Goal: Task Accomplishment & Management: Use online tool/utility

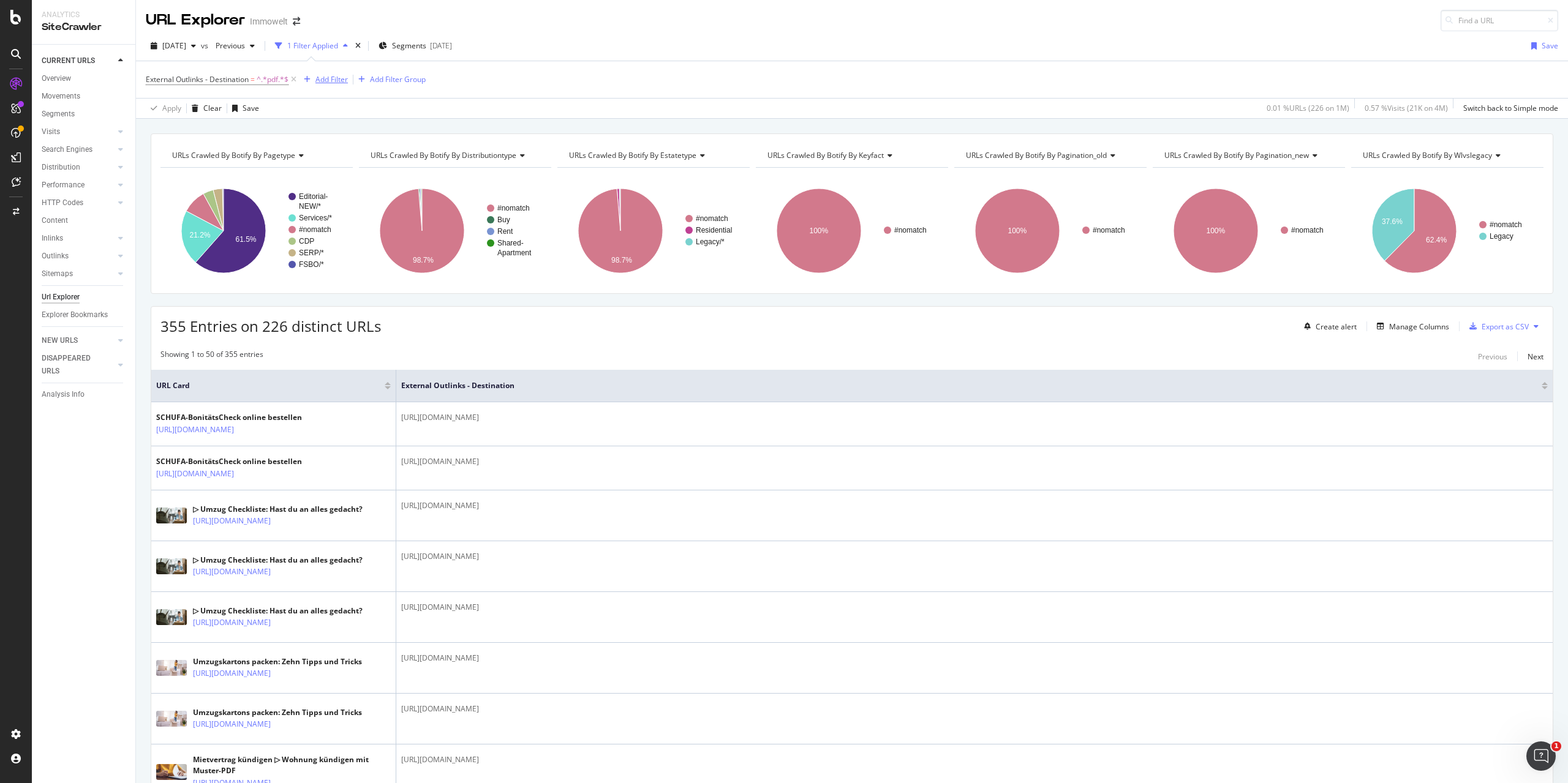
click at [324, 74] on div "Add Filter" at bounding box center [331, 80] width 33 height 11
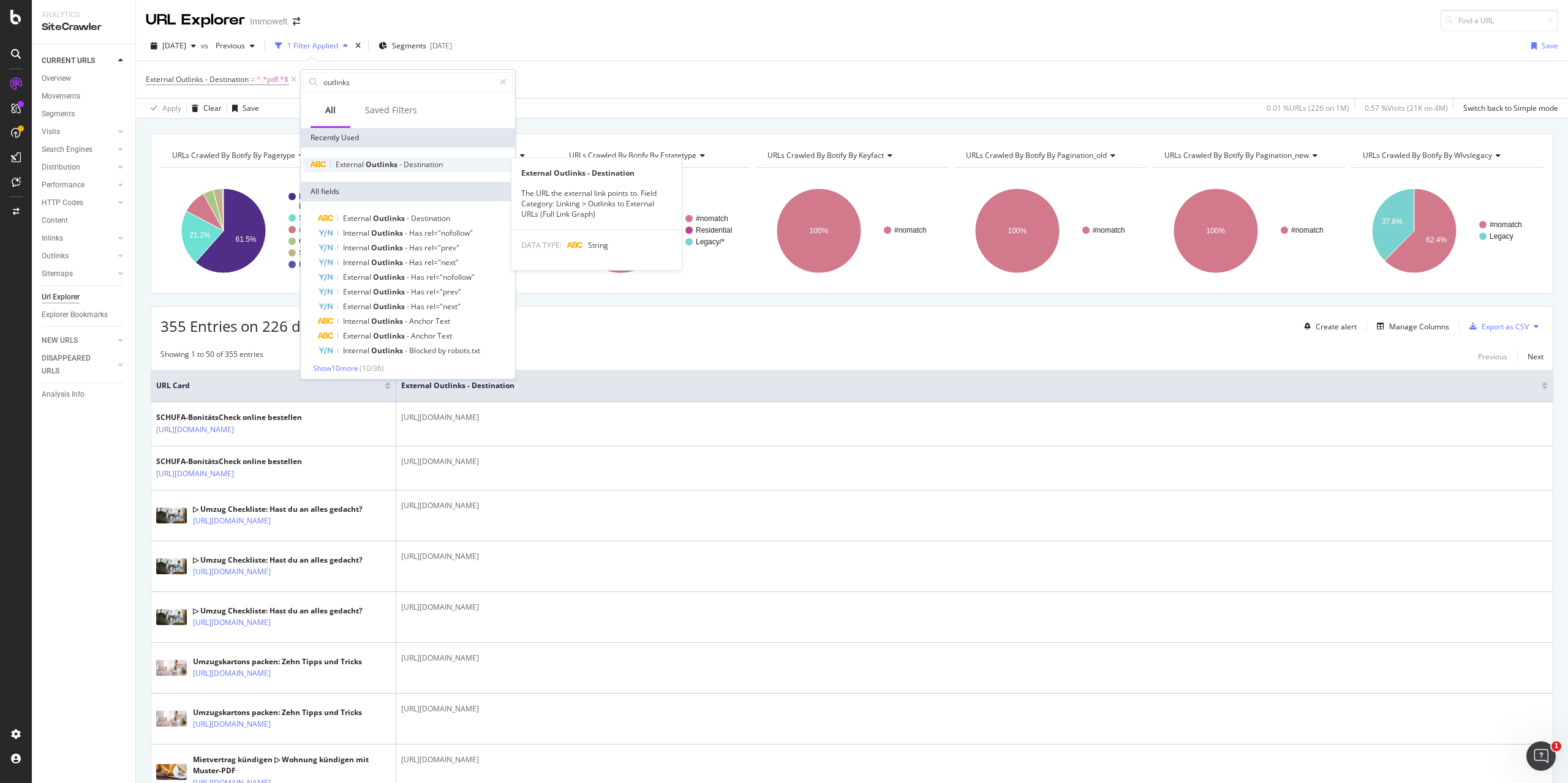
click at [431, 167] on span "Destination" at bounding box center [423, 165] width 39 height 11
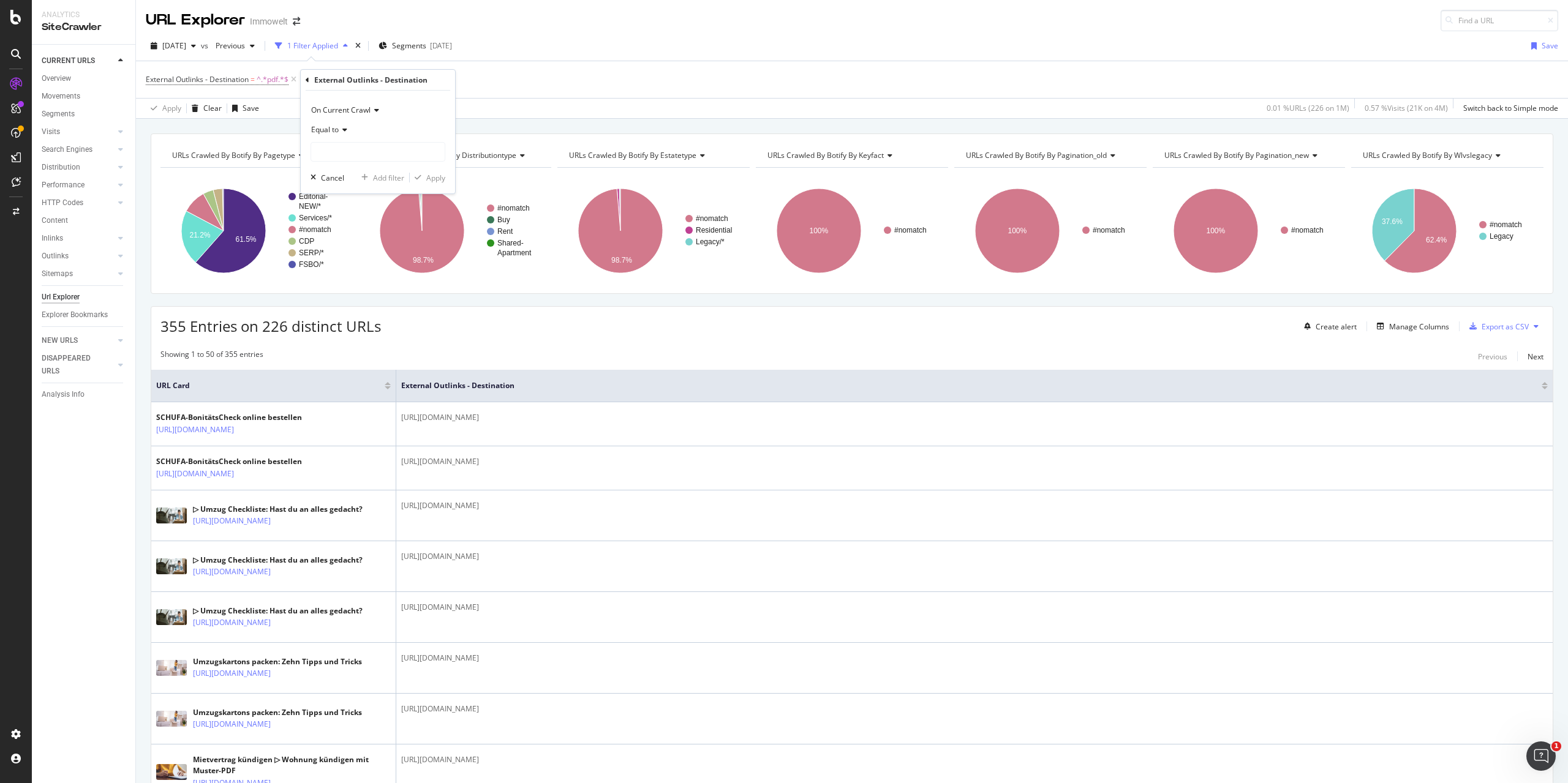
click at [345, 130] on icon at bounding box center [343, 130] width 9 height 7
click at [371, 190] on div "Starts with" at bounding box center [379, 187] width 131 height 16
click at [381, 157] on input "text" at bounding box center [377, 151] width 133 height 19
type input "https://content.cdn.immowelt.de"
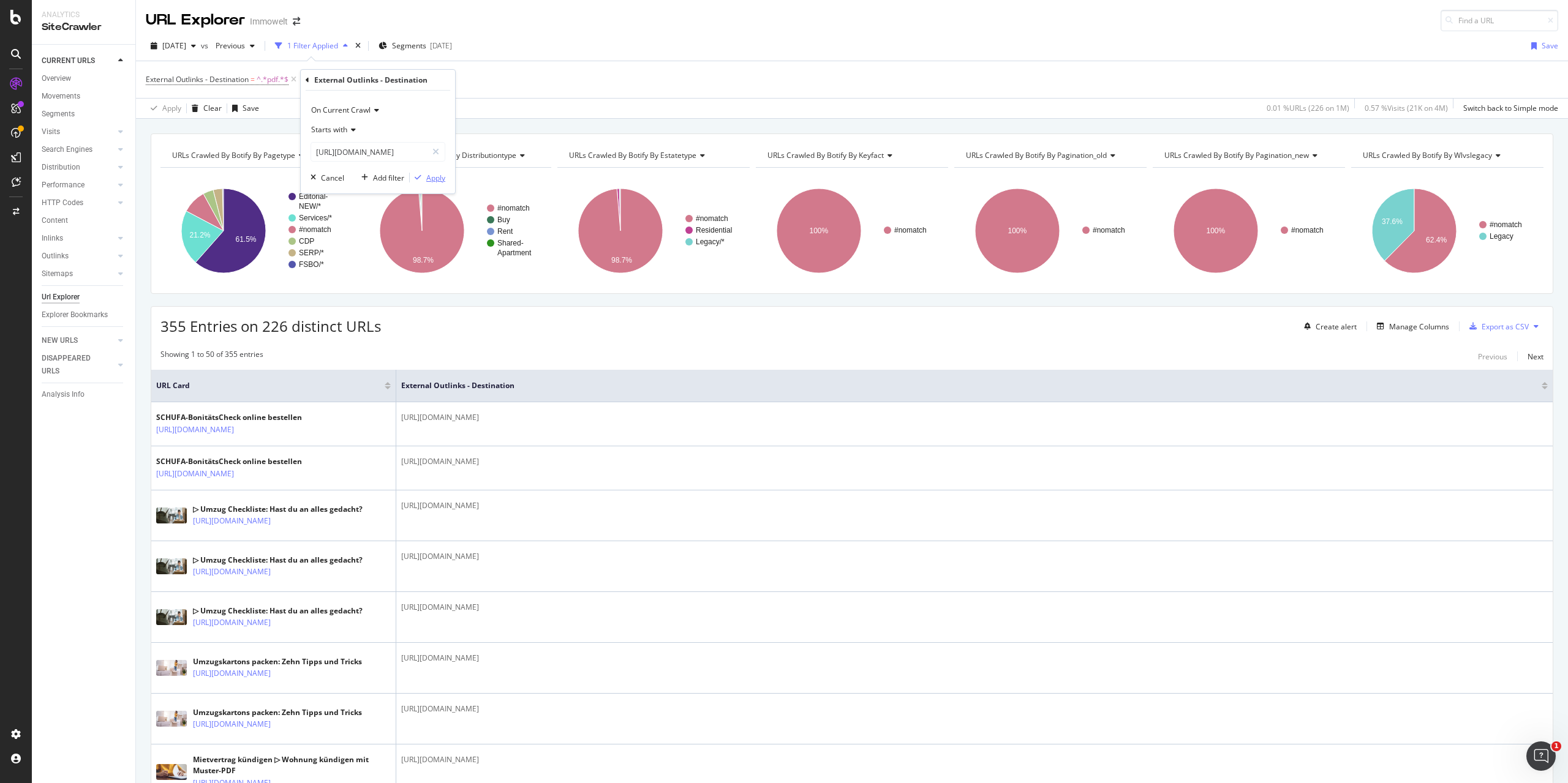
click at [436, 180] on div "Apply" at bounding box center [436, 178] width 19 height 11
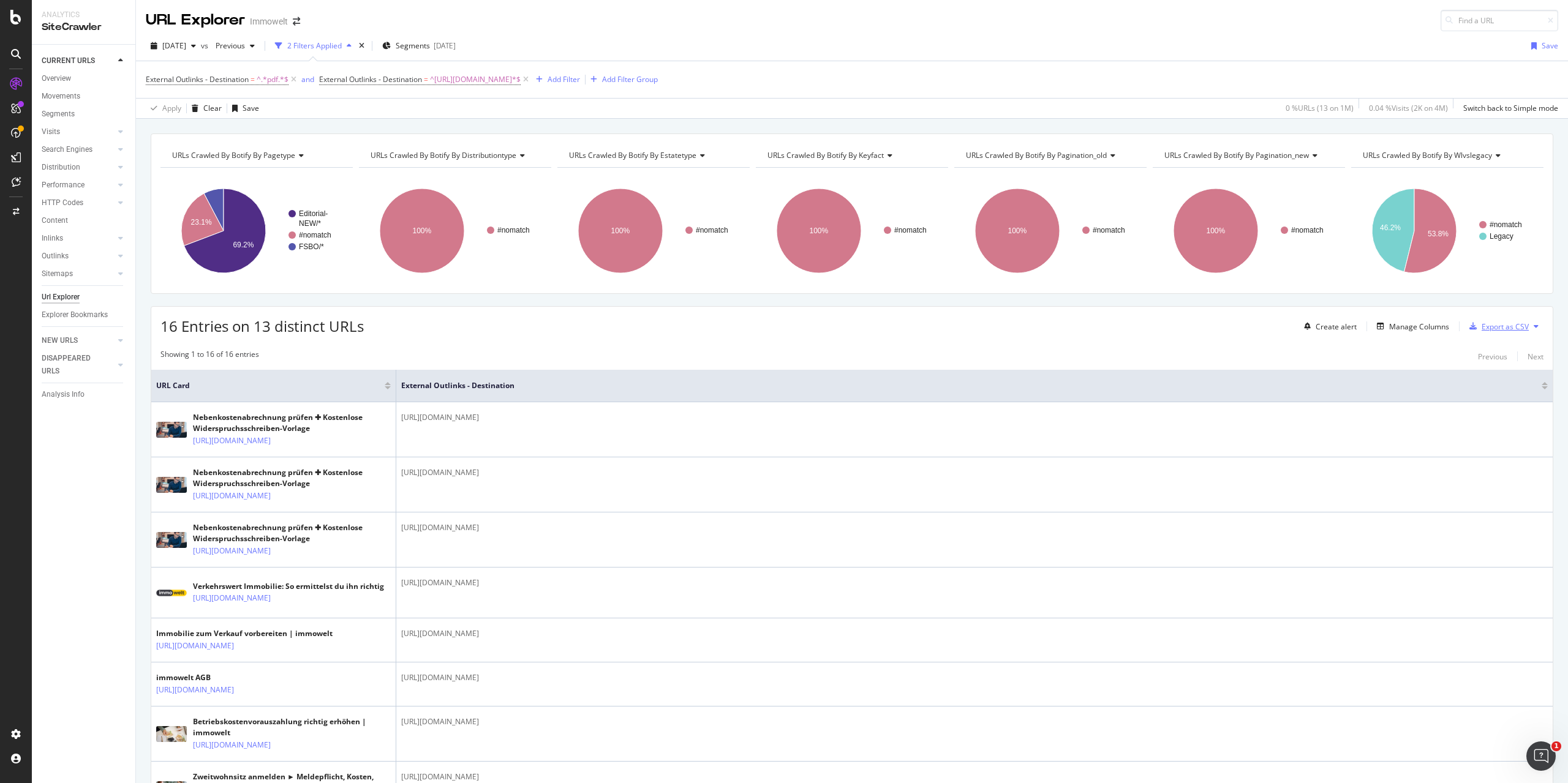
click at [1504, 321] on div "Export as CSV" at bounding box center [1505, 327] width 47 height 11
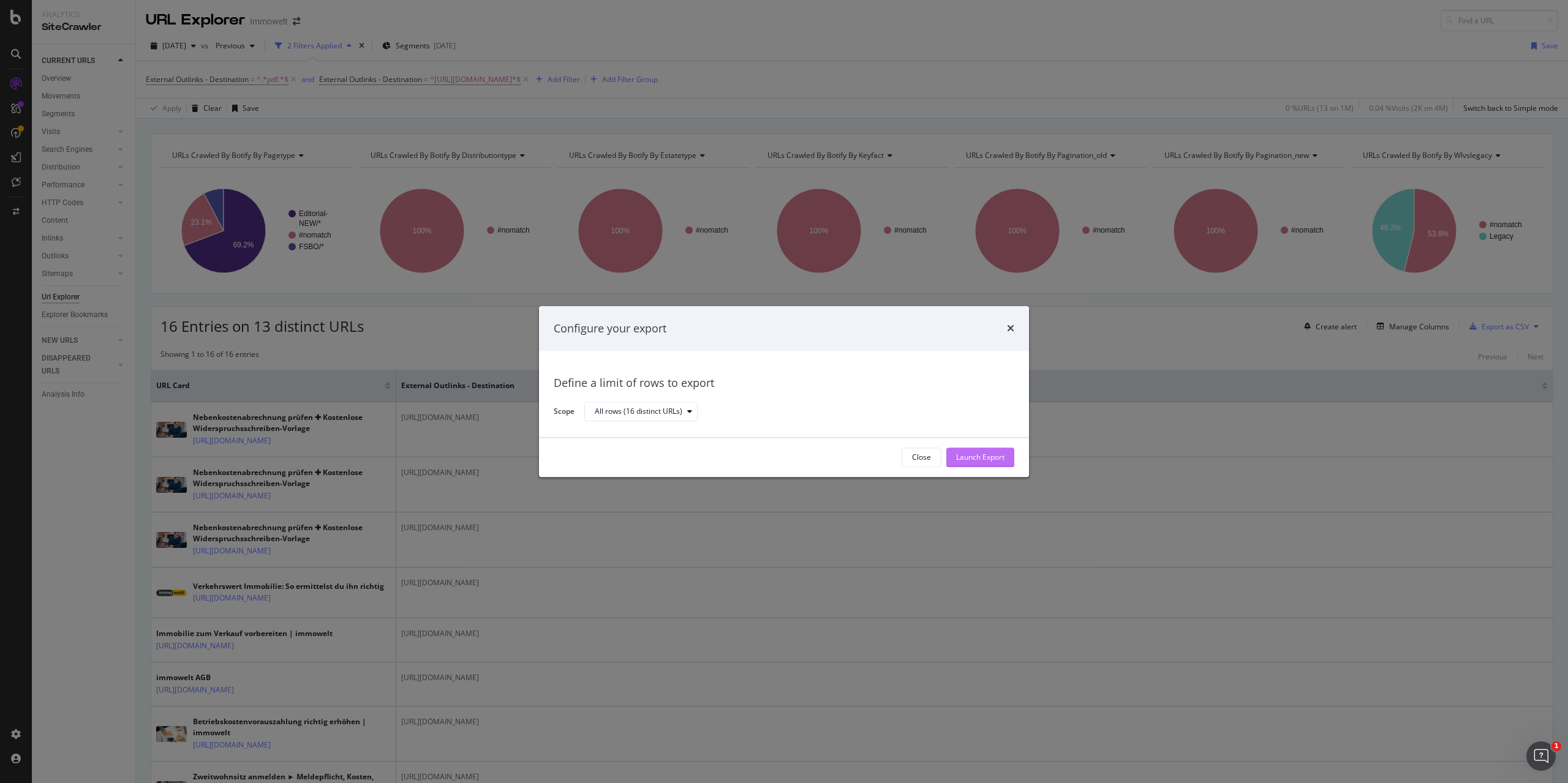
click at [983, 452] on div "Launch Export" at bounding box center [980, 458] width 48 height 11
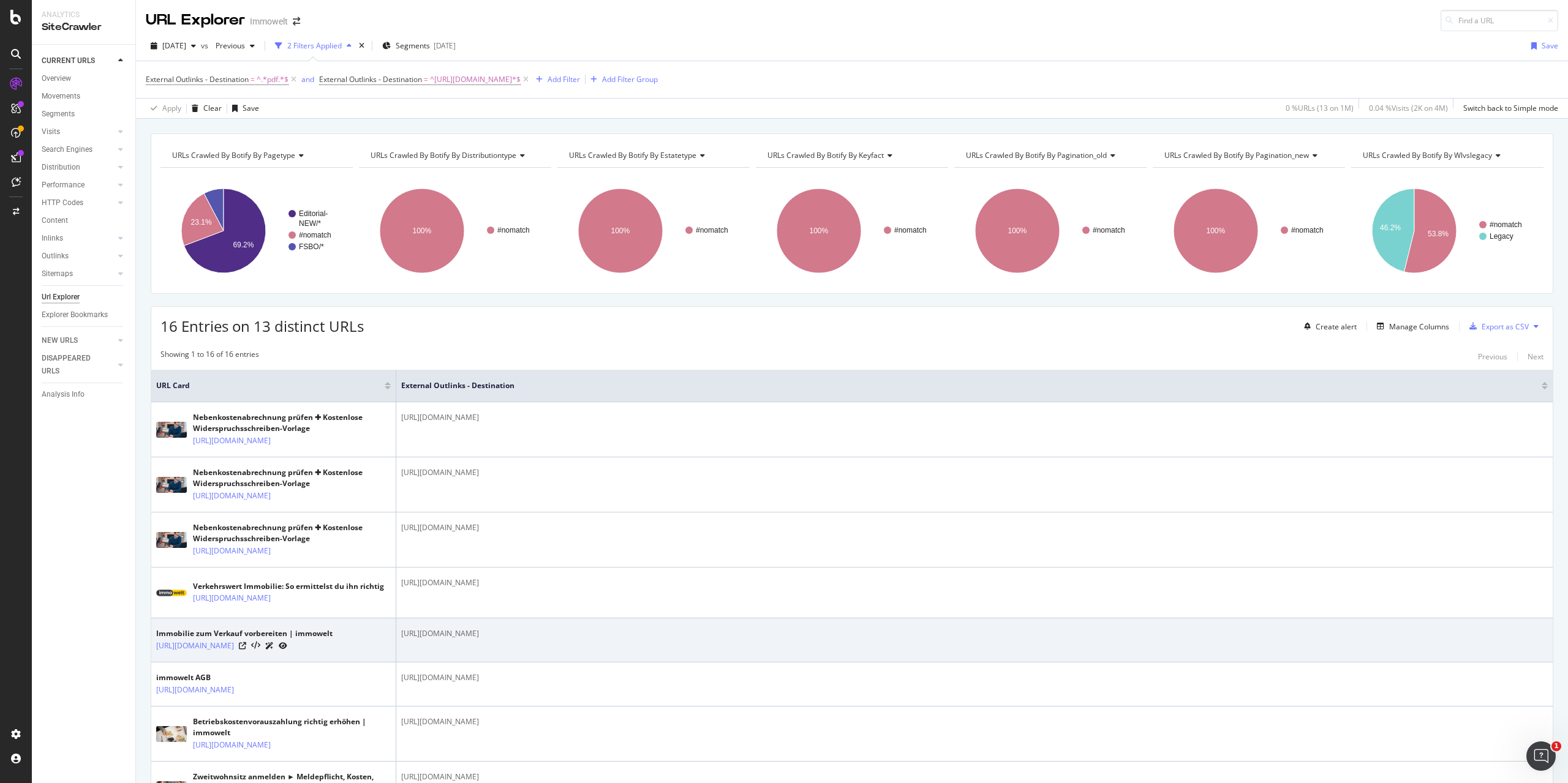
click at [519, 639] on div "https://content.cdn.immowelt.de/ratgeber_iw_de/images/Ratgeber/PDF/muster_hausu…" at bounding box center [974, 634] width 1146 height 11
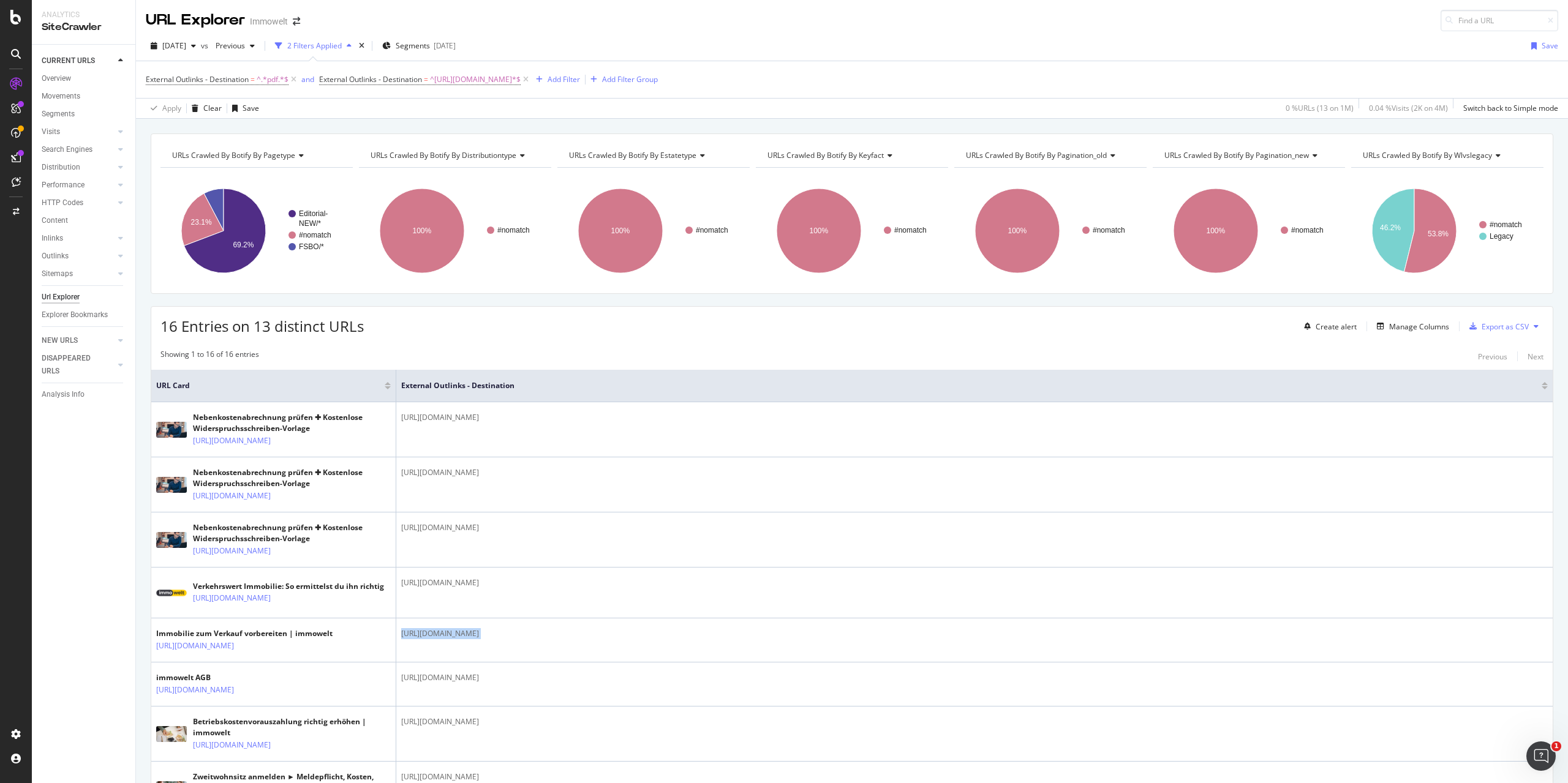
copy tbody "https://content.cdn.immowelt.de/ratgeber_iw_de/images/Ratgeber/PDF/muster_hausu…"
click at [65, 225] on div "PageWorkers" at bounding box center [71, 231] width 51 height 12
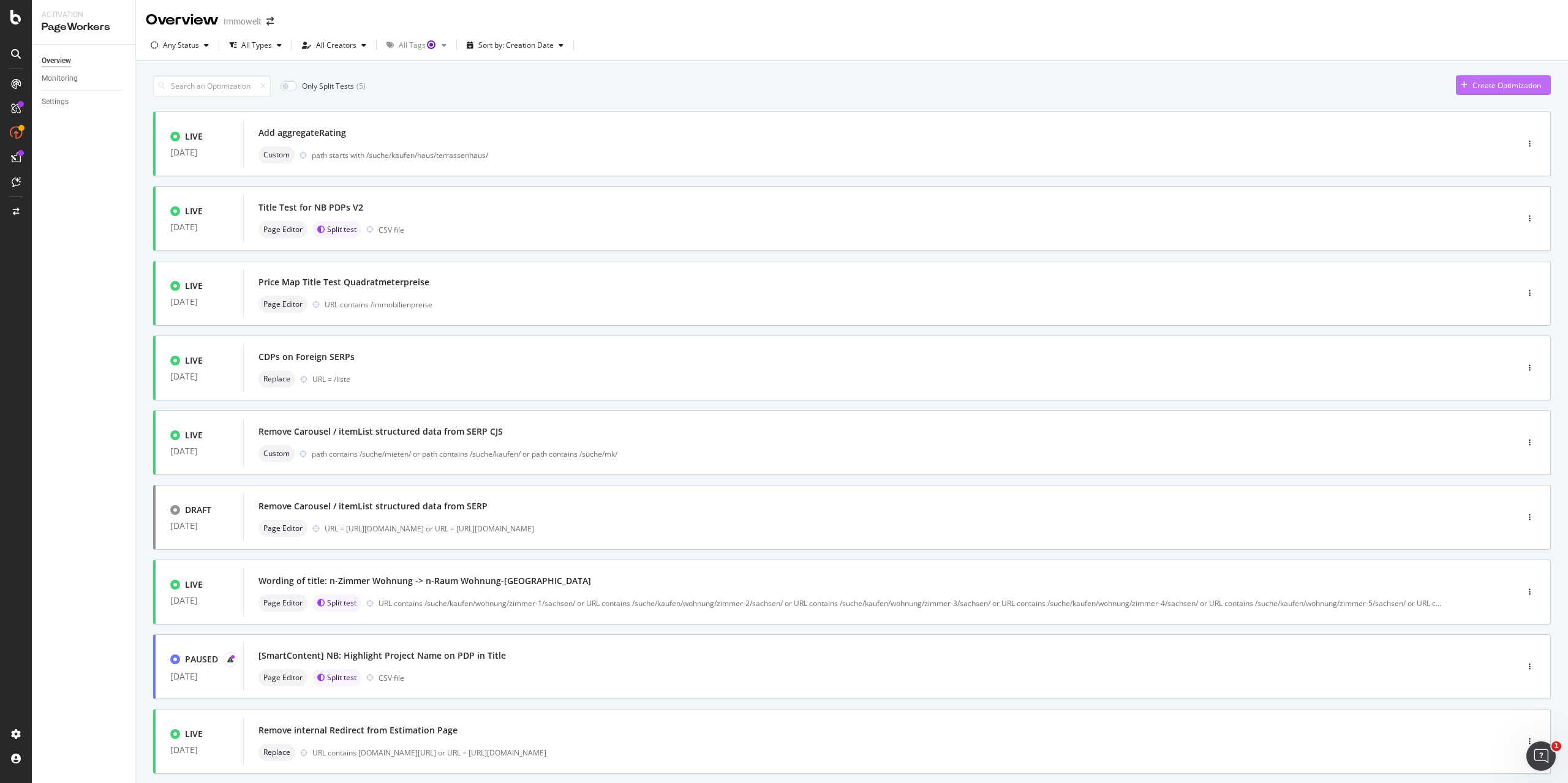
click at [1488, 90] on div "Create Optimization" at bounding box center [1506, 86] width 68 height 11
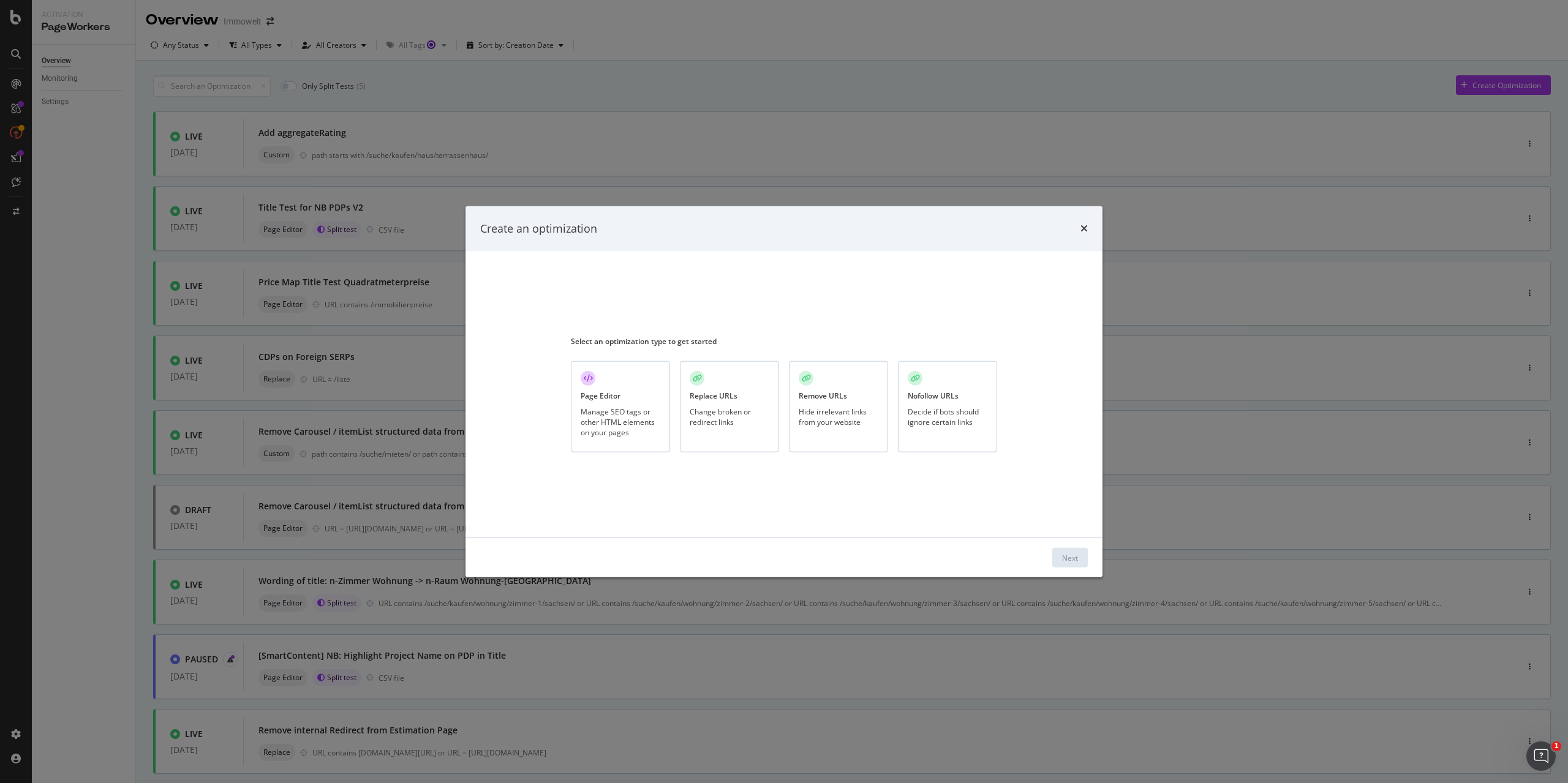
click at [614, 436] on div "Manage SEO tags or other HTML elements on your pages" at bounding box center [620, 422] width 80 height 31
click at [1081, 566] on button "Next" at bounding box center [1069, 557] width 35 height 19
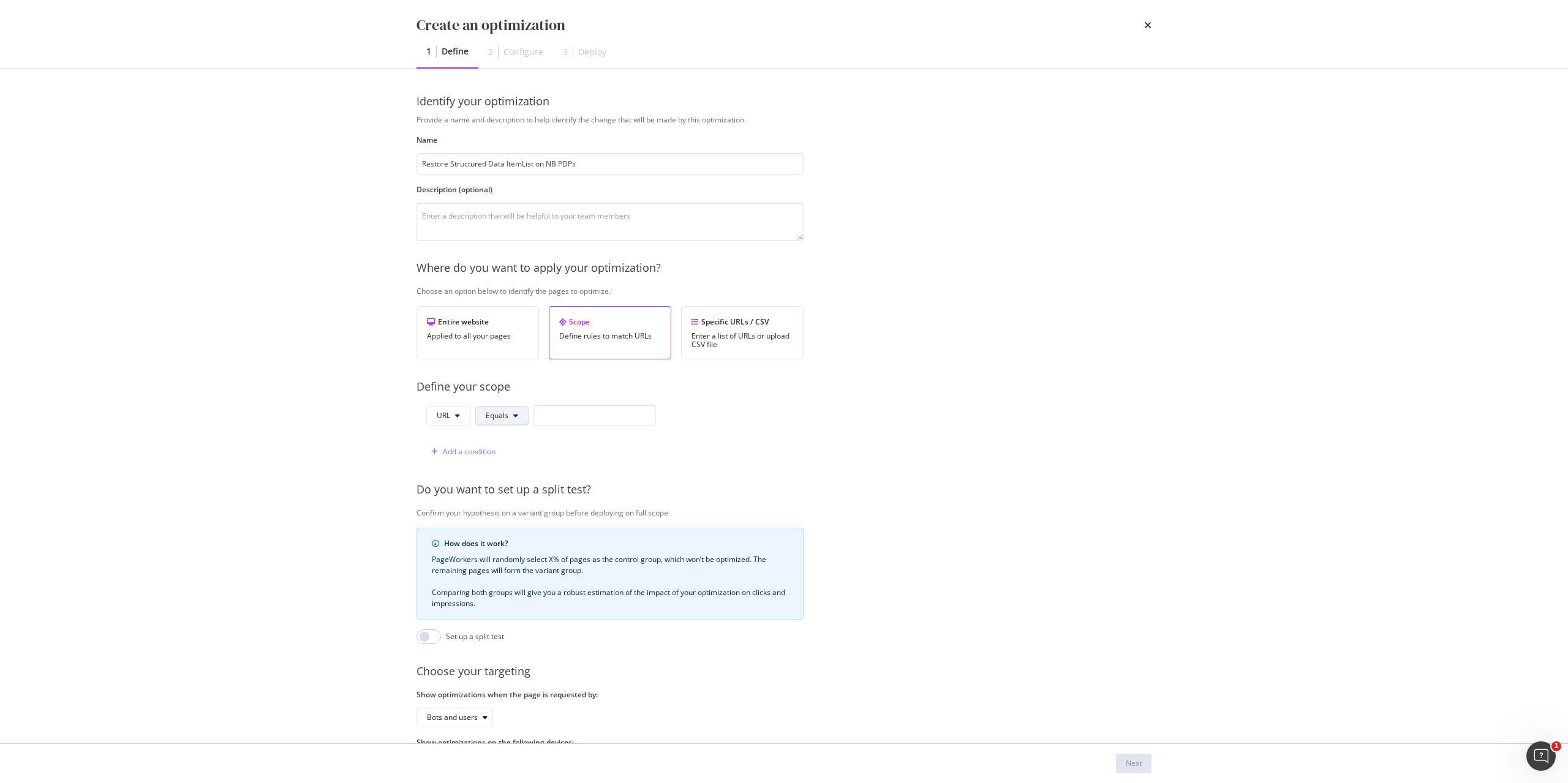
type input "Restore Structured Data ItemList on NB PDPs"
click at [511, 412] on button "Equals" at bounding box center [502, 416] width 54 height 19
click at [511, 467] on span "Starts With" at bounding box center [522, 463] width 72 height 11
click at [596, 425] on input "modal" at bounding box center [609, 416] width 122 height 21
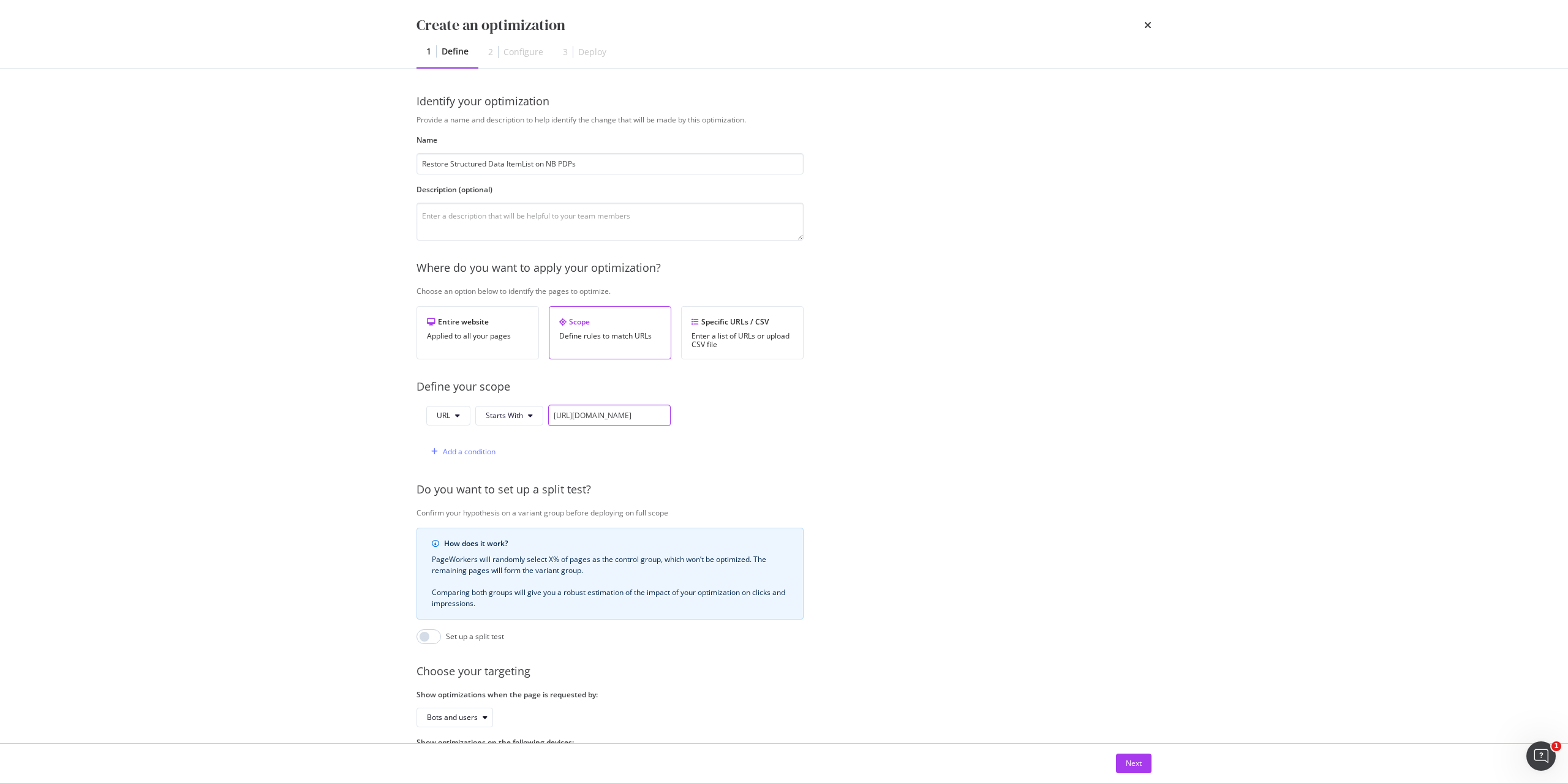
type input "https://www.immowelt.de/projekte/expose/"
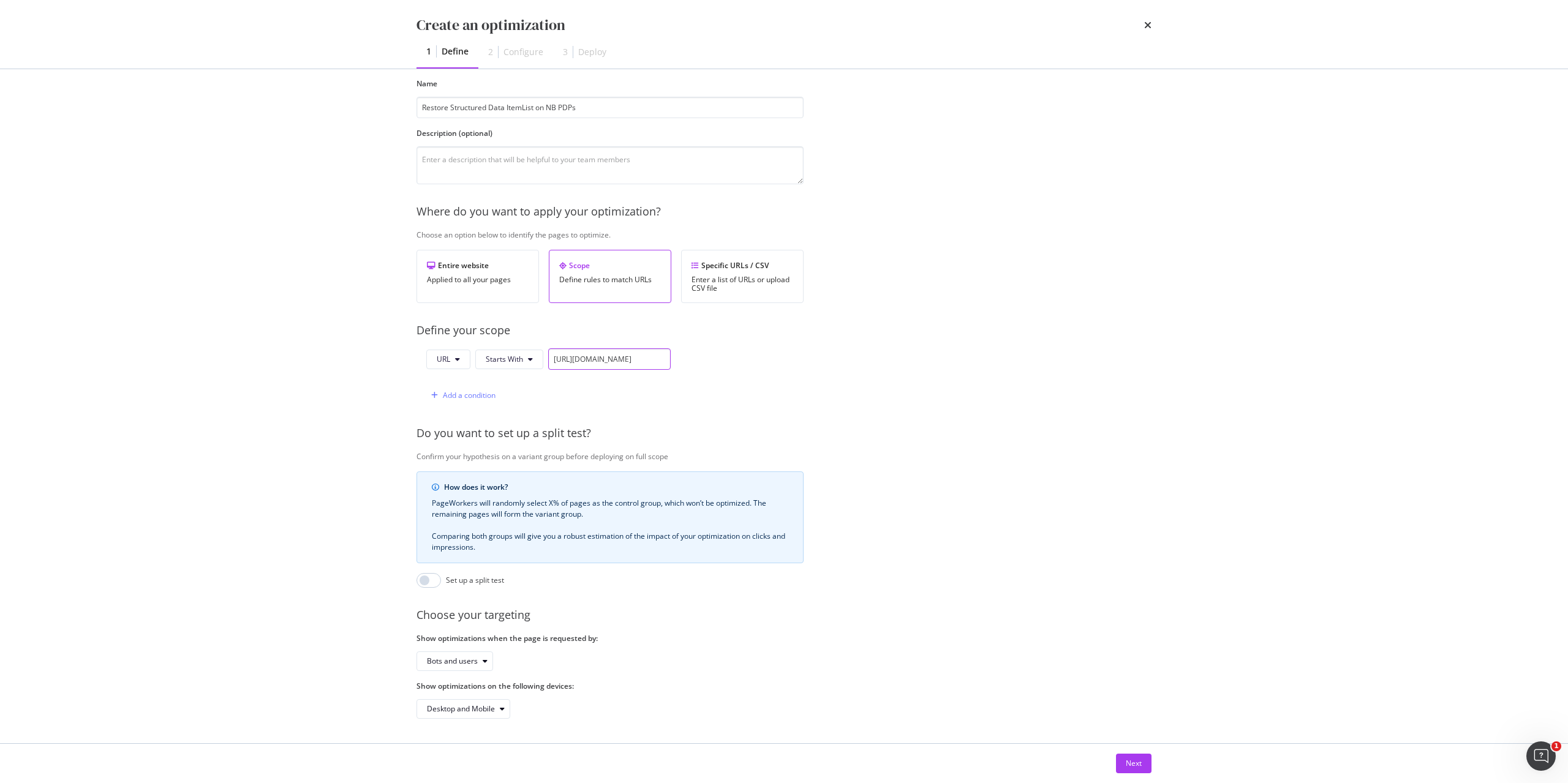
scroll to position [66, 0]
click at [1136, 763] on div "Next" at bounding box center [1134, 764] width 16 height 11
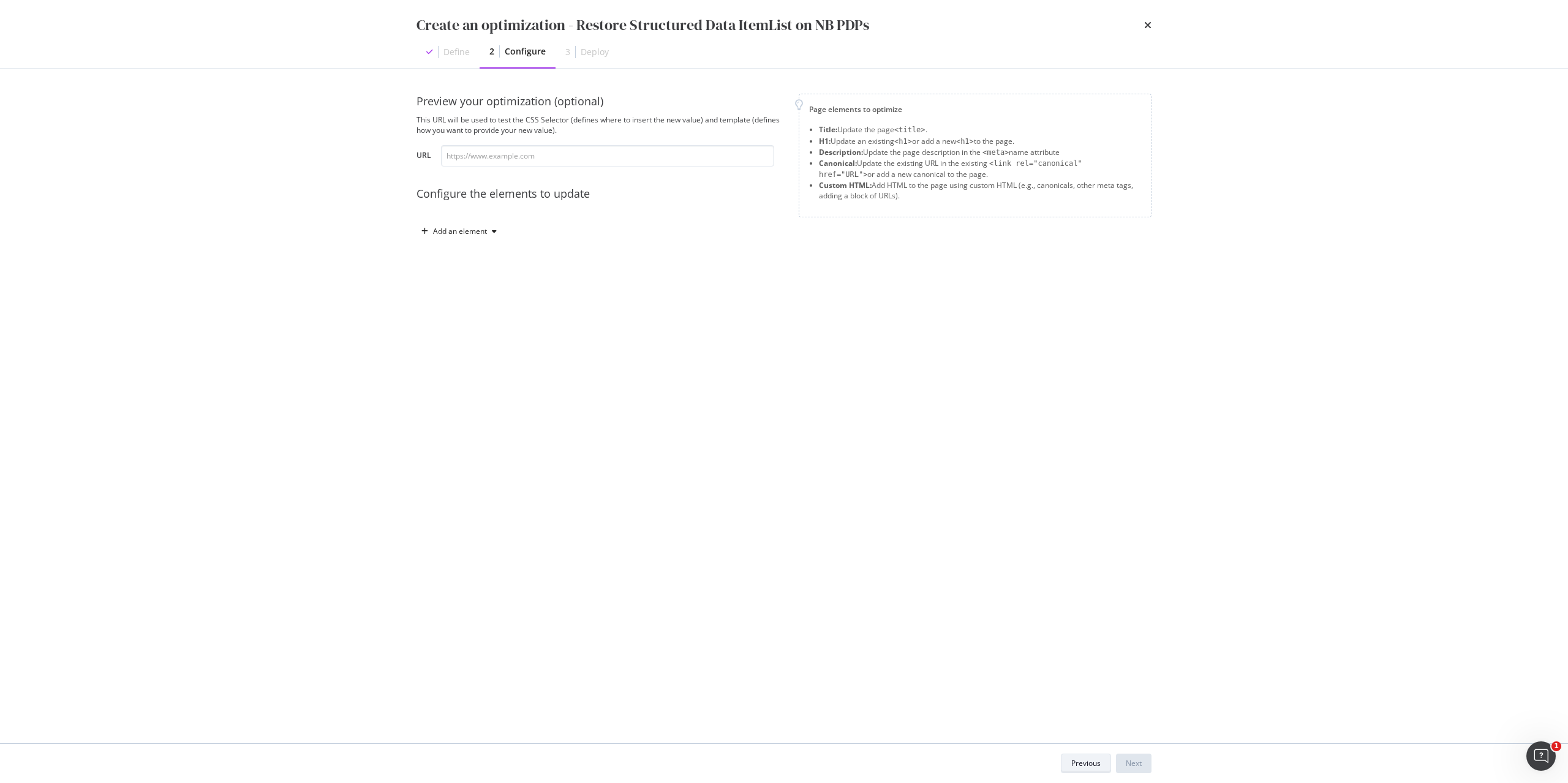
scroll to position [0, 0]
click at [669, 133] on div "This URL will be used to test the CSS Selector (defines where to insert the new…" at bounding box center [600, 124] width 367 height 21
click at [685, 157] on input "modal" at bounding box center [608, 156] width 333 height 21
paste input "https://www.immowelt.de/projekte/expose/k2vm732"
type input "https://www.immowelt.de/projekte/expose/k2vm732"
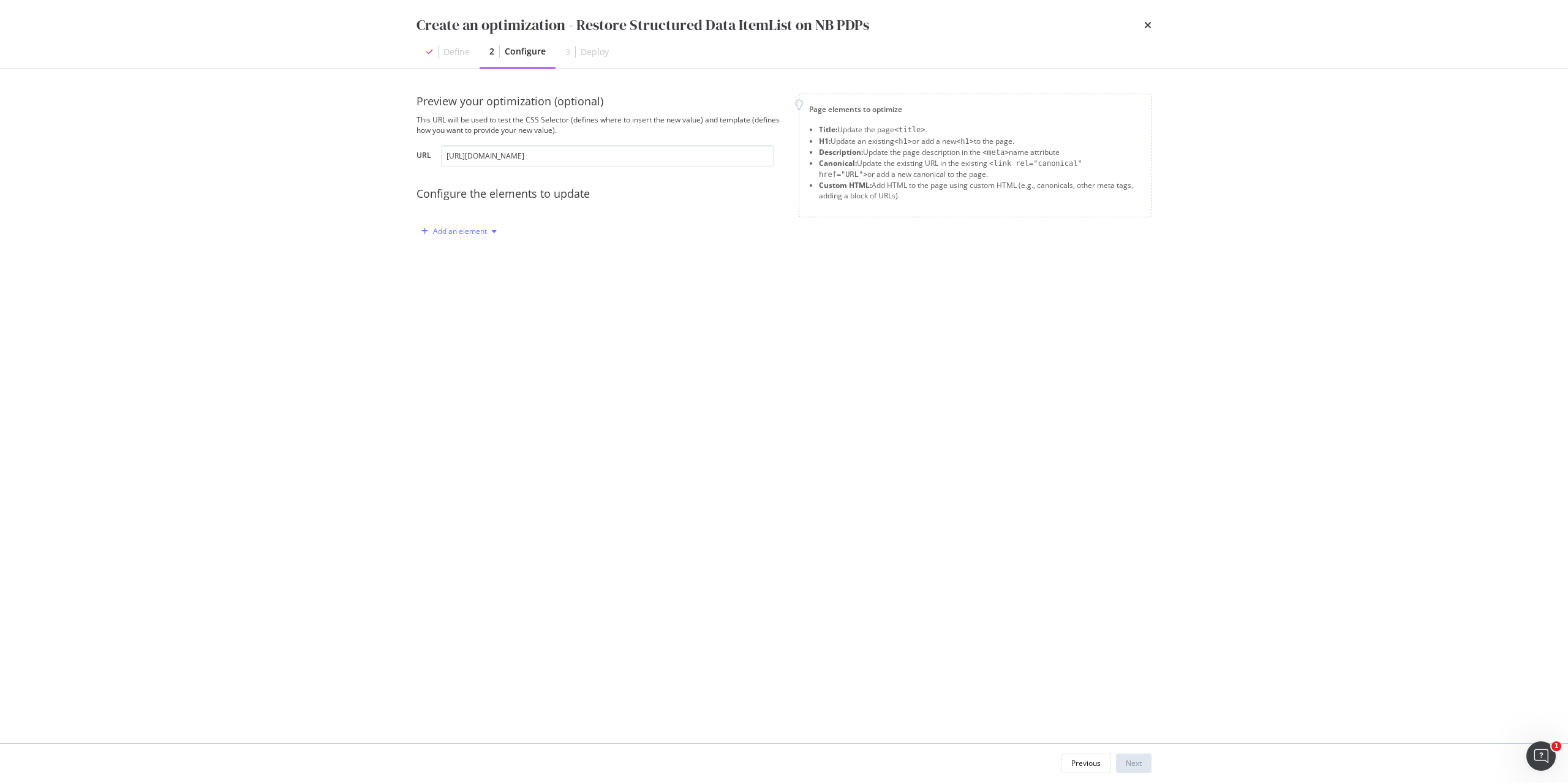
click at [488, 231] on div "modal" at bounding box center [495, 231] width 15 height 7
click at [483, 335] on div "Custom HTML" at bounding box center [473, 336] width 48 height 11
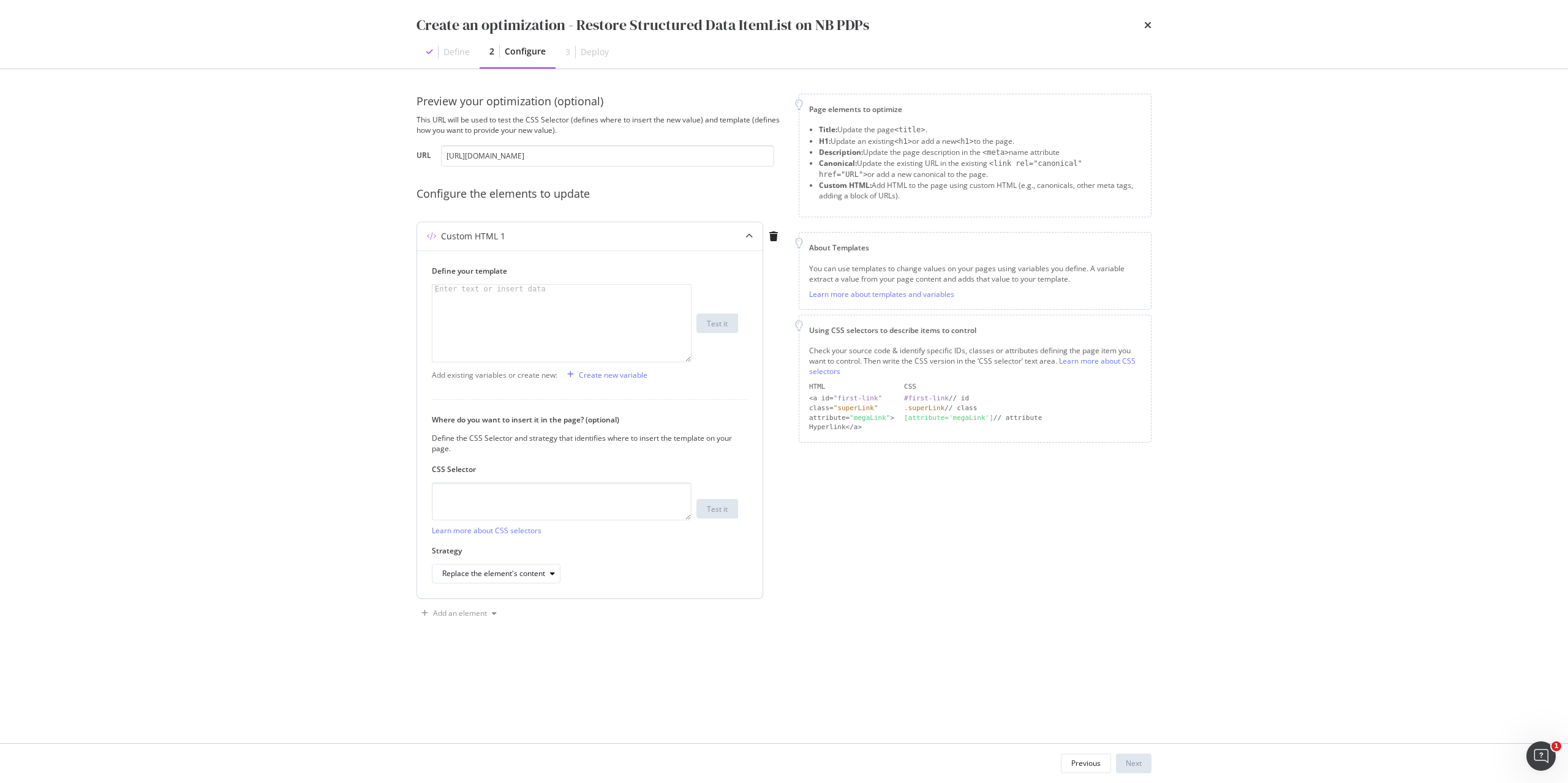
click at [497, 327] on div "modal" at bounding box center [561, 332] width 258 height 94
click at [614, 377] on div "Create new variable" at bounding box center [613, 375] width 68 height 11
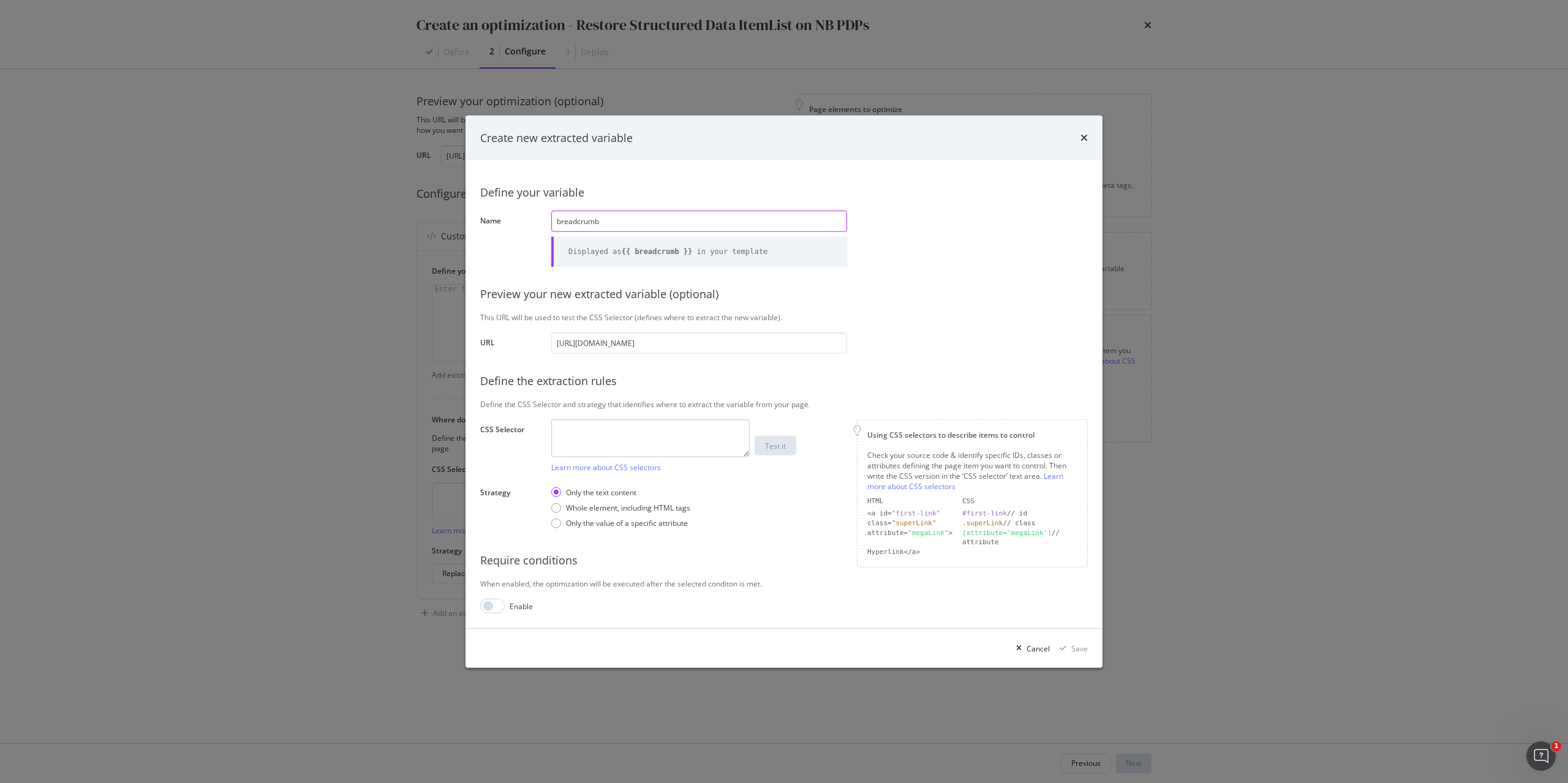
type input "breadcrumb"
click at [602, 435] on textarea "modal" at bounding box center [650, 438] width 198 height 38
paste textarea "#root > div.css-1goi9xp > main > div.css-gite1k.HideOnPrint > div > nav"
drag, startPoint x: 649, startPoint y: 444, endPoint x: 499, endPoint y: 414, distance: 153.0
click at [499, 414] on div "Define your variable Name breadcrumb Displayed as {{ breadcrumb }} in your temp…" at bounding box center [784, 394] width 608 height 438
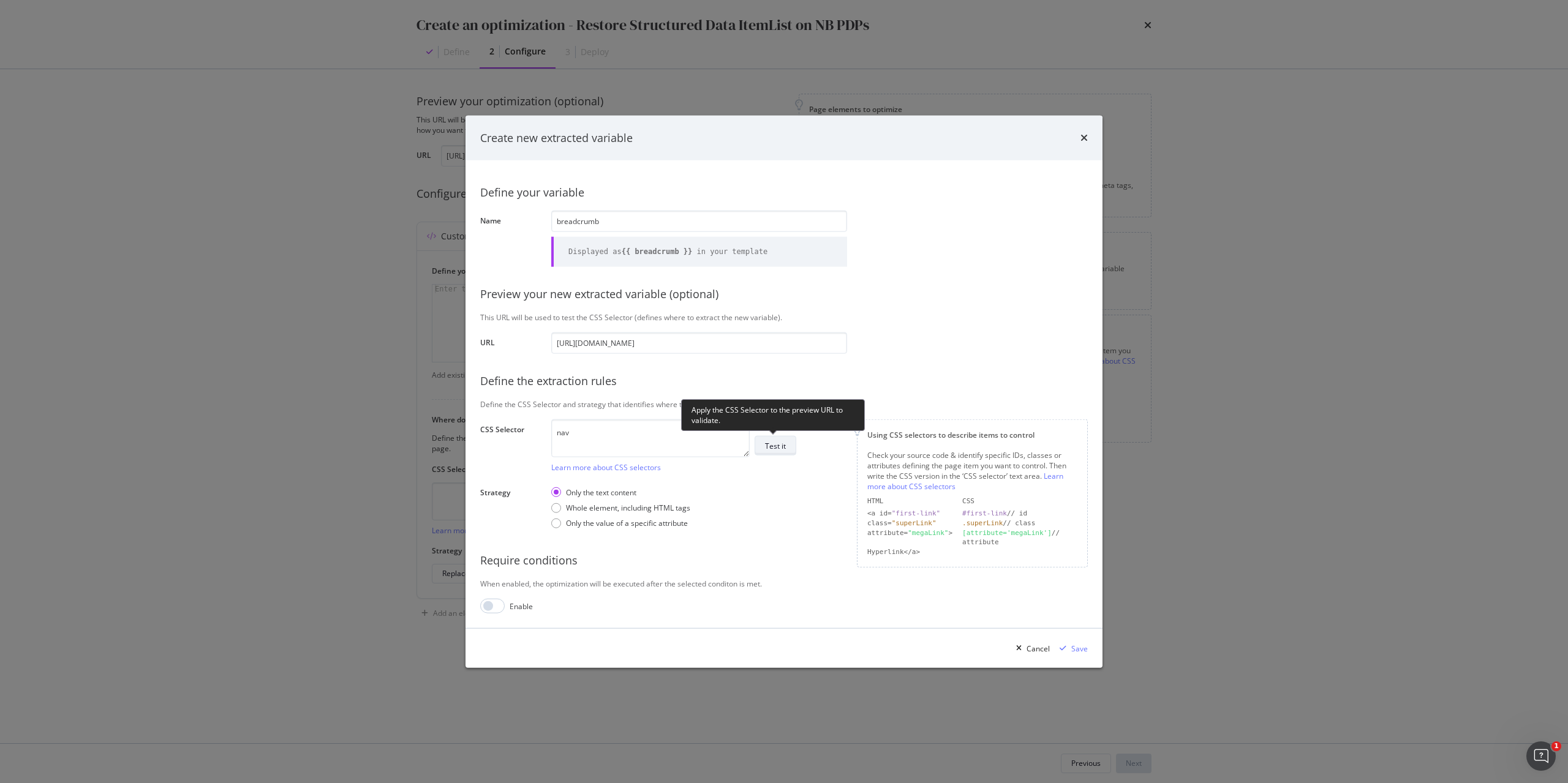
click at [778, 451] on div "Test it" at bounding box center [775, 446] width 21 height 17
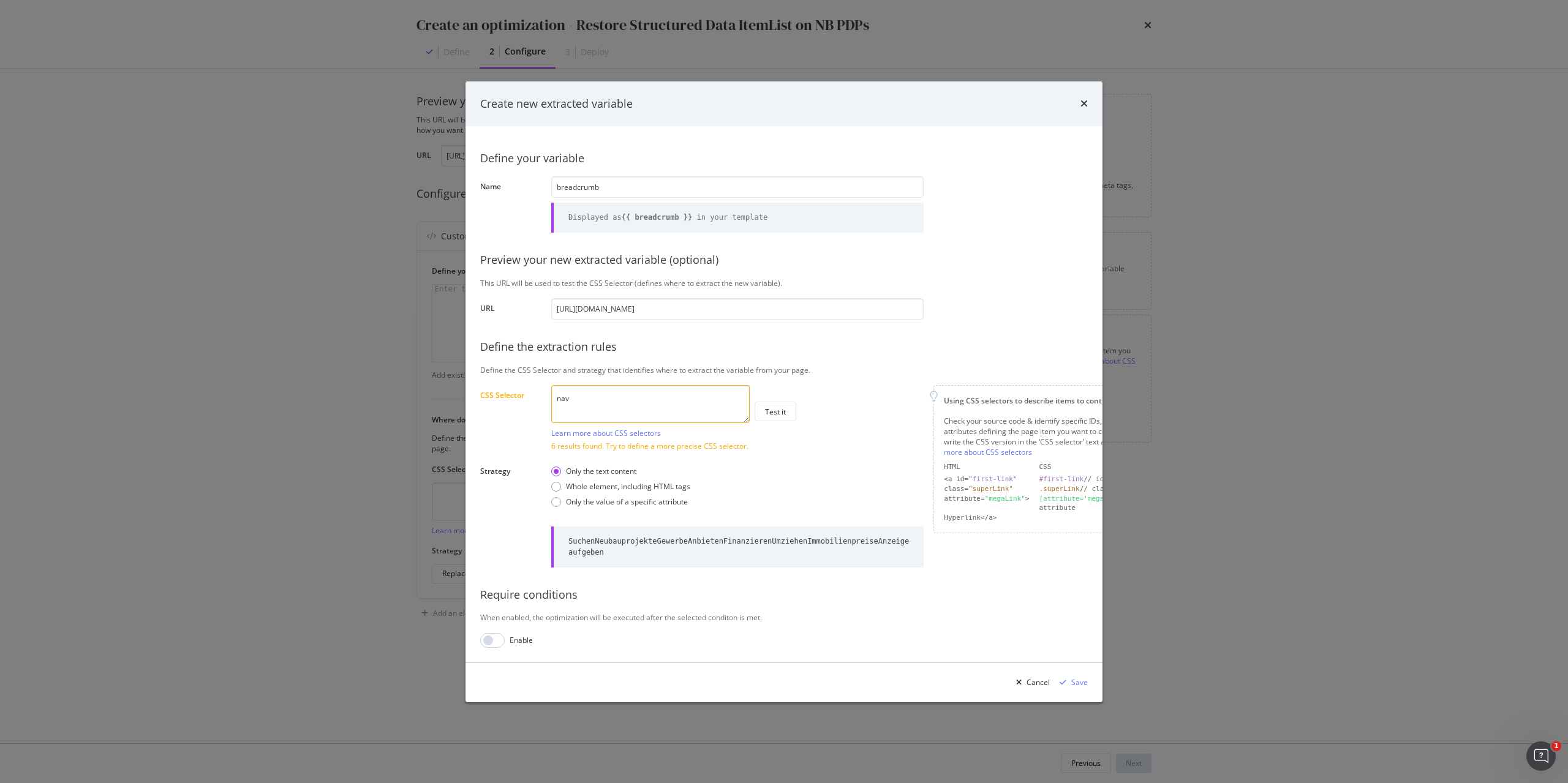
click at [675, 386] on textarea "nav" at bounding box center [650, 404] width 198 height 38
click at [674, 386] on textarea "nav" at bounding box center [650, 404] width 198 height 38
paste textarea "#root > div.css-1goi9xp > main > div.css-gite1k.HideOnPrint > div > nav > ol"
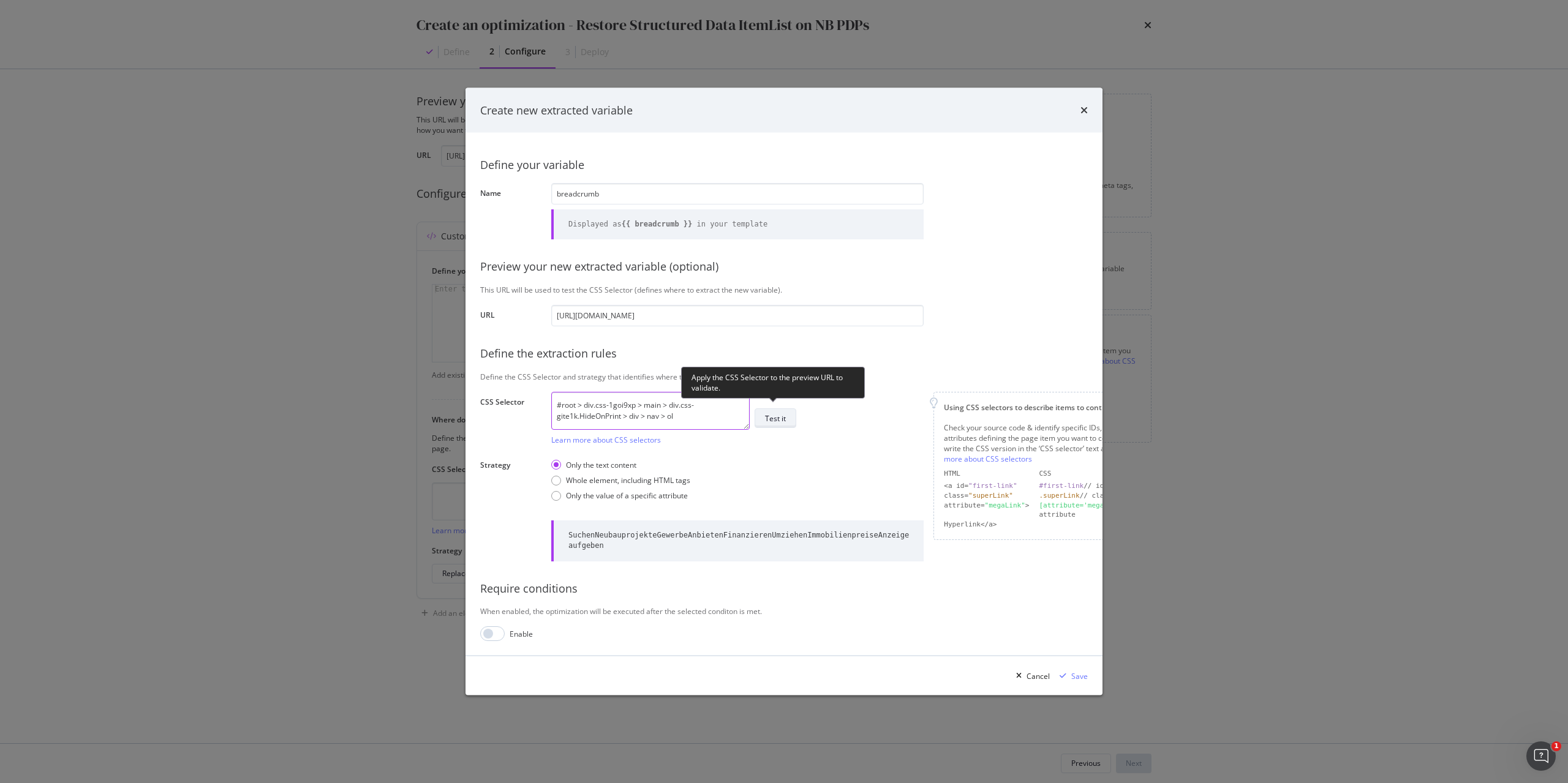
type textarea "#root > div.css-1goi9xp > main > div.css-gite1k.HideOnPrint > div > nav > ol"
click at [781, 413] on div "Test it" at bounding box center [775, 418] width 21 height 11
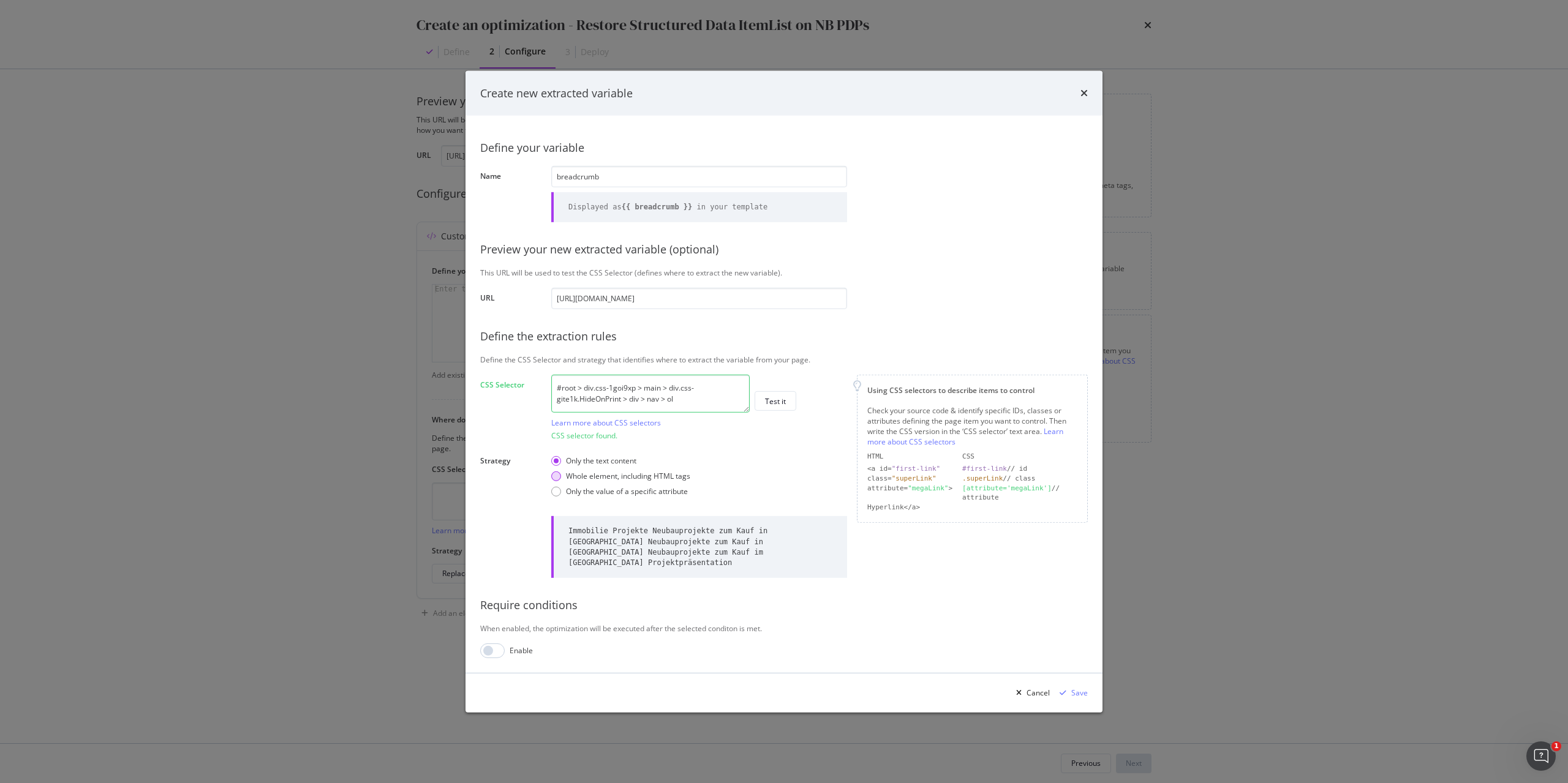
click at [682, 480] on div "Whole element, including HTML tags" at bounding box center [628, 476] width 124 height 11
click at [781, 407] on div "Test it" at bounding box center [775, 402] width 21 height 11
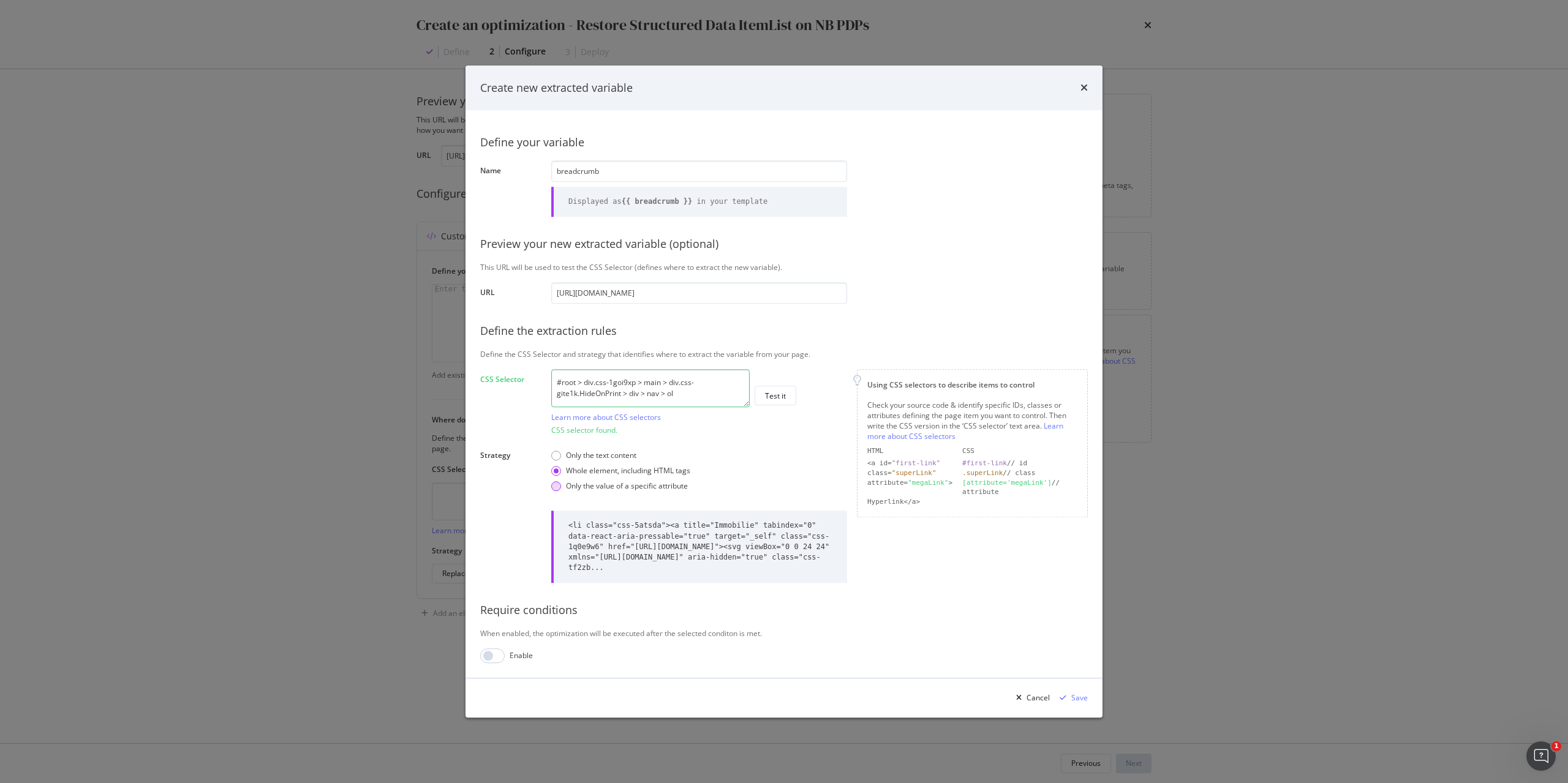
click at [657, 487] on div "Only the value of a specific attribute" at bounding box center [627, 487] width 122 height 11
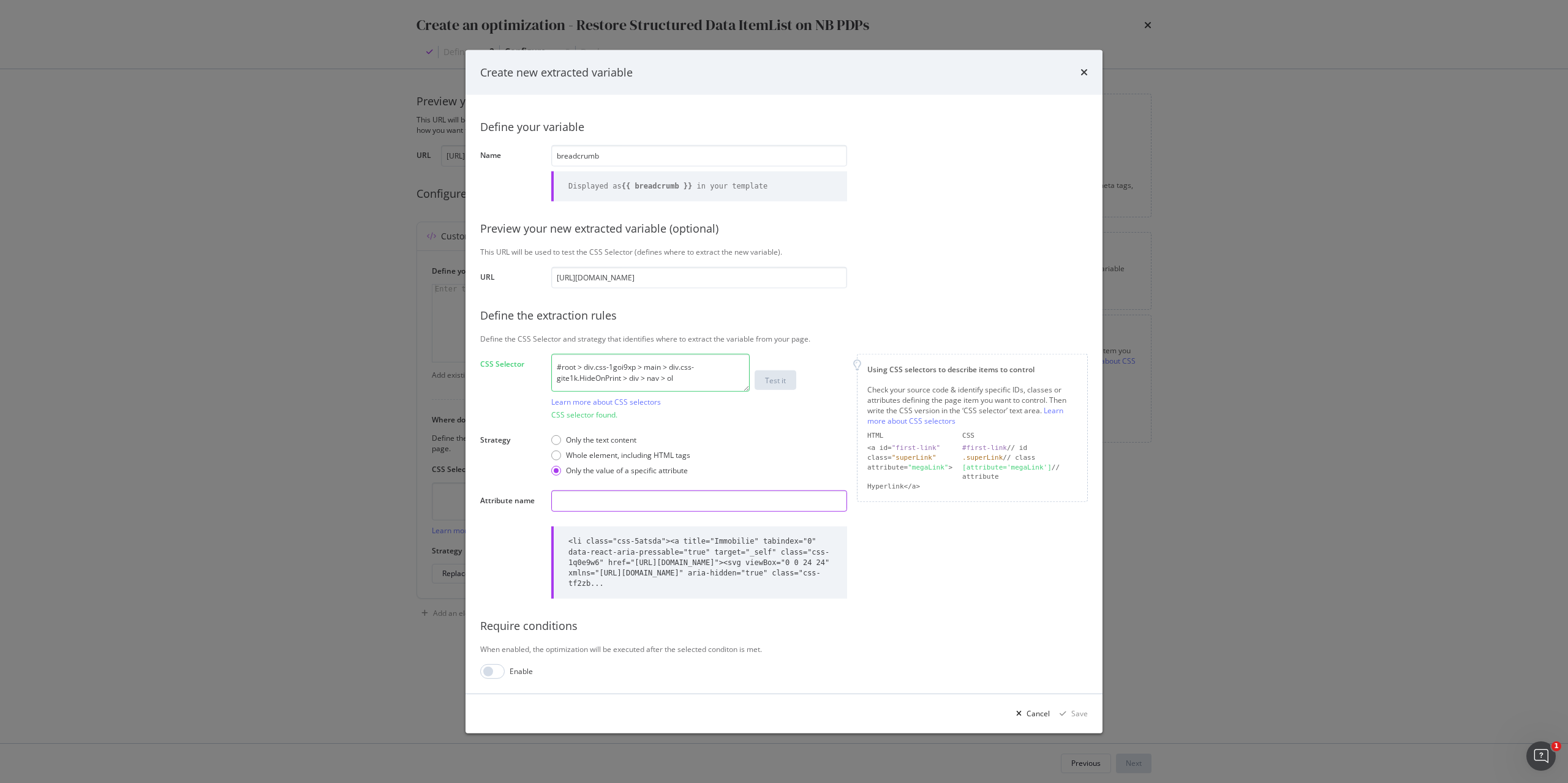
click at [697, 499] on input "modal" at bounding box center [699, 501] width 296 height 21
type input "a"
click at [774, 382] on div "Test it" at bounding box center [775, 380] width 21 height 11
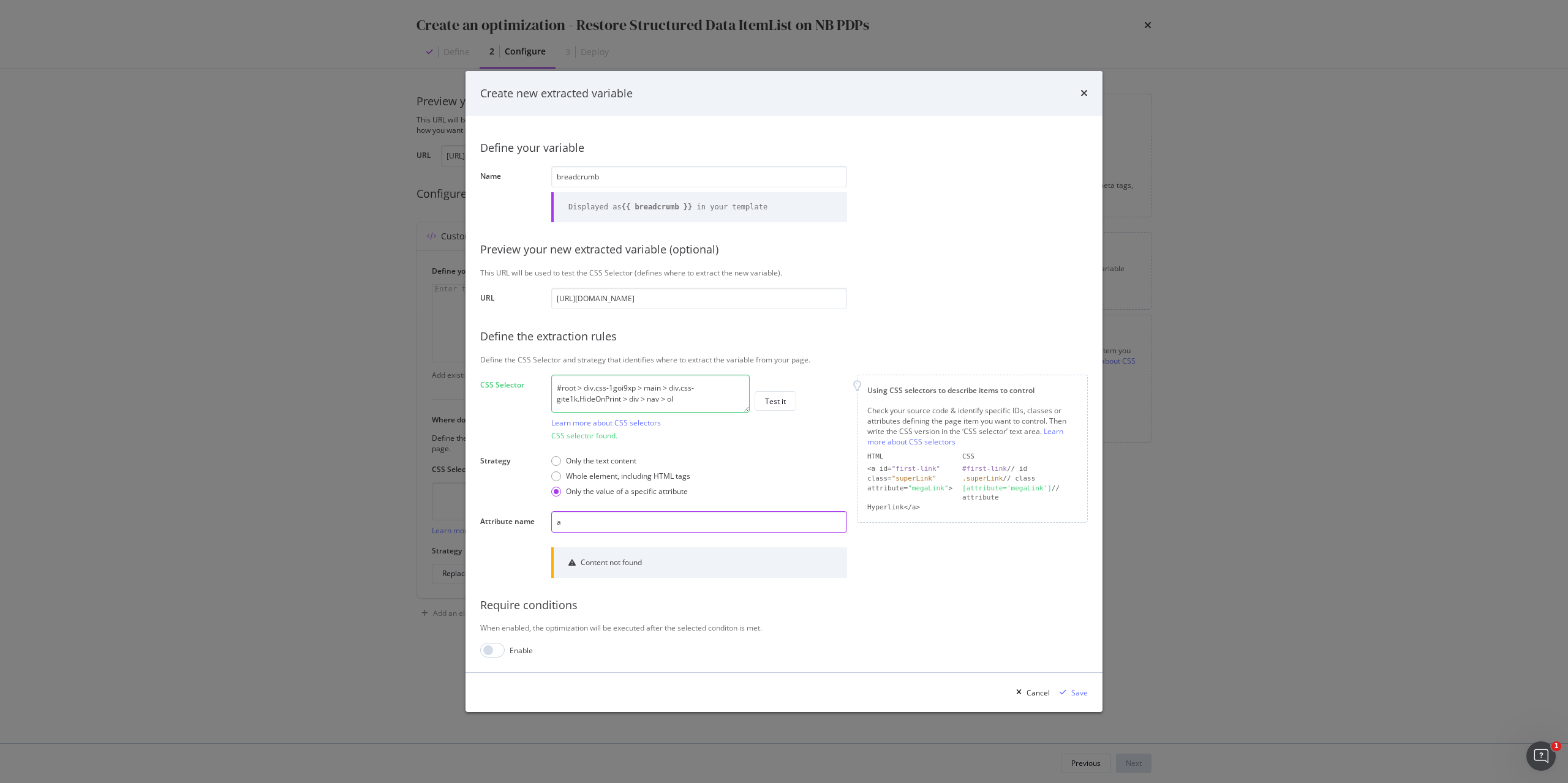
click at [685, 519] on input "a" at bounding box center [699, 522] width 296 height 21
type input "href"
click at [780, 400] on div "Test it" at bounding box center [775, 402] width 21 height 11
click at [709, 401] on textarea "#root > div.css-1goi9xp > main > div.css-gite1k.HideOnPrint > div > nav > ol" at bounding box center [650, 394] width 198 height 38
click at [579, 475] on div "Whole element, including HTML tags" at bounding box center [628, 476] width 124 height 11
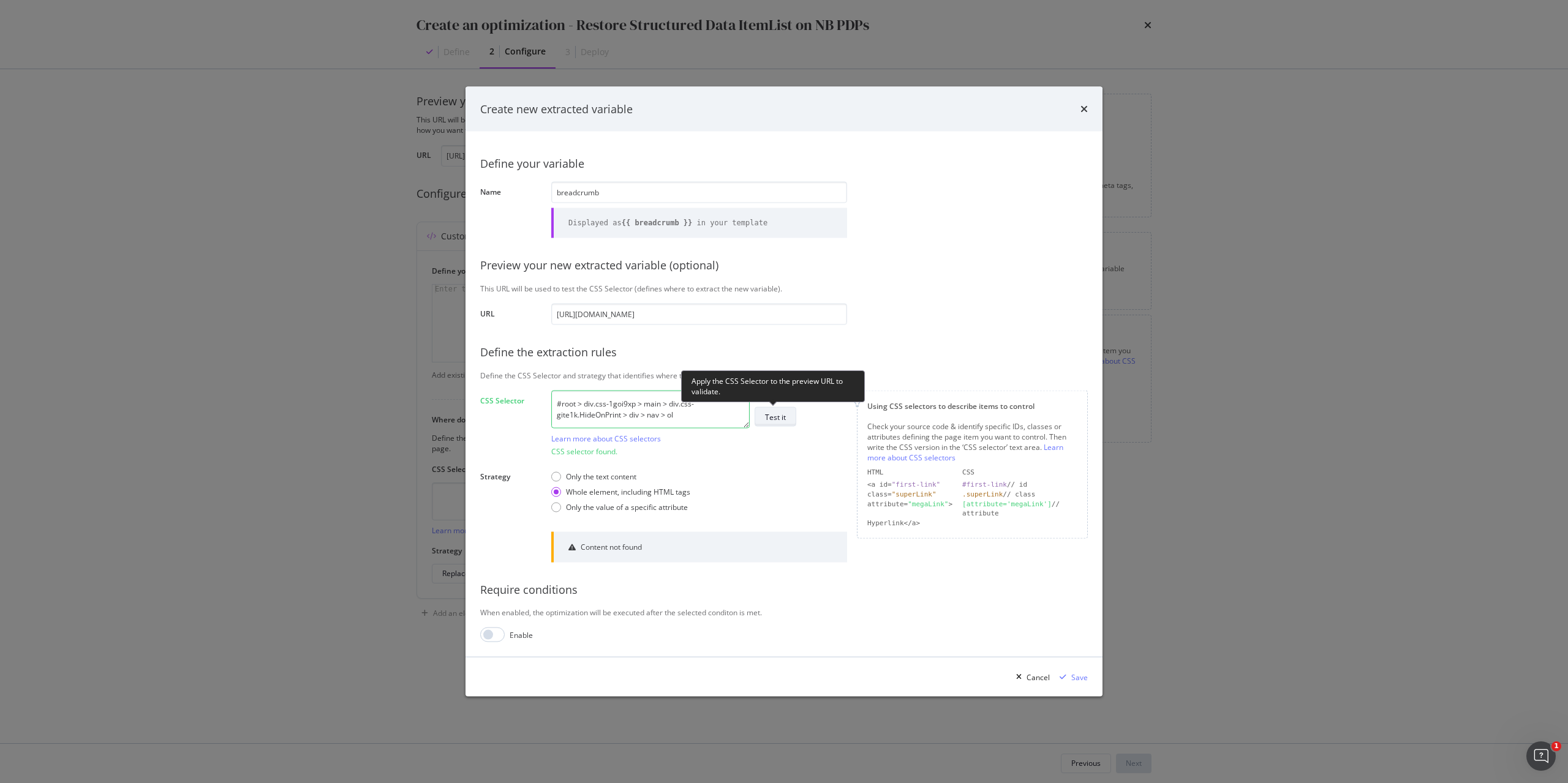
click at [776, 415] on div "Test it" at bounding box center [775, 417] width 21 height 11
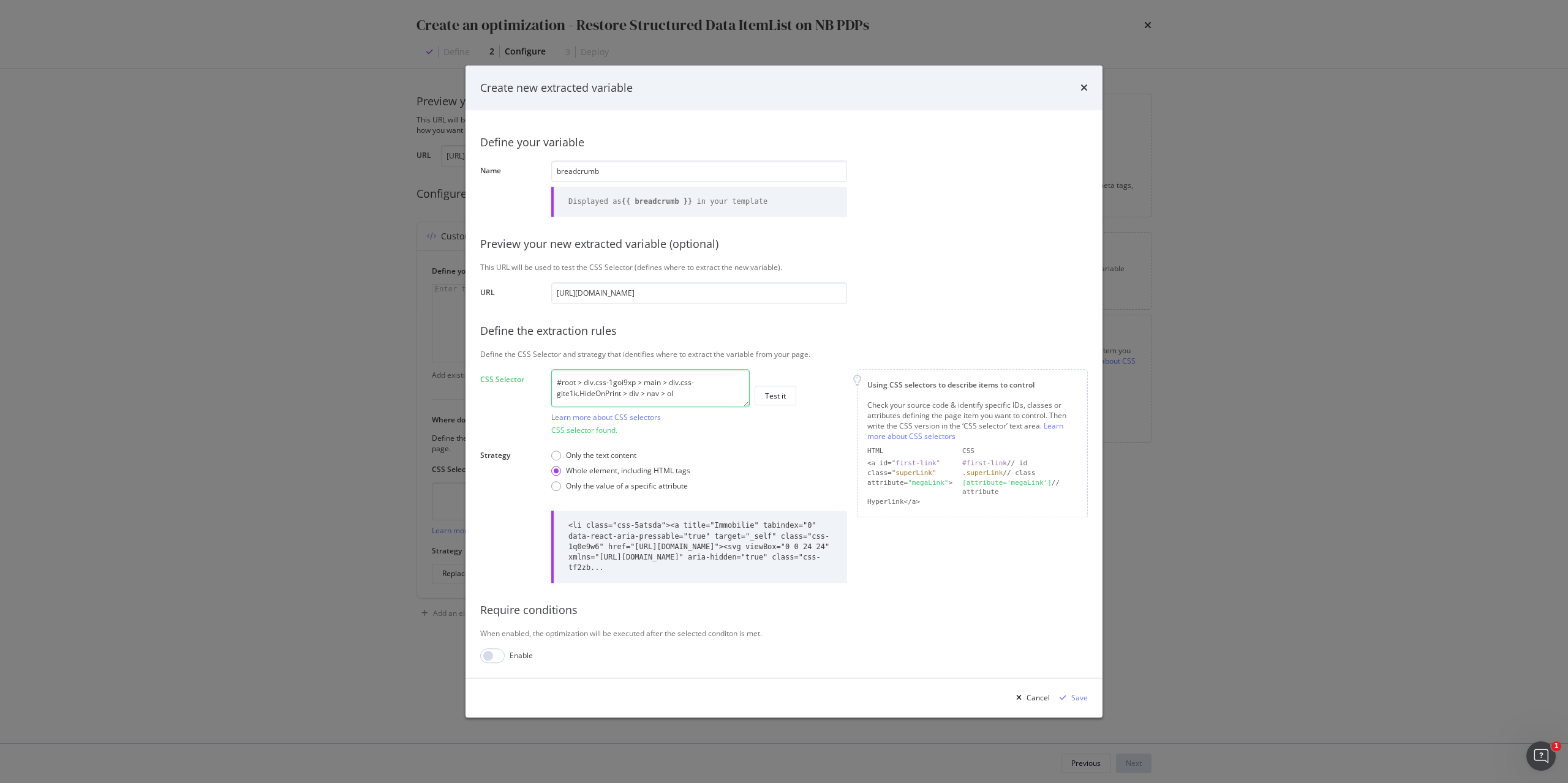
drag, startPoint x: 648, startPoint y: 394, endPoint x: 550, endPoint y: 371, distance: 100.7
click at [550, 371] on div "Define your variable Name breadcrumb Displayed as {{ breadcrumb }} in your temp…" at bounding box center [784, 394] width 608 height 538
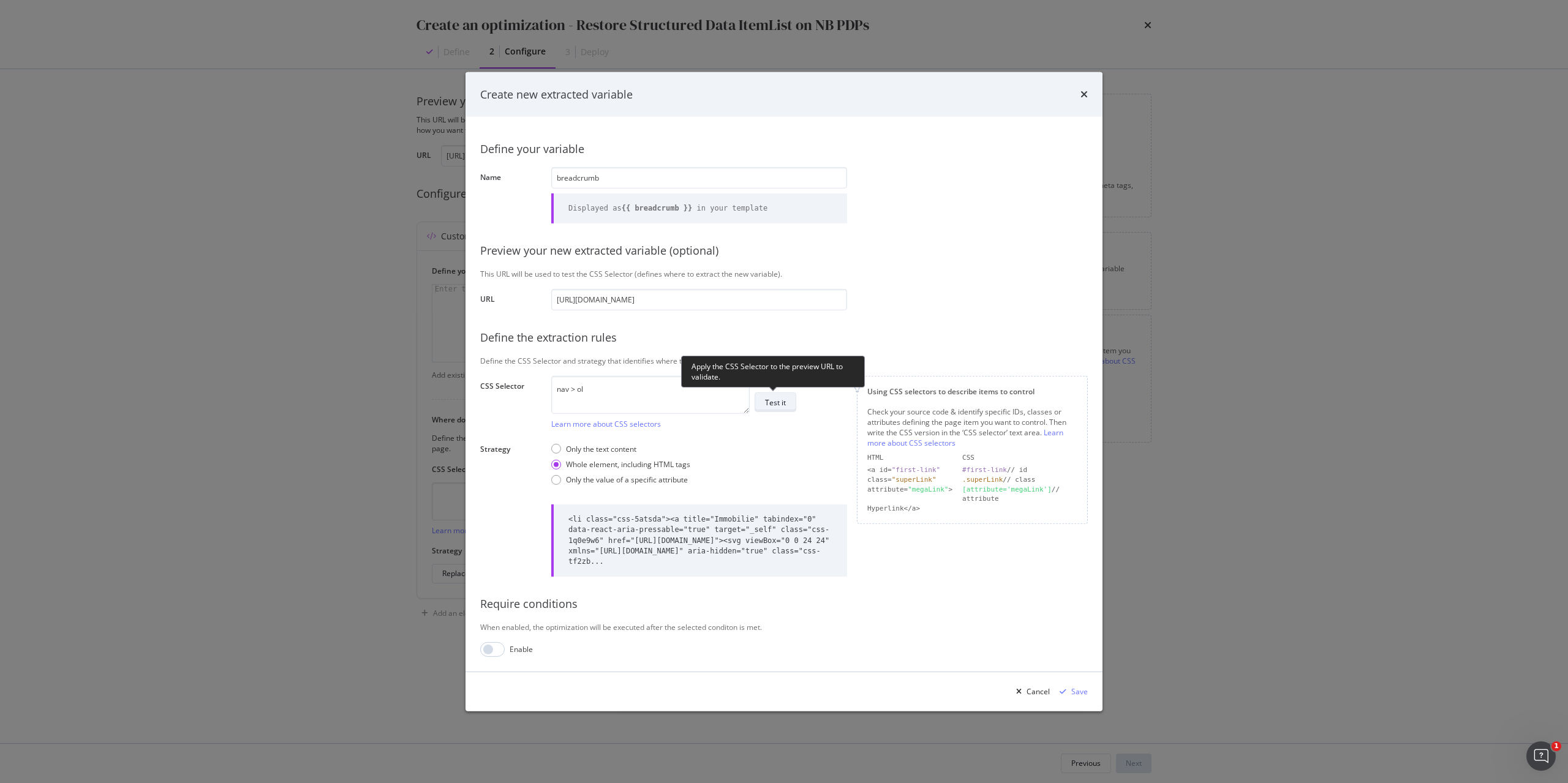
click at [768, 402] on div "Test it" at bounding box center [775, 403] width 21 height 11
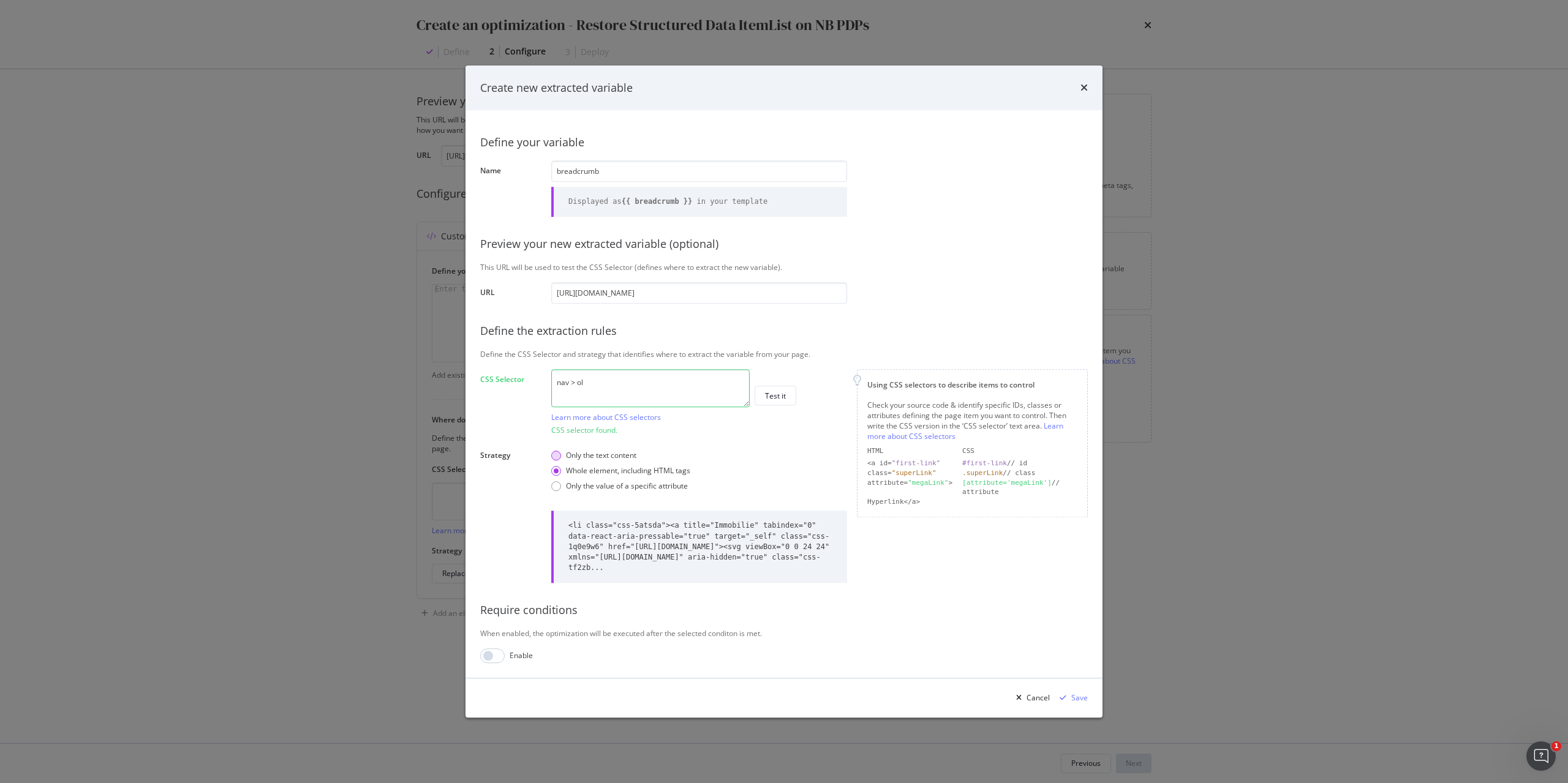
click at [634, 454] on div "Only the text content" at bounding box center [601, 456] width 70 height 11
click at [610, 380] on textarea "nav > ol" at bounding box center [650, 388] width 198 height 38
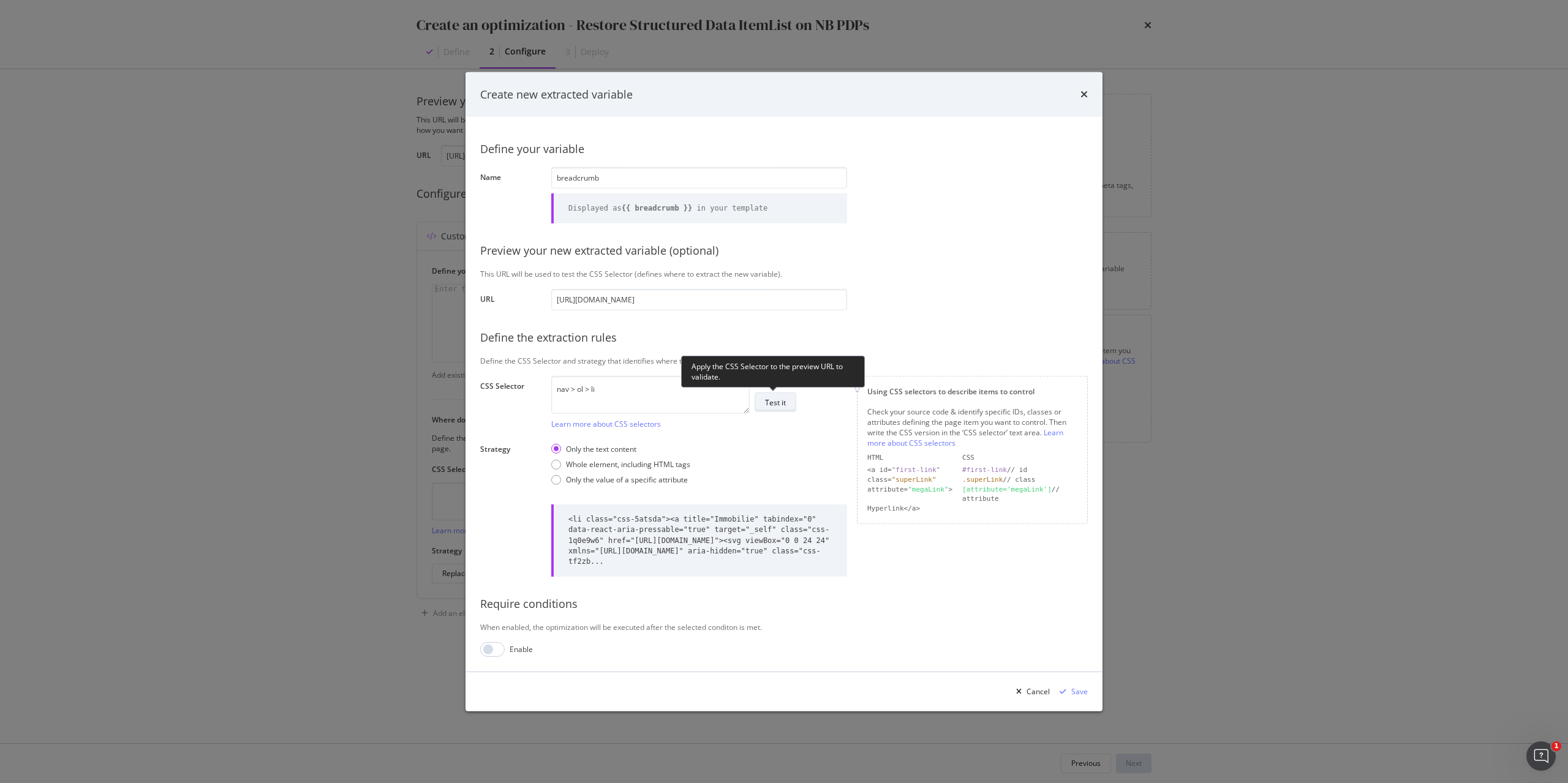
click at [783, 406] on div "Test it" at bounding box center [775, 403] width 21 height 11
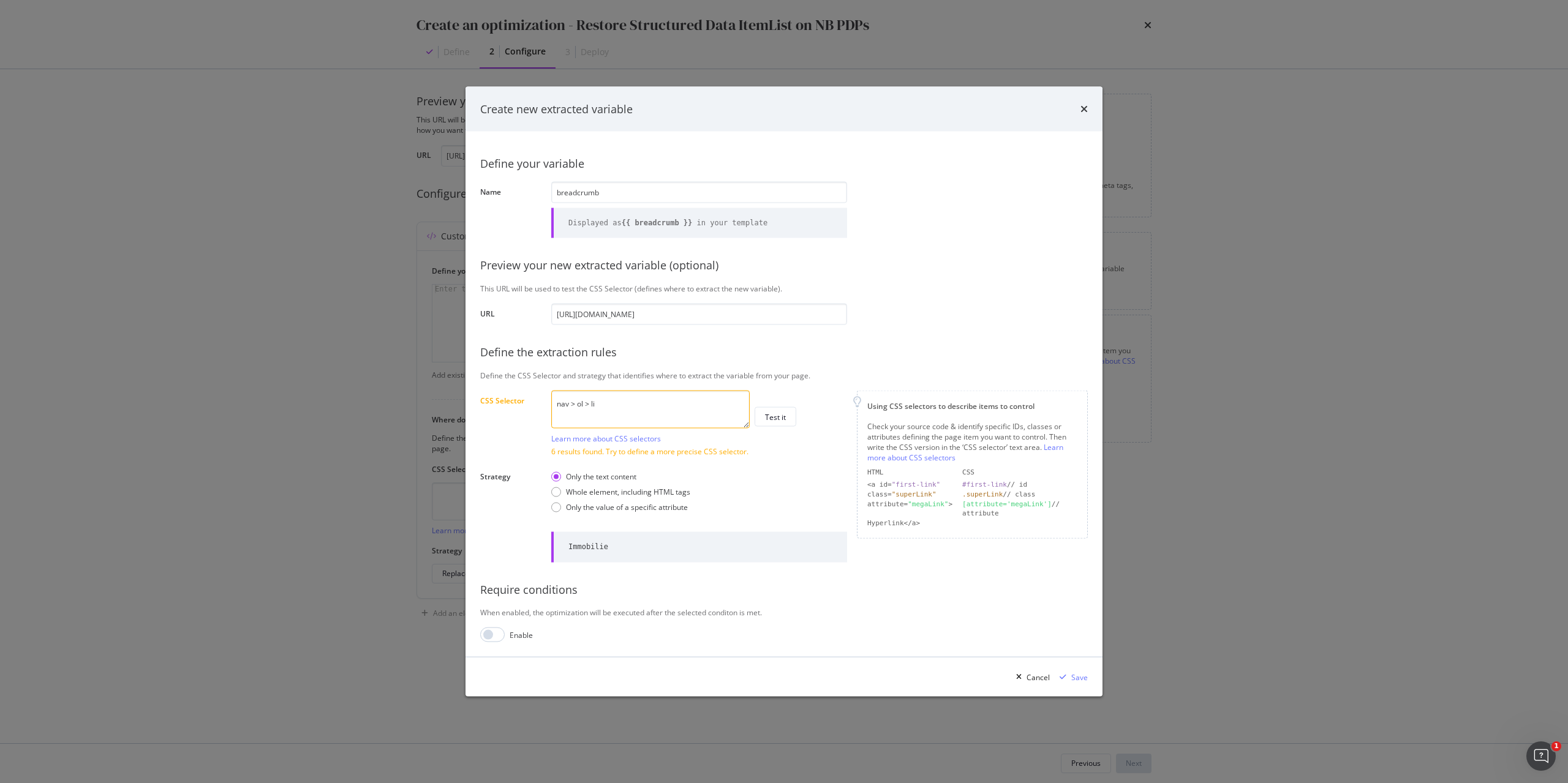
click at [657, 402] on textarea "nav > ol > li" at bounding box center [650, 409] width 198 height 38
click at [620, 439] on link "Learn more about CSS selectors" at bounding box center [606, 438] width 110 height 11
click at [670, 405] on textarea "nav > ol > li" at bounding box center [650, 409] width 198 height 38
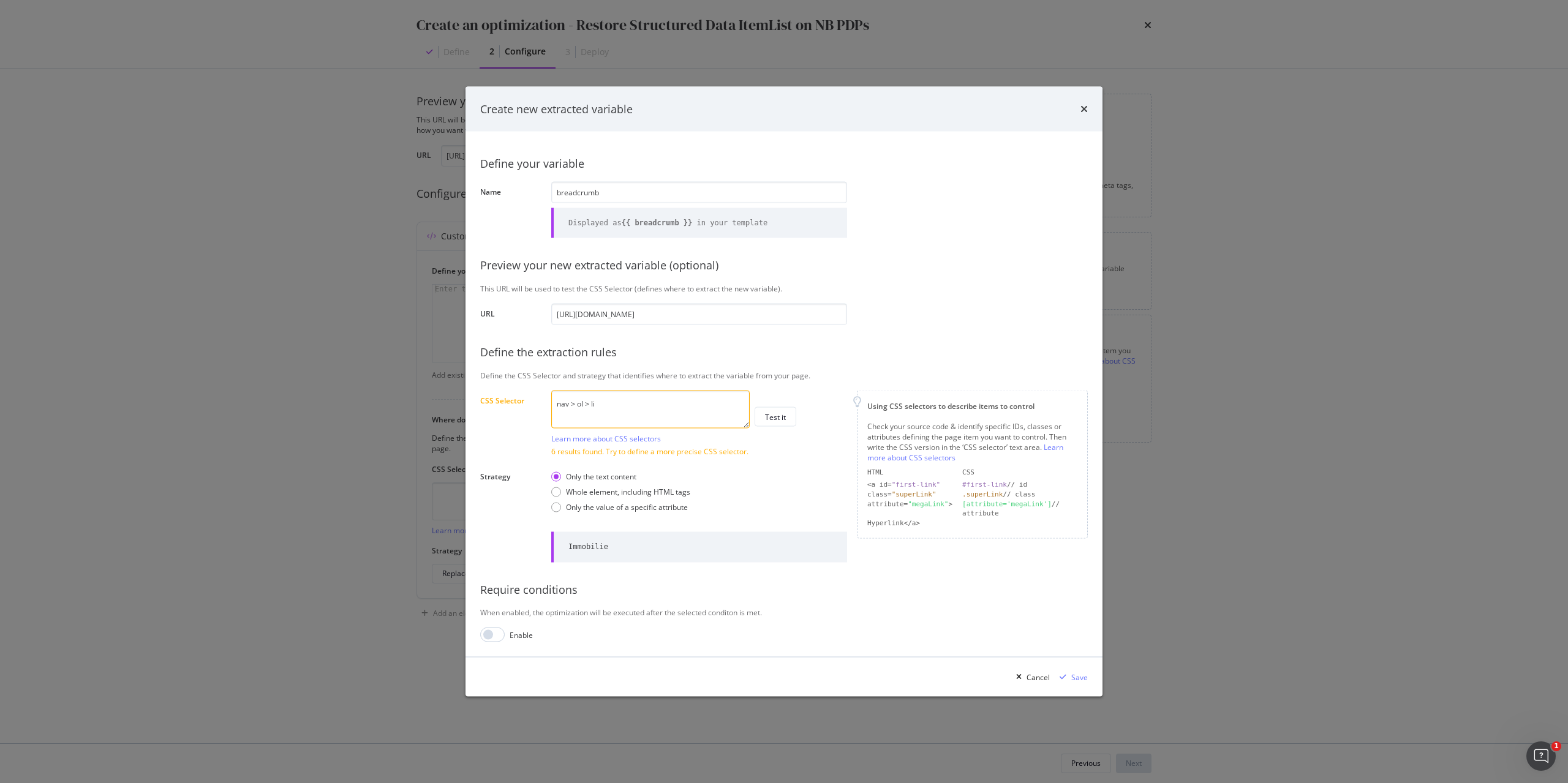
paste textarea "#root > div.css-1goi9xp > main > div.css-gite1k.HideOnPrint > div > nav > ol > …"
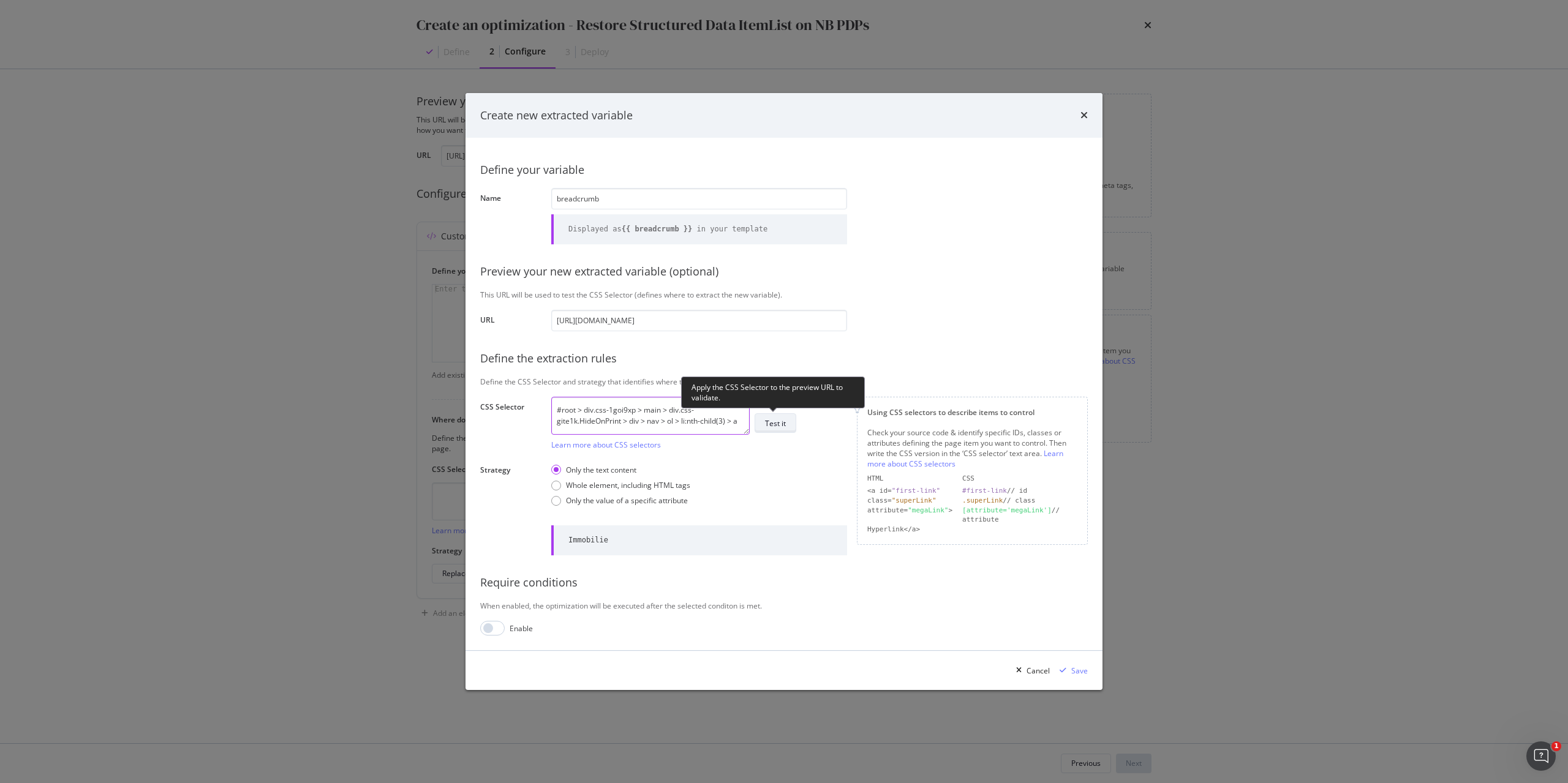
type textarea "#root > div.css-1goi9xp > main > div.css-gite1k.HideOnPrint > div > nav > ol > …"
click at [774, 426] on div "Test it" at bounding box center [775, 424] width 21 height 11
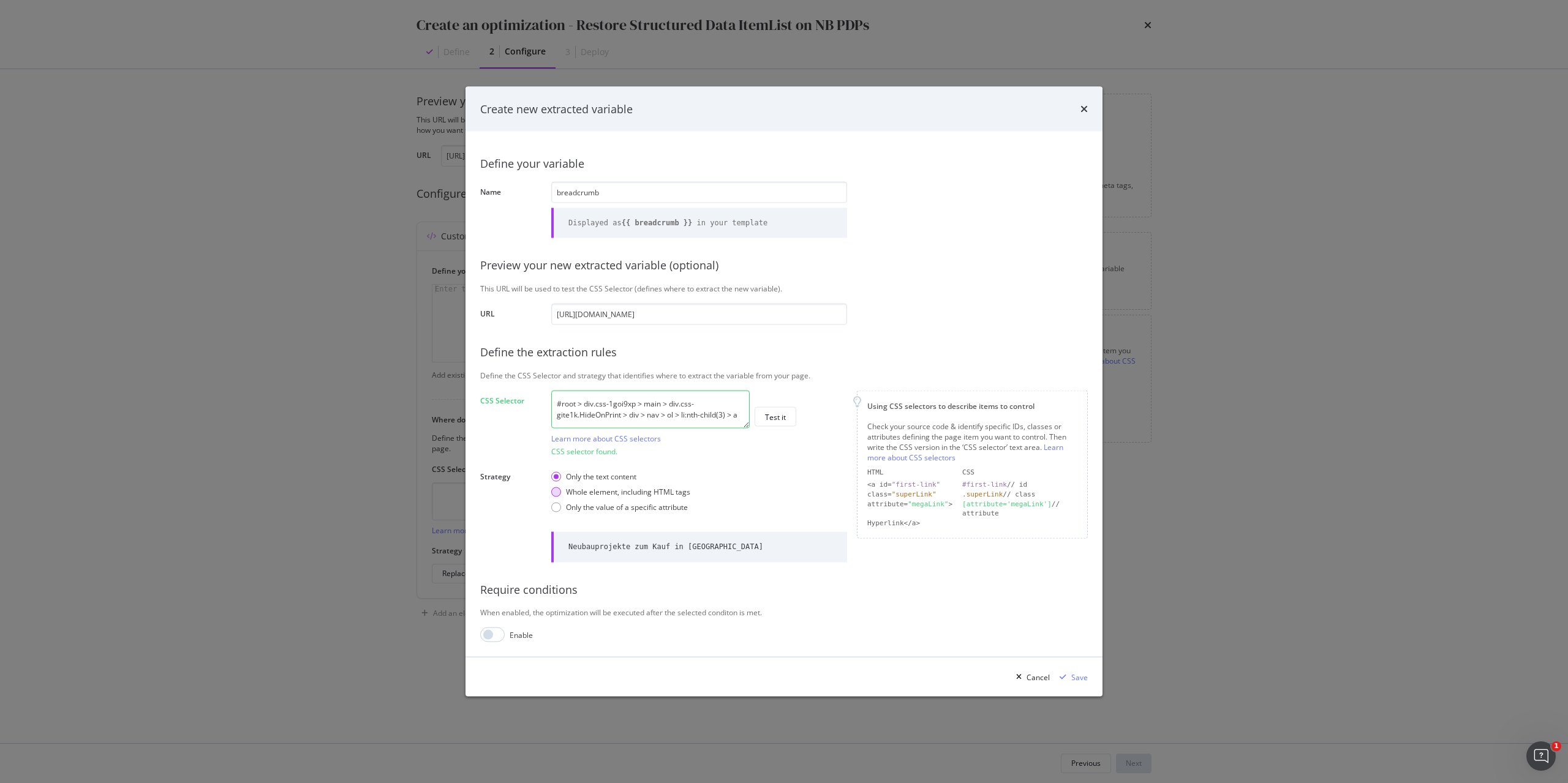
click at [678, 495] on div "Whole element, including HTML tags" at bounding box center [628, 493] width 124 height 11
click at [786, 413] on button "Test it" at bounding box center [775, 417] width 41 height 19
click at [646, 507] on div "Only the value of a specific attribute" at bounding box center [627, 507] width 122 height 11
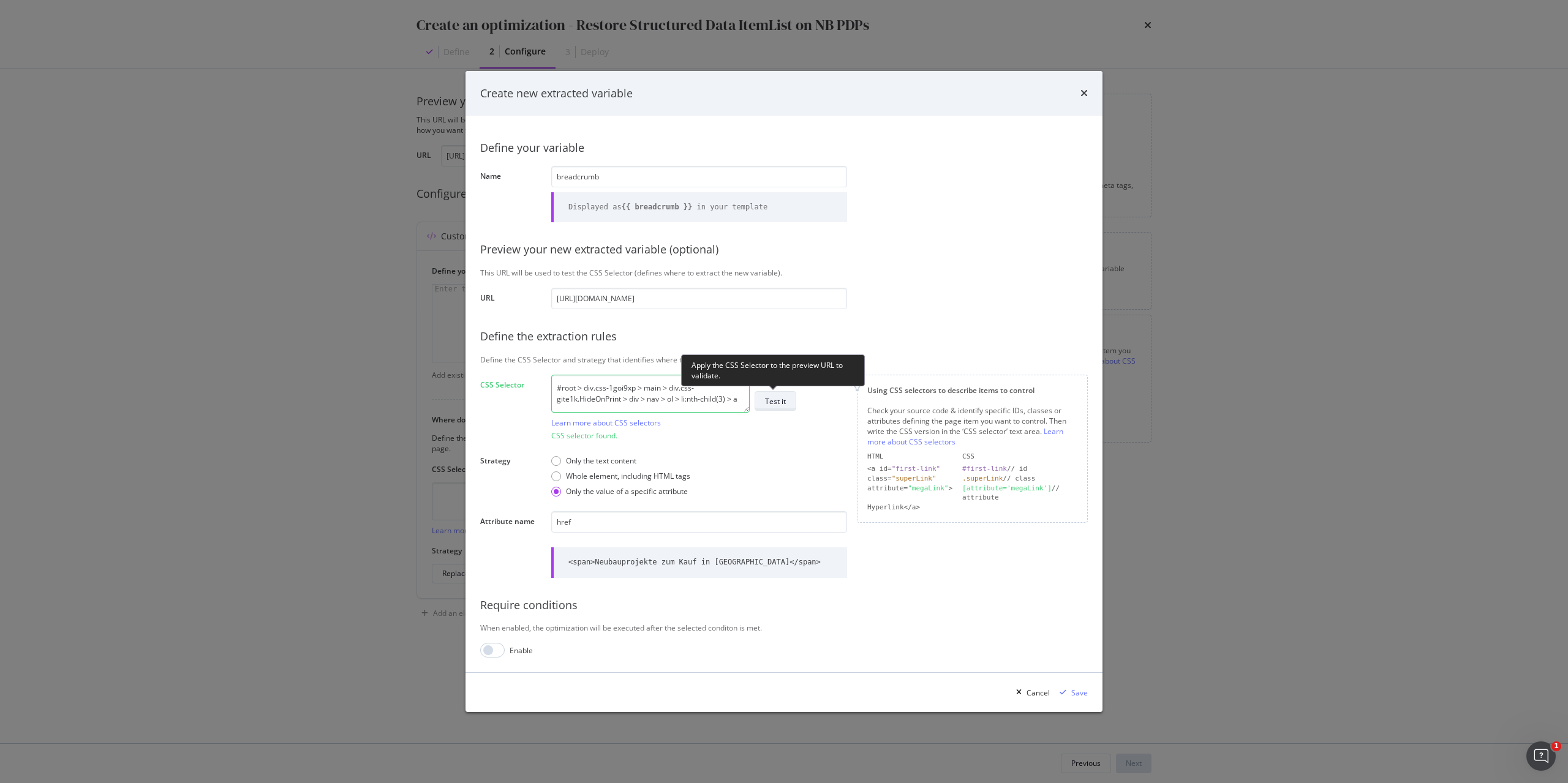
click at [784, 403] on div "Test it" at bounding box center [775, 402] width 21 height 11
click at [654, 167] on input "breadcrumb" at bounding box center [699, 177] width 296 height 21
click at [632, 171] on input "breadcrumb_lvl" at bounding box center [699, 177] width 296 height 21
type input "breadcrumb_lvl3"
click at [1082, 698] on div "Save" at bounding box center [1079, 693] width 17 height 11
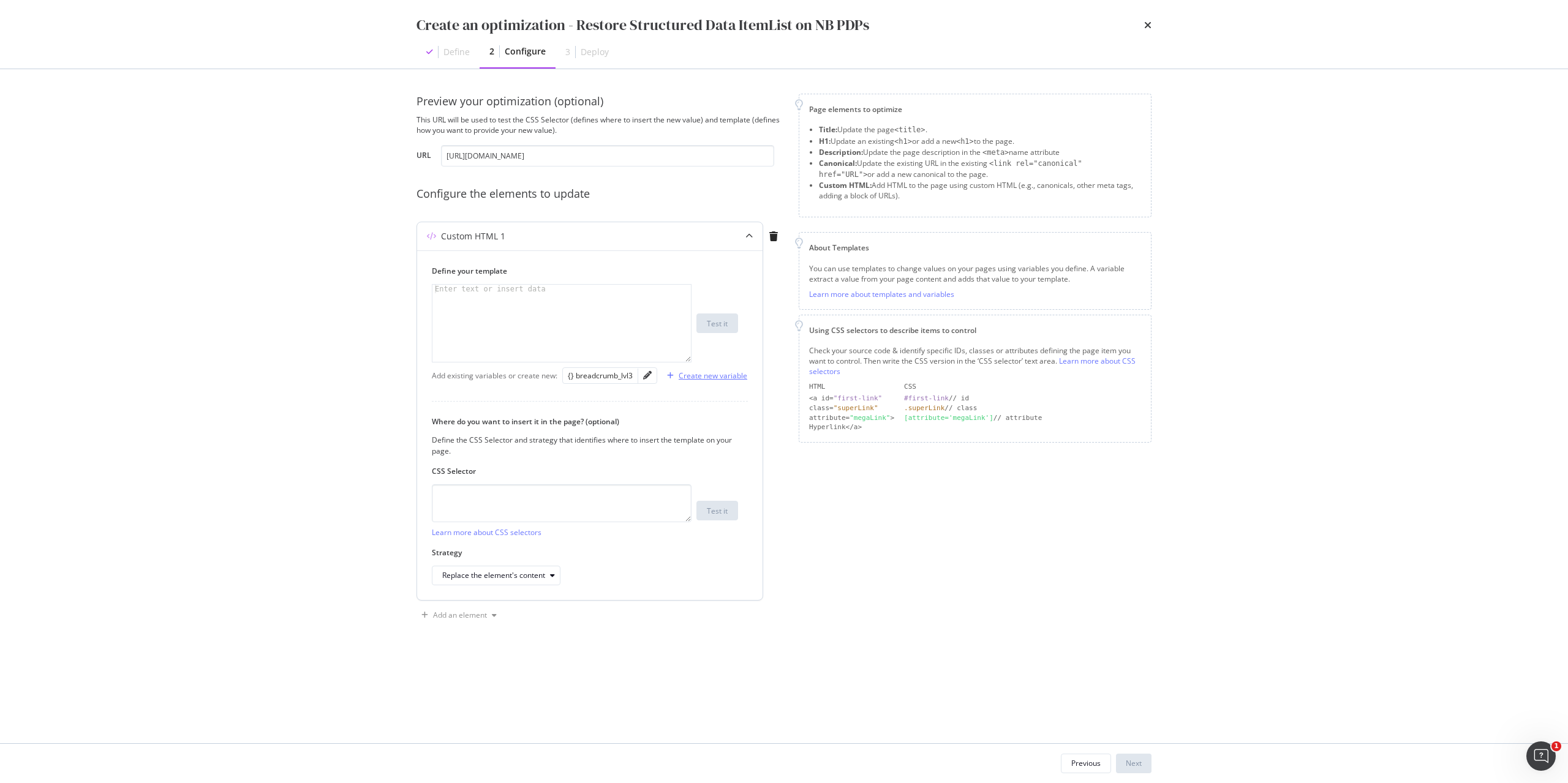
click at [712, 377] on div "Create new variable" at bounding box center [713, 376] width 68 height 11
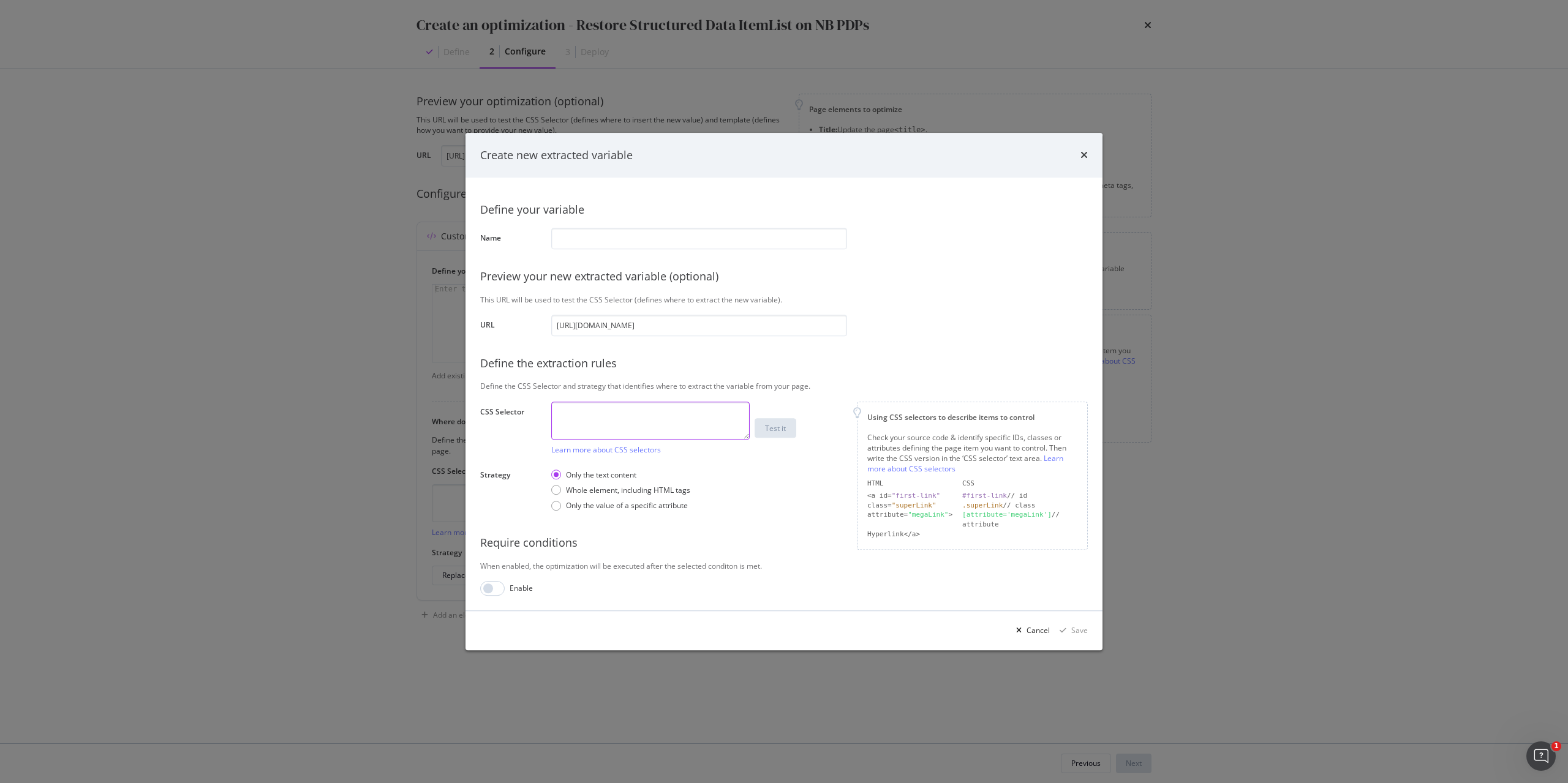
click at [693, 410] on textarea "modal" at bounding box center [650, 420] width 198 height 38
paste textarea "#root > div.css-1goi9xp > main > div.css-gite1k.HideOnPrint > div > nav > ol > …"
click at [725, 426] on textarea "#root > div.css-1goi9xp > main > div.css-gite1k.HideOnPrint > div > nav > ol > …" at bounding box center [650, 420] width 198 height 38
type textarea "#root > div.css-1goi9xp > main > div.css-gite1k.HideOnPrint > div > nav > ol > …"
click at [648, 503] on div "Only the value of a specific attribute" at bounding box center [627, 506] width 122 height 11
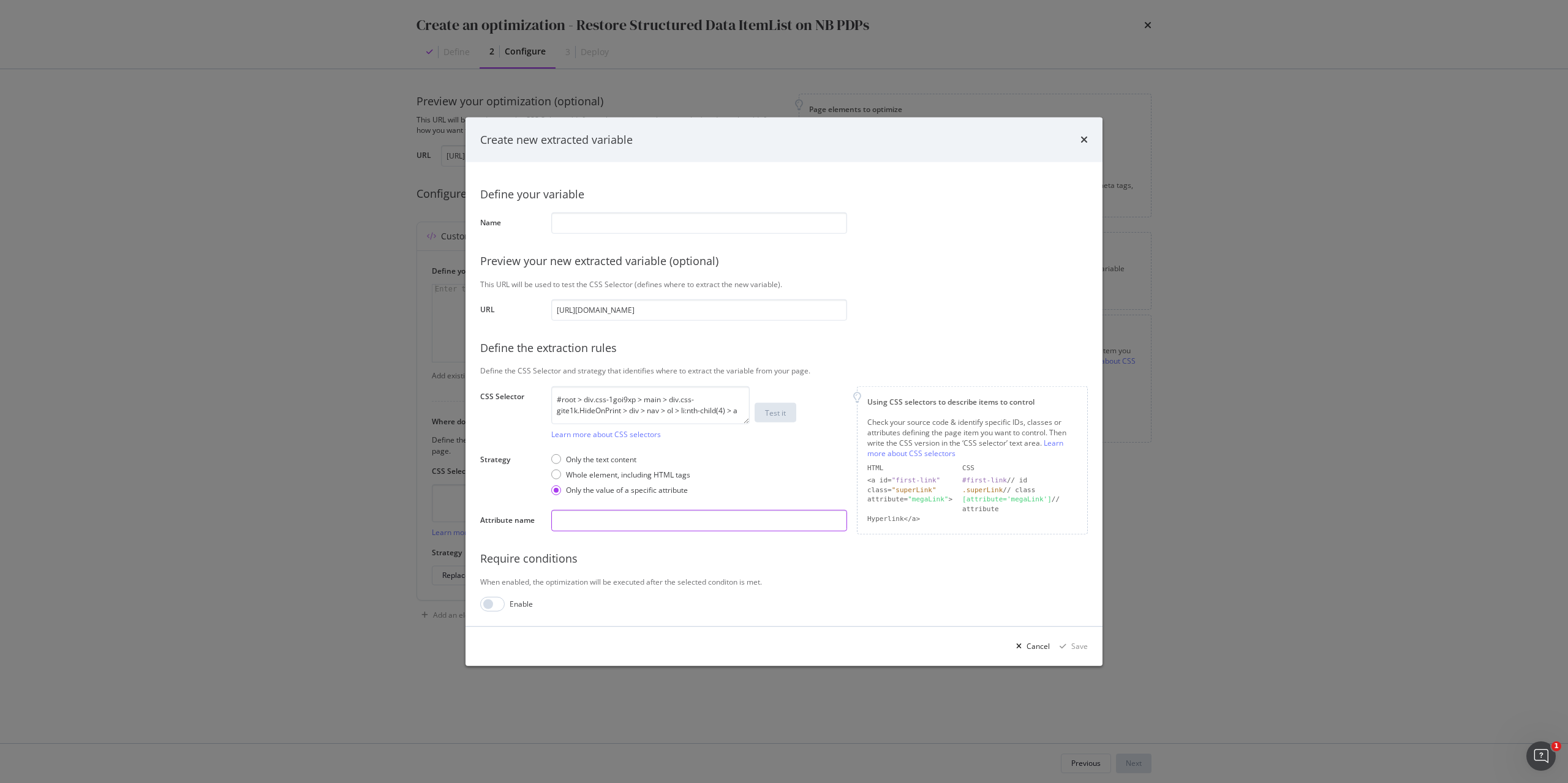
click at [647, 525] on input "modal" at bounding box center [699, 521] width 296 height 21
type input "href"
click at [790, 416] on button "Test it" at bounding box center [775, 412] width 41 height 19
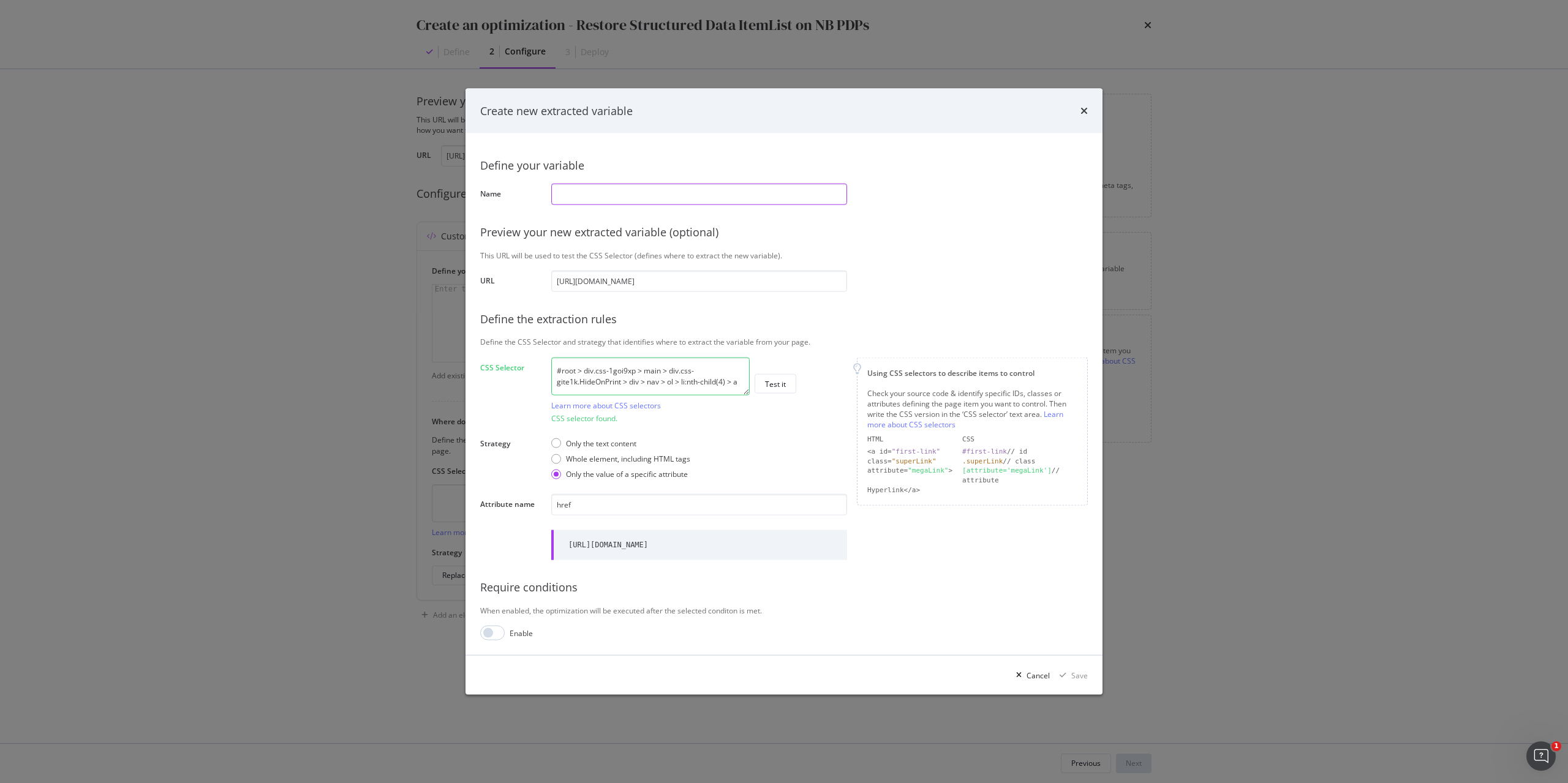
click at [633, 191] on input "modal" at bounding box center [699, 195] width 296 height 21
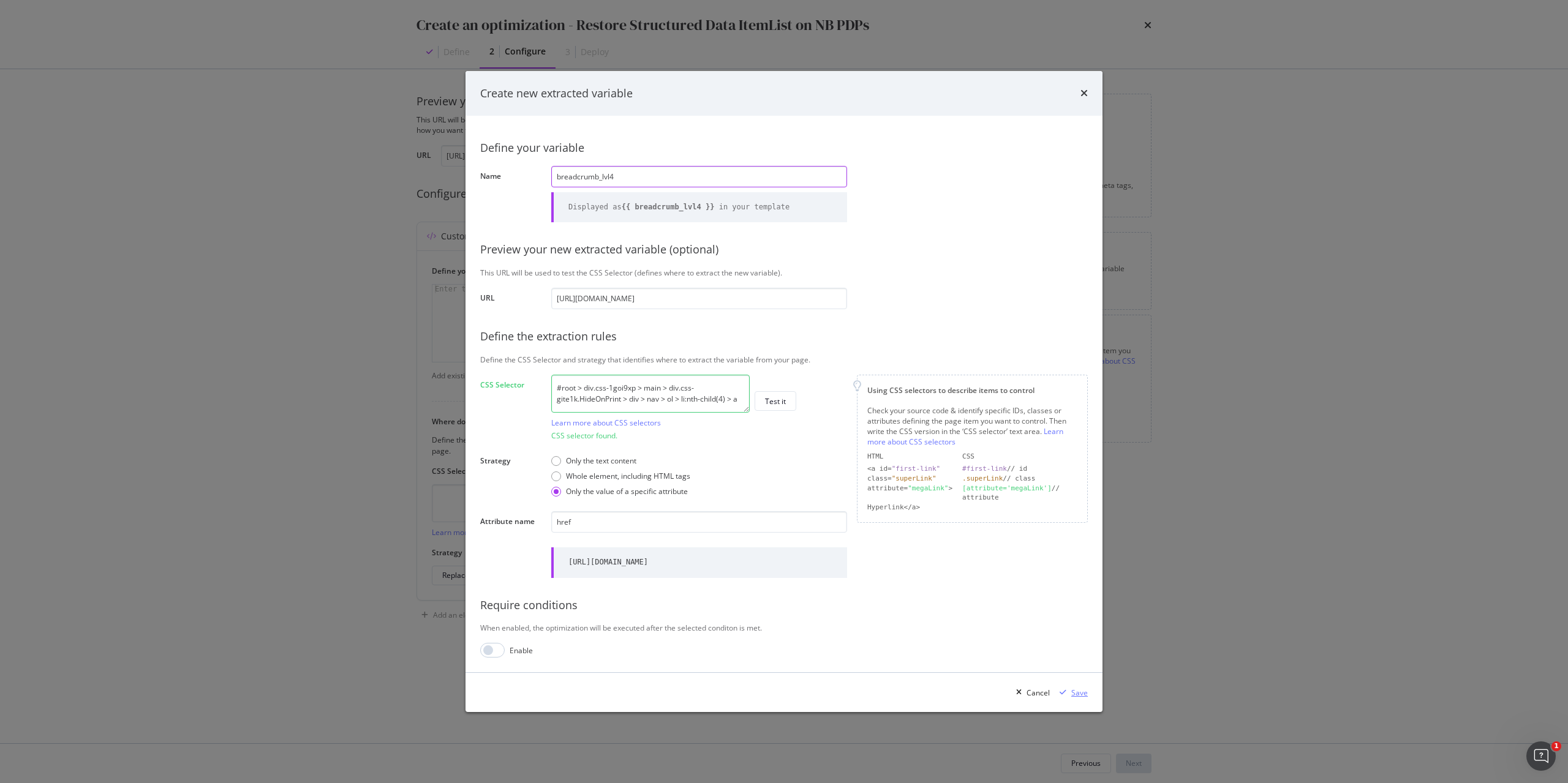
type input "breadcrumb_lvl4"
click at [1086, 698] on div "Save" at bounding box center [1079, 693] width 17 height 11
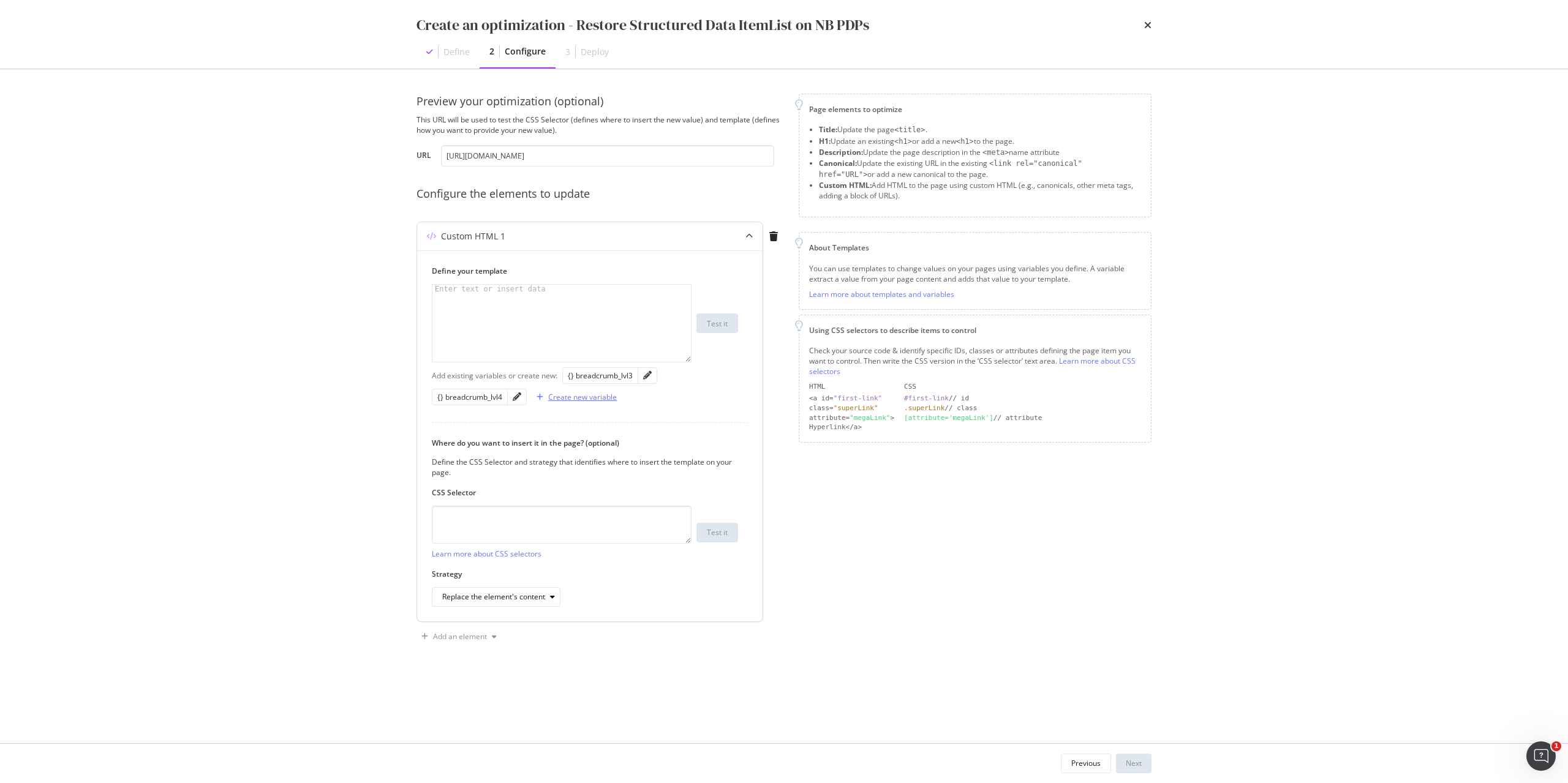
click at [595, 394] on div "Create new variable" at bounding box center [582, 398] width 68 height 11
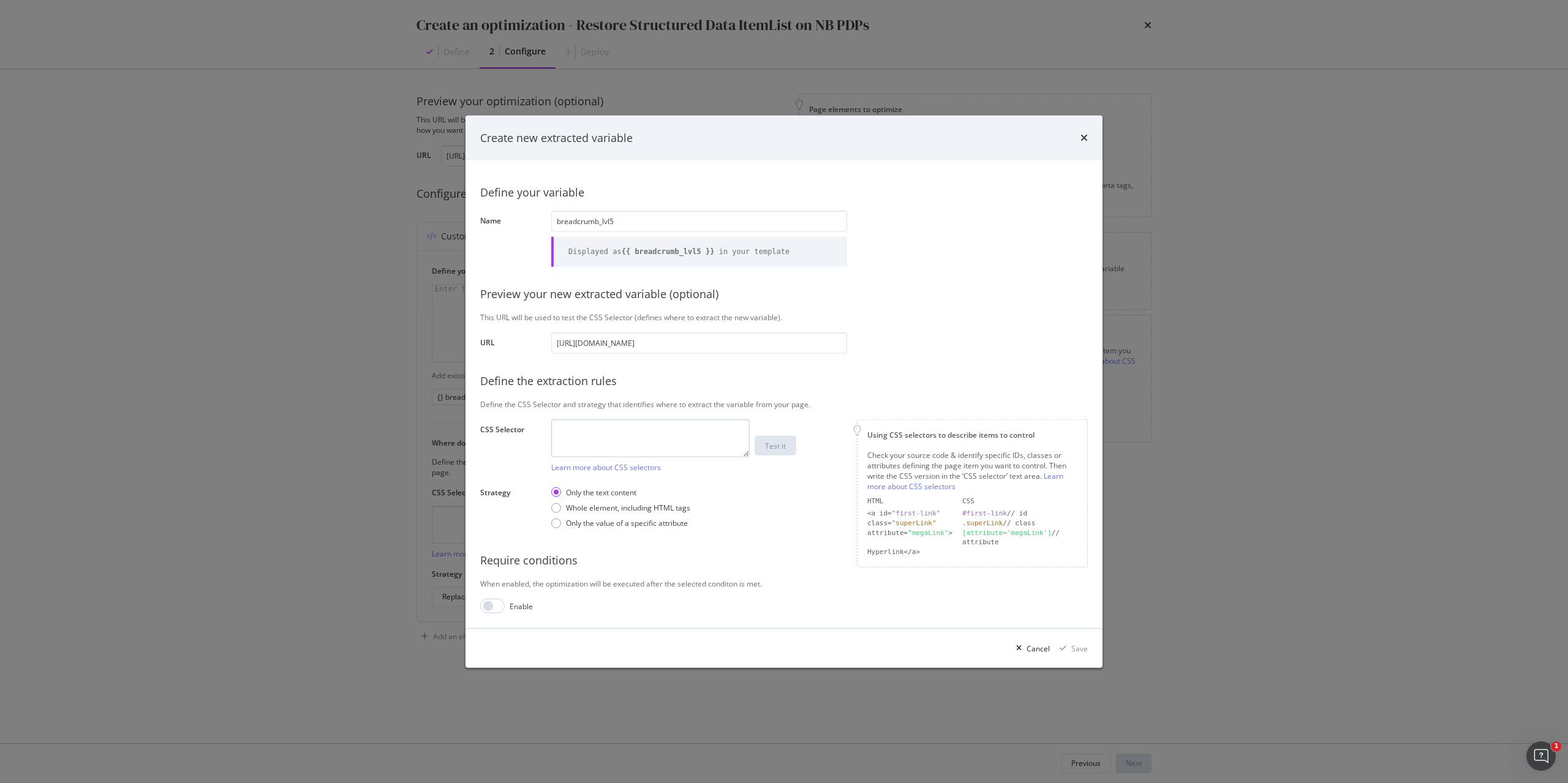
type input "breadcrumb_lvl5"
click at [687, 434] on textarea "modal" at bounding box center [650, 438] width 198 height 38
paste textarea "#root > div.css-1goi9xp > main > div.css-gite1k.HideOnPrint > div > nav > ol > …"
click at [722, 448] on textarea "#root > div.css-1goi9xp > main > div.css-gite1k.HideOnPrint > div > nav > ol > …" at bounding box center [650, 438] width 198 height 38
type textarea "#root > div.css-1goi9xp > main > div.css-gite1k.HideOnPrint > div > nav > ol > …"
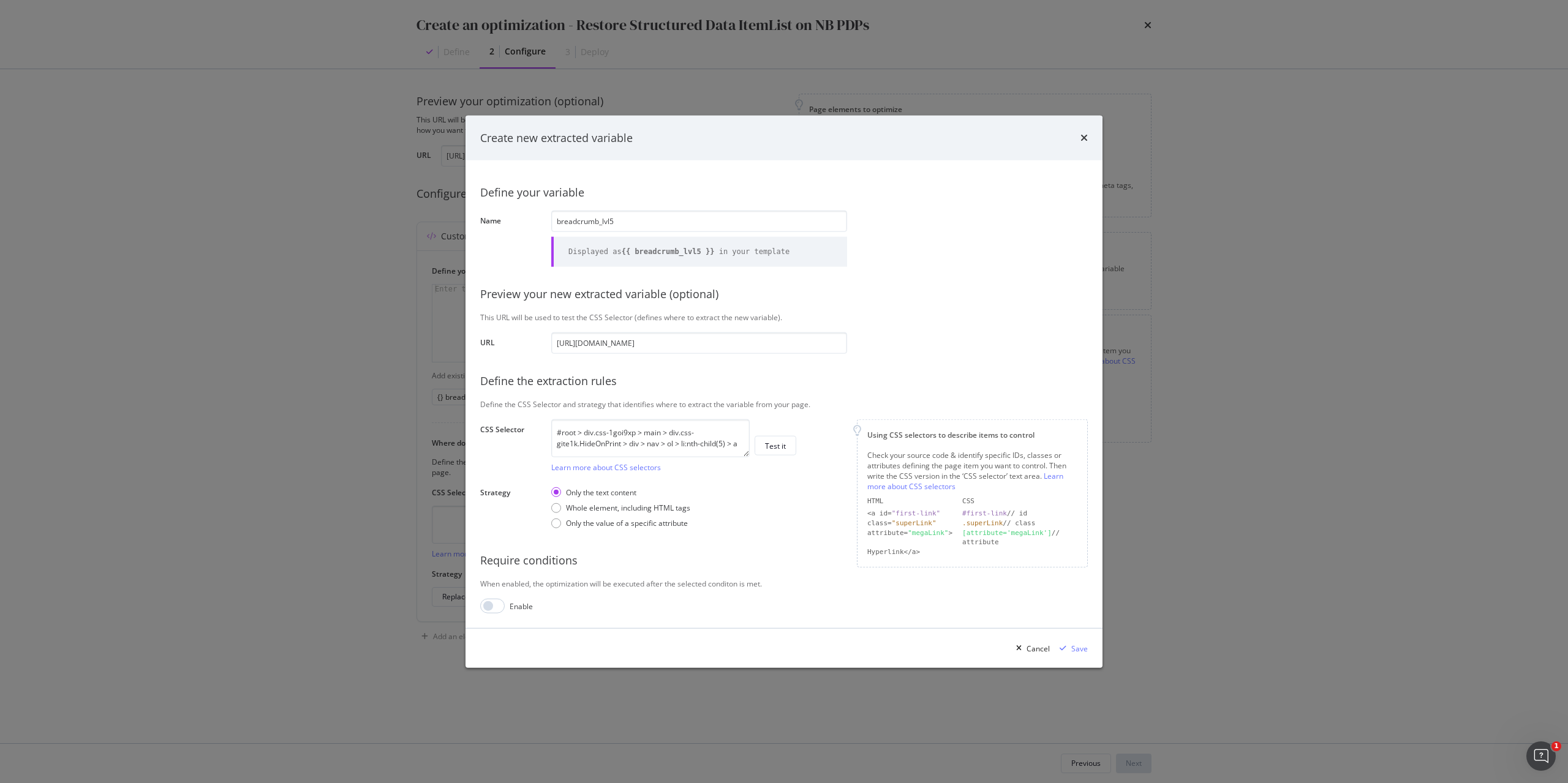
click at [644, 530] on div "Only the text content Whole element, including HTML tags Only the value of a sp…" at bounding box center [621, 508] width 139 height 51
click at [640, 524] on div "Only the value of a specific attribute" at bounding box center [627, 523] width 122 height 11
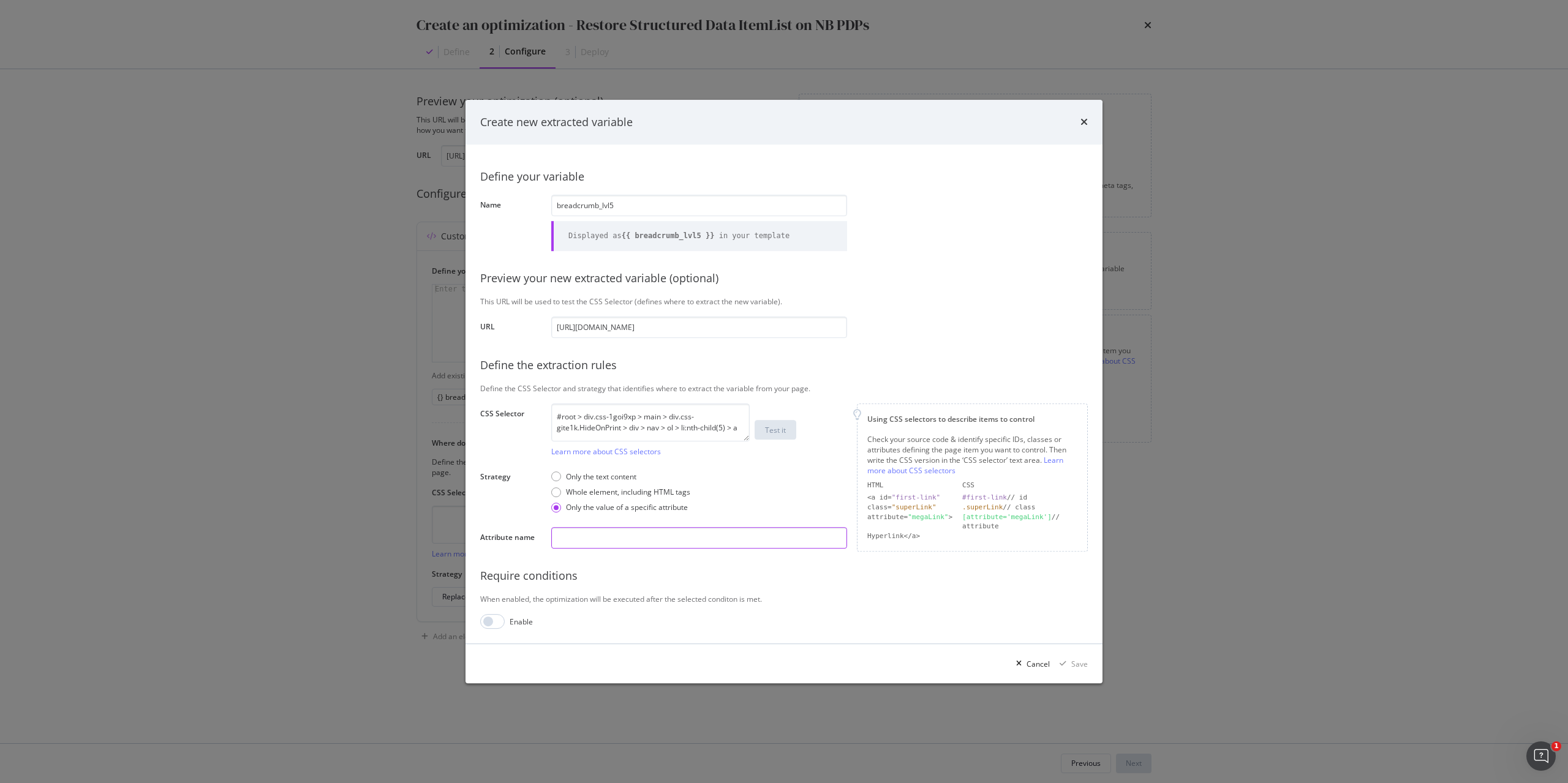
click at [646, 541] on input "modal" at bounding box center [699, 538] width 296 height 21
type input "href"
click at [782, 434] on div "Test it" at bounding box center [775, 430] width 21 height 11
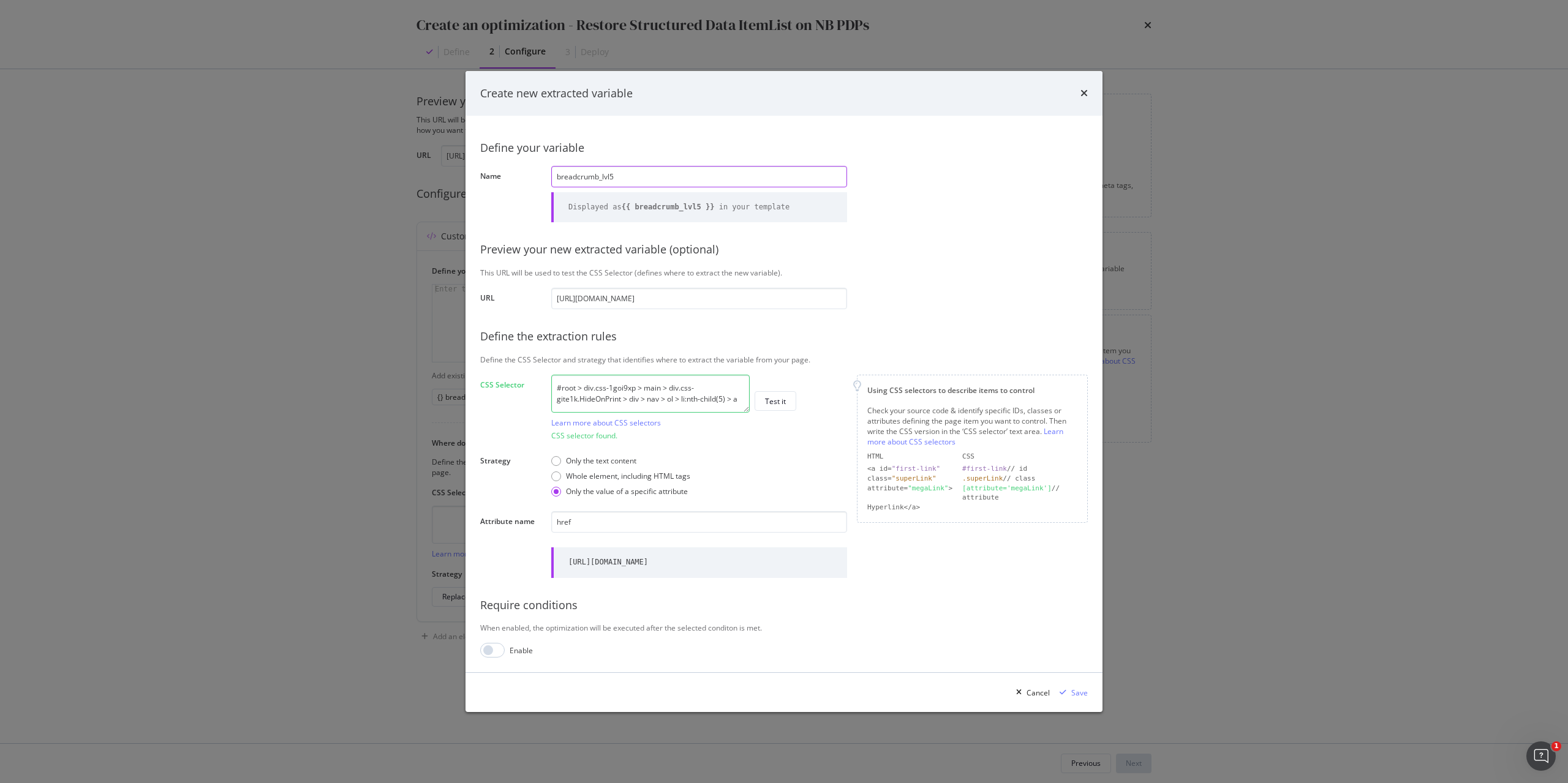
click at [603, 169] on input "breadcrumb_lvl5" at bounding box center [699, 177] width 296 height 21
click at [624, 170] on input "breadcrumb_url_lvl5" at bounding box center [699, 177] width 296 height 21
type input "breadcrumb_url_lvl5"
click at [1084, 698] on div "Save" at bounding box center [1079, 693] width 17 height 11
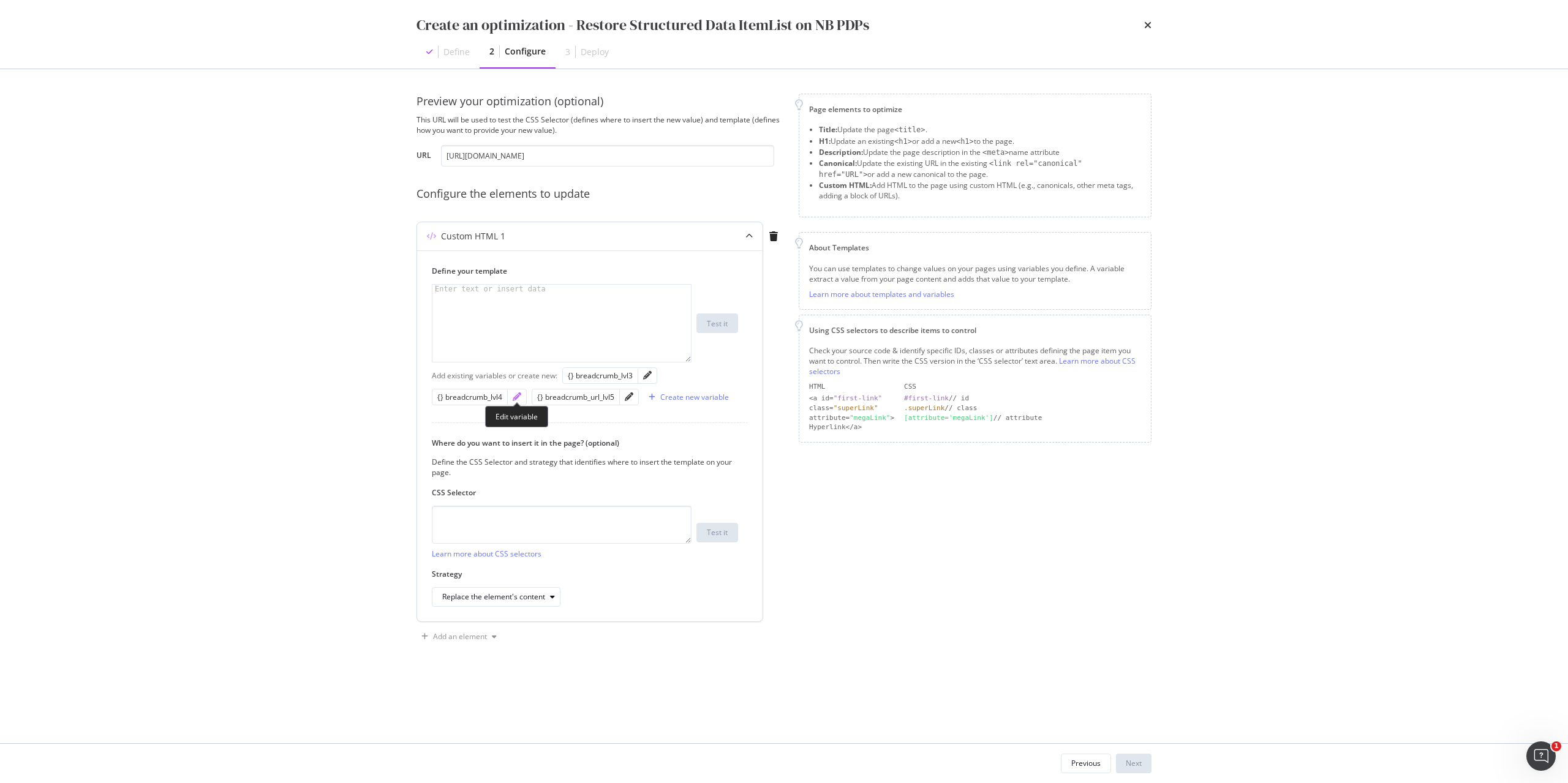
click at [518, 396] on icon "pencil" at bounding box center [517, 397] width 9 height 9
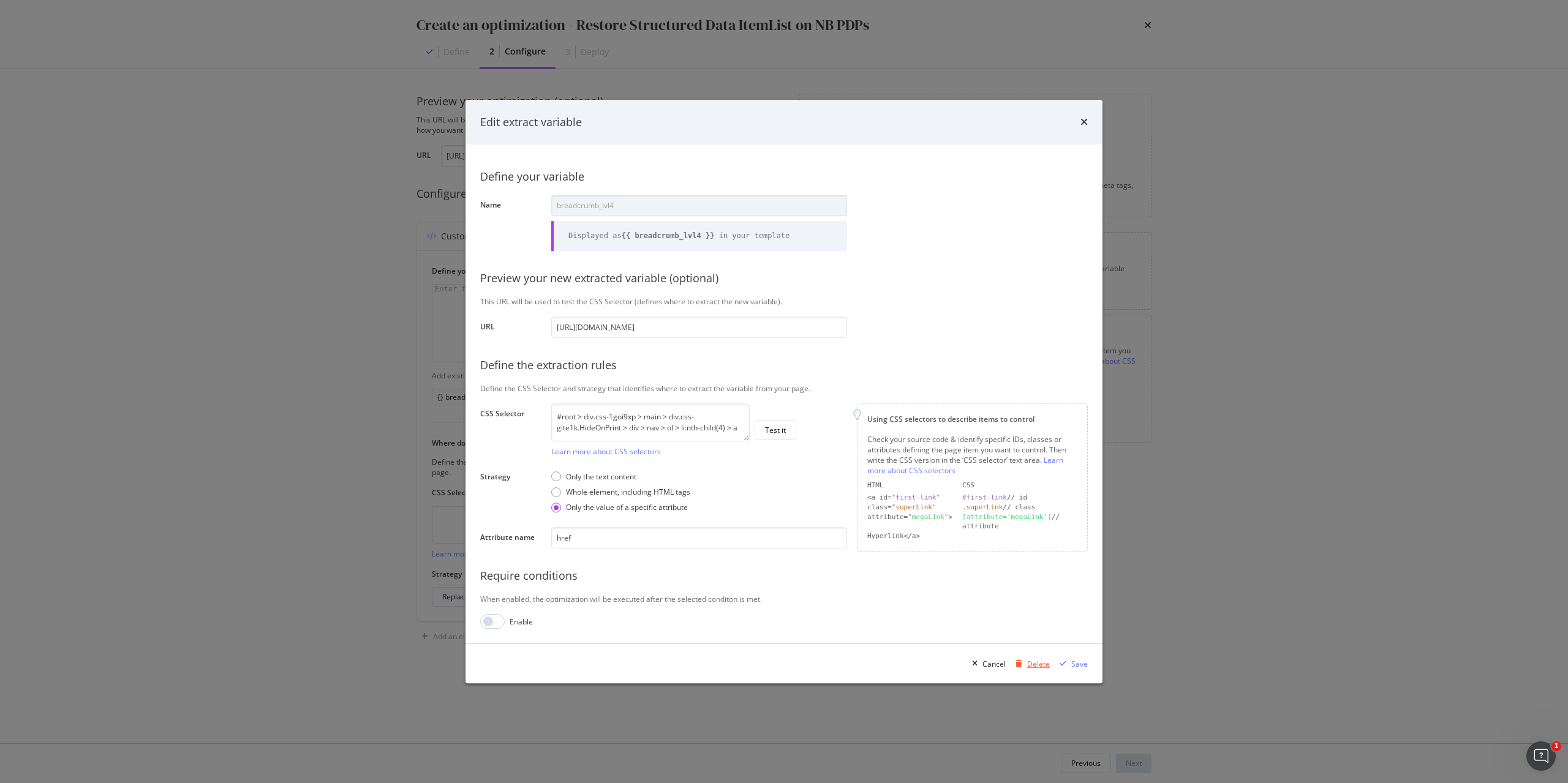
click at [1037, 667] on div "Delete" at bounding box center [1039, 665] width 23 height 11
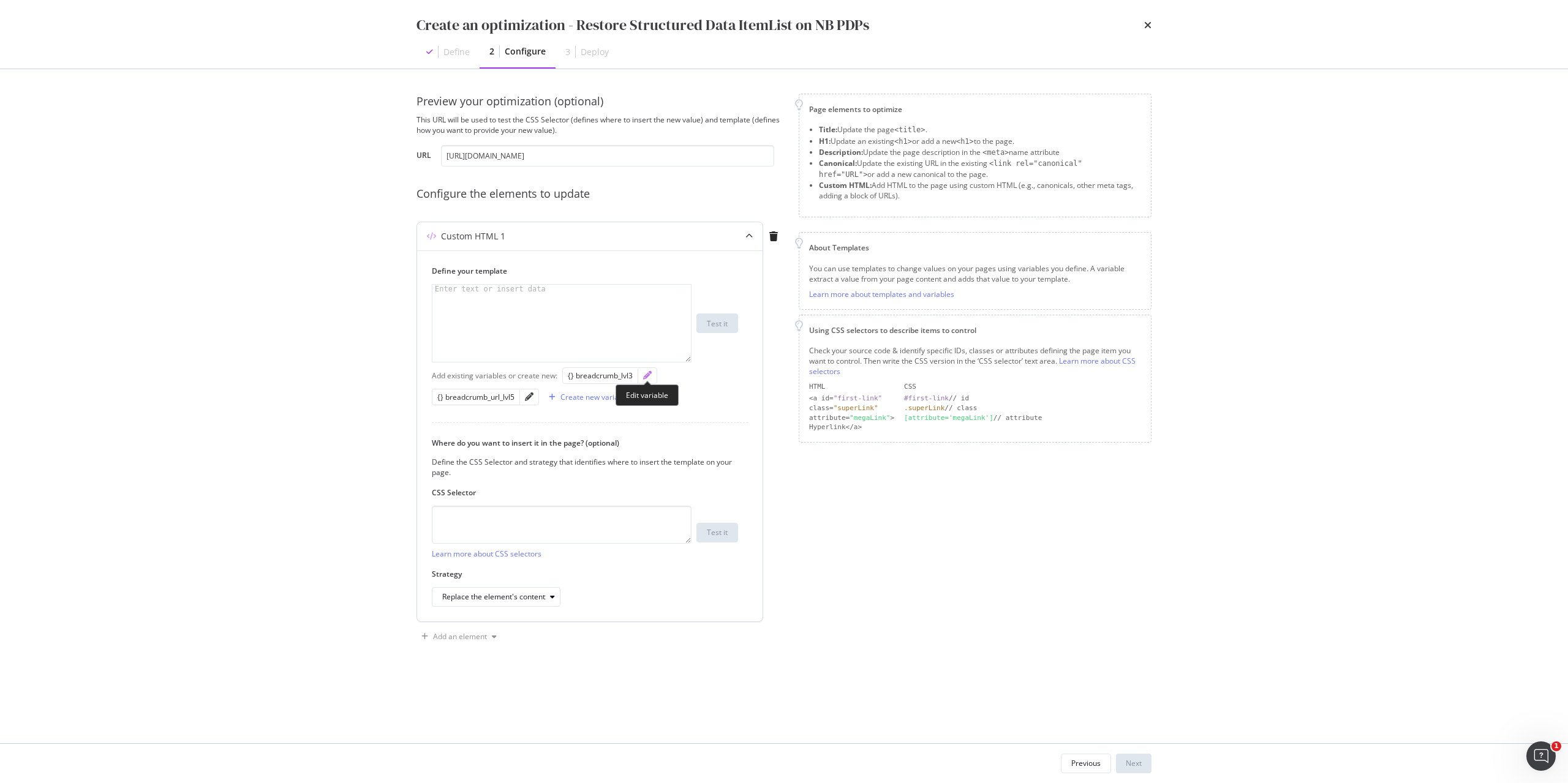
click at [648, 377] on icon "pencil" at bounding box center [647, 375] width 9 height 9
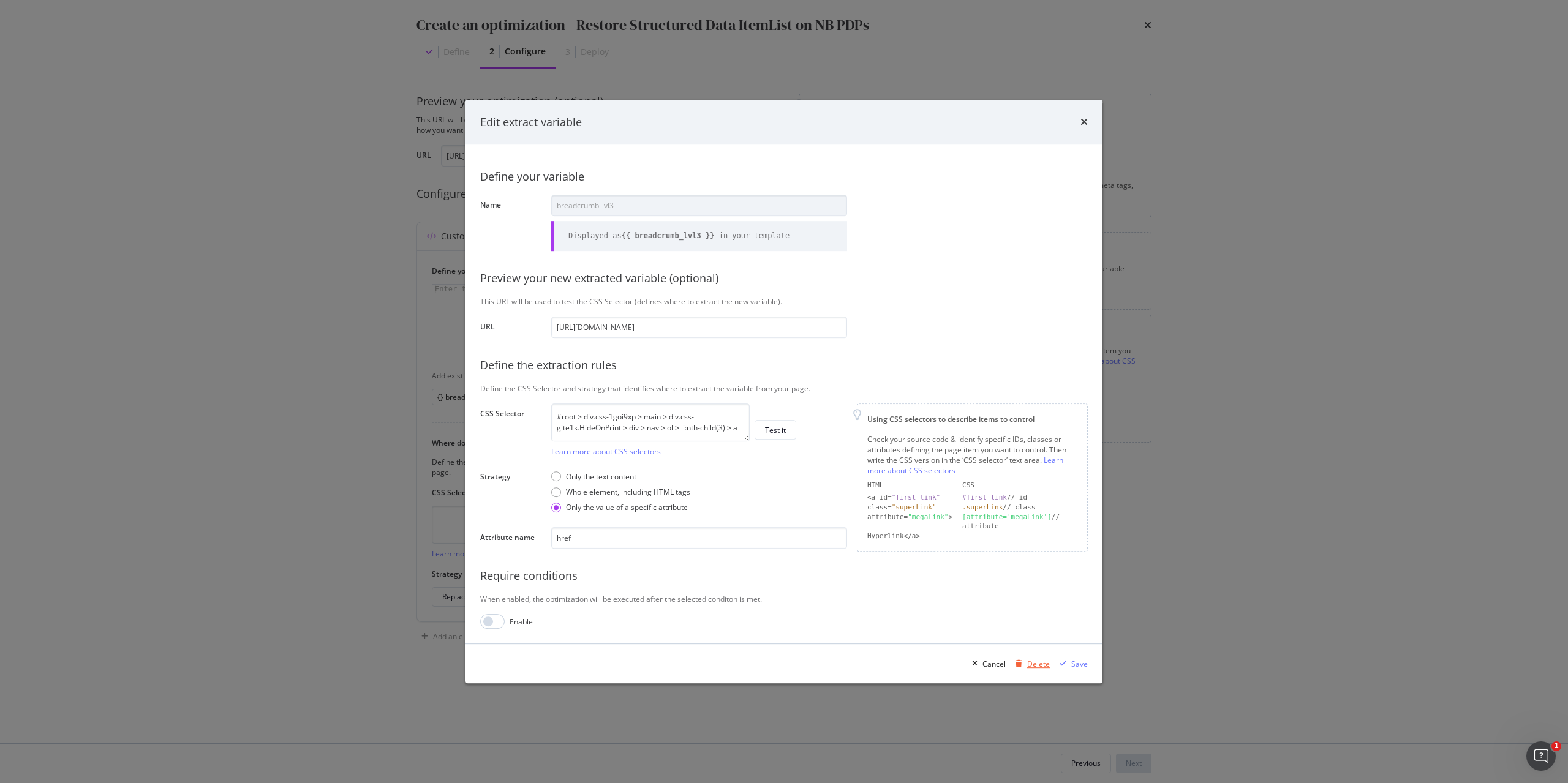
click at [1035, 663] on div "Delete" at bounding box center [1039, 665] width 23 height 11
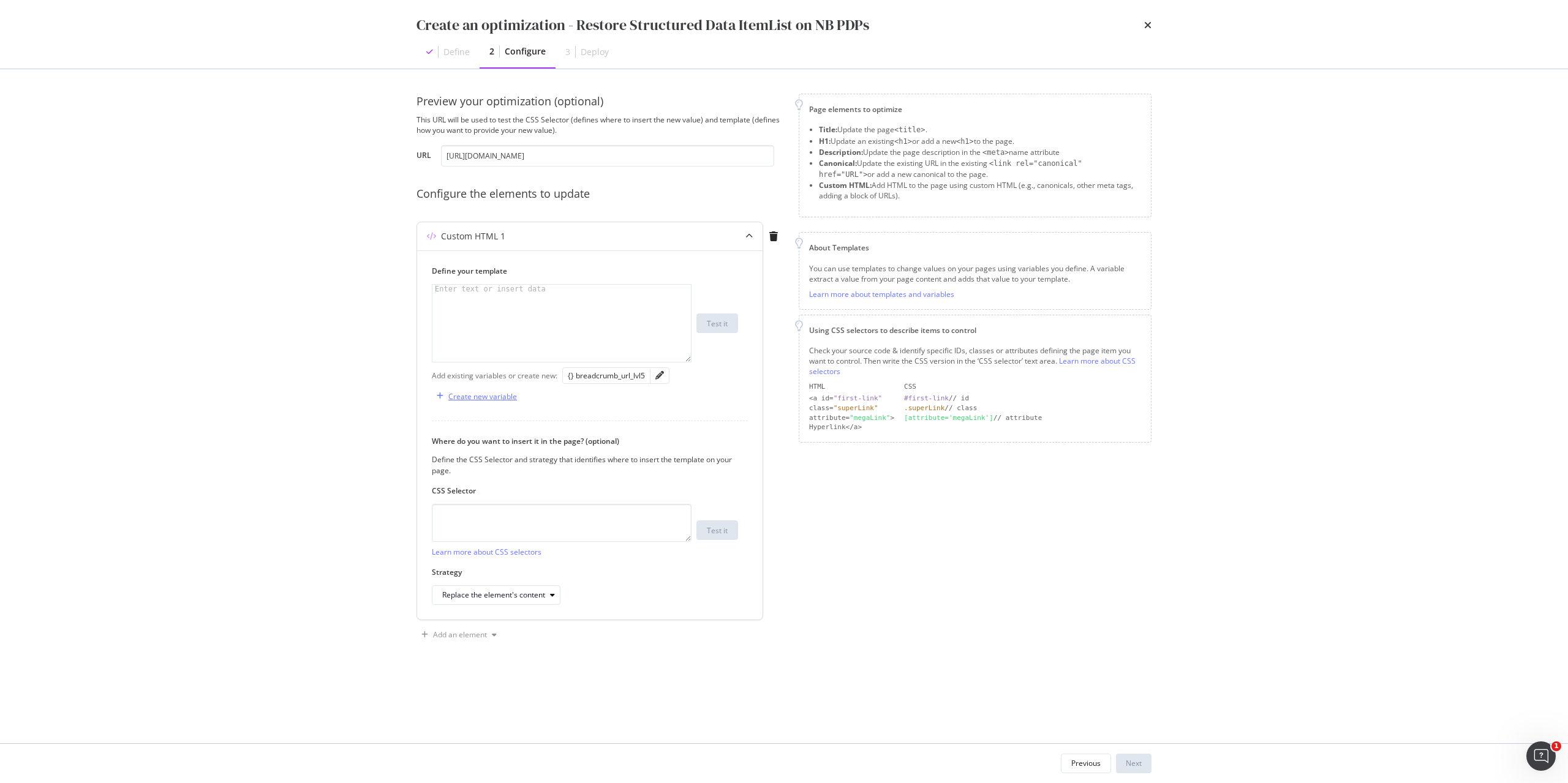
click at [503, 396] on div "Create new variable" at bounding box center [483, 397] width 68 height 11
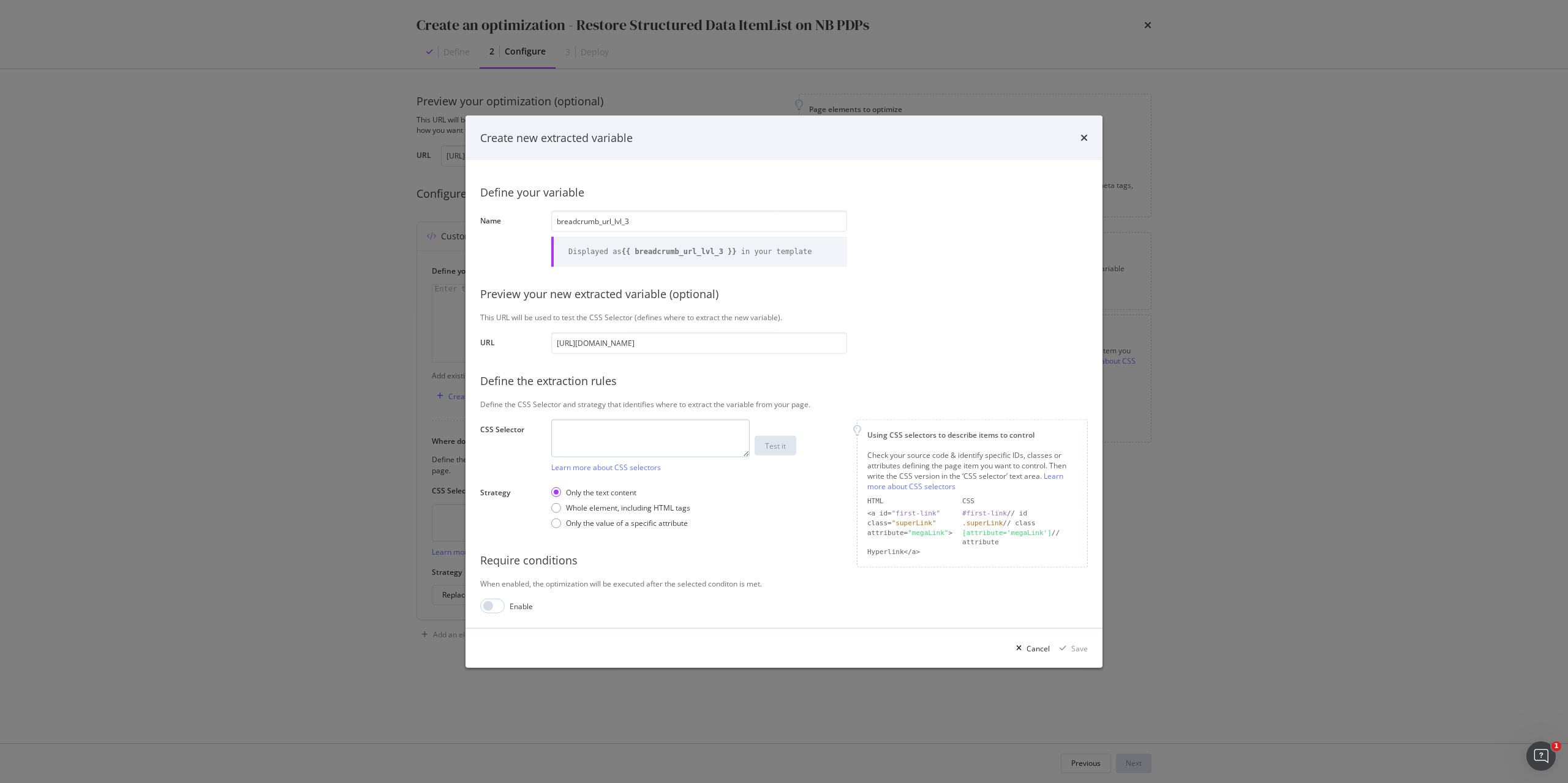
type input "breadcrumb_url_lvl_3"
click at [689, 442] on textarea "modal" at bounding box center [650, 438] width 198 height 38
paste textarea "#root > div.css-1goi9xp > main > div.css-gite1k.HideOnPrint > div > nav > ol > …"
type textarea "#root > div.css-1goi9xp > main > div.css-gite1k.HideOnPrint > div > nav > ol > …"
click at [667, 524] on div "Only the value of a specific attribute" at bounding box center [627, 523] width 122 height 11
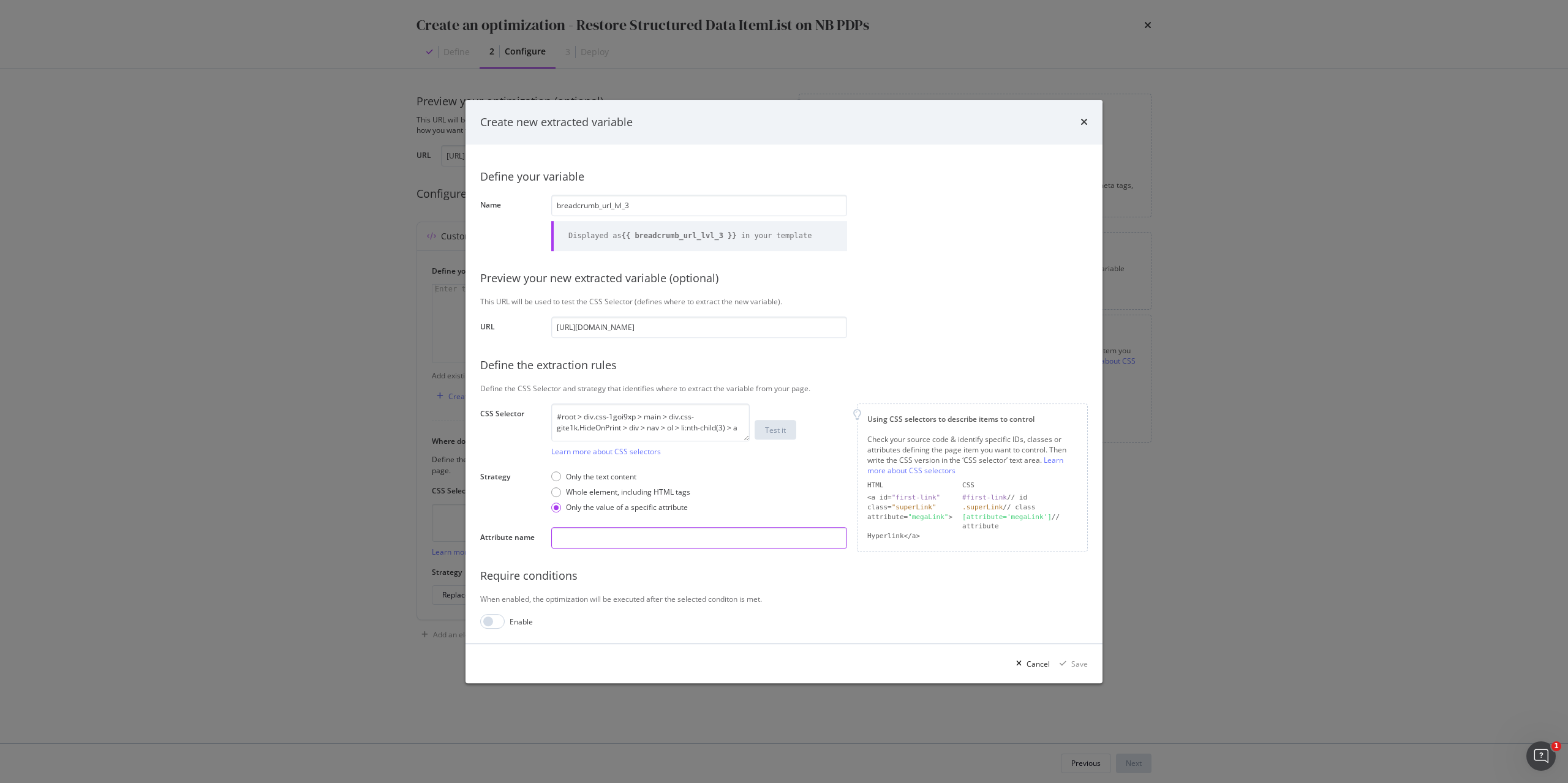
click at [657, 531] on input "modal" at bounding box center [699, 538] width 296 height 21
type input "href"
click at [781, 429] on div "Test it" at bounding box center [775, 430] width 21 height 11
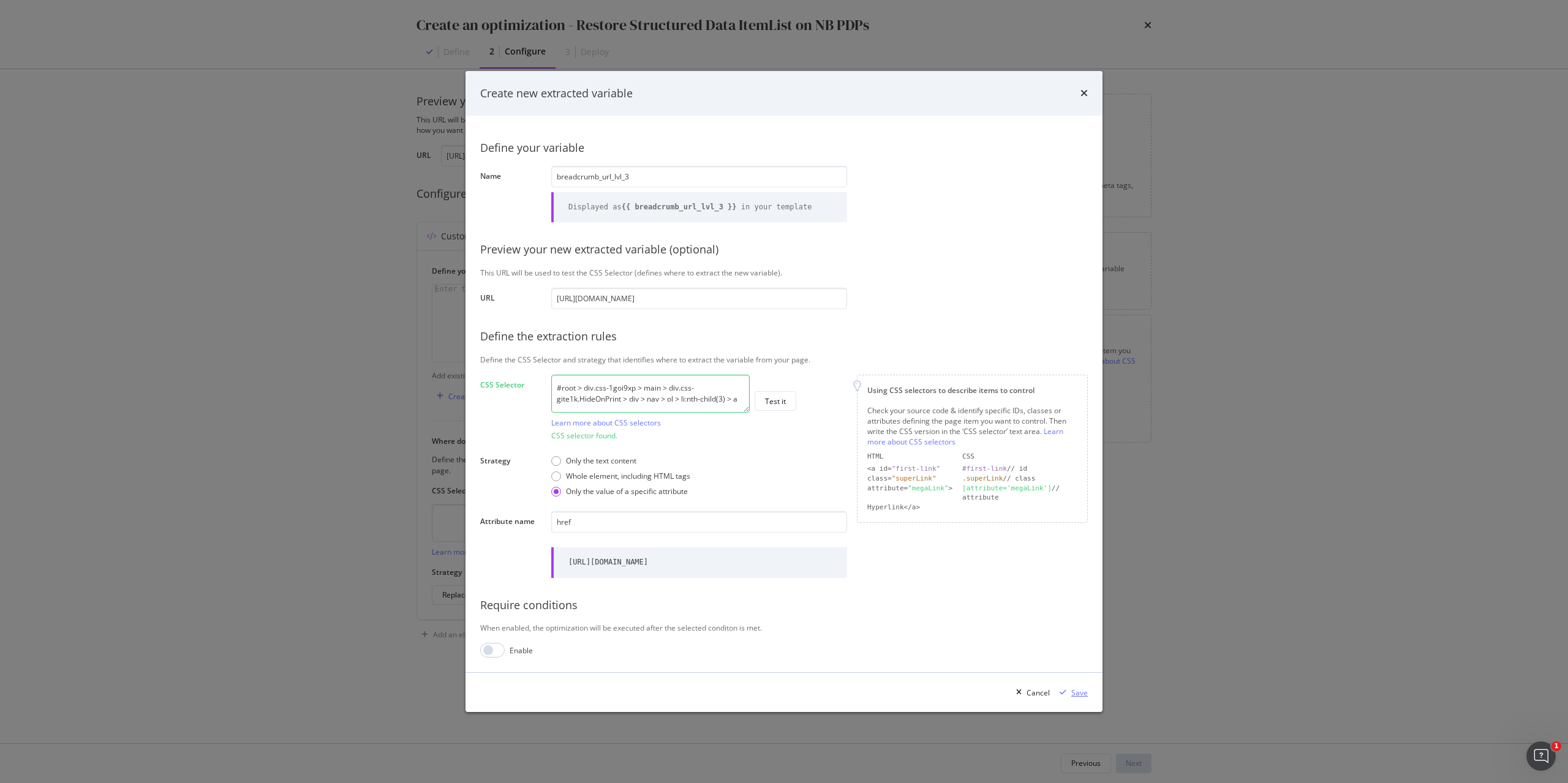
click at [1075, 698] on div "Save" at bounding box center [1079, 693] width 17 height 11
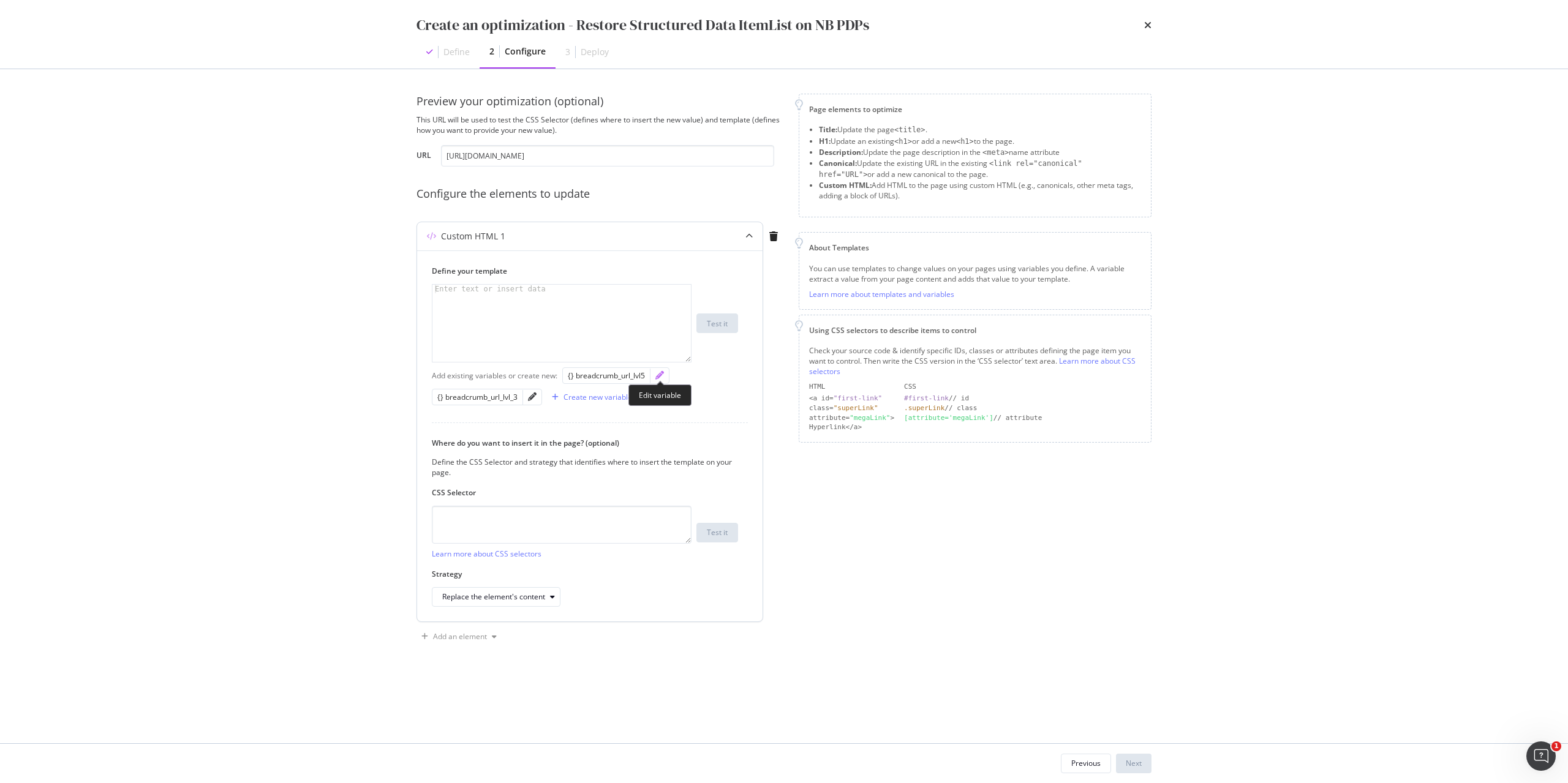
click at [661, 375] on icon "pencil" at bounding box center [659, 375] width 9 height 9
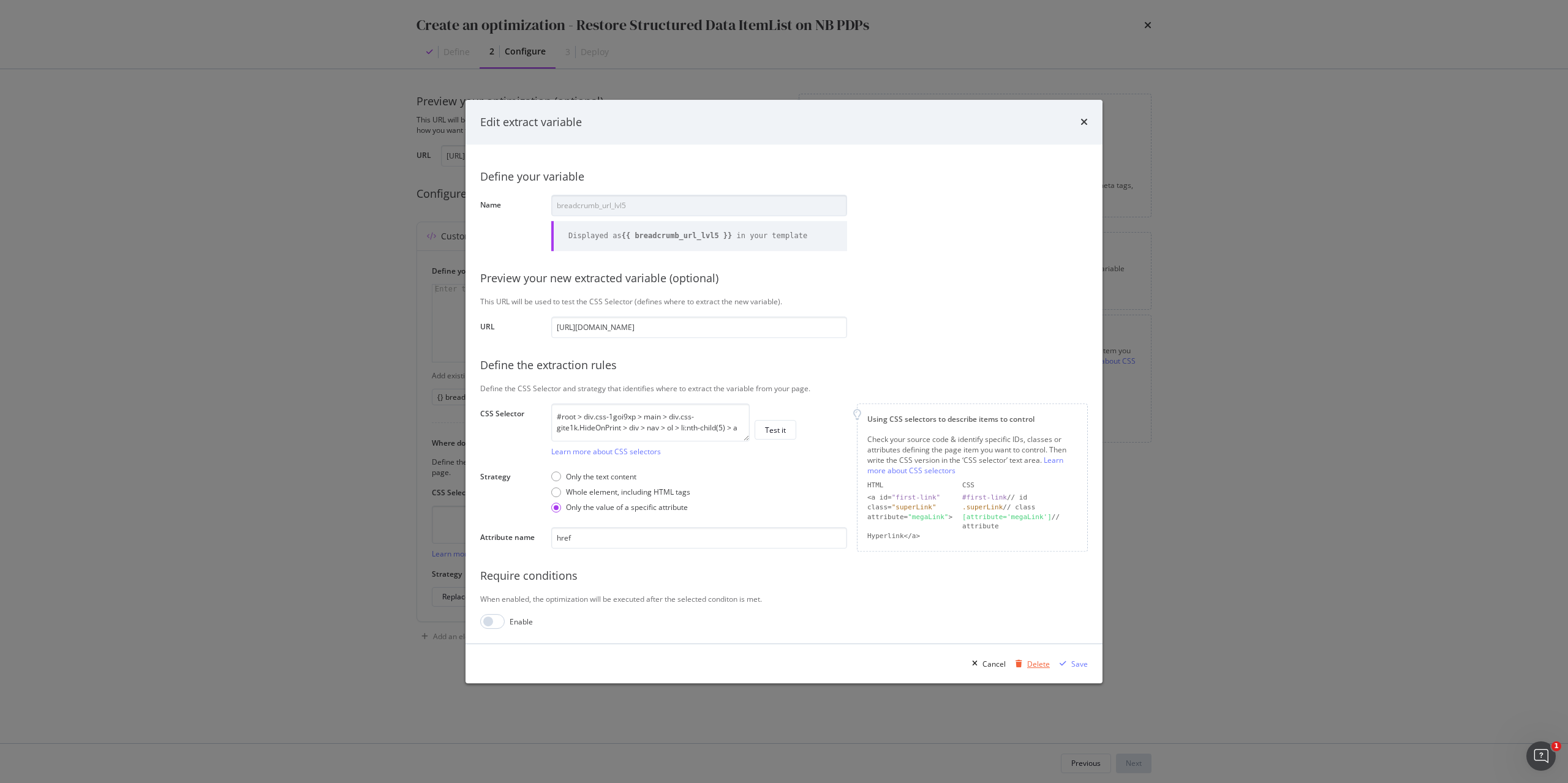
click at [1035, 661] on div "Delete" at bounding box center [1039, 665] width 23 height 11
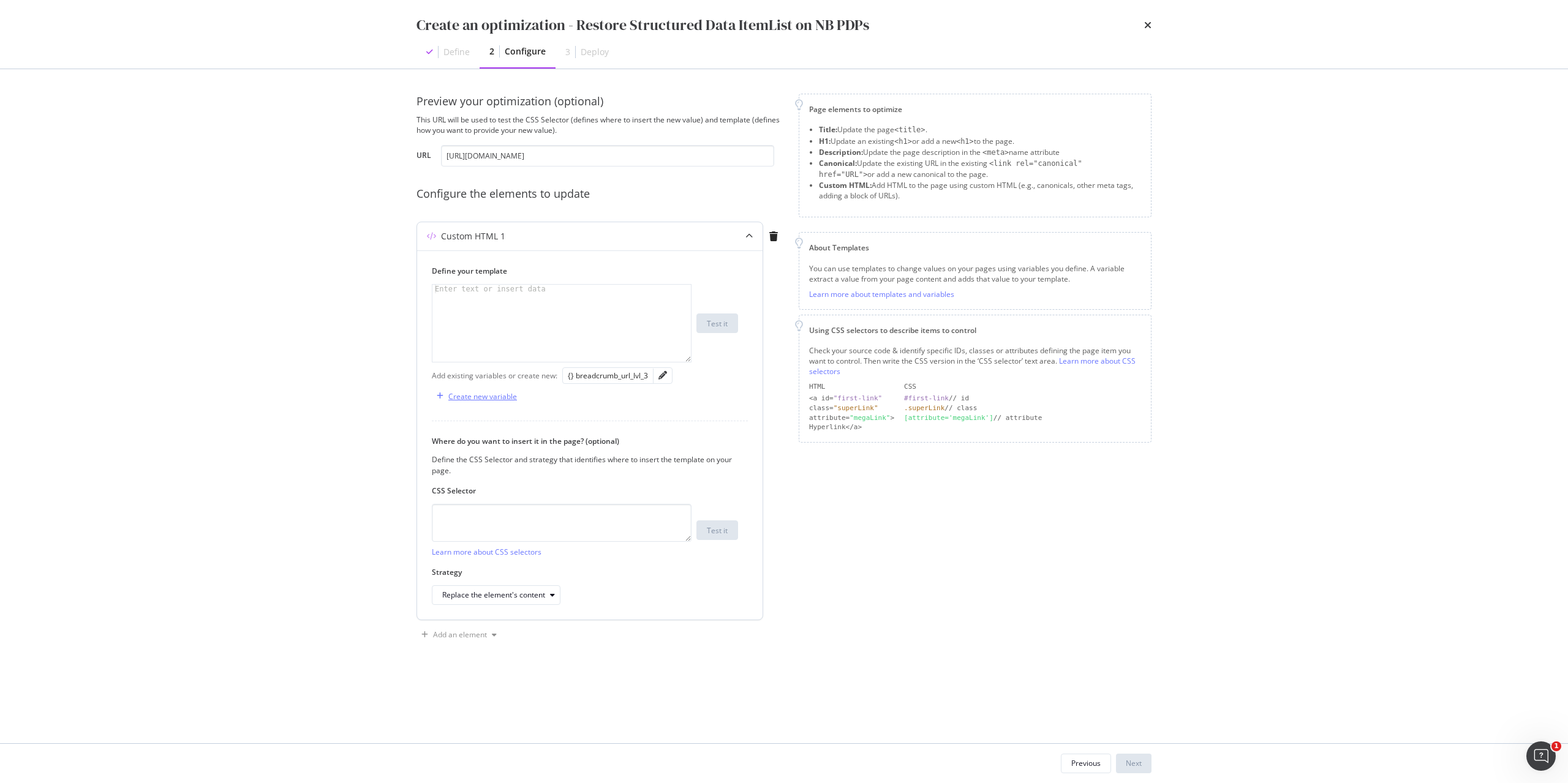
click at [466, 396] on div "Create new variable" at bounding box center [483, 397] width 68 height 11
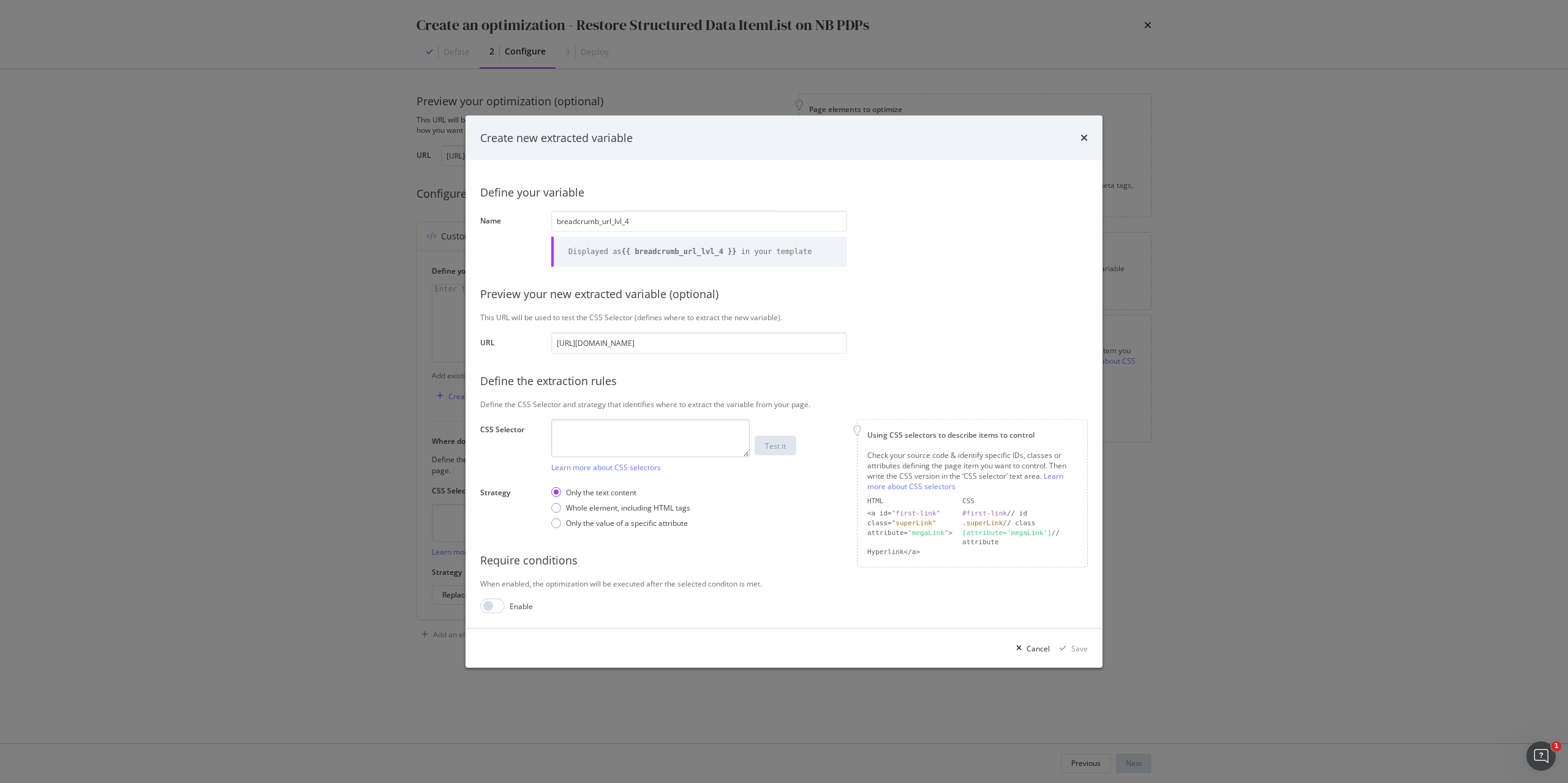
type input "breadcrumb_url_lvl_4"
click at [598, 433] on textarea "modal" at bounding box center [650, 438] width 198 height 38
paste textarea "#root > div.css-1goi9xp > main > div.css-gite1k.HideOnPrint > div > nav > ol > …"
click at [720, 442] on textarea "#root > div.css-1goi9xp > main > div.css-gite1k.HideOnPrint > div > nav > ol > …" at bounding box center [650, 438] width 198 height 38
type textarea "#root > div.css-1goi9xp > main > div.css-gite1k.HideOnPrint > div > nav > ol > …"
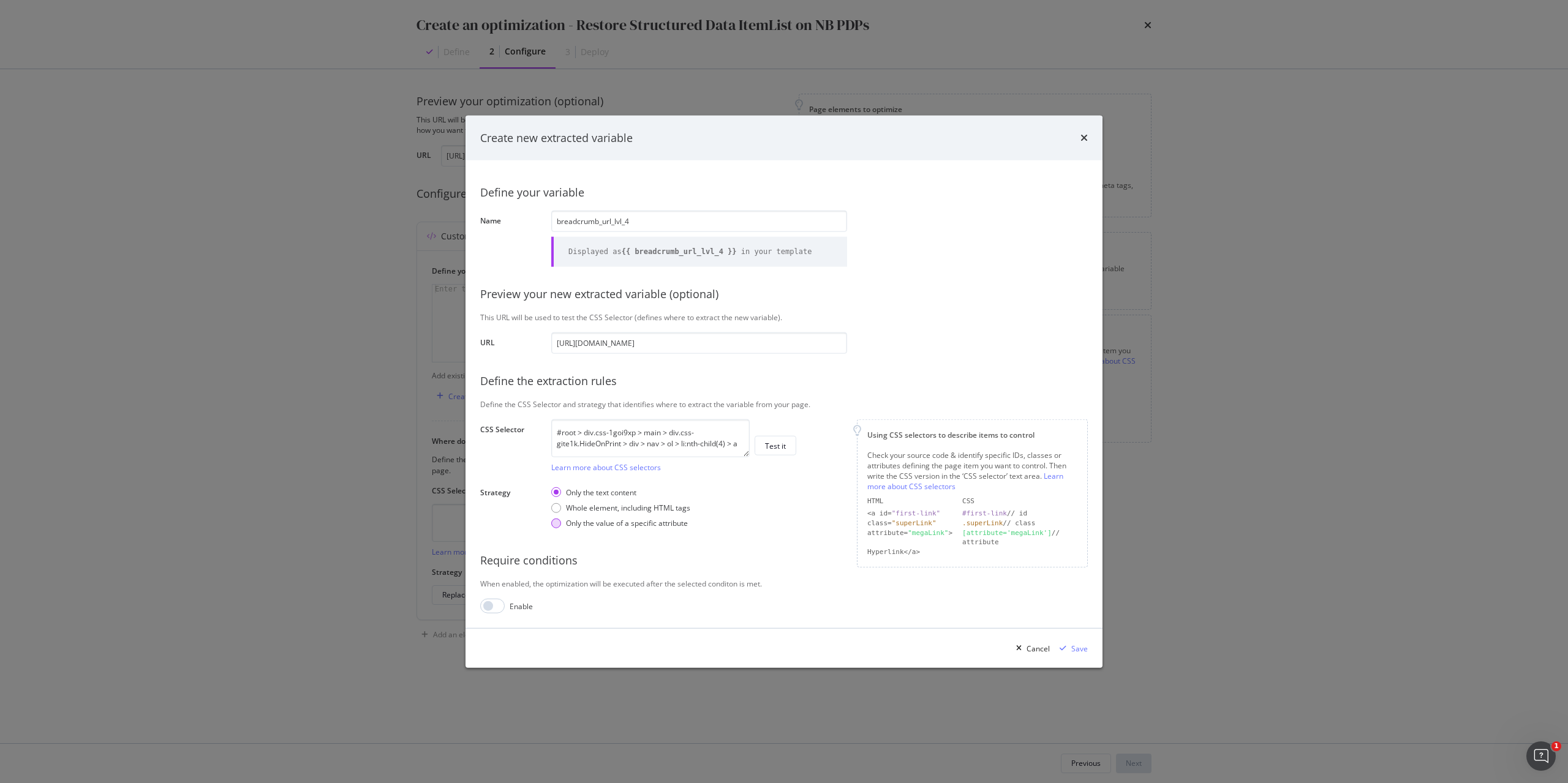
click at [629, 522] on div "Only the value of a specific attribute" at bounding box center [627, 523] width 122 height 11
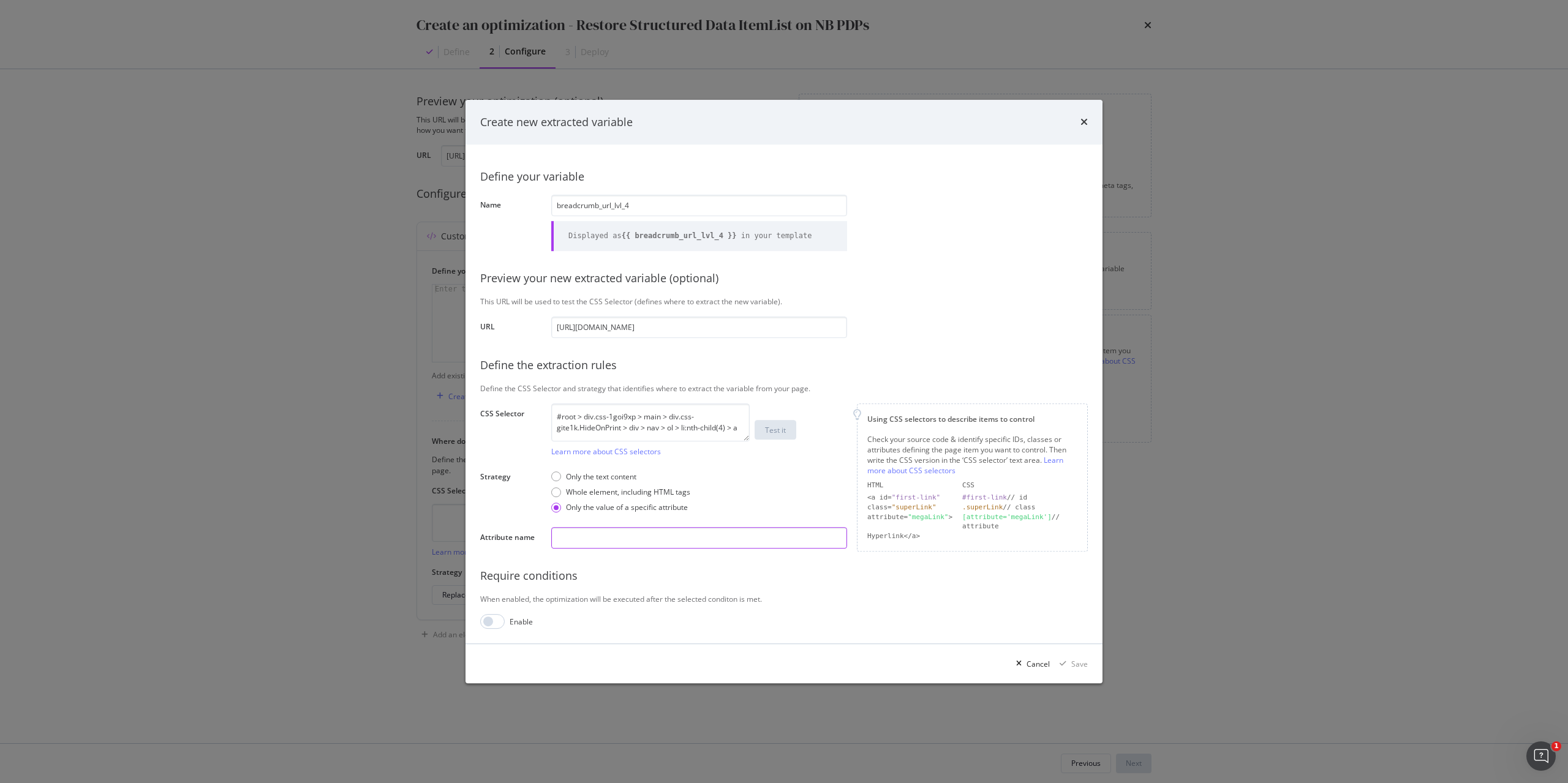
click at [612, 545] on input "modal" at bounding box center [699, 538] width 296 height 21
type input "href"
click at [1070, 665] on div "modal" at bounding box center [1063, 664] width 17 height 7
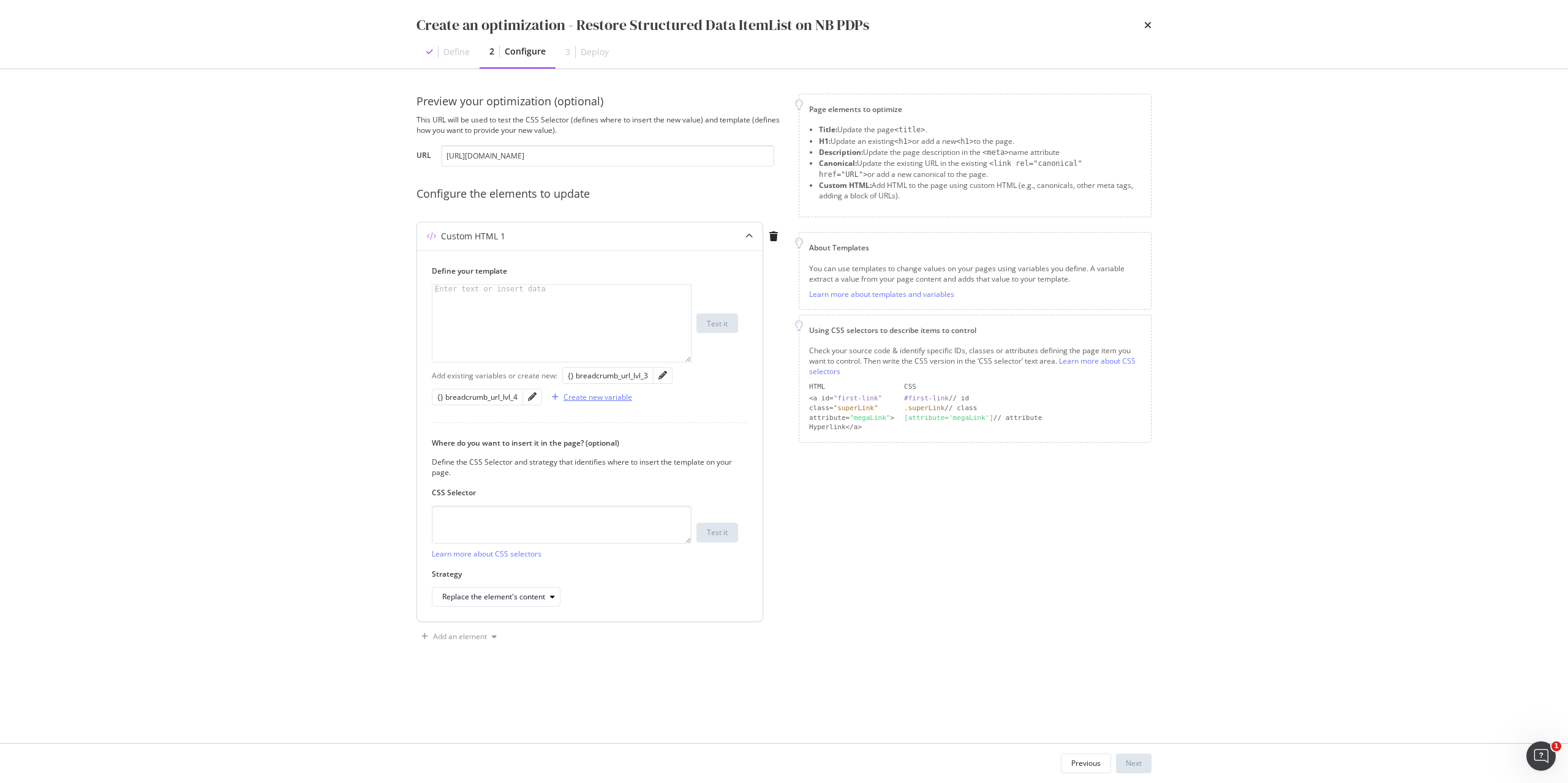
click at [598, 398] on div "Create new variable" at bounding box center [598, 398] width 68 height 11
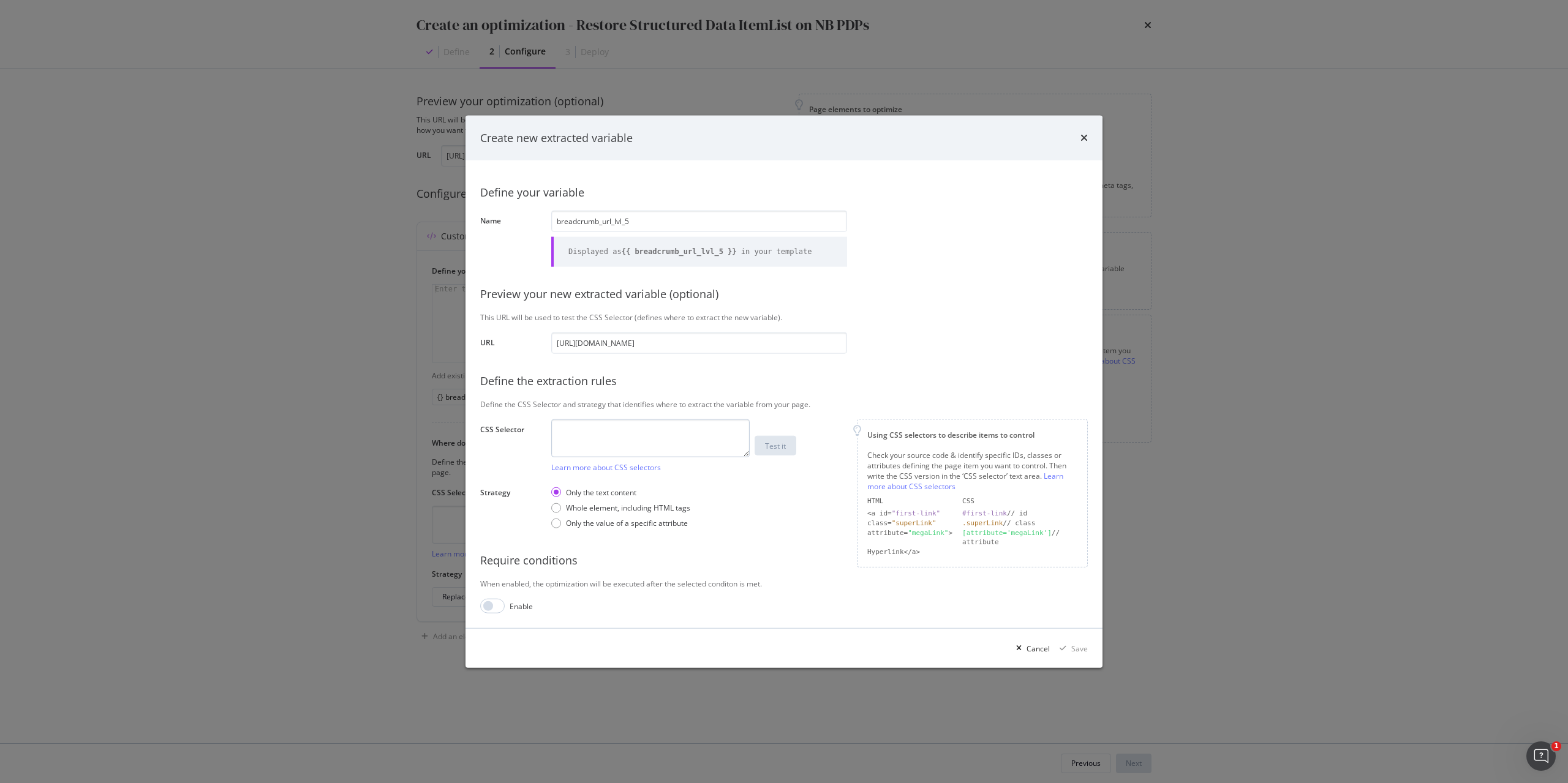
type input "breadcrumb_url_lvl_5"
click at [667, 442] on textarea "modal" at bounding box center [650, 438] width 198 height 38
paste textarea "#root > div.css-1goi9xp > main > div.css-gite1k.HideOnPrint > div > nav > ol > …"
click at [726, 445] on textarea "#root > div.css-1goi9xp > main > div.css-gite1k.HideOnPrint > div > nav > ol > …" at bounding box center [650, 438] width 198 height 38
type textarea "#root > div.css-1goi9xp > main > div.css-gite1k.HideOnPrint > div > nav > ol > …"
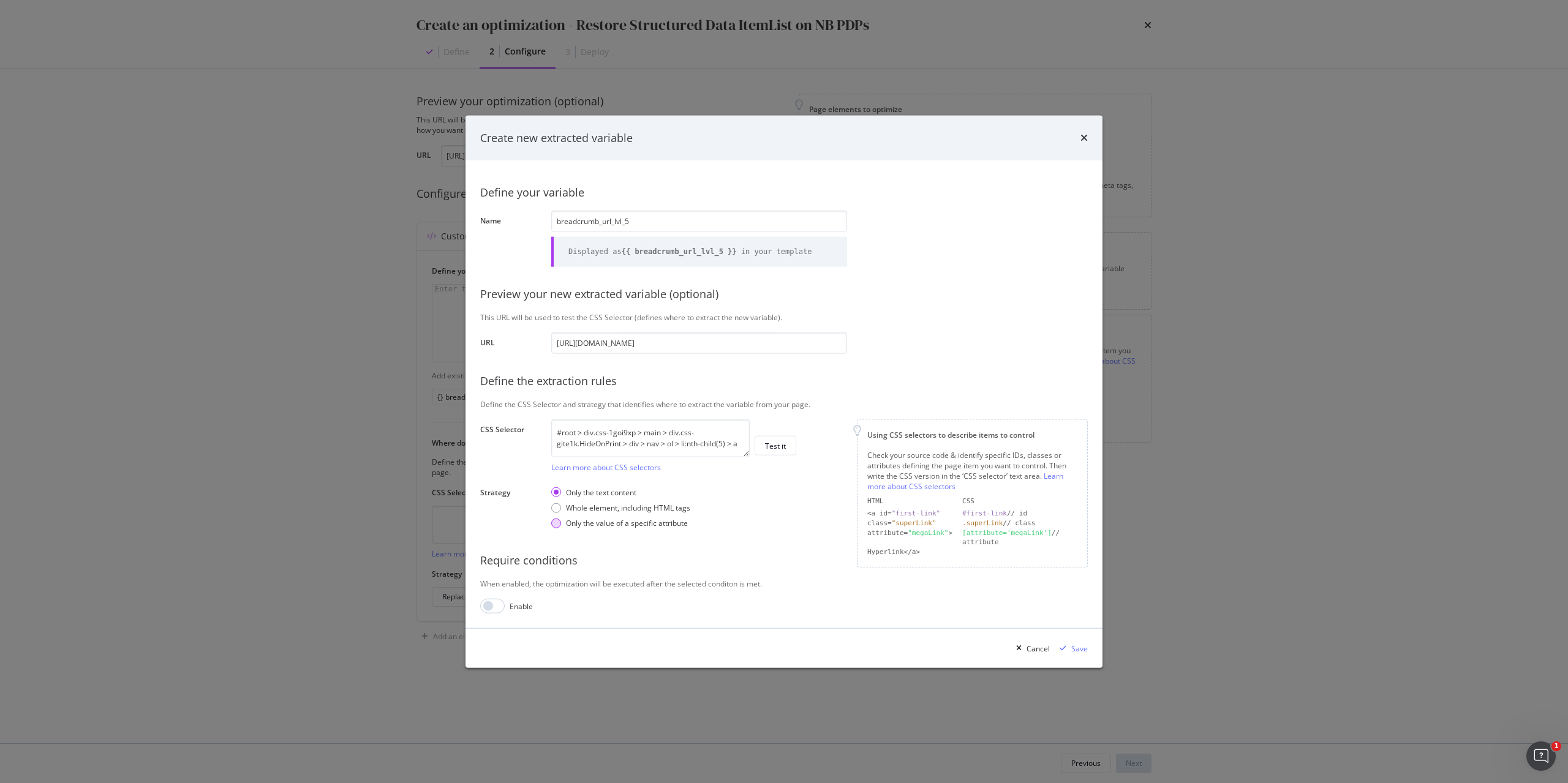
click at [628, 524] on div "Only the value of a specific attribute" at bounding box center [627, 523] width 122 height 11
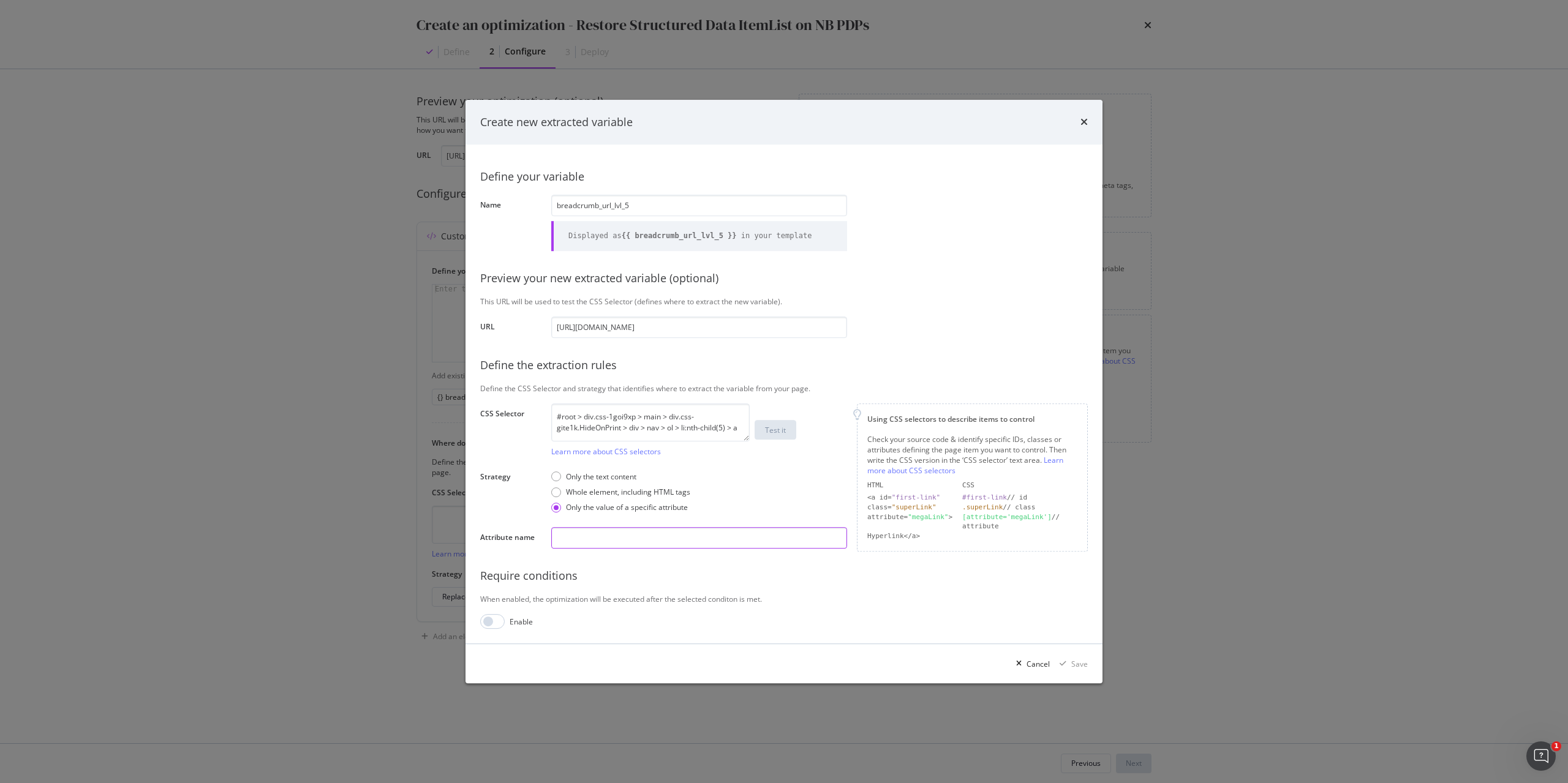
click at [618, 543] on input "modal" at bounding box center [699, 538] width 296 height 21
type input "href"
click at [1075, 669] on div "Save" at bounding box center [1079, 665] width 17 height 11
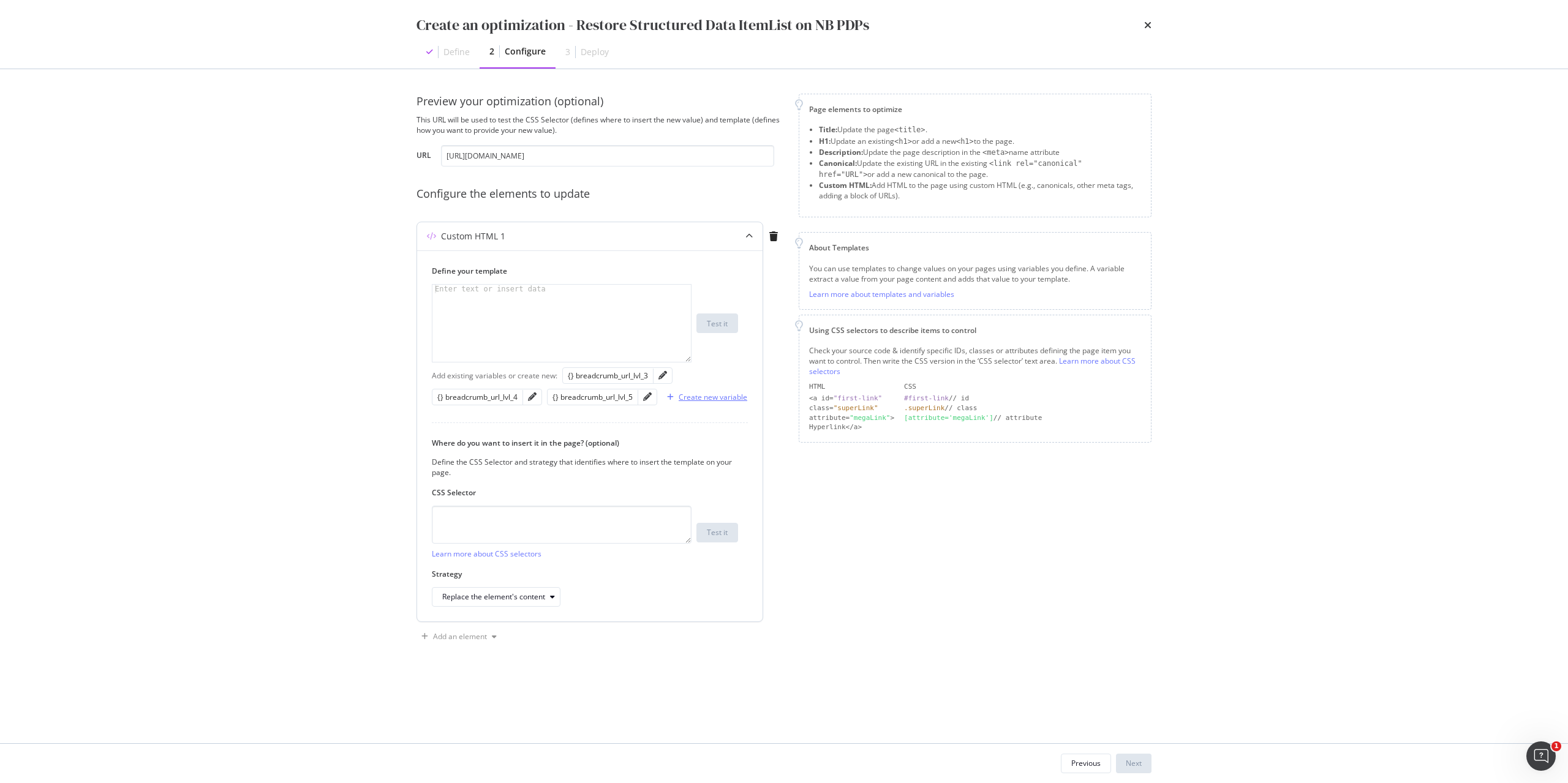
click at [721, 400] on div "Create new variable" at bounding box center [713, 398] width 68 height 11
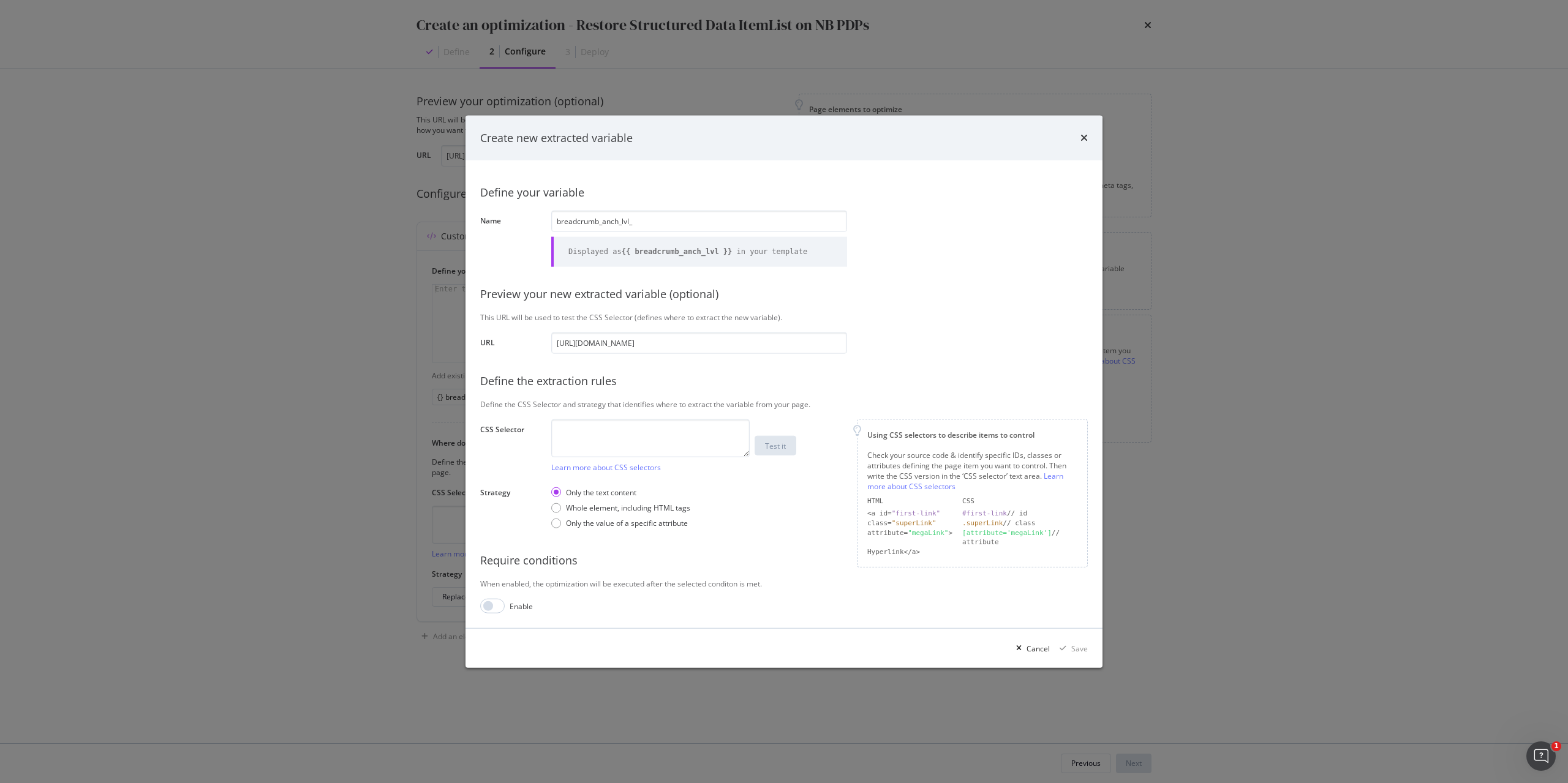
type input "breadcrumb_anch_lvl_"
click at [682, 220] on input "breadcrumb_anch_lvl_" at bounding box center [699, 222] width 296 height 21
click at [720, 450] on textarea "modal" at bounding box center [650, 438] width 198 height 38
paste textarea "#root > div.css-1goi9xp > main > div.css-gite1k.HideOnPrint > div > nav > ol > …"
type textarea "#root > div.css-1goi9xp > main > div.css-gite1k.HideOnPrint > div > nav > ol > …"
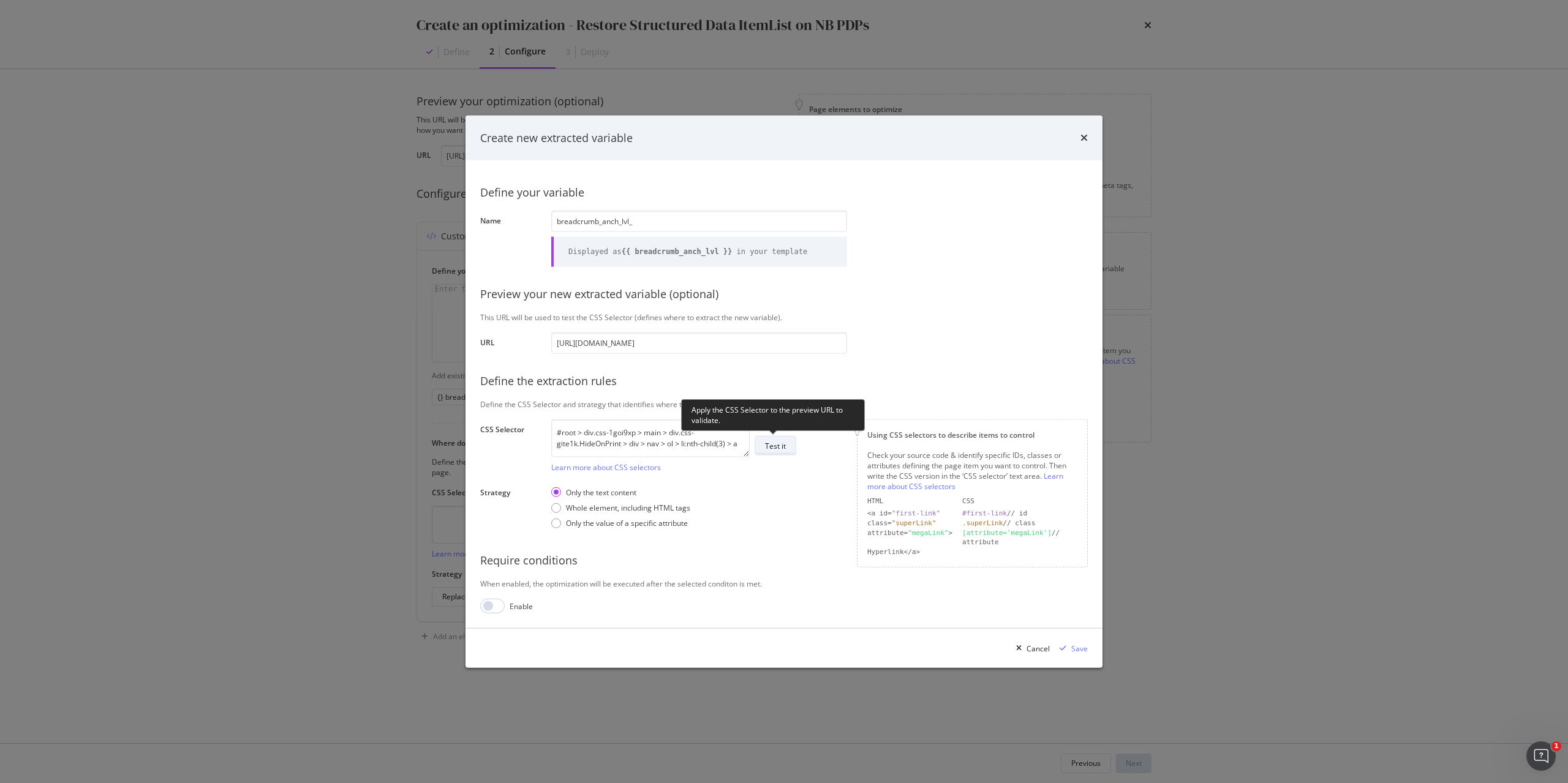
click at [788, 448] on button "Test it" at bounding box center [775, 446] width 41 height 19
click at [693, 225] on input "breadcrumb_anch_lvl_" at bounding box center [699, 222] width 296 height 21
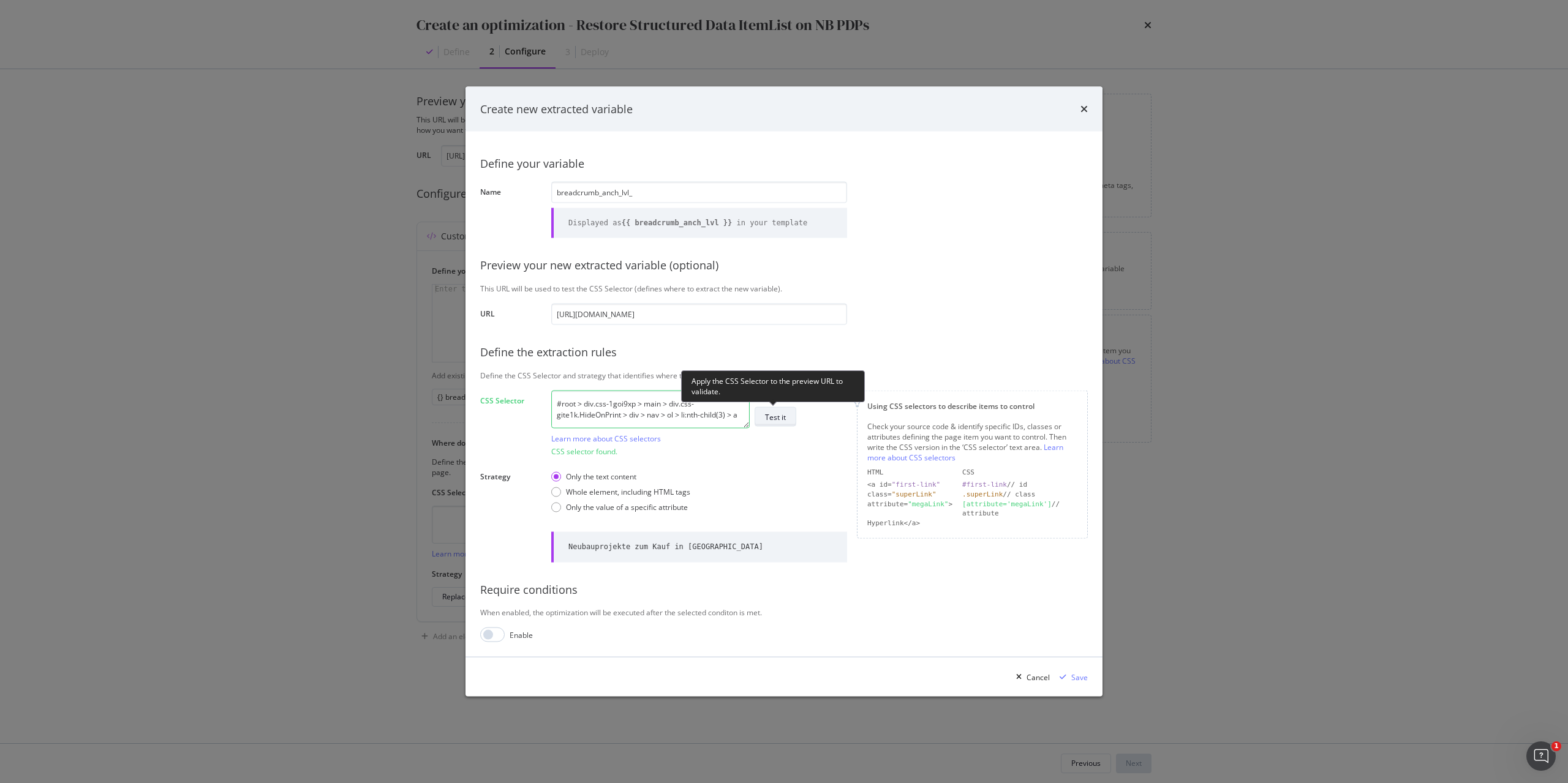
click at [780, 416] on div "Test it" at bounding box center [775, 417] width 21 height 11
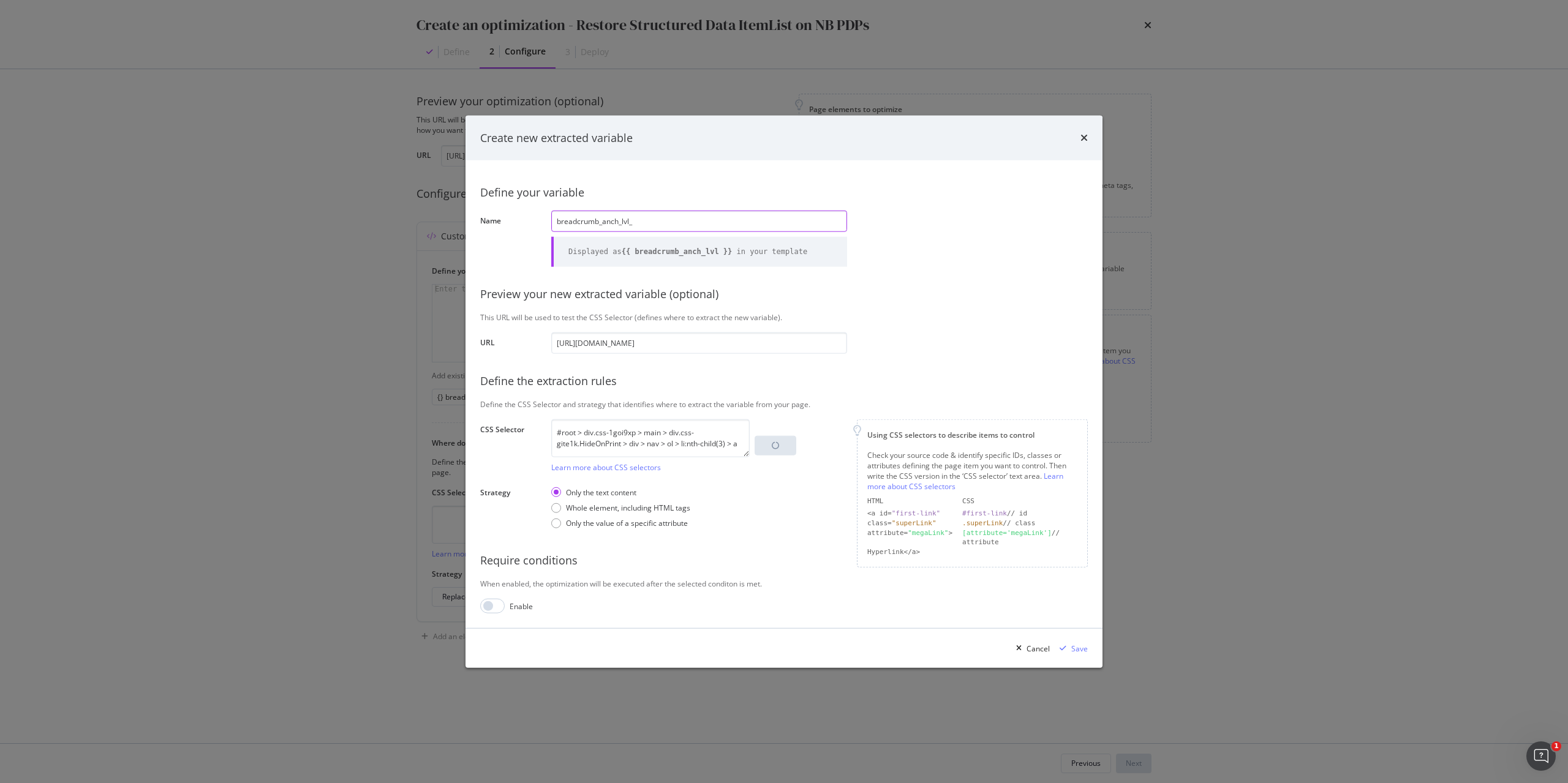
click at [737, 215] on input "breadcrumb_anch_lvl_" at bounding box center [699, 222] width 296 height 21
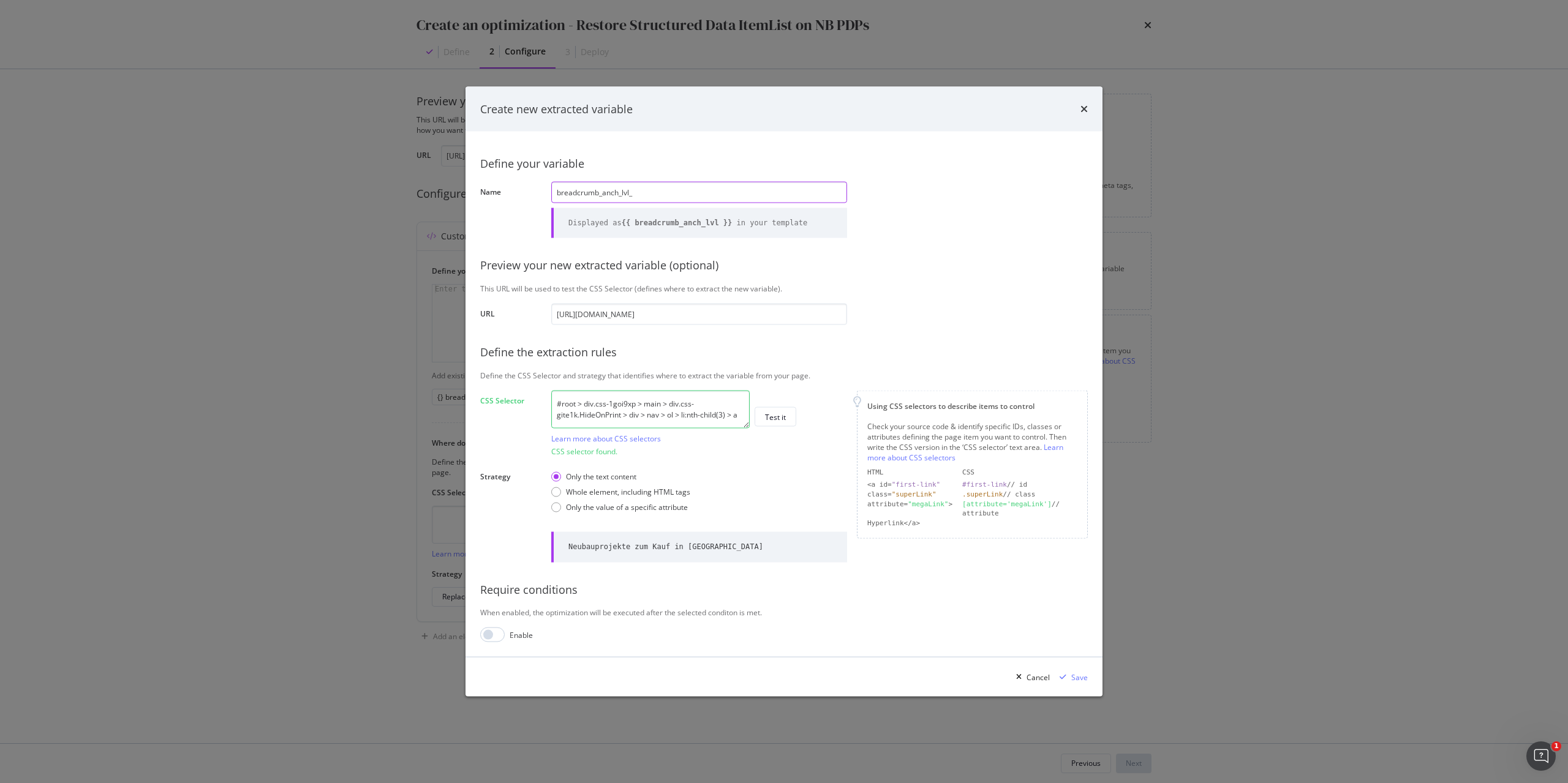
click at [691, 187] on input "breadcrumb_anch_lvl_" at bounding box center [699, 192] width 296 height 21
click at [1044, 687] on button "Cancel" at bounding box center [1031, 677] width 39 height 19
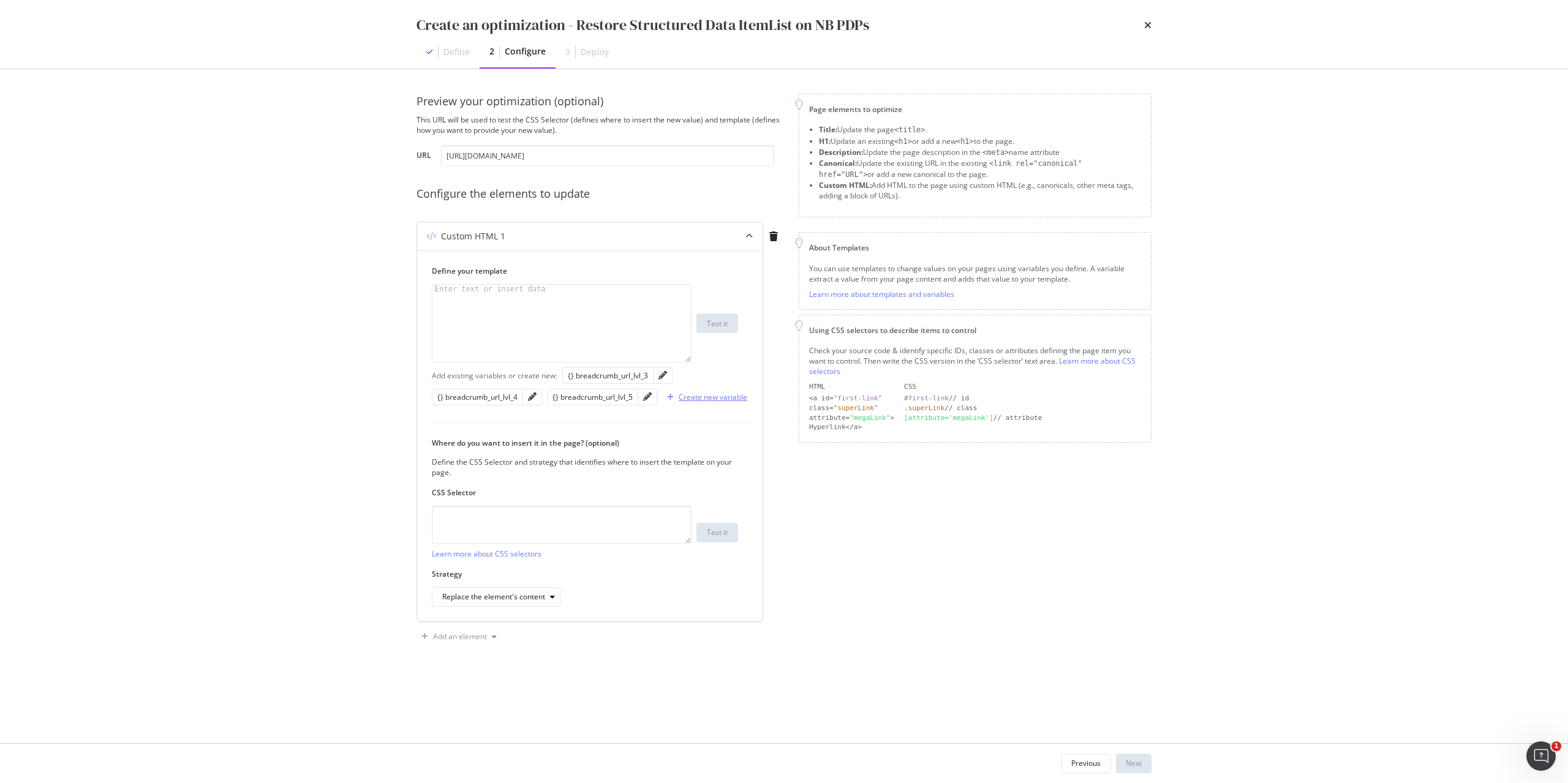
click at [721, 402] on div "Create new variable" at bounding box center [713, 398] width 68 height 11
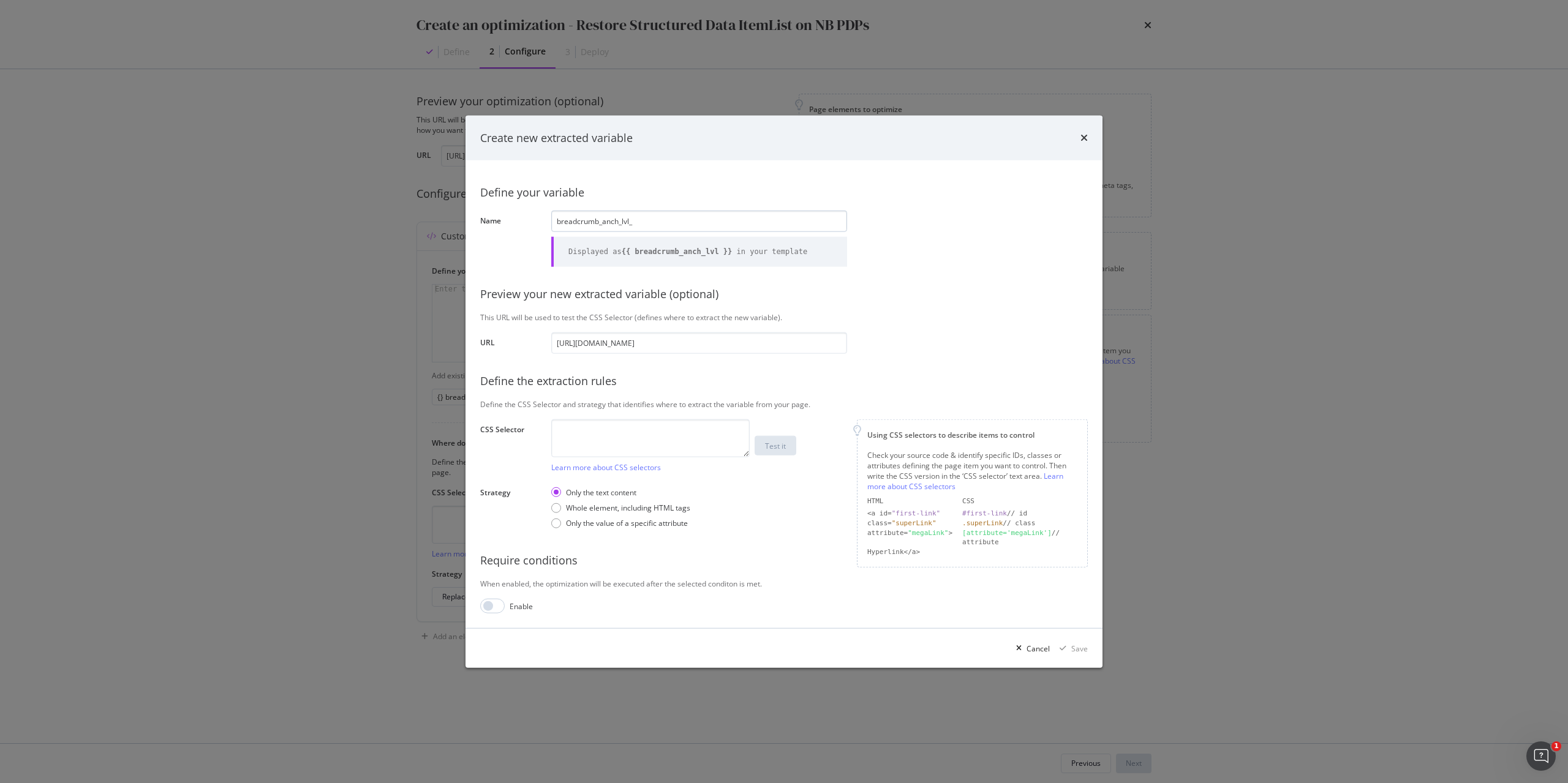
click at [655, 223] on input "breadcrumb_anch_lvl_" at bounding box center [699, 222] width 296 height 21
type input "breadcrumb_anc_lvl_3"
click at [673, 437] on textarea "modal" at bounding box center [650, 438] width 198 height 38
paste textarea "#root > div.css-1goi9xp > main > div.css-gite1k.HideOnPrint > div > nav > ol > …"
type textarea "#root > div.css-1goi9xp > main > div.css-gite1k.HideOnPrint > div > nav > ol > …"
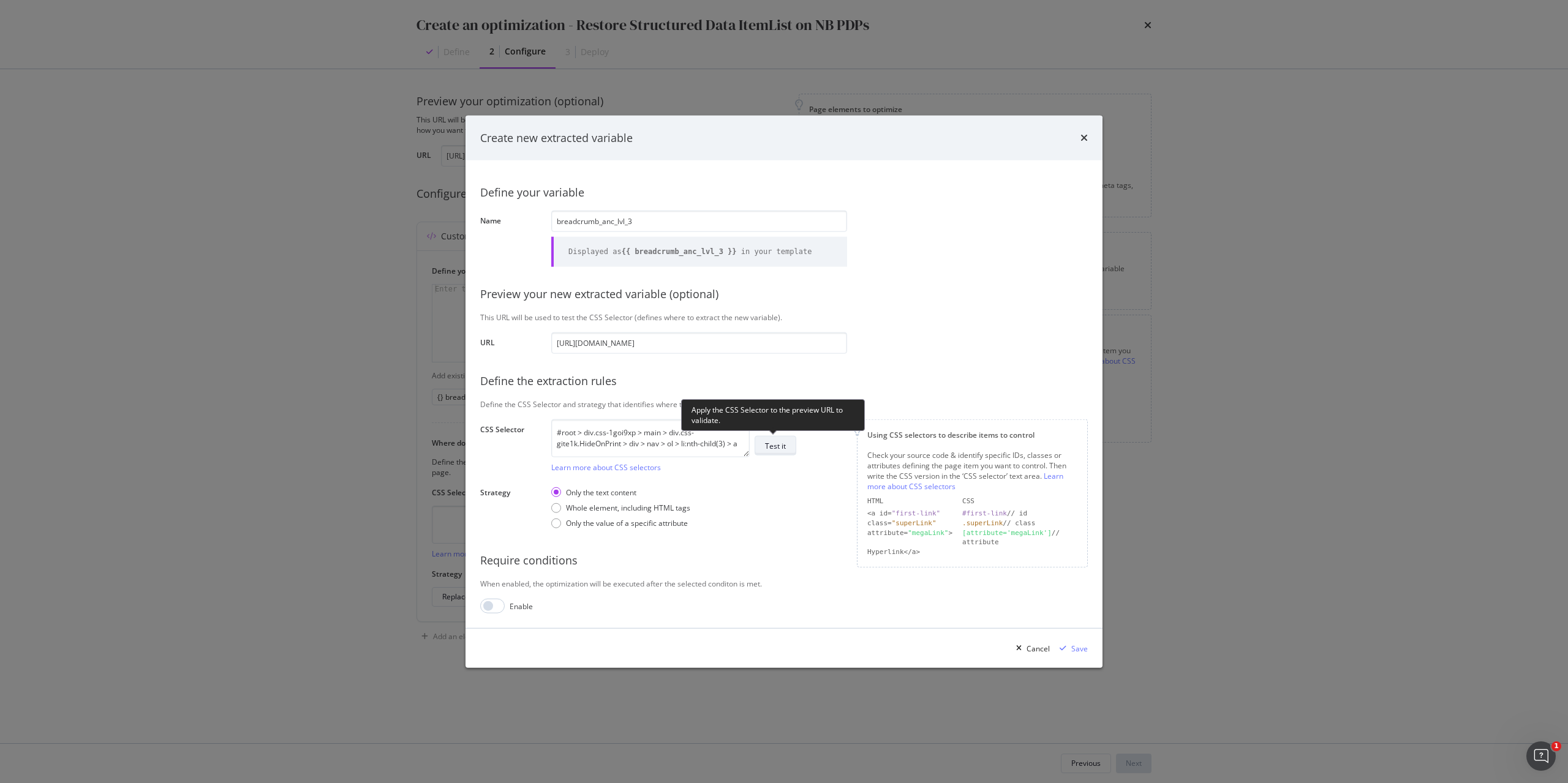
click at [781, 448] on div "Test it" at bounding box center [775, 446] width 21 height 11
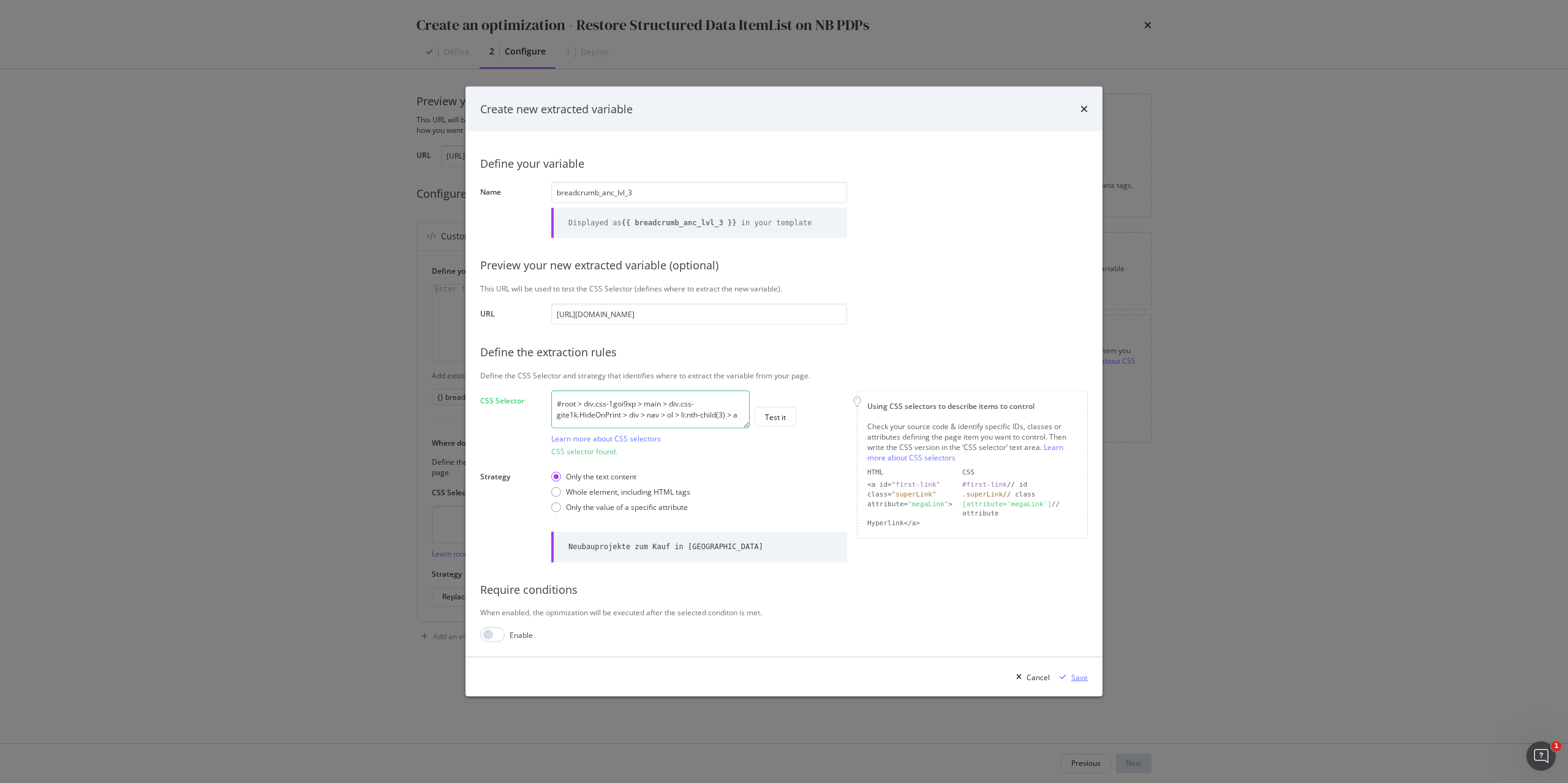
click at [1082, 682] on div "Save" at bounding box center [1079, 677] width 17 height 11
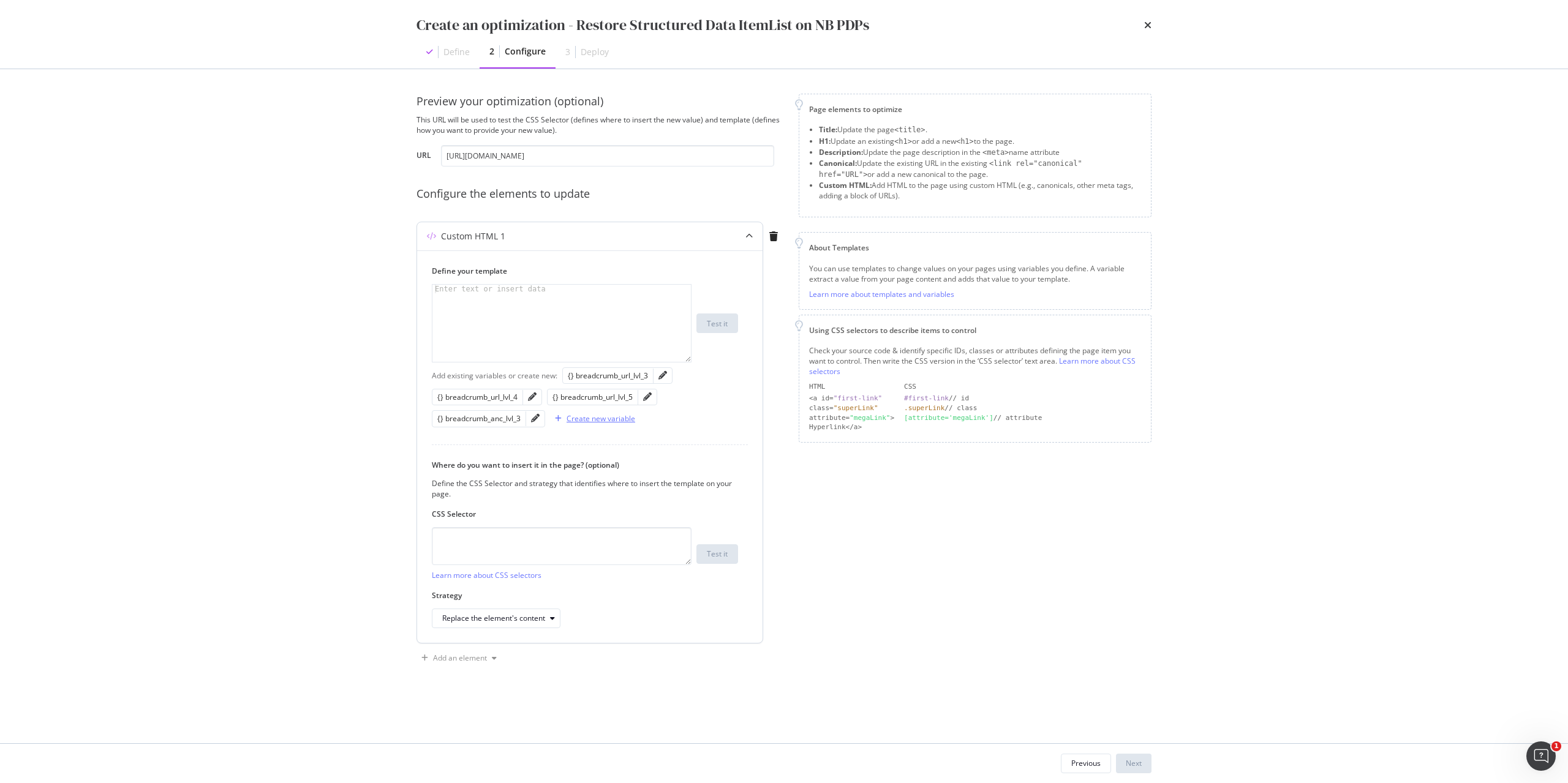
click at [612, 422] on div "Create new variable" at bounding box center [600, 419] width 68 height 11
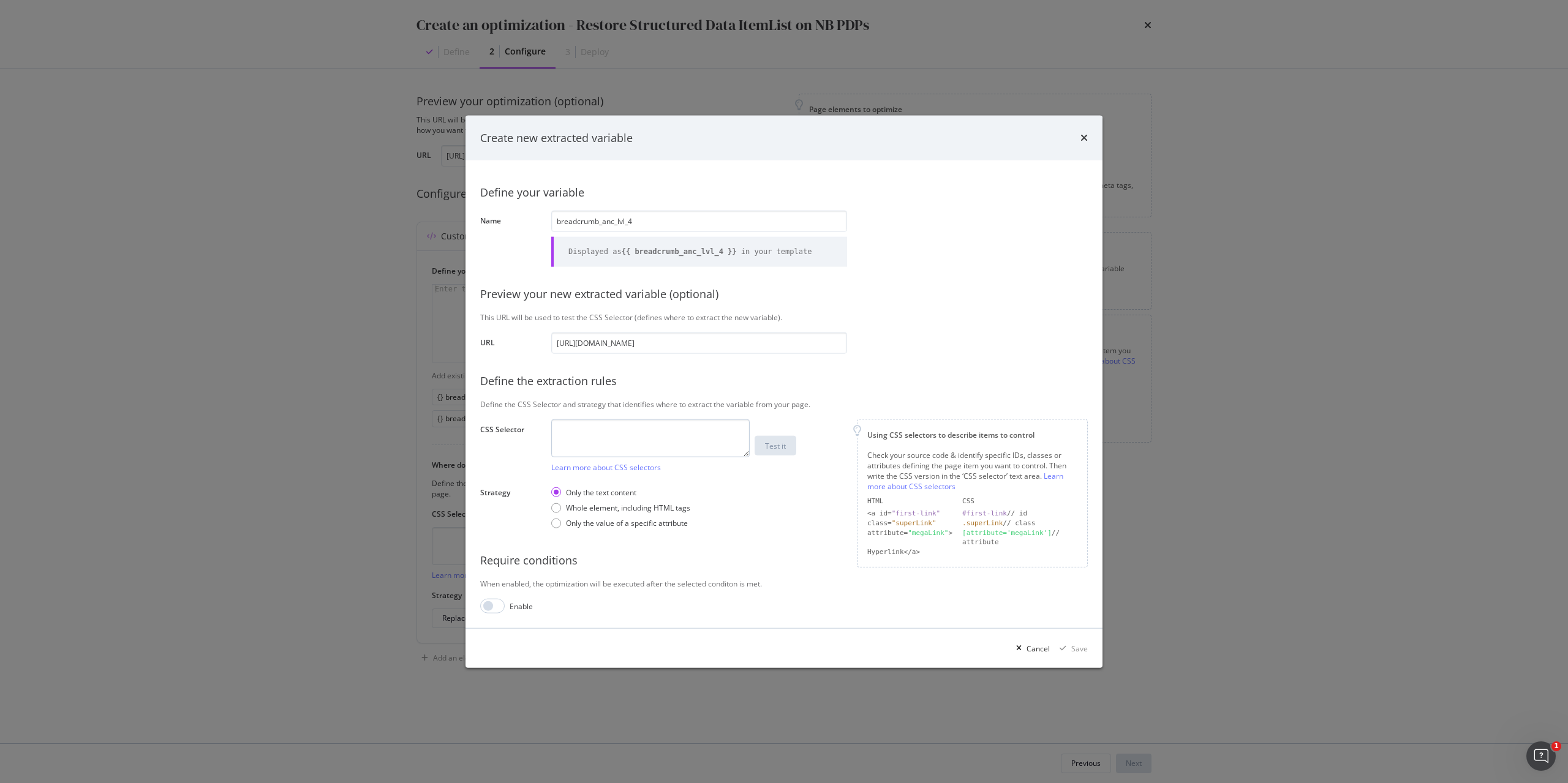
type input "breadcrumb_anc_lvl_4"
click at [619, 445] on textarea "modal" at bounding box center [650, 438] width 198 height 38
paste textarea "#root > div.css-1goi9xp > main > div.css-gite1k.HideOnPrint > div > nav > ol > …"
drag, startPoint x: 723, startPoint y: 447, endPoint x: 756, endPoint y: 402, distance: 55.8
click at [723, 446] on textarea "#root > div.css-1goi9xp > main > div.css-gite1k.HideOnPrint > div > nav > ol > …" at bounding box center [650, 438] width 198 height 38
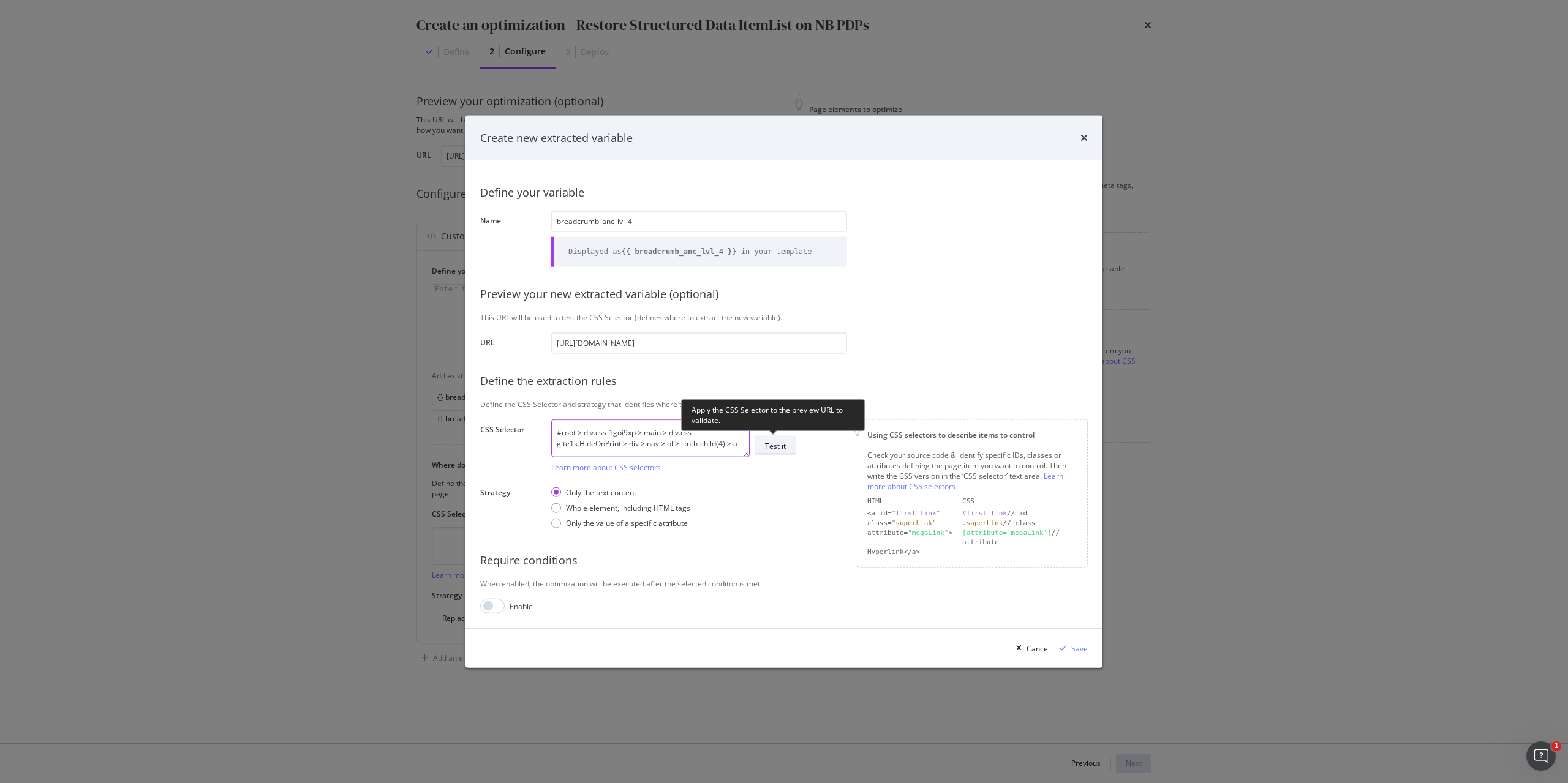
type textarea "#root > div.css-1goi9xp > main > div.css-gite1k.HideOnPrint > div > nav > ol > …"
click at [783, 449] on div "Test it" at bounding box center [775, 446] width 21 height 11
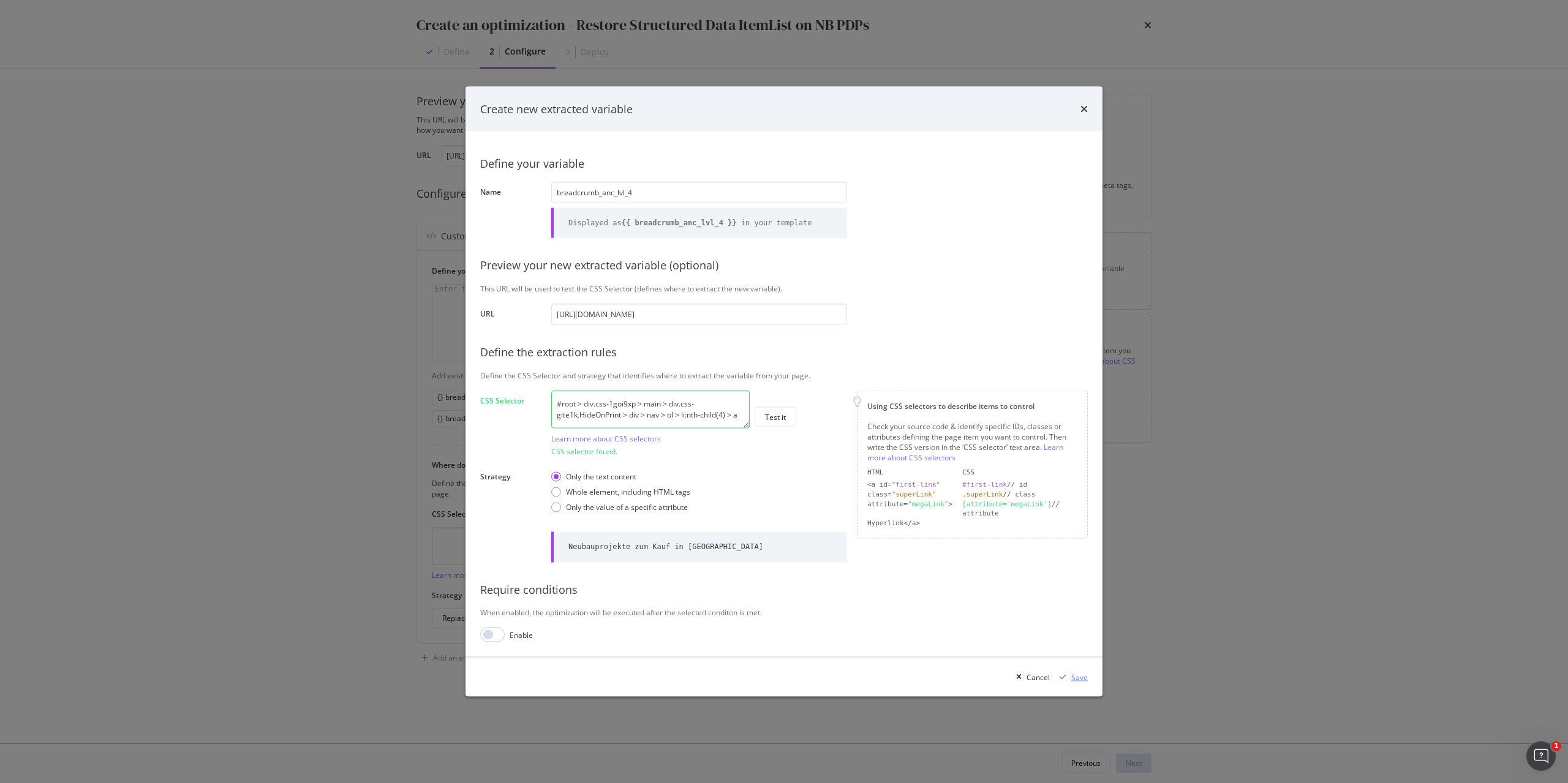
click at [1087, 682] on div "Save" at bounding box center [1079, 677] width 17 height 11
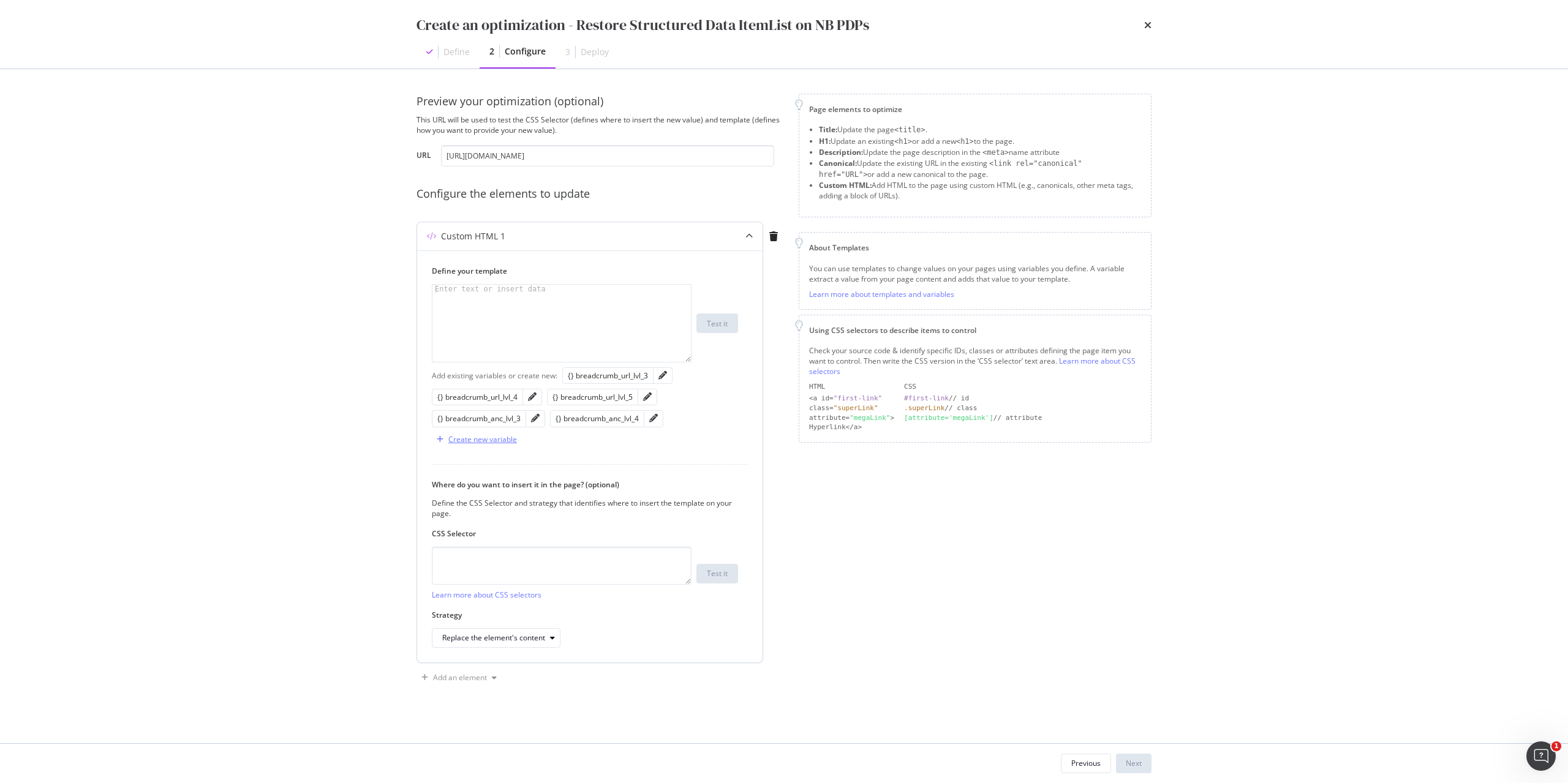
click at [487, 438] on div "Create new variable" at bounding box center [483, 440] width 68 height 11
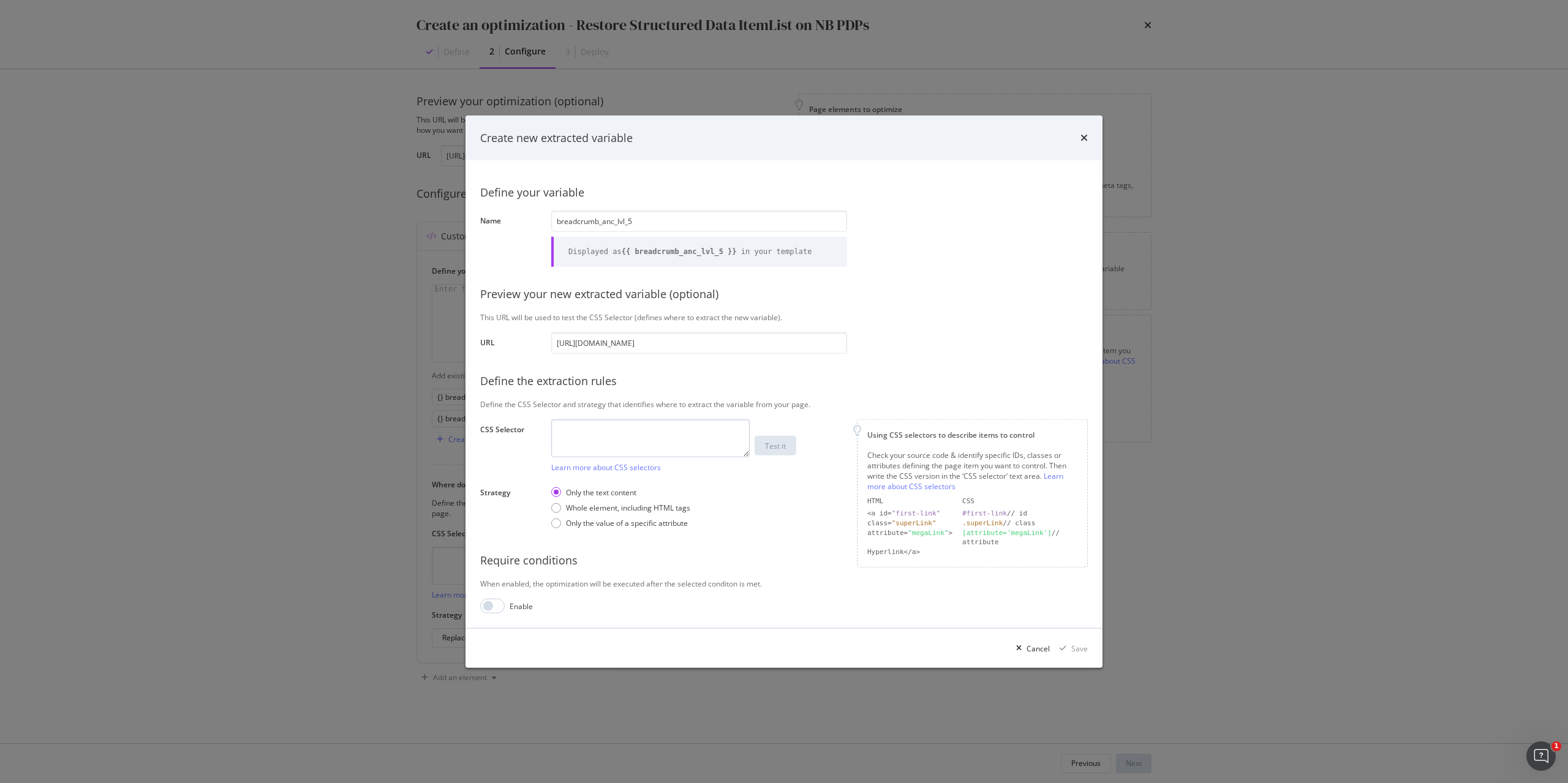
type input "breadcrumb_anc_lvl_5"
click at [667, 435] on textarea "modal" at bounding box center [650, 438] width 198 height 38
paste textarea "#root > div.css-1goi9xp > main > div.css-gite1k.HideOnPrint > div > nav > ol > …"
click at [727, 444] on textarea "#root > div.css-1goi9xp > main > div.css-gite1k.HideOnPrint > div > nav > ol > …" at bounding box center [650, 438] width 198 height 38
type textarea "#root > div.css-1goi9xp > main > div.css-gite1k.HideOnPrint > div > nav > ol > …"
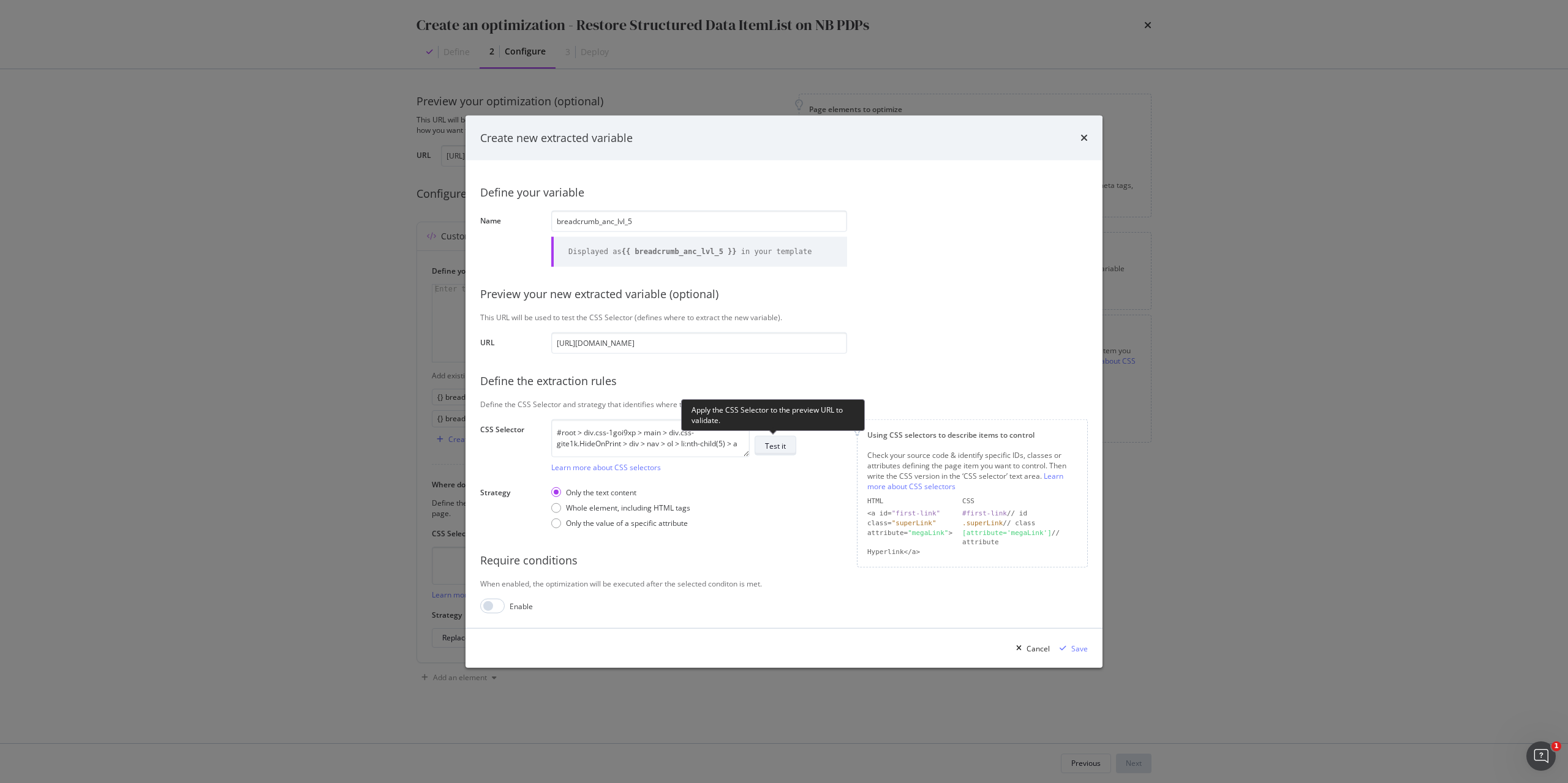
click at [788, 446] on button "Test it" at bounding box center [775, 446] width 41 height 19
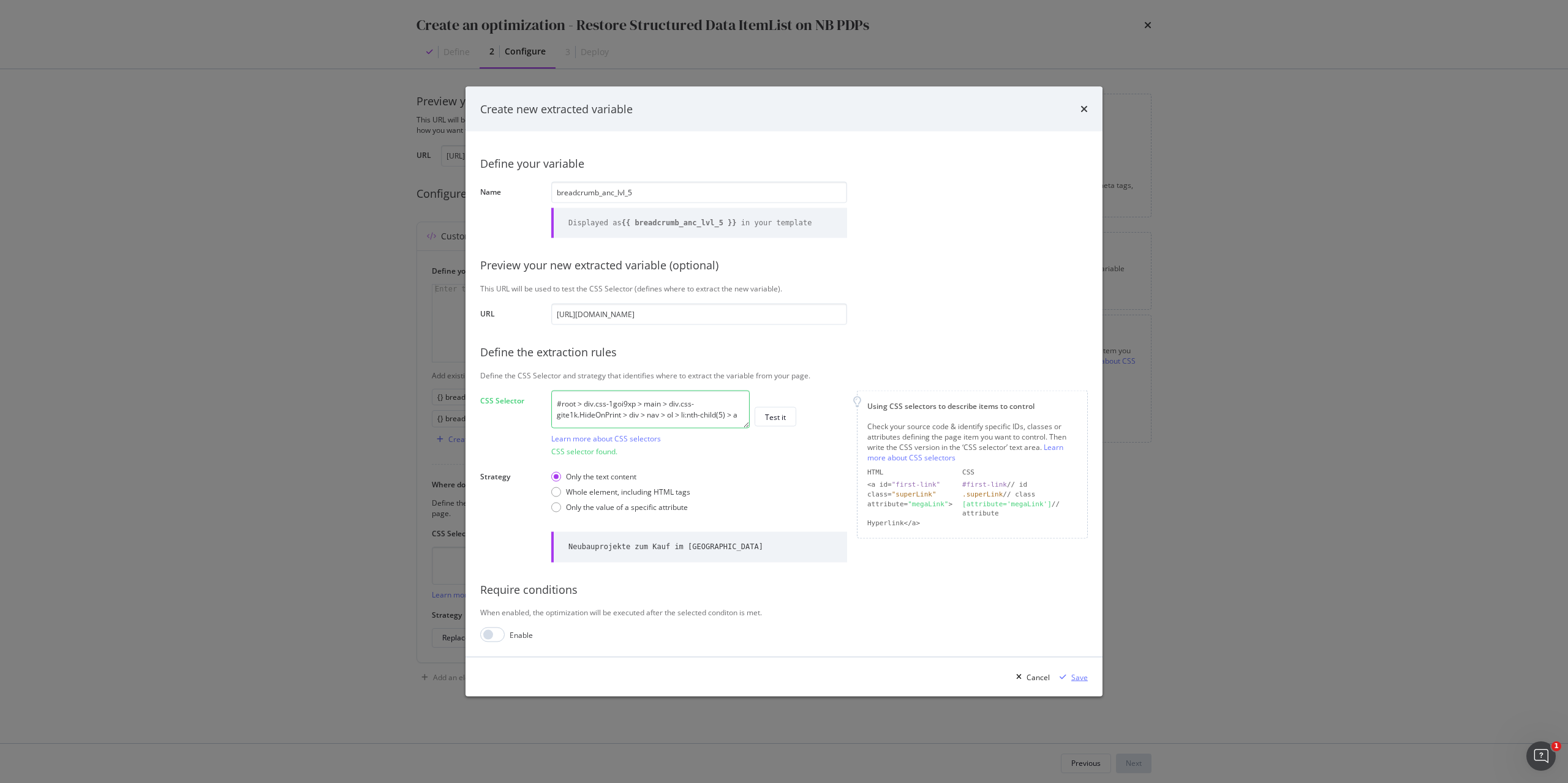
click at [1081, 677] on div "Save" at bounding box center [1079, 677] width 17 height 11
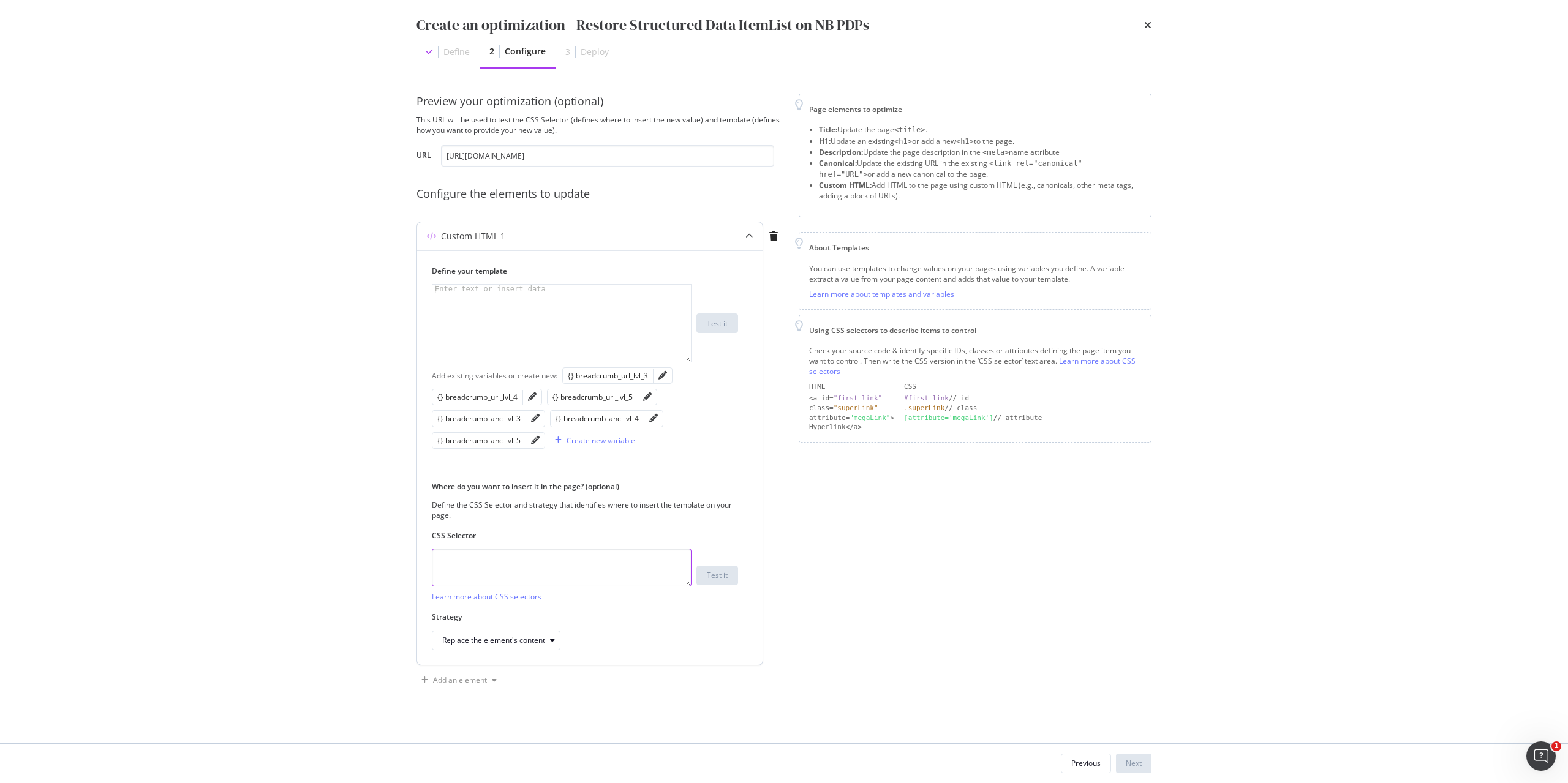
click at [617, 564] on textarea "modal" at bounding box center [561, 568] width 260 height 38
type textarea "head"
click at [729, 580] on button "Test it" at bounding box center [717, 576] width 41 height 19
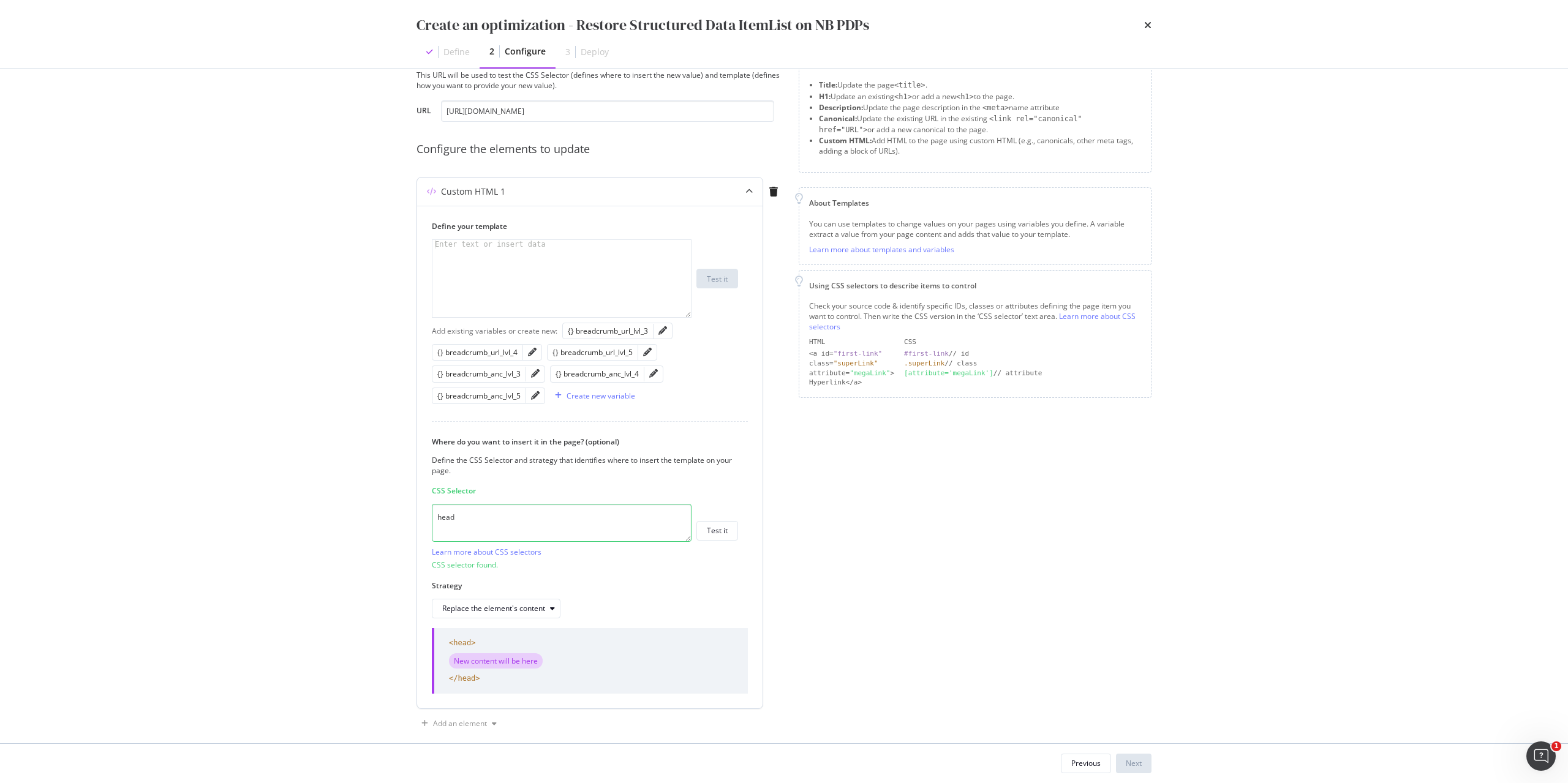
scroll to position [60, 0]
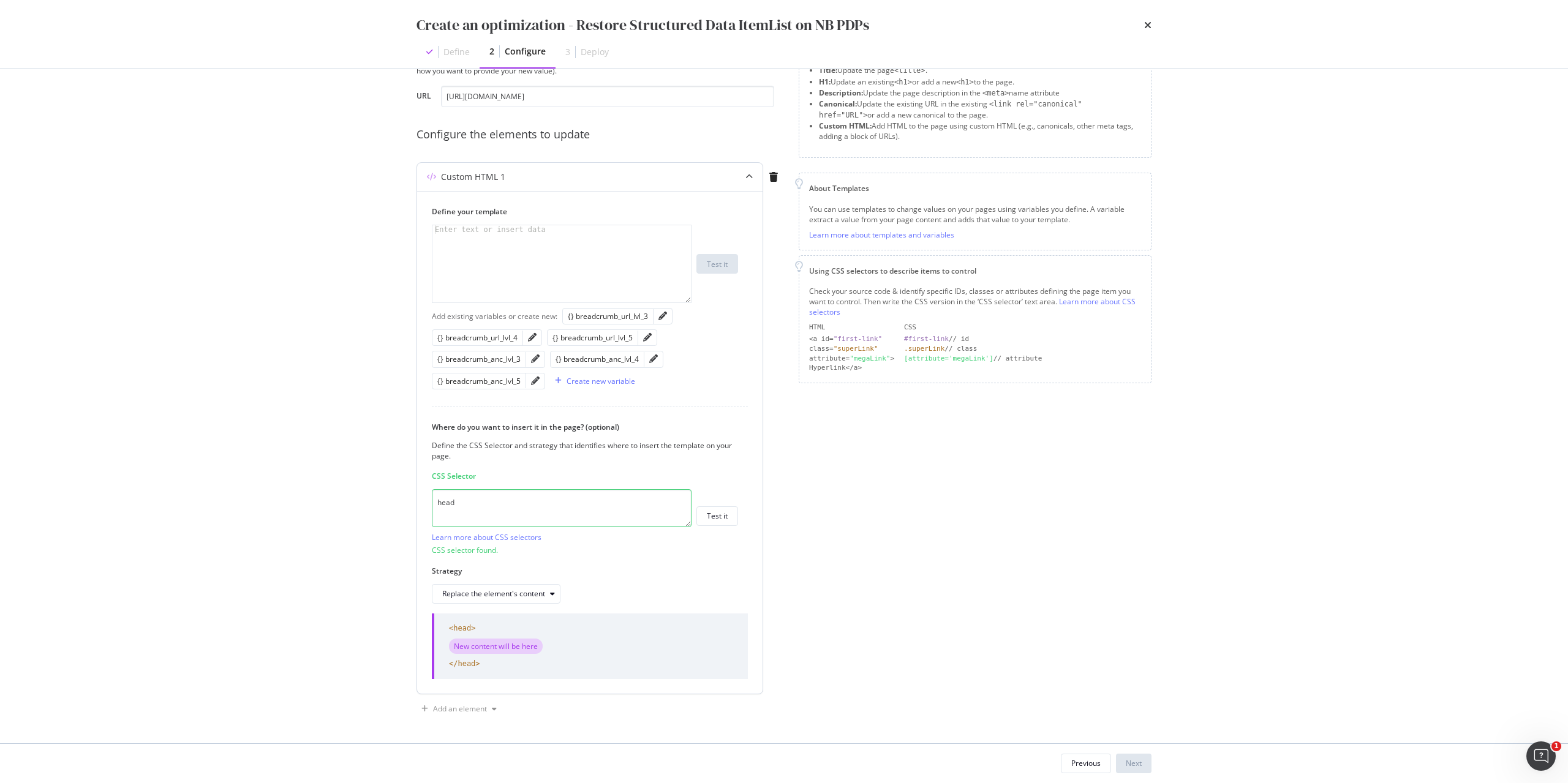
click at [534, 266] on div "modal" at bounding box center [561, 272] width 258 height 94
paste textarea "Cursor at row 1"
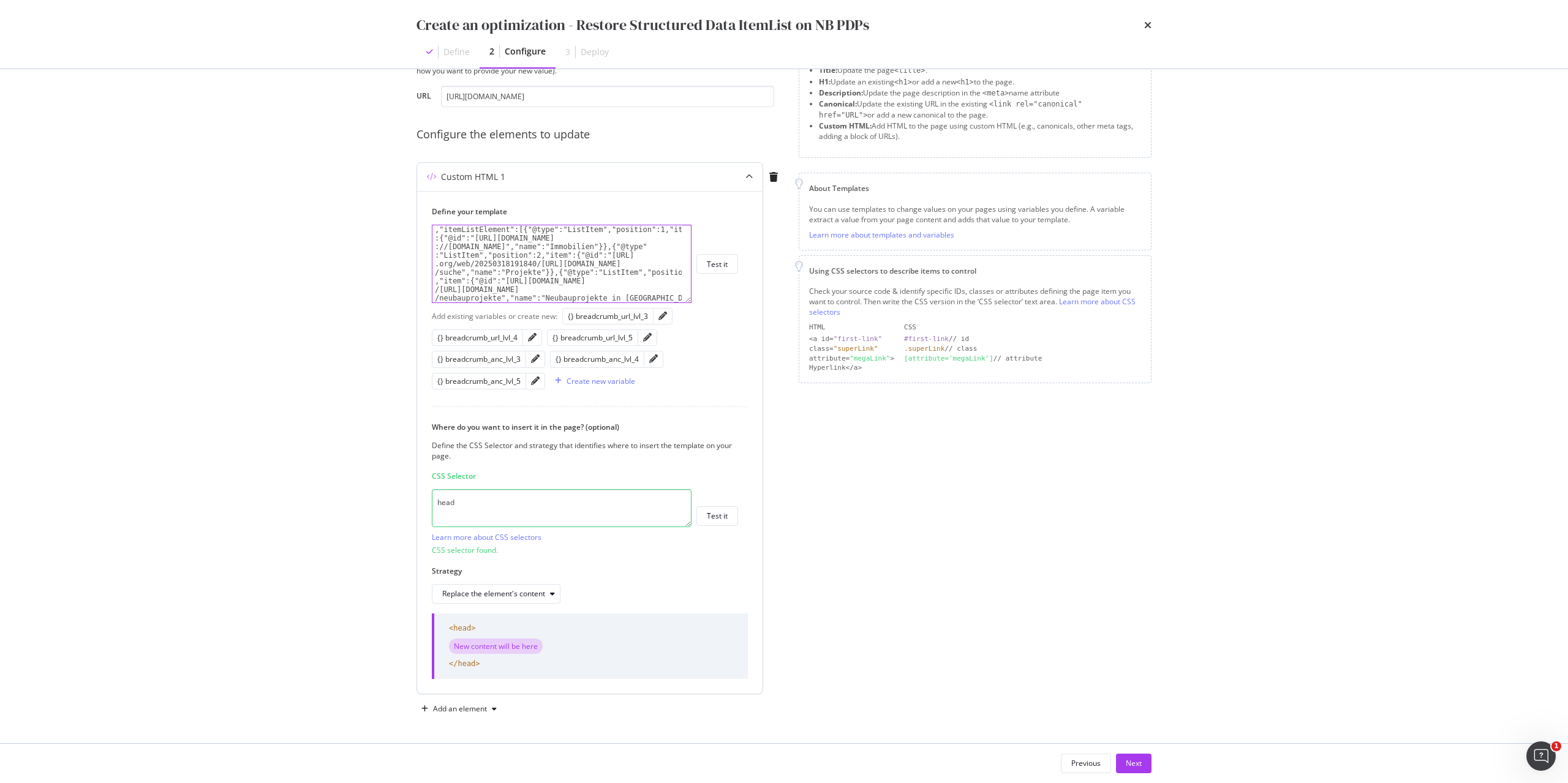
scroll to position [17, 0]
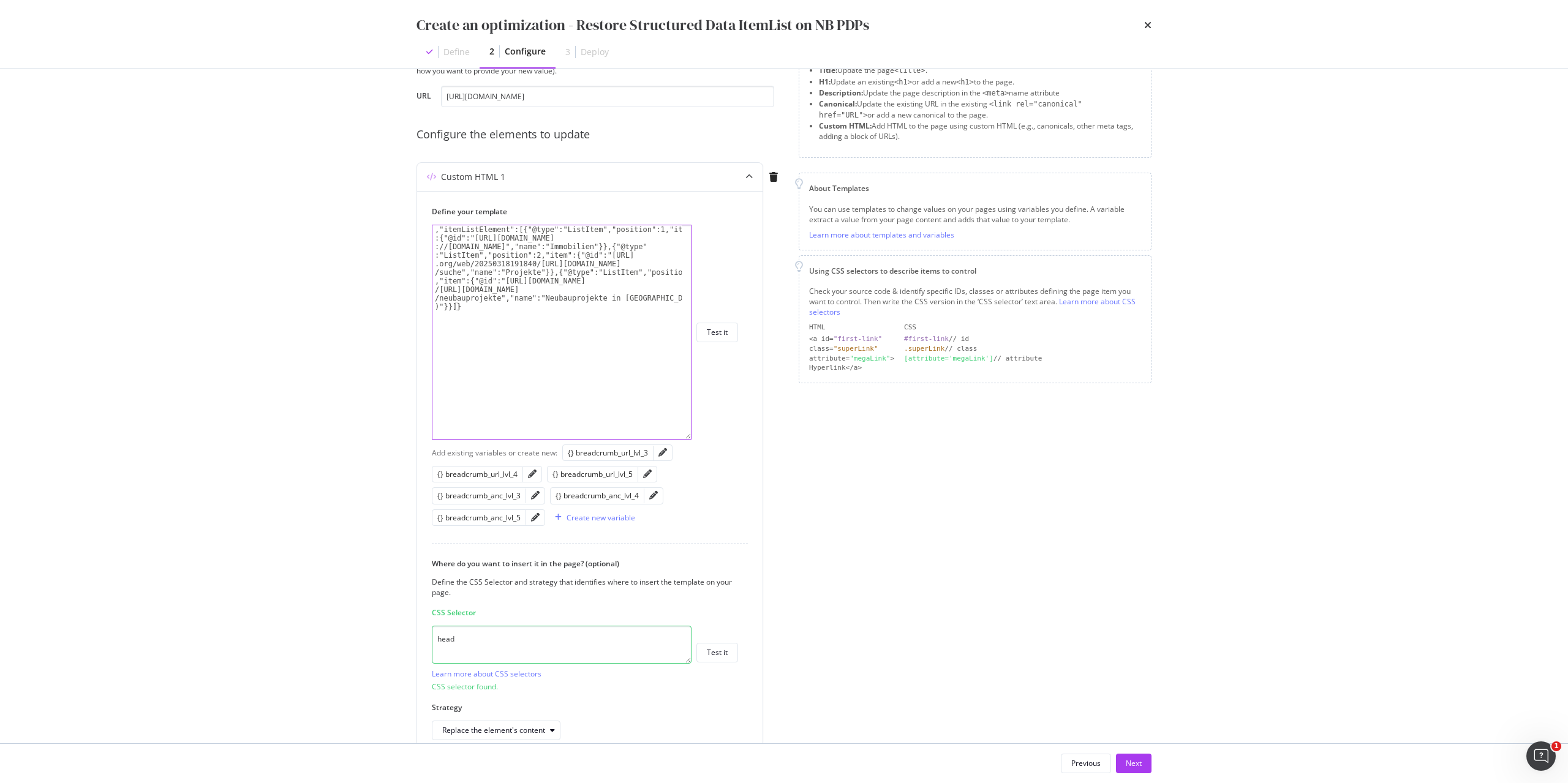
drag, startPoint x: 689, startPoint y: 300, endPoint x: 806, endPoint y: 440, distance: 182.5
click at [806, 440] on div "Preview your optimization (optional) This URL will be used to test the CSS Sele…" at bounding box center [784, 444] width 735 height 821
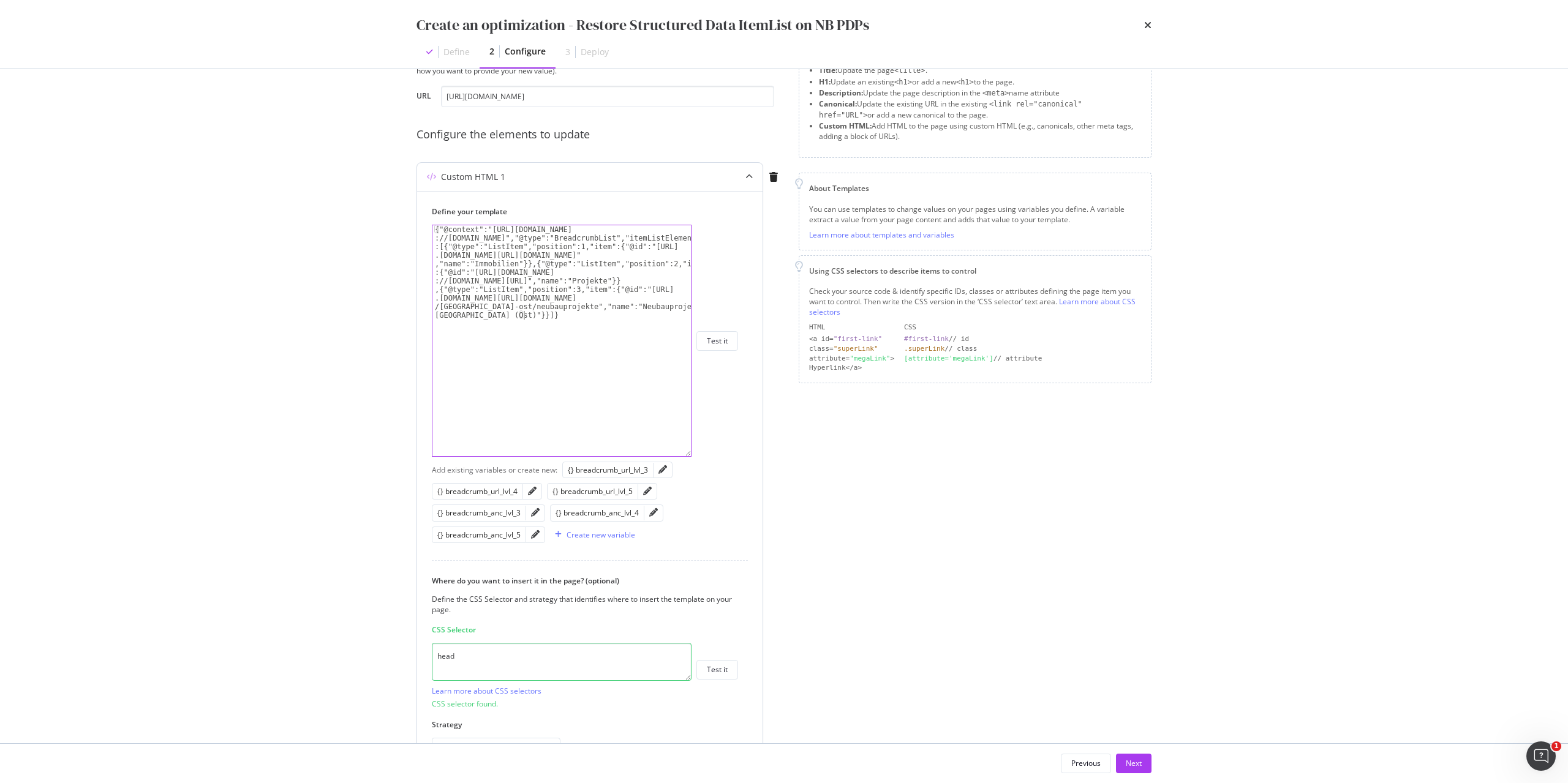
drag, startPoint x: 690, startPoint y: 440, endPoint x: 710, endPoint y: 454, distance: 24.4
click at [710, 454] on div "{"@context":"https://web.archive.org/web/20250318191840/https ://schema.org","@…" at bounding box center [585, 341] width 307 height 232
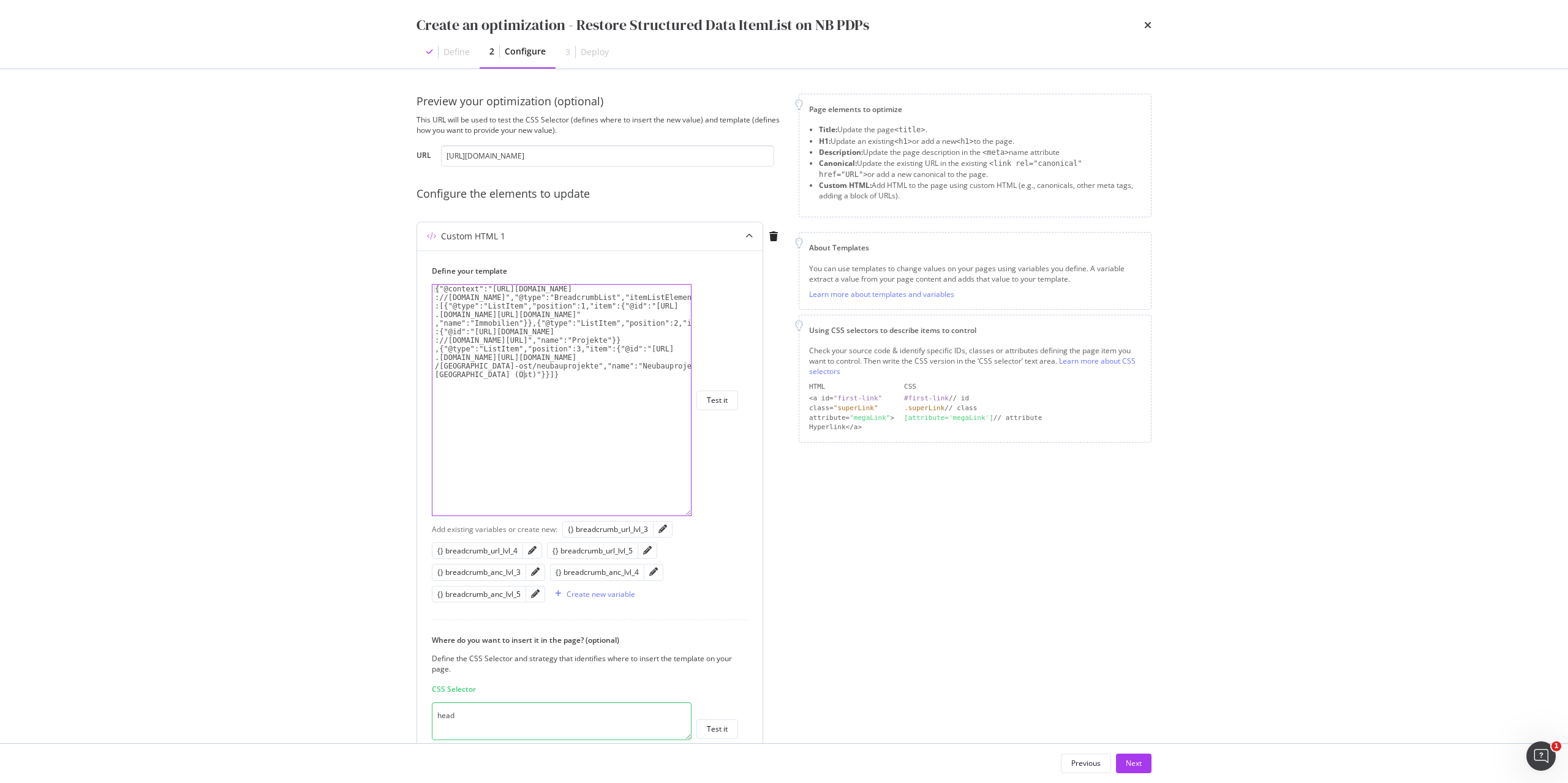
click at [617, 367] on div "{"@context":"https://web.archive.org/web/20250318191840/https ://schema.org","@…" at bounding box center [561, 495] width 258 height 420
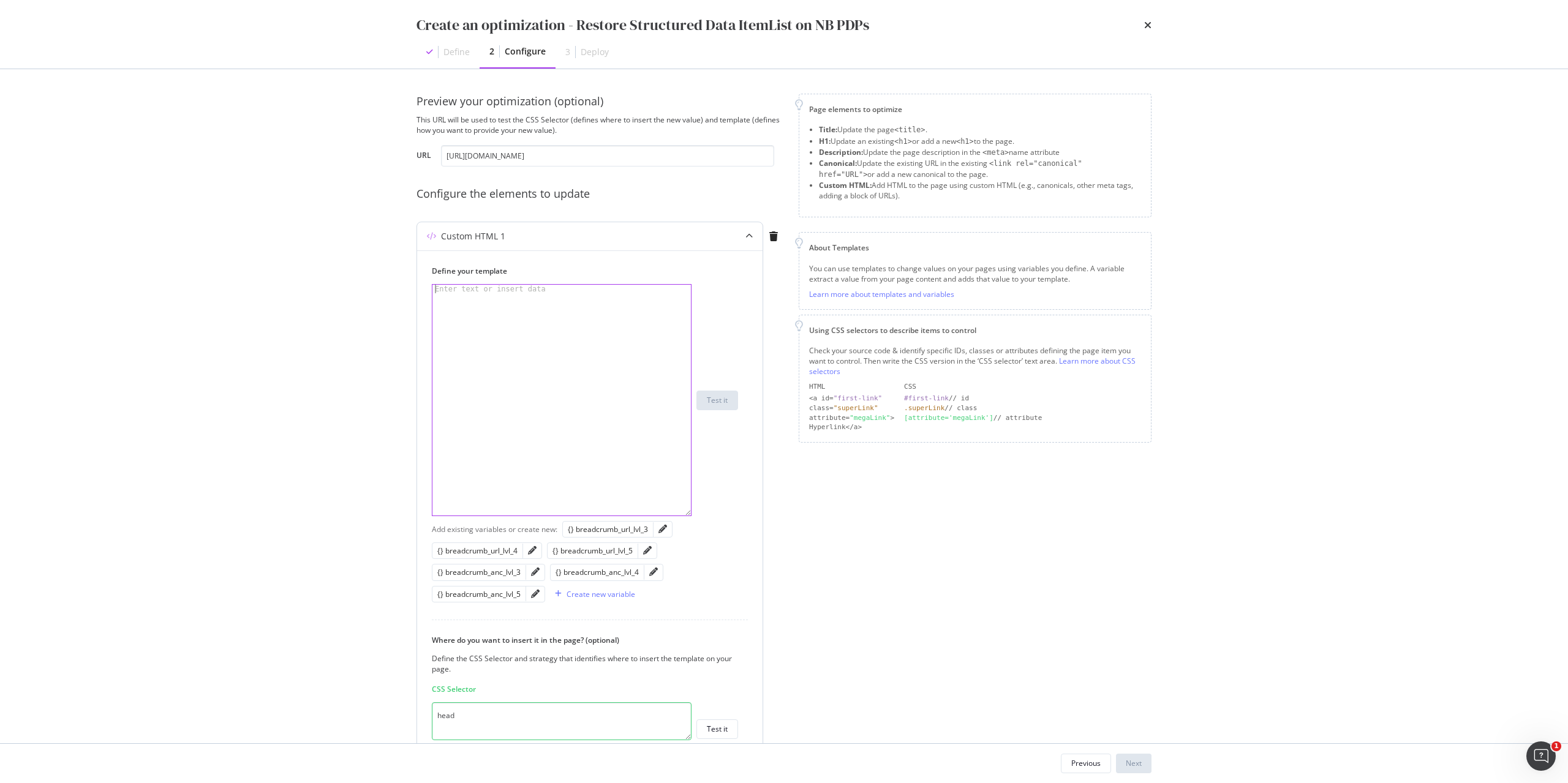
paste textarea "Cursor at row 1"
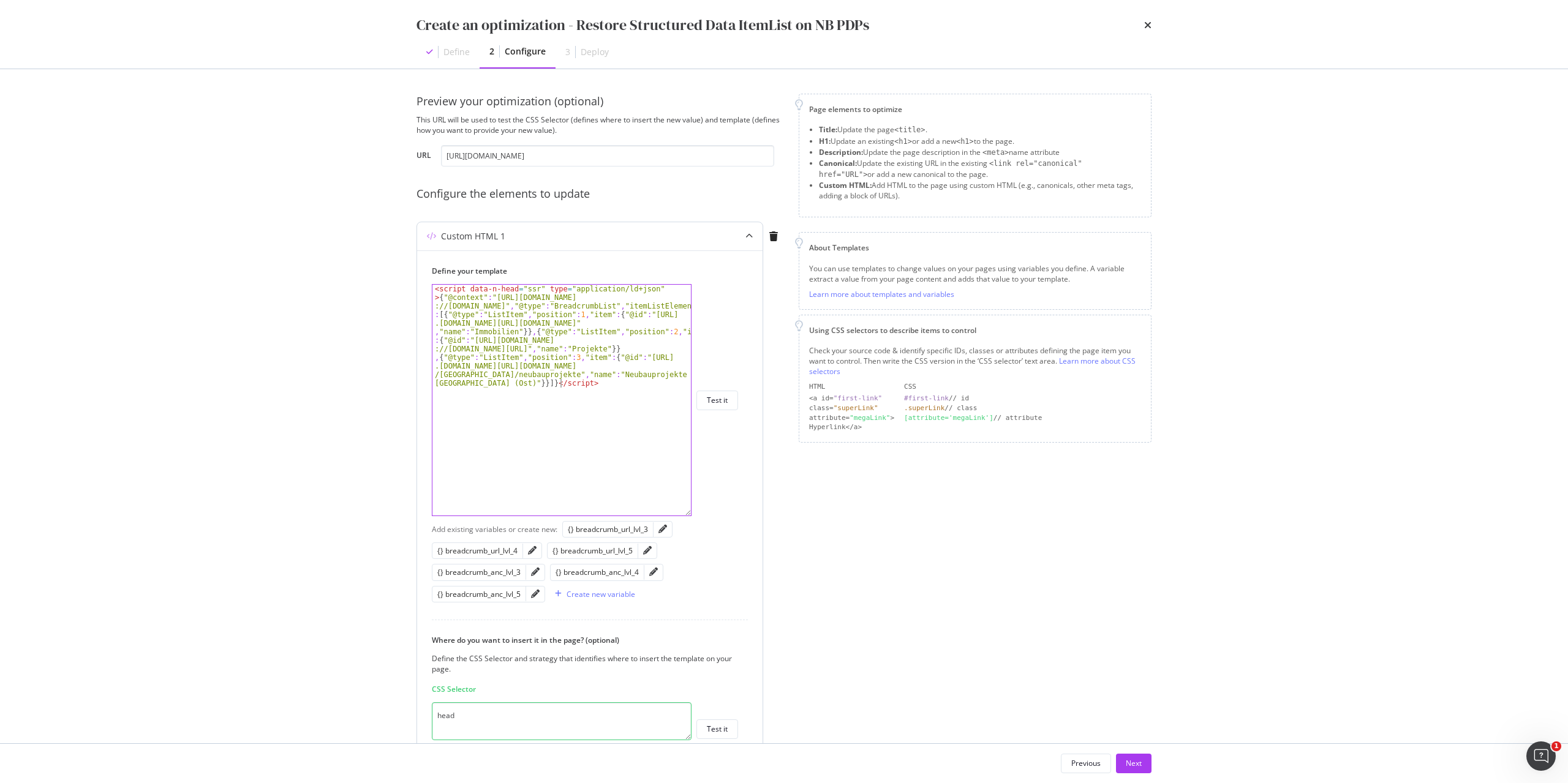
click at [626, 387] on div "< script data-n-head = "ssr" type = "application/ld+json" > { "@context" : "htt…" at bounding box center [561, 503] width 258 height 436
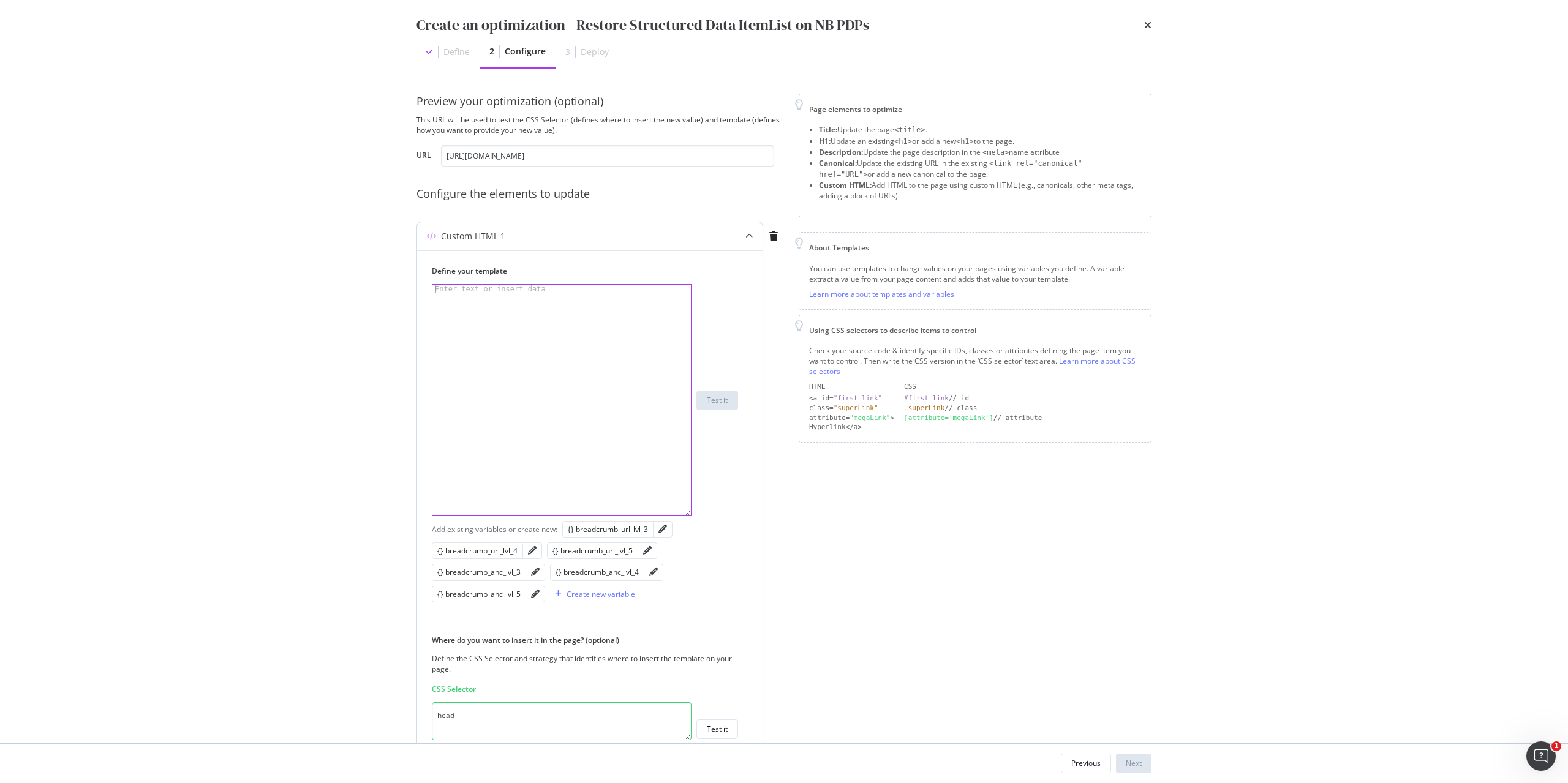
paste textarea "<script data-rh="true" type="application/ld+json">{"@context":"https://schema.o…"
type textarea "<script data-rh="true" type="application/ld+json">{"@context":"https://schema.o…"
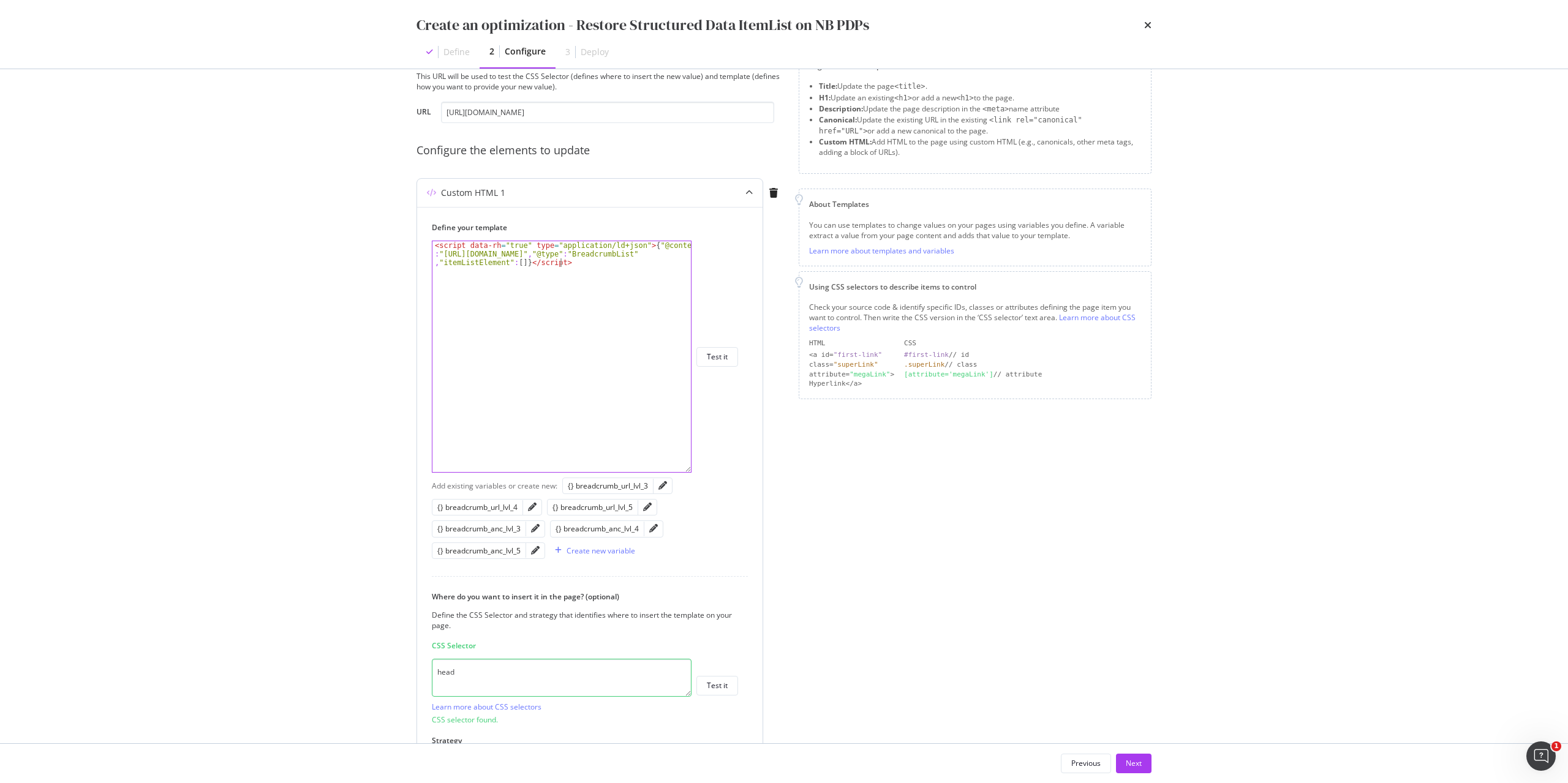
scroll to position [122, 0]
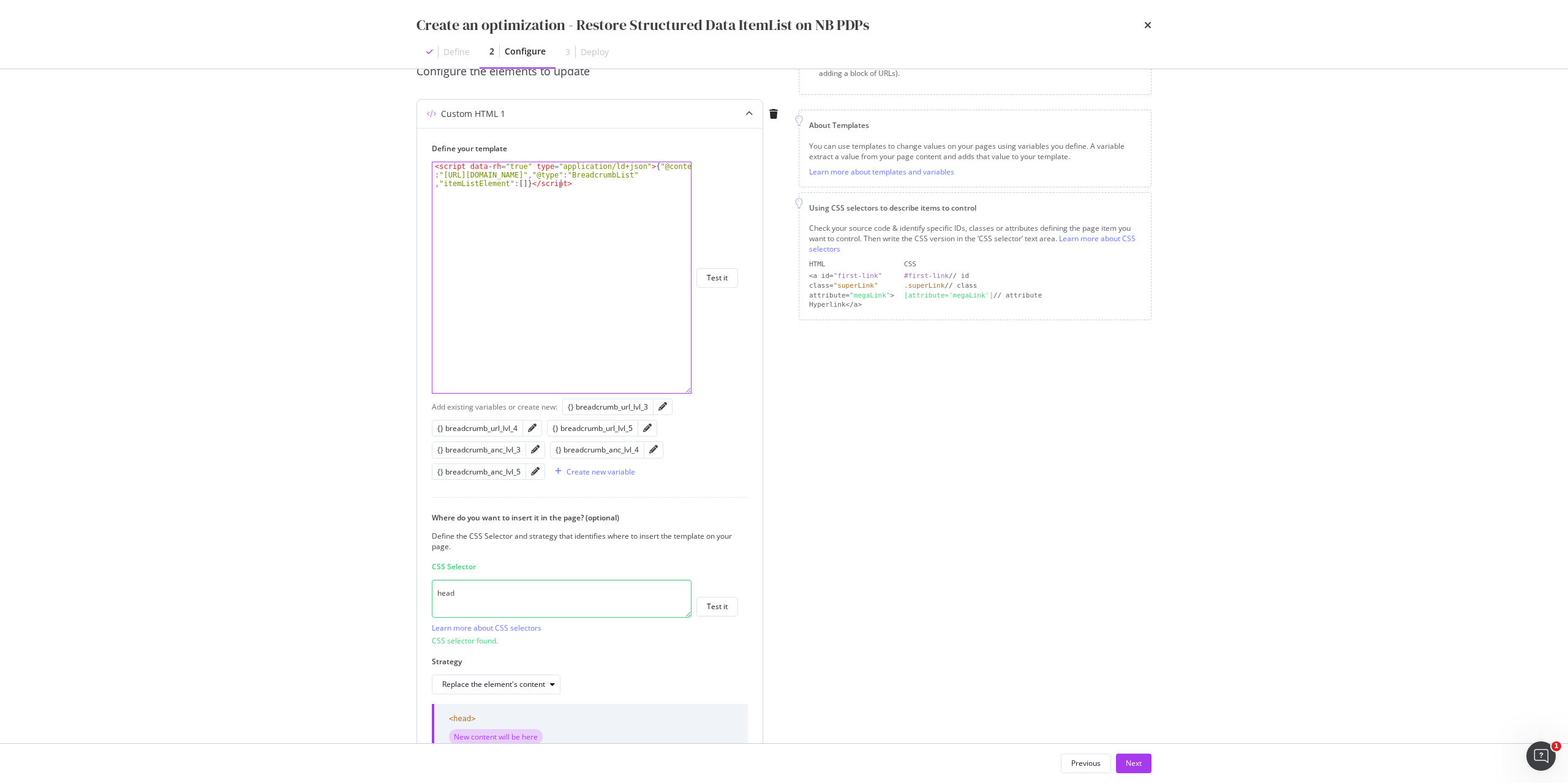
click at [576, 215] on div "< script data-rh = "true" type = "application/ld+json" > { "@context" : "https:…" at bounding box center [561, 304] width 258 height 282
paste textarea "<script data-rh="true" type="application/ld+json">{"@context":"https://schema.o…"
type textarea "<script data-rh="true" type="application/ld+json">{"@context":"https://schema.o…"
click at [584, 604] on textarea "head" at bounding box center [561, 599] width 260 height 38
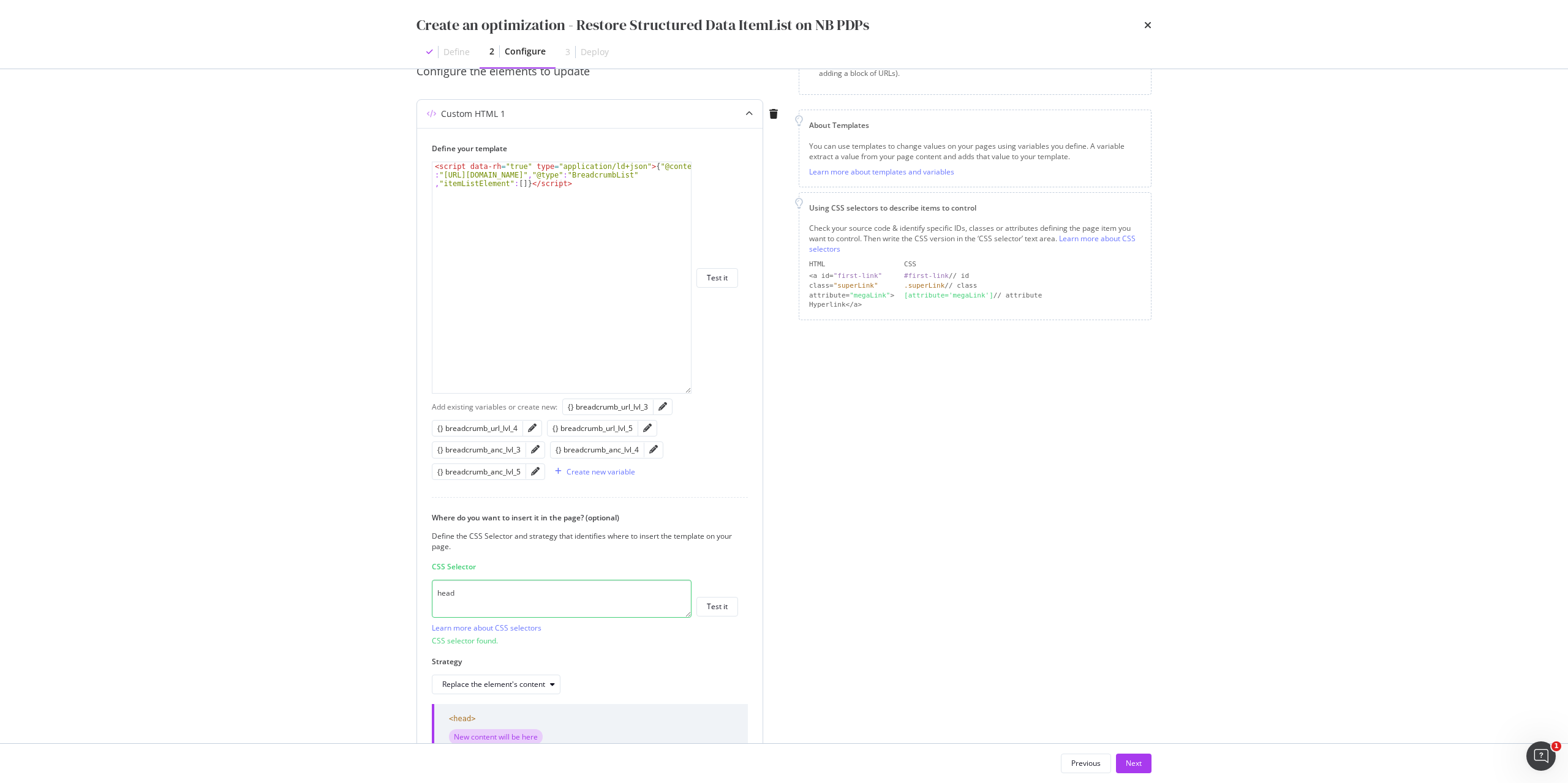
paste textarea "> script:nth-child(56)"
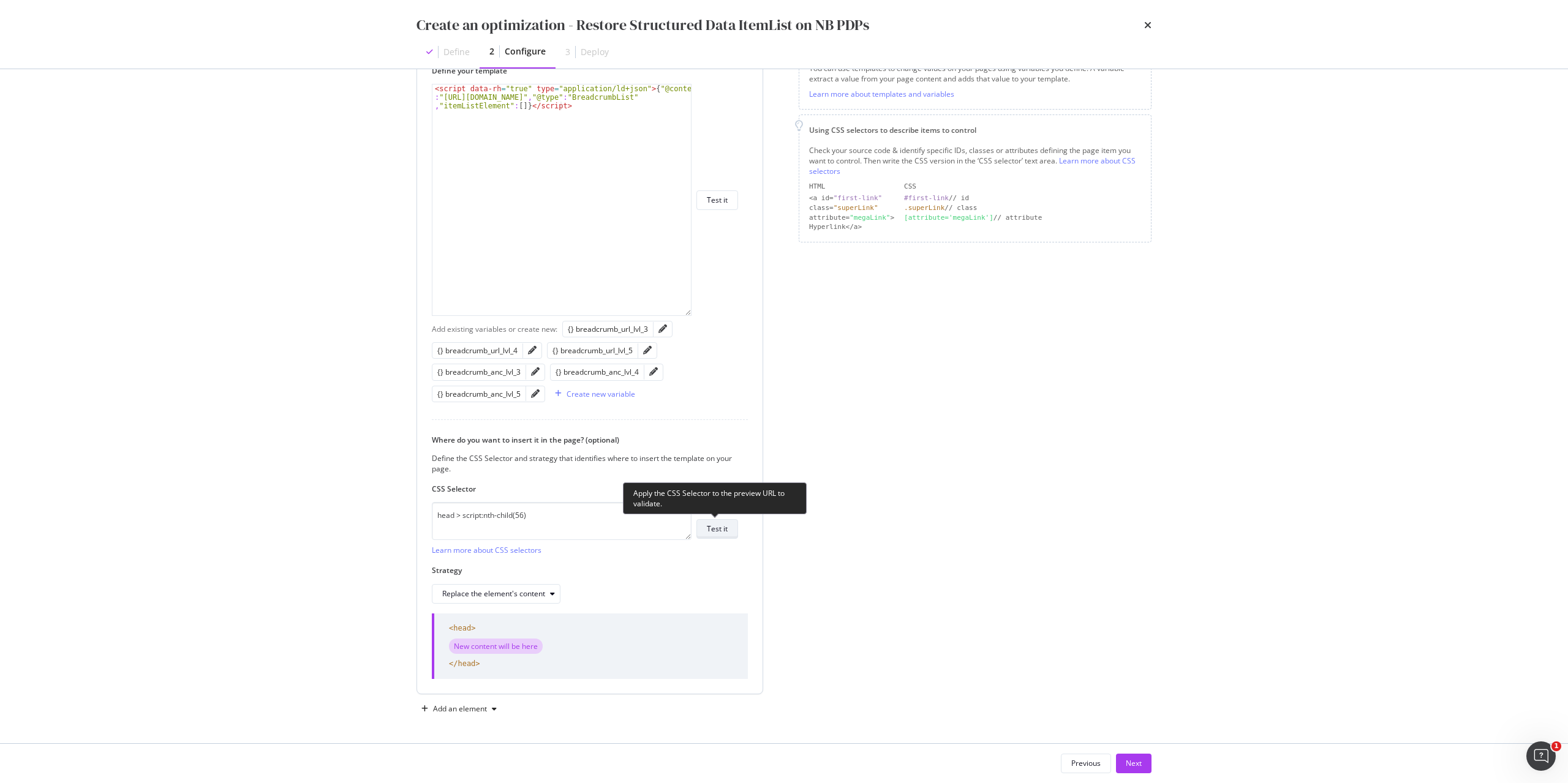
click at [715, 524] on div "Test it" at bounding box center [717, 529] width 21 height 11
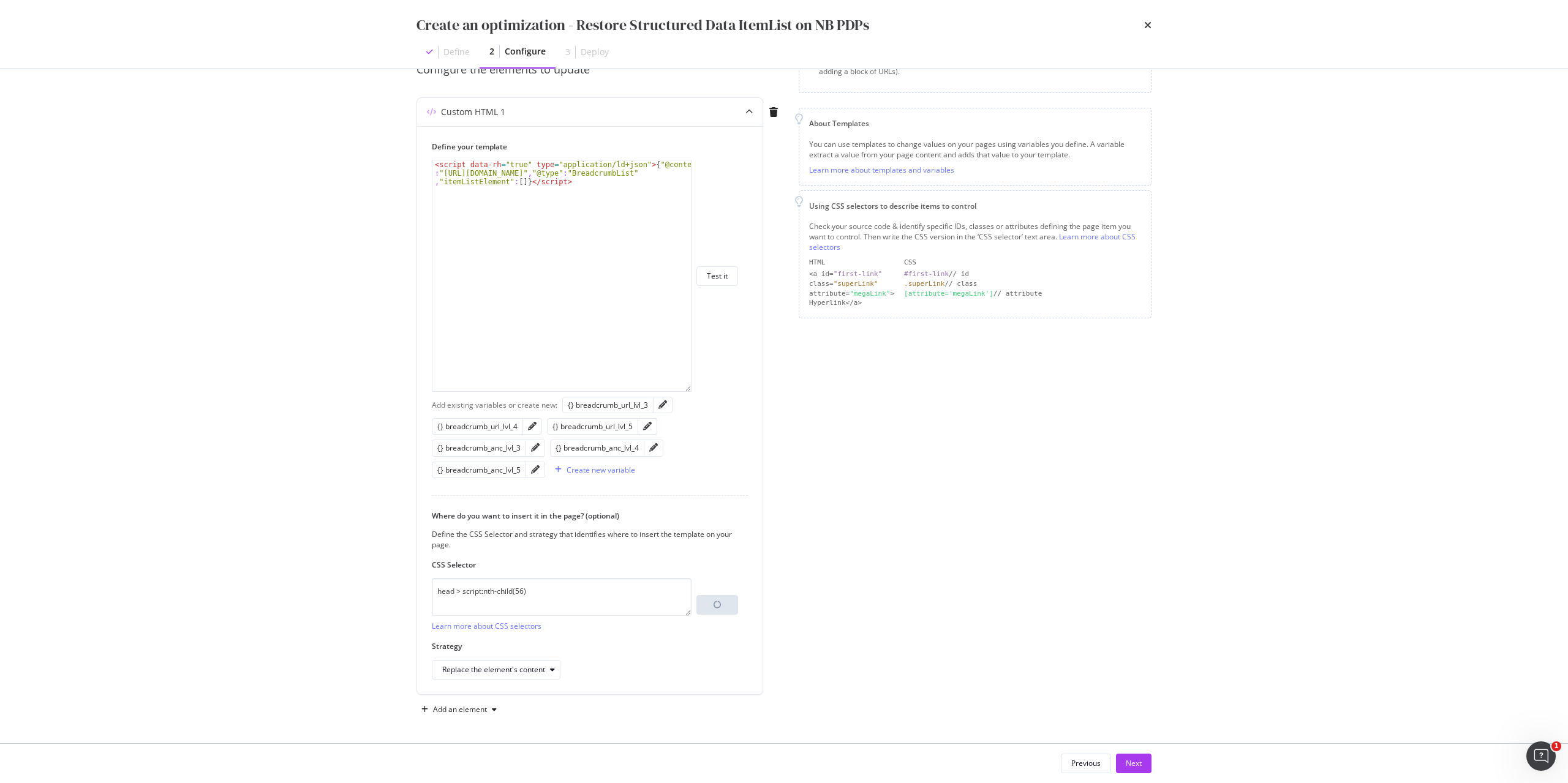
scroll to position [173, 0]
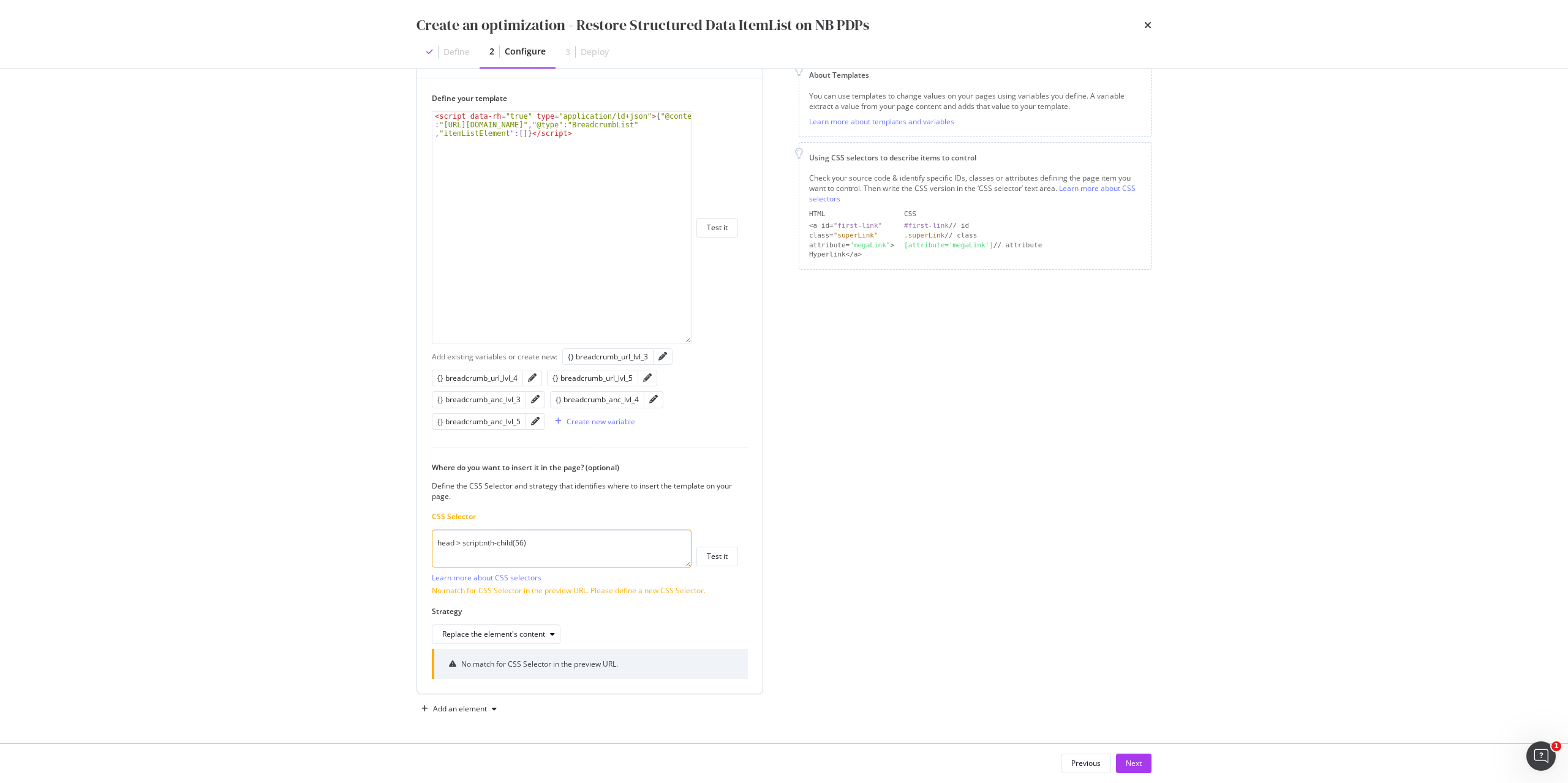
drag, startPoint x: 586, startPoint y: 541, endPoint x: 468, endPoint y: 544, distance: 118.0
click at [468, 544] on textarea "head > script:nth-child(56)" at bounding box center [561, 549] width 260 height 38
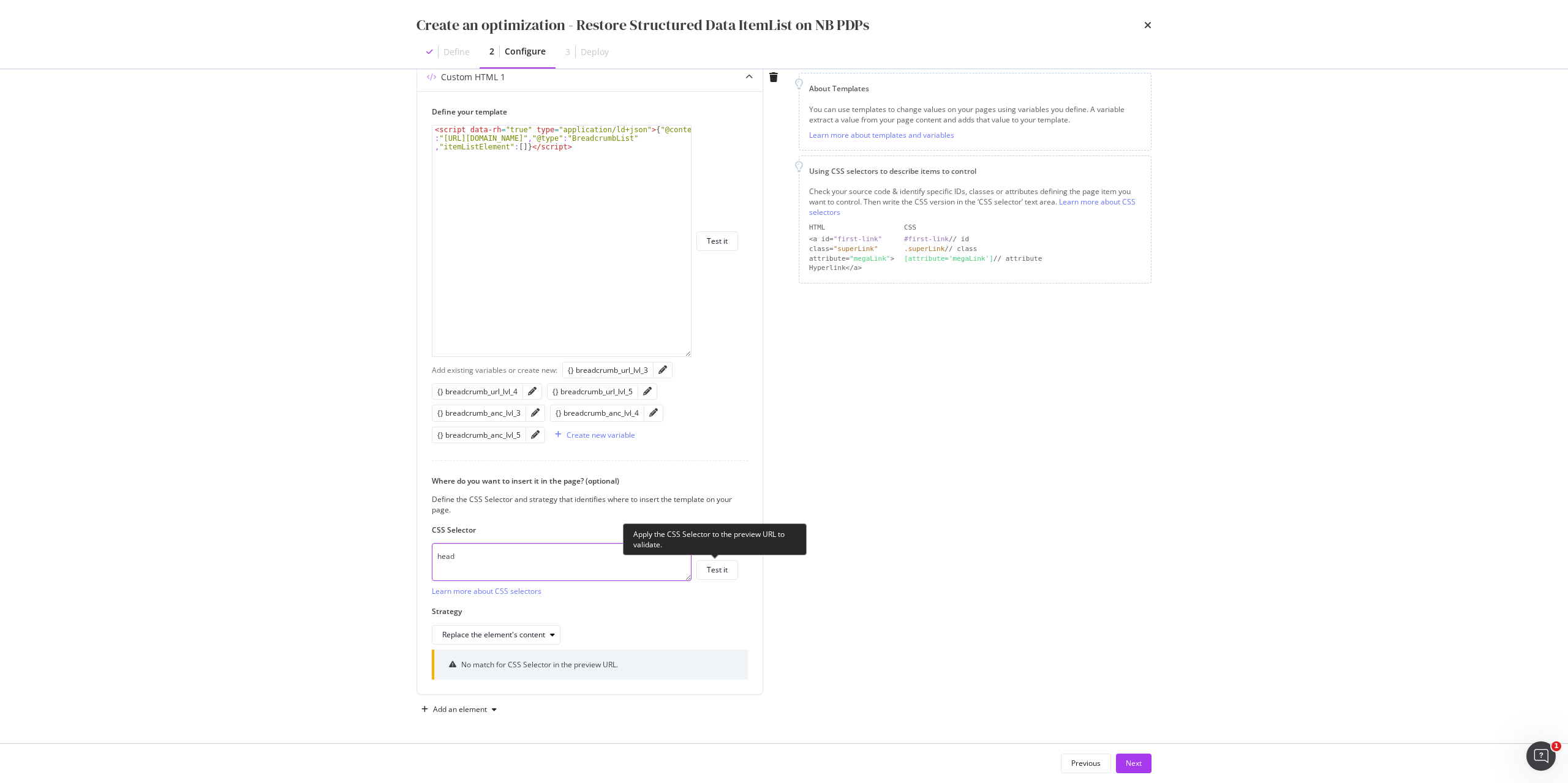
type textarea "head"
click at [728, 568] on button "Test it" at bounding box center [717, 570] width 41 height 19
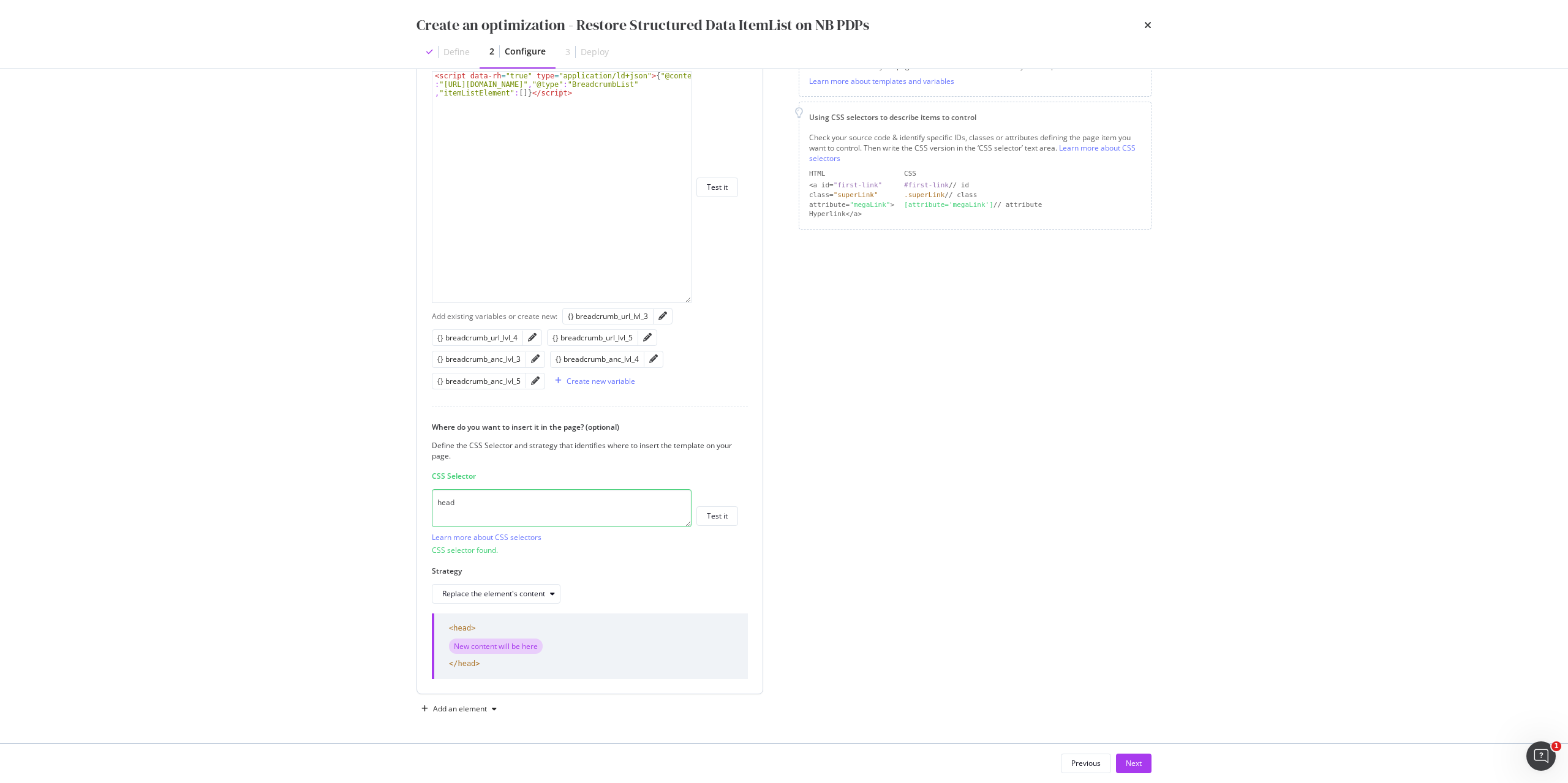
scroll to position [152, 0]
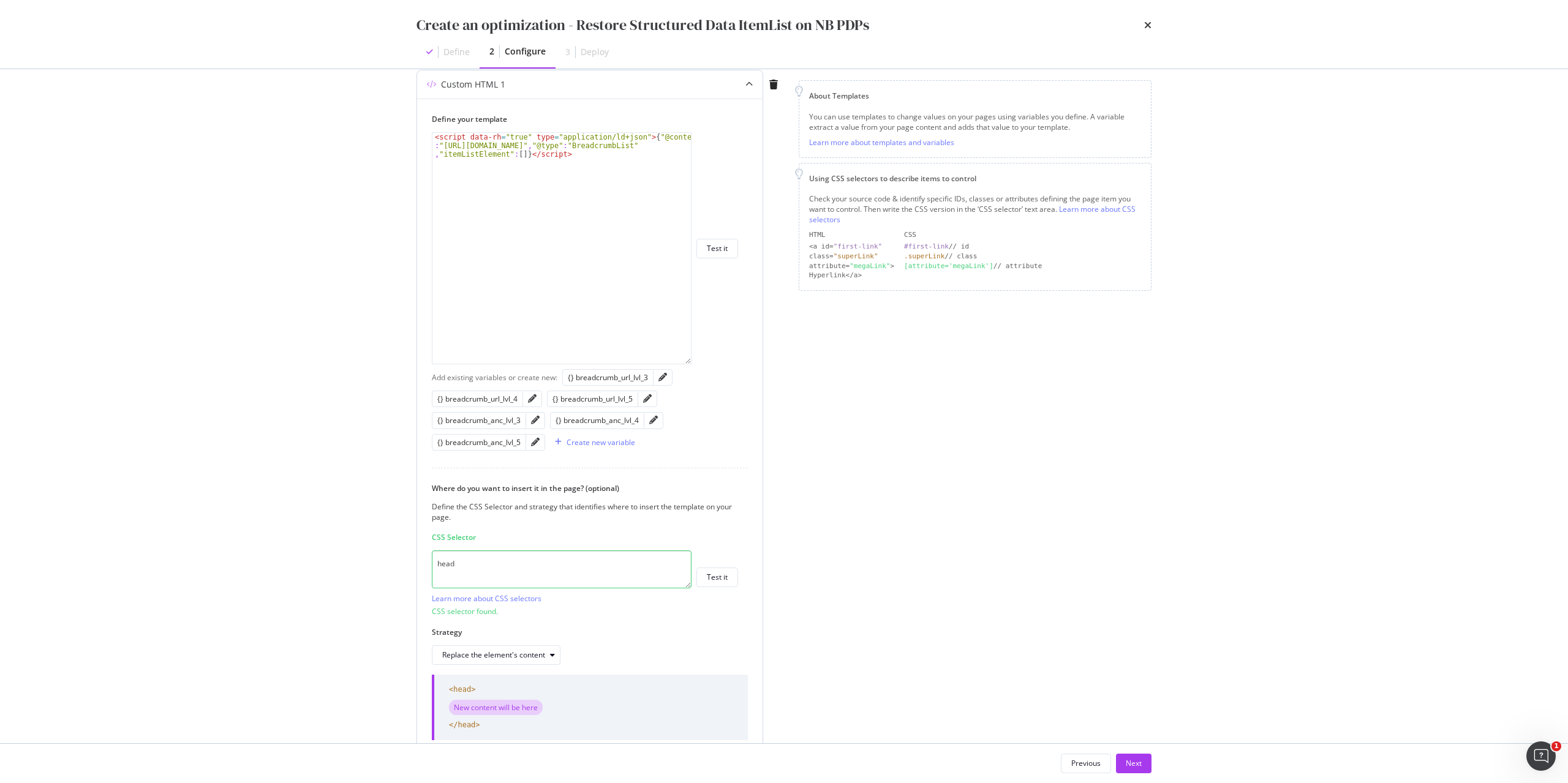
click at [638, 138] on div "< script data-rh = "true" type = "application/ld+json" > { "@context" : "https:…" at bounding box center [561, 274] width 258 height 282
click at [527, 151] on div "< script data-rh = "true" type = "application/ld+json" > { "@context" : "https:…" at bounding box center [561, 261] width 258 height 256
type textarea "{"@context":"https://schema.org","@type":"BreadcrumbList","itemListElement":}"
paste textarea "Cursor at row 2"
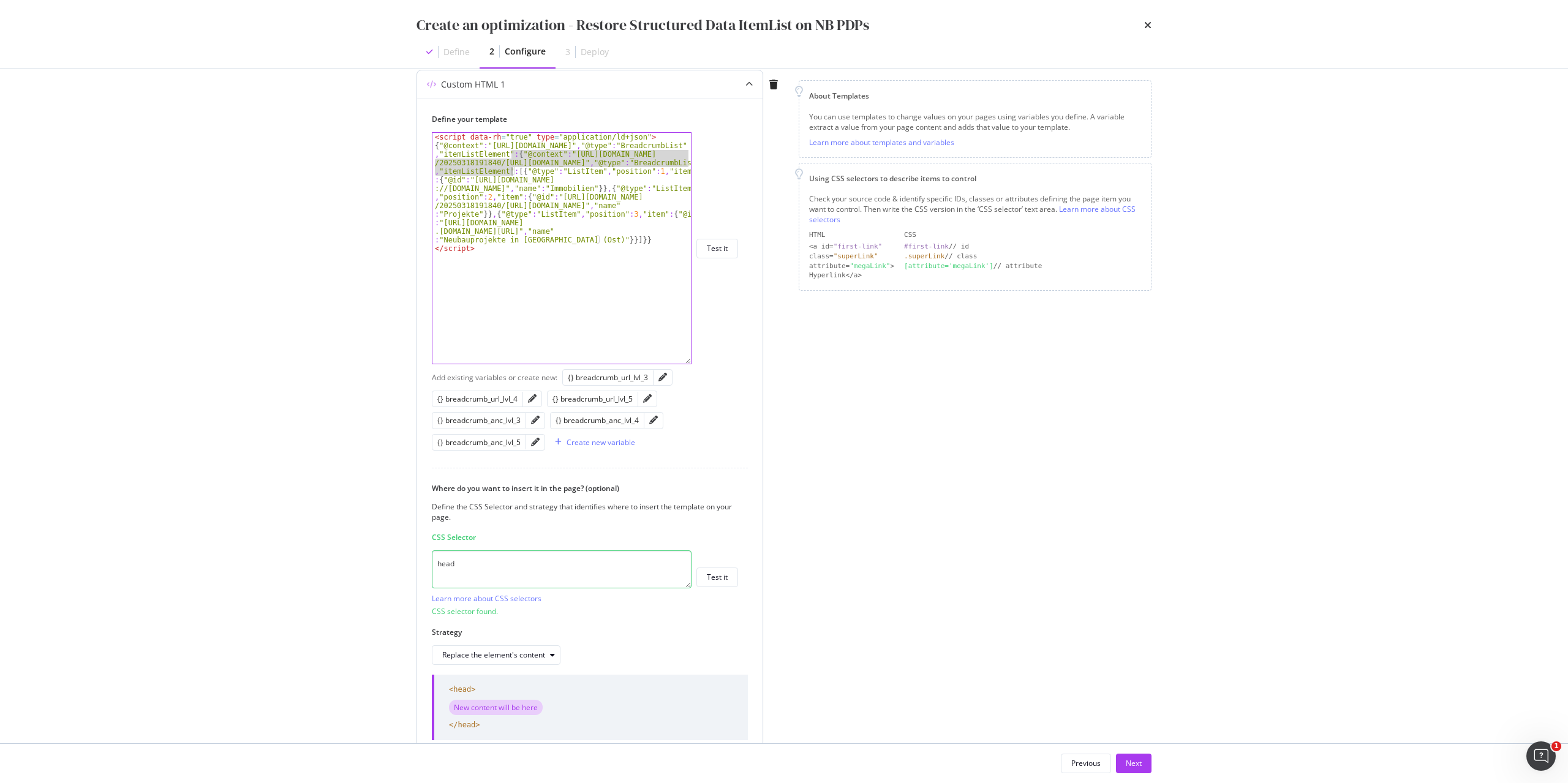
drag, startPoint x: 511, startPoint y: 152, endPoint x: 511, endPoint y: 171, distance: 19.0
click at [511, 171] on div "< script data-rh = "true" type = "application/ld+json" > { "@context" : "https:…" at bounding box center [561, 257] width 258 height 248
click at [601, 161] on div "< script data-rh = "true" type = "application/ld+json" > { "@context" : "https:…" at bounding box center [561, 257] width 258 height 248
click at [581, 181] on div "< script data-rh = "true" type = "application/ld+json" > { "@context" : "https:…" at bounding box center [561, 257] width 258 height 248
click at [595, 189] on div "< script data-rh = "true" type = "application/ld+json" > { "@context" : "https:…" at bounding box center [561, 257] width 258 height 248
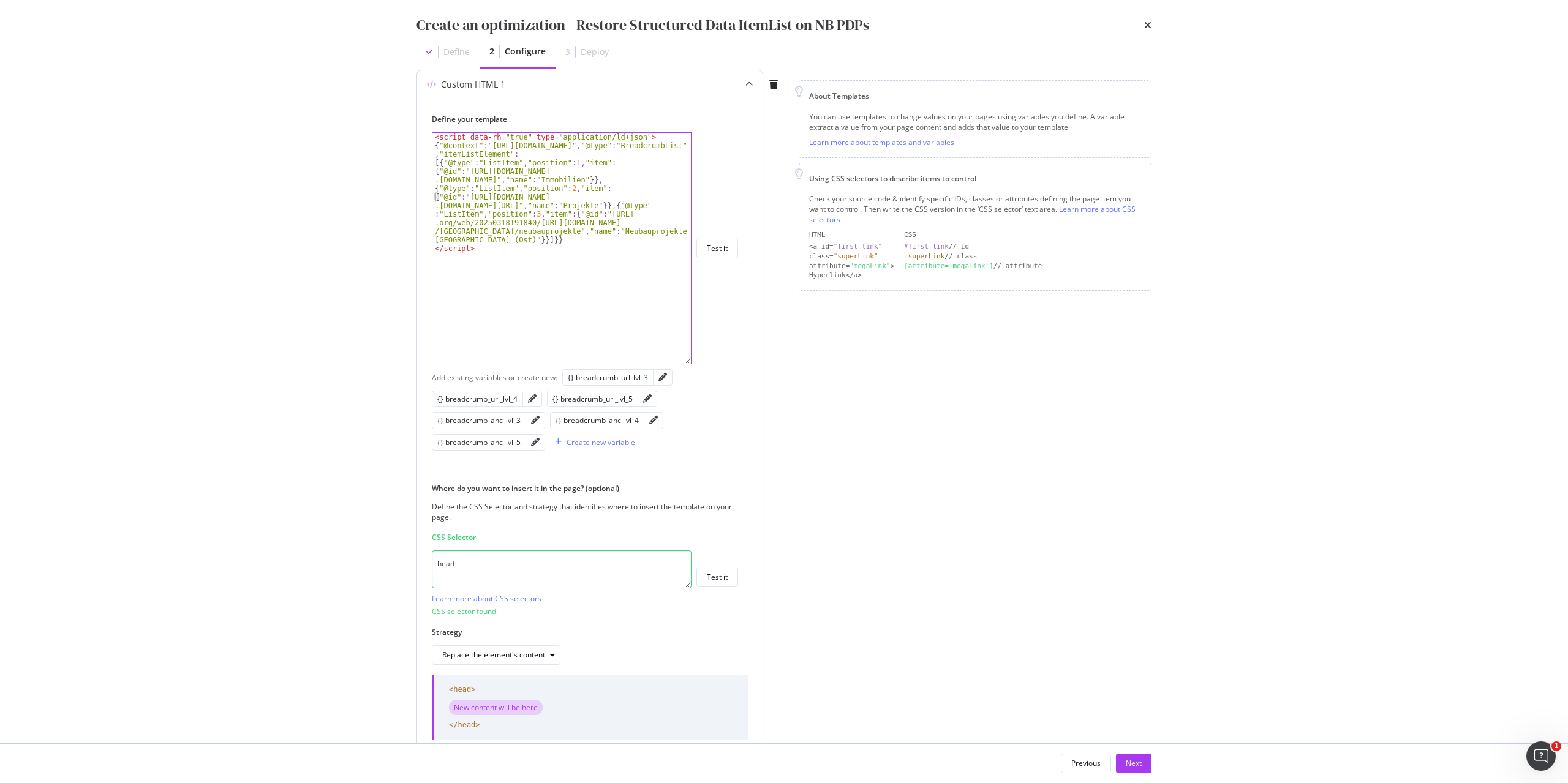
click at [633, 205] on div "< script data-rh = "true" type = "application/ld+json" > { "@context" : "https:…" at bounding box center [561, 257] width 258 height 248
click at [596, 215] on div "< script data-rh = "true" type = "application/ld+json" > { "@context" : "https:…" at bounding box center [561, 257] width 258 height 248
click at [470, 173] on div "< script data-rh = "true" type = "application/ld+json" > { "@context" : "https:…" at bounding box center [561, 257] width 258 height 248
click at [465, 188] on div "< script data-rh = "true" type = "application/ld+json" > { "@context" : "https:…" at bounding box center [561, 257] width 258 height 248
click at [469, 215] on div "< script data-rh = "true" type = "application/ld+json" > { "@context" : "https:…" at bounding box center [561, 257] width 258 height 248
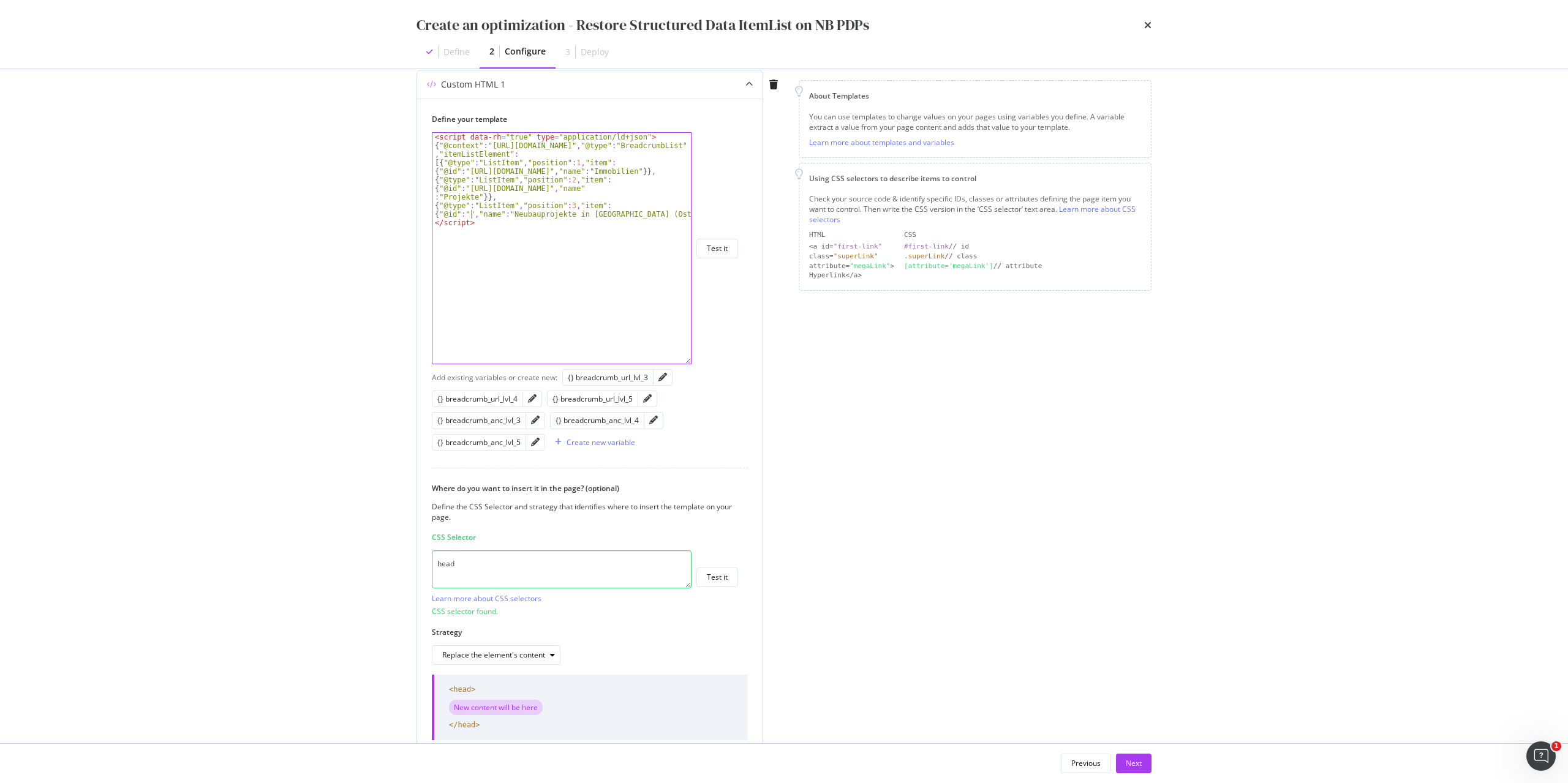
scroll to position [0, 3]
click at [610, 375] on div "{} breadcrumb_url_lvl_3" at bounding box center [608, 377] width 80 height 11
click at [617, 214] on div "< script data-rh = "true" type = "application/ld+json" > { "@context" : "https:…" at bounding box center [561, 257] width 258 height 248
click at [496, 422] on div "{} breadcrumb_anc_lvl_3" at bounding box center [478, 420] width 83 height 11
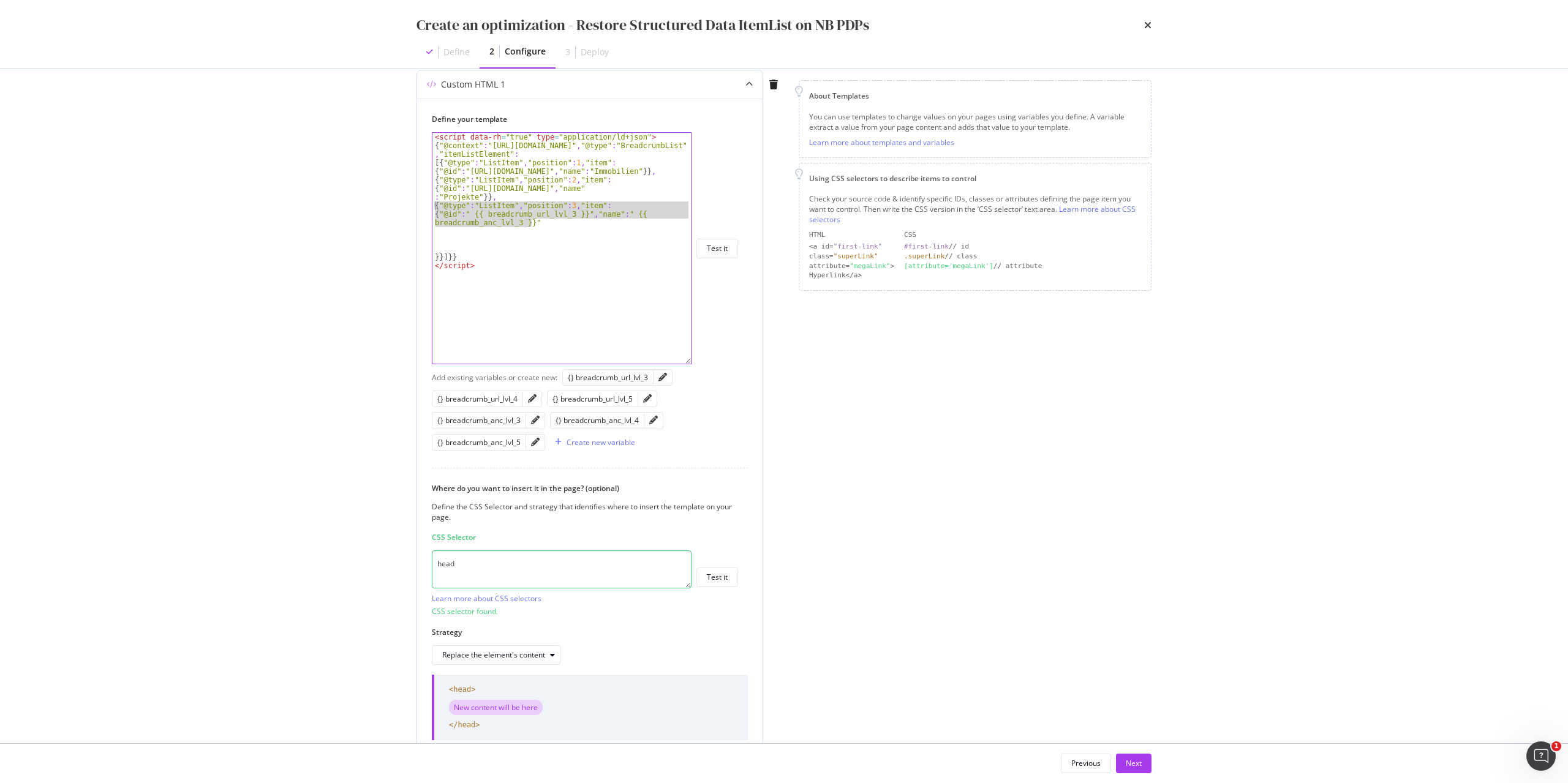
drag, startPoint x: 533, startPoint y: 224, endPoint x: 434, endPoint y: 205, distance: 100.8
click at [434, 205] on div "< script data-rh = "true" type = "application/ld+json" > { "@context" : "https:…" at bounding box center [561, 257] width 258 height 248
type textarea "{"@type":"ListItem","position":3,"item": {"@id":" {{ breadcrumb_url_lvl_3 }}","…"
click at [460, 237] on div "< script data-rh = "true" type = "application/ld+json" > { "@context" : "https:…" at bounding box center [561, 257] width 258 height 248
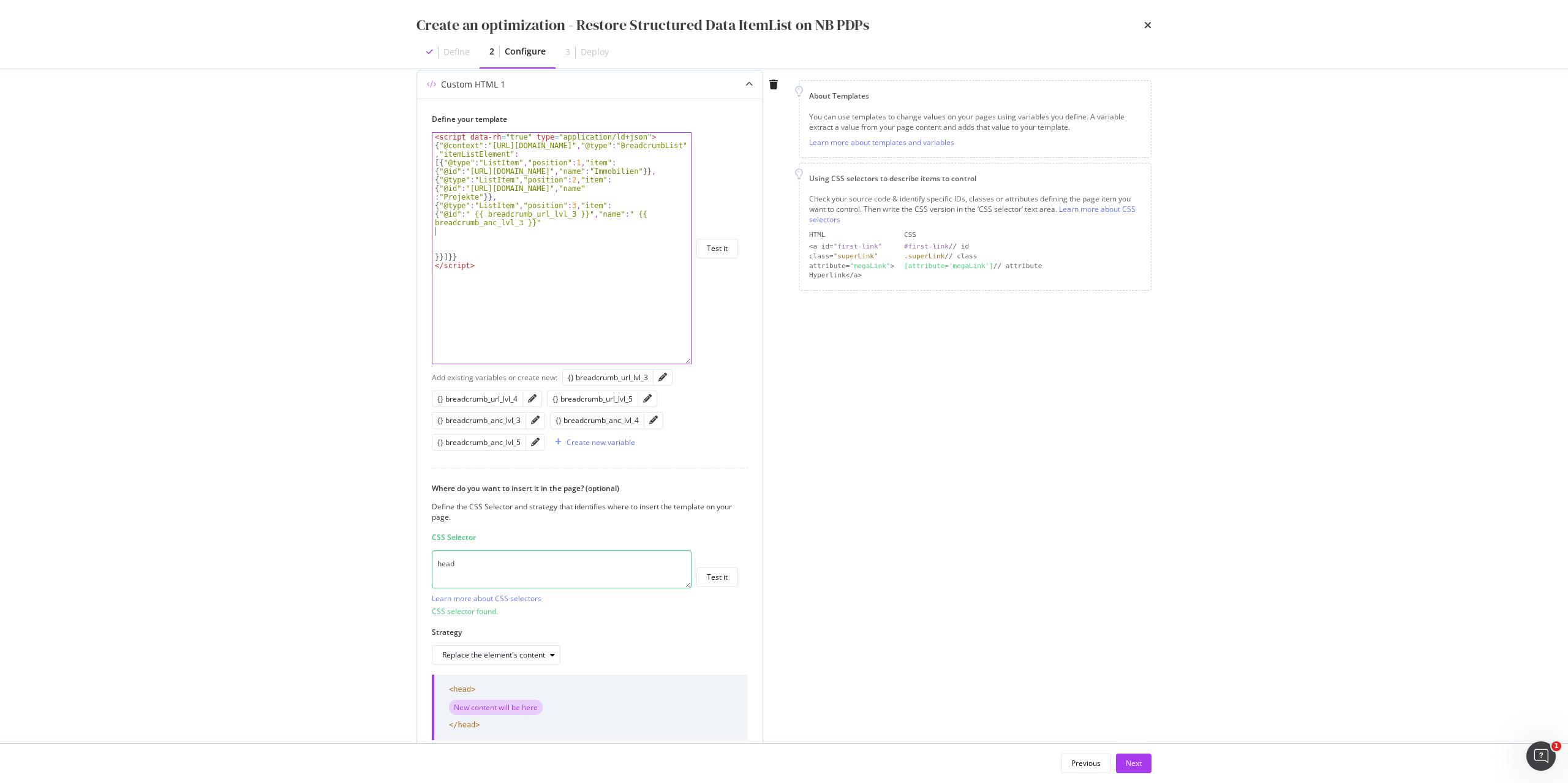
click at [458, 232] on div "< script data-rh = "true" type = "application/ld+json" > { "@context" : "https:…" at bounding box center [561, 257] width 258 height 248
paste textarea "{"@id":" {{ breadcrumb_url_lvl_3 }}","name":" {{ breadcrumb_anc_lvl_3 }}""
type textarea "{"@id":" {{ breadcrumb_url_lvl_3 }}","name":" {{ breadcrumb_anc_lvl_3 }}""
paste textarea "{"@id":" {{ breadcrumb_url_lvl_3 }}","name":" {{ breadcrumb_anc_lvl_3 }}""
click at [565, 235] on div "< script data-rh = "true" type = "application/ld+json" > { "@context" : "https:…" at bounding box center [561, 257] width 258 height 248
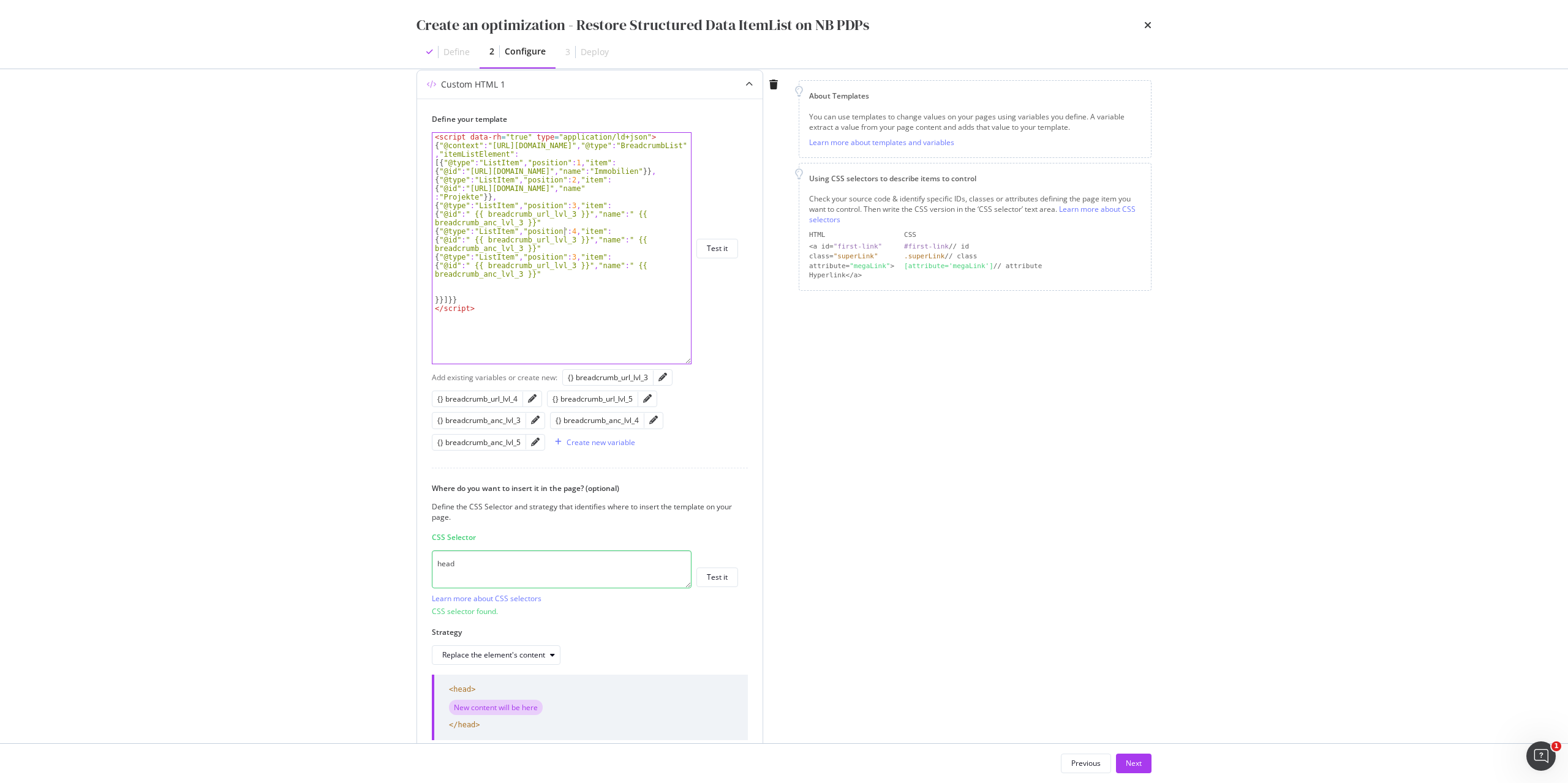
scroll to position [0, 11]
click at [561, 259] on div "< script data-rh = "true" type = "application/ld+json" > { "@context" : "https:…" at bounding box center [561, 257] width 258 height 248
click at [576, 242] on div "< script data-rh = "true" type = "application/ld+json" > { "@context" : "https:…" at bounding box center [561, 257] width 258 height 248
click at [517, 247] on div "< script data-rh = "true" type = "application/ld+json" > { "@context" : "https:…" at bounding box center [561, 257] width 258 height 248
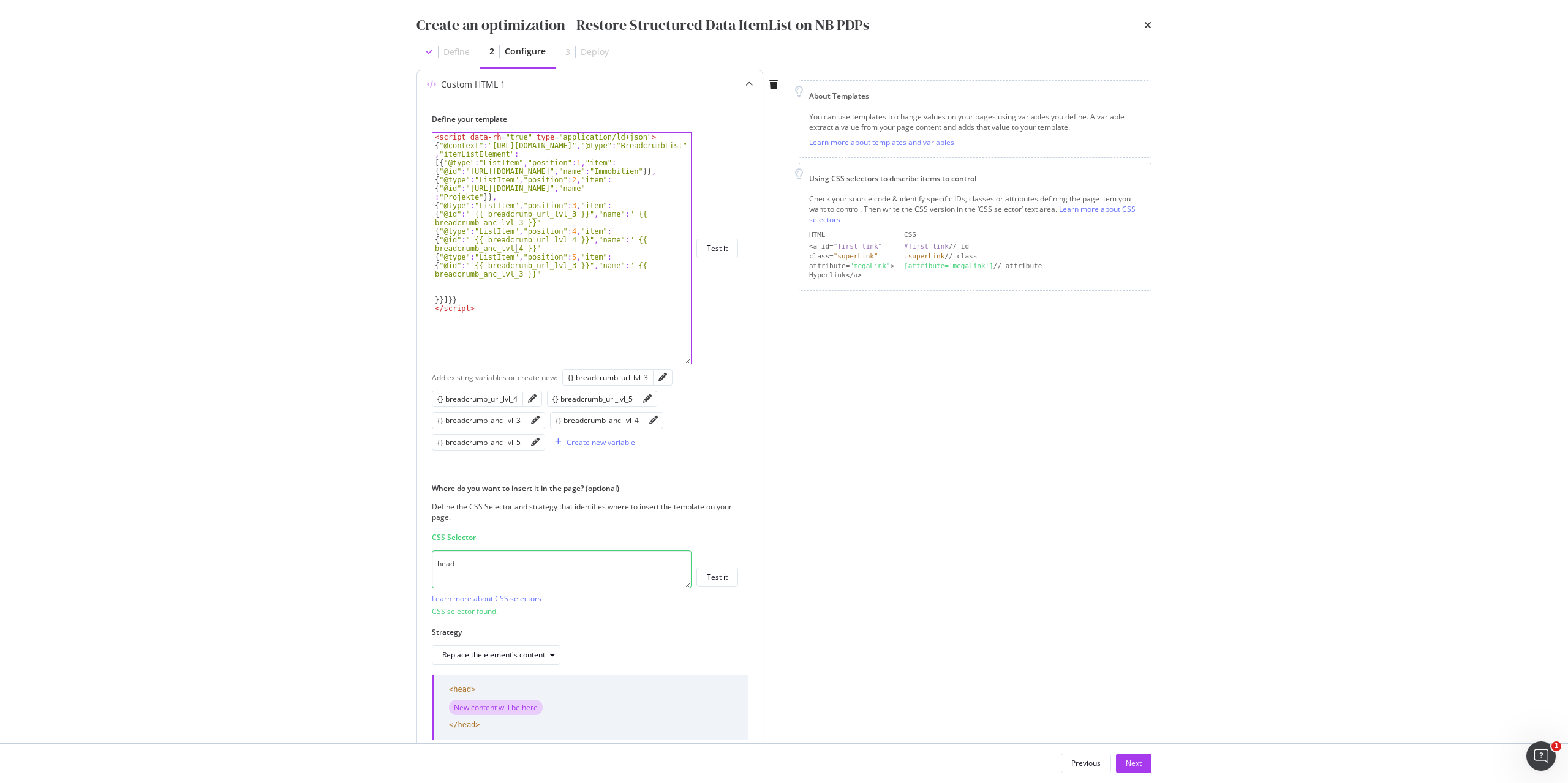
click at [564, 264] on div "< script data-rh = "true" type = "application/ld+json" > { "@context" : "https:…" at bounding box center [561, 257] width 258 height 248
click at [516, 272] on div "< script data-rh = "true" type = "application/ld+json" > { "@context" : "https:…" at bounding box center [561, 257] width 258 height 248
type textarea "{"@id":" {{ breadcrumb_url_lvl_5 }}","name":" {{ breadcrumb_anc_lvl_5 }}""
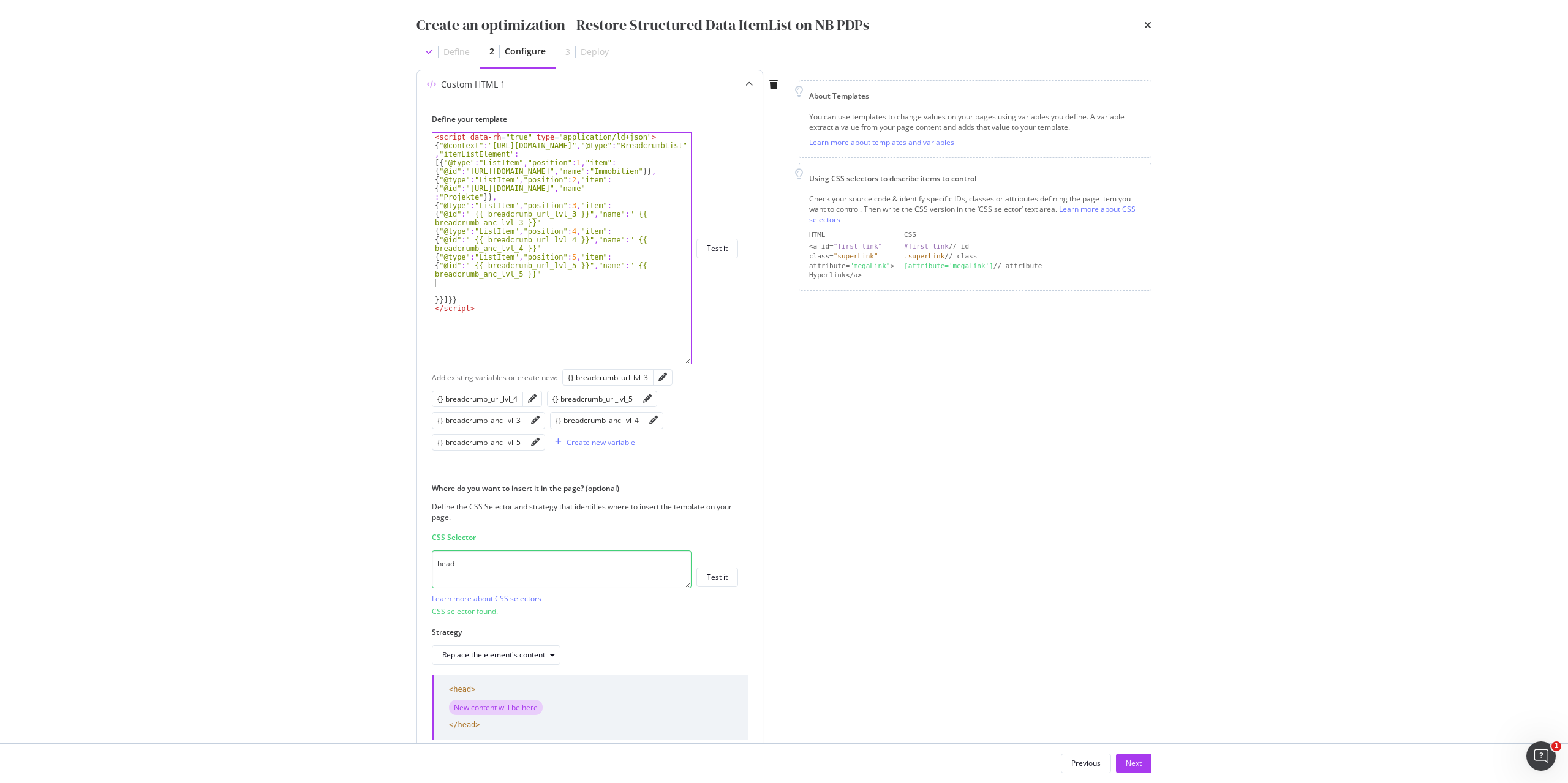
click at [480, 285] on div "< script data-rh = "true" type = "application/ld+json" > { "@context" : "https:…" at bounding box center [561, 257] width 258 height 248
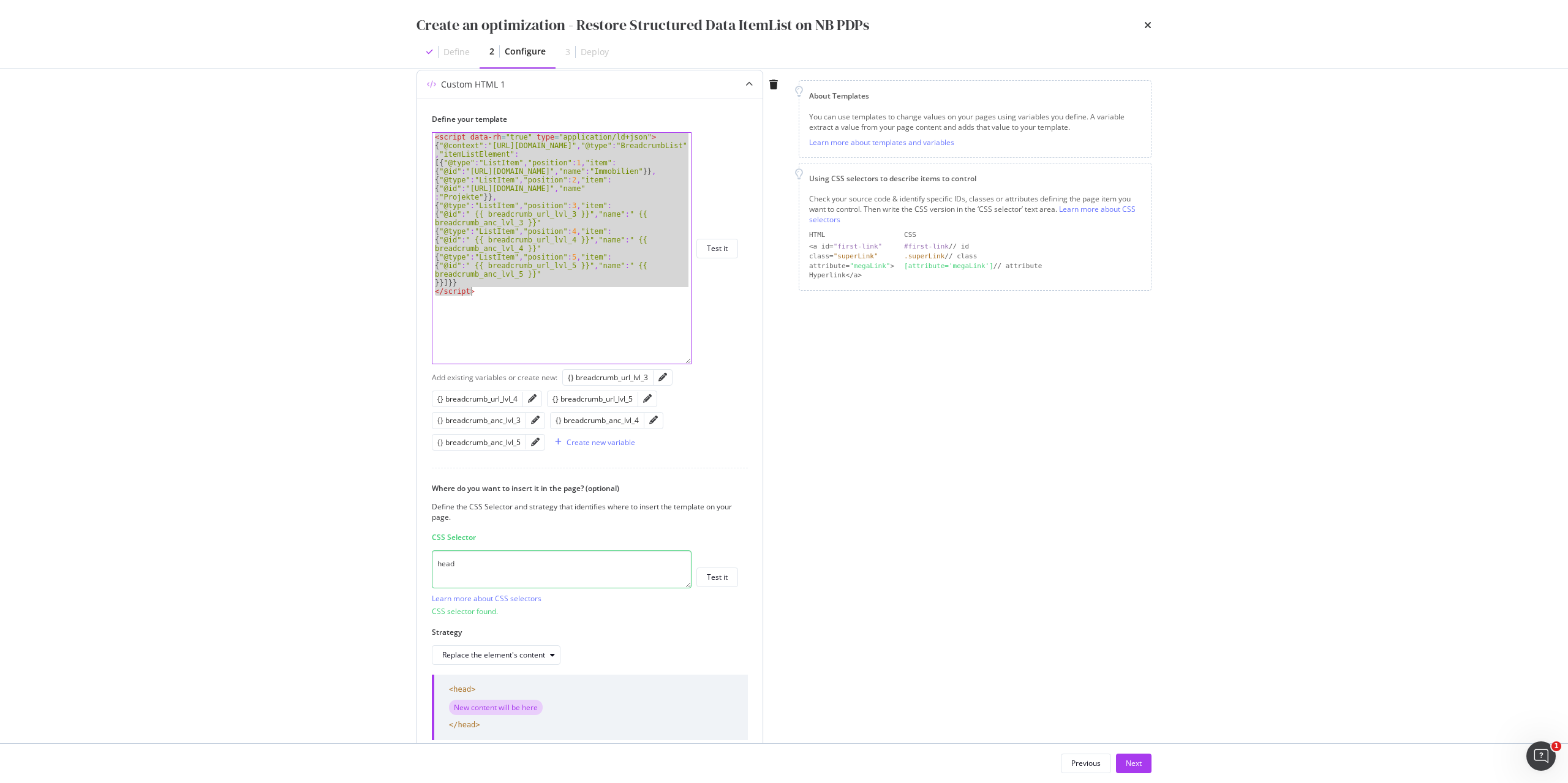
click at [592, 296] on div "< script data-rh = "true" type = "application/ld+json" > { "@context" : "https:…" at bounding box center [561, 248] width 258 height 231
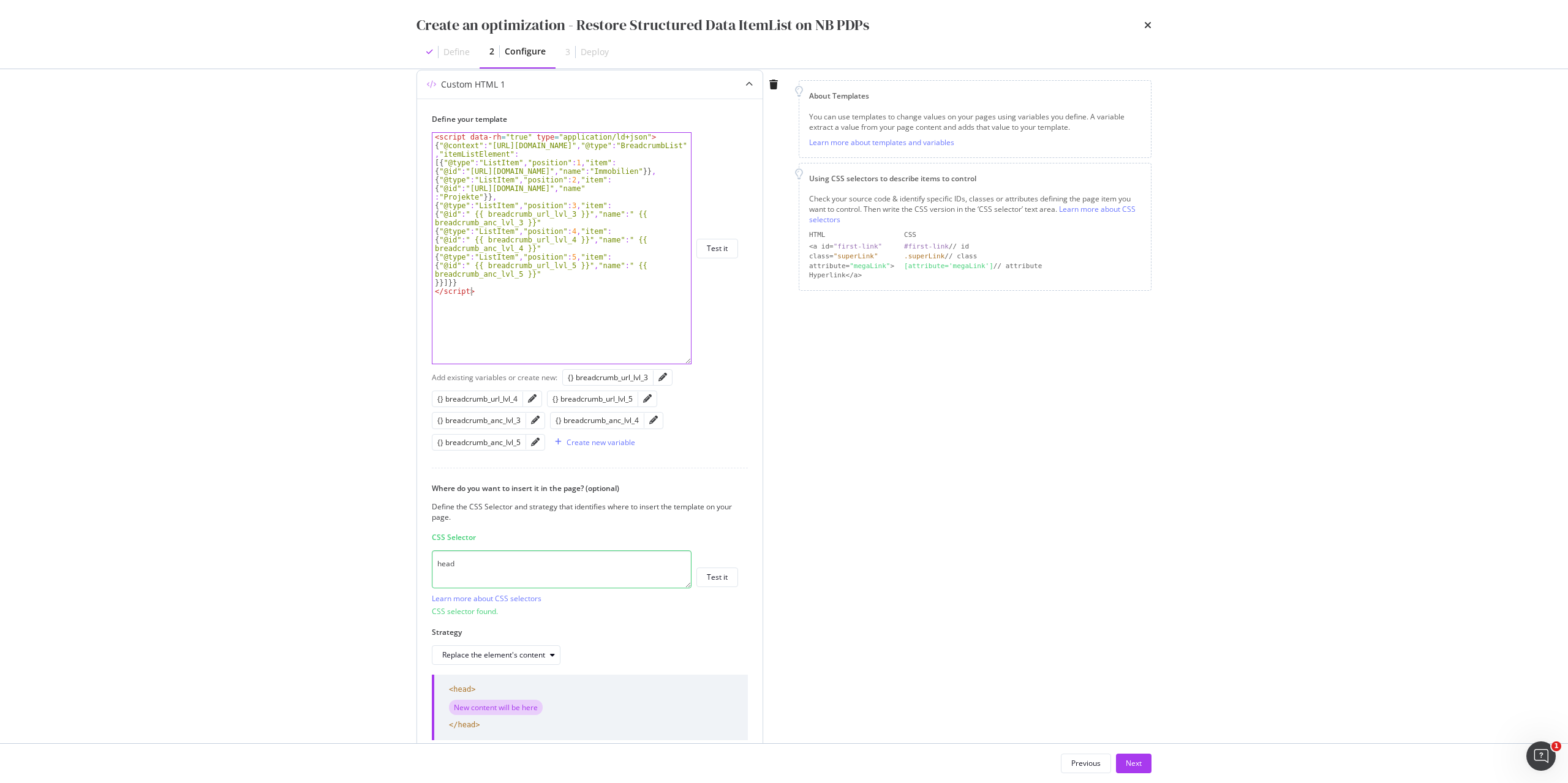
type textarea "}}]}} </script>"
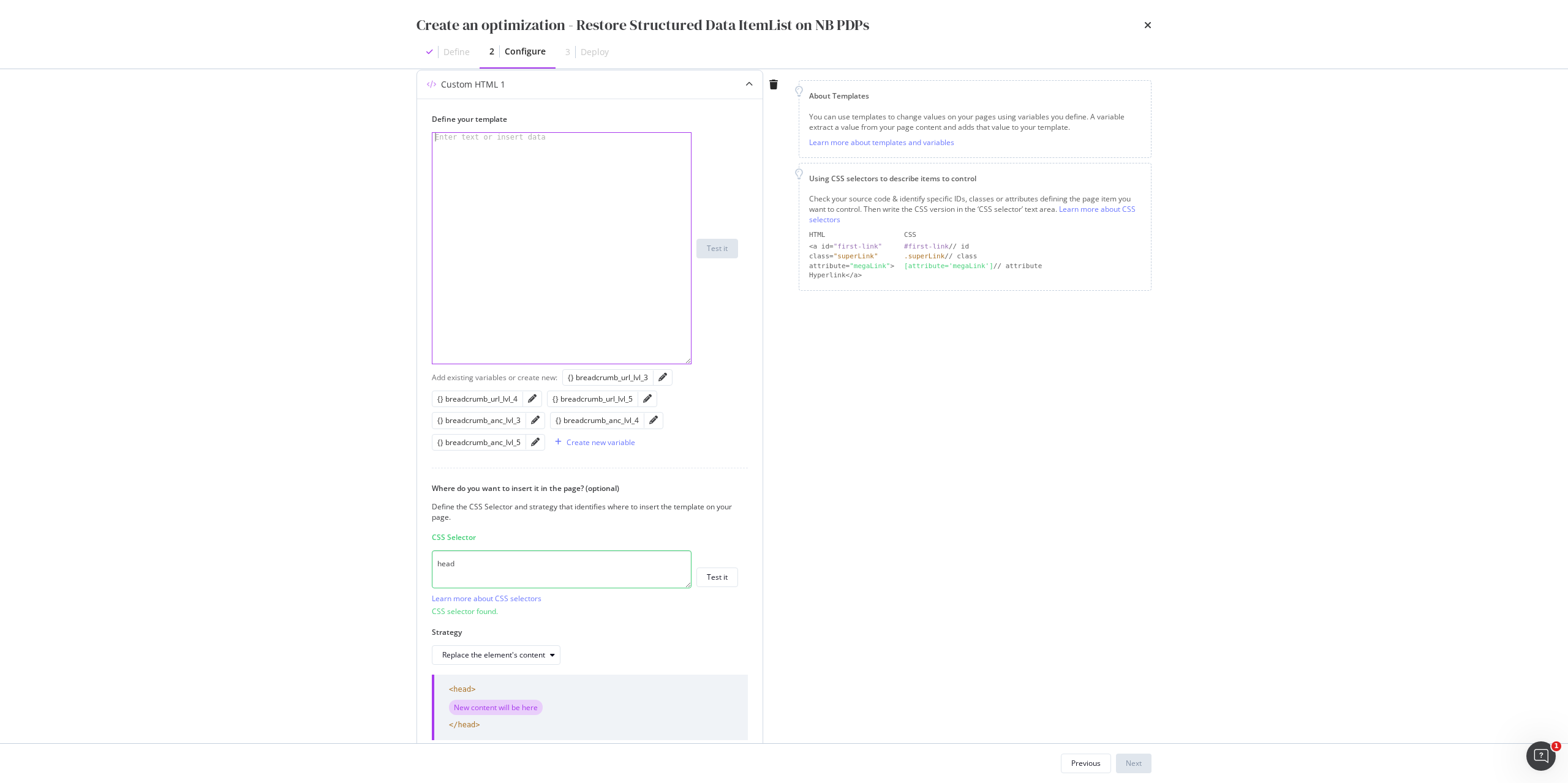
paste textarea "</script>"
type textarea "</script>"
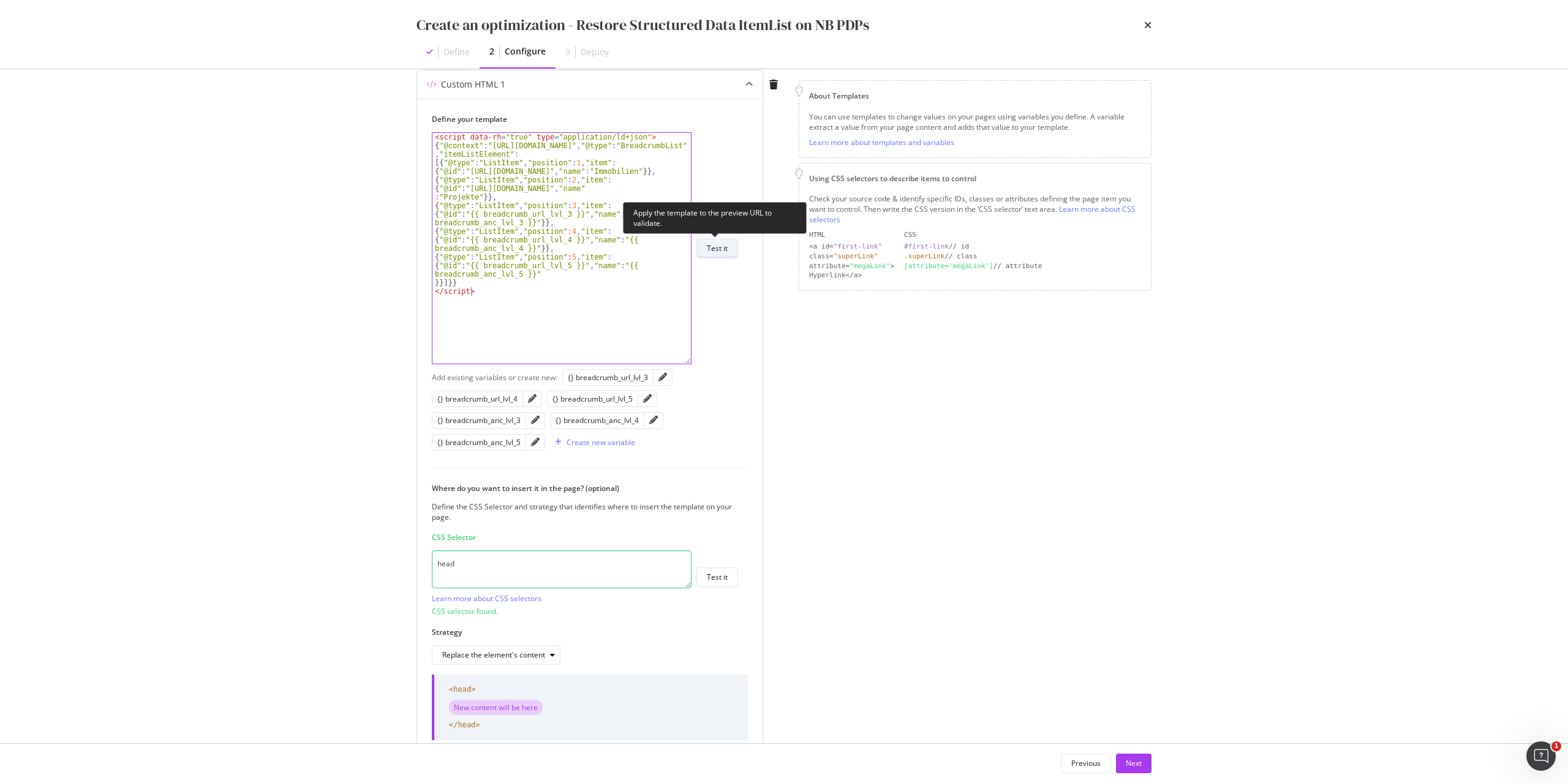
click at [730, 248] on button "Test it" at bounding box center [717, 248] width 41 height 19
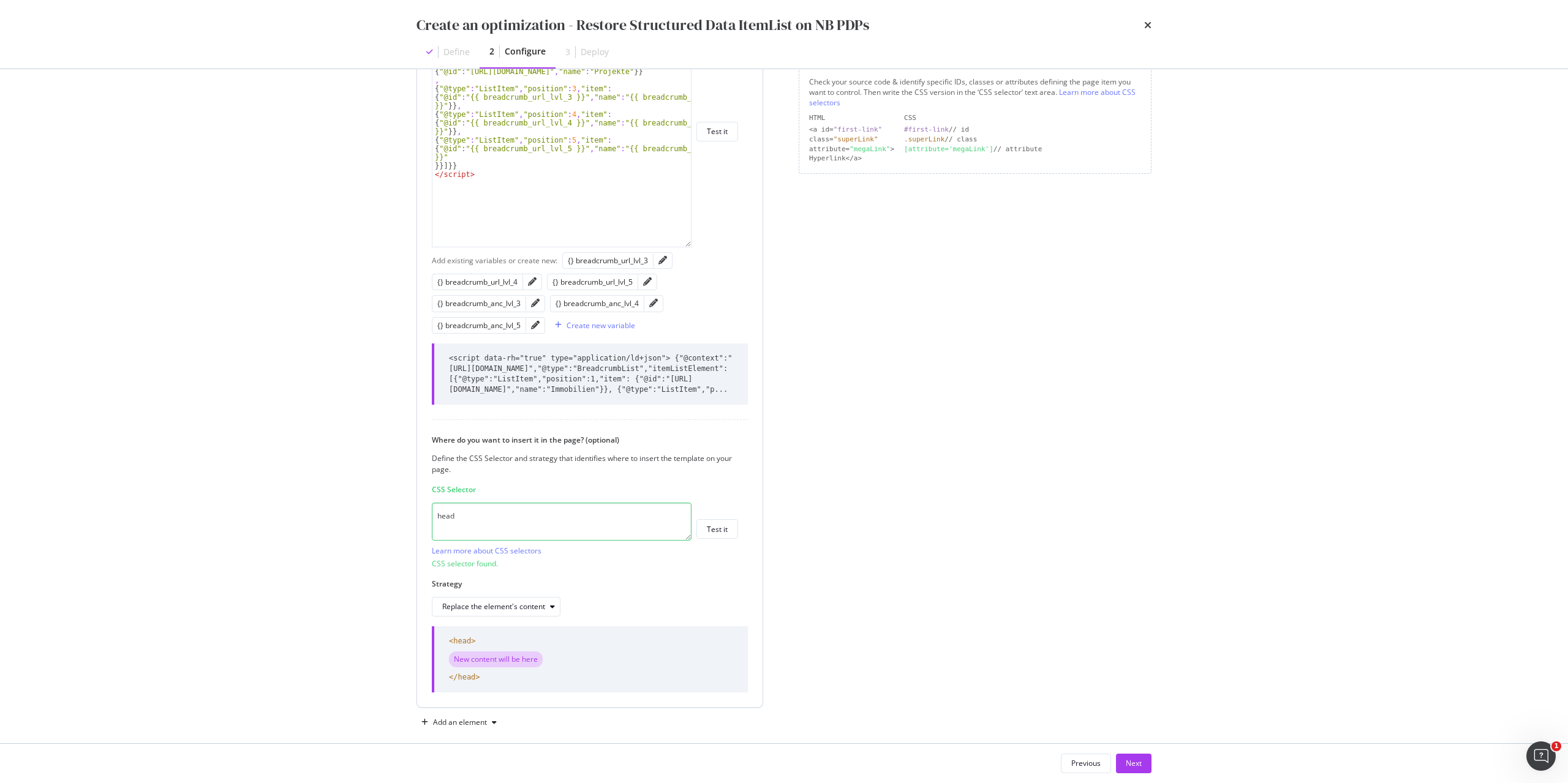
scroll to position [282, 0]
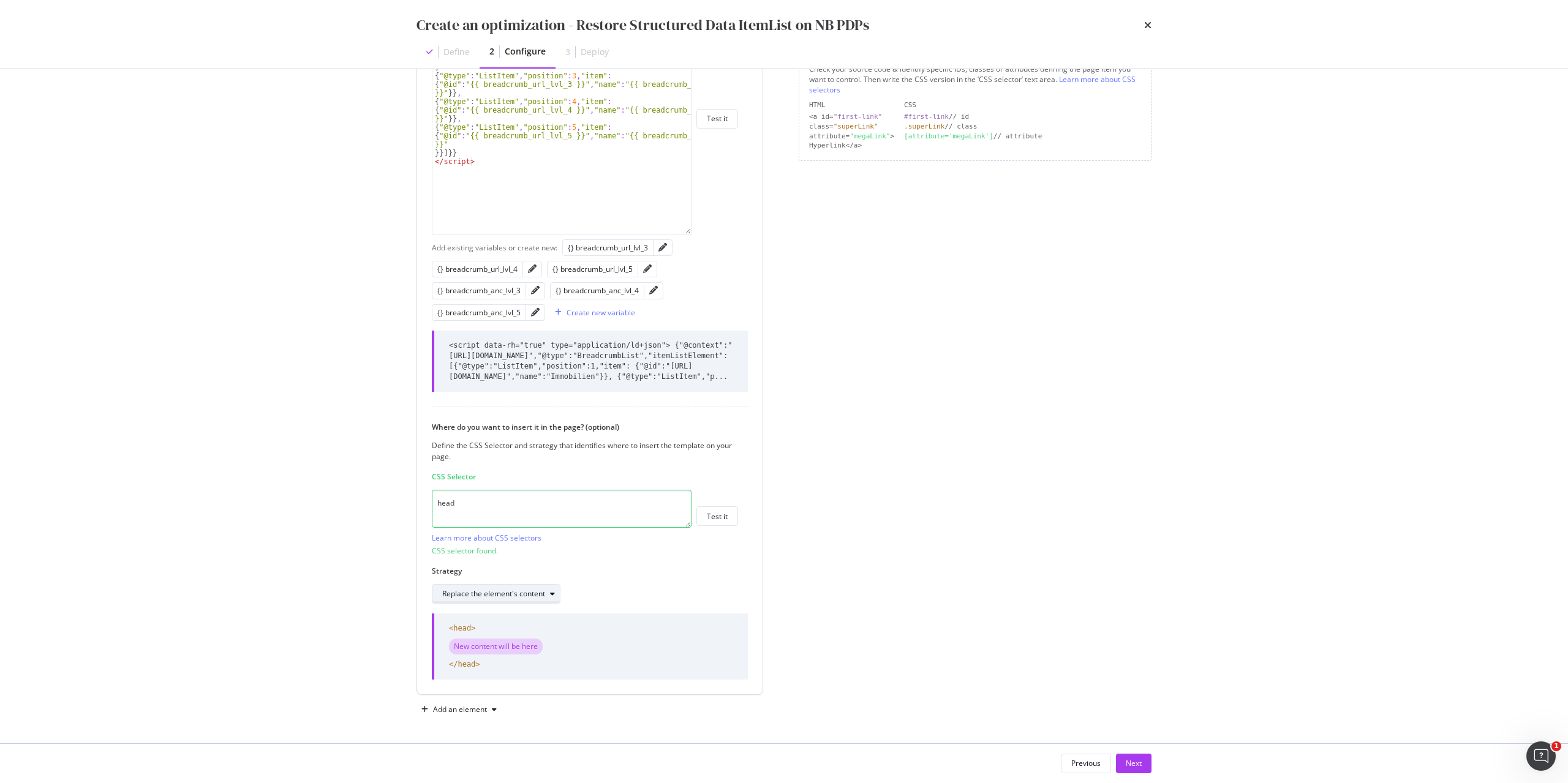
click at [529, 590] on div "Replace the element's content" at bounding box center [494, 594] width 103 height 7
click at [546, 633] on div "Inside the element, at the end" at bounding box center [497, 635] width 101 height 11
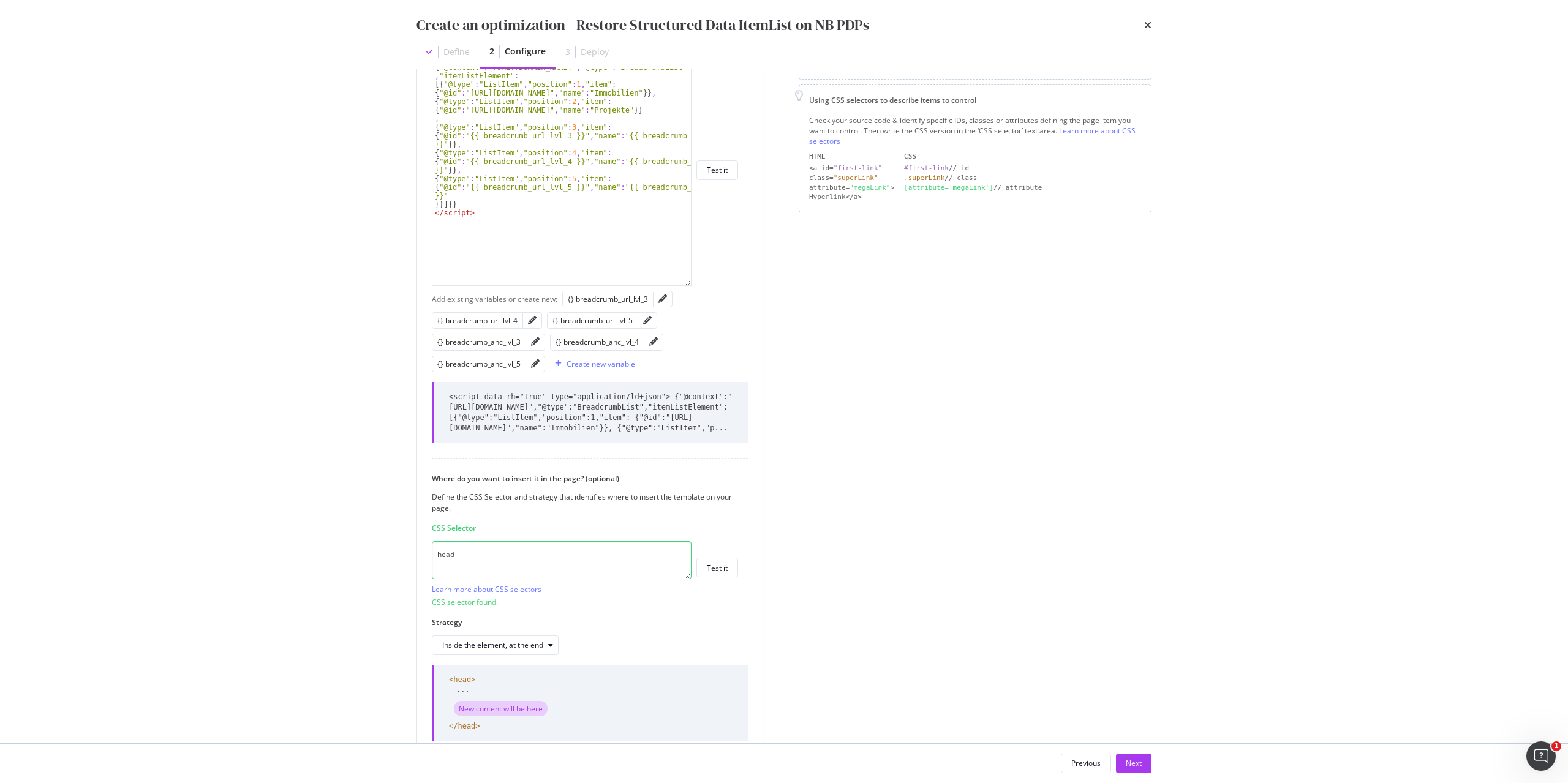
scroll to position [292, 0]
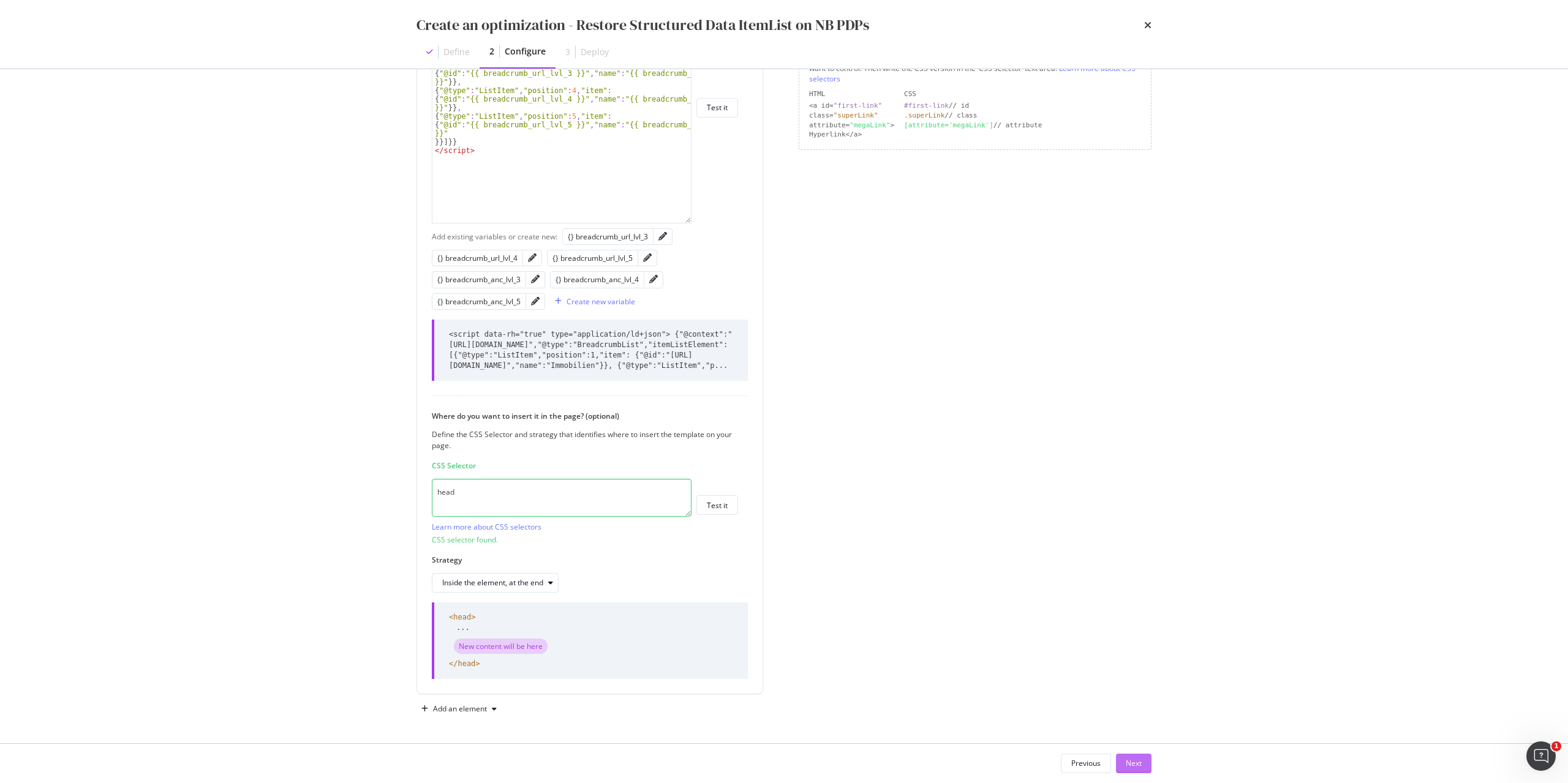
click at [1144, 766] on button "Next" at bounding box center [1133, 764] width 35 height 19
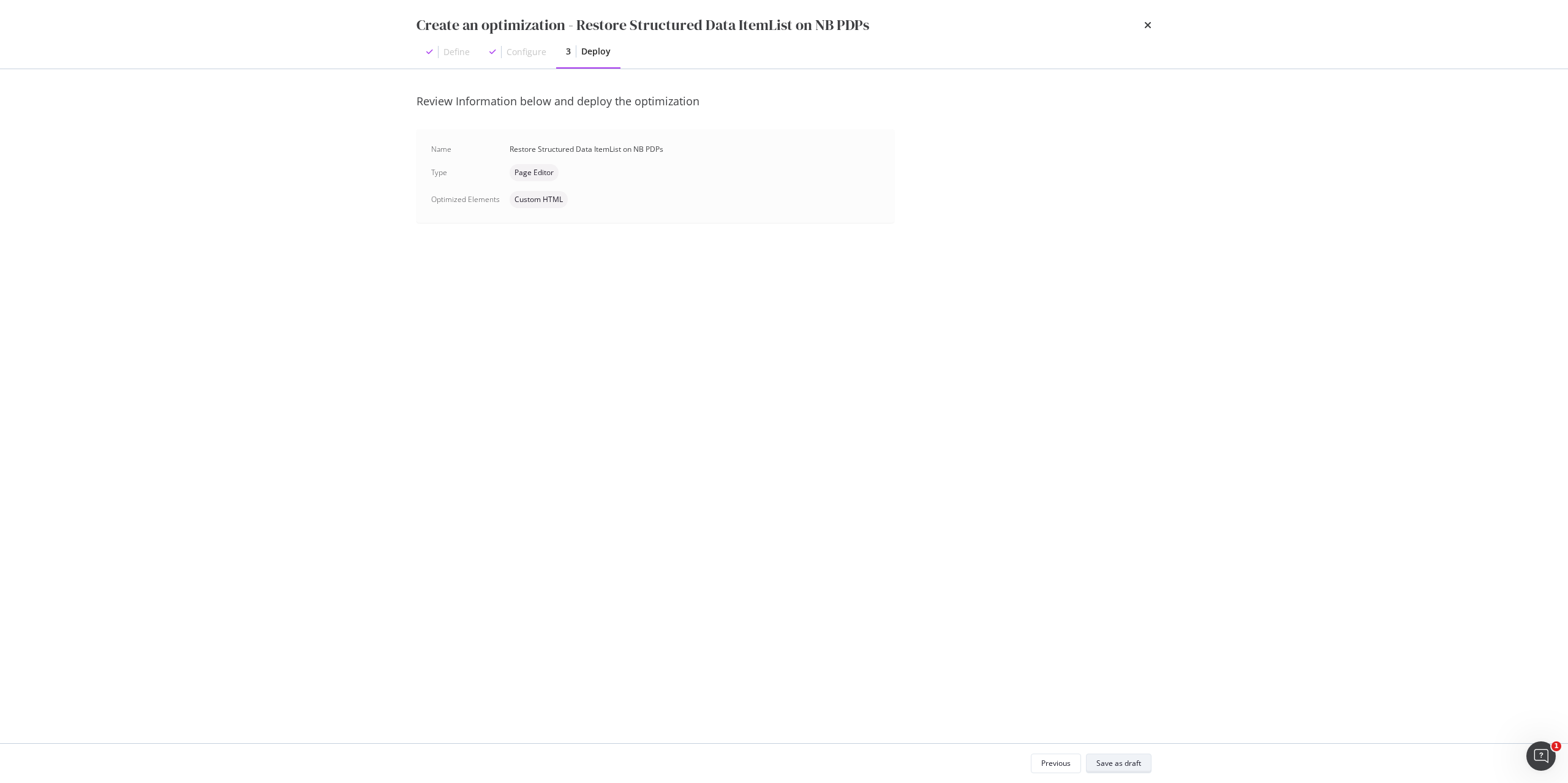
scroll to position [0, 0]
click at [1129, 766] on div "Save as draft" at bounding box center [1118, 764] width 45 height 11
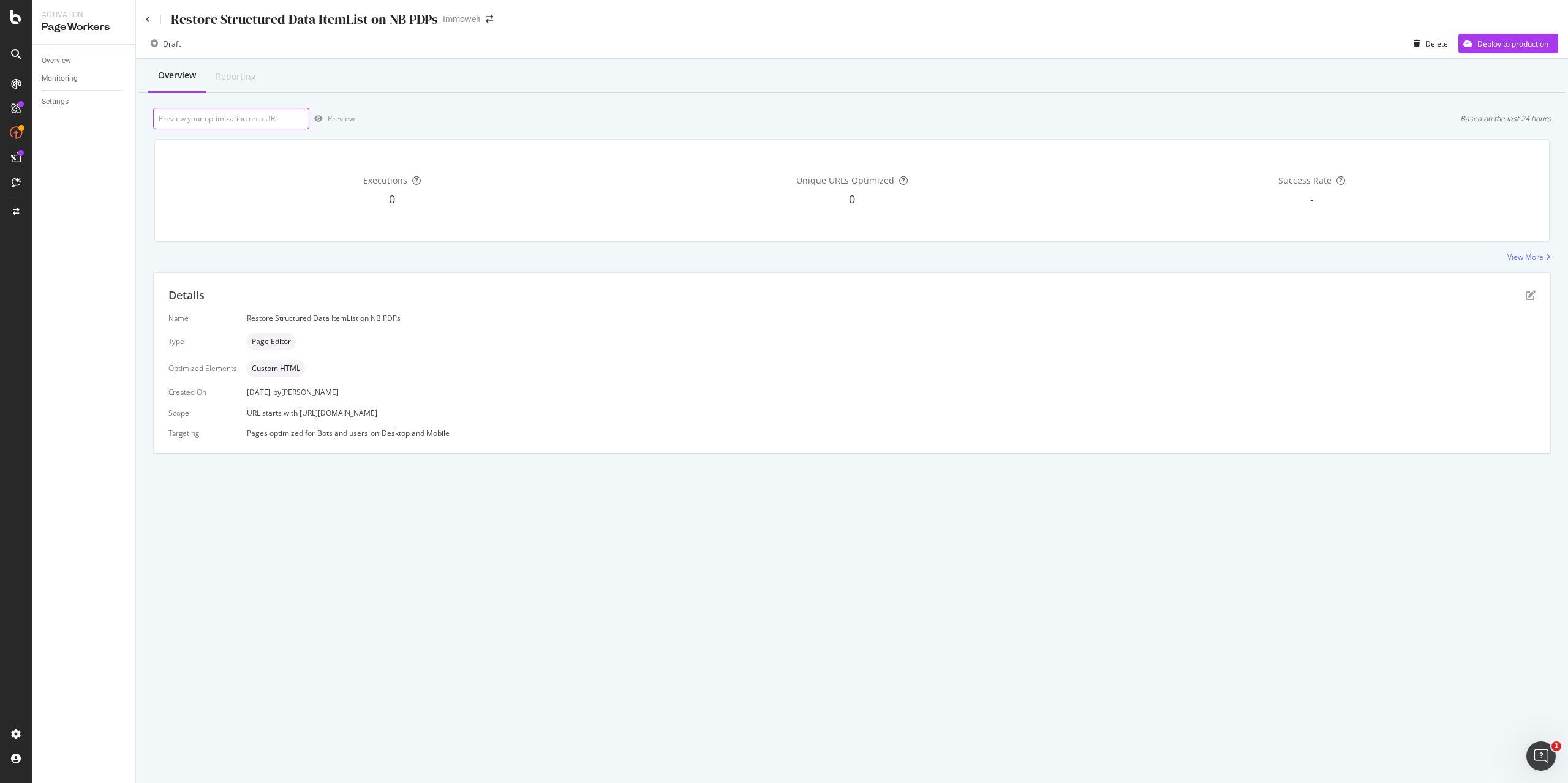
click at [264, 120] on input "url" at bounding box center [231, 118] width 156 height 21
paste input "https://www.immowelt.de/projekte/expose/k2vm732"
click at [337, 120] on div "Preview" at bounding box center [341, 118] width 27 height 11
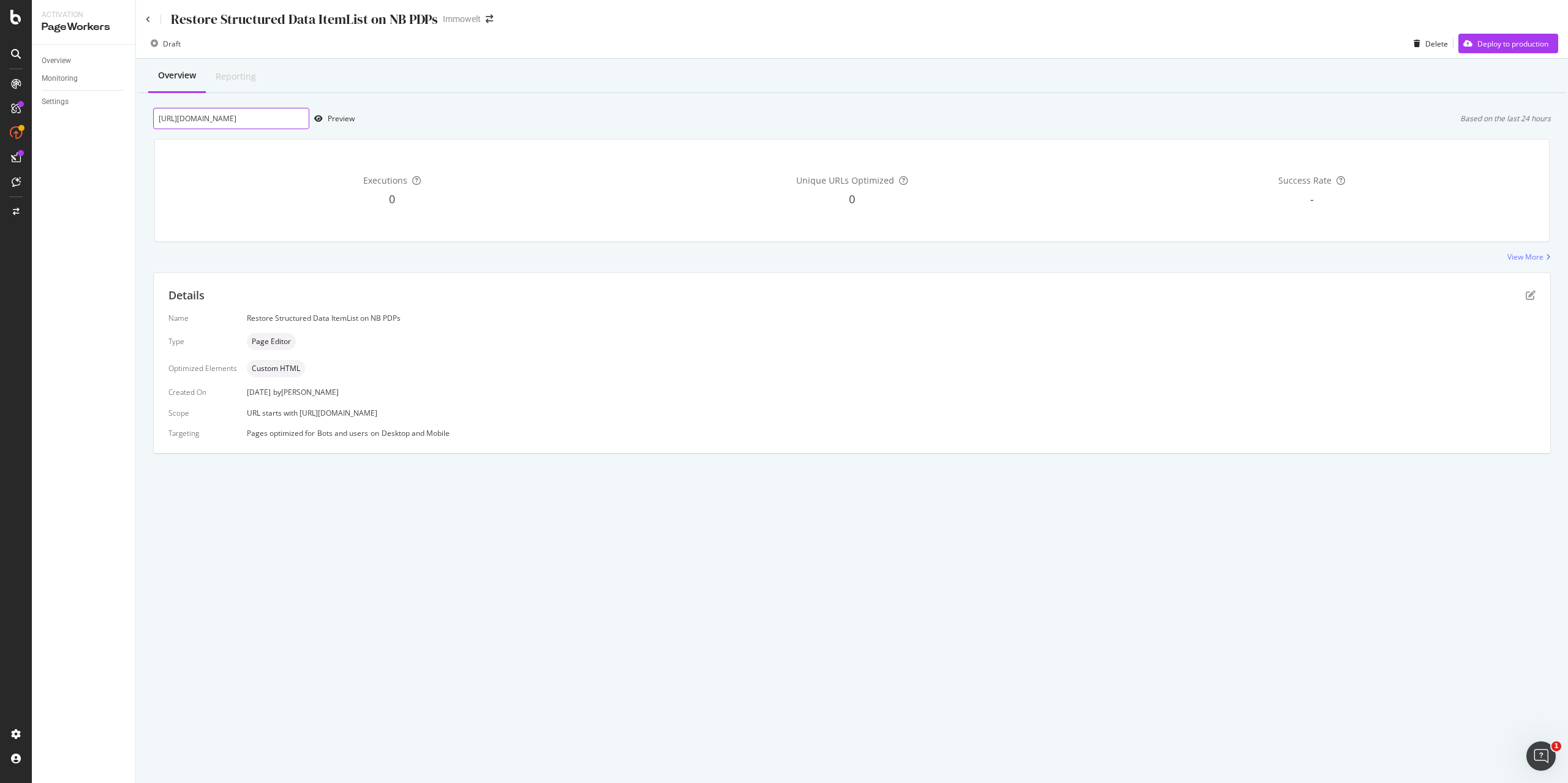
click at [252, 120] on input "https://www.immowelt.de/projekte/expose/k2vm732" at bounding box center [231, 118] width 156 height 21
paste input "ff4"
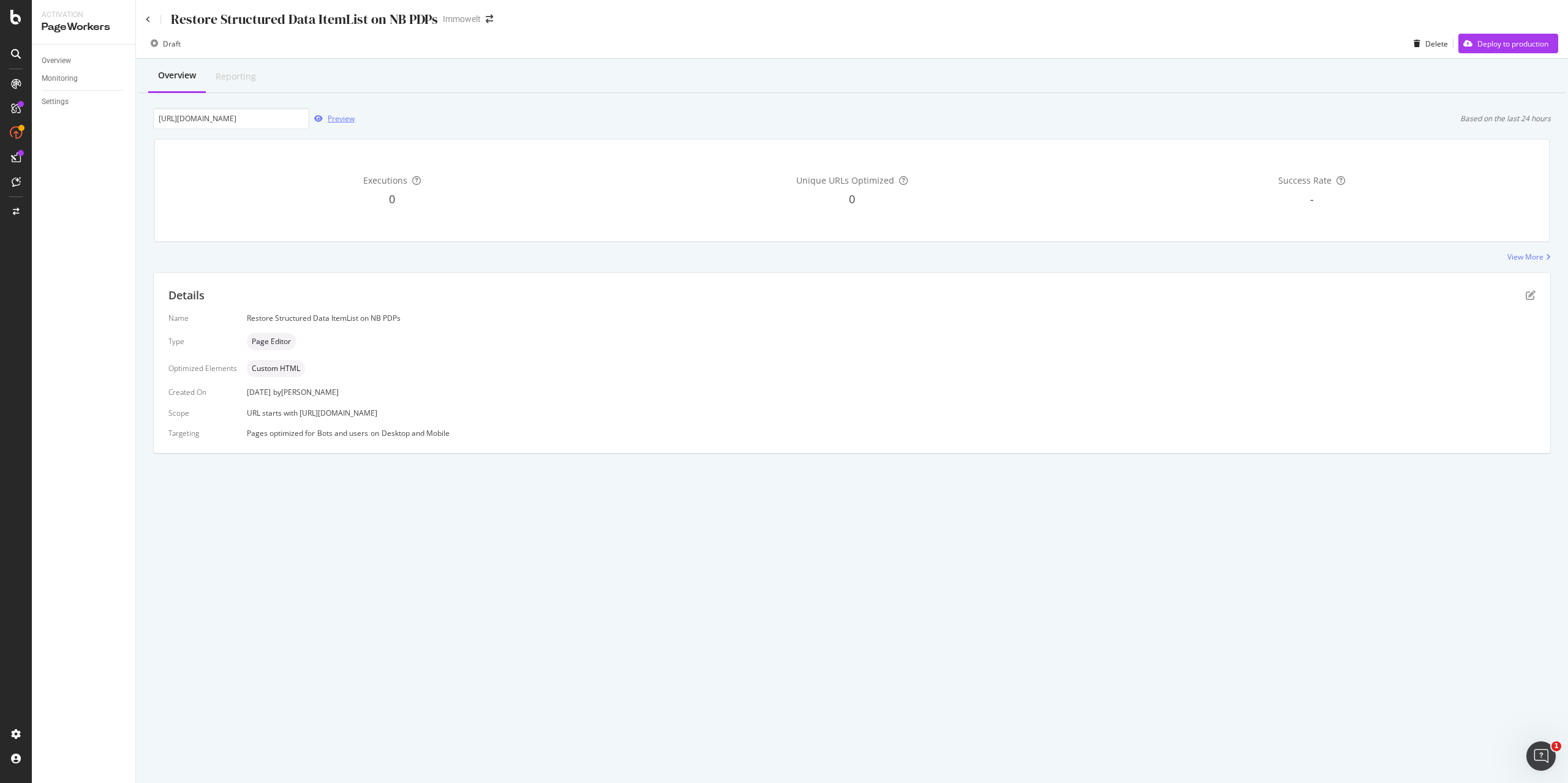
click at [341, 116] on div "Preview" at bounding box center [341, 118] width 27 height 11
click at [262, 116] on input "https://www.immowelt.de/projekte/expose/k2ff432" at bounding box center [231, 118] width 156 height 21
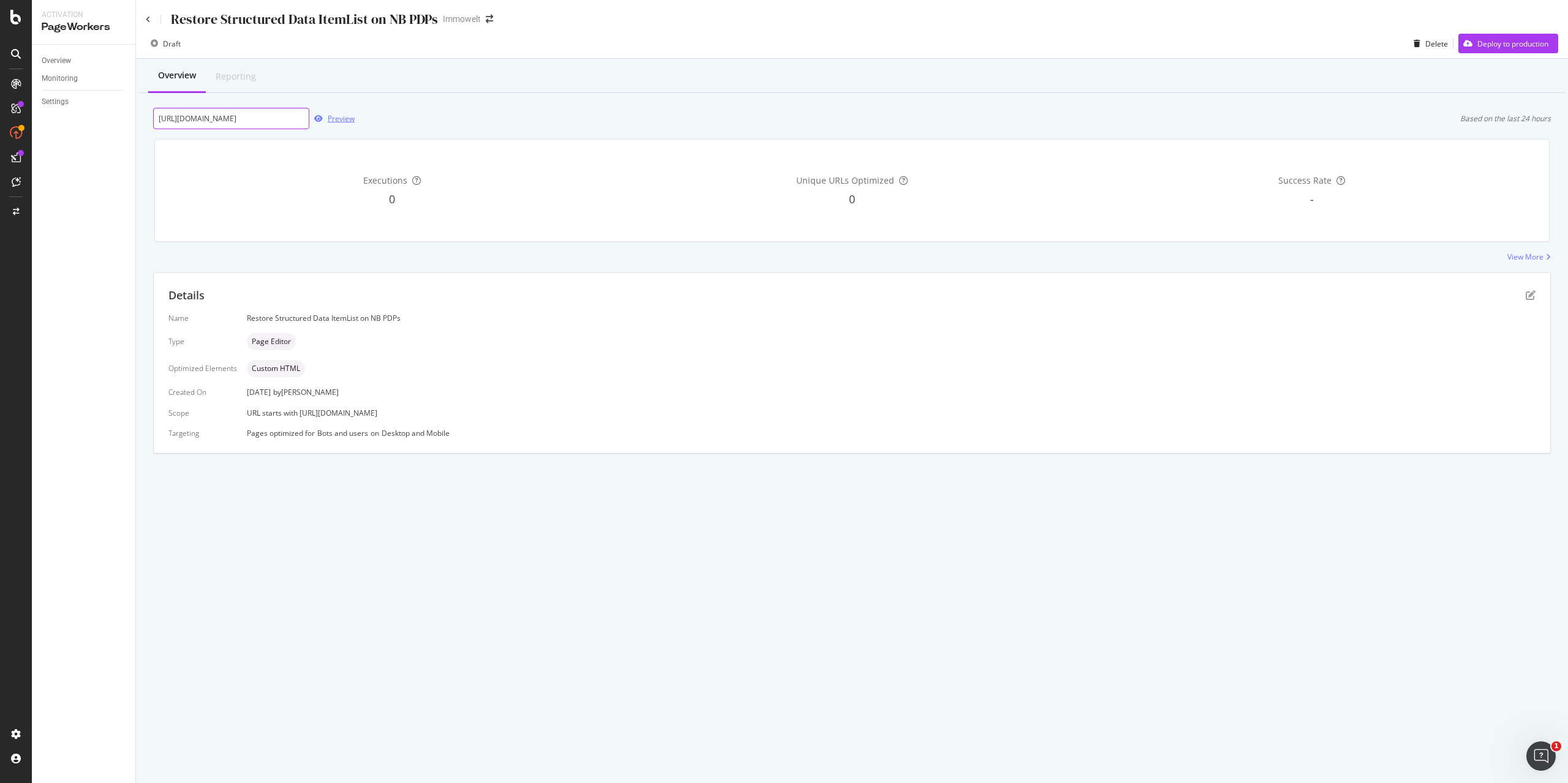
paste input "ez8"
type input "https://www.immowelt.de/projekte/expose/k2ez832"
click at [339, 119] on div "Preview" at bounding box center [341, 118] width 27 height 11
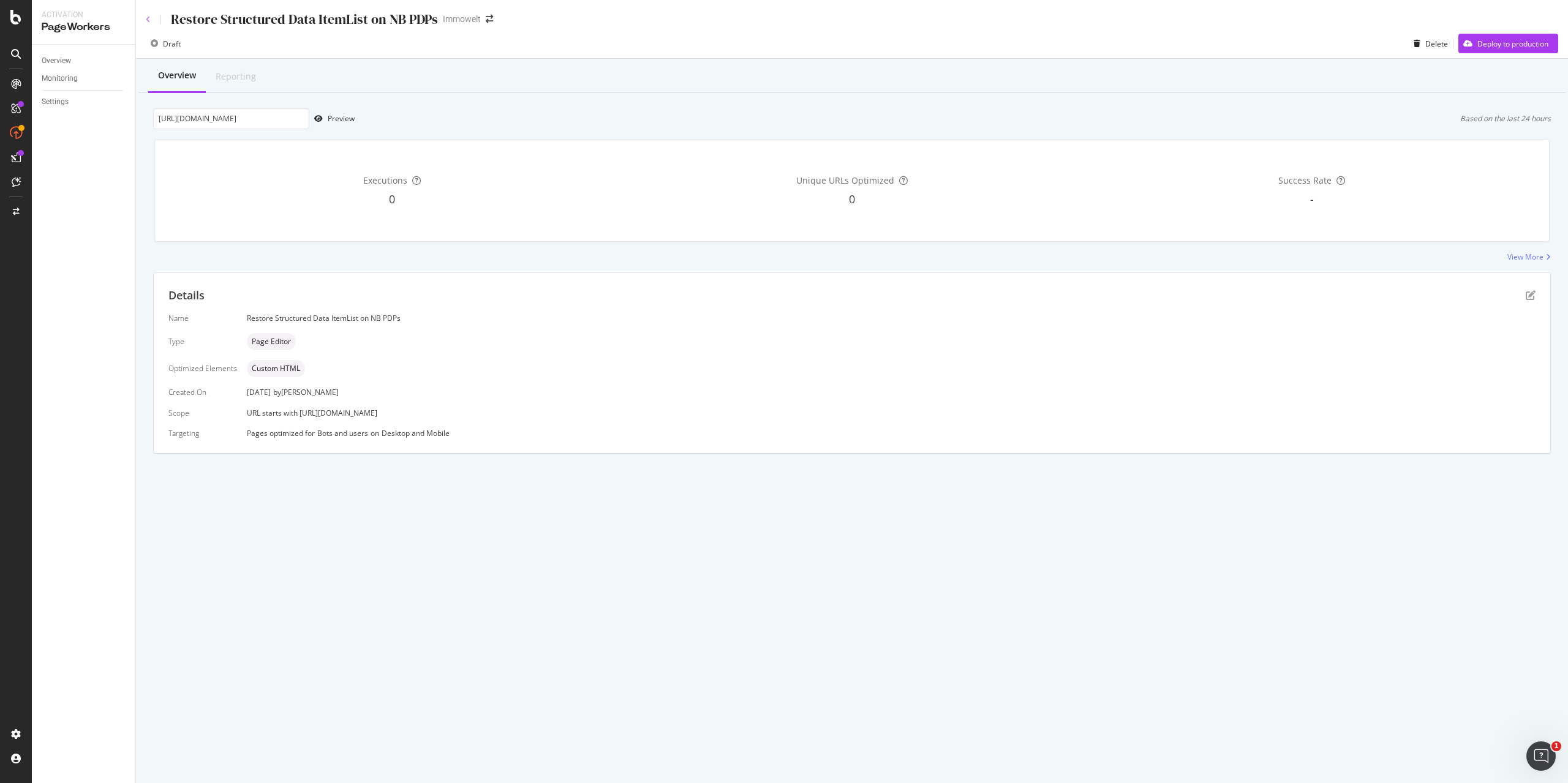
click at [148, 17] on icon at bounding box center [148, 19] width 5 height 7
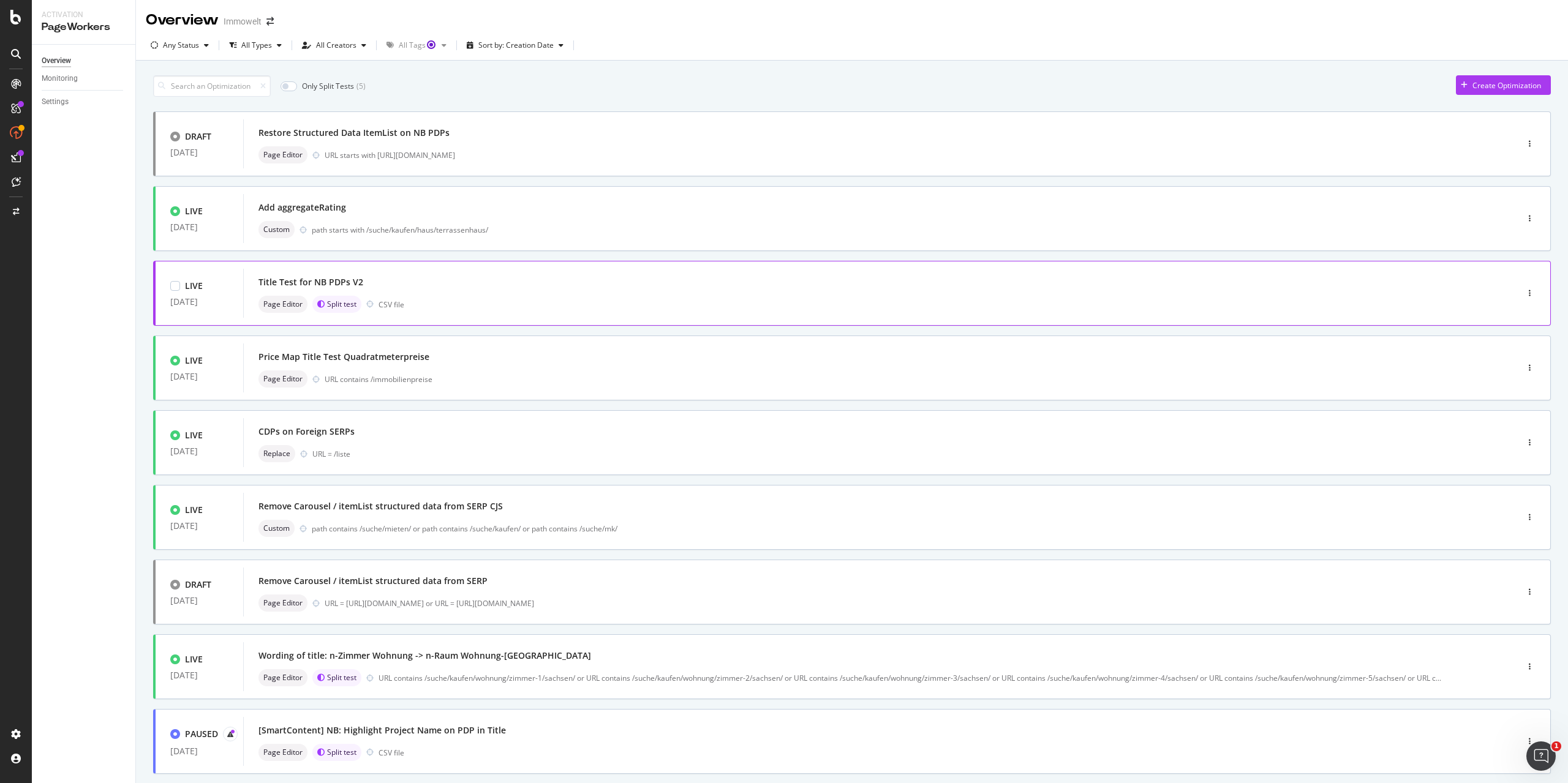
click at [661, 286] on div "Title Test for NB PDPs V2" at bounding box center [861, 282] width 1207 height 17
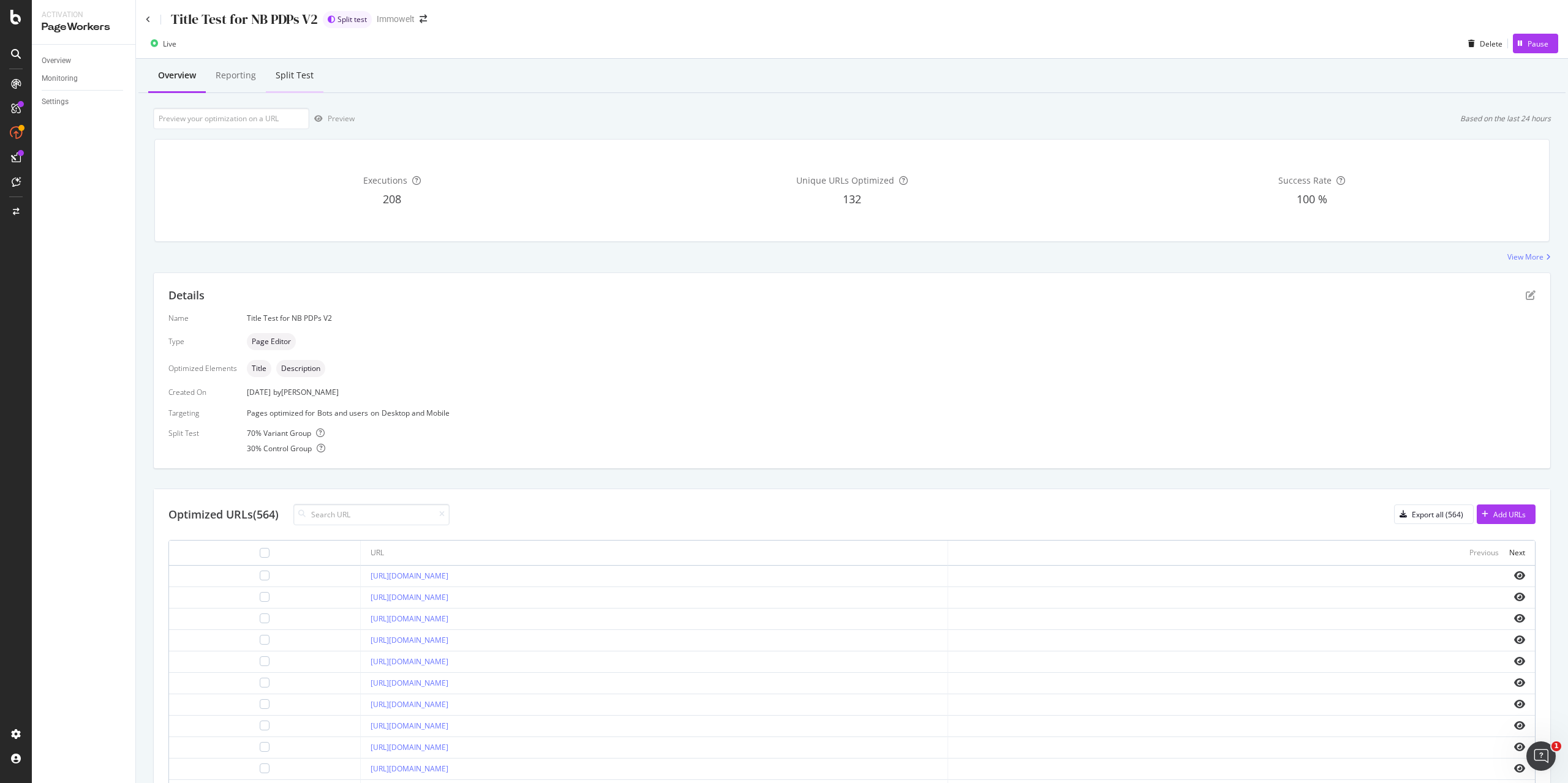
click at [310, 70] on div "Split Test" at bounding box center [294, 75] width 38 height 12
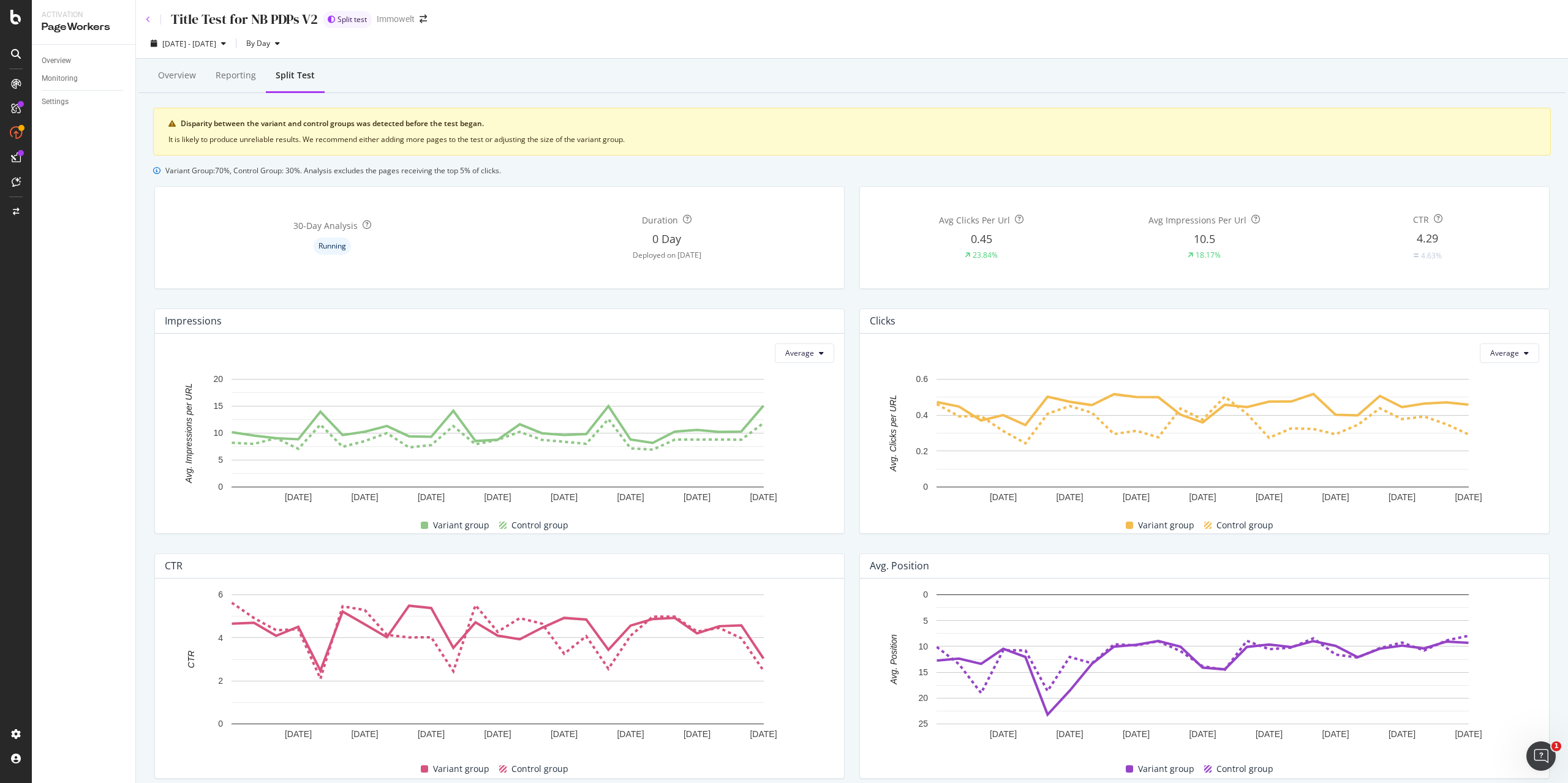
click at [147, 17] on icon at bounding box center [148, 19] width 5 height 7
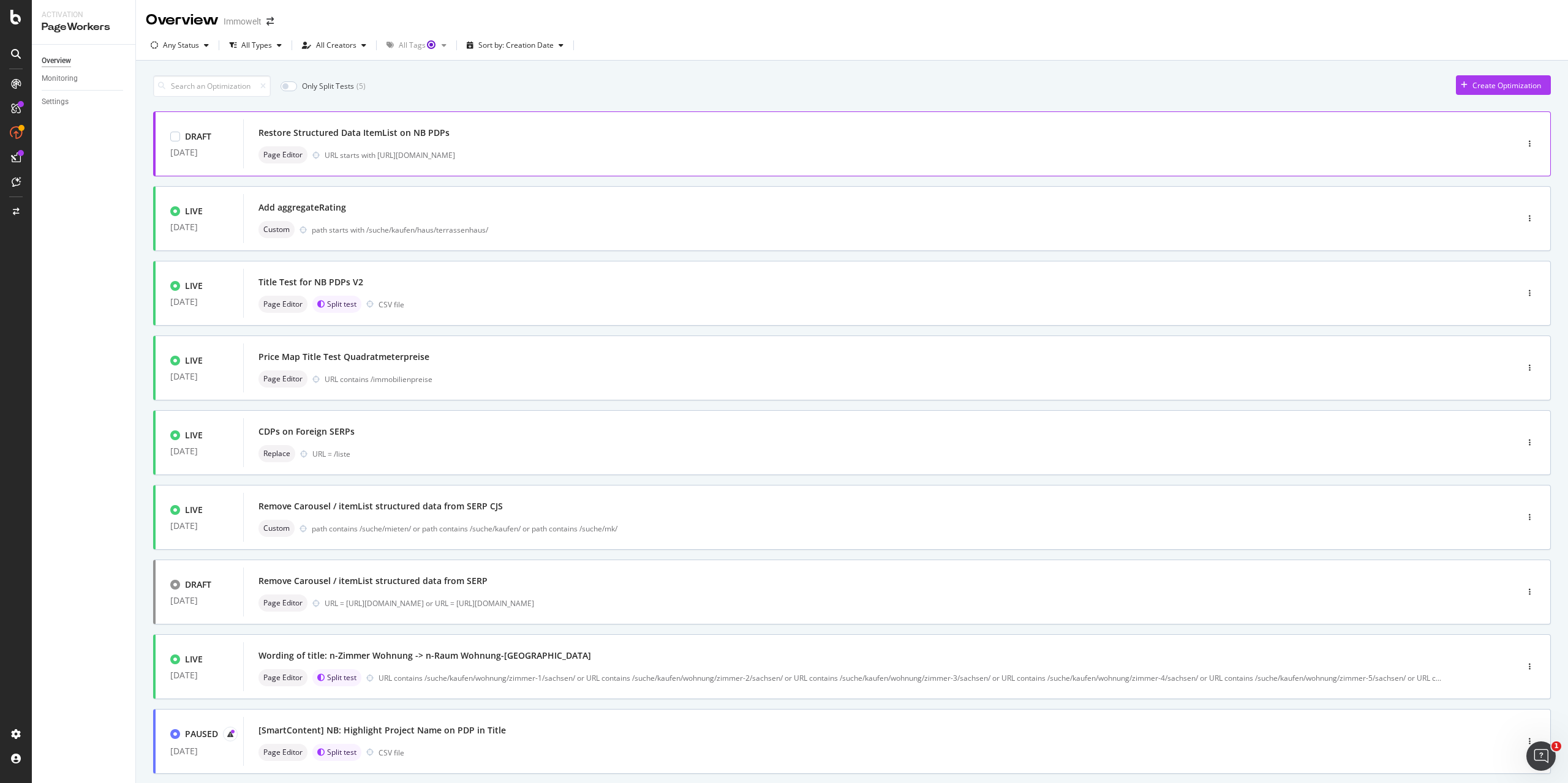
click at [682, 151] on div "URL starts with https://www.immowelt.de/projekte/expose/" at bounding box center [895, 155] width 1140 height 11
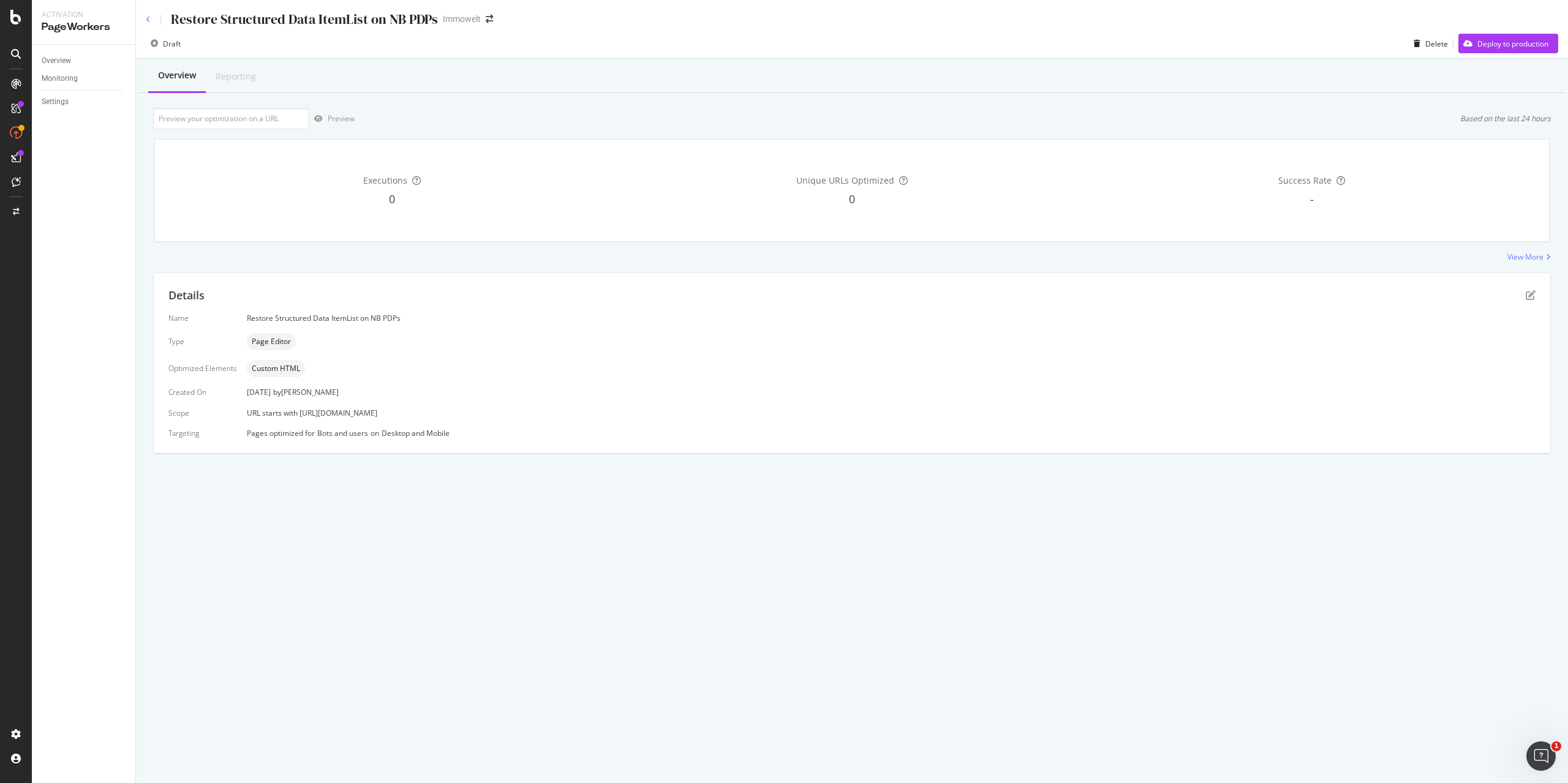
click at [149, 19] on icon at bounding box center [148, 19] width 5 height 7
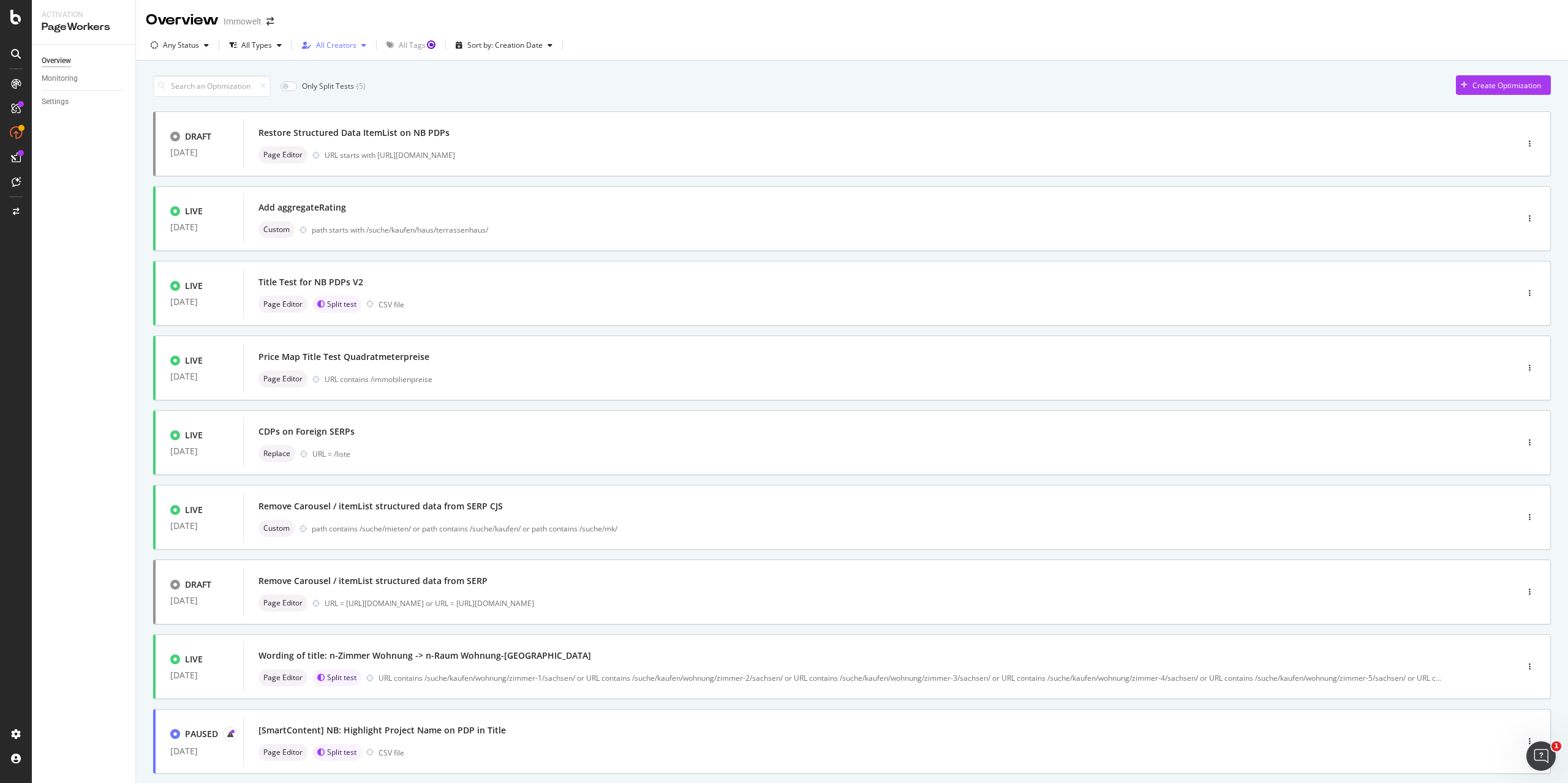
click at [337, 45] on div "All Creators" at bounding box center [336, 45] width 40 height 7
click at [379, 151] on div "benjamin.bussiere@botify.com" at bounding box center [411, 153] width 179 height 11
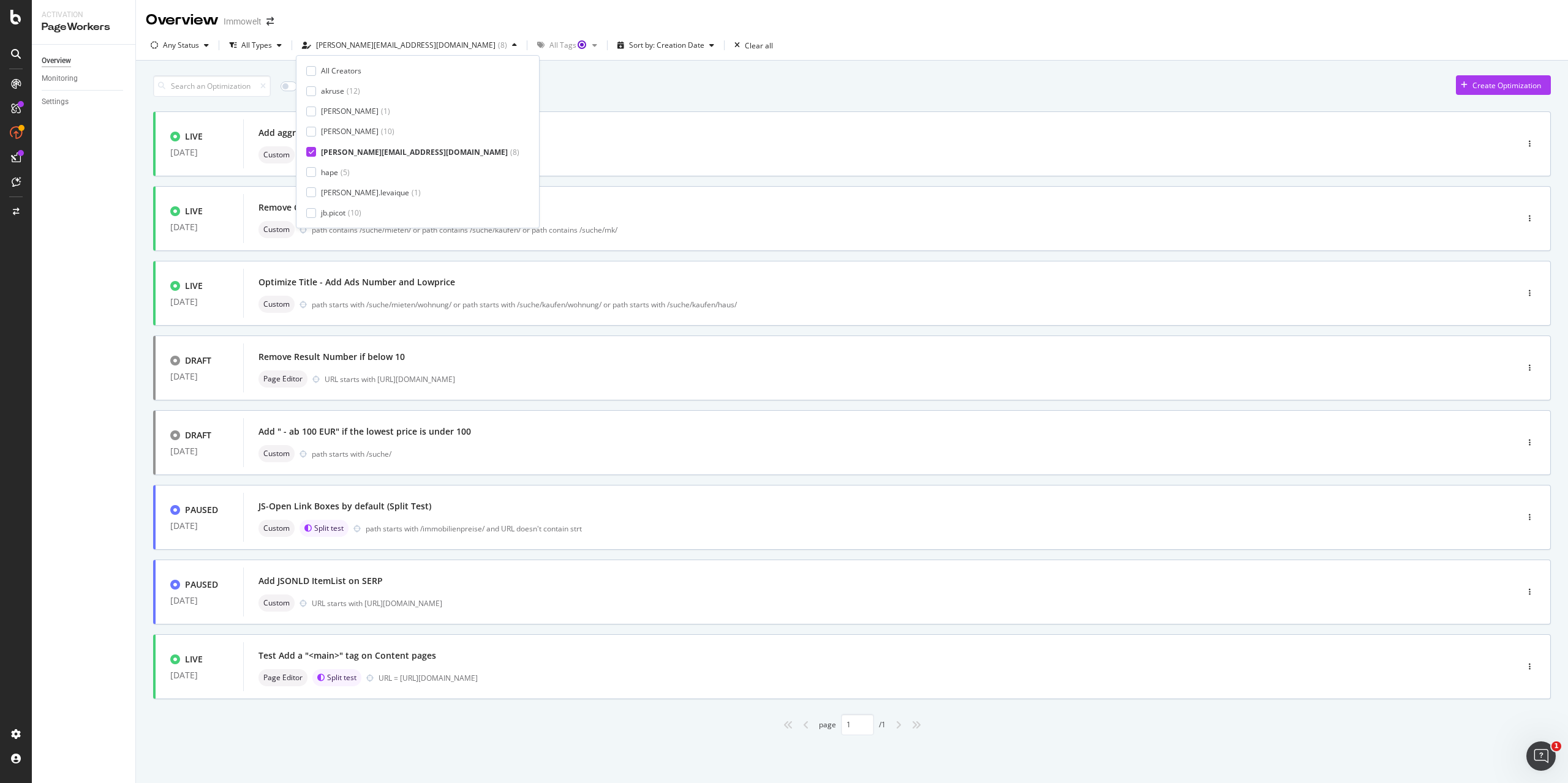
click at [653, 82] on div "Only Split Tests ( 2 ) Create Optimization" at bounding box center [852, 86] width 1397 height 21
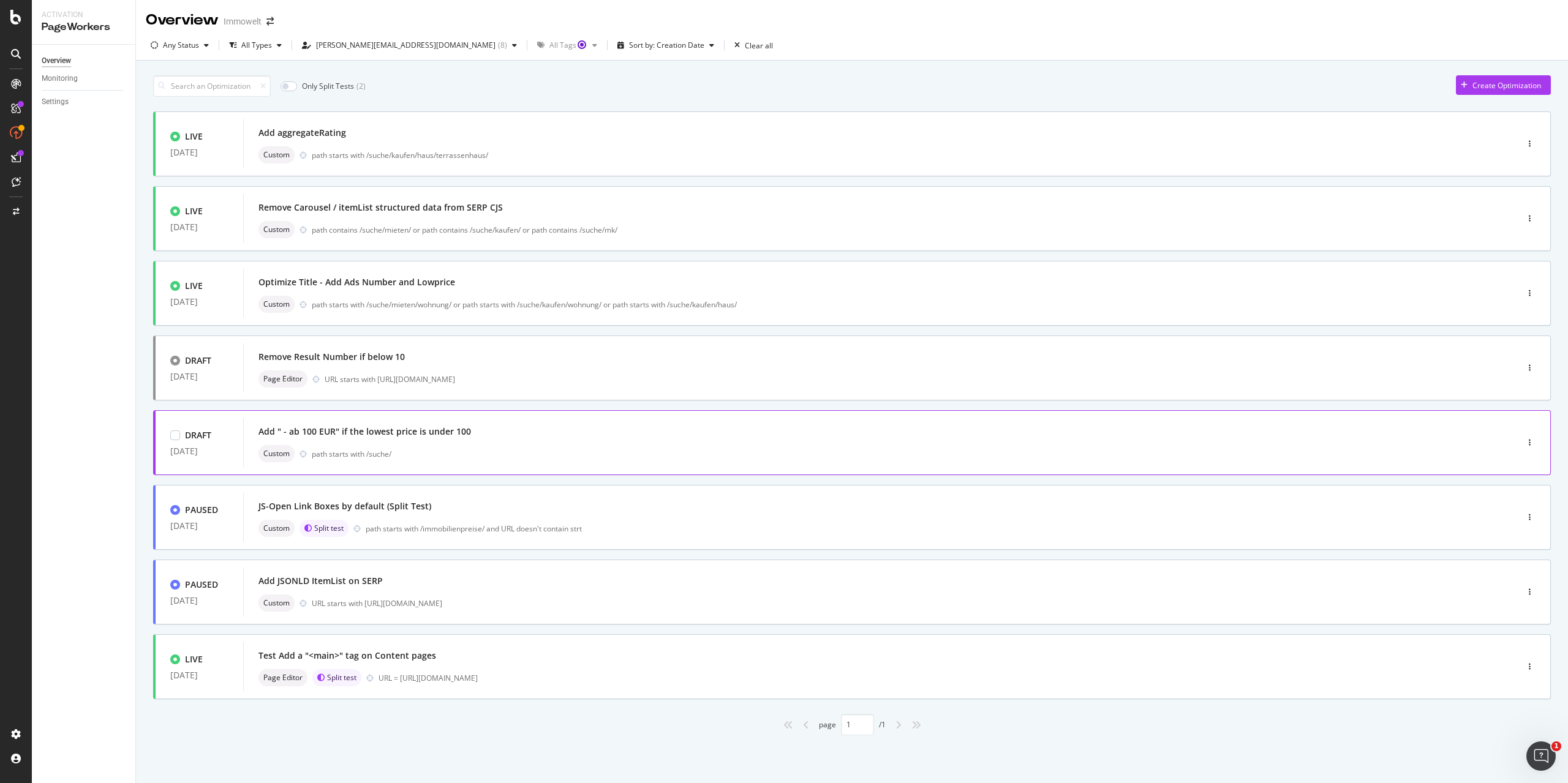
click at [699, 443] on div "Add " - ab 100 EUR" if the lowest price is under 100 Custom path starts with /s…" at bounding box center [861, 442] width 1207 height 39
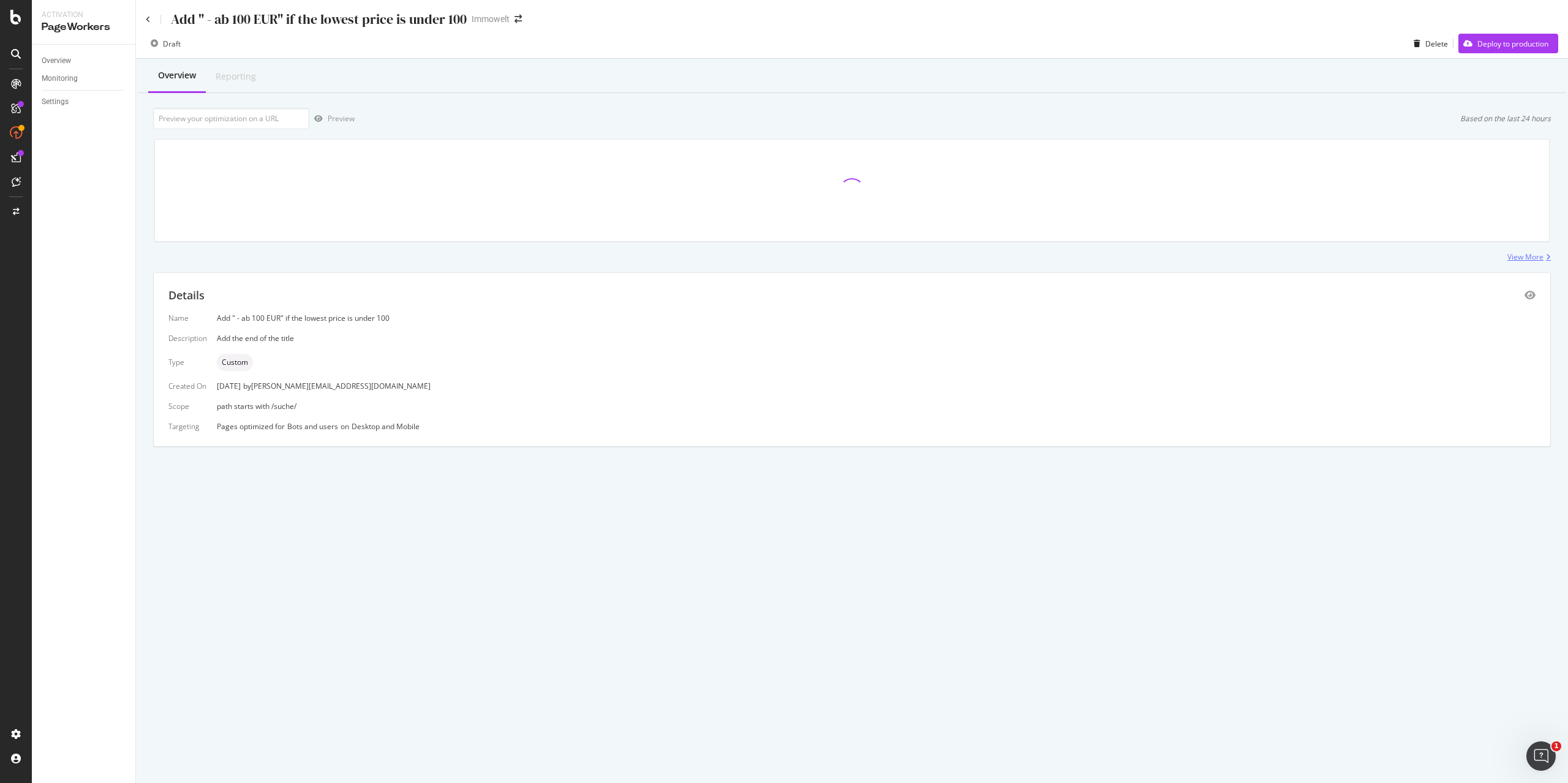
click at [1527, 256] on div "View More" at bounding box center [1525, 257] width 36 height 11
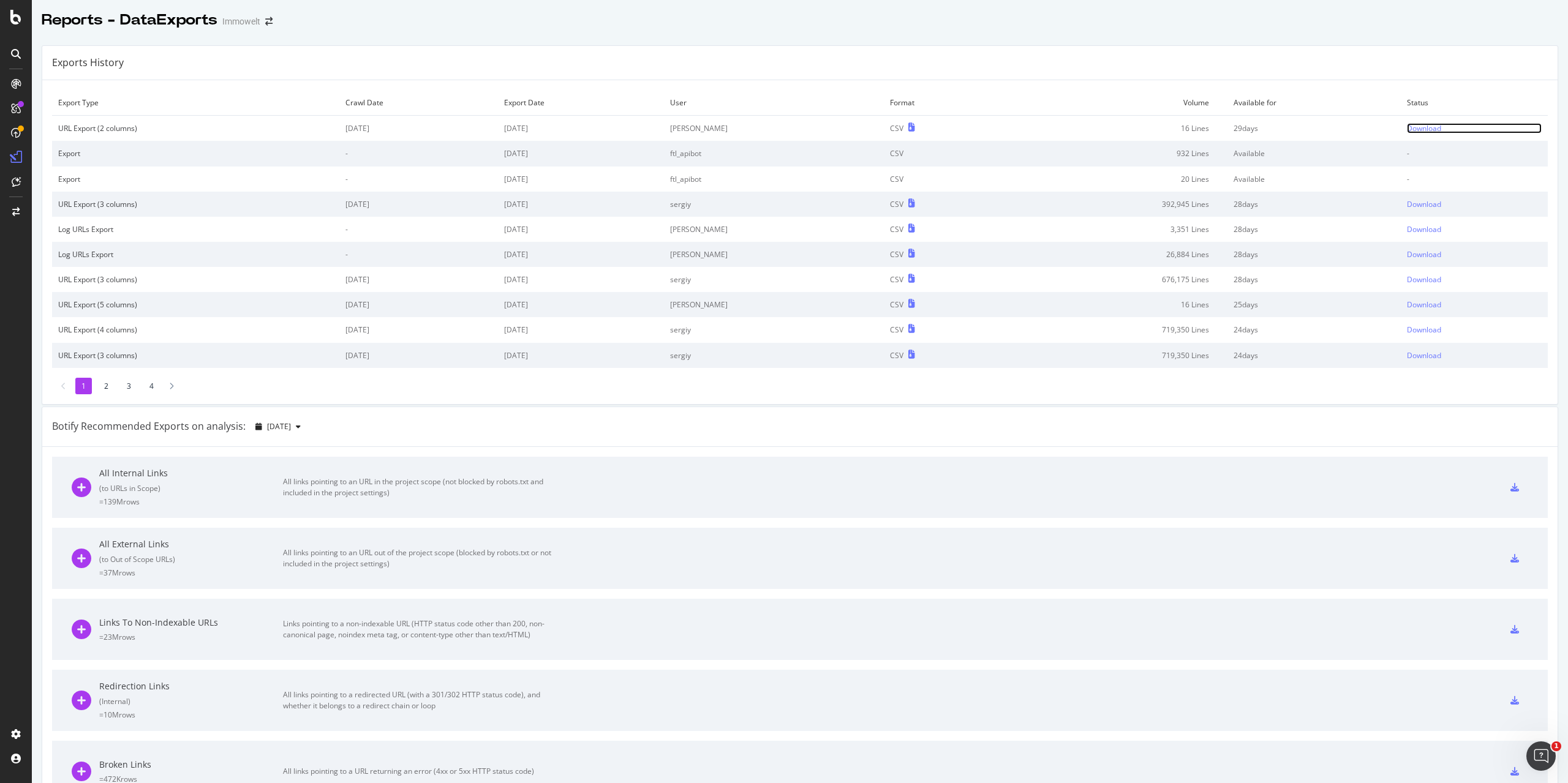
click at [1407, 126] on div "Download" at bounding box center [1423, 128] width 34 height 11
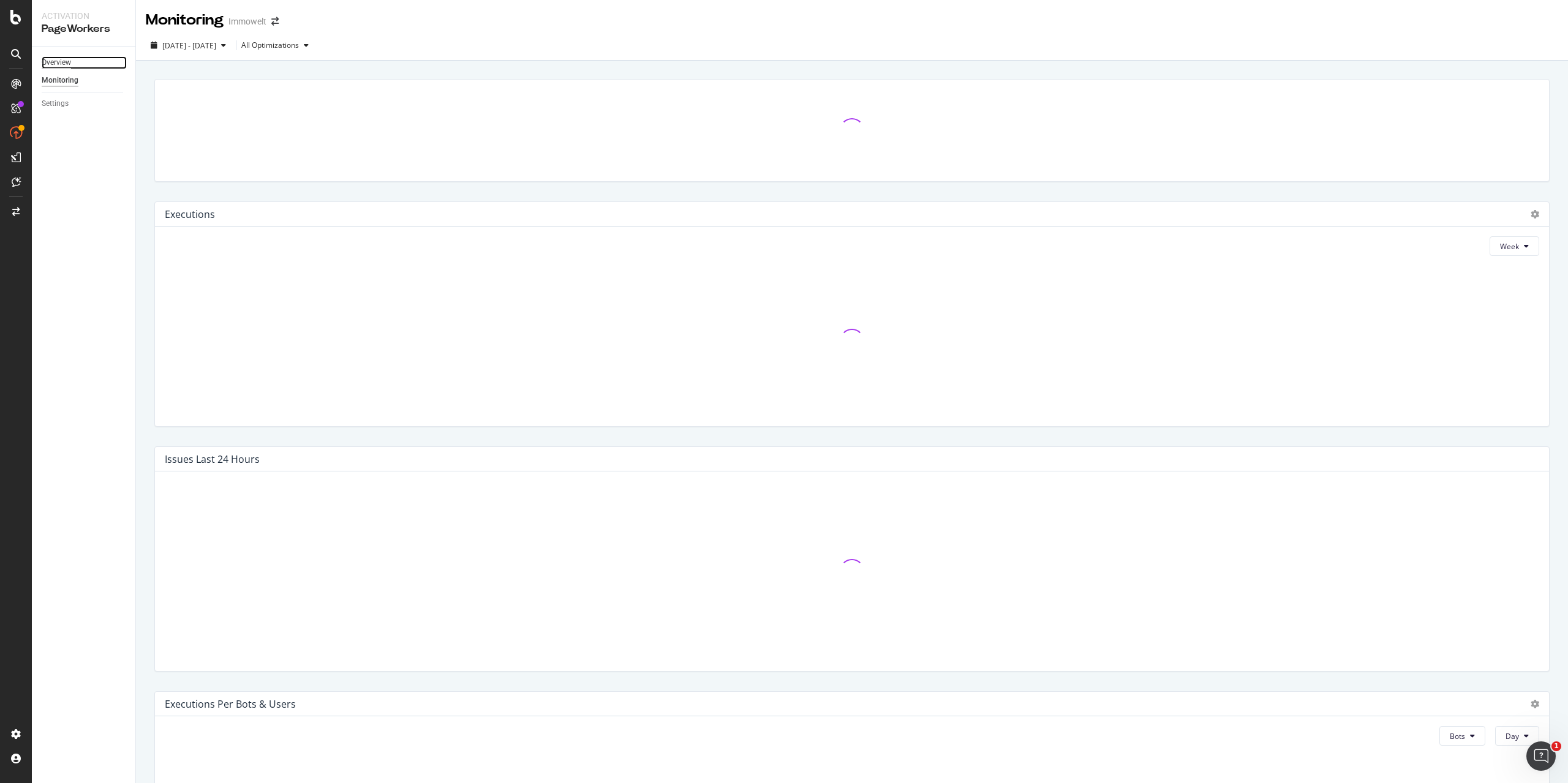
click at [61, 64] on div "Overview" at bounding box center [56, 62] width 29 height 13
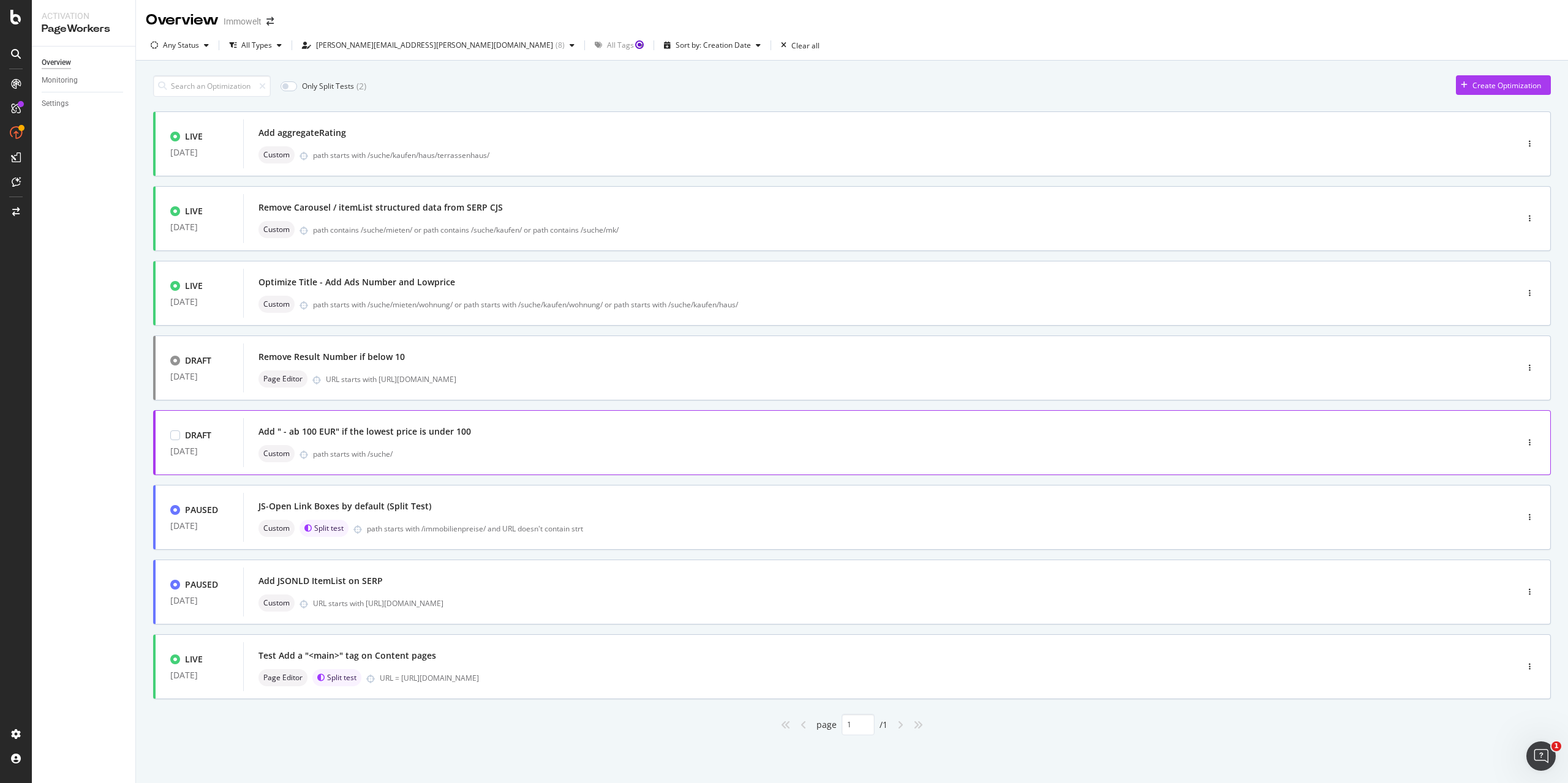
click at [689, 423] on div "Add " - ab 100 EUR" if the lowest price is under 100" at bounding box center [861, 432] width 1207 height 17
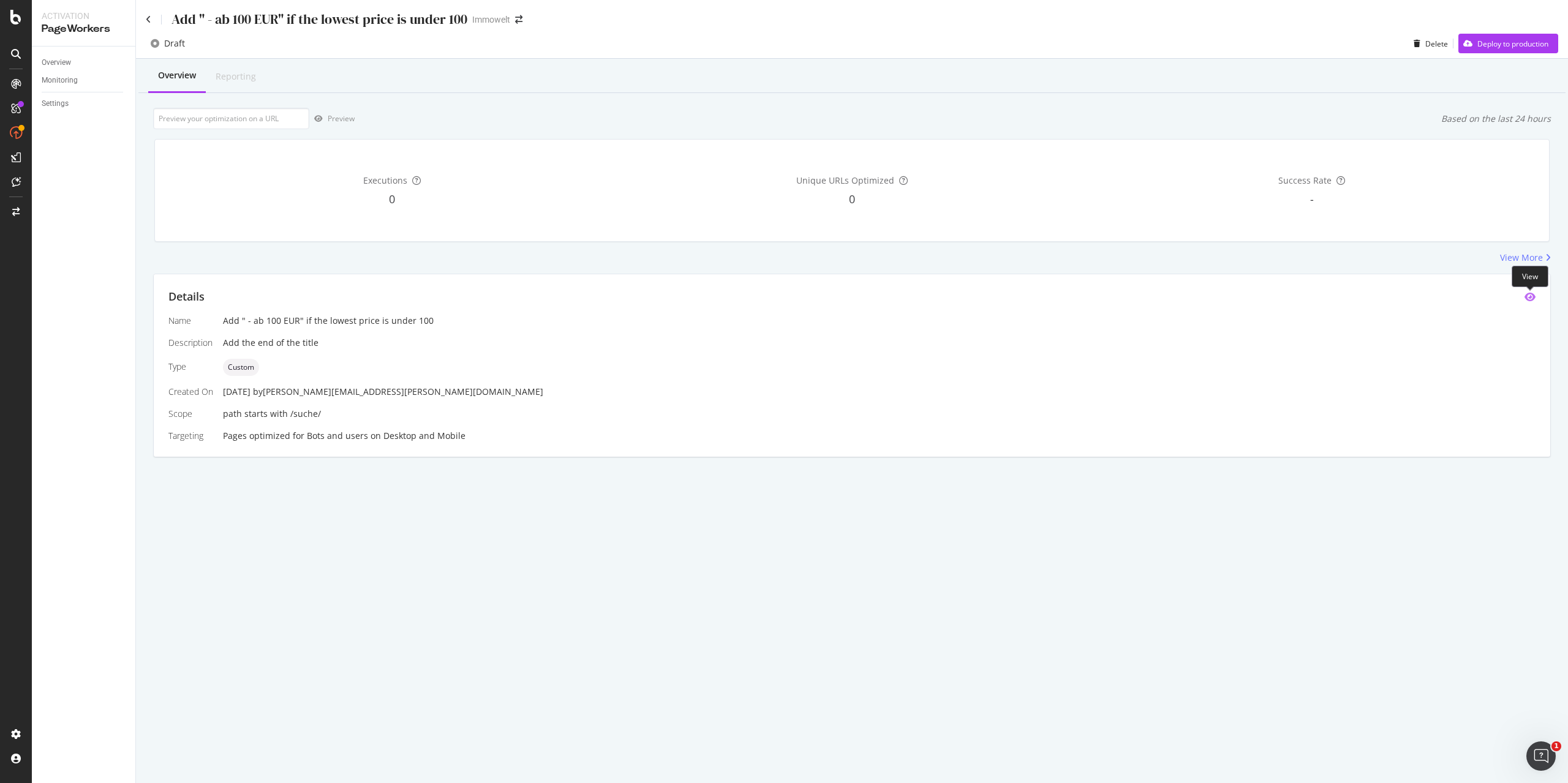
click at [1531, 295] on icon "eye" at bounding box center [1530, 297] width 11 height 10
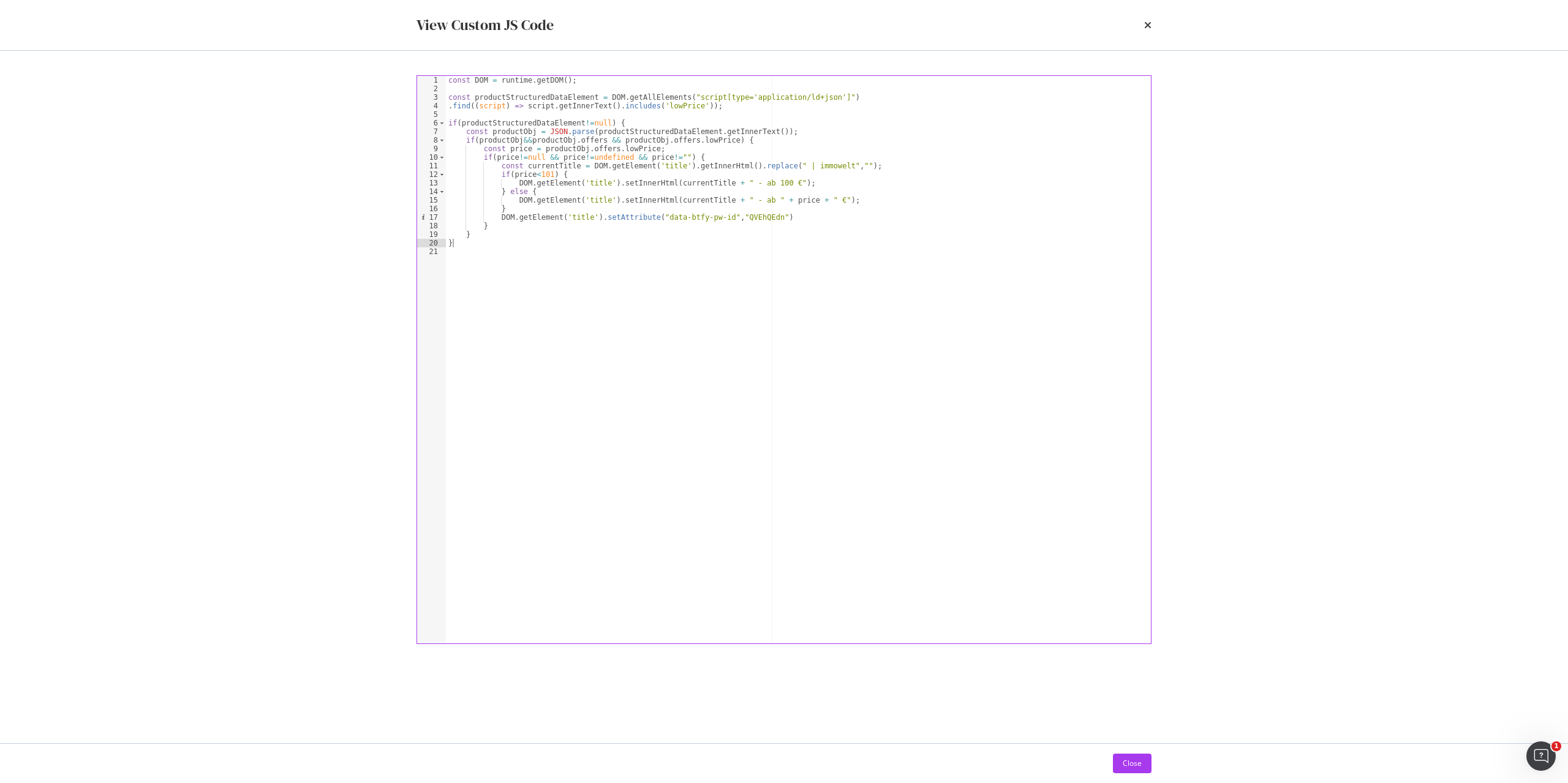
click at [572, 248] on div "const DOM = runtime . getDOM ( ) ; const productStructuredDataElement = DOM . g…" at bounding box center [798, 368] width 705 height 585
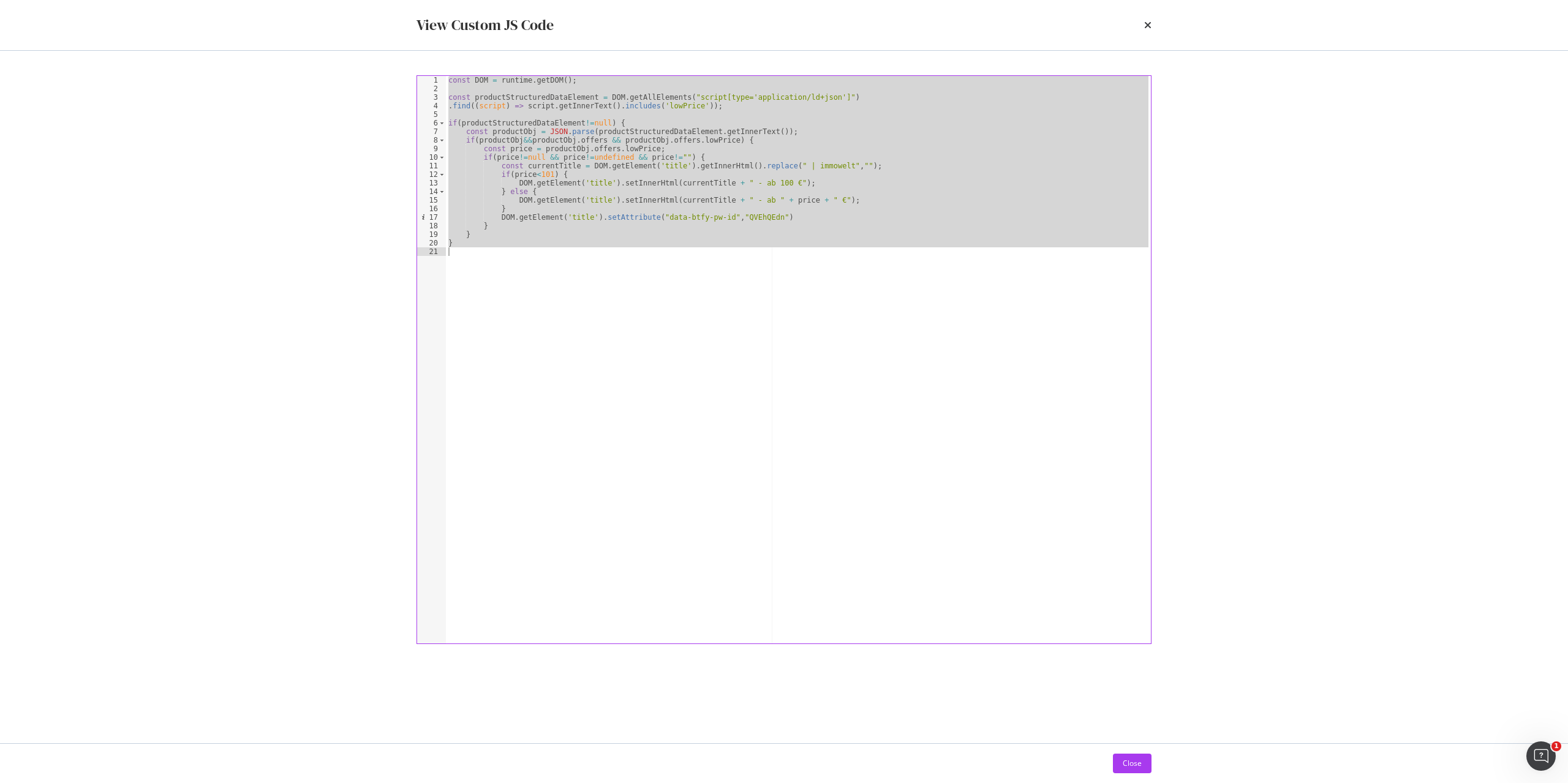
click at [550, 234] on div "const DOM = runtime . getDOM ( ) ; const productStructuredDataElement = DOM . g…" at bounding box center [798, 359] width 705 height 568
type textarea "}"
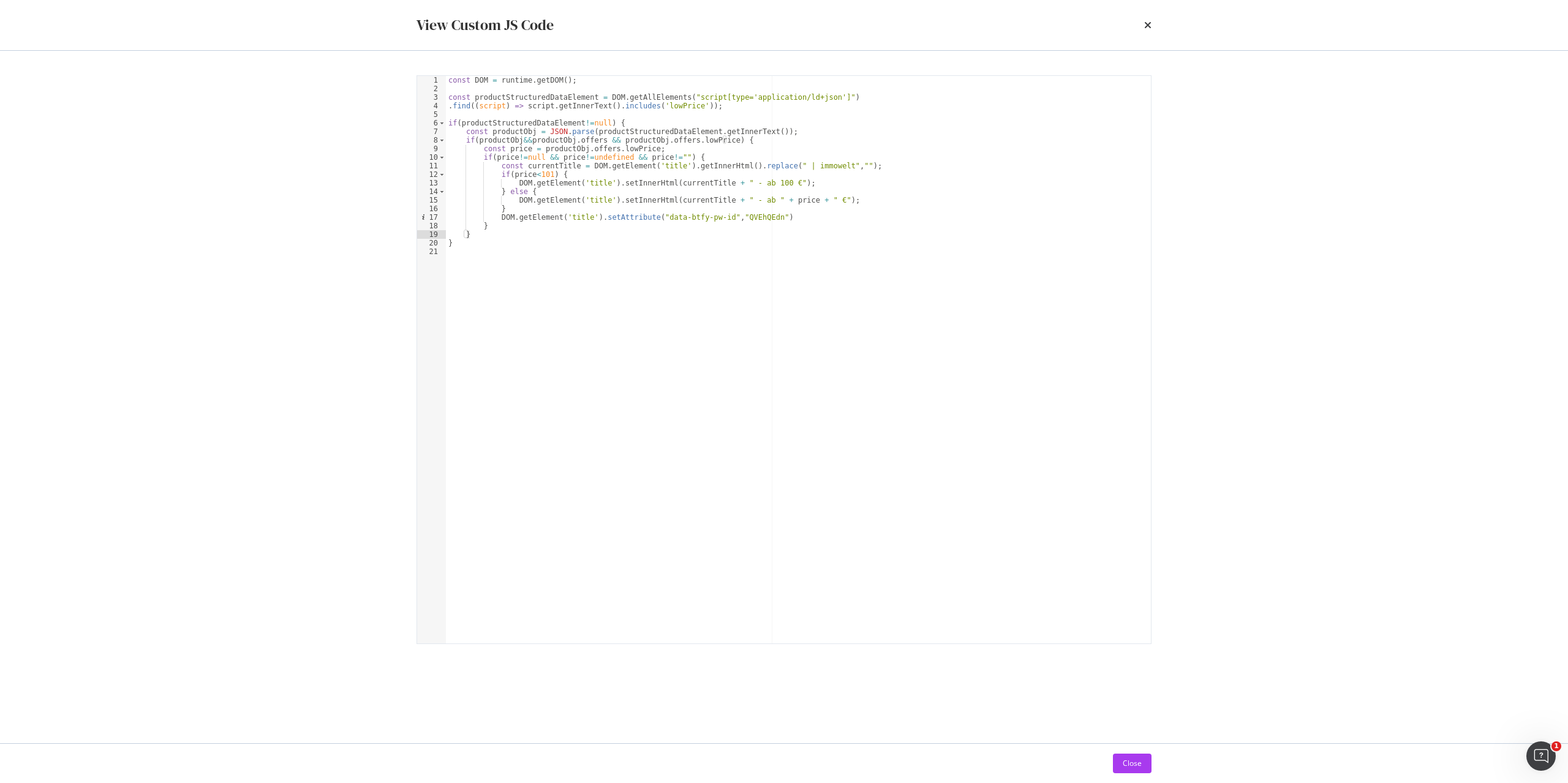
click at [1151, 29] on div "View Custom JS Code" at bounding box center [784, 25] width 784 height 50
click at [1145, 23] on icon "times" at bounding box center [1147, 25] width 7 height 10
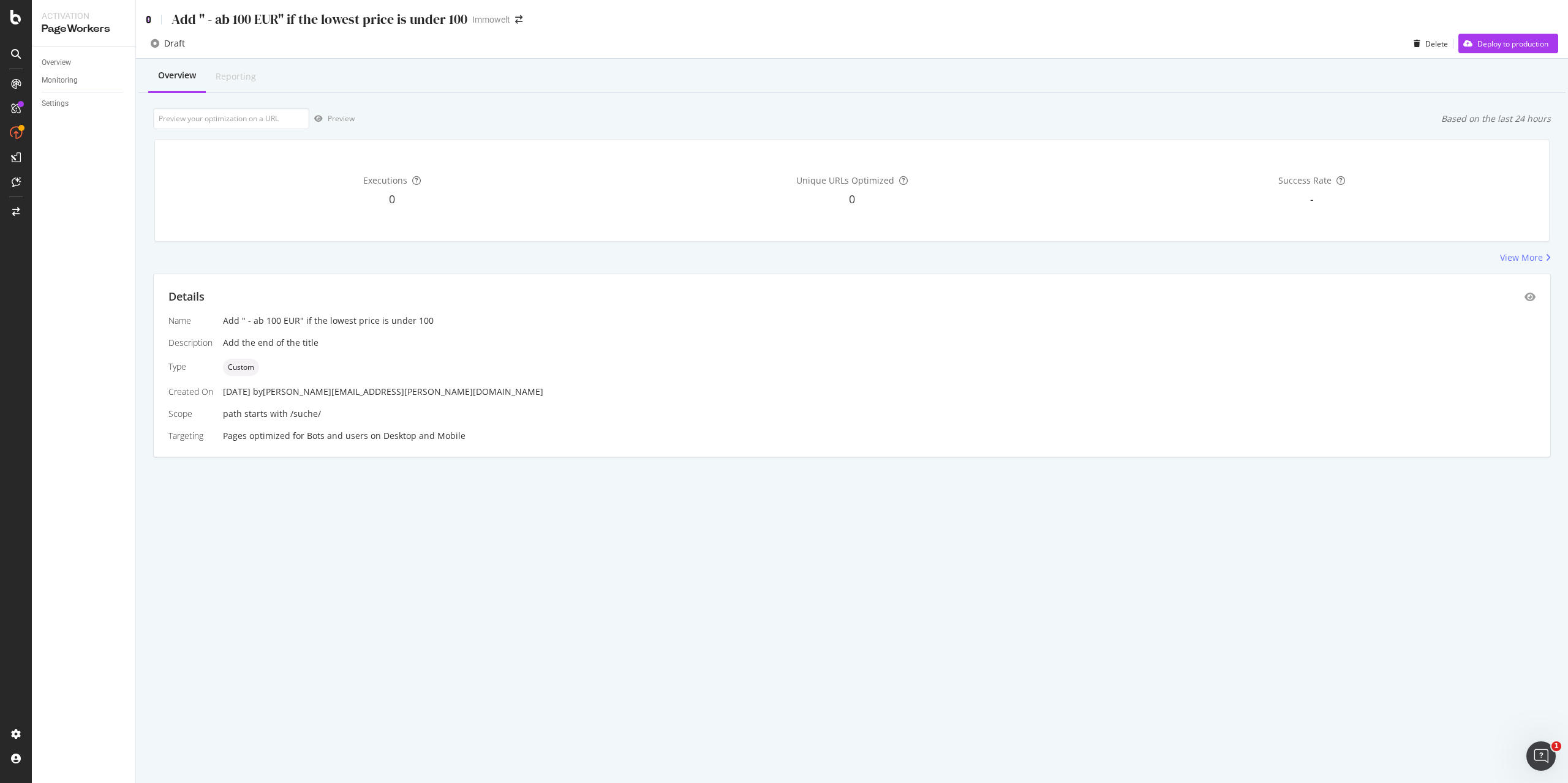
click at [151, 18] on icon at bounding box center [149, 19] width 5 height 9
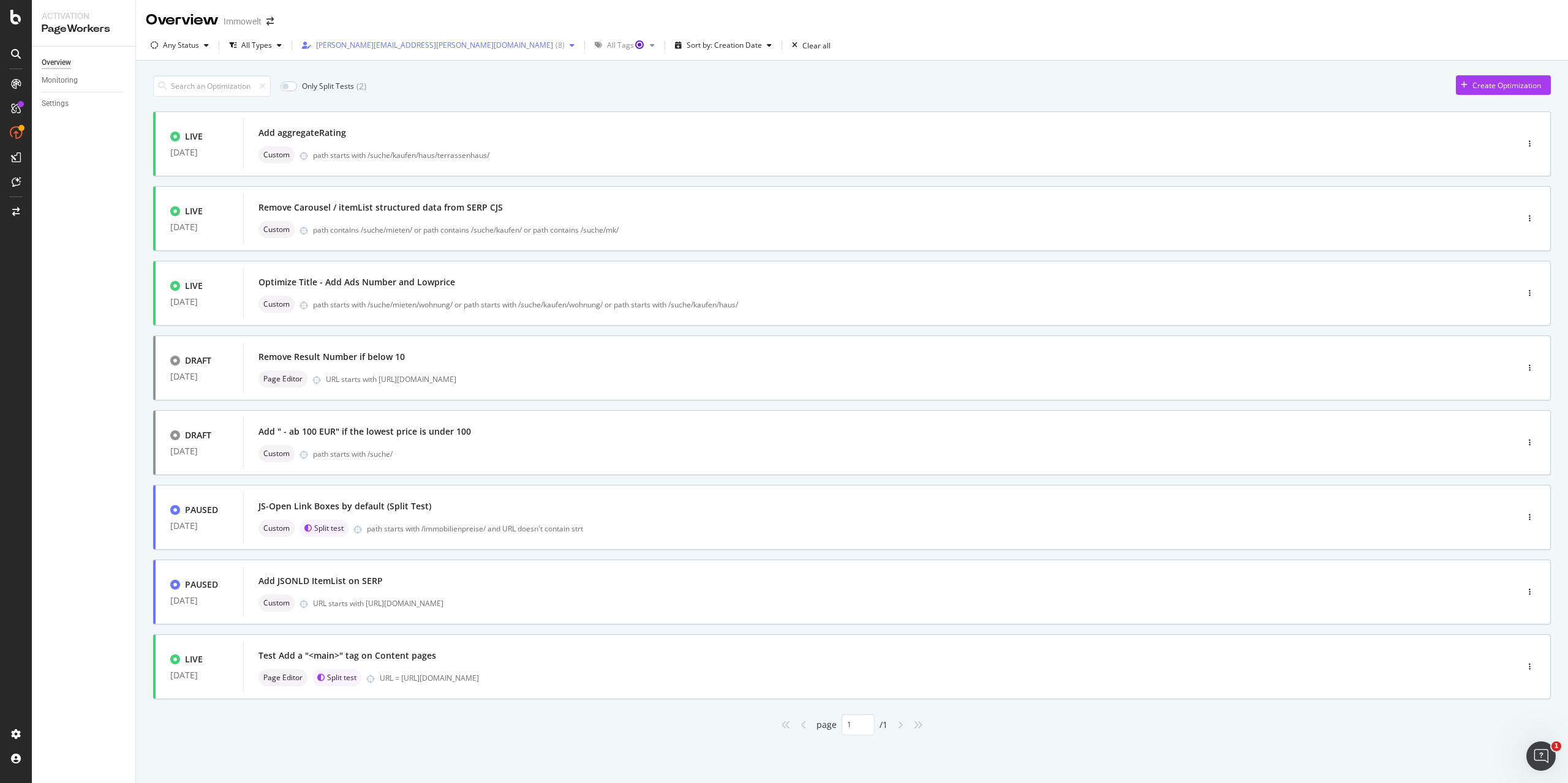
click at [393, 48] on div "benjamin.bussiere@botify.com" at bounding box center [434, 45] width 237 height 7
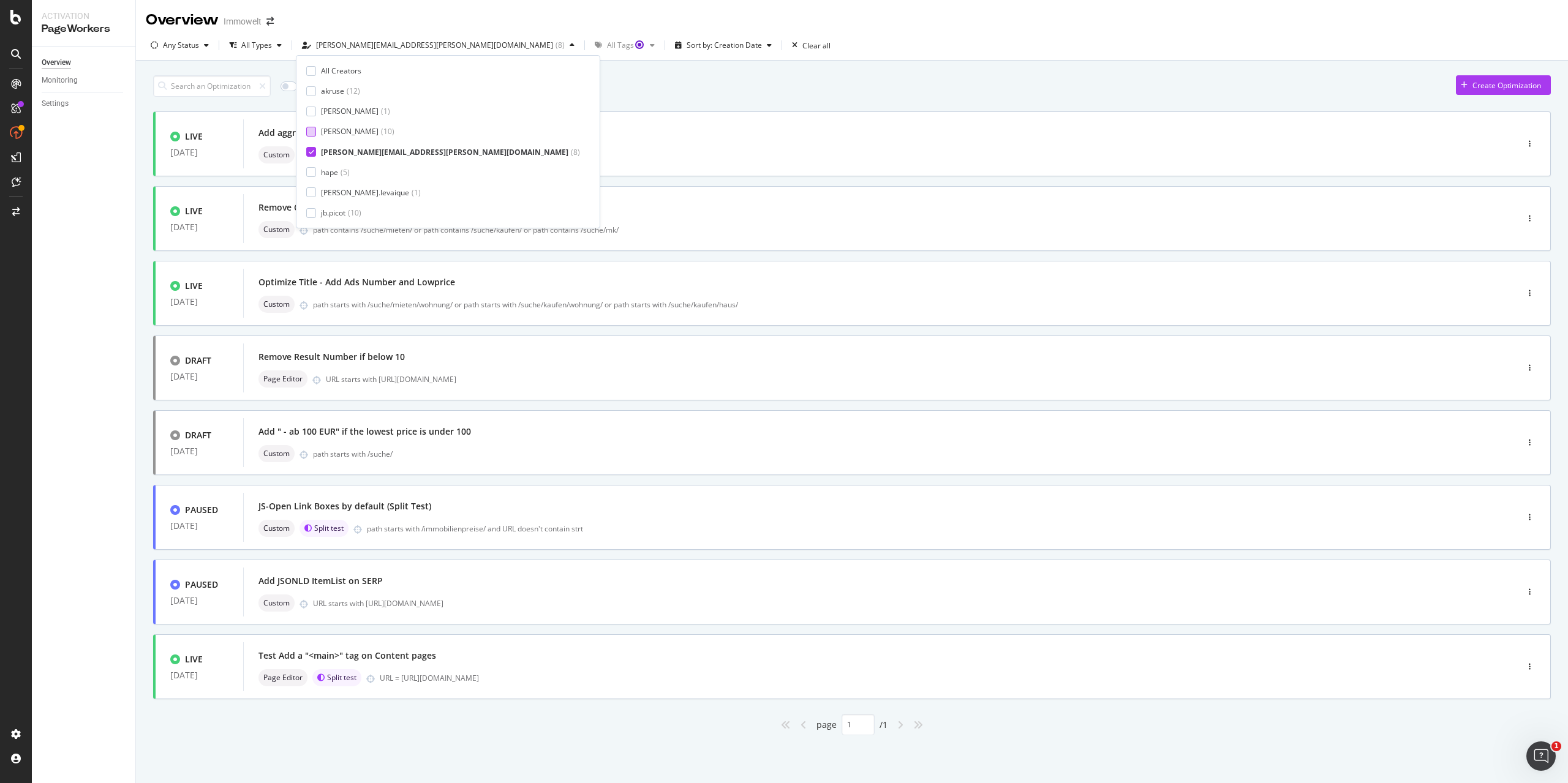
click at [330, 130] on div "[PERSON_NAME]" at bounding box center [350, 132] width 58 height 11
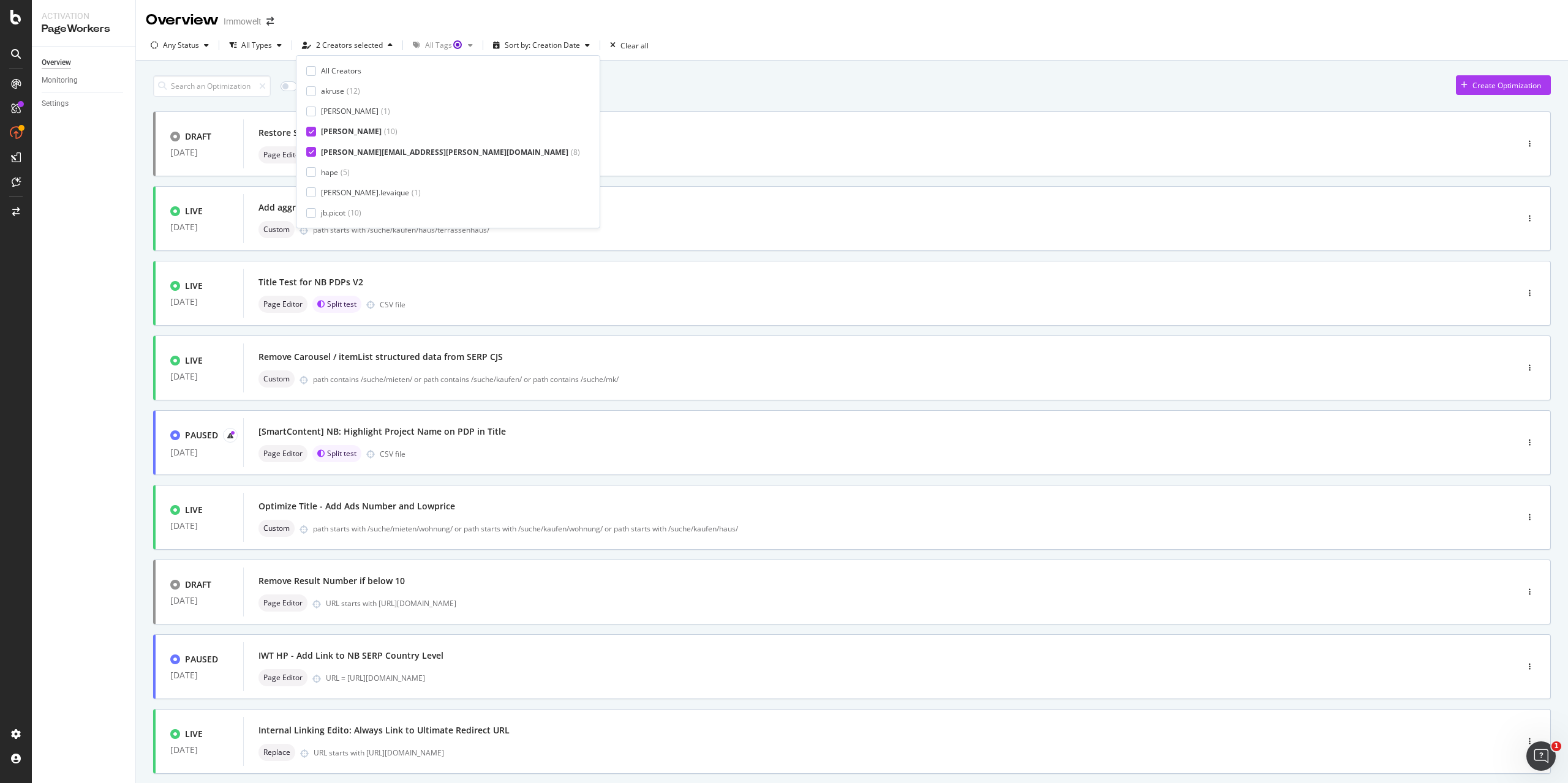
click at [307, 153] on div at bounding box center [311, 152] width 10 height 10
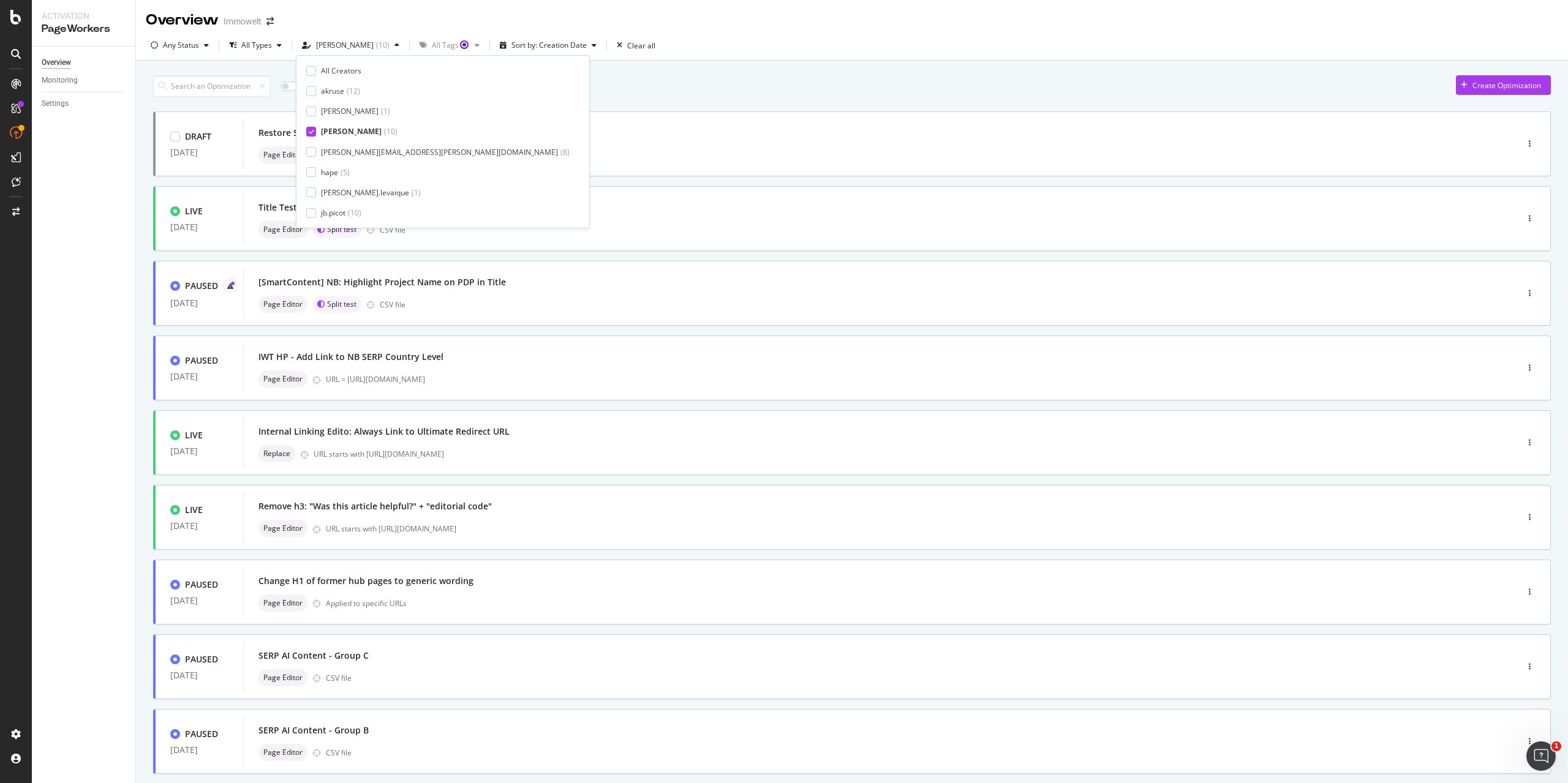
click at [655, 98] on div "Only Split Tests ( 2 ) Create Optimization DRAFT 27 Aug. 2025 Restore Structure…" at bounding box center [852, 476] width 1397 height 816
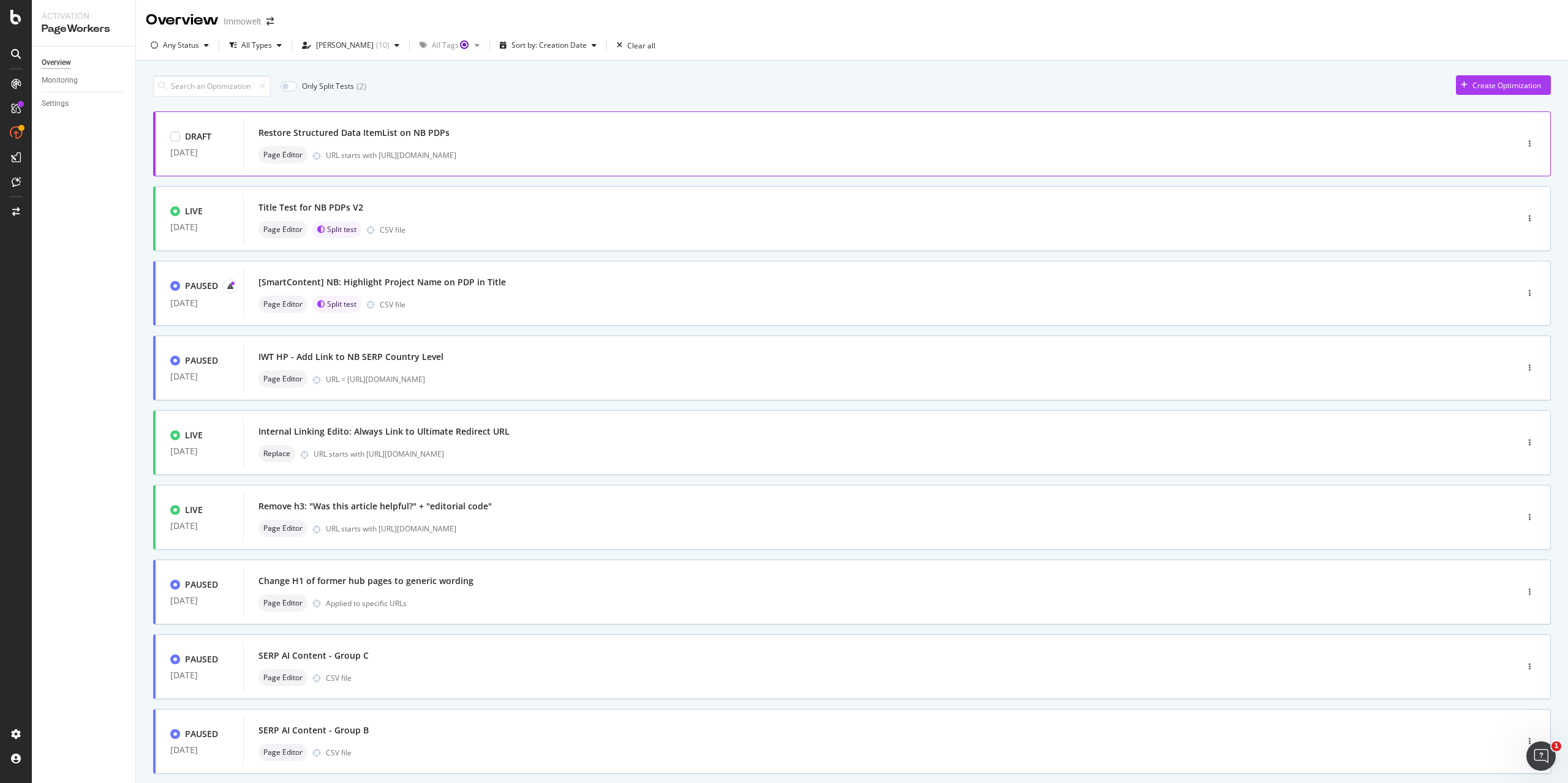
click at [595, 136] on div "Restore Structured Data ItemList on NB PDPs" at bounding box center [861, 133] width 1207 height 17
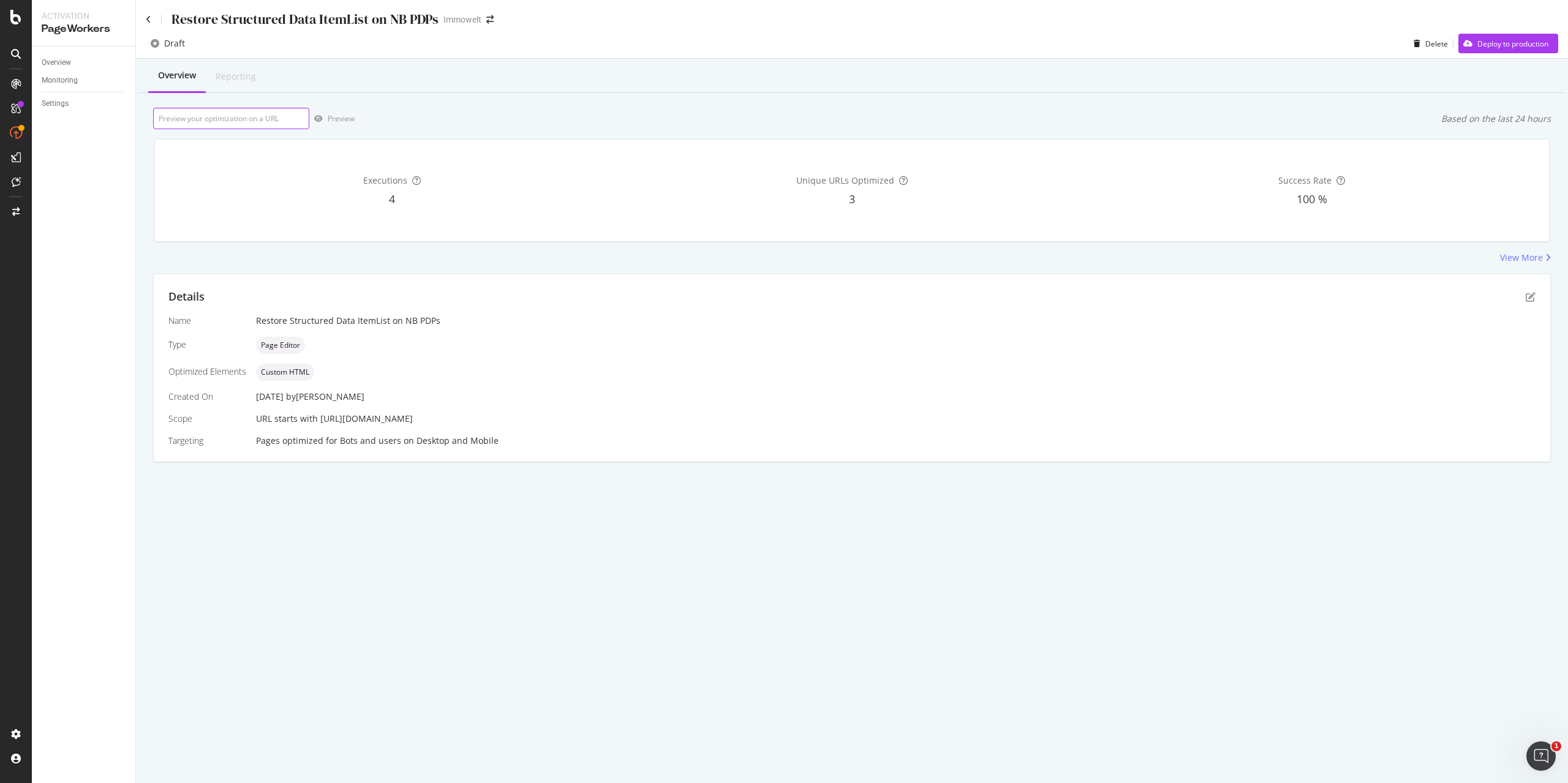
click at [229, 112] on input "url" at bounding box center [231, 118] width 156 height 21
paste input "https://www.immowelt.de/projekte/expose/k29k932"
click at [345, 118] on div "Preview" at bounding box center [341, 118] width 27 height 11
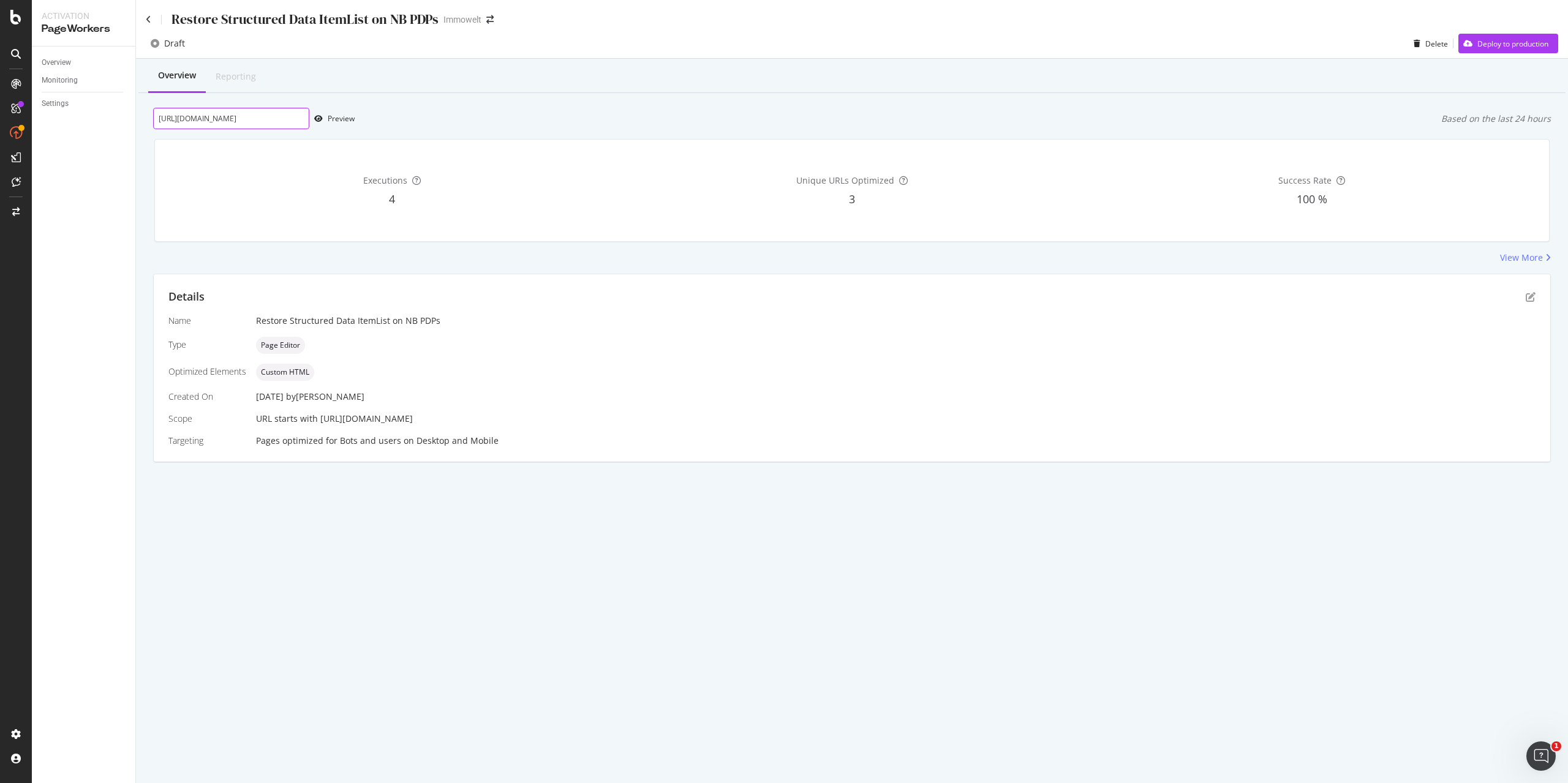
click at [282, 125] on input "https://www.immowelt.de/projekte/expose/k29k932" at bounding box center [231, 118] width 156 height 21
paste input "297"
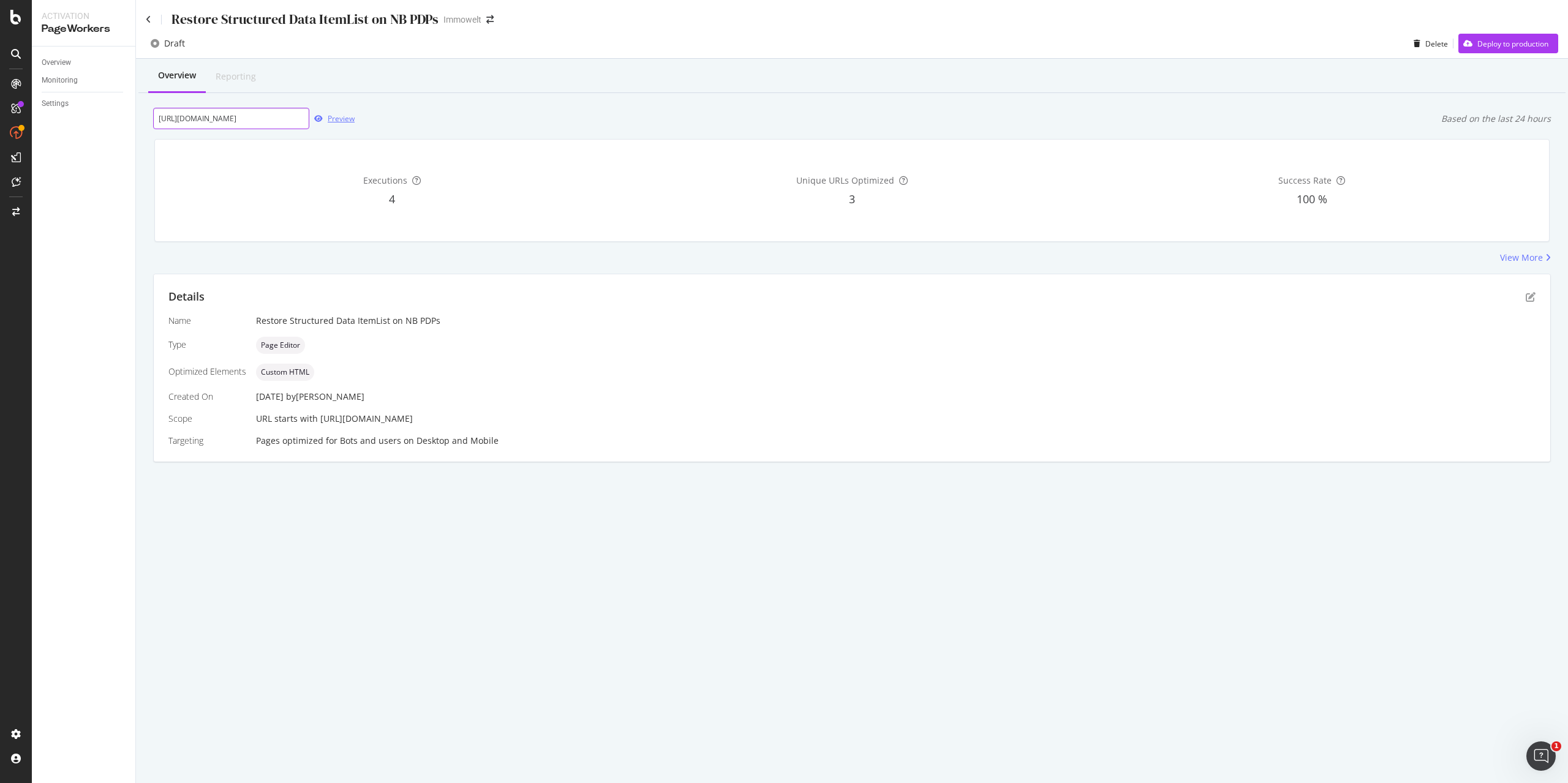
type input "https://www.immowelt.de/projekte/expose/k229732"
click at [343, 124] on div "Preview" at bounding box center [332, 118] width 46 height 18
click at [353, 116] on div "Preview" at bounding box center [341, 118] width 27 height 11
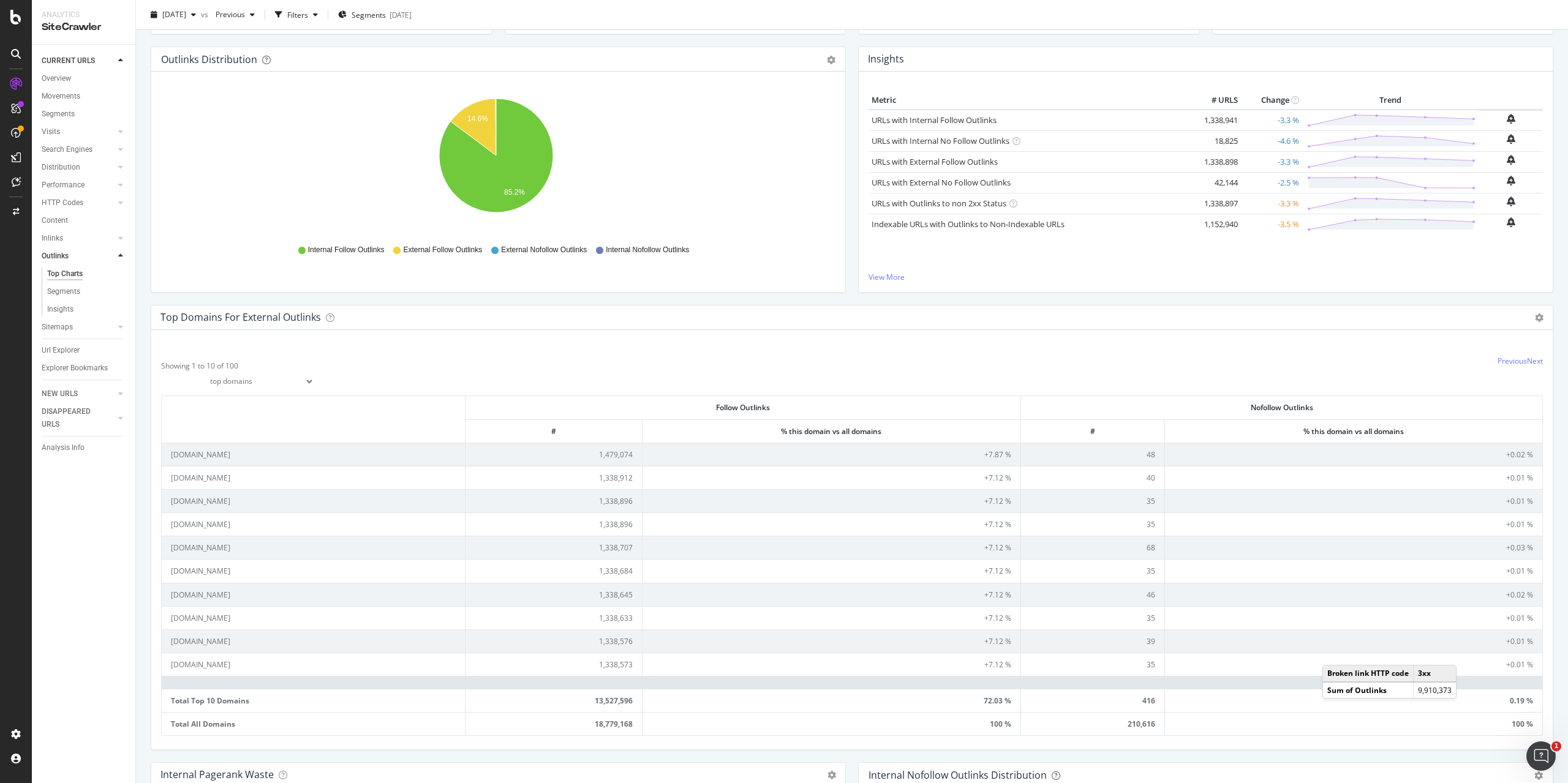
scroll to position [122, 0]
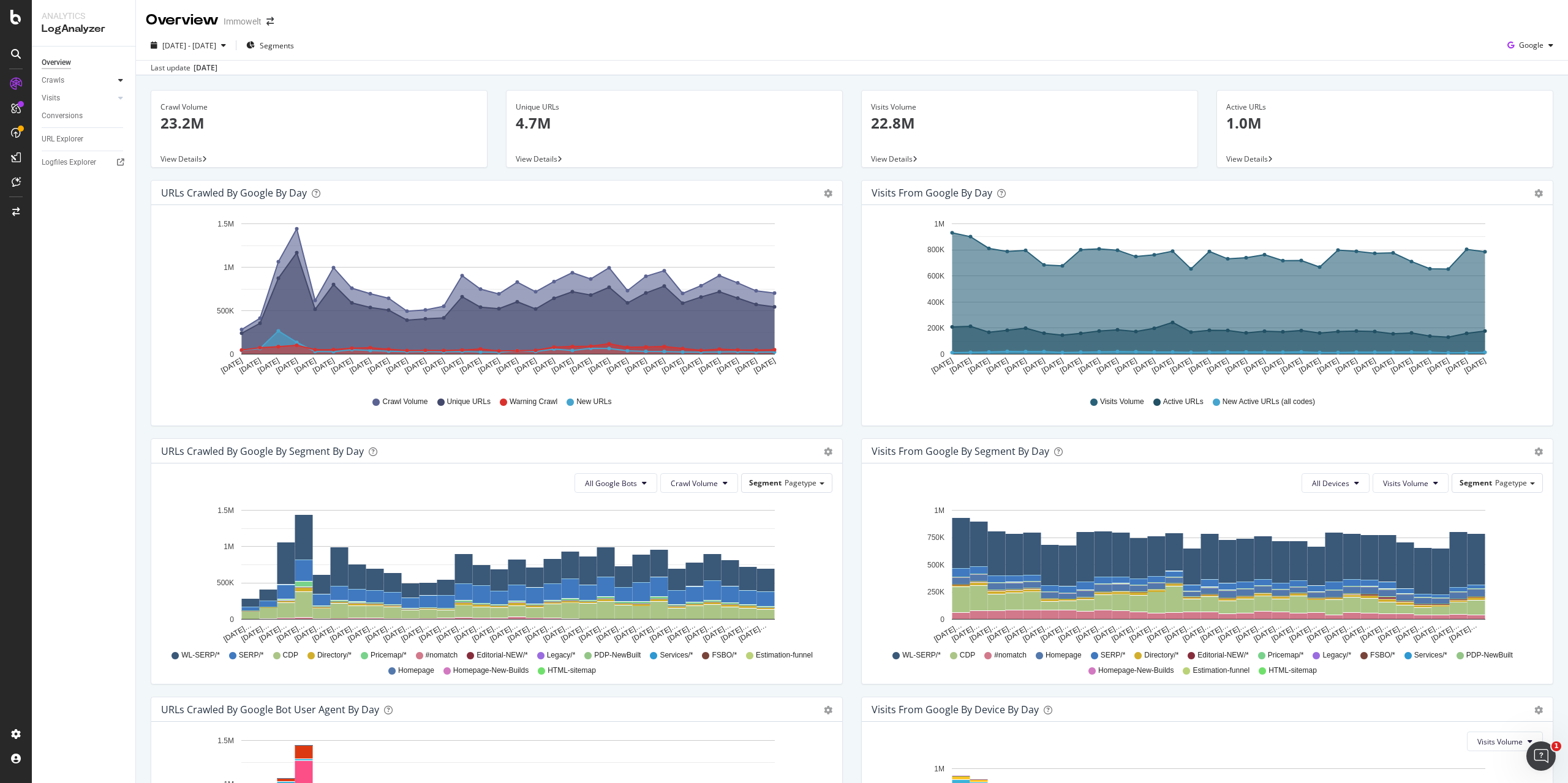
click at [120, 82] on icon at bounding box center [120, 80] width 5 height 7
click at [72, 100] on div "Daily Distribution" at bounding box center [75, 98] width 57 height 13
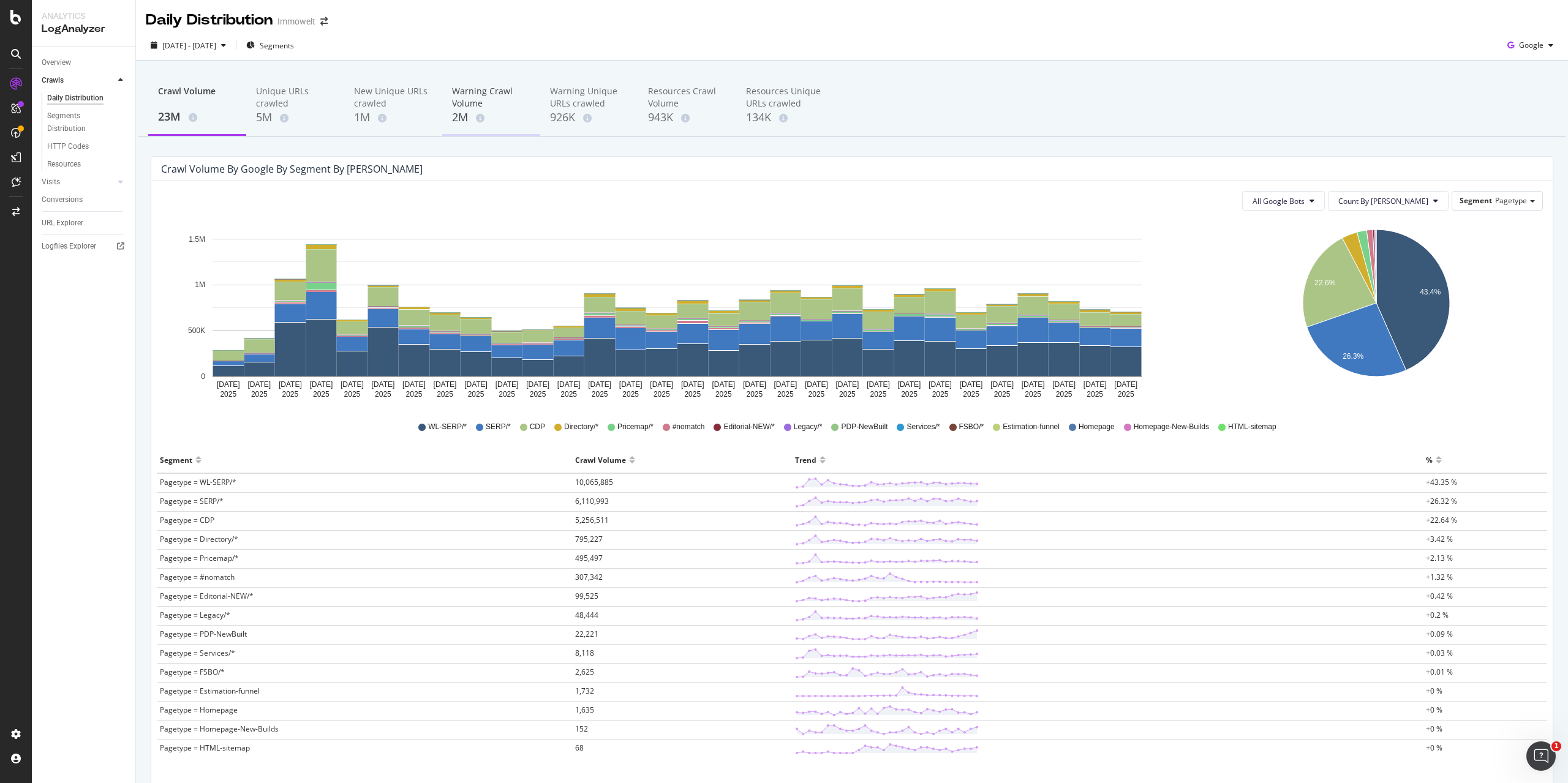
click at [465, 98] on div "Warning Crawl Volume" at bounding box center [491, 97] width 78 height 25
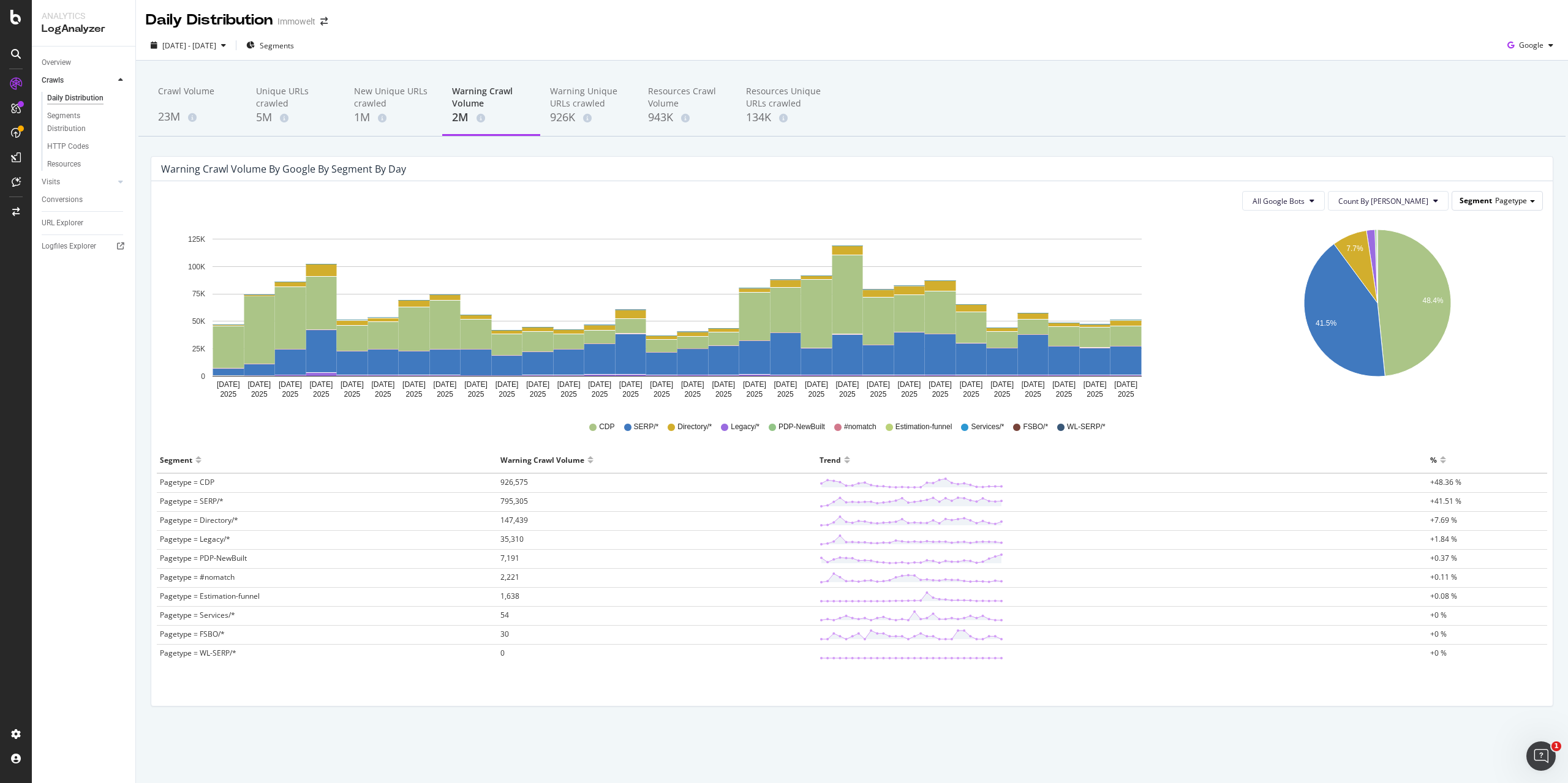
click at [1512, 200] on span "Pagetype" at bounding box center [1511, 201] width 32 height 11
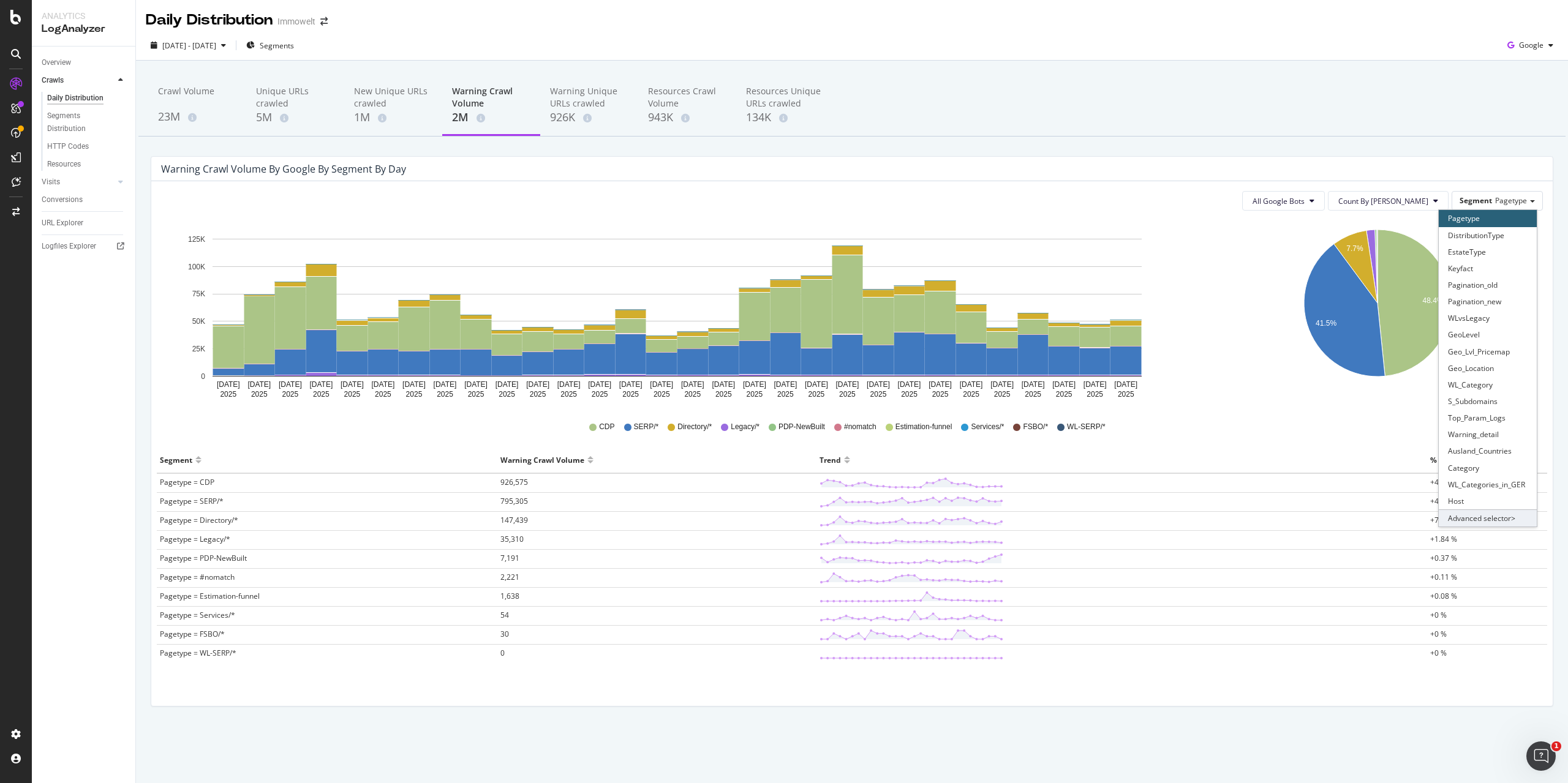
click at [1494, 519] on div "Advanced selector >" at bounding box center [1488, 518] width 98 height 17
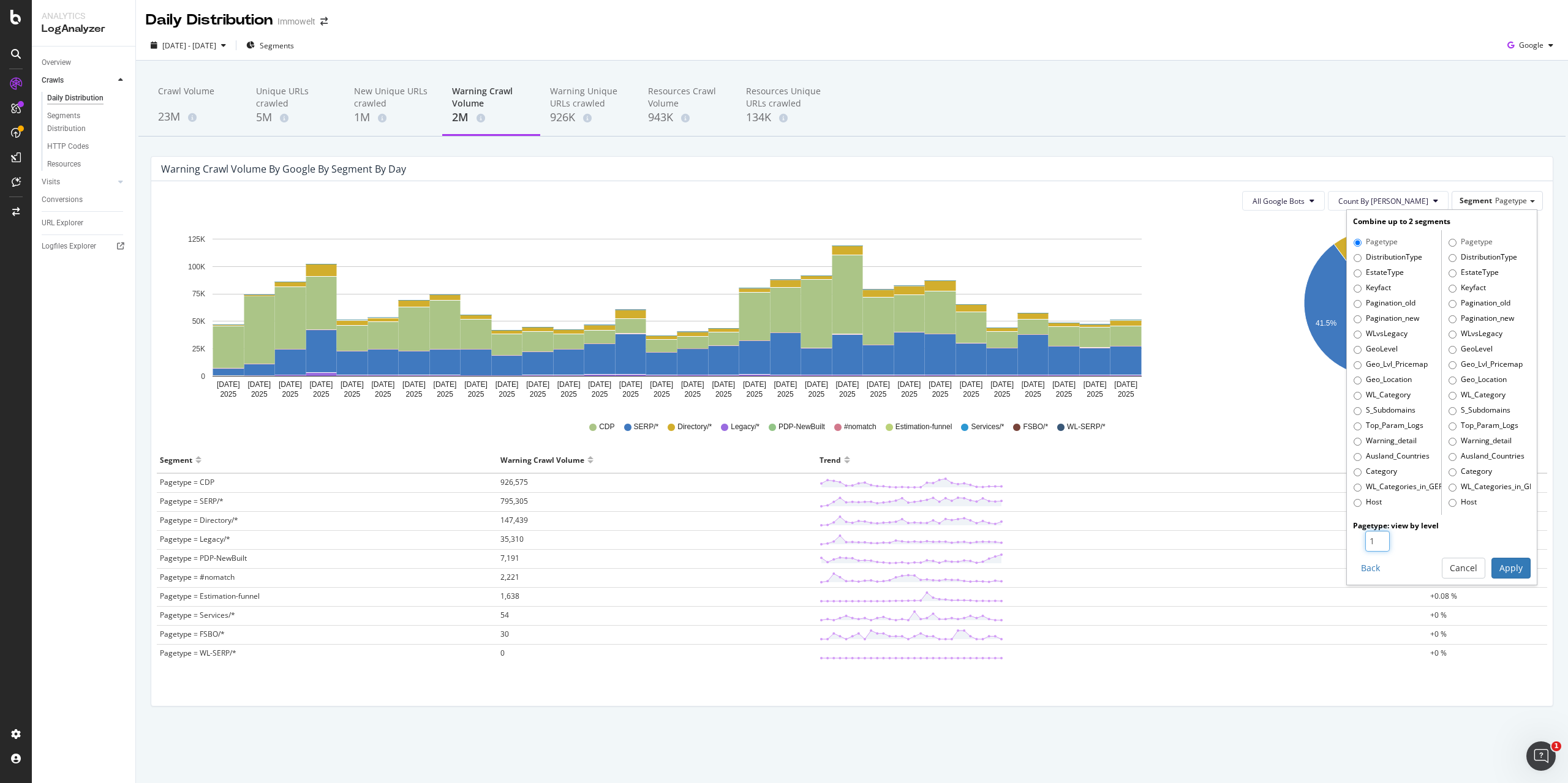
click at [1375, 537] on input "1" at bounding box center [1377, 541] width 25 height 21
type input "2"
click at [1382, 539] on input "2" at bounding box center [1377, 541] width 25 height 21
click at [1391, 437] on label "Warning_detail" at bounding box center [1385, 442] width 63 height 12
click at [1361, 438] on input "Warning_detail" at bounding box center [1357, 442] width 8 height 8
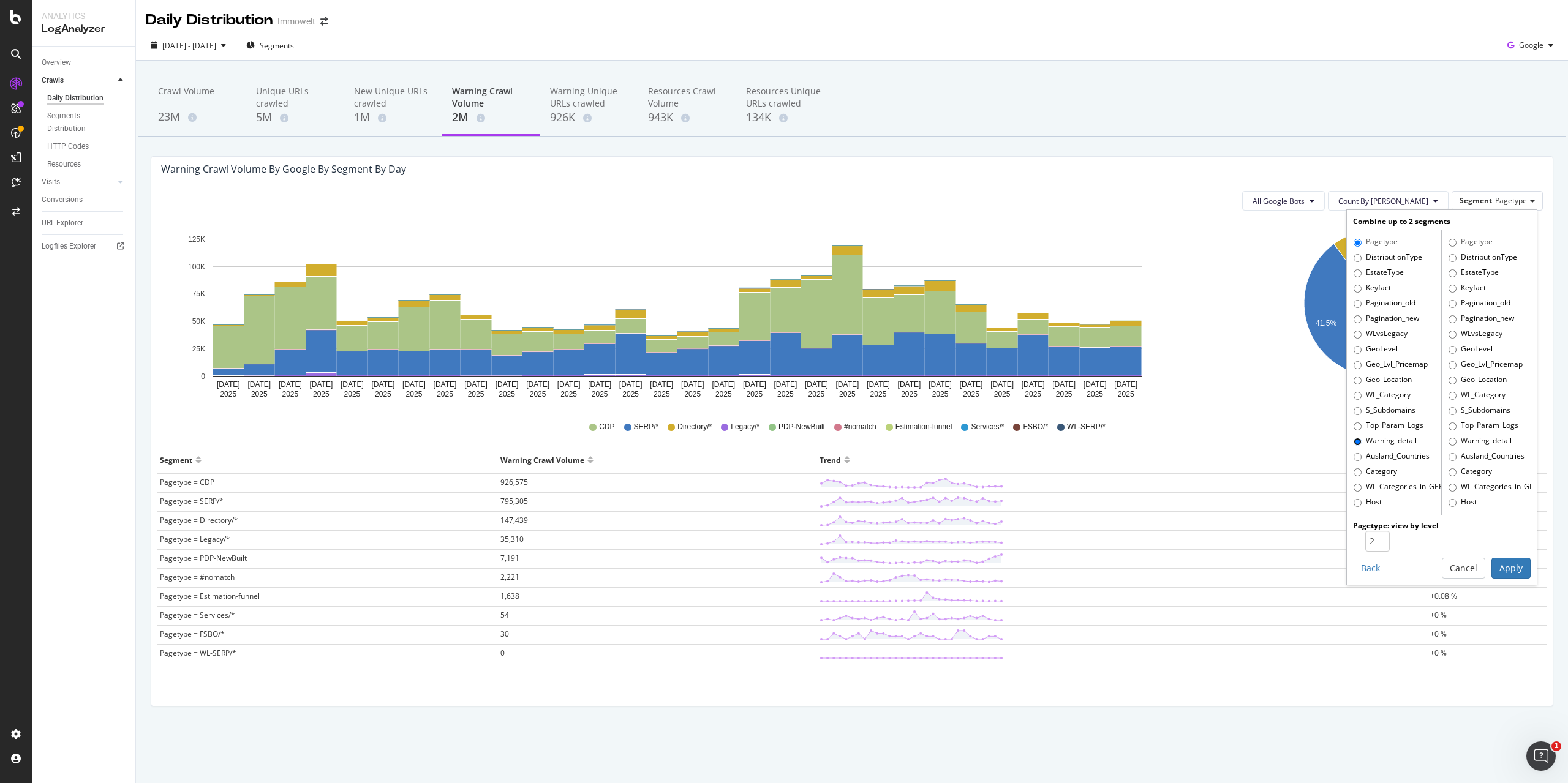
radio input "true"
radio input "false"
click at [1509, 567] on button "Apply" at bounding box center [1510, 568] width 39 height 21
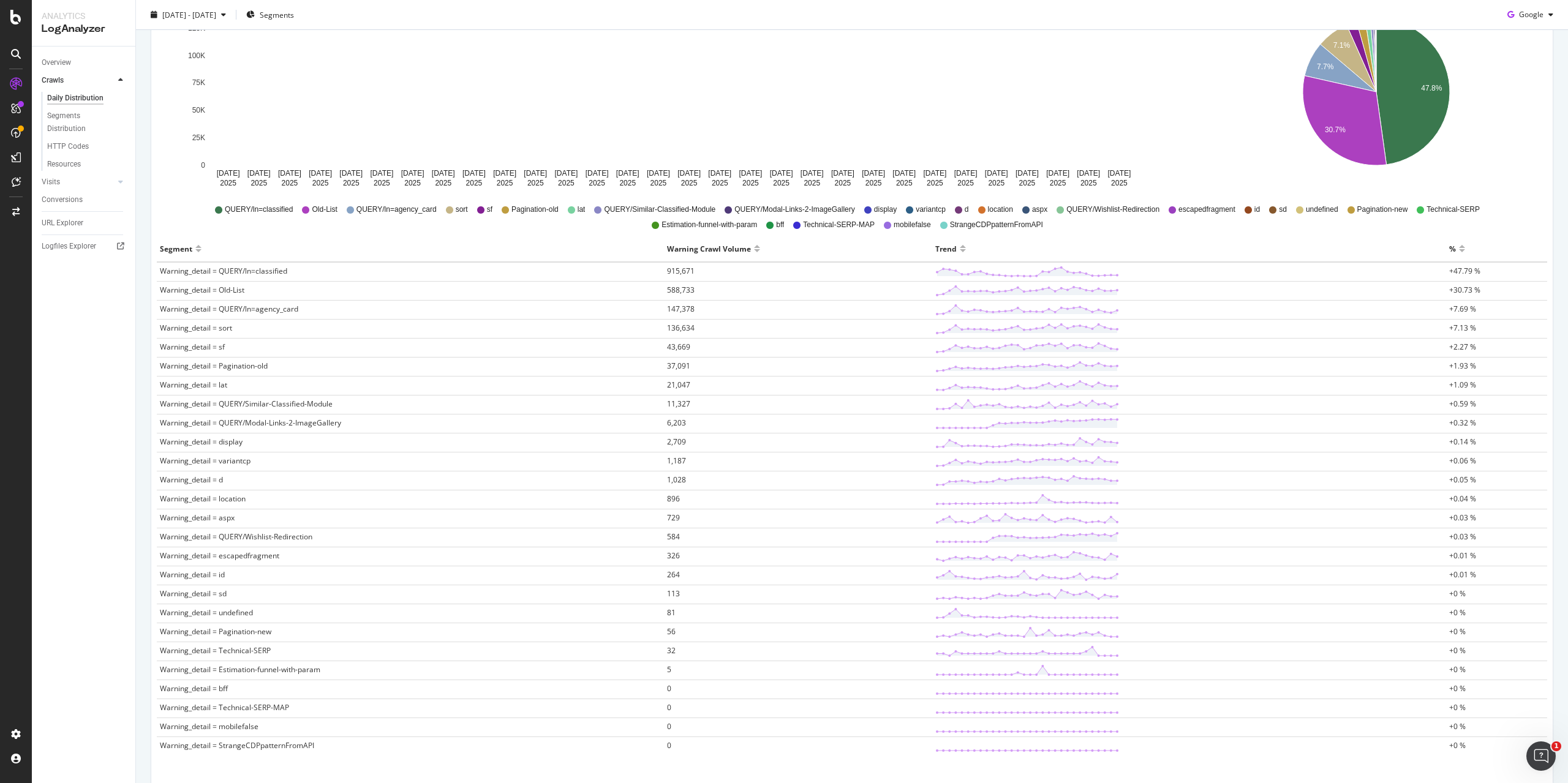
scroll to position [245, 0]
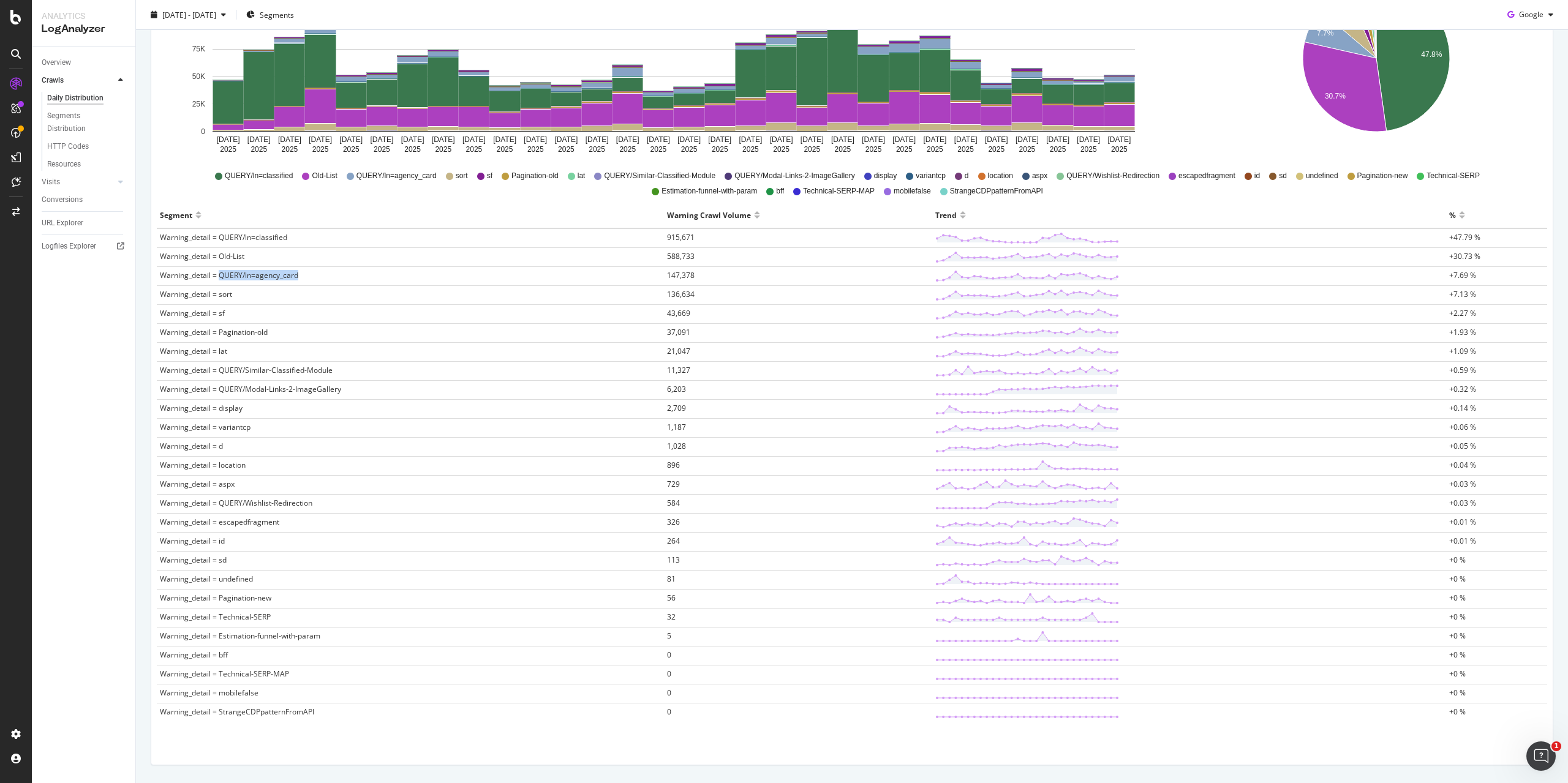
drag, startPoint x: 309, startPoint y: 272, endPoint x: 220, endPoint y: 278, distance: 89.2
click at [220, 278] on td "Warning_detail = QUERY/ln=agency_card" at bounding box center [410, 276] width 507 height 19
copy span "QUERY/ln=agency_card"
drag, startPoint x: 306, startPoint y: 242, endPoint x: 220, endPoint y: 242, distance: 86.0
click at [220, 242] on td "Warning_detail = QUERY/ln=classified" at bounding box center [410, 238] width 507 height 19
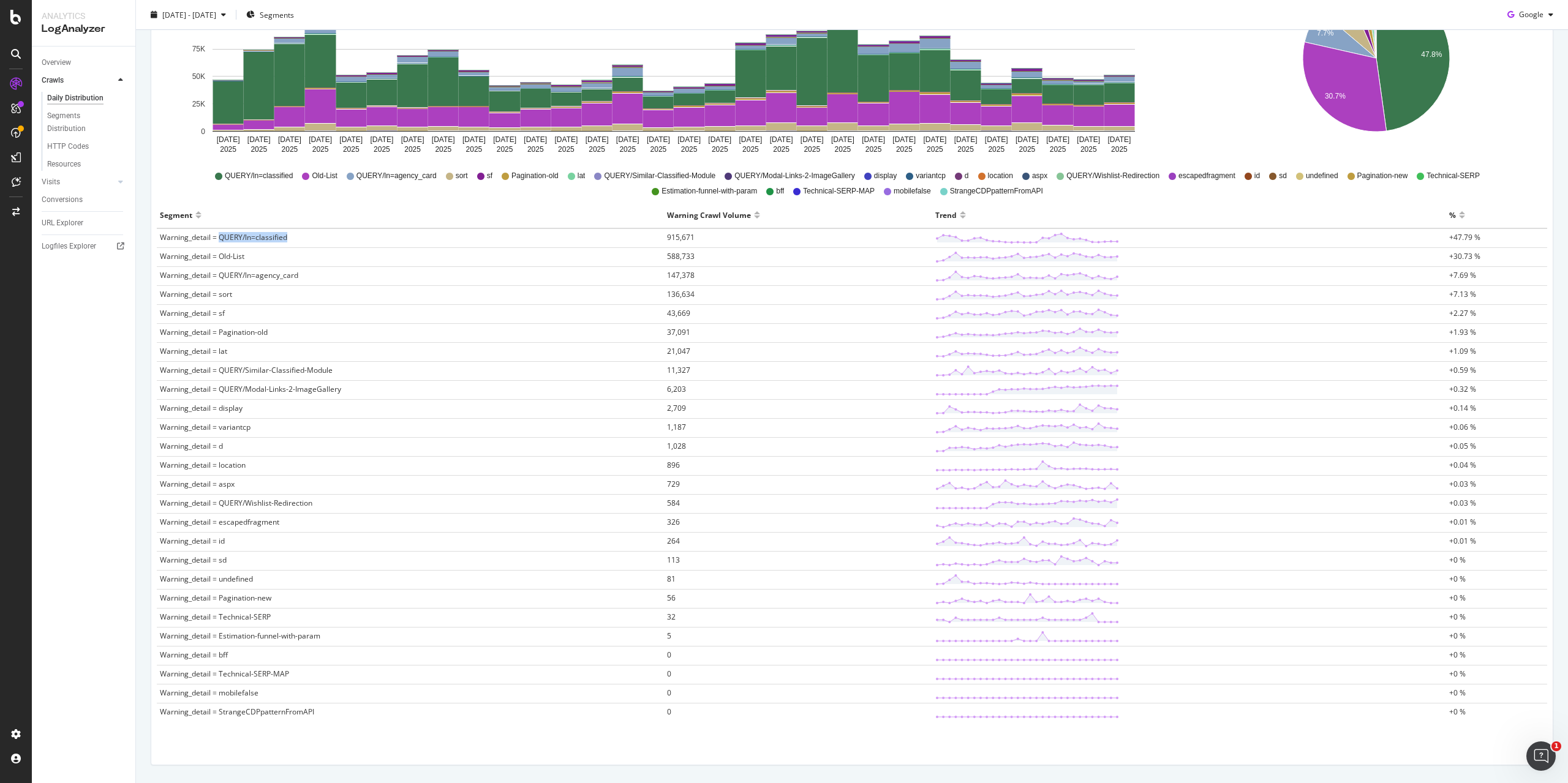
copy span "QUERY/ln=classified"
drag, startPoint x: 322, startPoint y: 329, endPoint x: 220, endPoint y: 333, distance: 102.1
click at [220, 333] on td "Warning_detail = Pagination-old" at bounding box center [410, 333] width 507 height 19
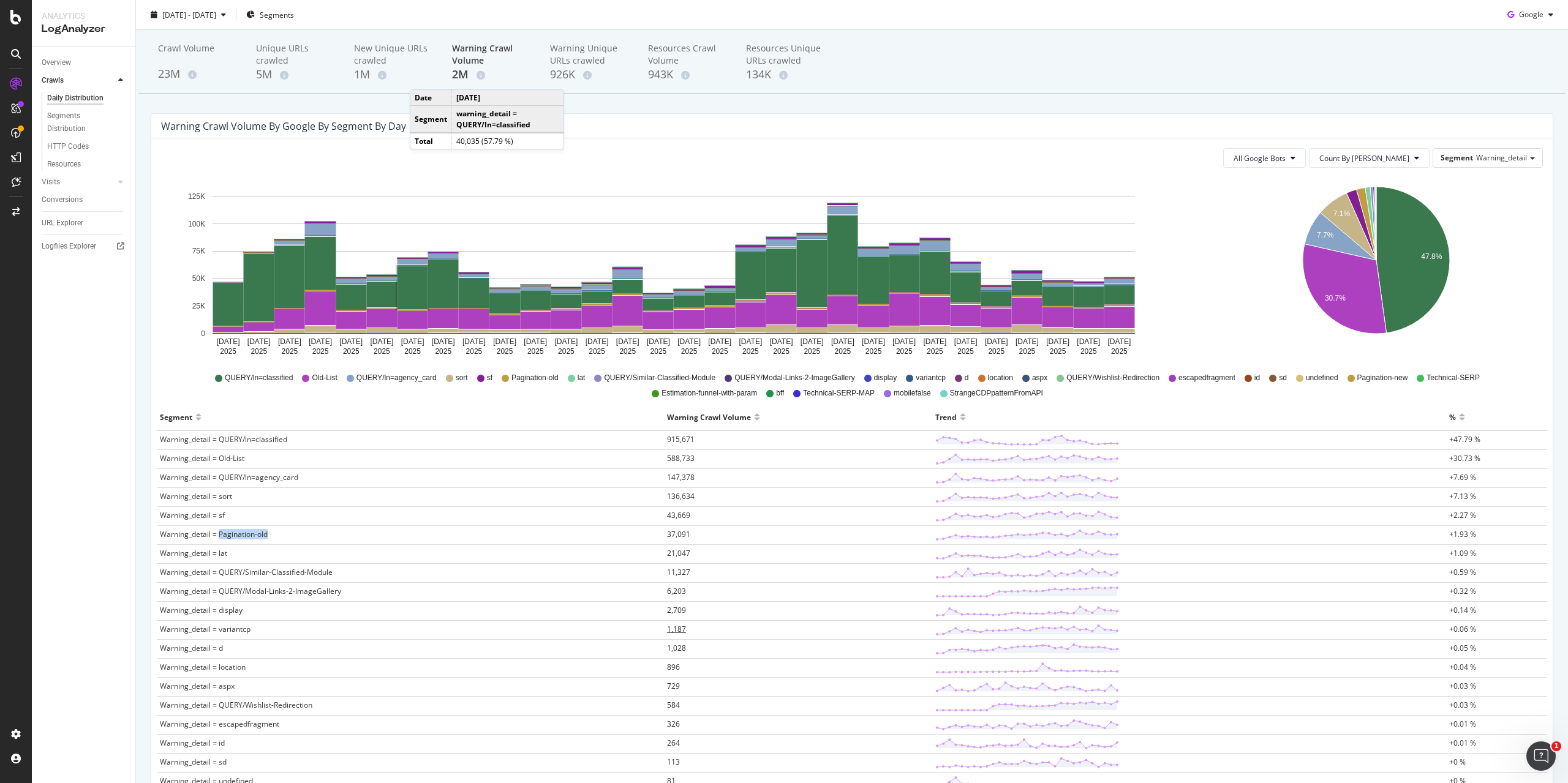
scroll to position [0, 0]
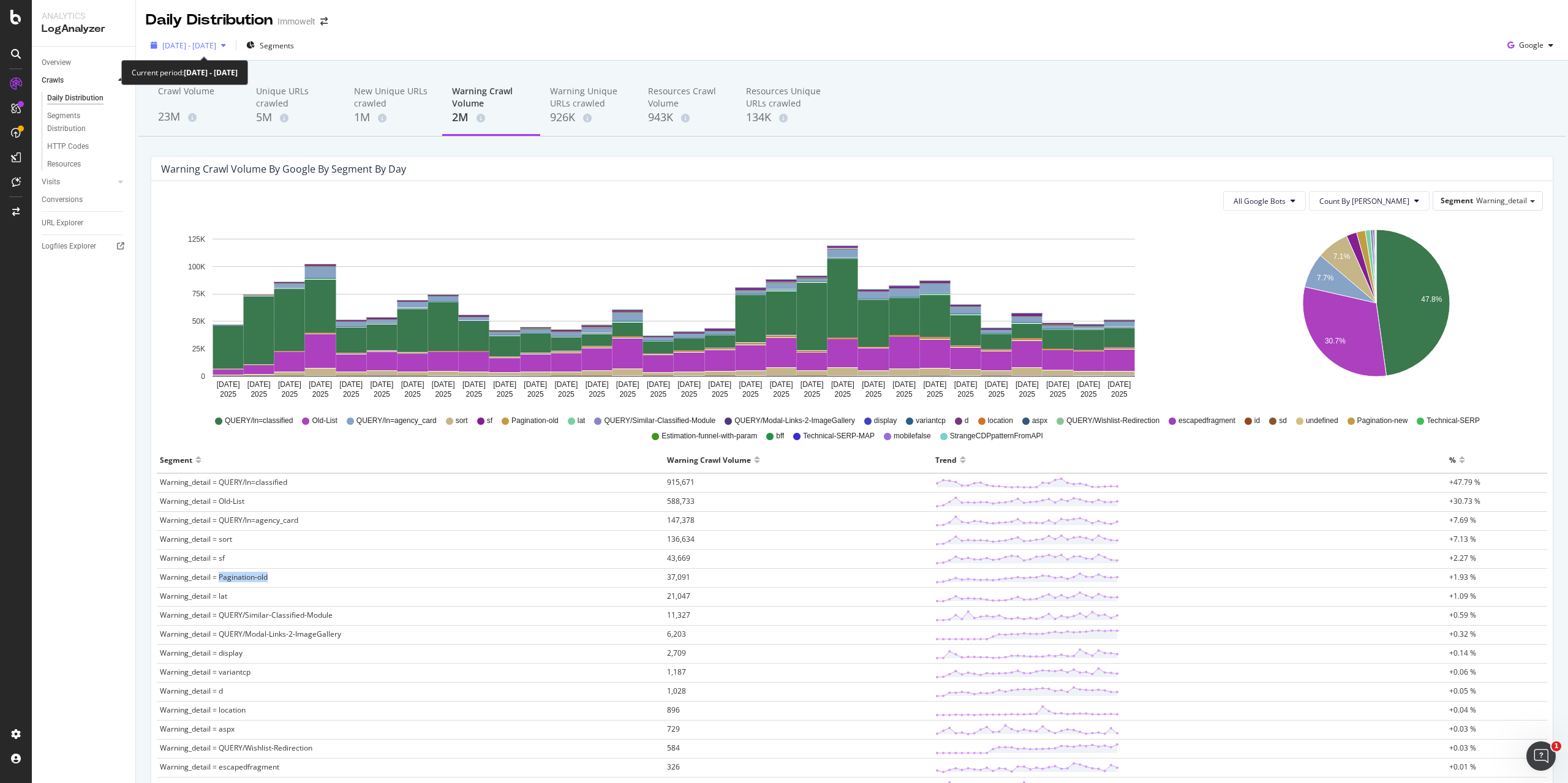
click at [216, 47] on span "[DATE] - [DATE]" at bounding box center [189, 46] width 54 height 11
click at [566, 33] on div "2025 Jul. 27th - Aug. 25th Segments Google" at bounding box center [852, 46] width 1432 height 30
click at [678, 481] on span "915,671" at bounding box center [681, 483] width 27 height 11
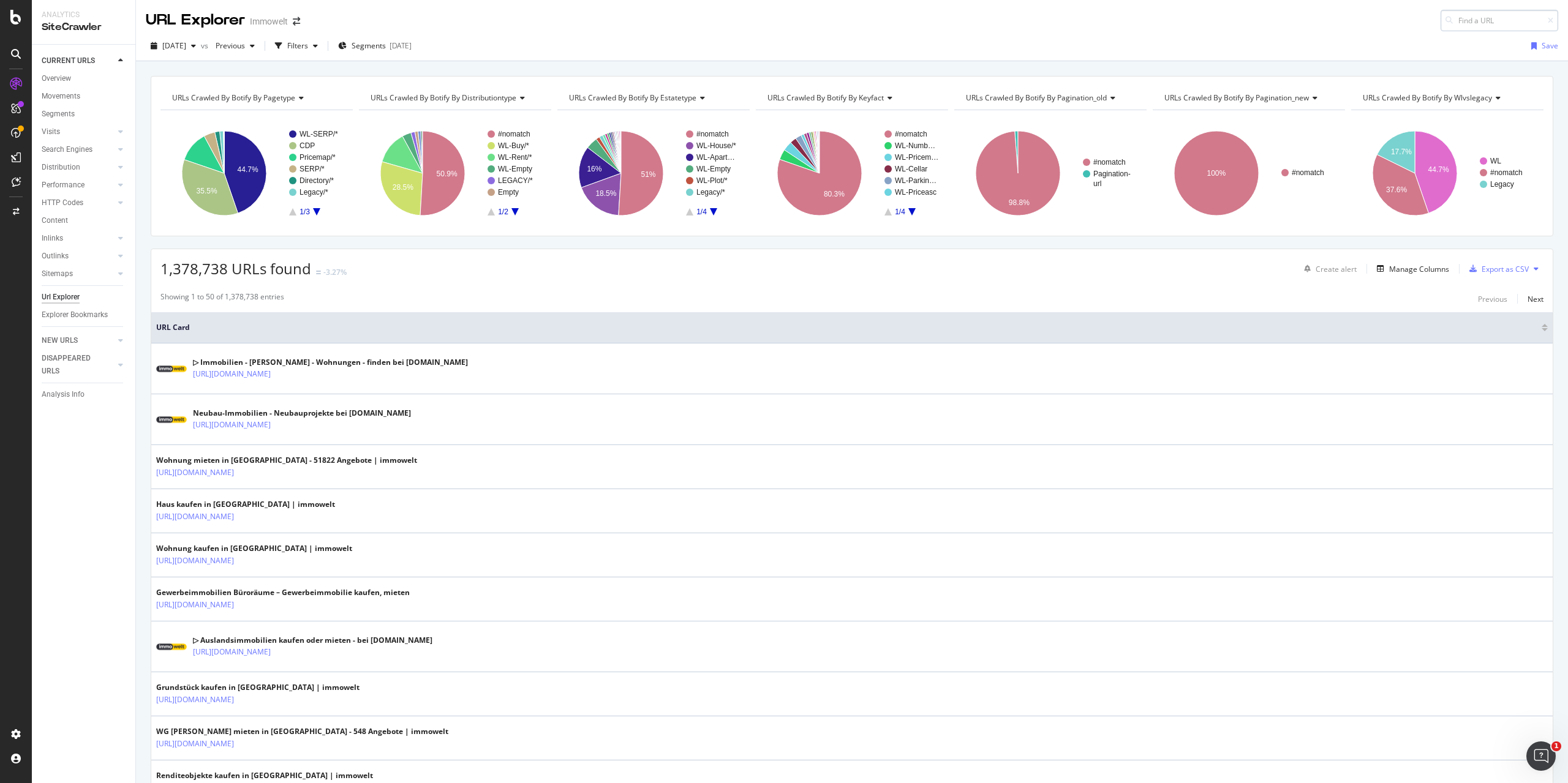
click at [1464, 17] on input at bounding box center [1499, 21] width 118 height 21
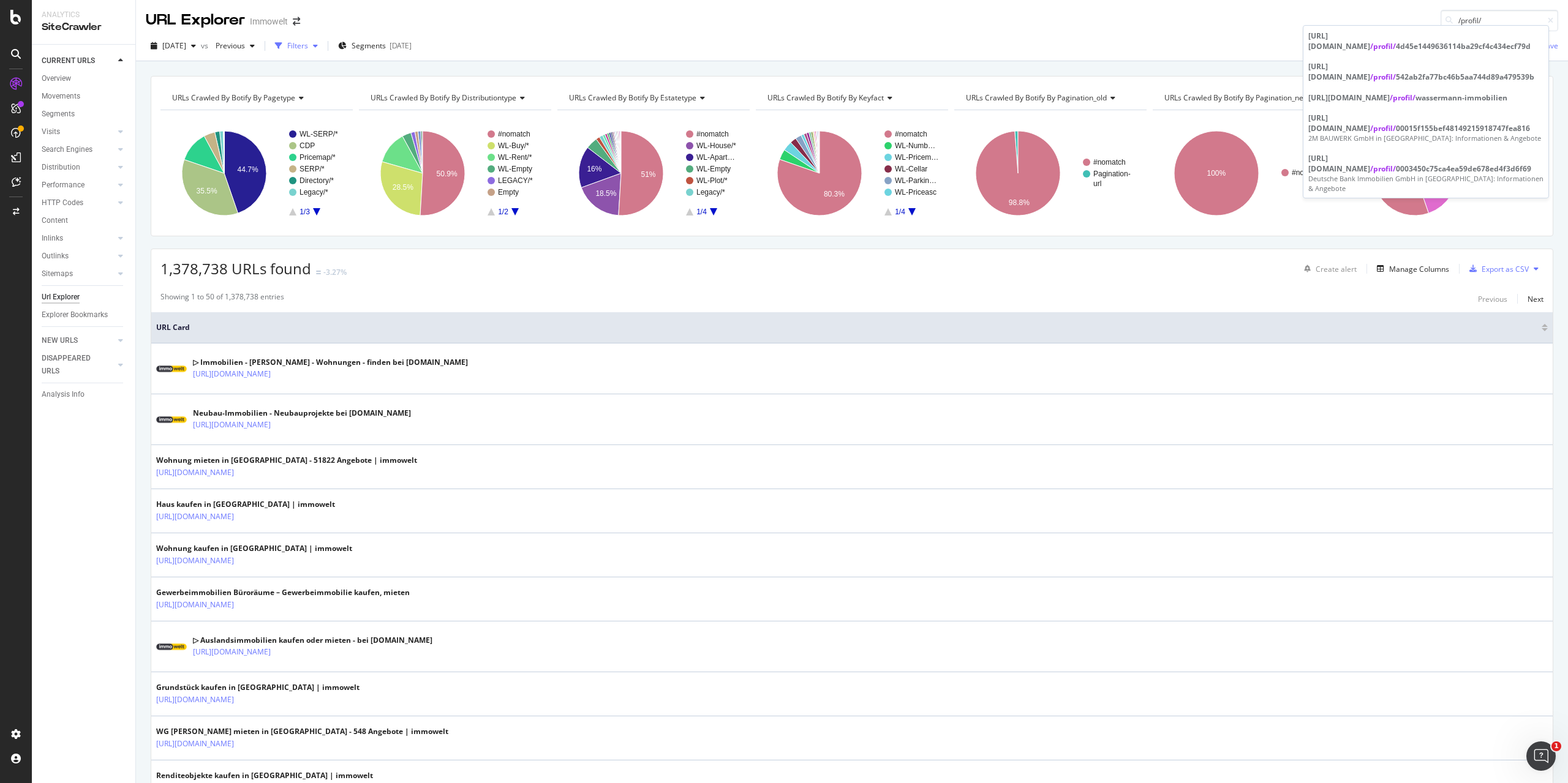
type input "/profil/"
click at [308, 48] on div "Filters" at bounding box center [297, 46] width 21 height 11
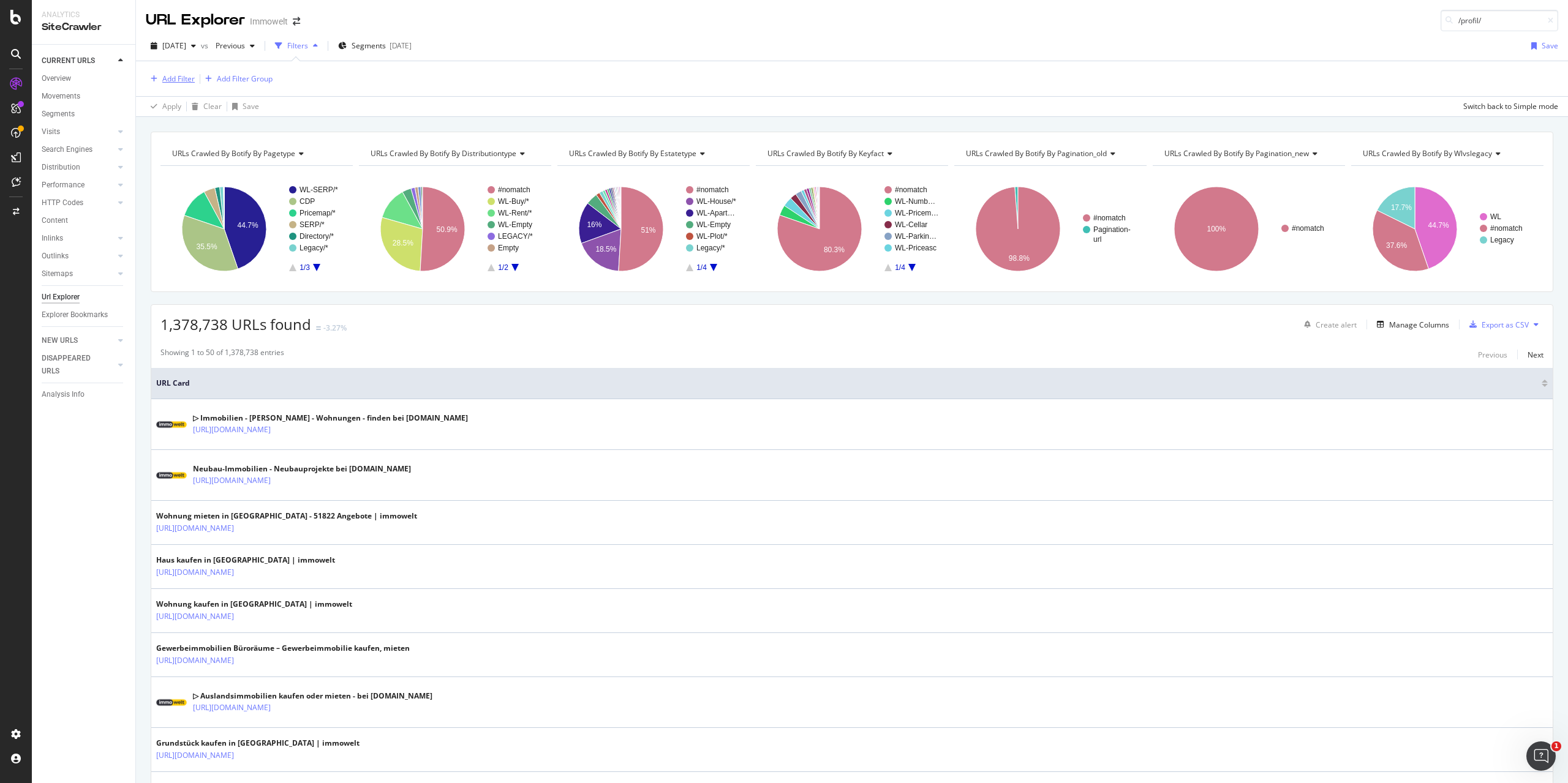
click at [195, 80] on div "Add Filter Add Filter Group" at bounding box center [209, 79] width 126 height 15
click at [188, 81] on div "Add Filter" at bounding box center [179, 79] width 33 height 11
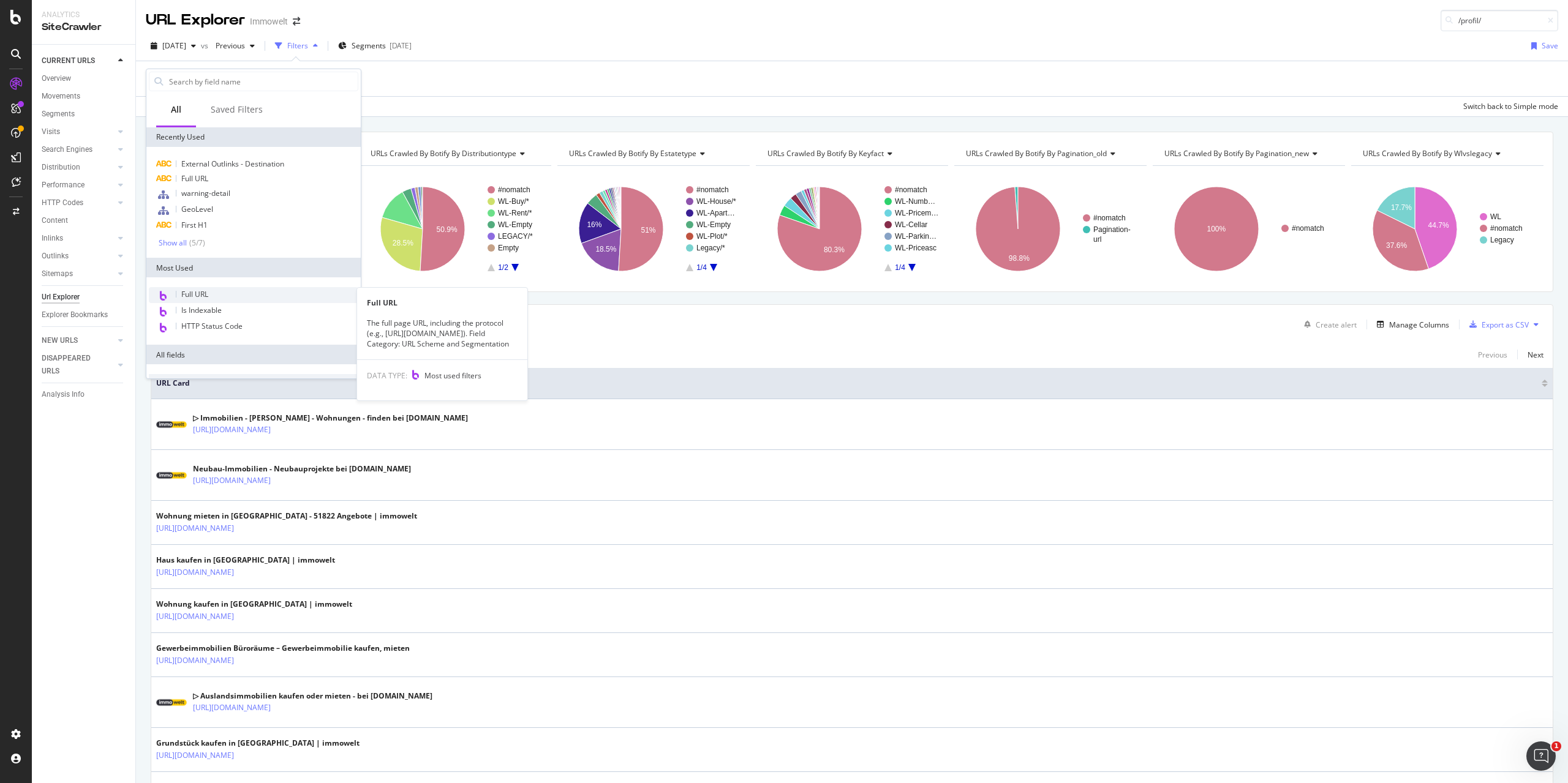
click at [209, 298] on div "Full URL" at bounding box center [253, 295] width 209 height 16
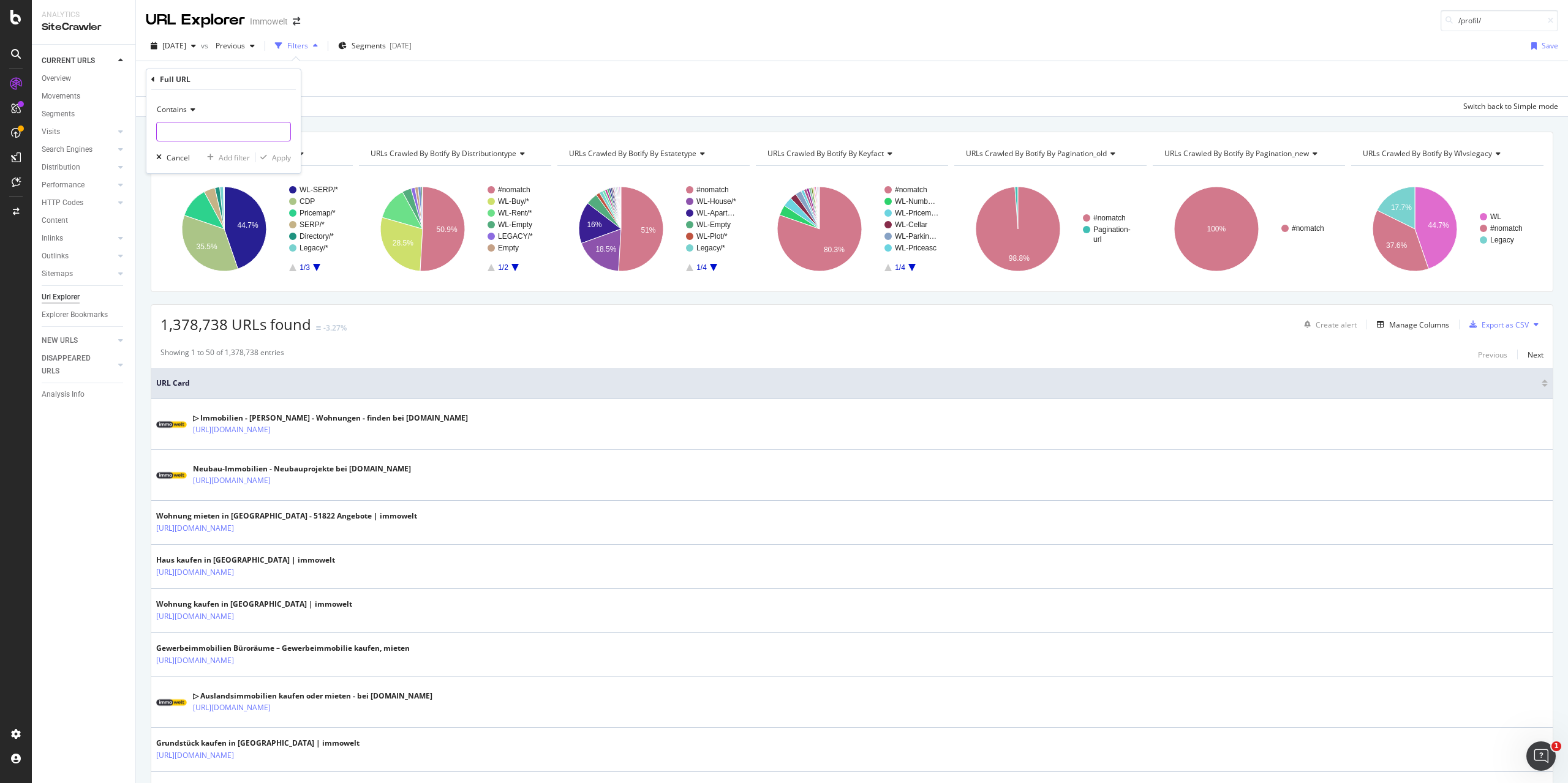
click at [252, 126] on input "text" at bounding box center [223, 131] width 133 height 19
type input "/profil/"
click at [288, 161] on div "Apply" at bounding box center [281, 158] width 19 height 11
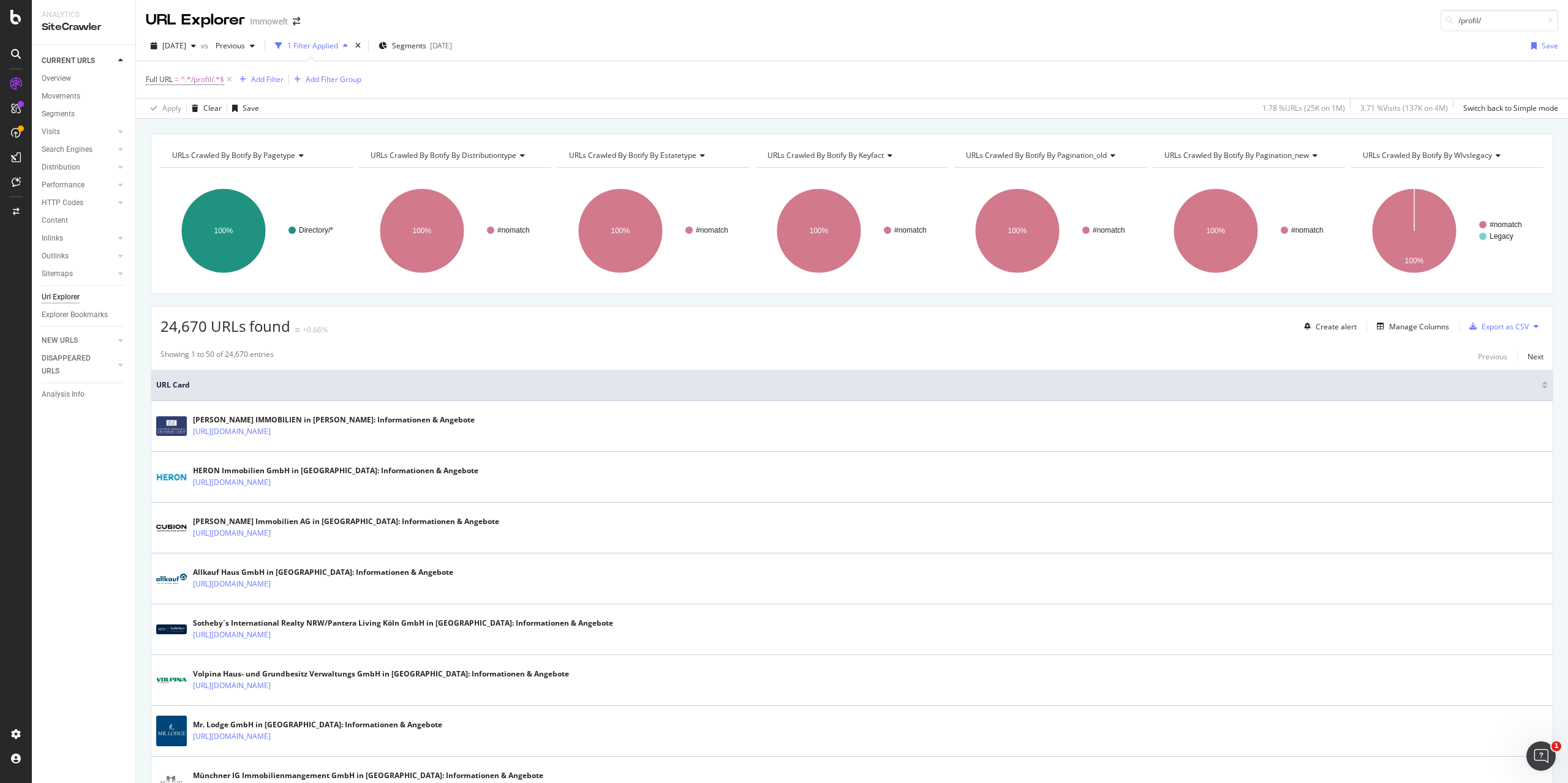
click at [266, 87] on div "Full URL = ^.*/profil/.*$ Add Filter Add Filter Group" at bounding box center [254, 80] width 215 height 17
click at [270, 82] on div "Add Filter" at bounding box center [267, 80] width 33 height 11
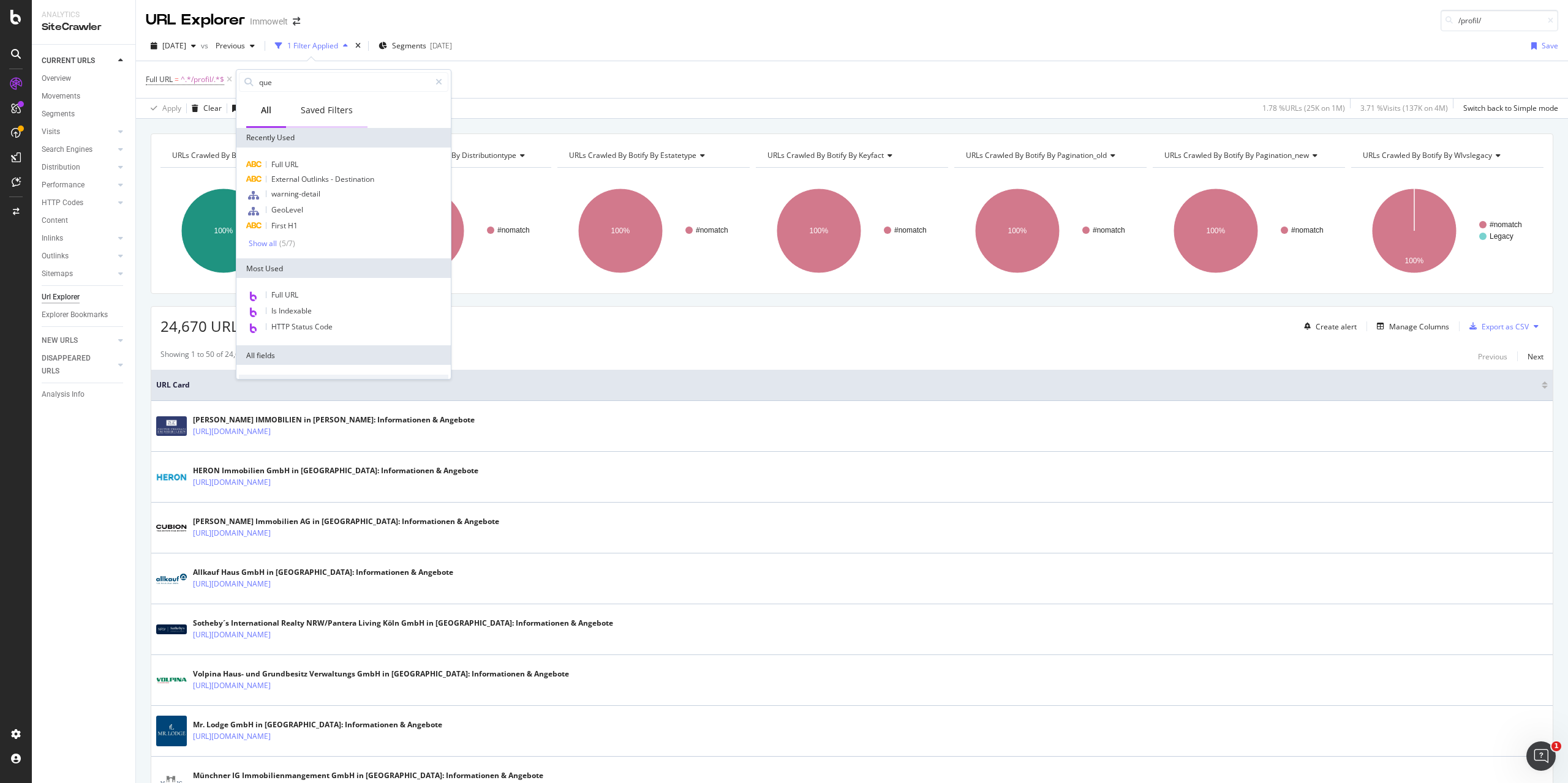
type input "quer"
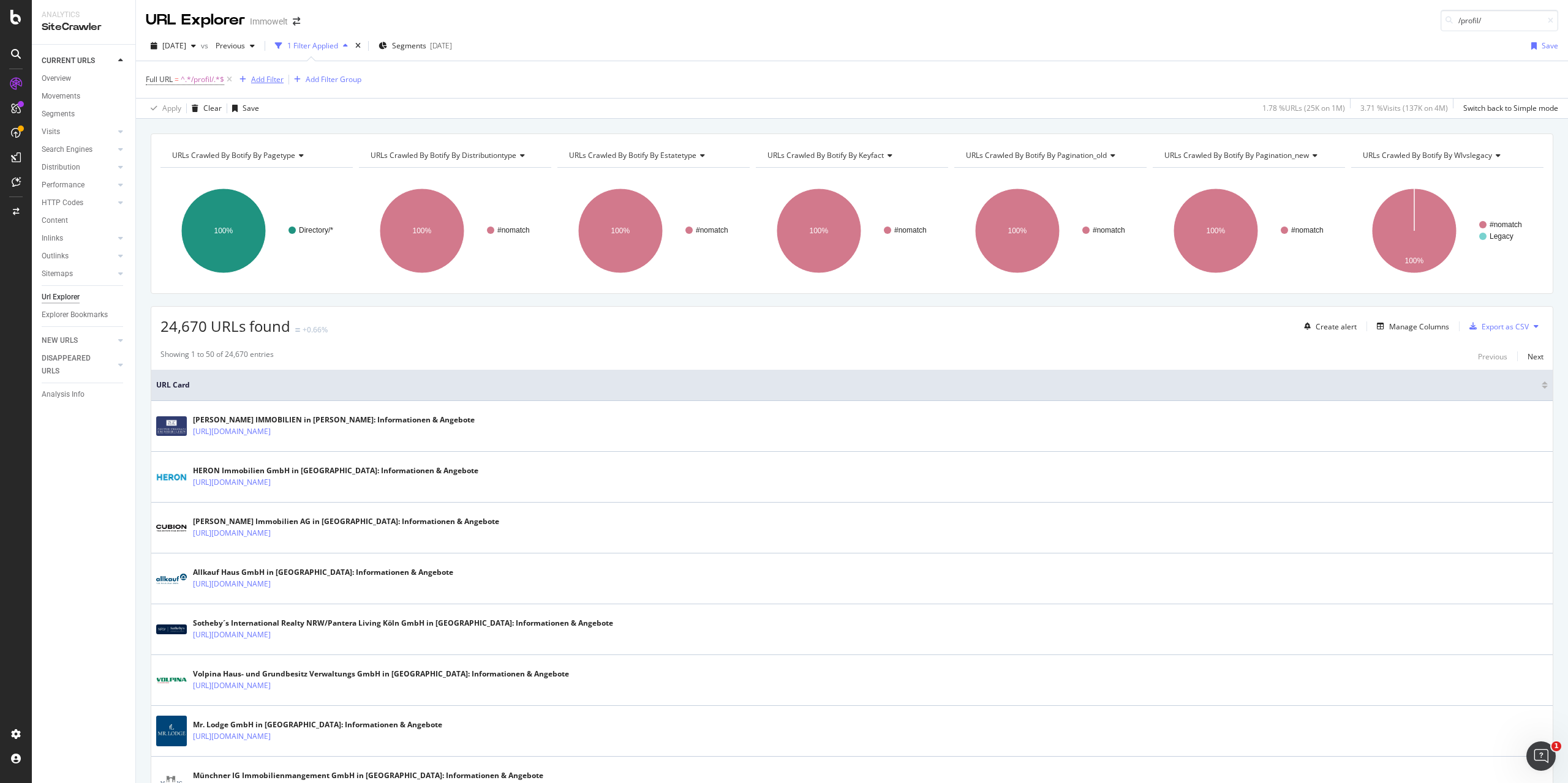
click at [275, 86] on div "Add Filter" at bounding box center [258, 80] width 49 height 13
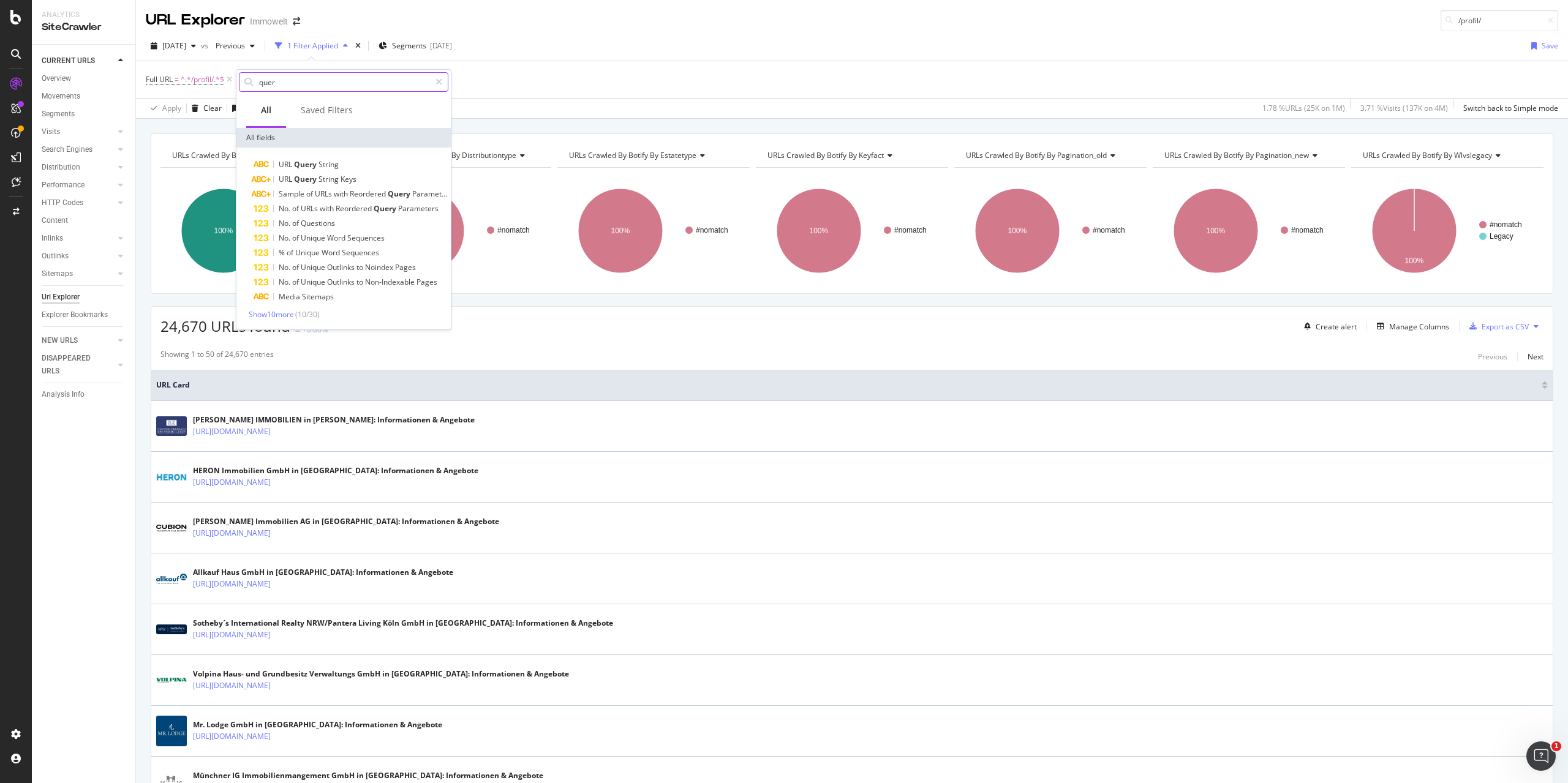
click at [274, 84] on input "quer" at bounding box center [343, 82] width 172 height 18
type input "query"
click at [271, 310] on span "Show 1 more" at bounding box center [269, 315] width 41 height 11
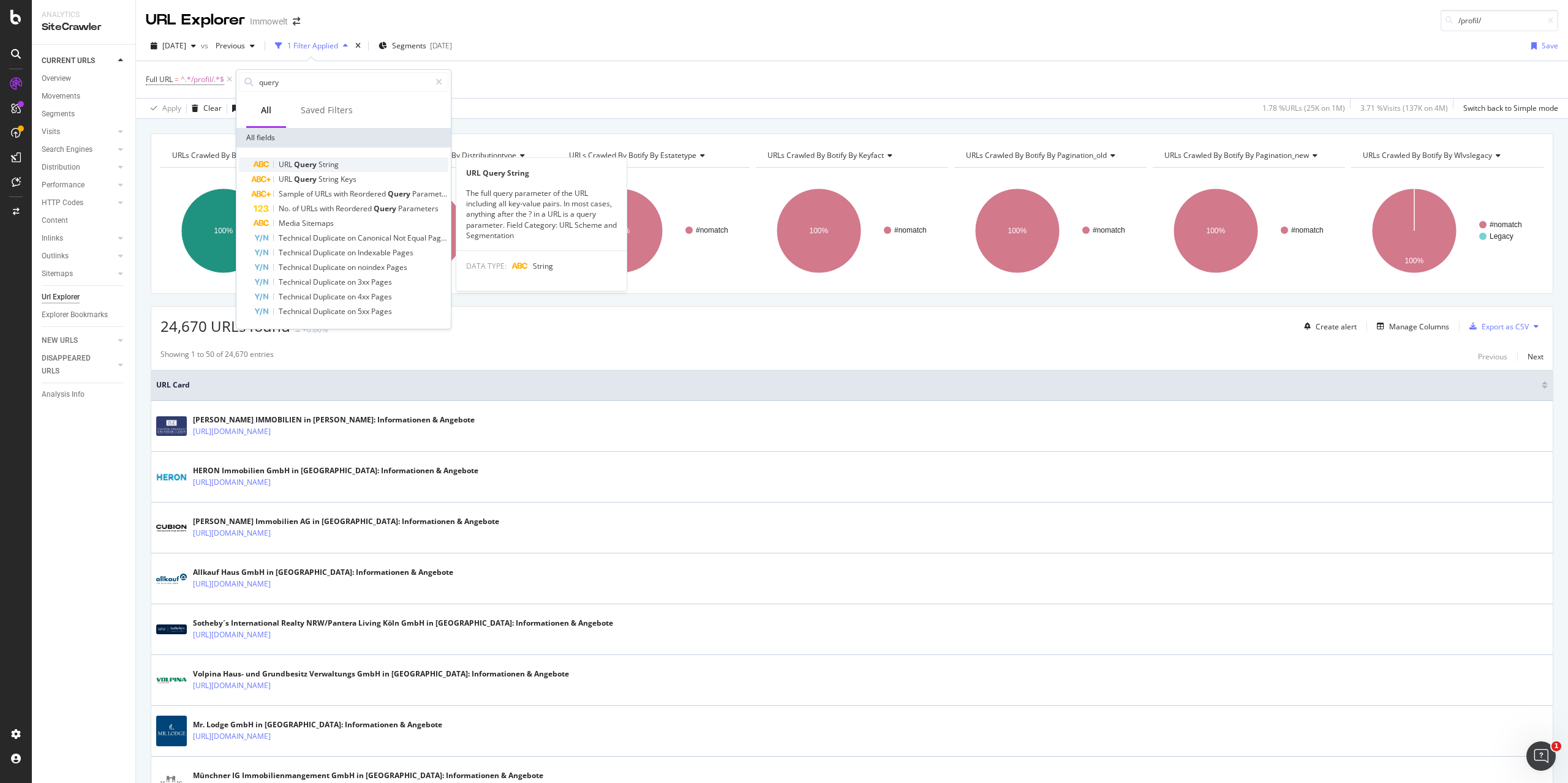
click at [325, 163] on span "String" at bounding box center [329, 165] width 20 height 11
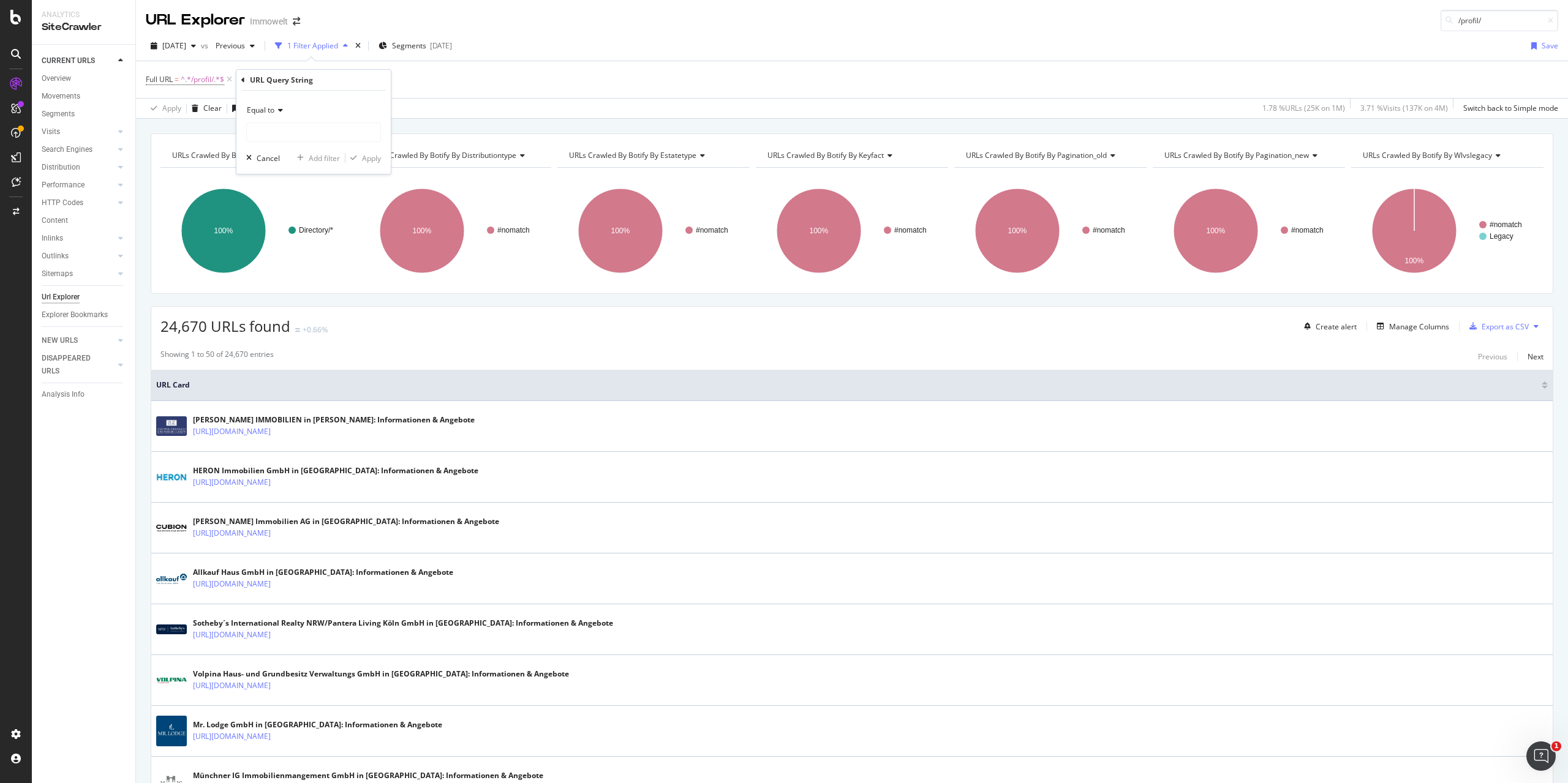
click at [281, 109] on icon at bounding box center [278, 110] width 9 height 7
click at [317, 231] on div "Contains" at bounding box center [315, 231] width 131 height 16
click at [321, 124] on input "text" at bounding box center [313, 132] width 133 height 19
type input "?"
click at [369, 161] on div "Apply" at bounding box center [371, 159] width 19 height 11
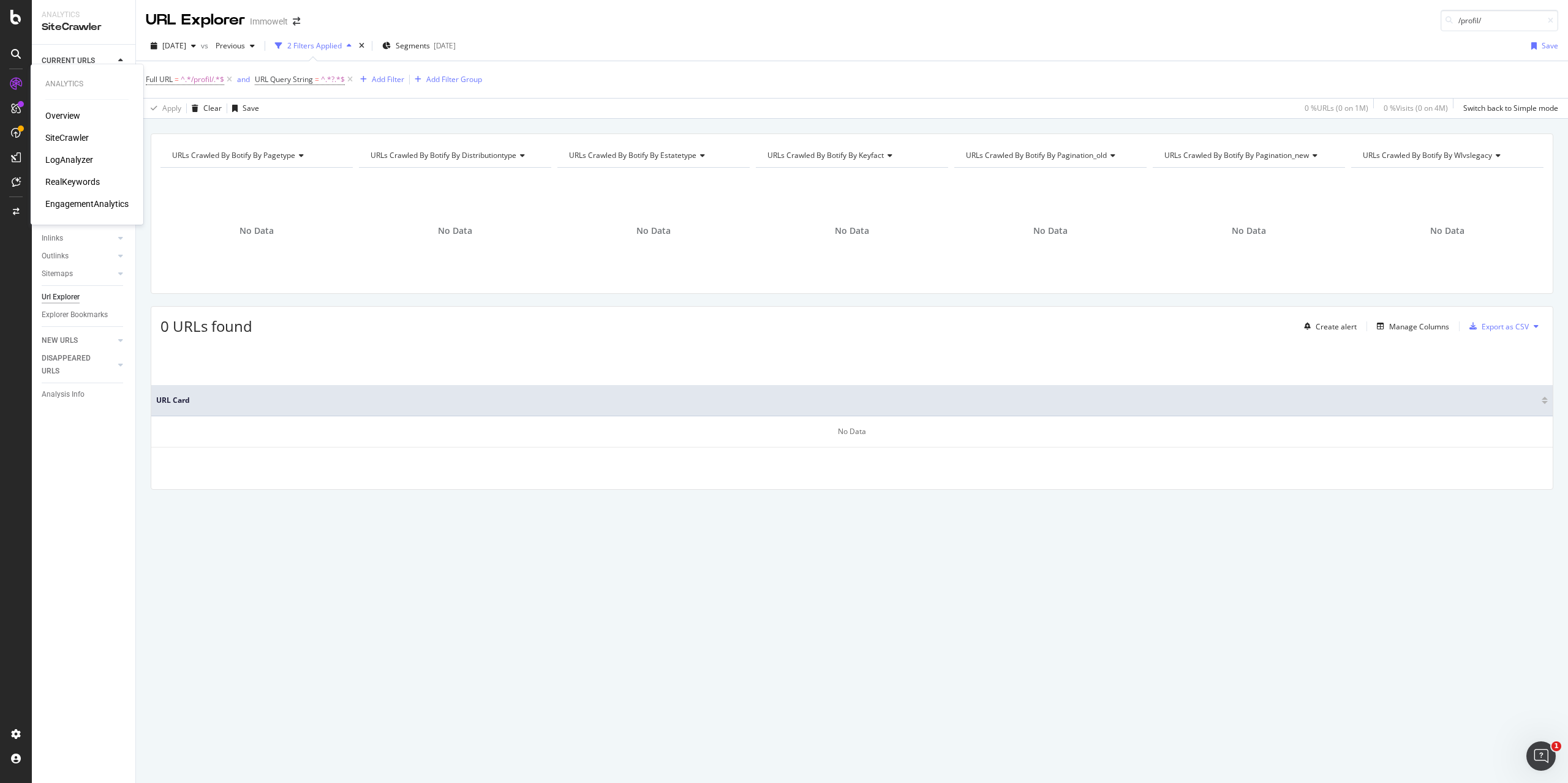
click at [59, 158] on div "LogAnalyzer" at bounding box center [69, 160] width 48 height 12
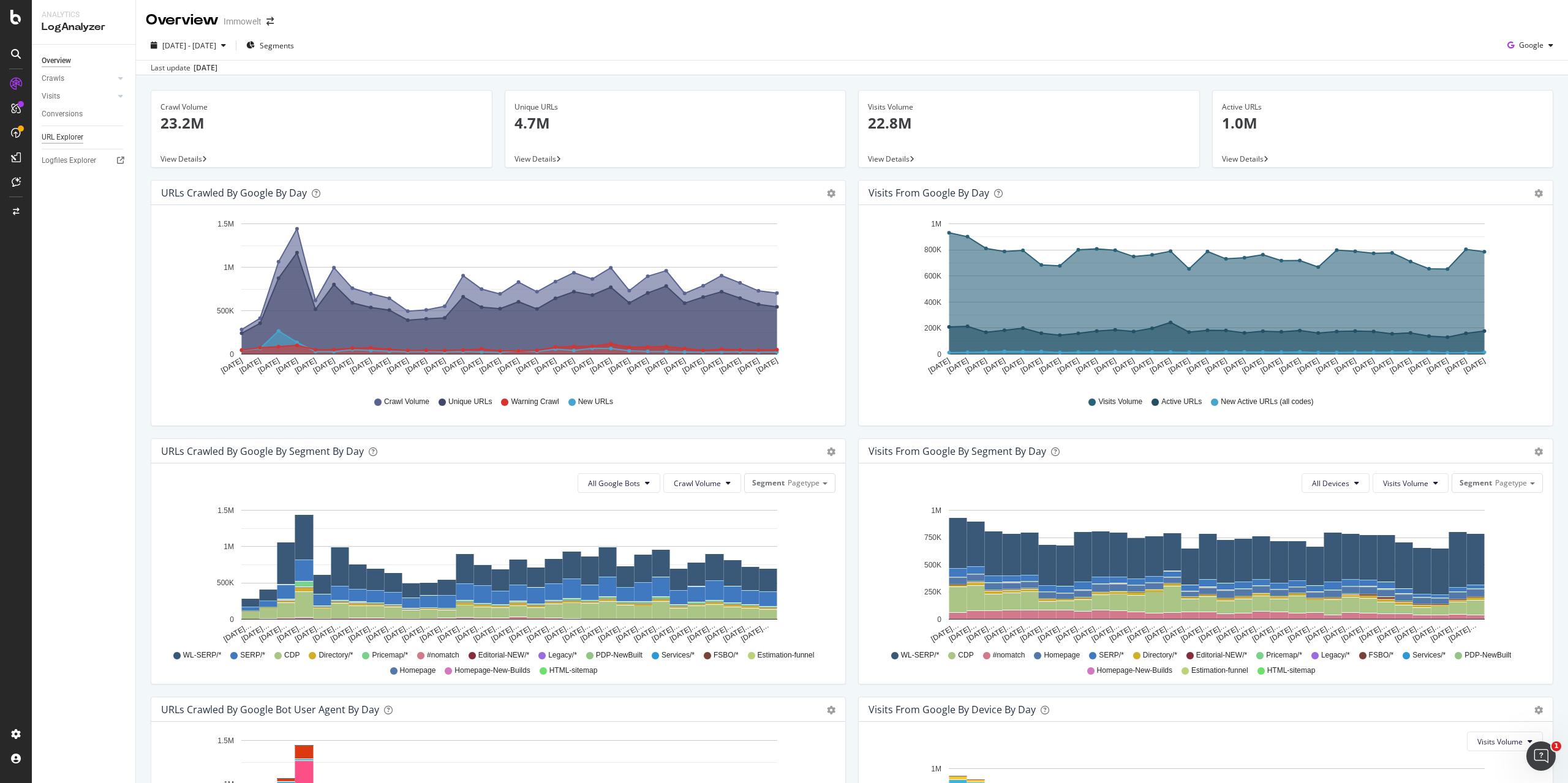
click at [68, 141] on div "URL Explorer" at bounding box center [62, 137] width 41 height 13
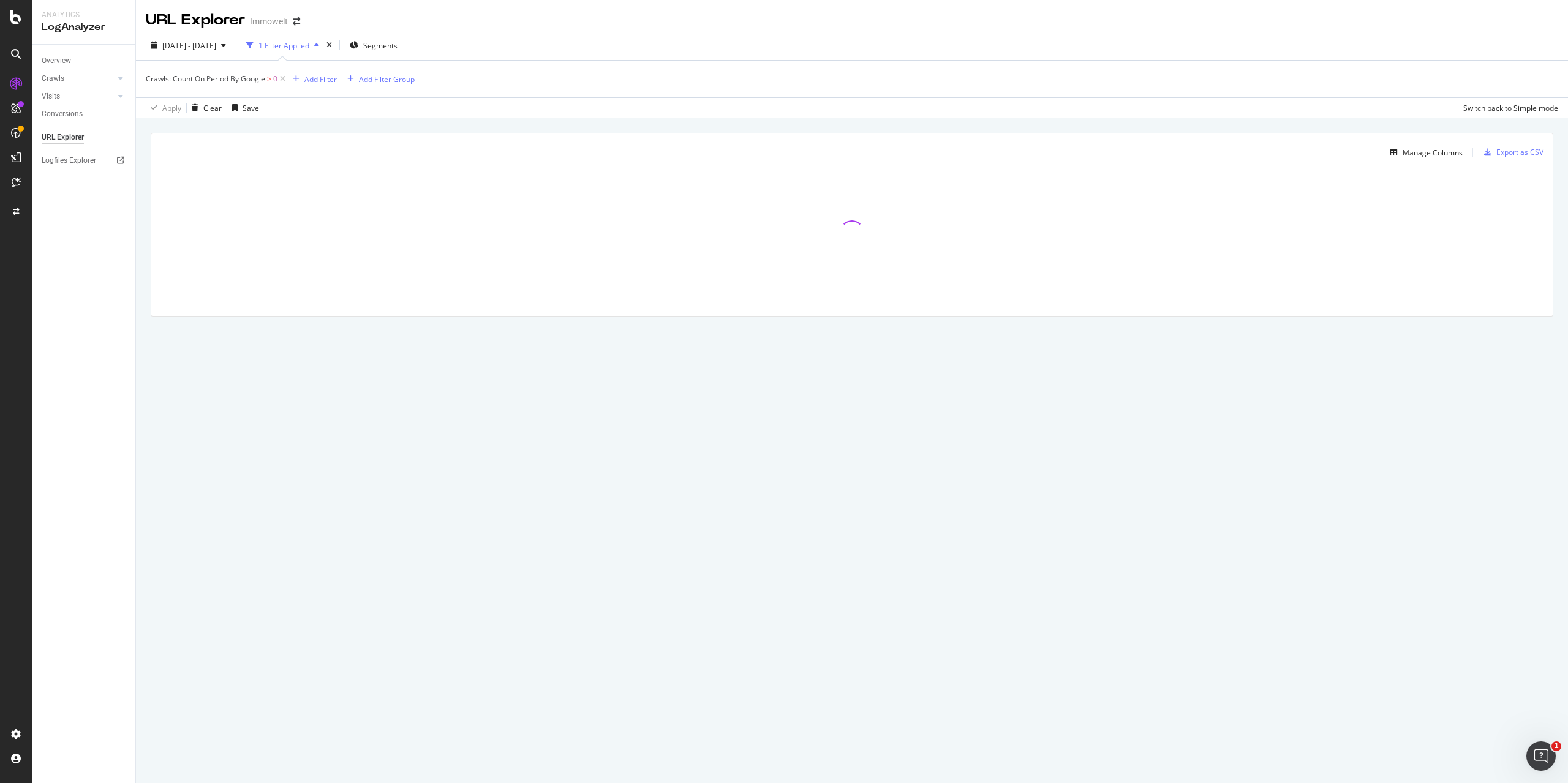
click at [331, 80] on div "Add Filter" at bounding box center [321, 80] width 33 height 11
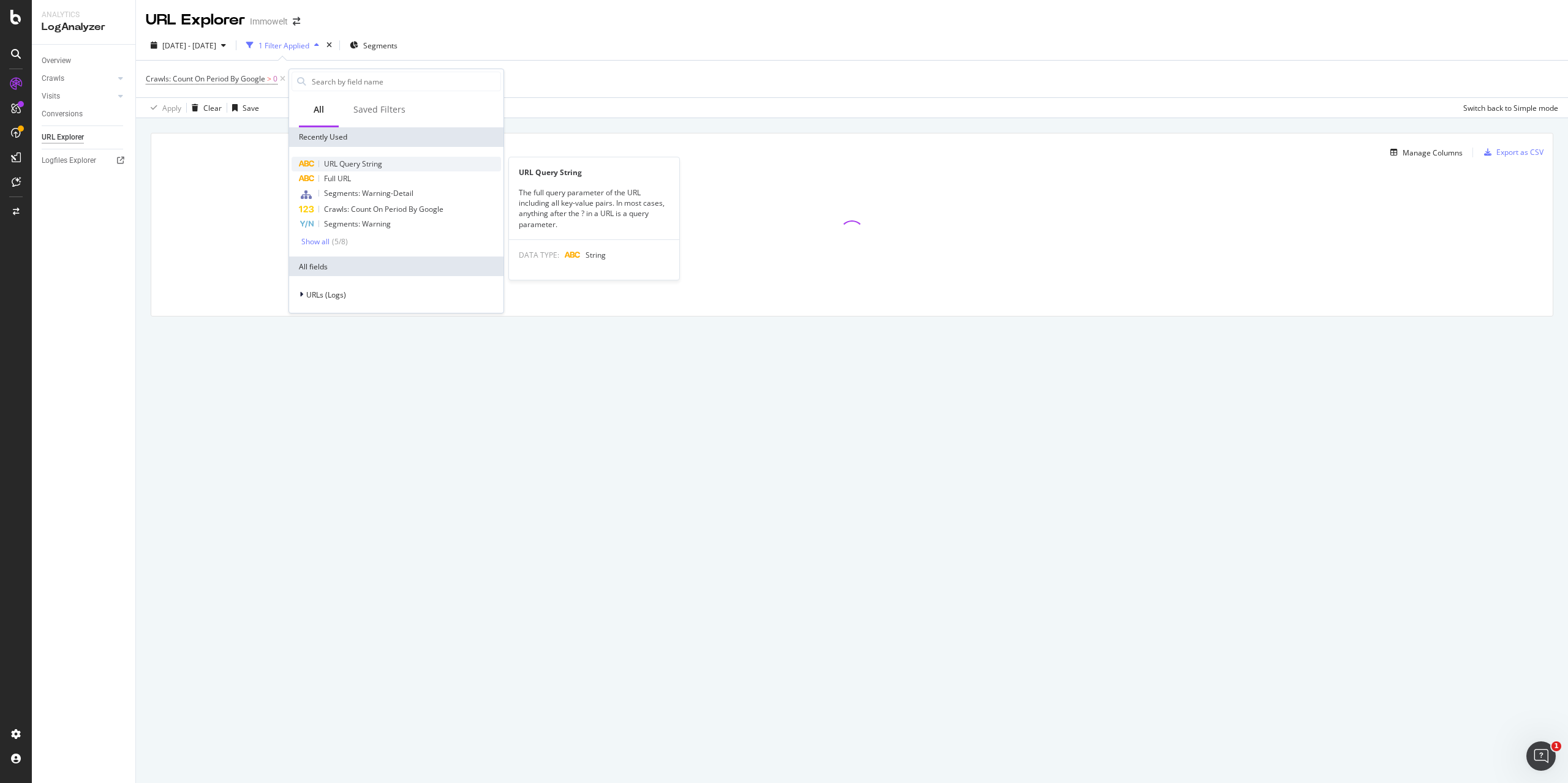
click at [370, 163] on span "URL Query String" at bounding box center [353, 164] width 58 height 11
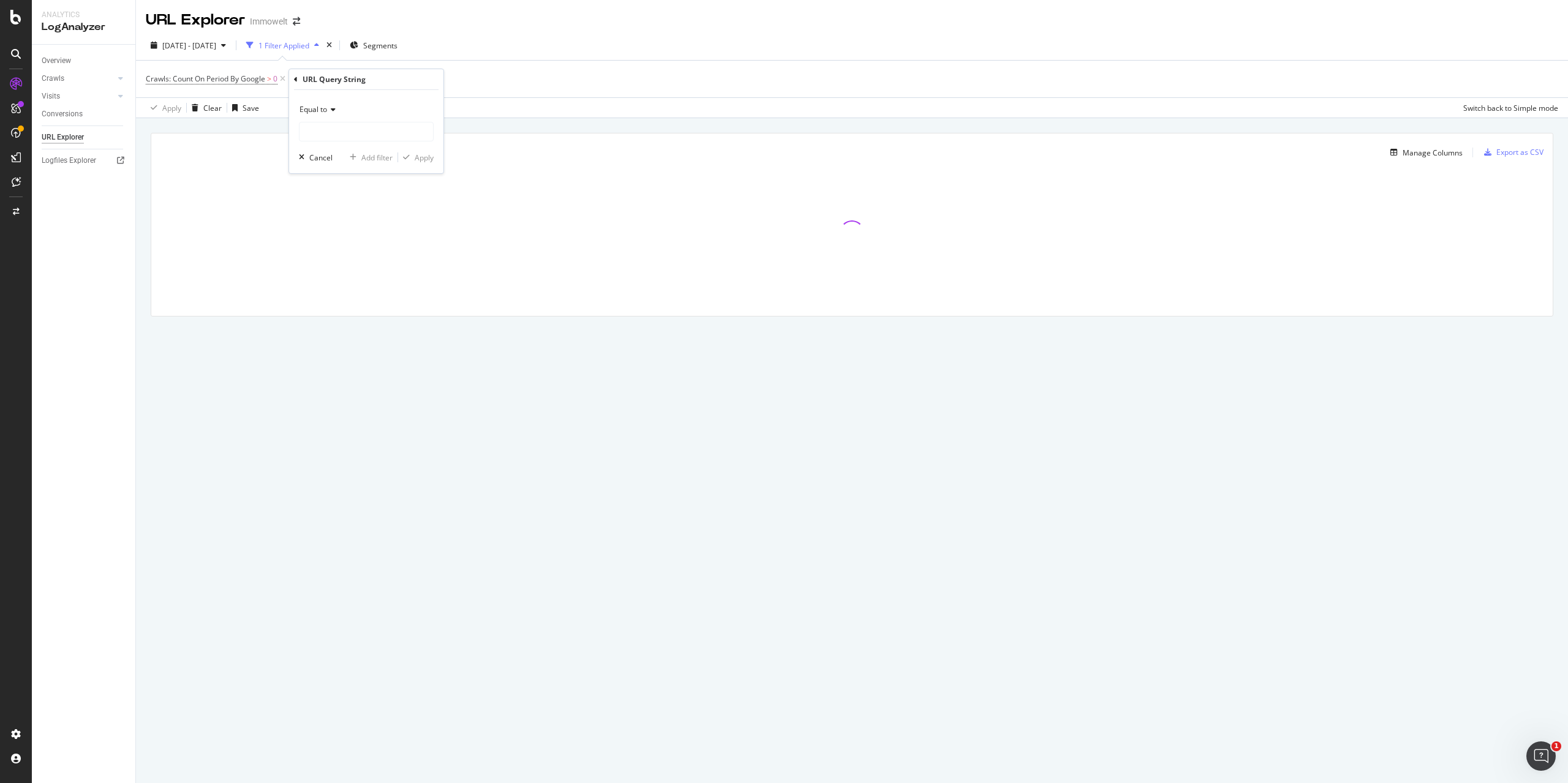
click at [331, 108] on icon at bounding box center [331, 109] width 9 height 7
click at [350, 238] on div "Doesn't contain" at bounding box center [367, 246] width 131 height 16
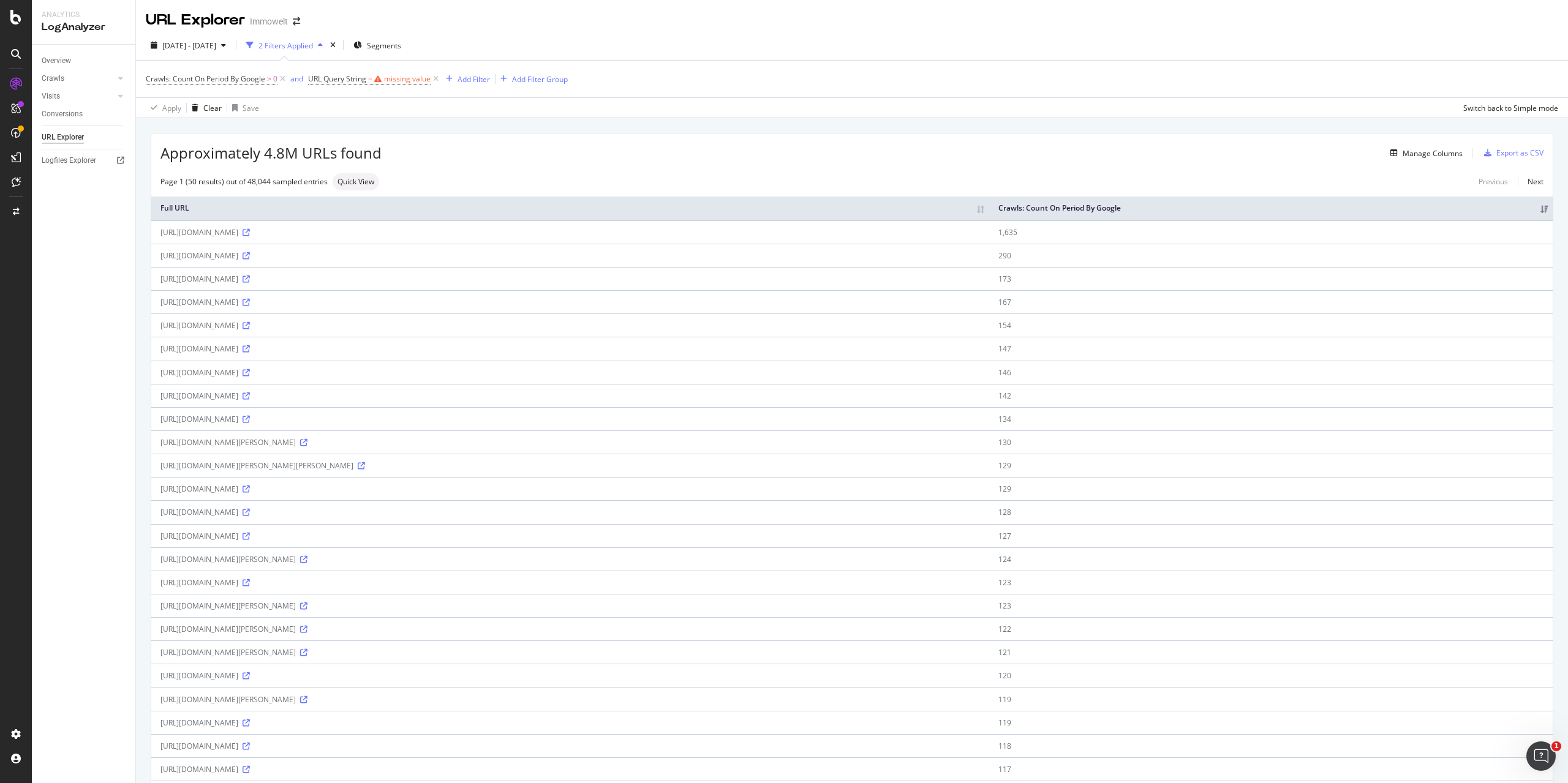
click at [469, 86] on div "Crawls: Count On Period By Google > 0 and URL Query String = missing value Add …" at bounding box center [852, 79] width 1412 height 37
click at [438, 82] on icon at bounding box center [436, 79] width 11 height 12
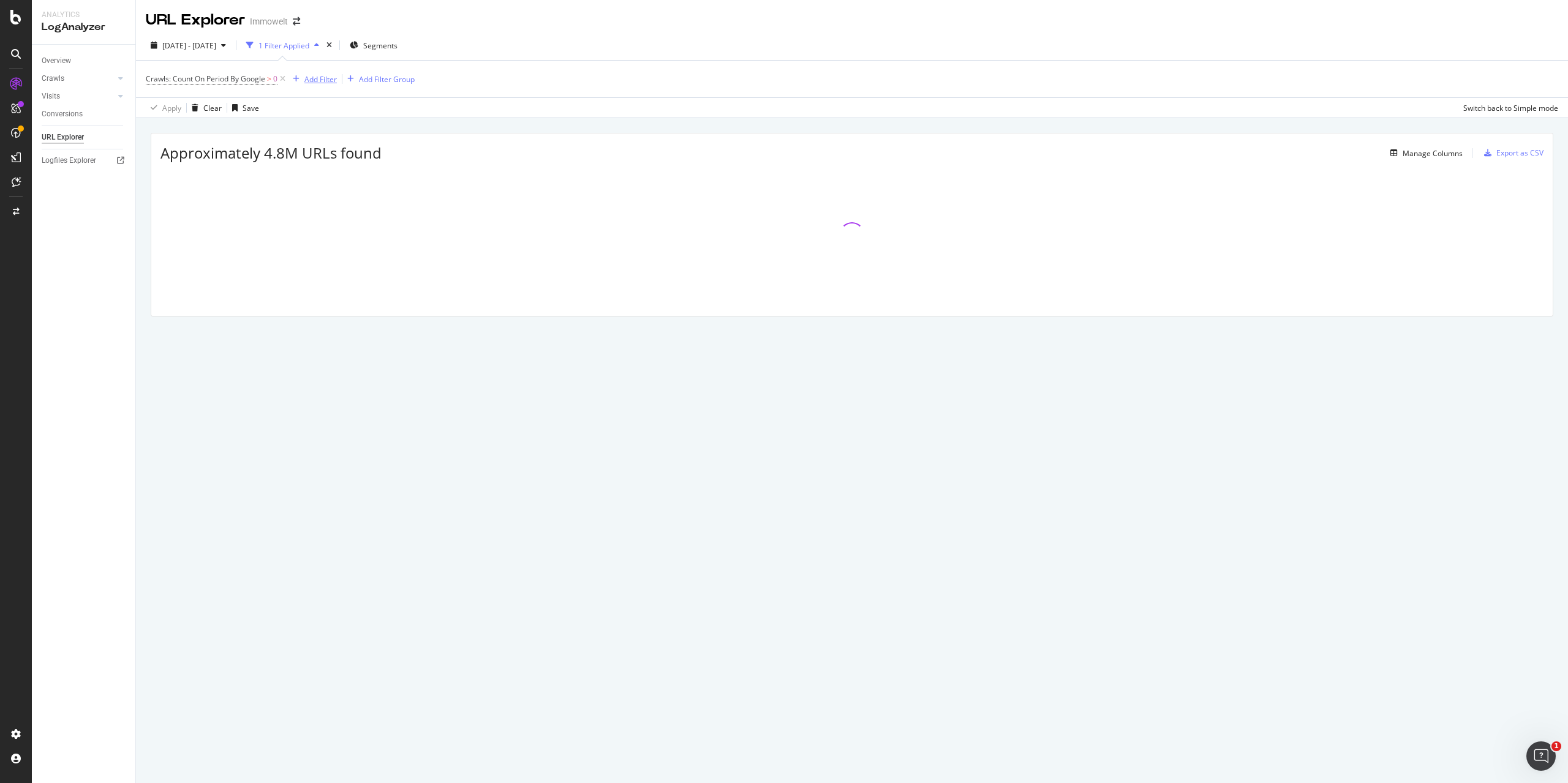
click at [318, 78] on div "Add Filter" at bounding box center [321, 80] width 33 height 11
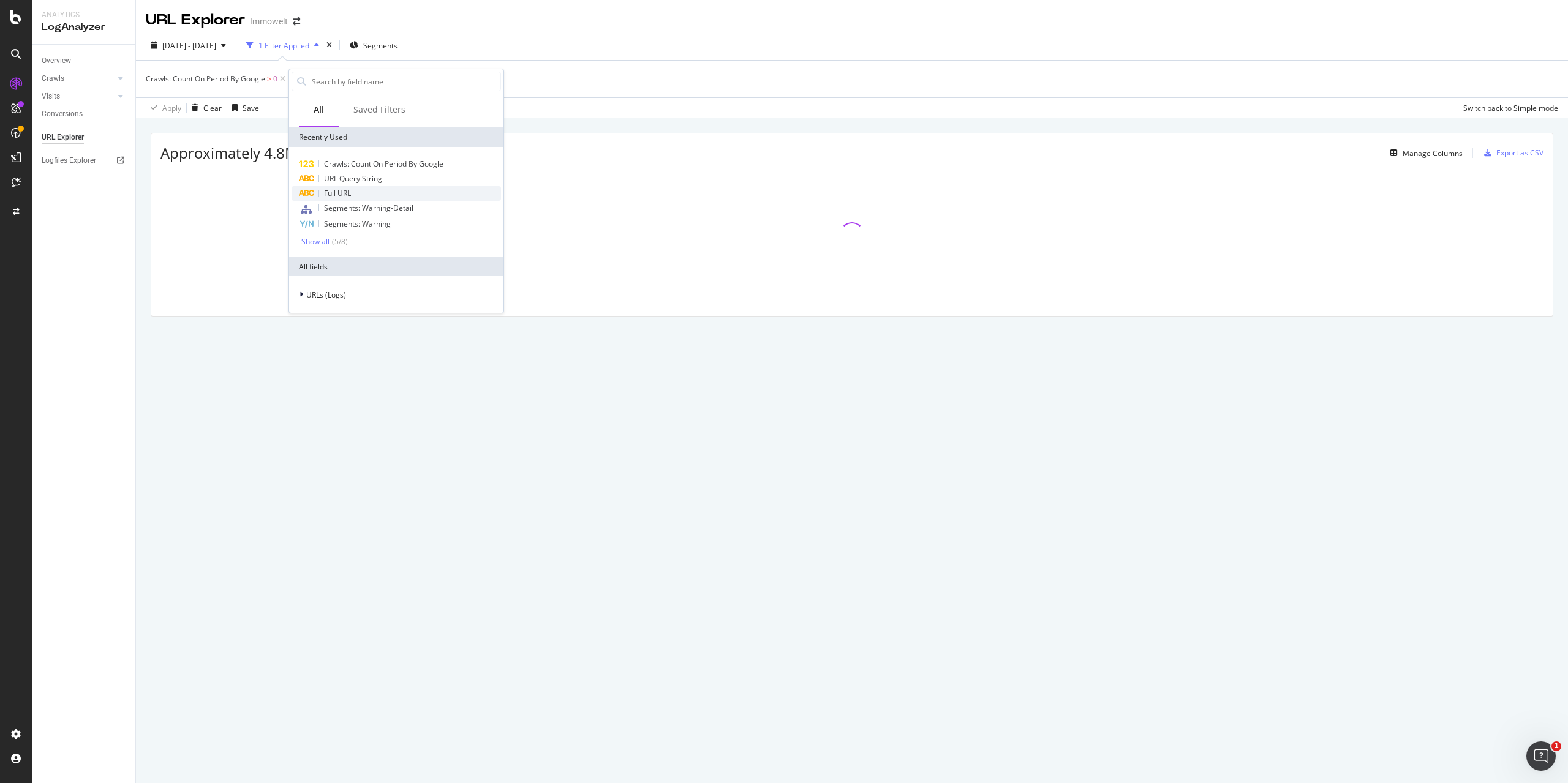
click at [350, 189] on span "Full URL" at bounding box center [337, 193] width 27 height 11
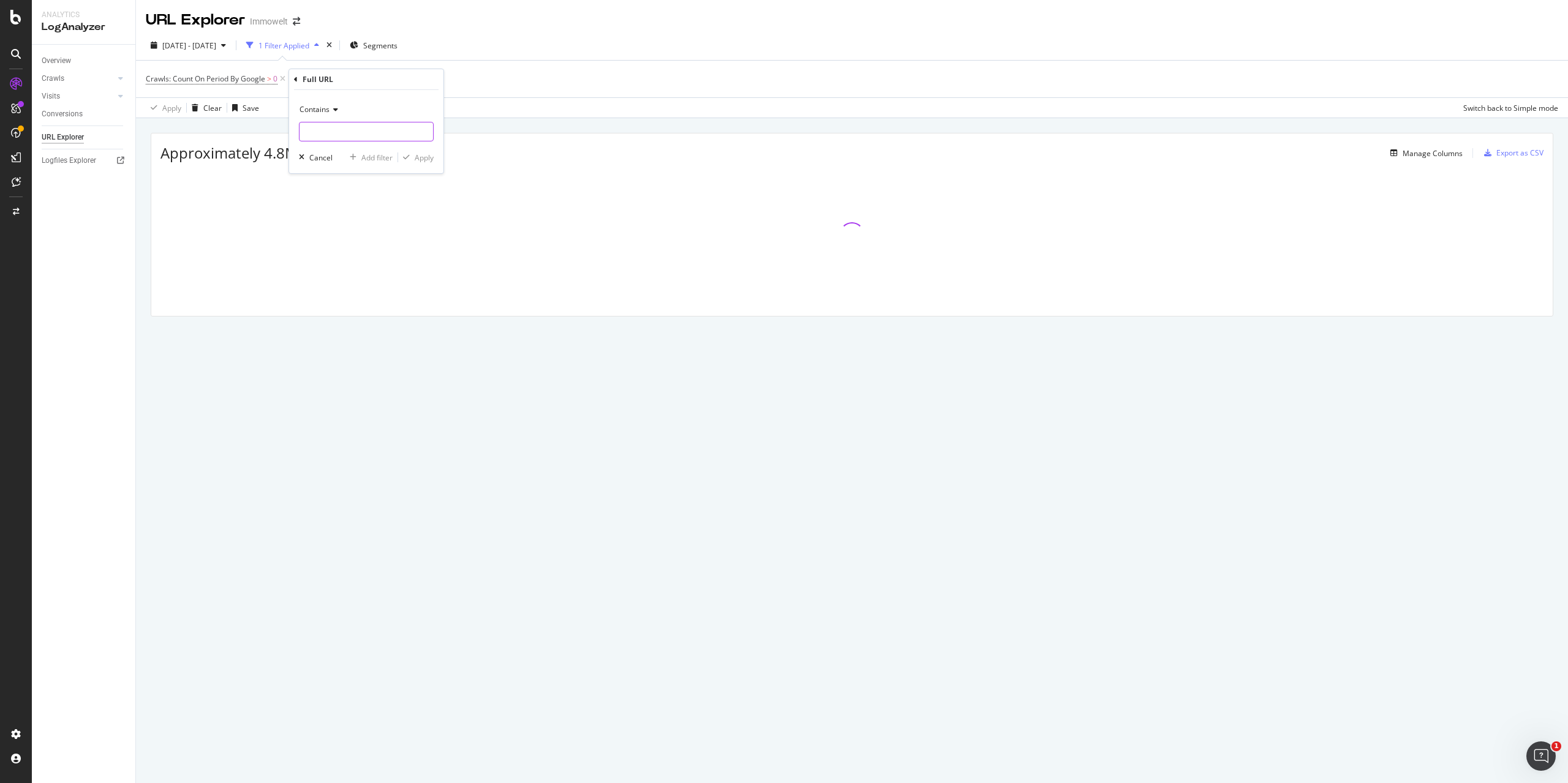
click at [339, 125] on input "text" at bounding box center [365, 131] width 133 height 19
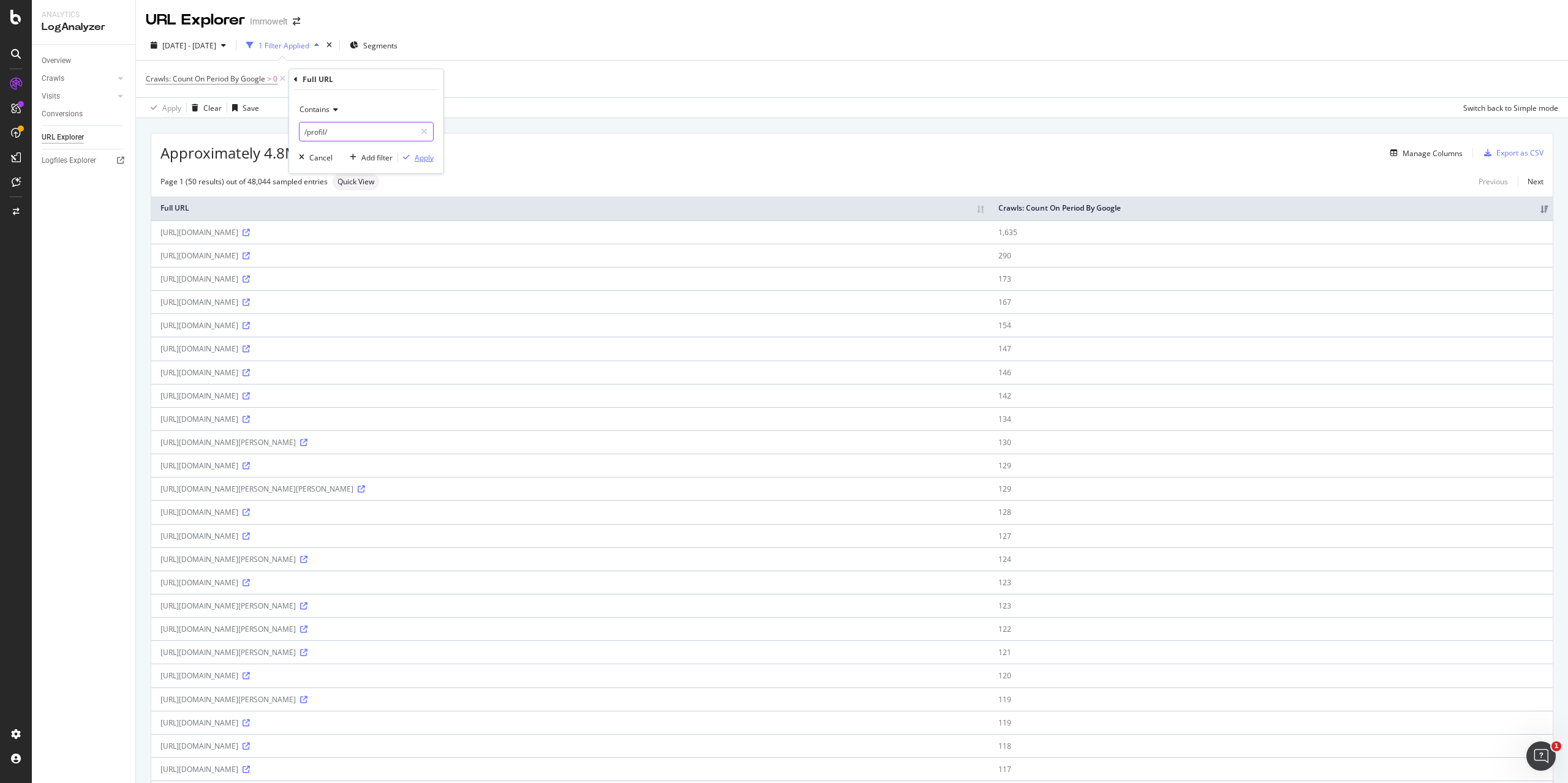
type input "/profil/"
click at [421, 157] on div "Apply" at bounding box center [424, 158] width 19 height 11
click at [1526, 187] on link "Next" at bounding box center [1531, 181] width 25 height 18
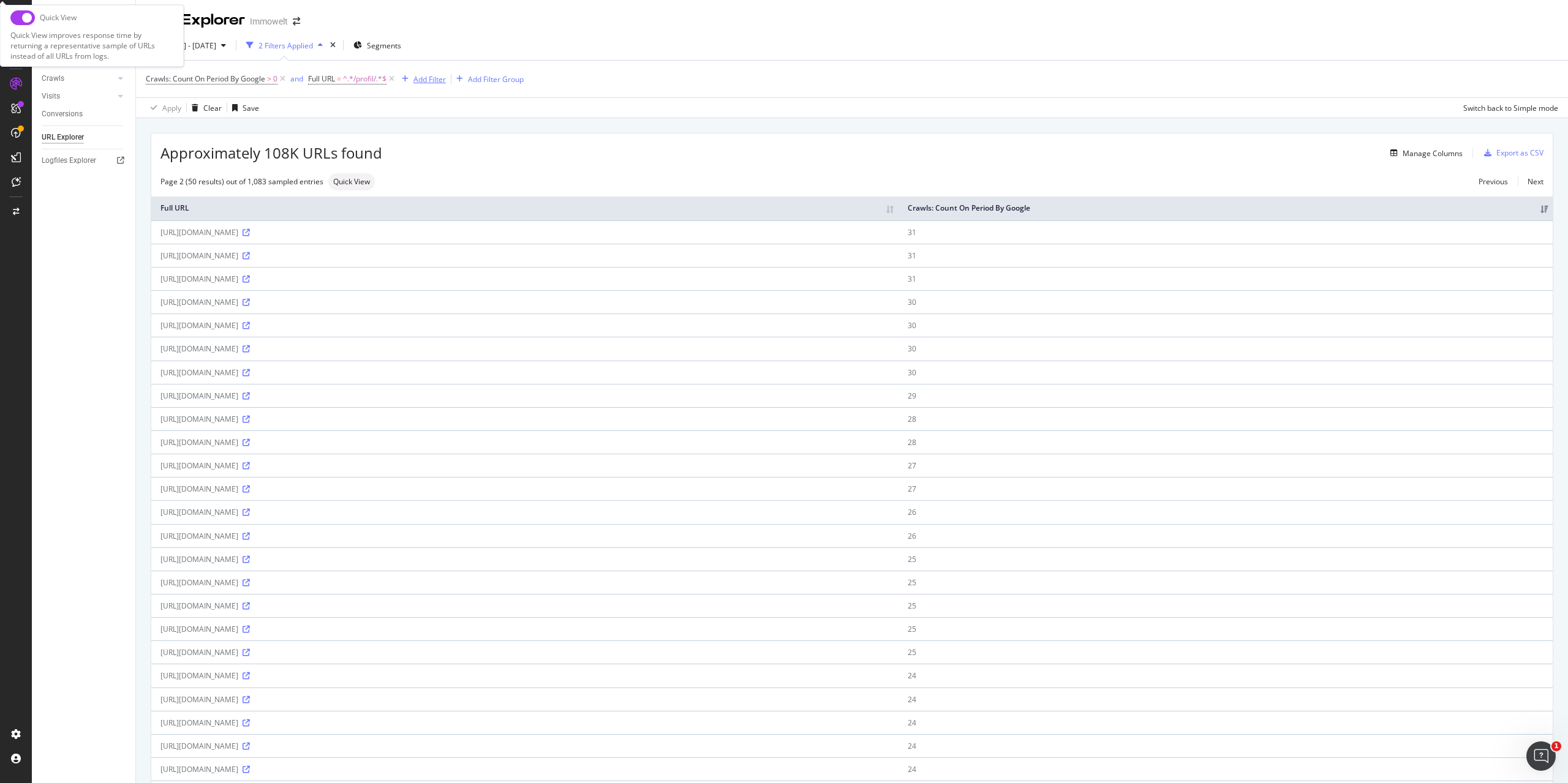
click at [428, 81] on div "Add Filter" at bounding box center [430, 80] width 33 height 11
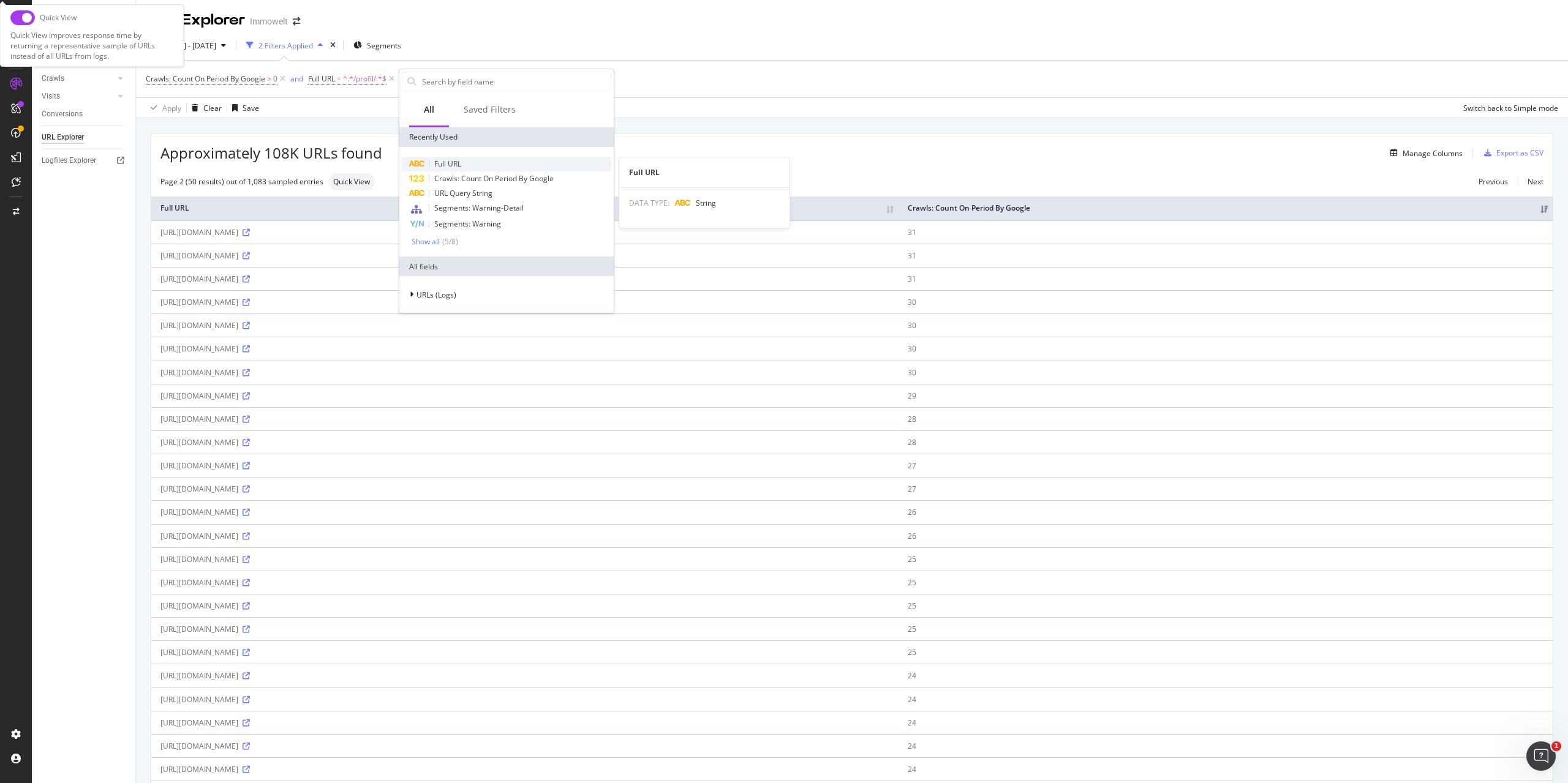
click at [446, 165] on span "Full URL" at bounding box center [448, 164] width 27 height 11
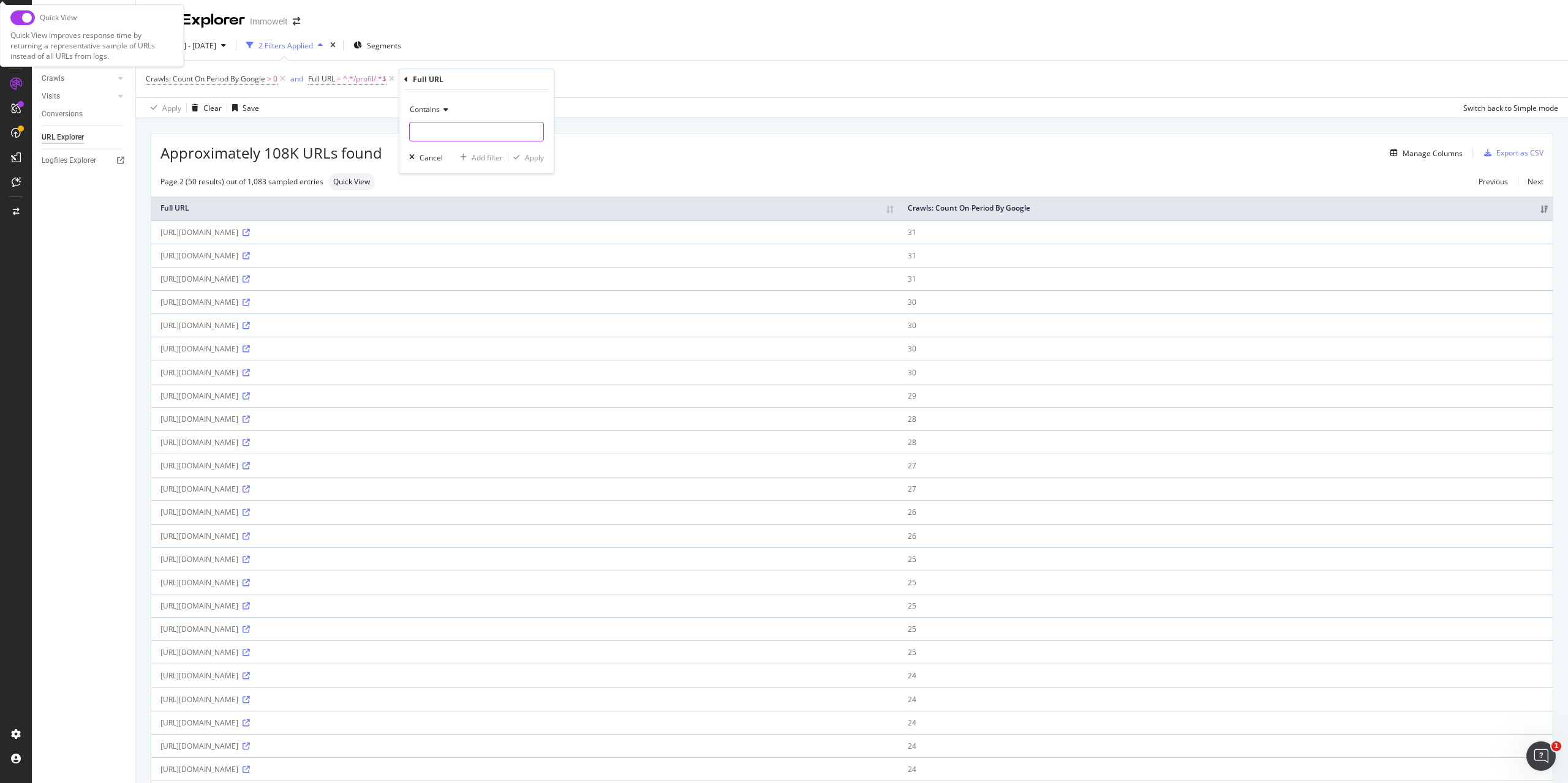
click at [458, 133] on input "text" at bounding box center [476, 131] width 133 height 19
type input "agency-card"
click at [531, 158] on div "Apply" at bounding box center [534, 158] width 19 height 11
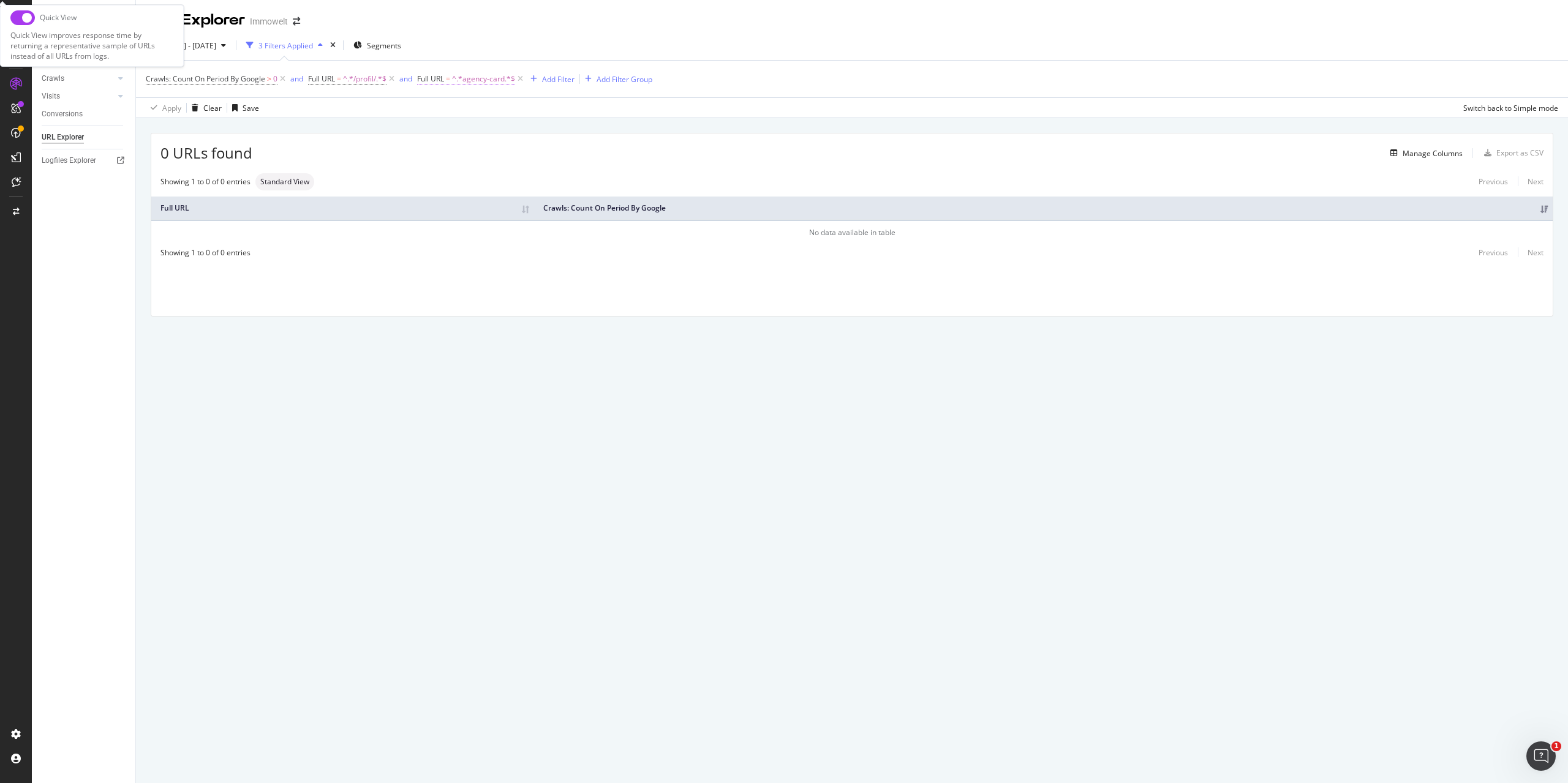
click at [484, 80] on span "^.*agency-card.*$" at bounding box center [483, 79] width 63 height 17
click at [460, 132] on input "agency-card" at bounding box center [488, 129] width 116 height 19
type input "agency_card"
click at [550, 155] on div "Apply" at bounding box center [555, 156] width 19 height 11
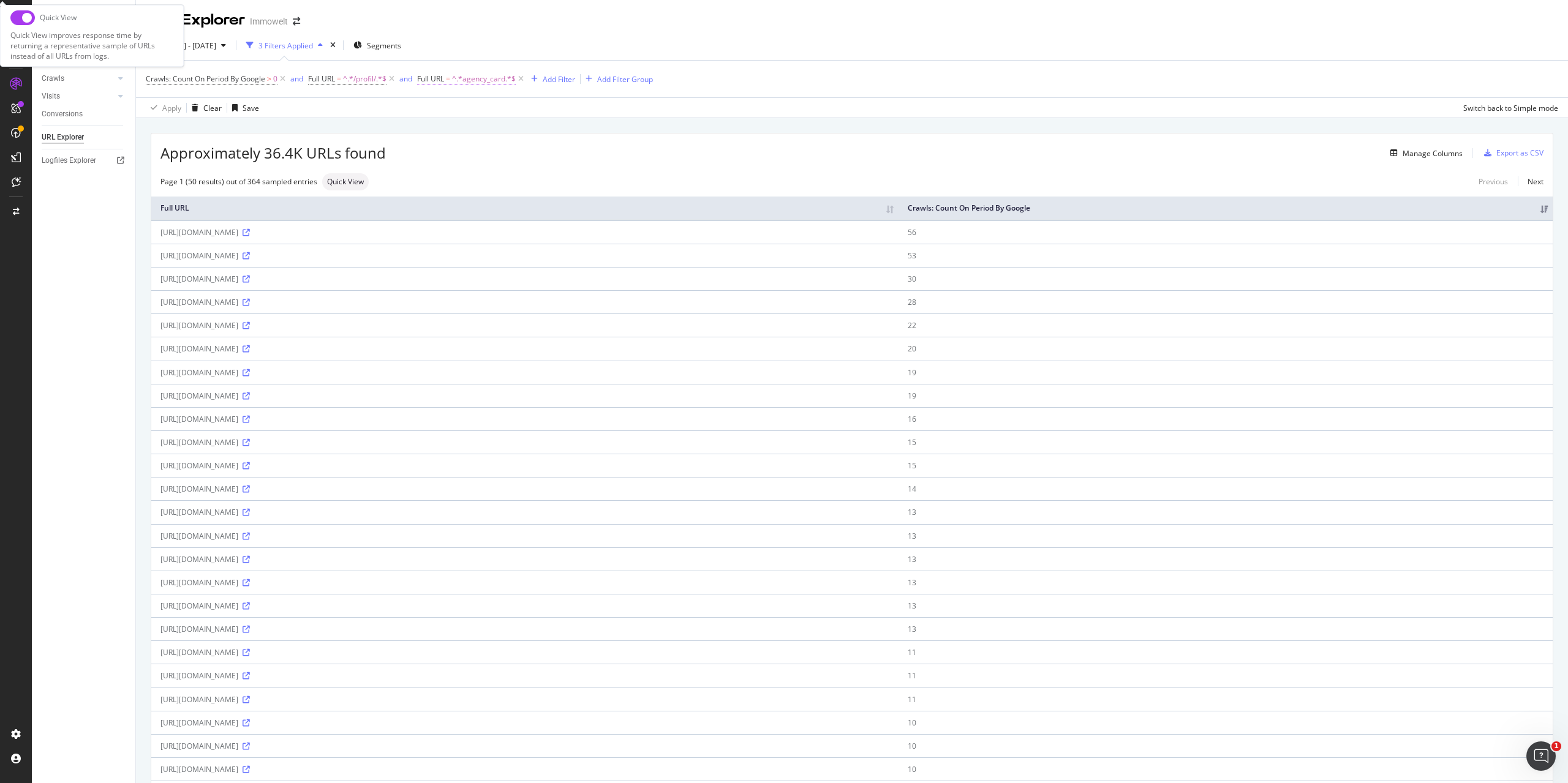
click at [502, 80] on span "^.*agency_card.*$" at bounding box center [483, 79] width 64 height 17
click at [505, 131] on input "agency_card" at bounding box center [488, 129] width 116 height 19
type input "?"
click at [553, 158] on div "Apply" at bounding box center [555, 156] width 19 height 11
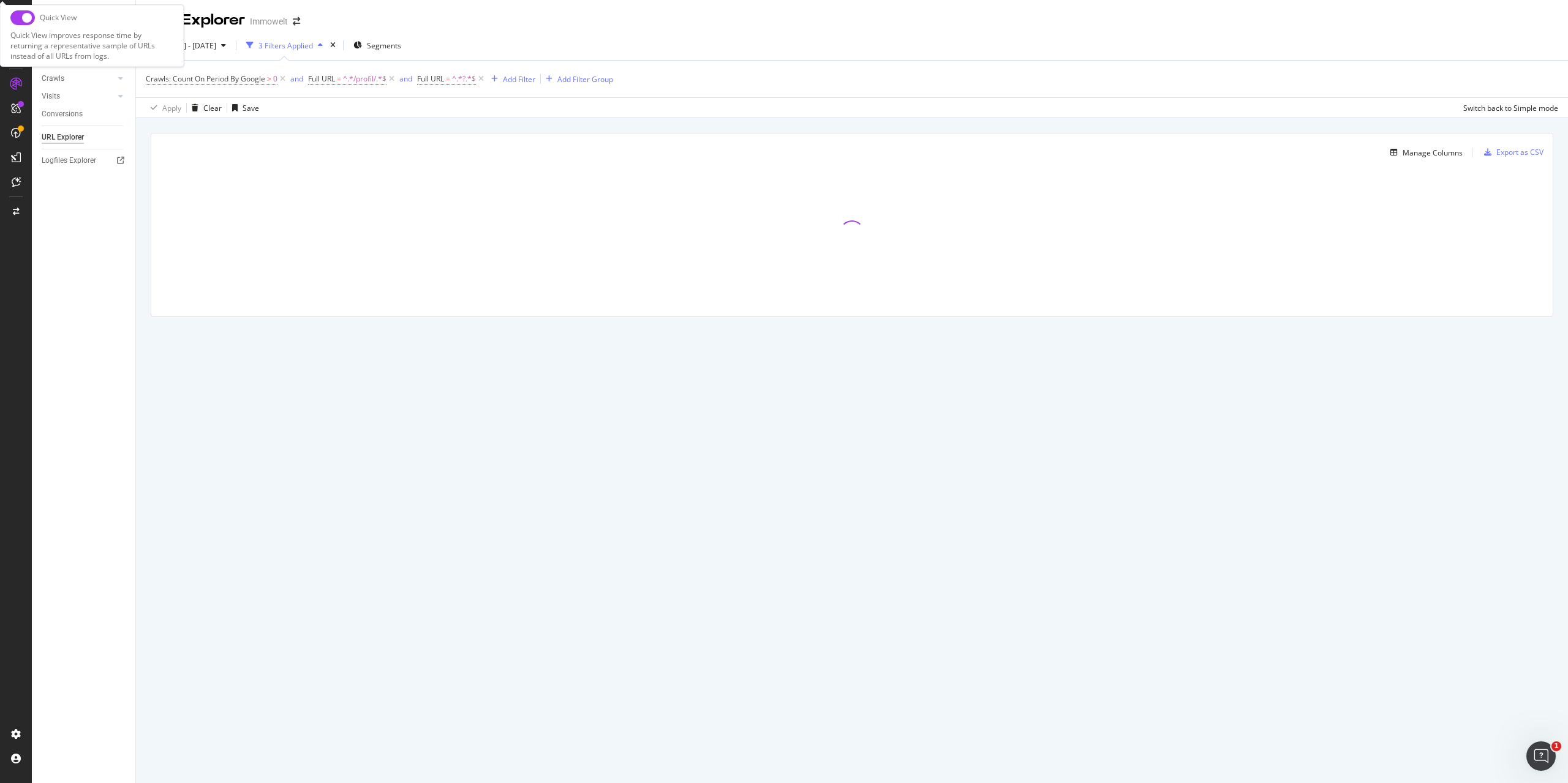
click at [104, 29] on div "Quick View Quick View improves response time by returning a representative samp…" at bounding box center [92, 35] width 184 height 62
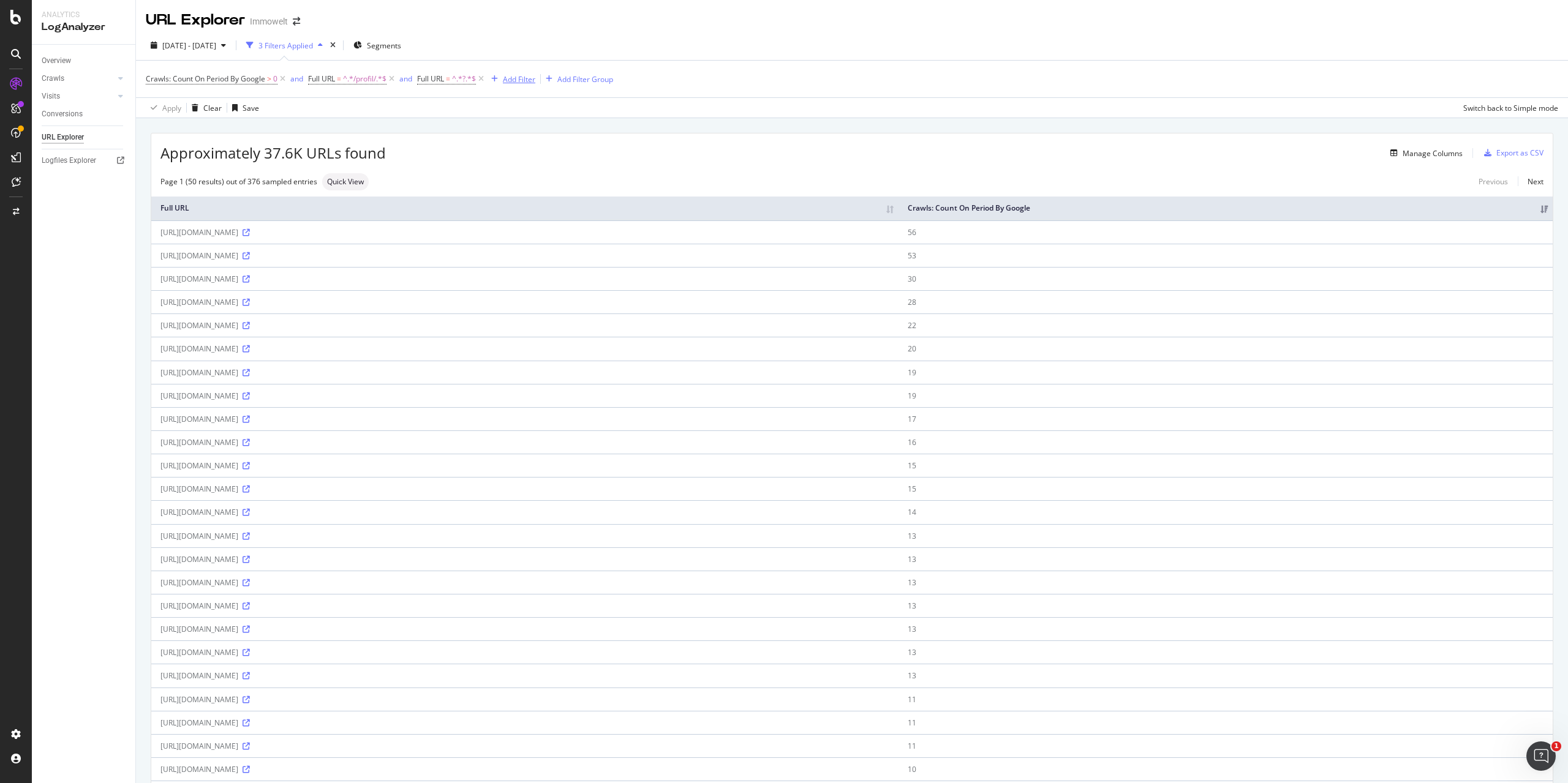
click at [523, 82] on div "Add Filter" at bounding box center [519, 80] width 33 height 11
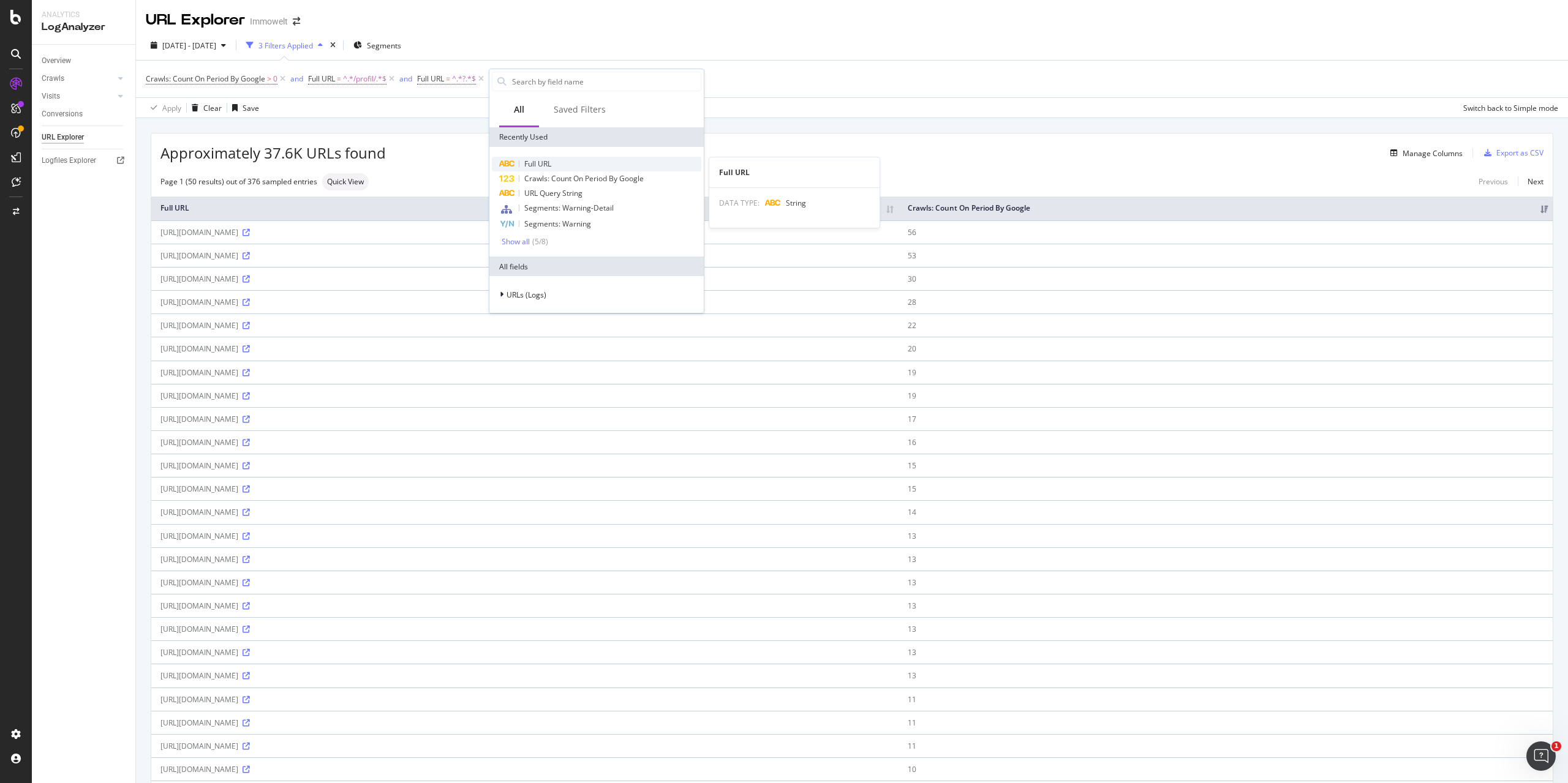
click at [547, 167] on span "Full URL" at bounding box center [537, 164] width 27 height 11
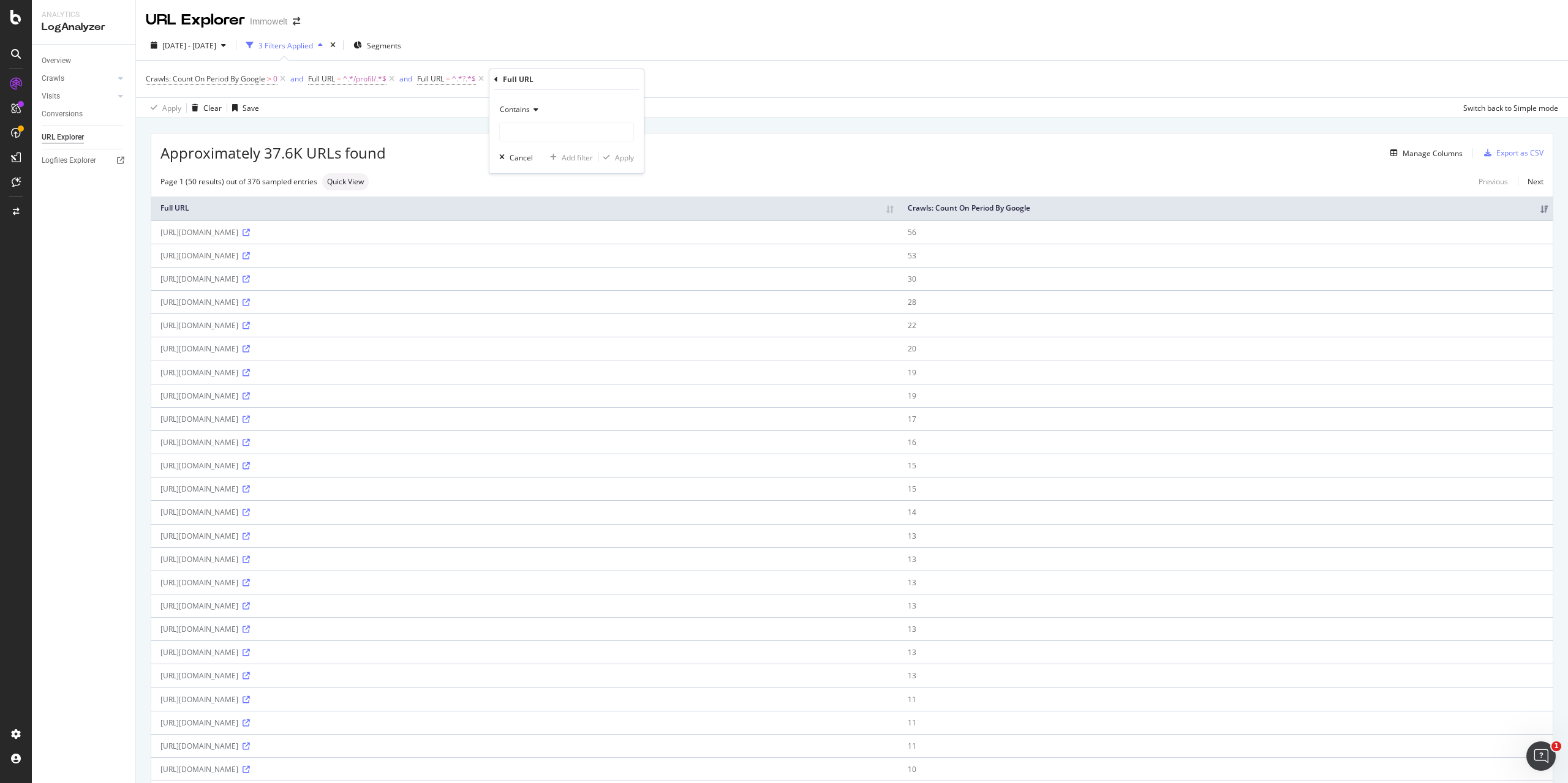
click at [537, 111] on icon at bounding box center [534, 109] width 9 height 7
click at [564, 250] on div "Doesn't contain" at bounding box center [568, 246] width 131 height 16
click at [551, 127] on input "text" at bounding box center [566, 131] width 133 height 19
type input "agency_card"
click at [616, 159] on div "Apply" at bounding box center [624, 158] width 19 height 11
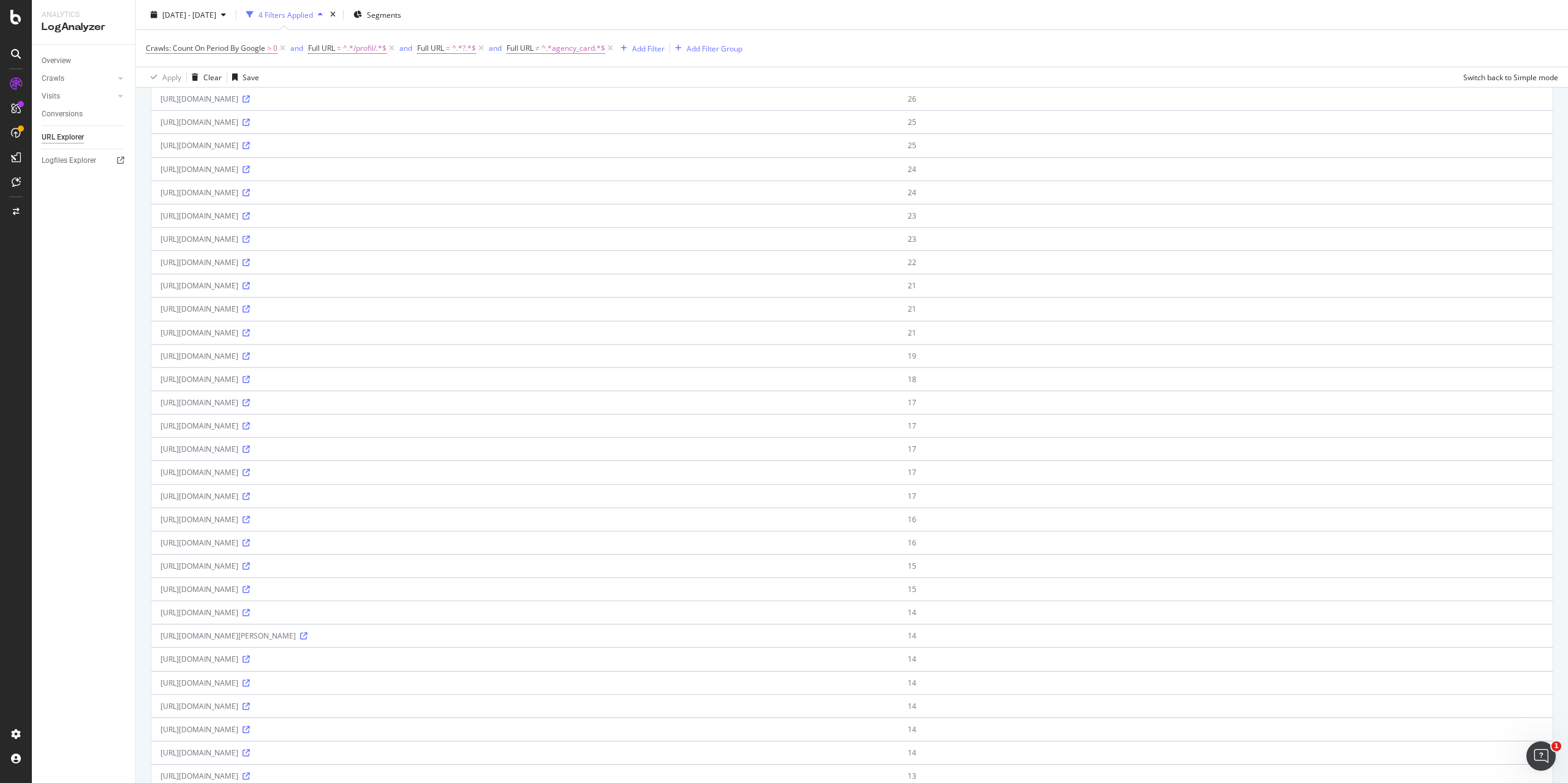
scroll to position [367, 0]
drag, startPoint x: 133, startPoint y: 217, endPoint x: 420, endPoint y: 440, distance: 363.5
click at [420, 440] on div "Analytics LogAnalyzer Overview Crawls Daily Distribution Segments Distribution …" at bounding box center [800, 392] width 1536 height 783
click at [143, 219] on div "901 URLs found Manage Columns Export as CSV Showing 1 to 50 of 901 entries Stan…" at bounding box center [852, 415] width 1432 height 1328
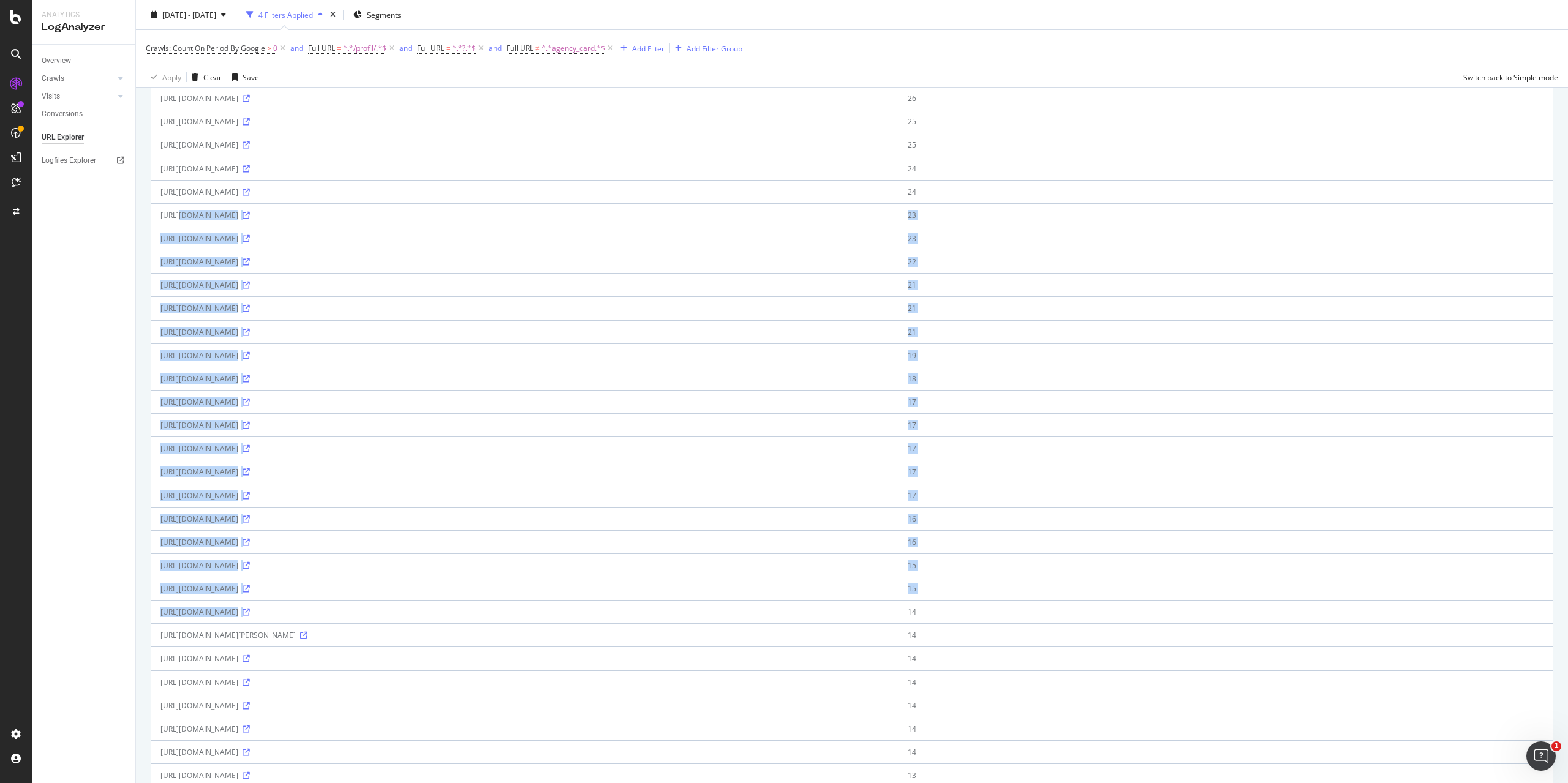
drag, startPoint x: 157, startPoint y: 218, endPoint x: 725, endPoint y: 605, distance: 687.3
click at [725, 605] on tbody "https://www.immowelt.de/profil/landessparkasse_zu_oldenburg?agid=5de07095022d7d…" at bounding box center [852, 436] width 1401 height 1168
copy tbody "https://www.immowelt.de/profil/5dea7eed2b004ab3bcc475b1dc1a0301?m=classified_de…"
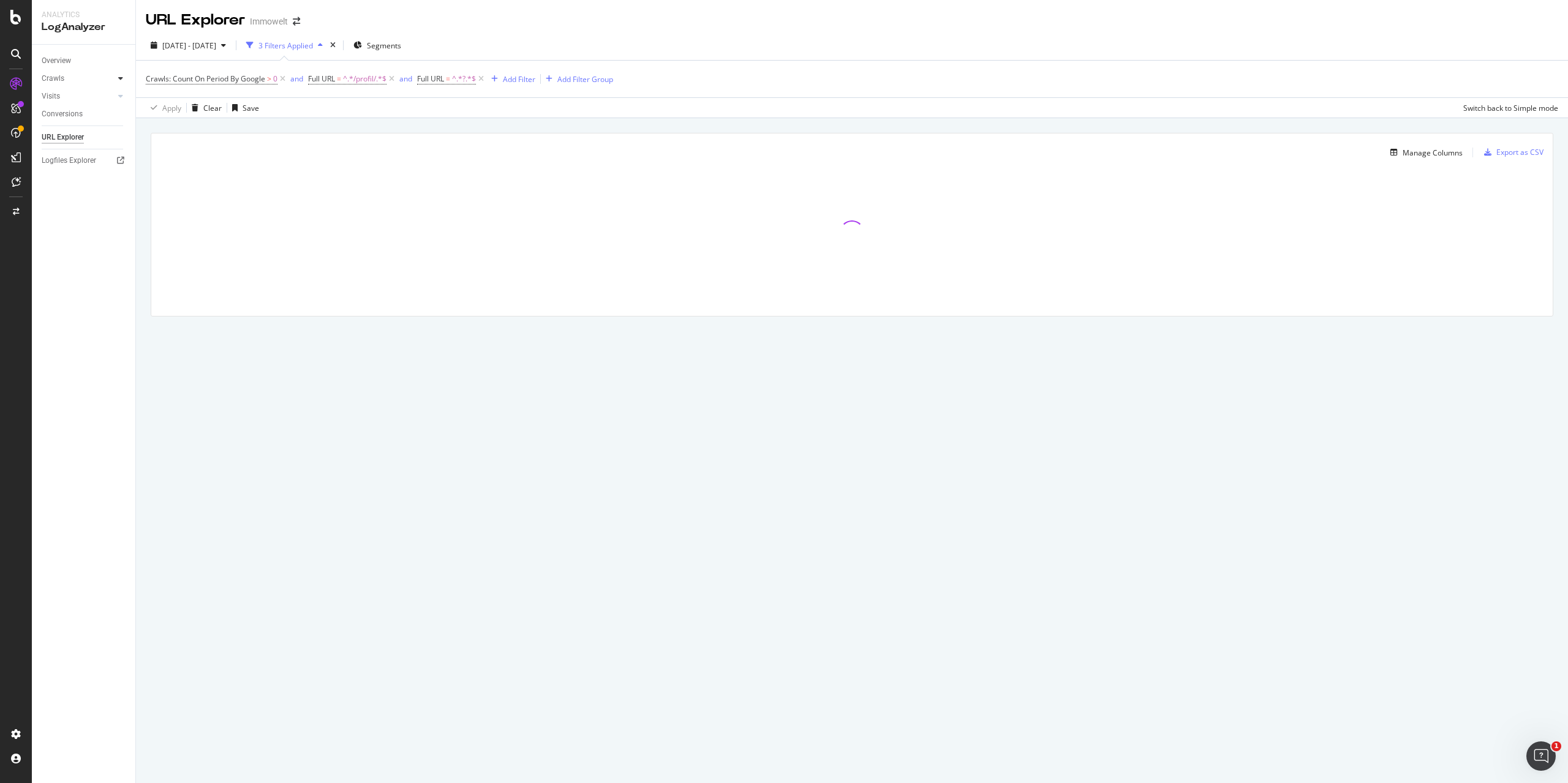
click at [118, 79] on div at bounding box center [120, 78] width 12 height 12
click at [86, 96] on div "Daily Distribution" at bounding box center [75, 96] width 57 height 13
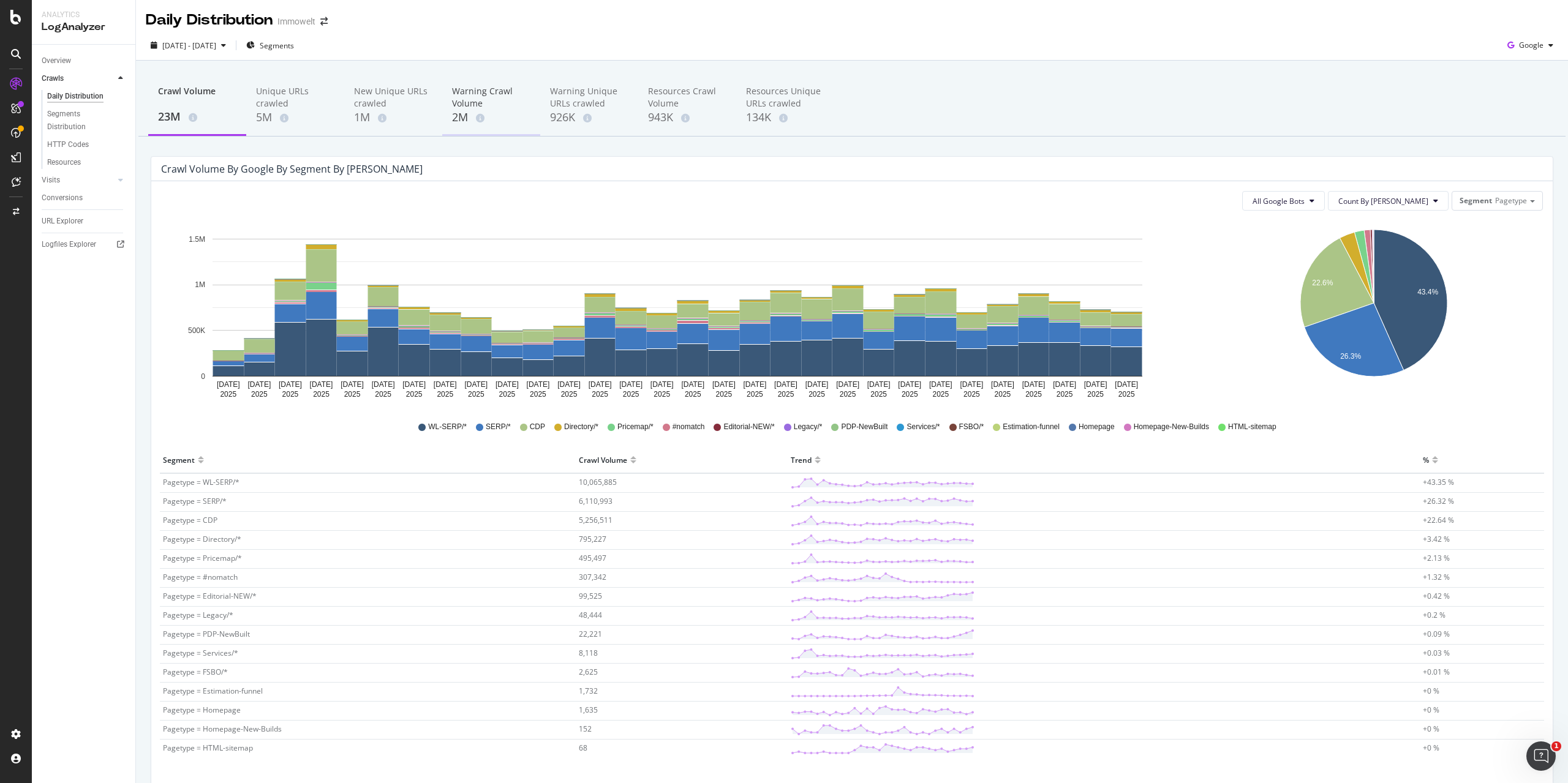
click at [482, 98] on div "Warning Crawl Volume" at bounding box center [491, 97] width 78 height 25
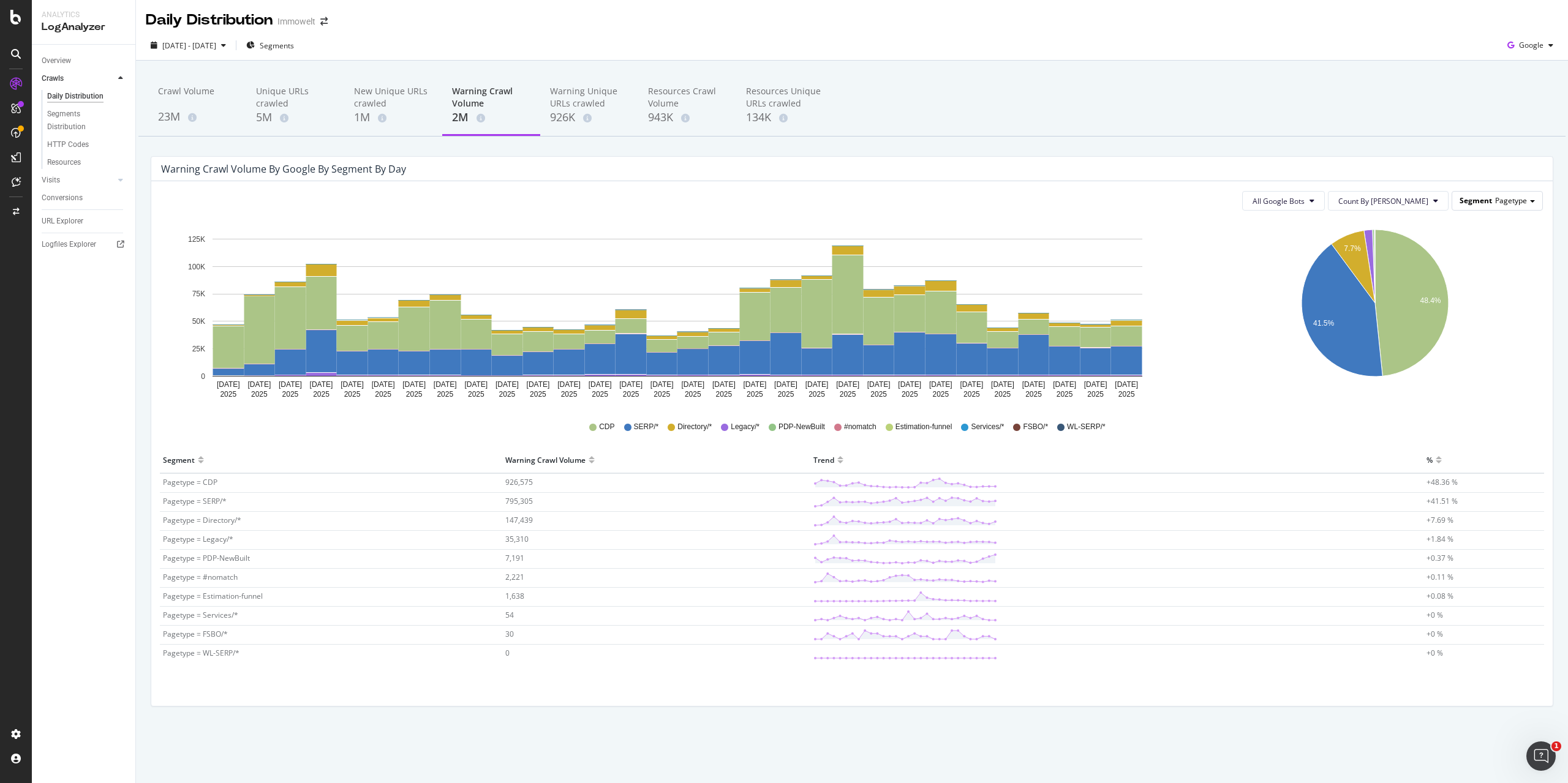
click at [1502, 205] on span "Pagetype" at bounding box center [1511, 201] width 32 height 11
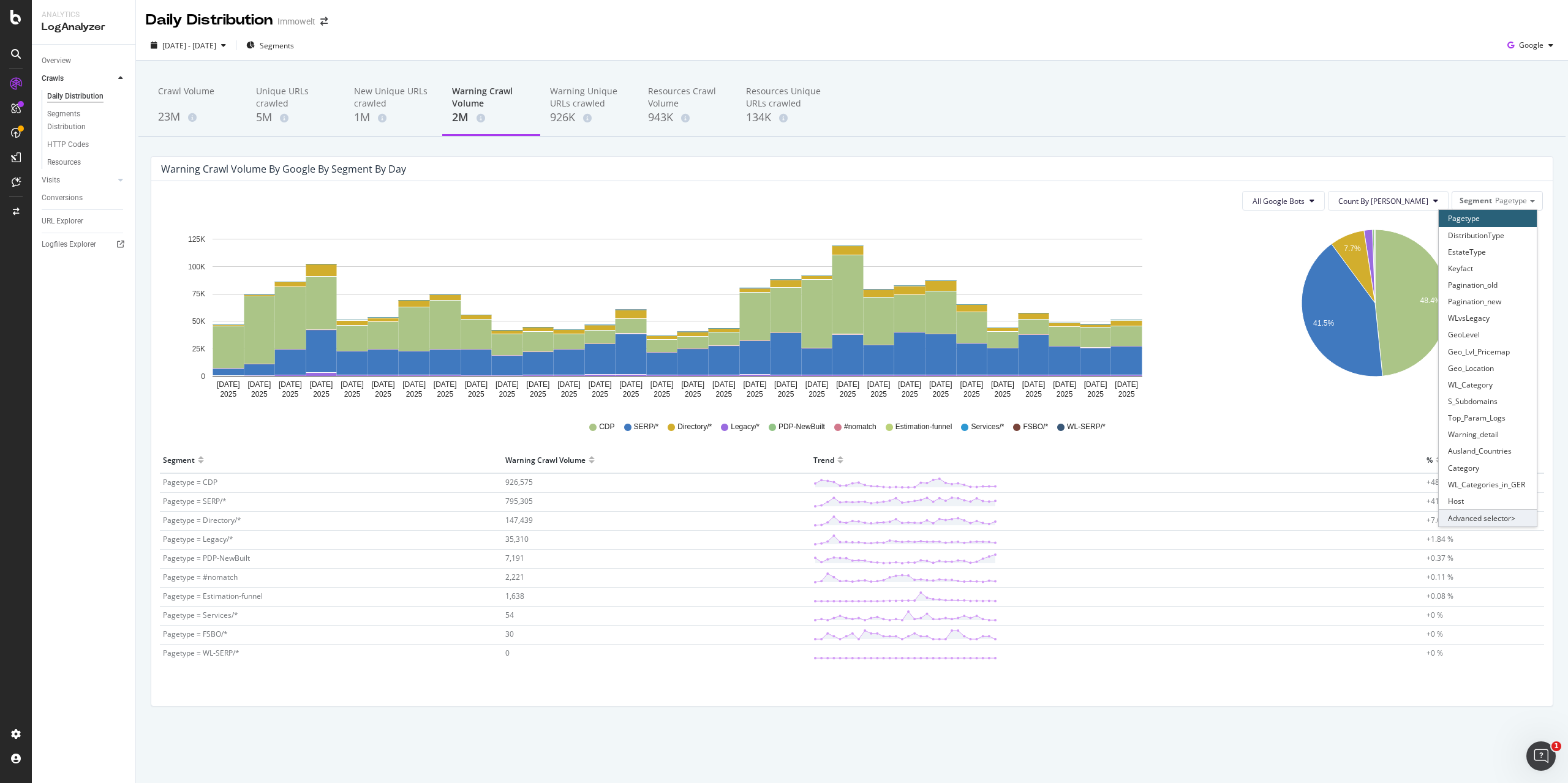
click at [1485, 517] on div "Advanced selector >" at bounding box center [1488, 518] width 98 height 17
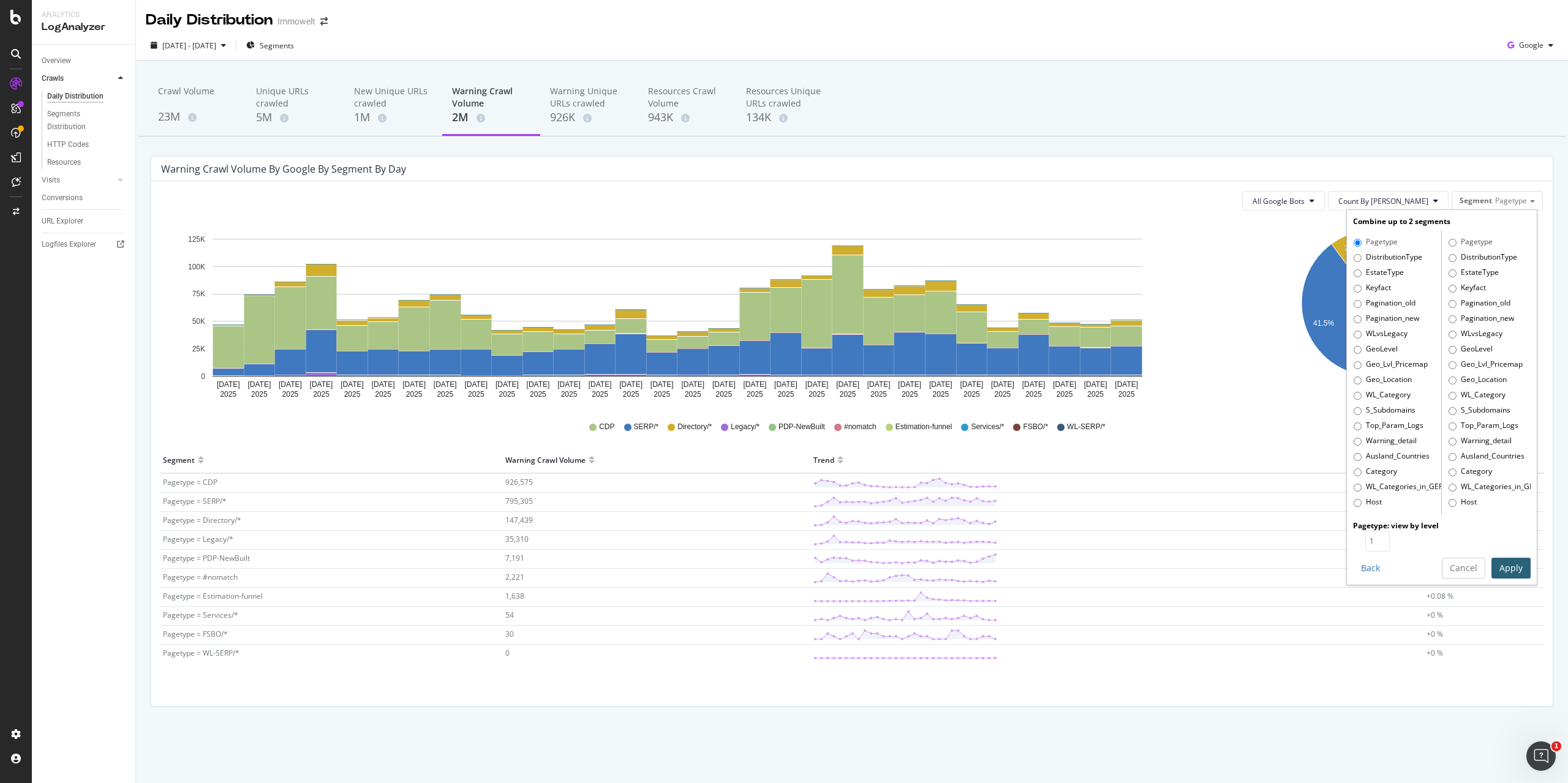
click at [1390, 442] on label "Warning_detail" at bounding box center [1385, 442] width 63 height 12
click at [1361, 442] on input "Warning_detail" at bounding box center [1357, 442] width 8 height 8
radio input "true"
radio input "false"
type input "2"
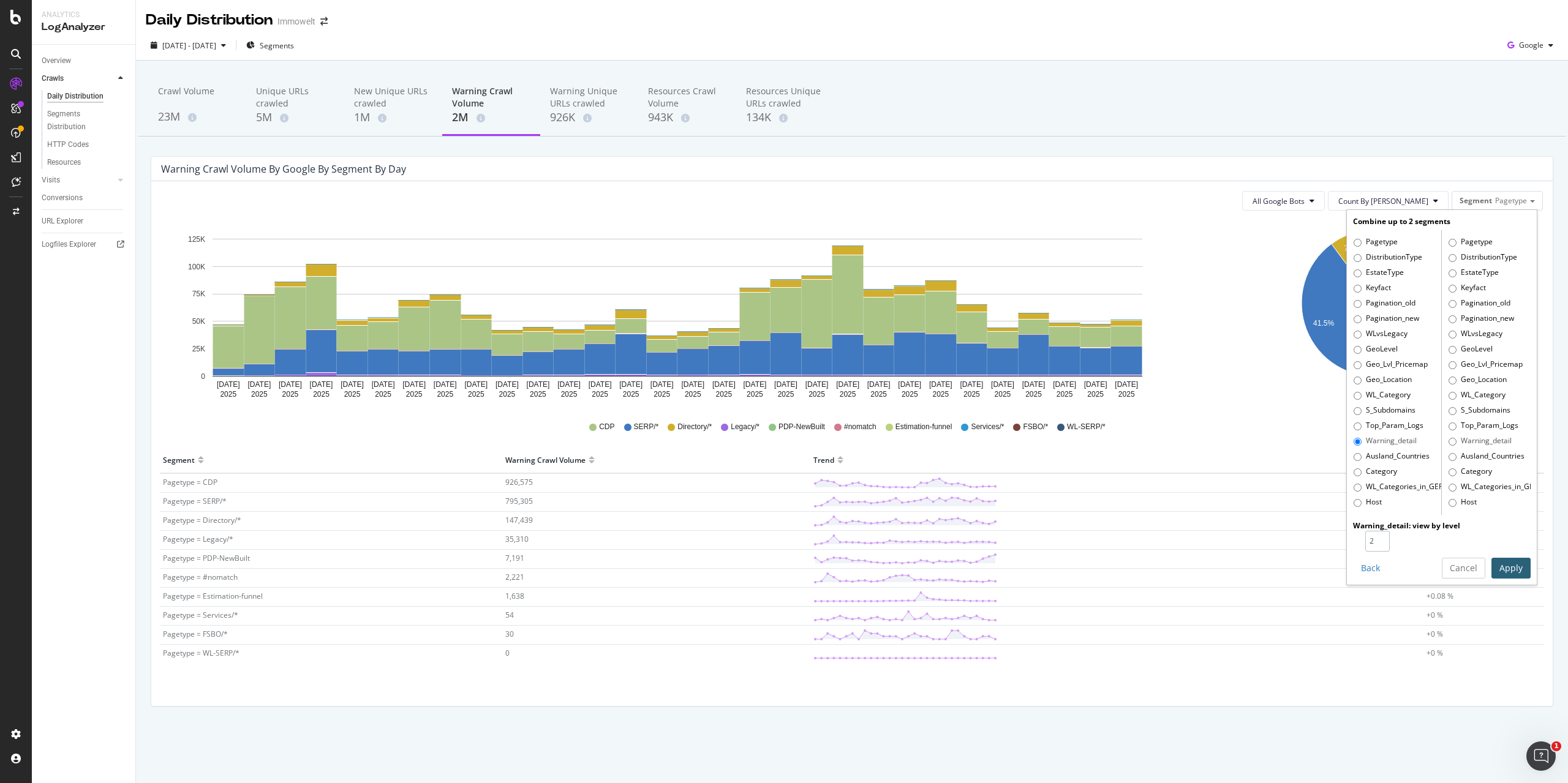
click at [1382, 539] on input "2" at bounding box center [1377, 541] width 25 height 21
click at [1512, 566] on button "Apply" at bounding box center [1510, 568] width 39 height 21
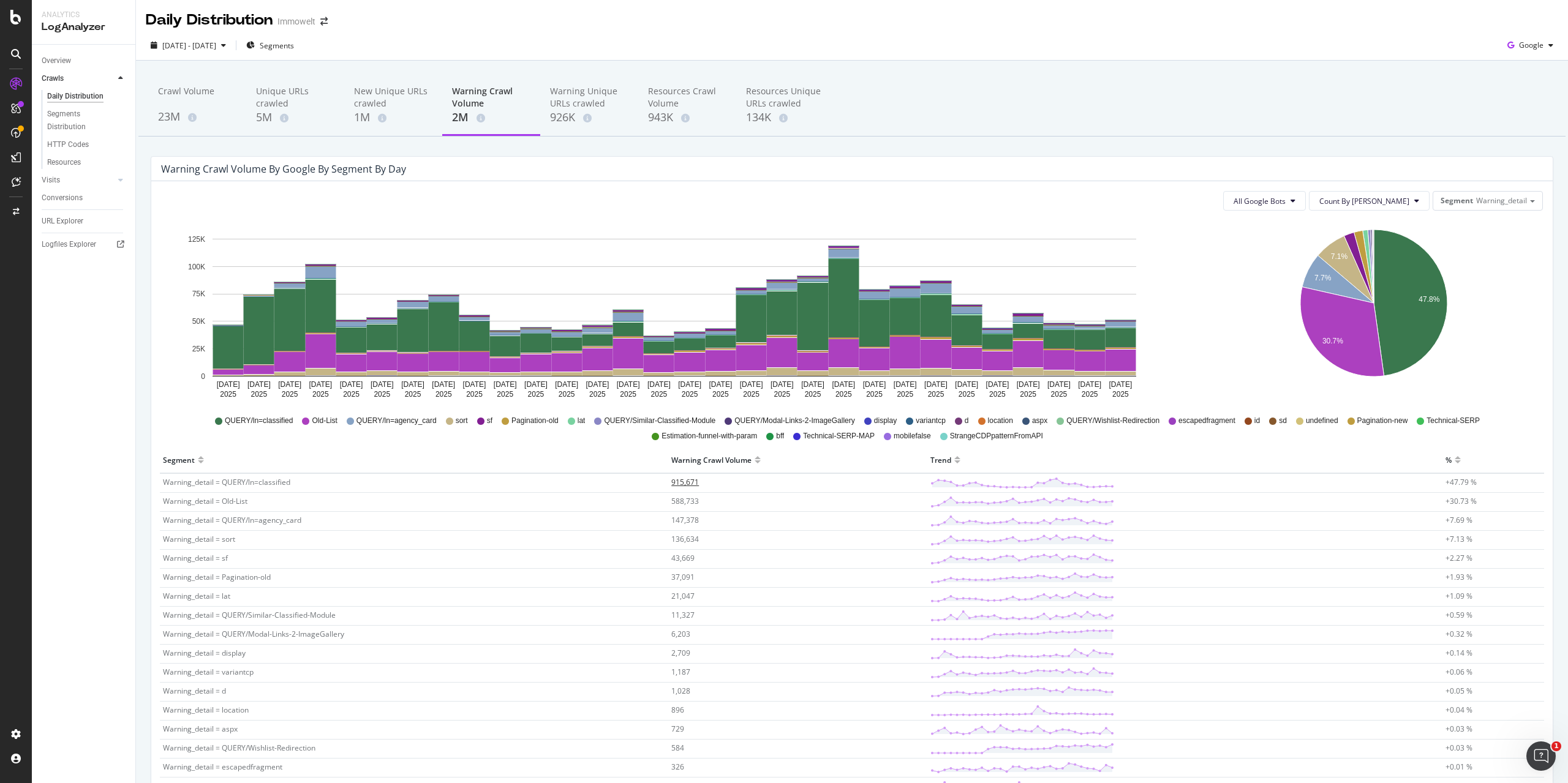
click at [687, 483] on span "915,671" at bounding box center [685, 483] width 27 height 11
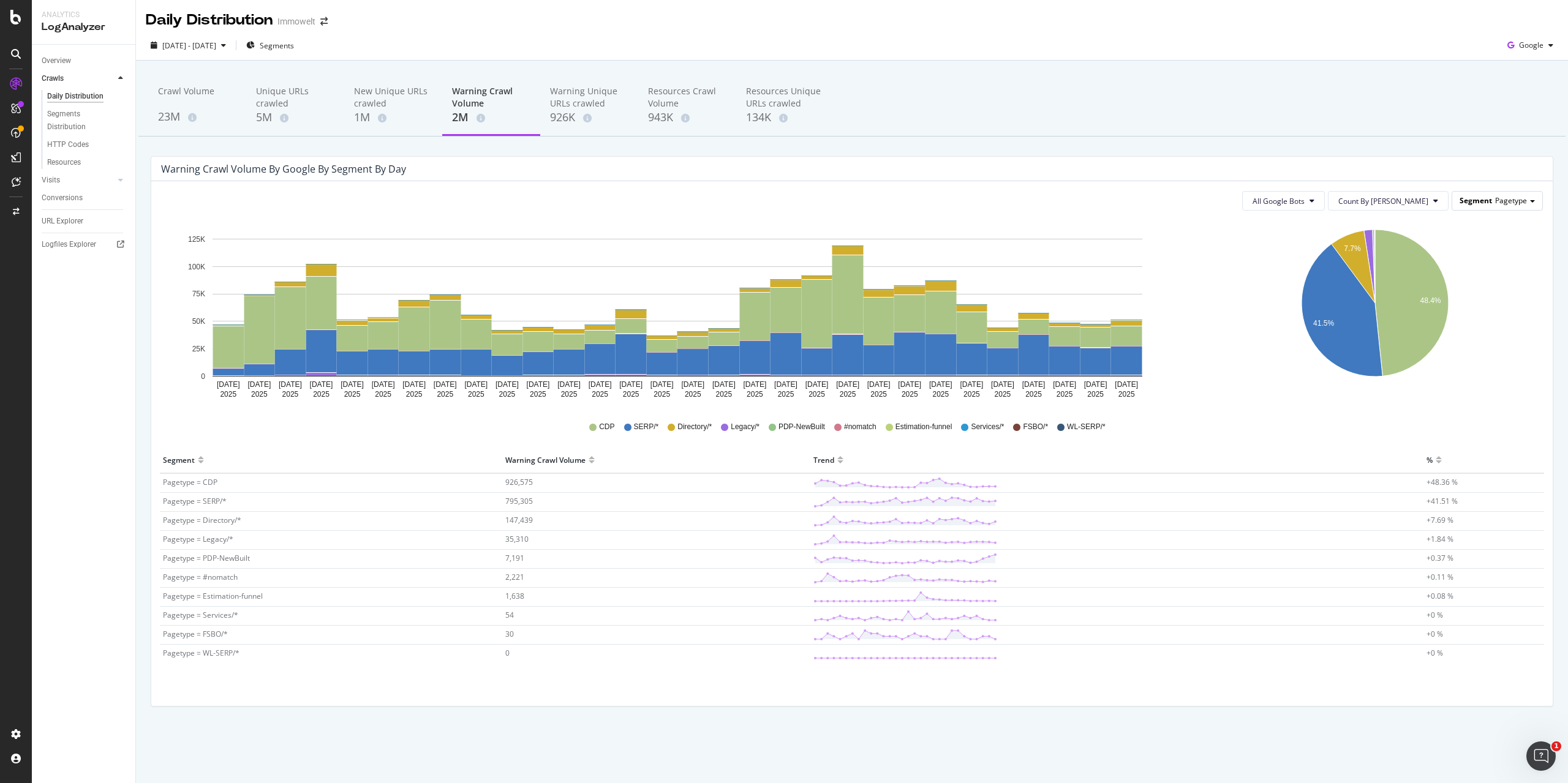
click at [1500, 207] on div "Segment Pagetype" at bounding box center [1497, 200] width 90 height 18
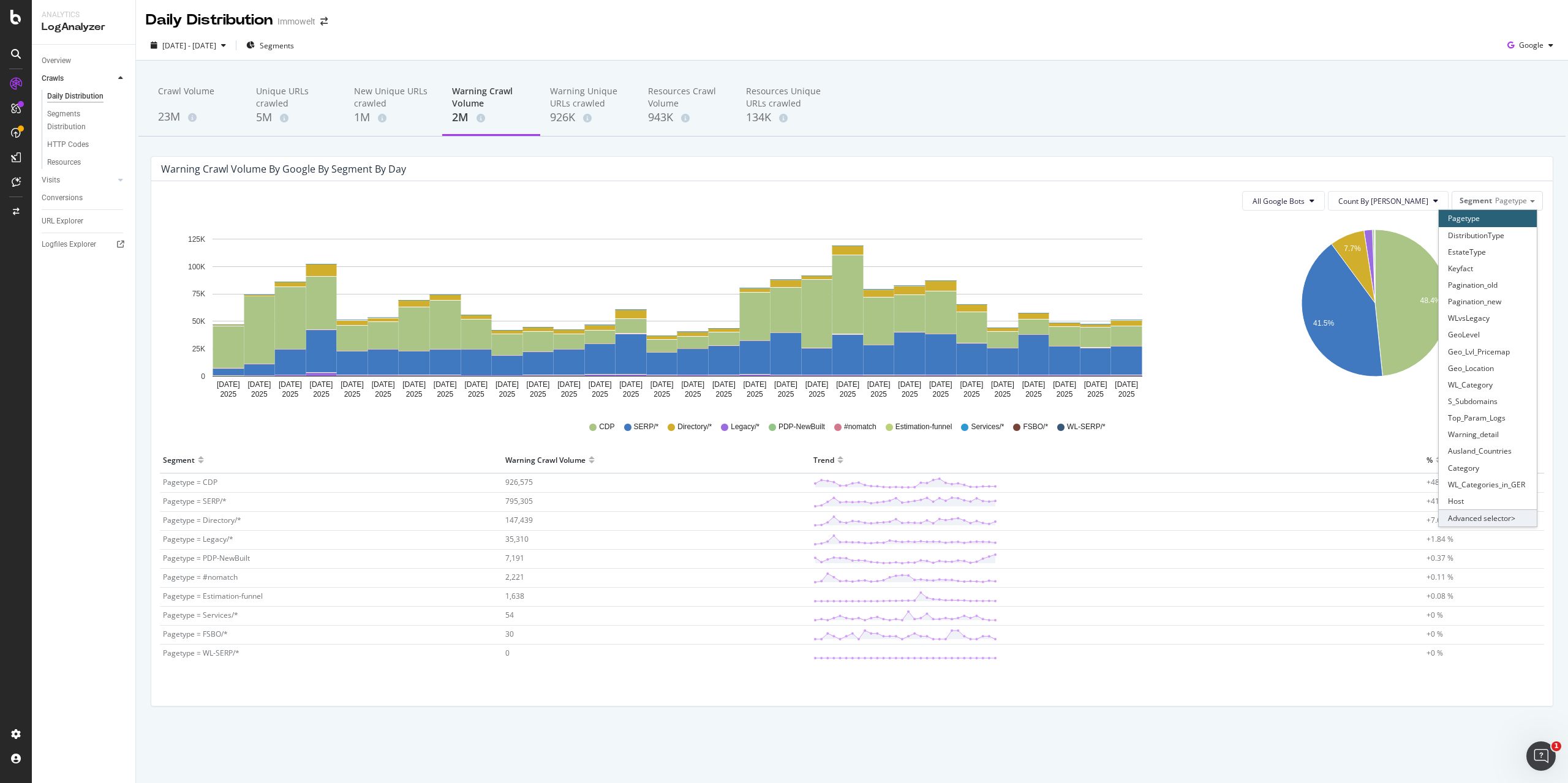
click at [1490, 516] on div "Advanced selector >" at bounding box center [1488, 518] width 98 height 17
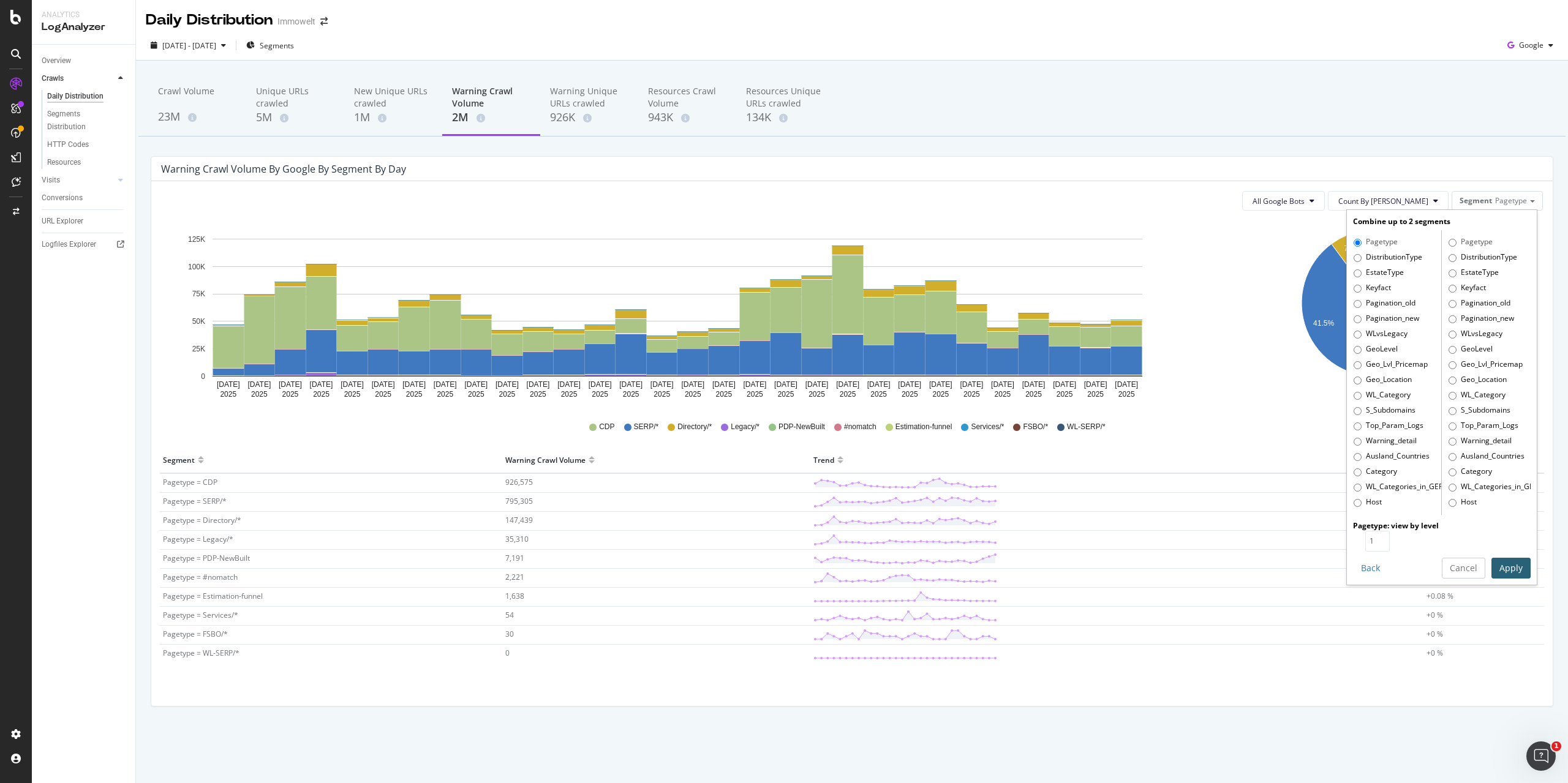
click at [1397, 438] on label "Warning_detail" at bounding box center [1385, 442] width 63 height 12
click at [1361, 438] on input "Warning_detail" at bounding box center [1357, 442] width 8 height 8
radio input "true"
radio input "false"
type input "2"
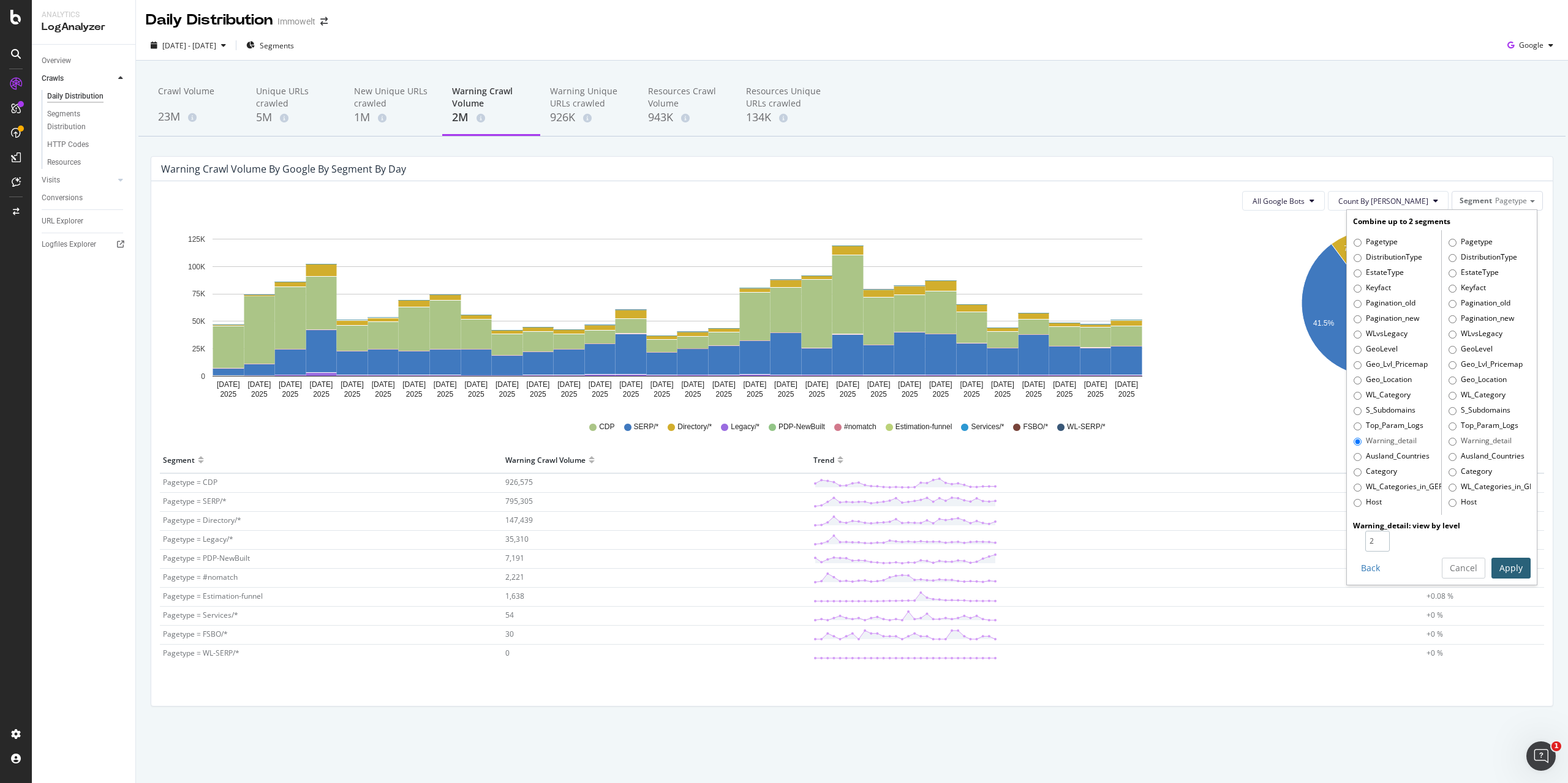
click at [1382, 540] on input "2" at bounding box center [1377, 541] width 25 height 21
click at [1512, 569] on button "Apply" at bounding box center [1510, 568] width 39 height 21
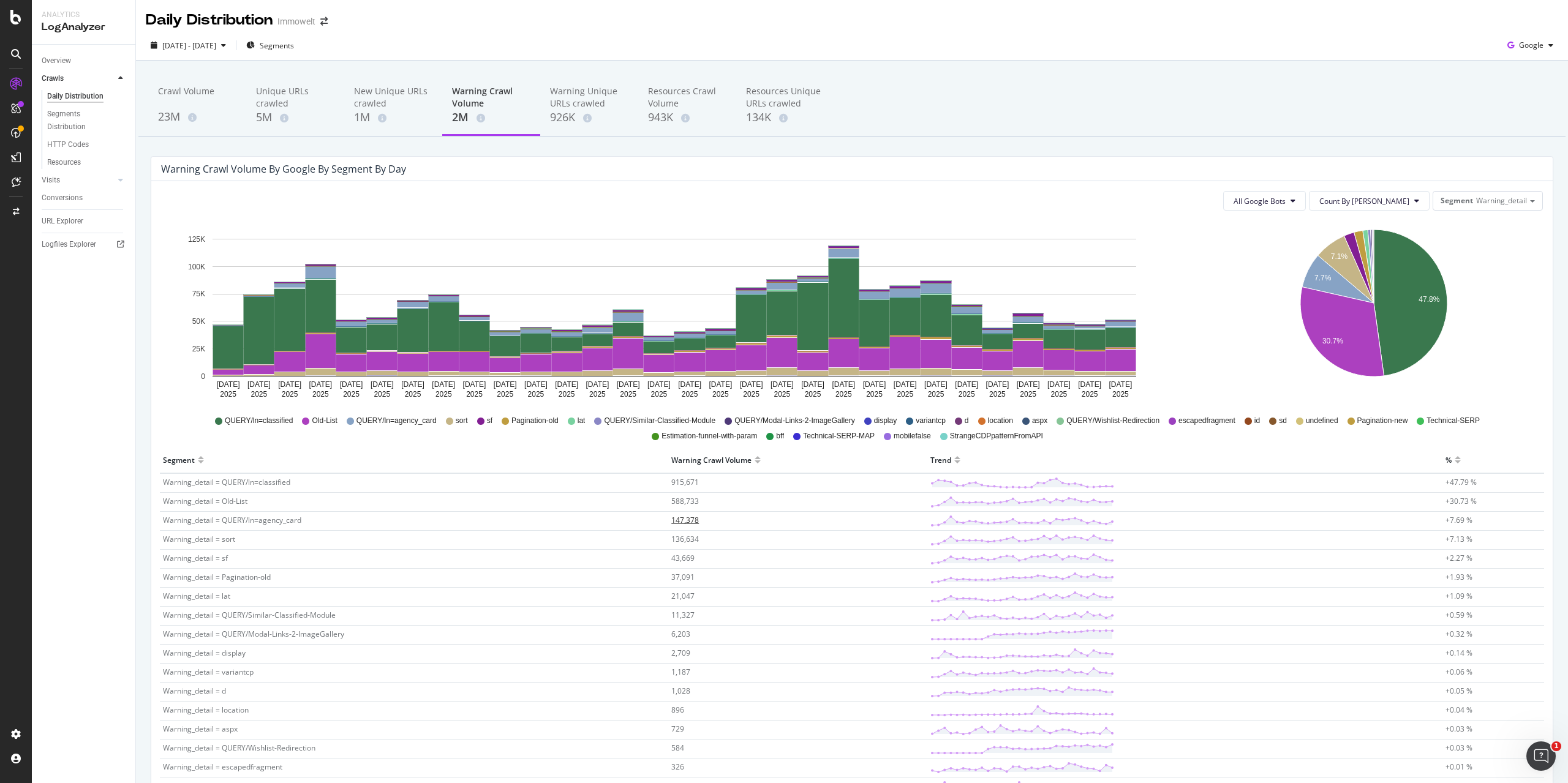
click at [691, 522] on span "147,378" at bounding box center [685, 521] width 27 height 11
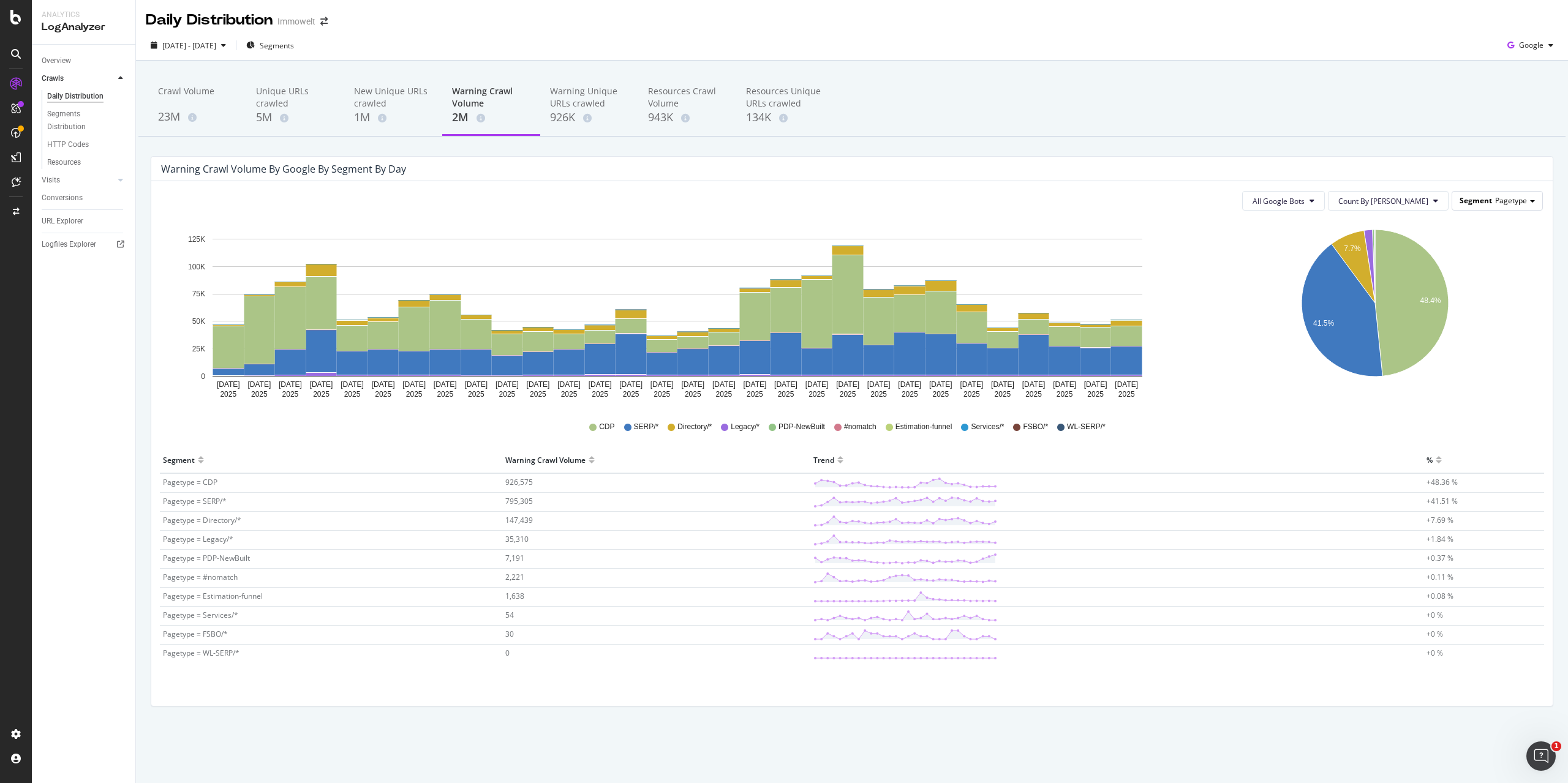
click at [1525, 204] on span "Pagetype" at bounding box center [1511, 201] width 32 height 11
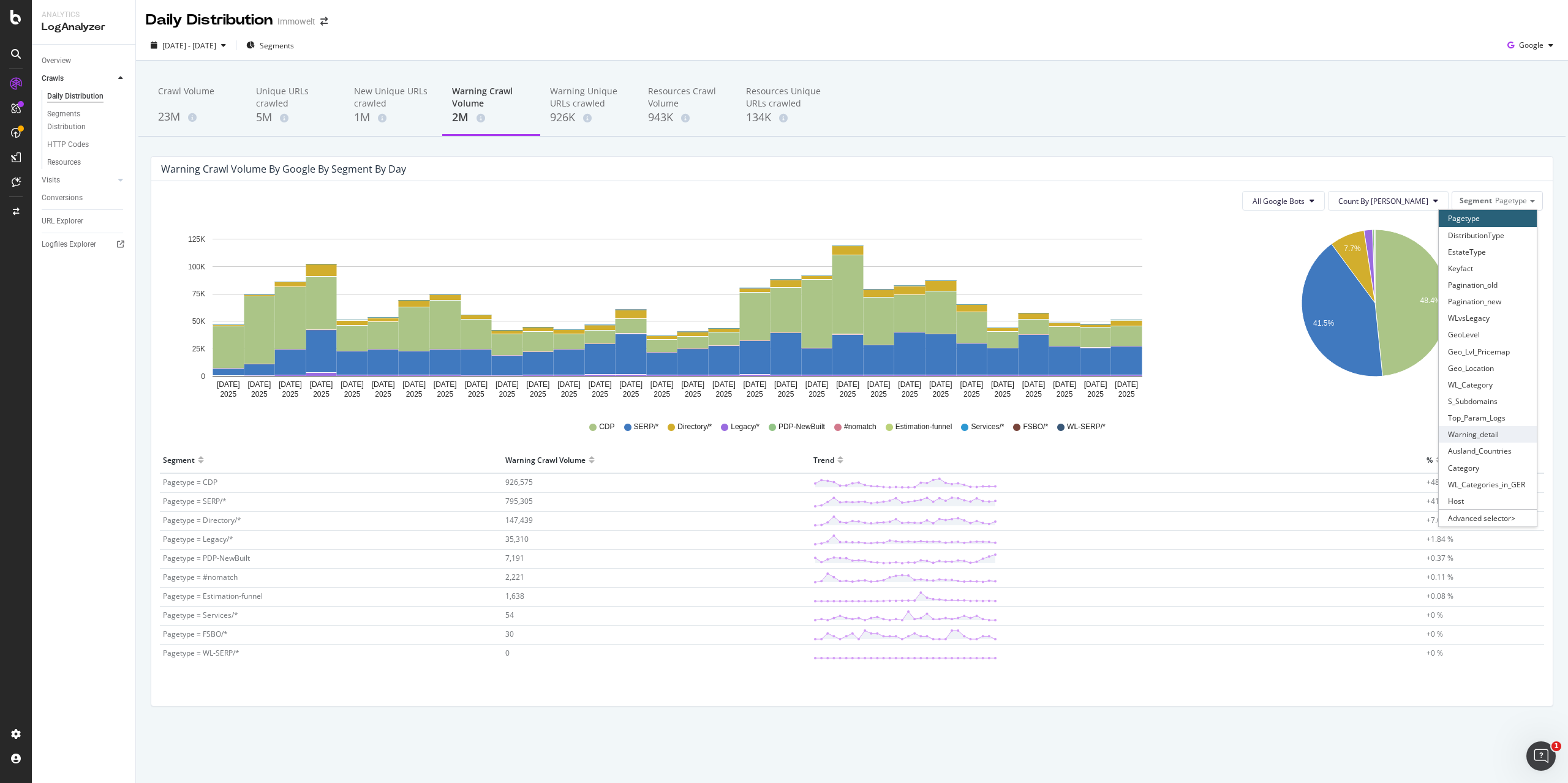
click at [1501, 437] on div "Warning_detail" at bounding box center [1488, 434] width 98 height 17
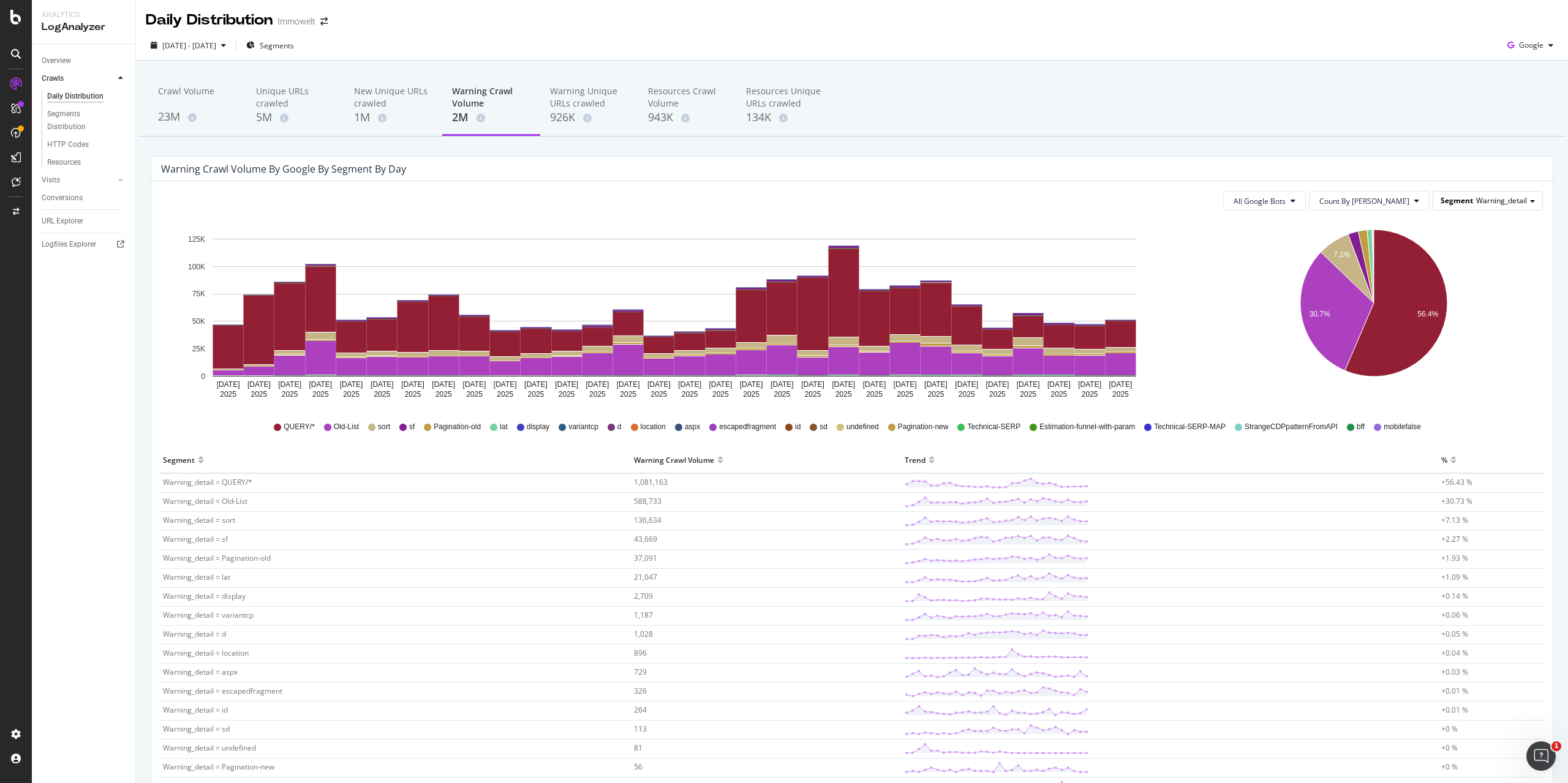
click at [1464, 201] on div "Segment Warning_detail" at bounding box center [1487, 200] width 109 height 18
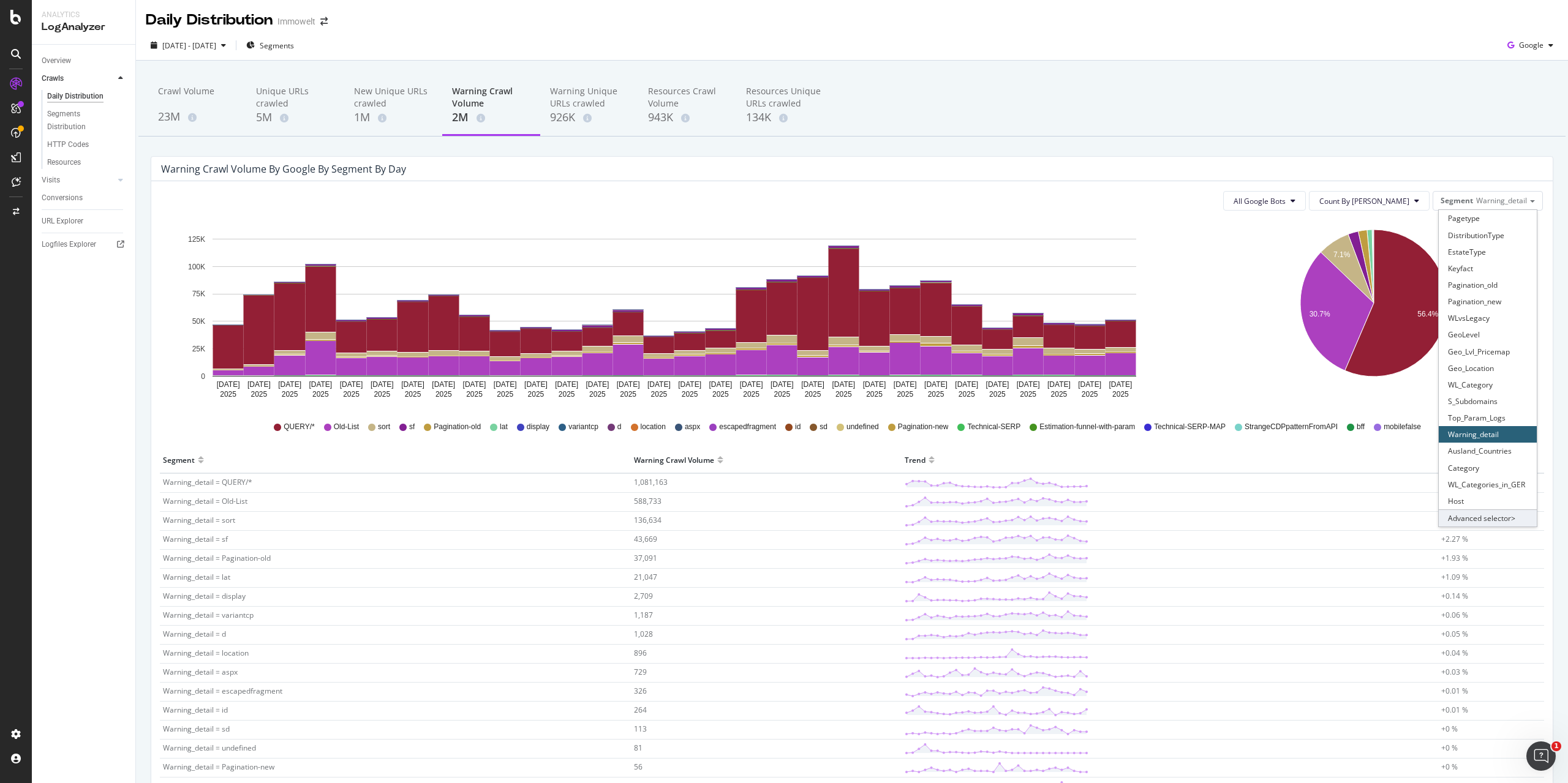
click at [1494, 518] on div "Advanced selector >" at bounding box center [1488, 518] width 98 height 17
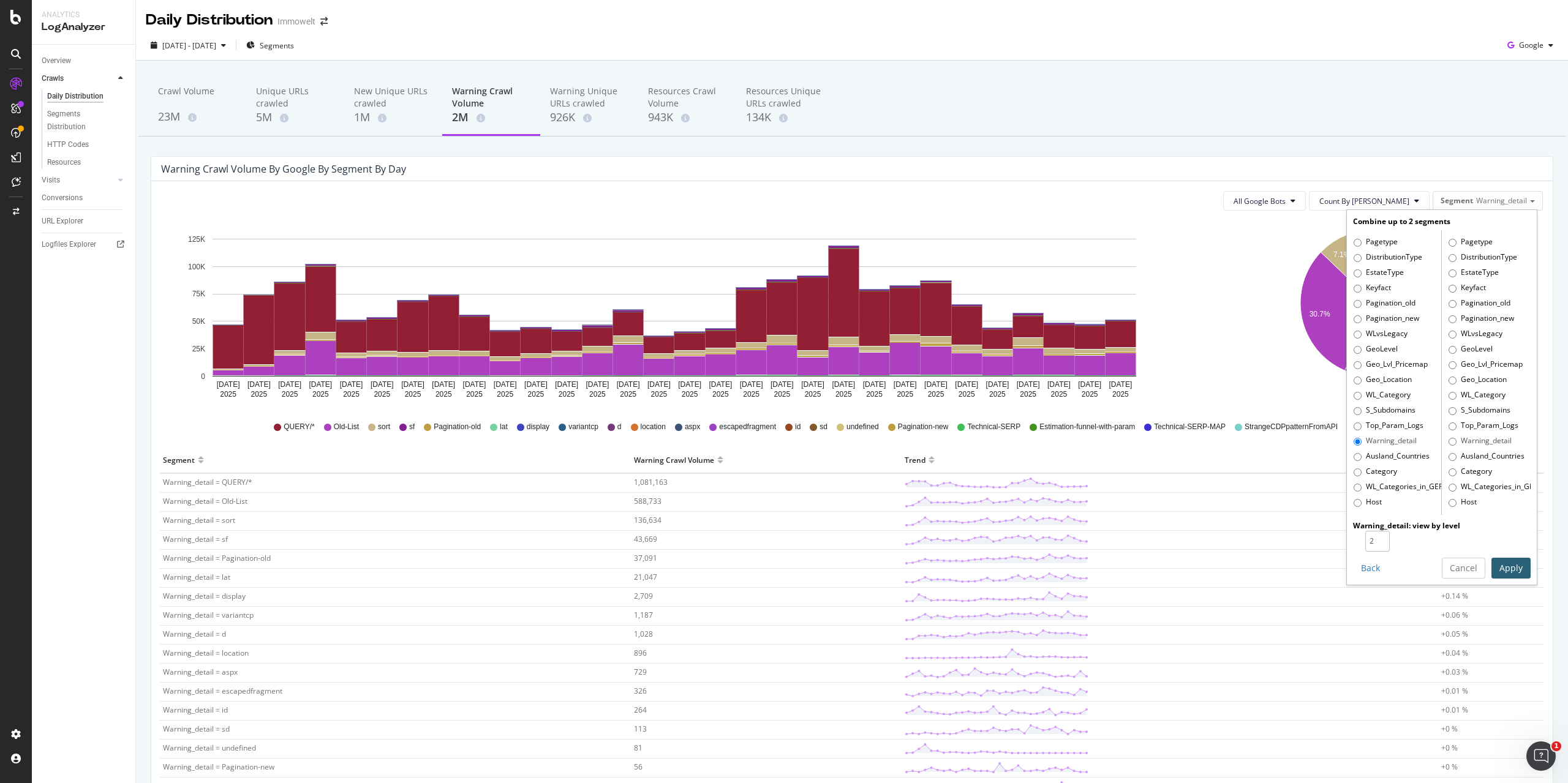
type input "2"
click at [1374, 537] on input "2" at bounding box center [1377, 541] width 25 height 21
click at [1504, 570] on button "Apply" at bounding box center [1510, 568] width 39 height 21
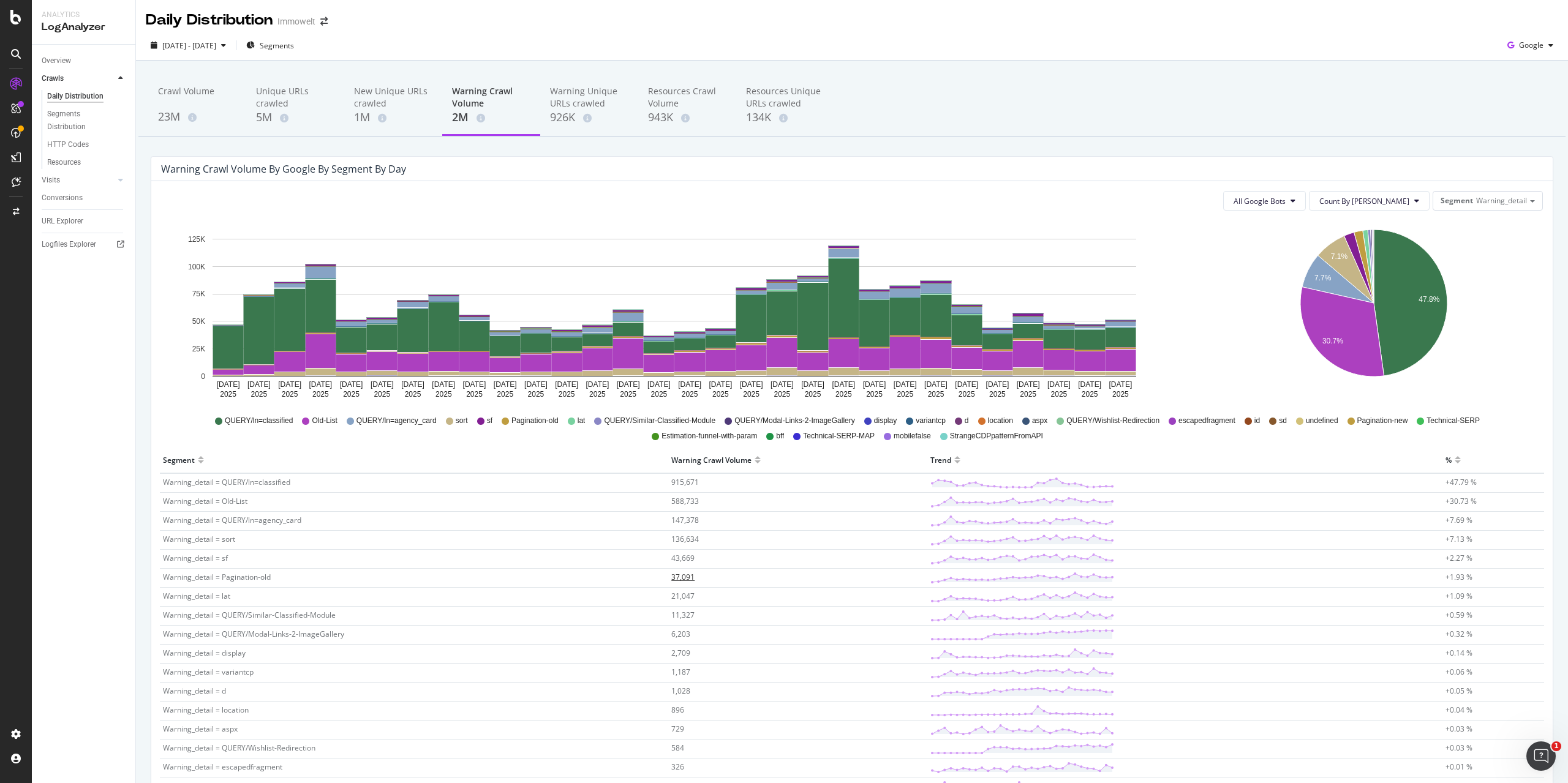
click at [688, 581] on span "37,091" at bounding box center [683, 578] width 23 height 11
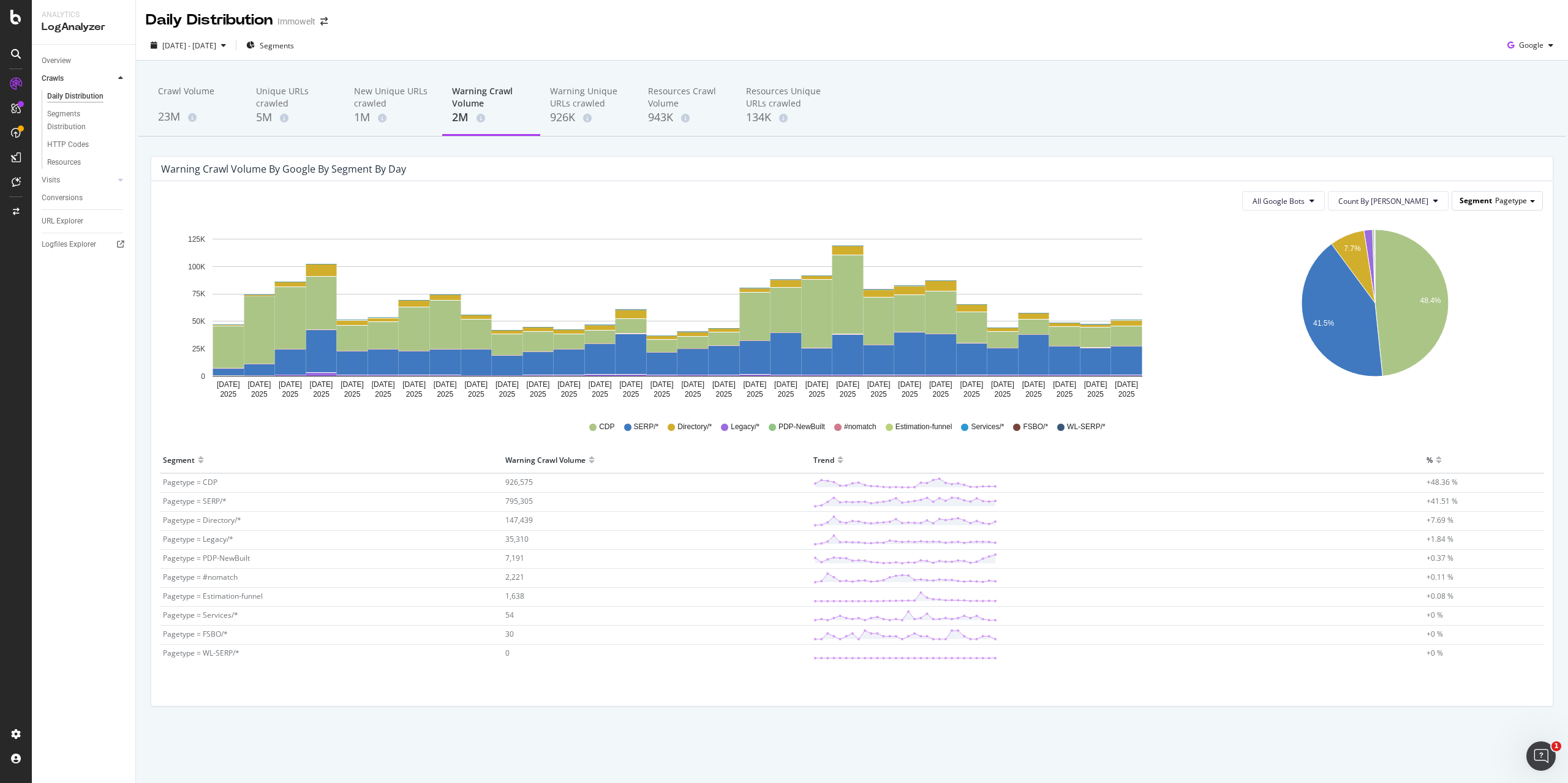
click at [1511, 203] on span "Pagetype" at bounding box center [1511, 201] width 32 height 11
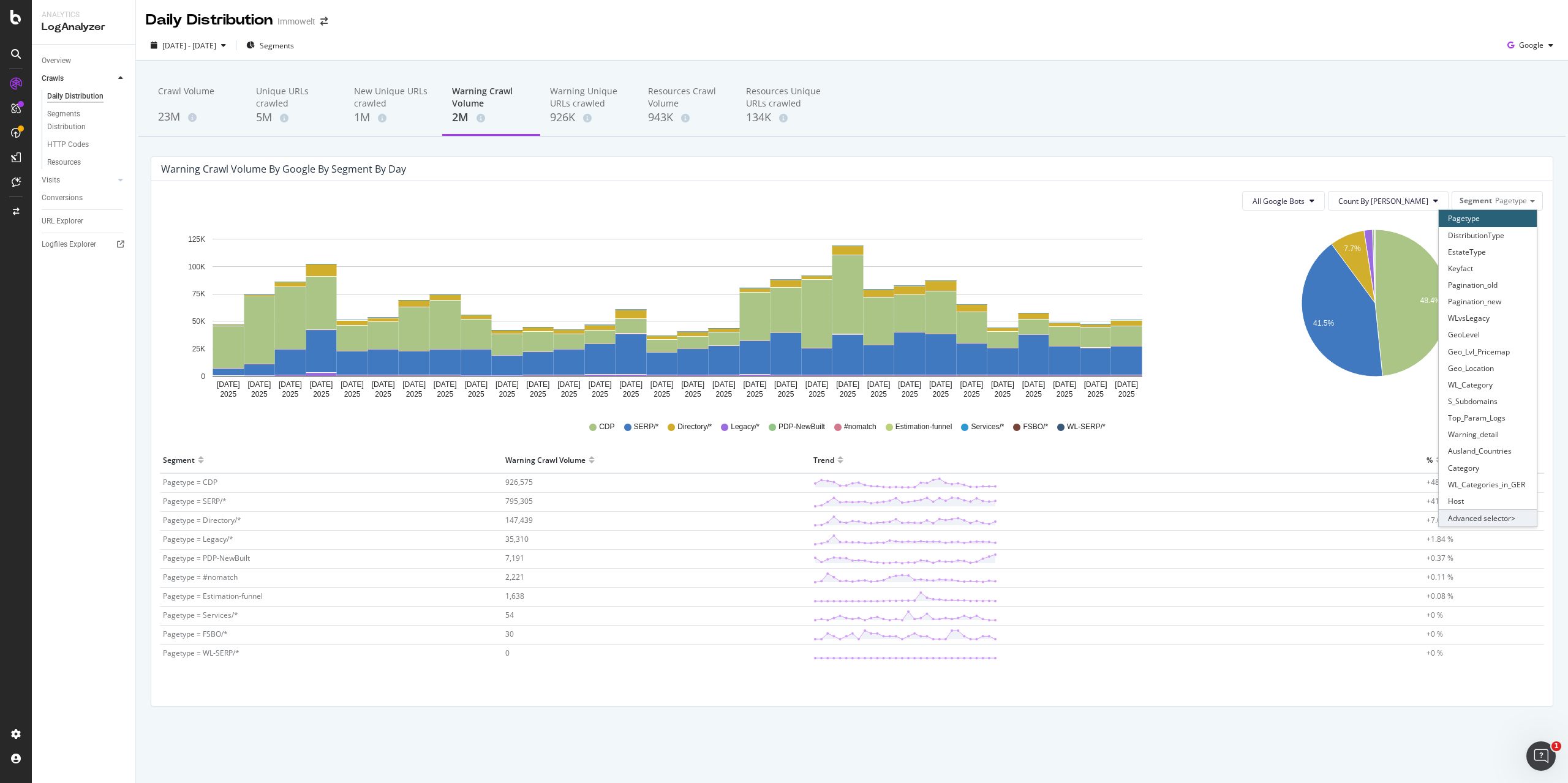
click at [1489, 515] on div "Advanced selector >" at bounding box center [1488, 518] width 98 height 17
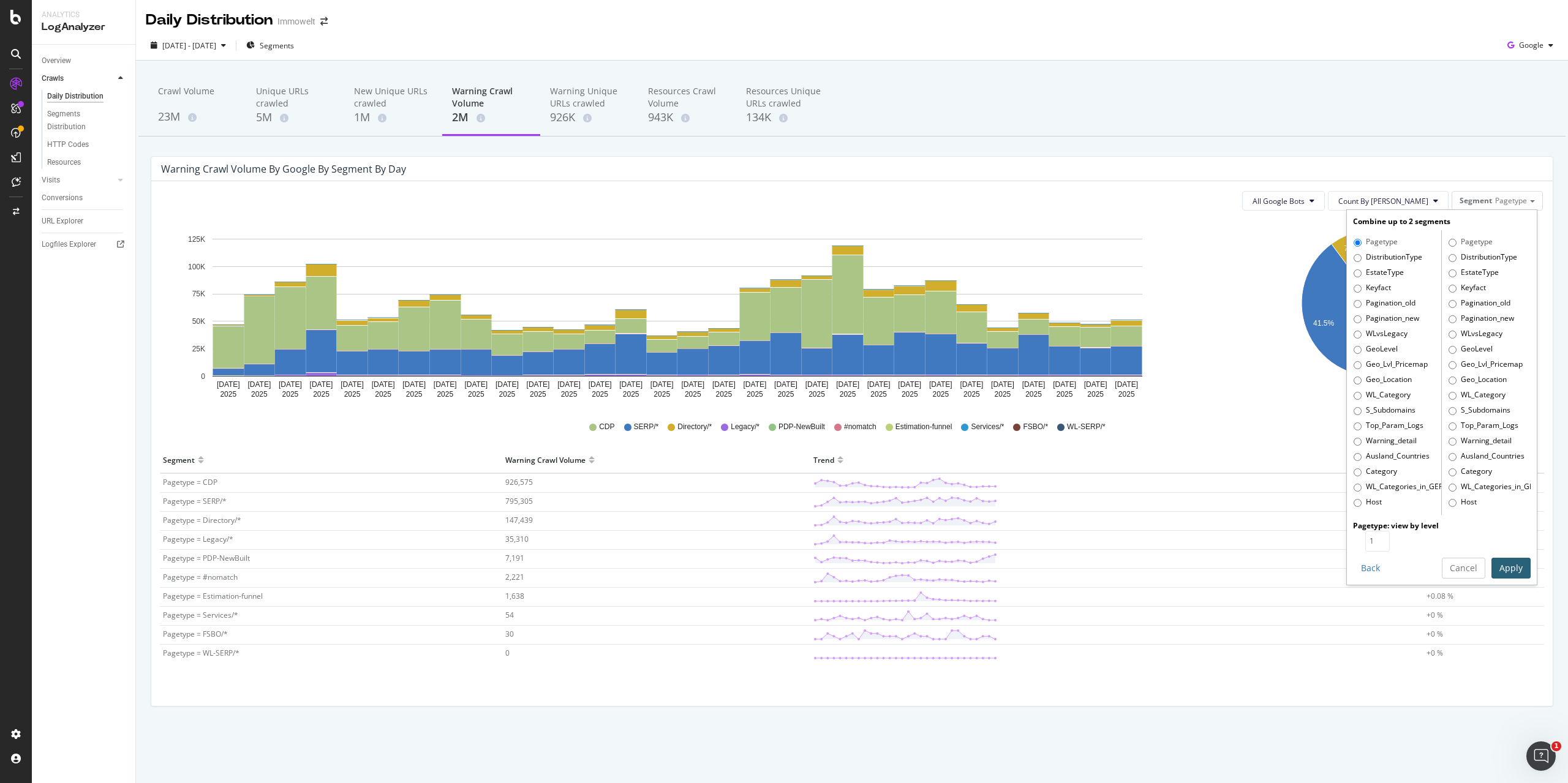
click at [1403, 444] on label "Warning_detail" at bounding box center [1385, 442] width 63 height 12
click at [1361, 444] on input "Warning_detail" at bounding box center [1357, 442] width 8 height 8
radio input "true"
radio input "false"
type input "2"
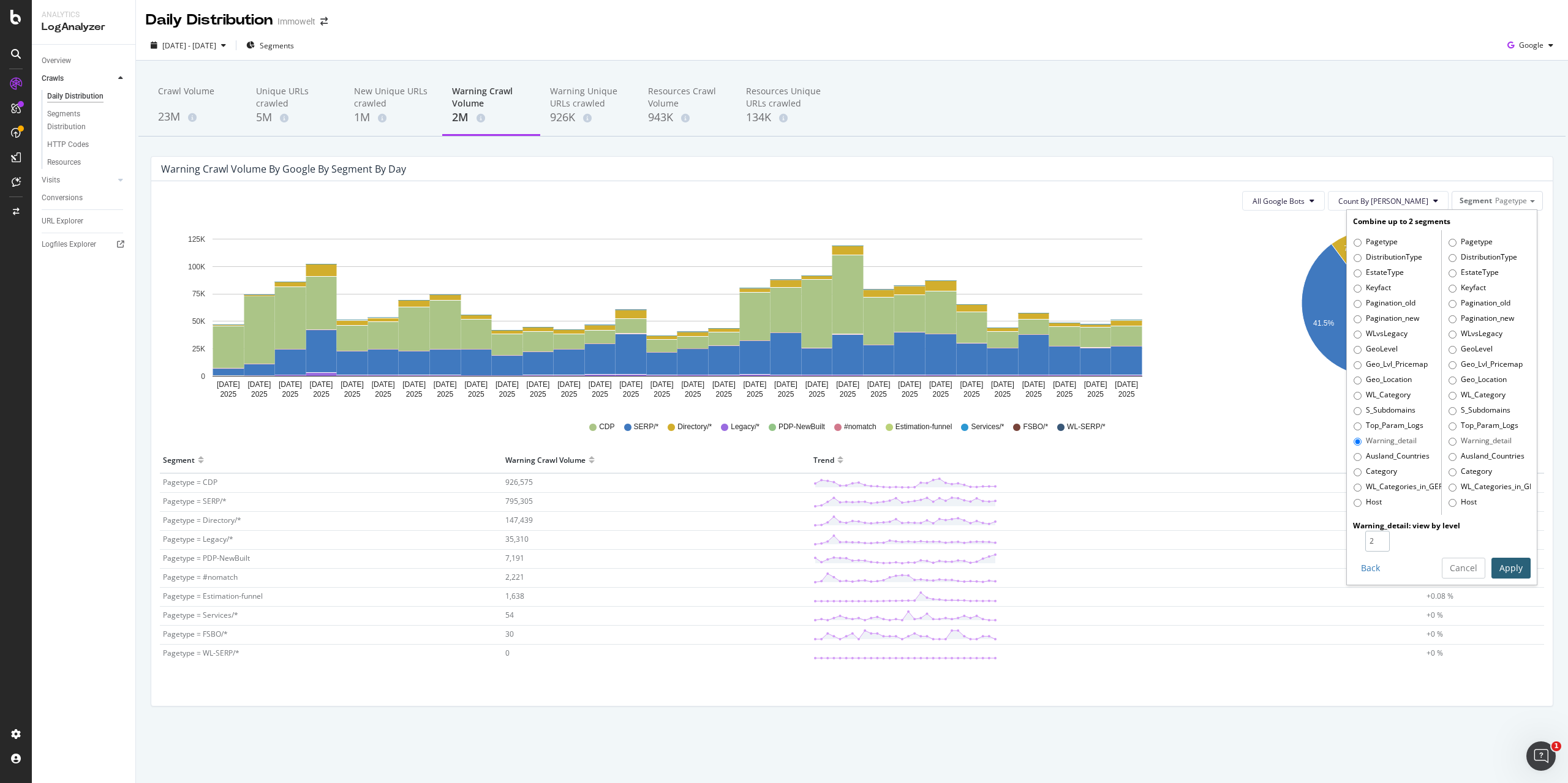
click at [1382, 537] on input "2" at bounding box center [1377, 541] width 25 height 21
click at [1508, 565] on button "Apply" at bounding box center [1510, 568] width 39 height 21
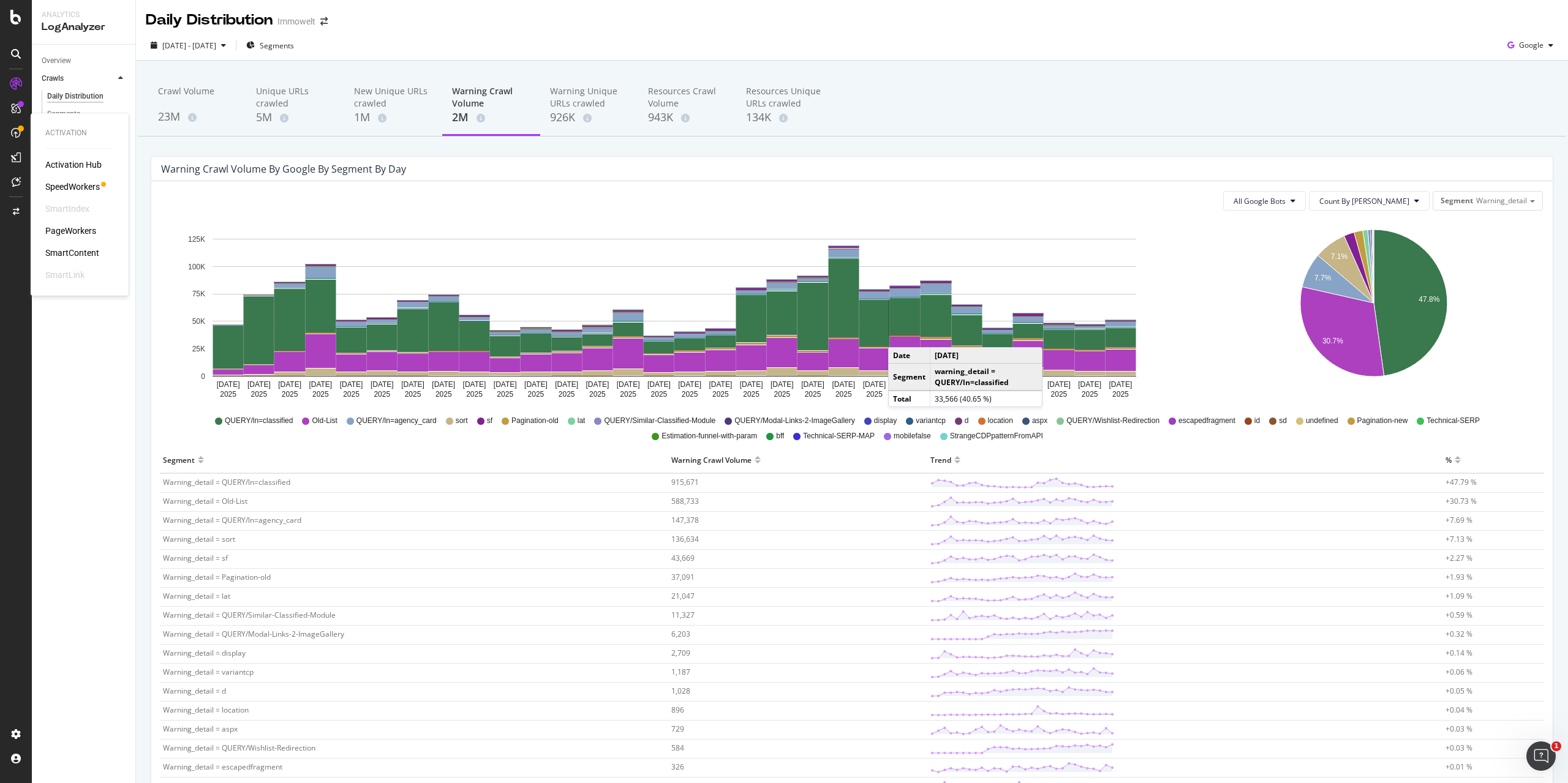
click at [83, 236] on div "PageWorkers" at bounding box center [71, 231] width 51 height 12
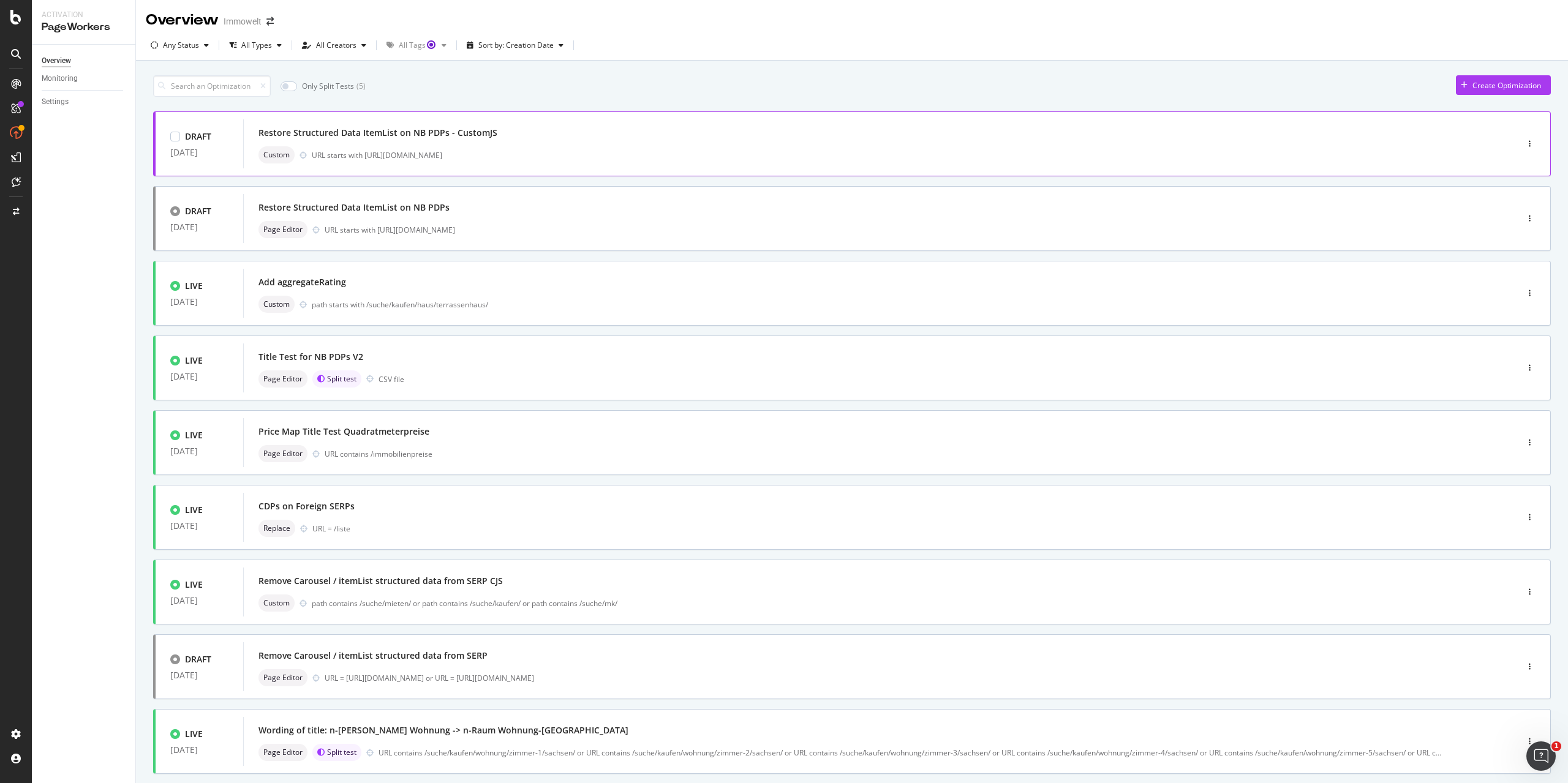
click at [664, 132] on div "Restore Structured Data ItemList on NB PDPs - CustomJS" at bounding box center [861, 133] width 1207 height 17
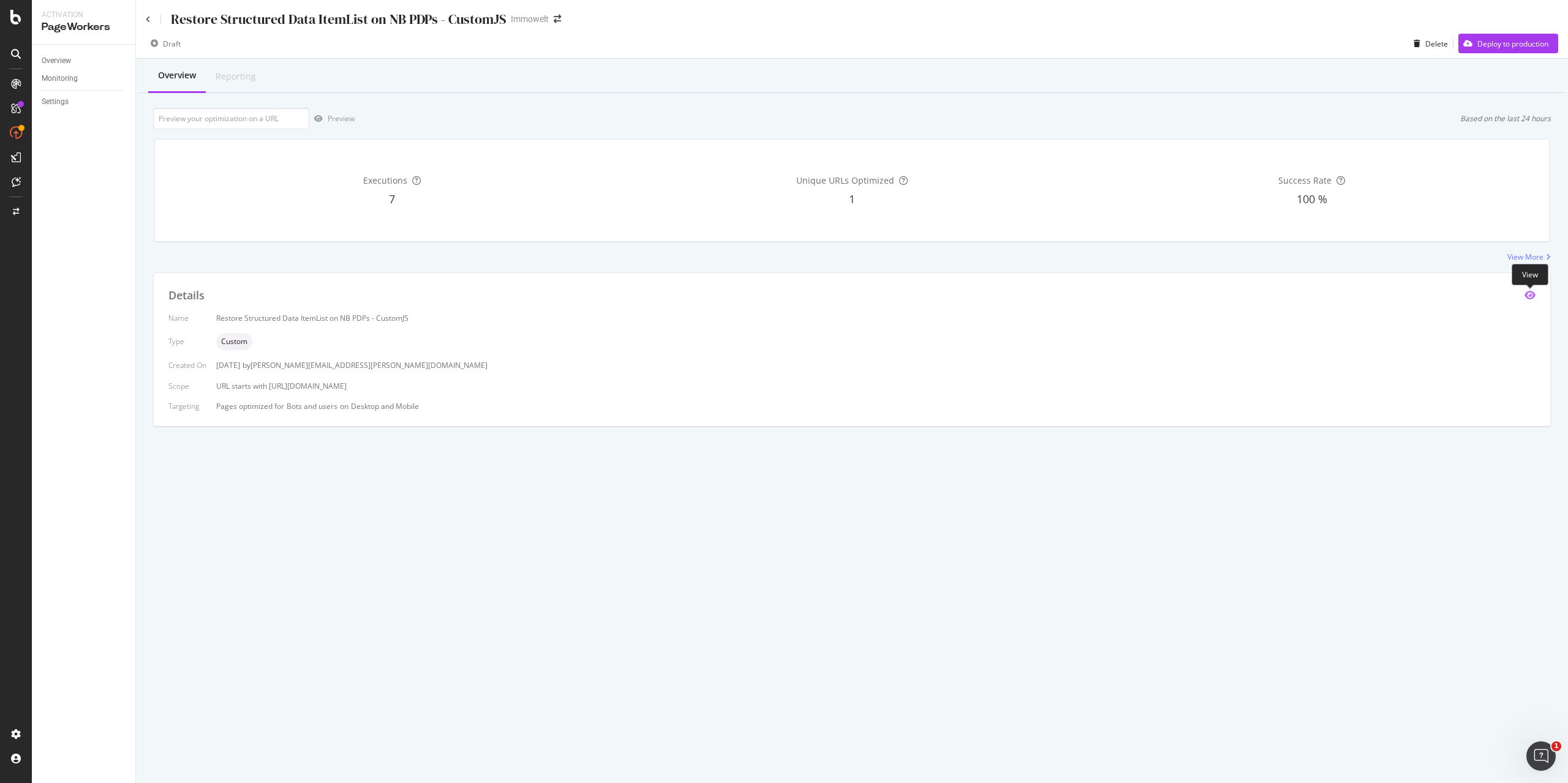
click at [1528, 297] on icon "eye" at bounding box center [1530, 295] width 11 height 10
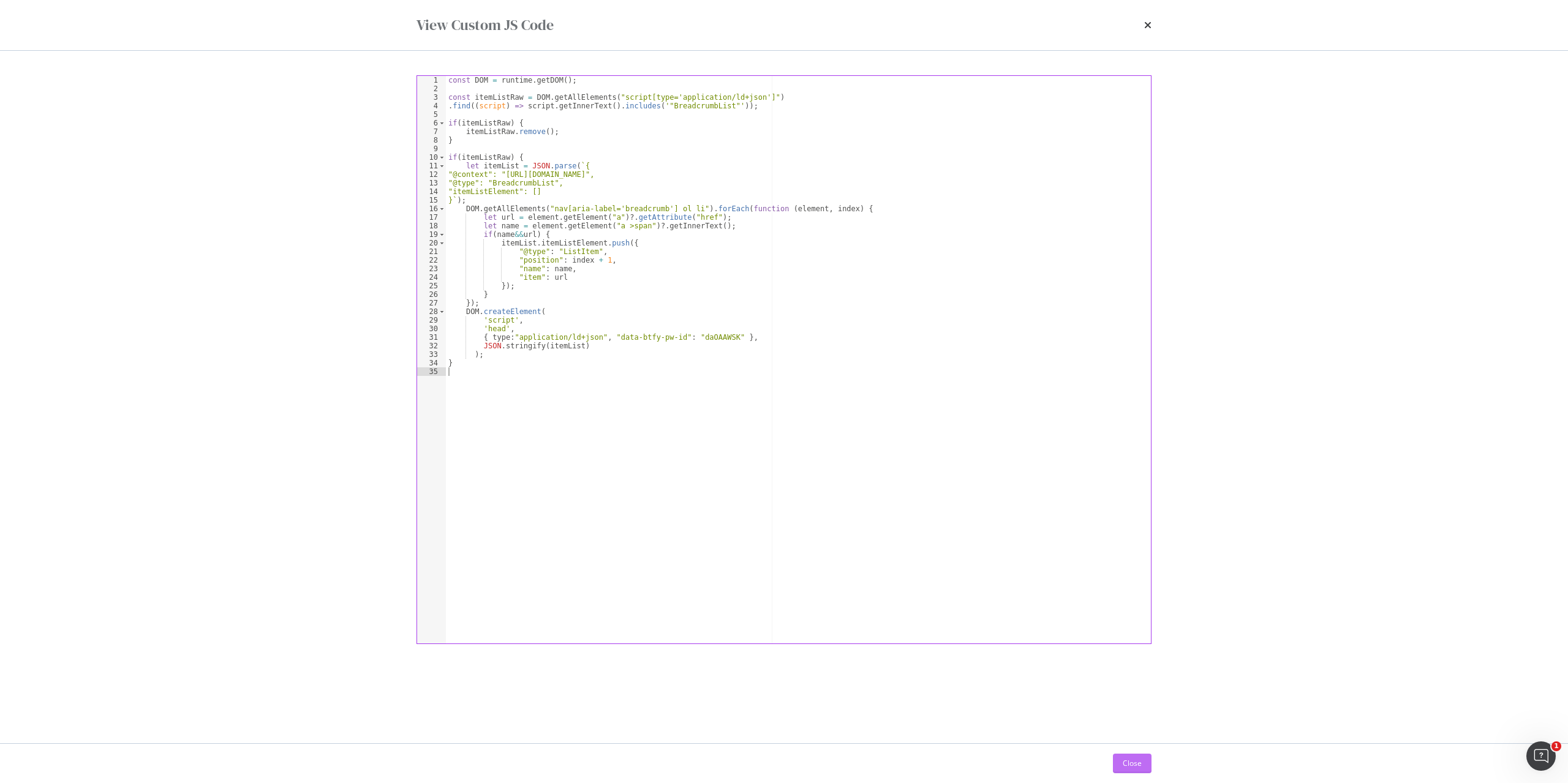
click at [1150, 760] on button "Close" at bounding box center [1132, 764] width 39 height 19
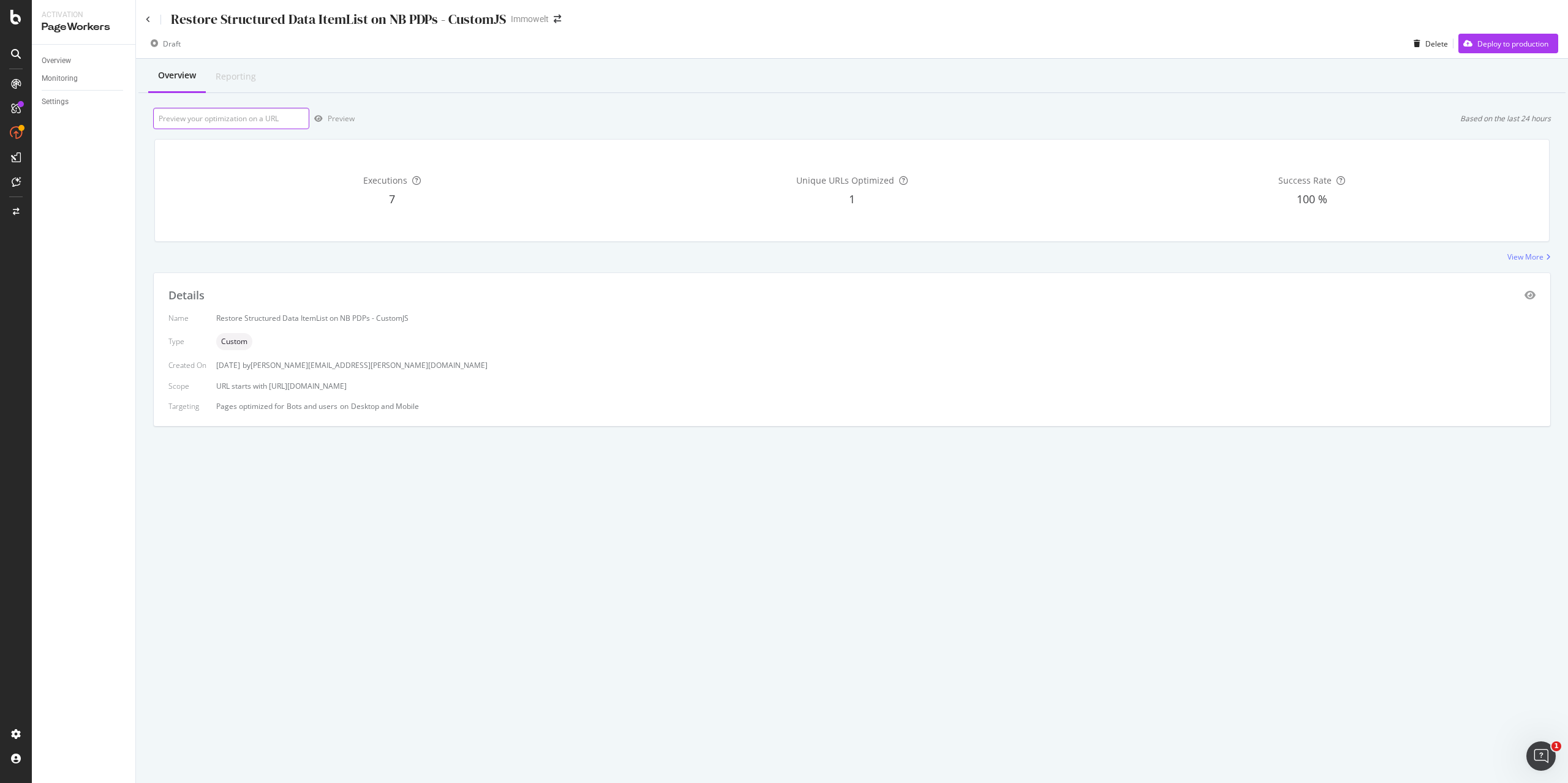
click at [235, 127] on input "url" at bounding box center [231, 118] width 156 height 21
paste input "https://www.immowelt.de/projekte/expose/k2dx932"
type input "https://www.immowelt.de/projekte/expose/k2dx932"
click at [335, 119] on div "Preview" at bounding box center [341, 118] width 27 height 11
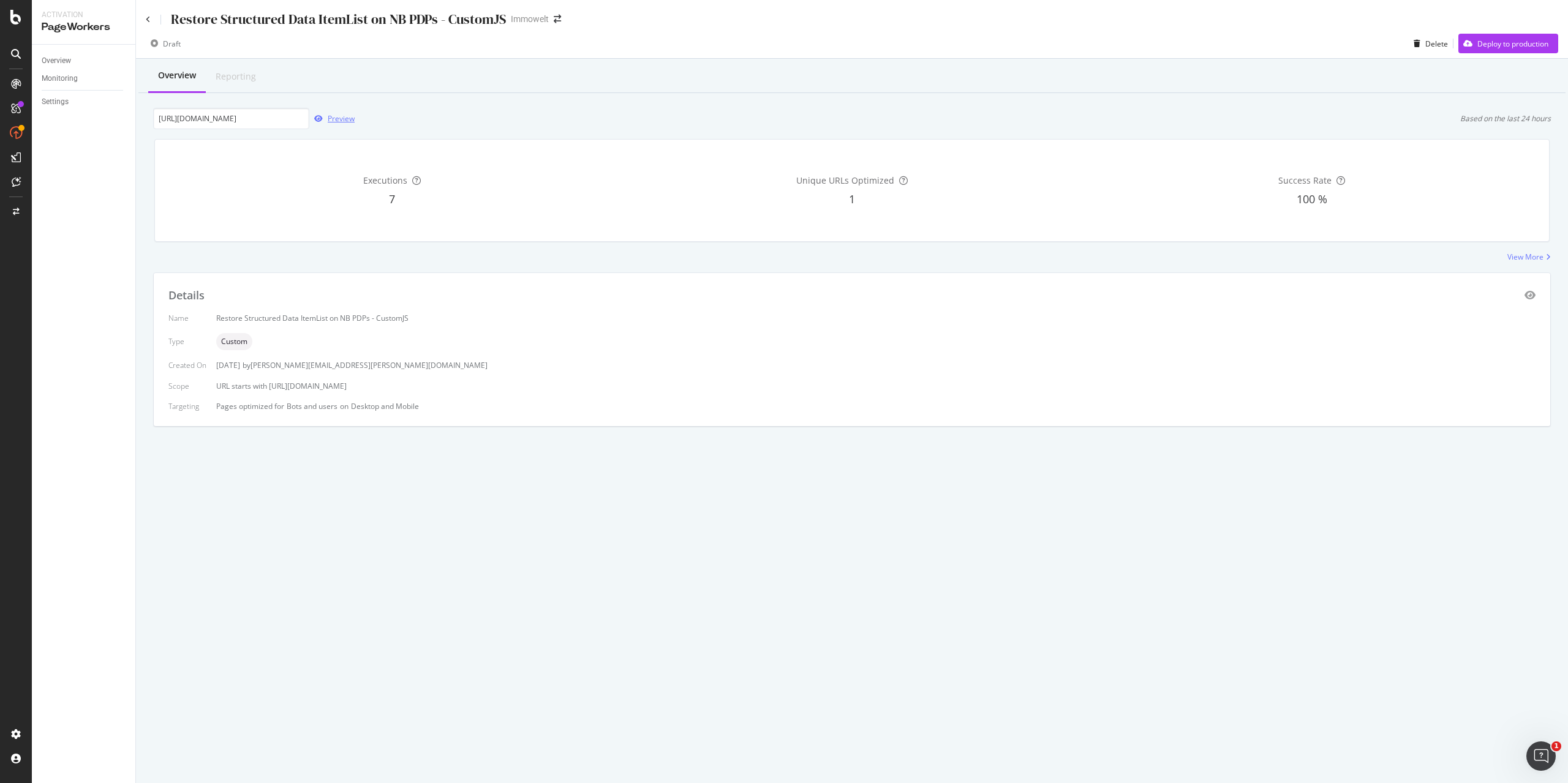
scroll to position [0, 0]
click at [1531, 295] on icon "eye" at bounding box center [1530, 295] width 11 height 10
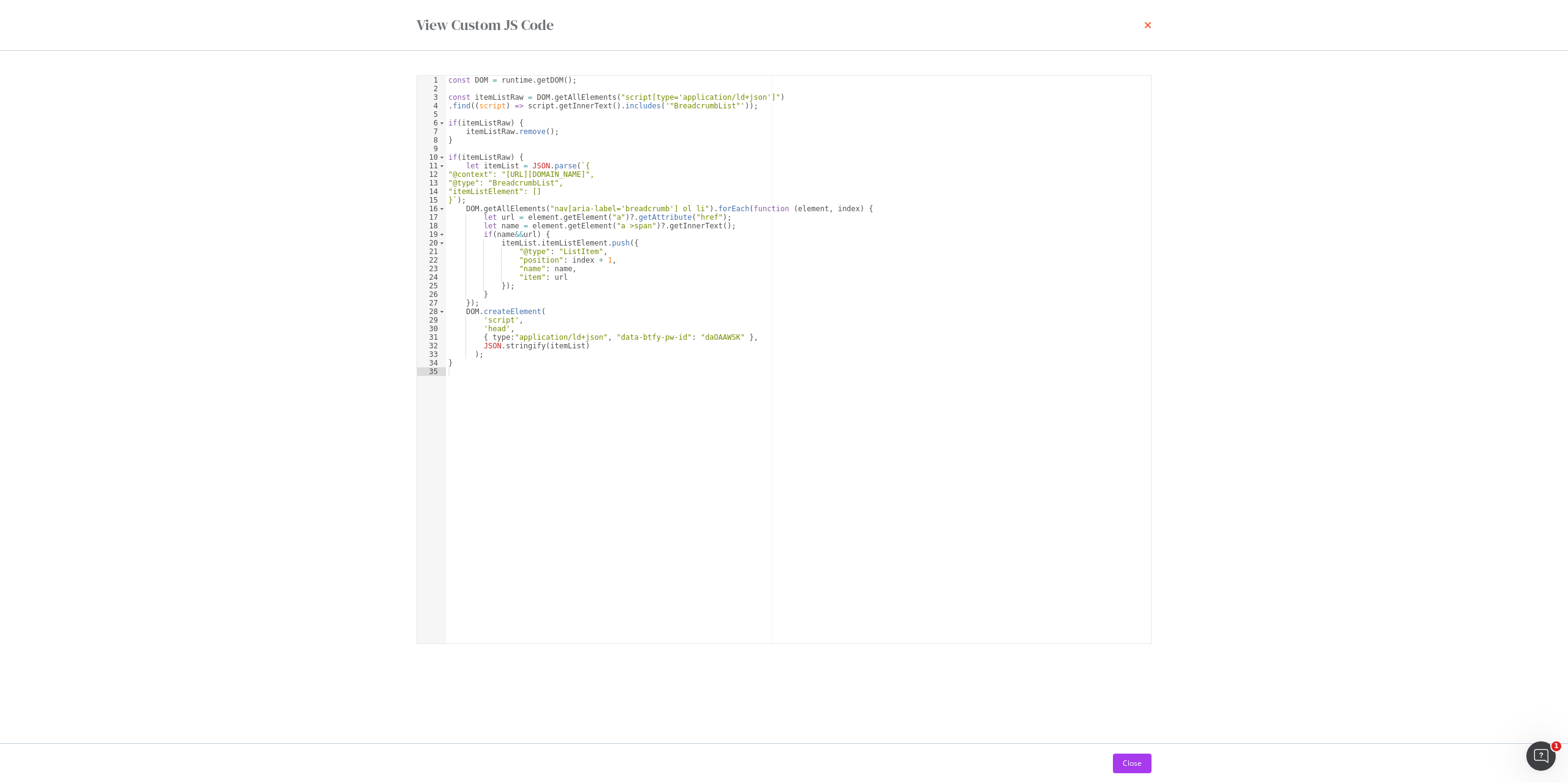
click at [1151, 25] on icon "times" at bounding box center [1147, 25] width 7 height 10
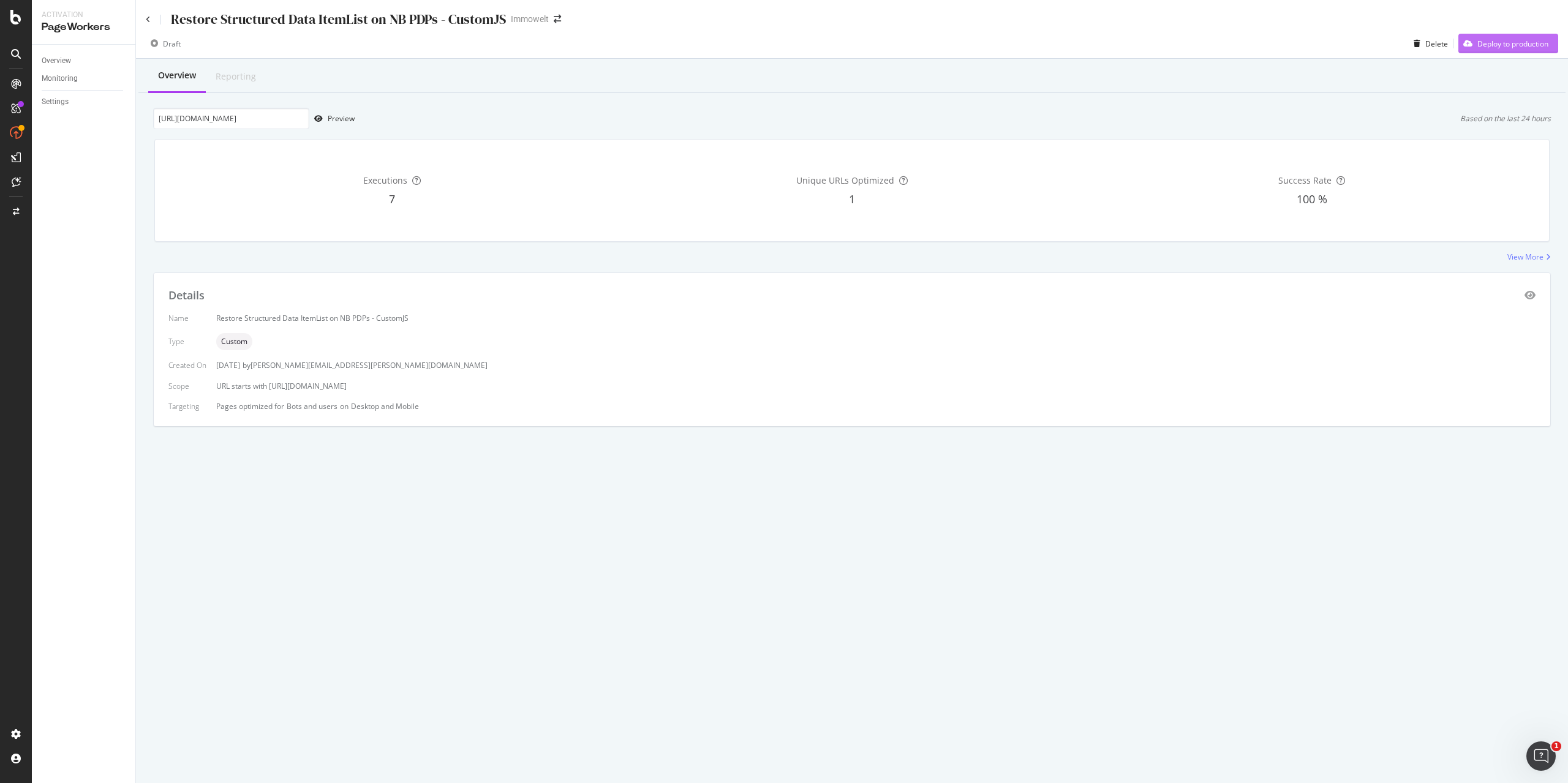
click at [1527, 43] on div "Deploy to production" at bounding box center [1512, 44] width 71 height 11
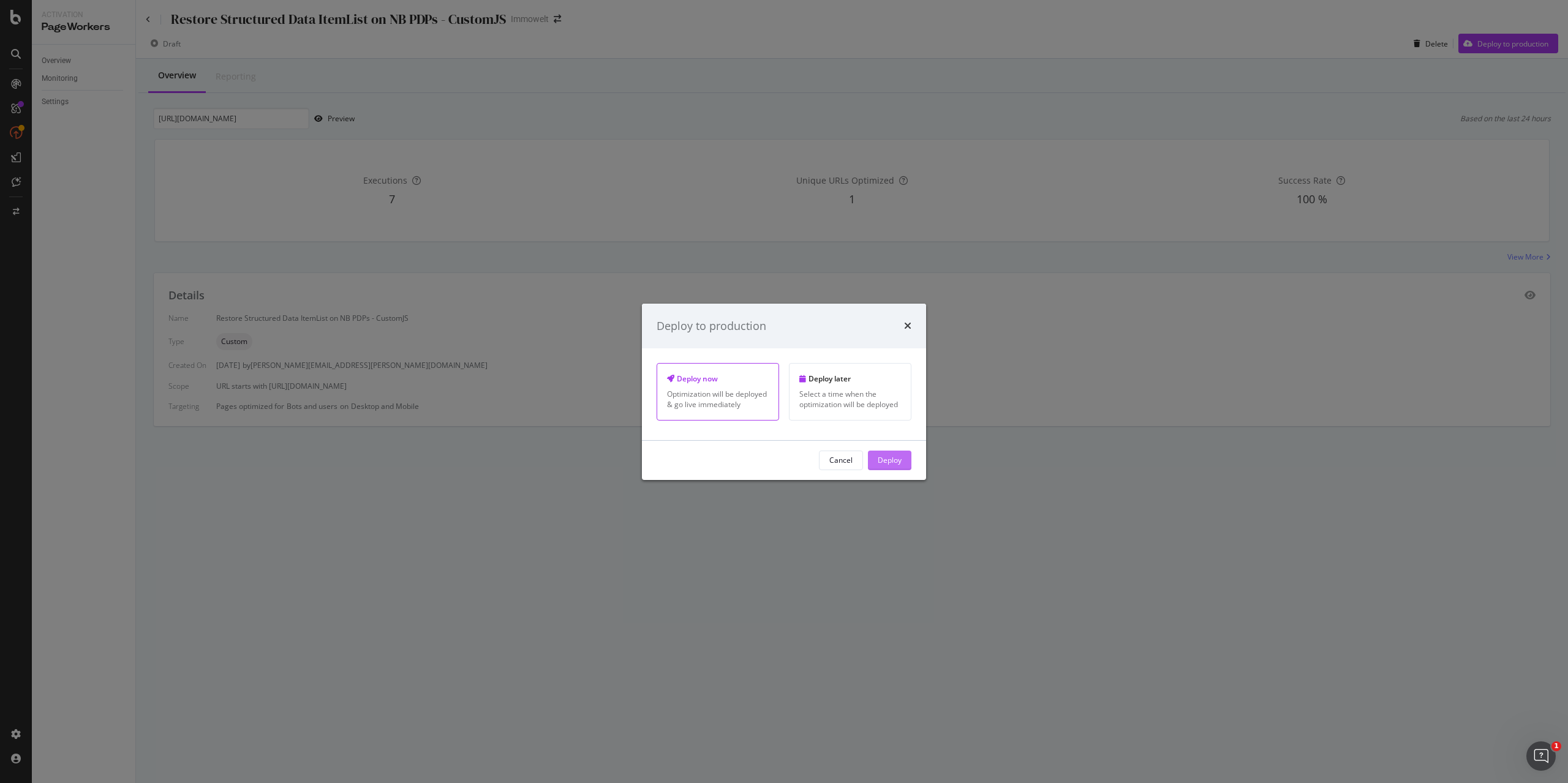
click at [898, 456] on div "Deploy" at bounding box center [889, 460] width 24 height 11
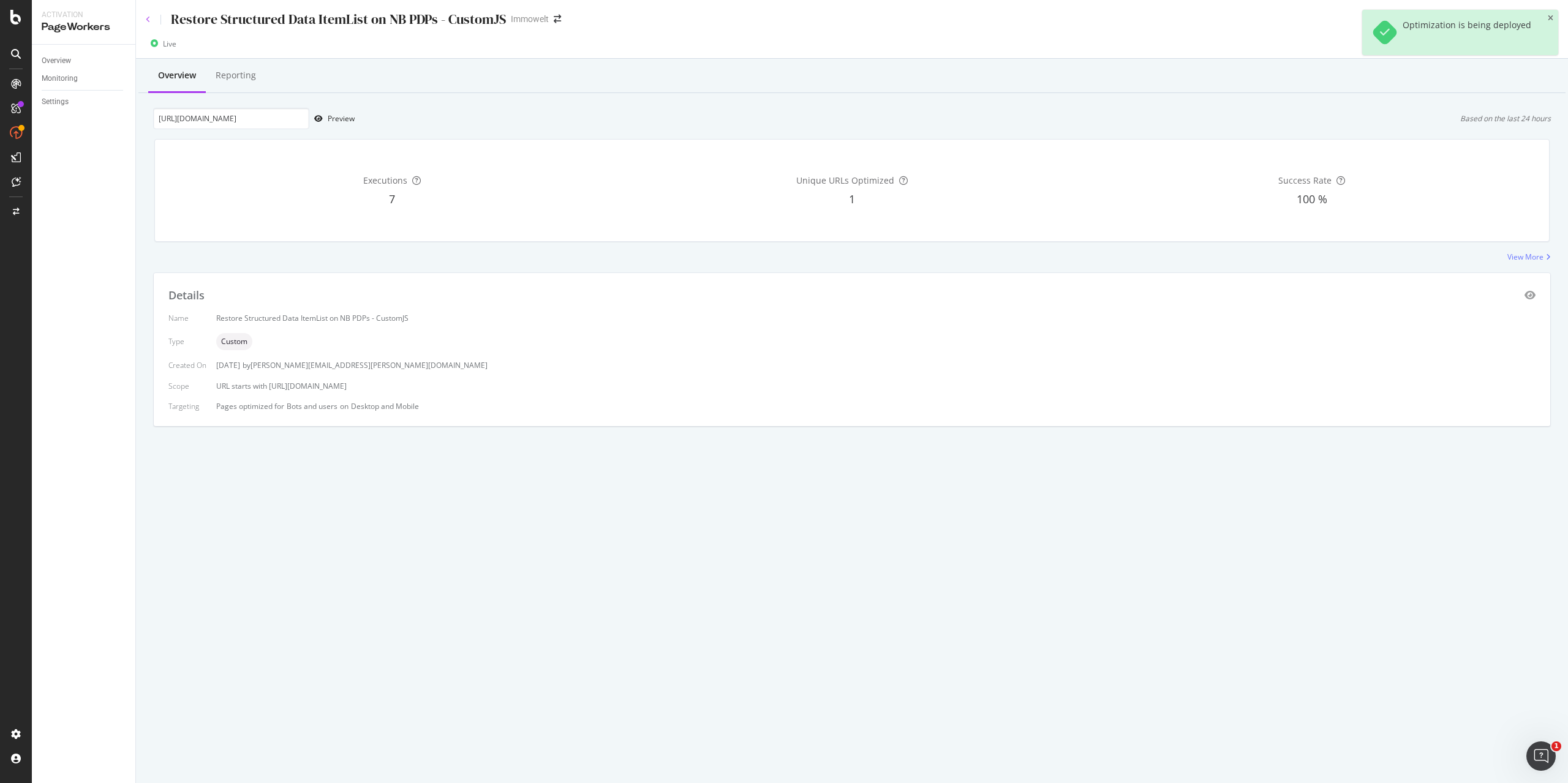
click at [148, 23] on icon at bounding box center [148, 19] width 5 height 7
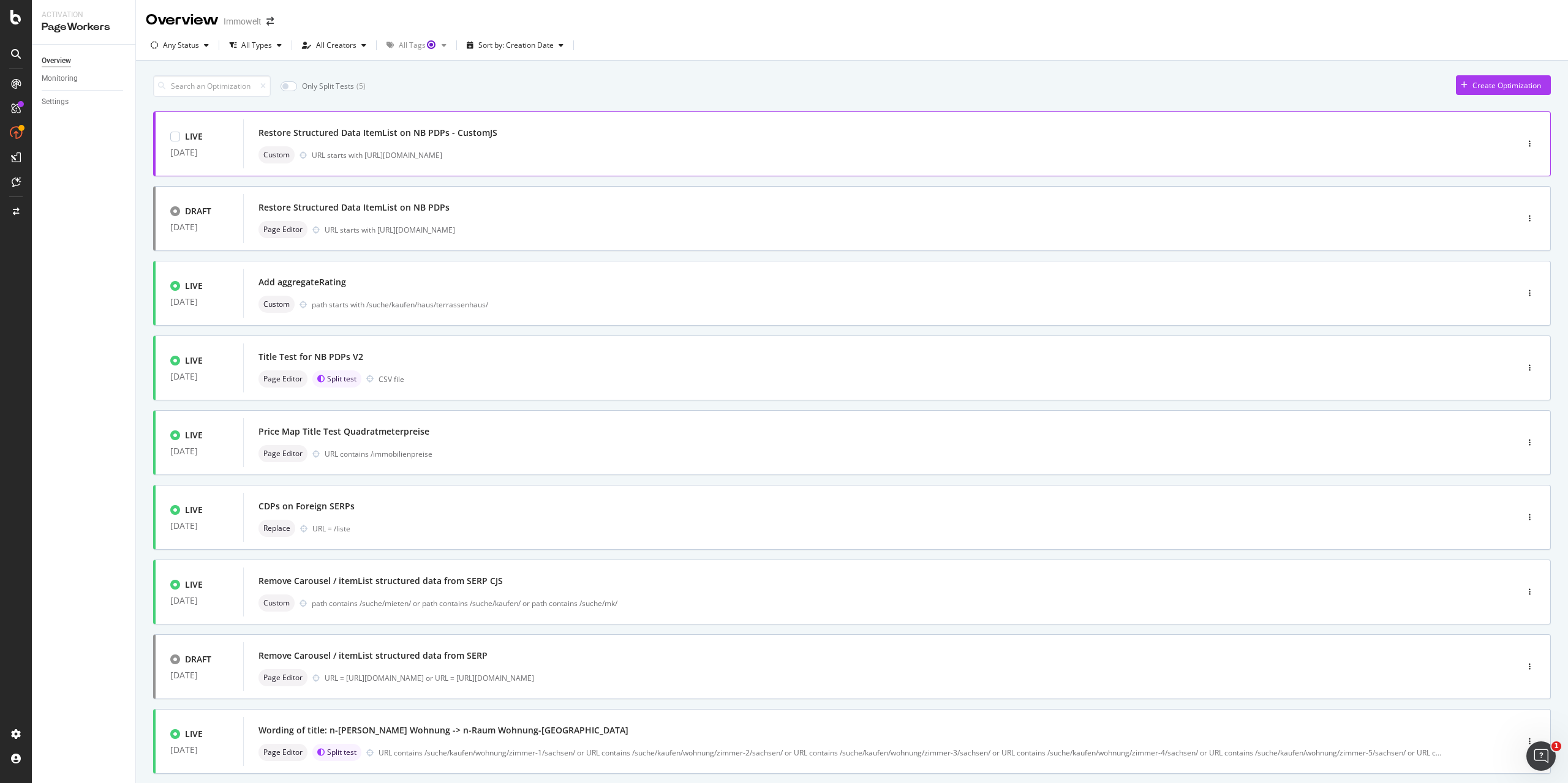
click at [681, 145] on div "Restore Structured Data ItemList on NB PDPs - CustomJS Custom URL starts with h…" at bounding box center [861, 144] width 1207 height 39
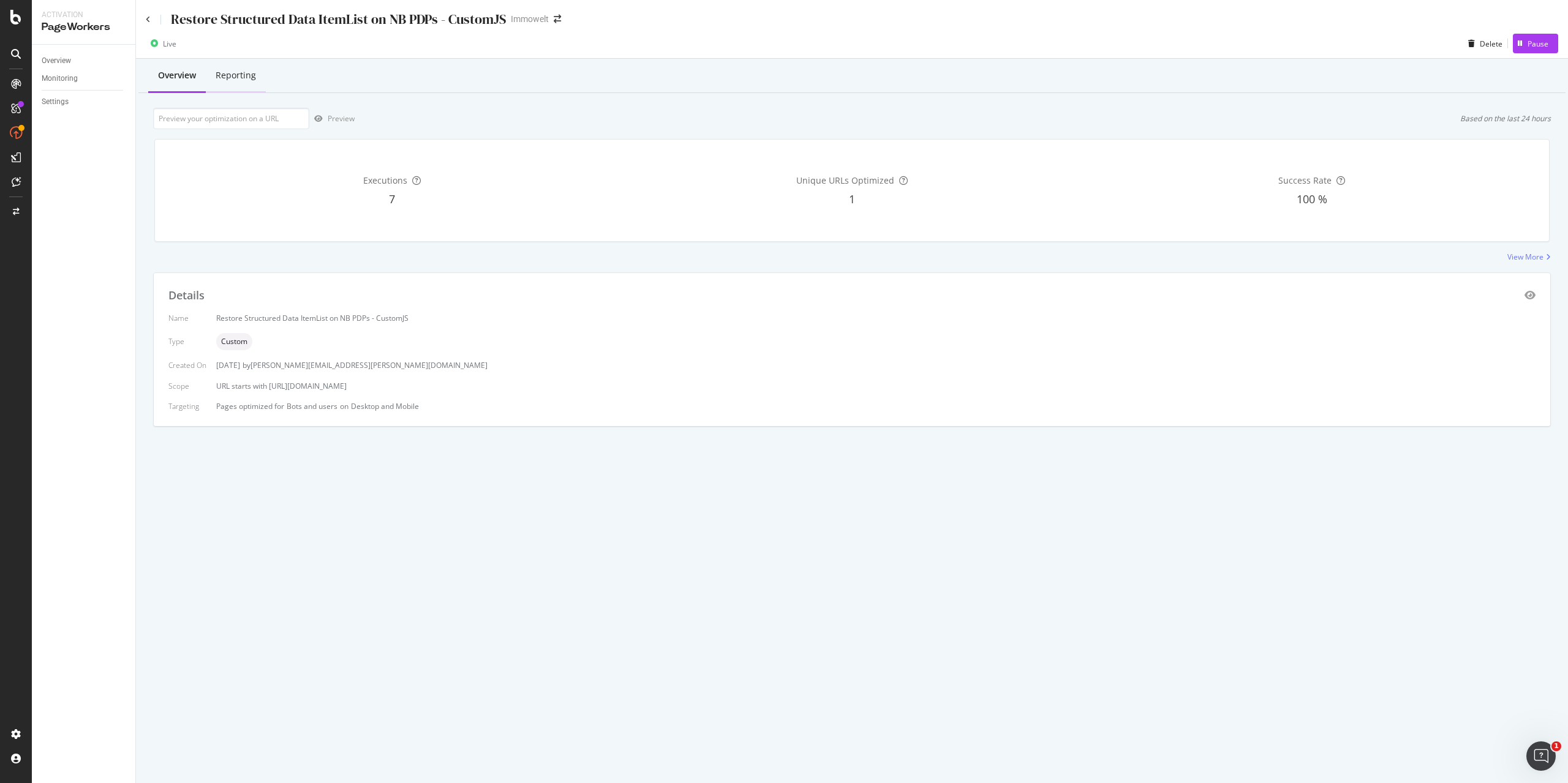
click at [249, 82] on div "Reporting" at bounding box center [236, 75] width 40 height 12
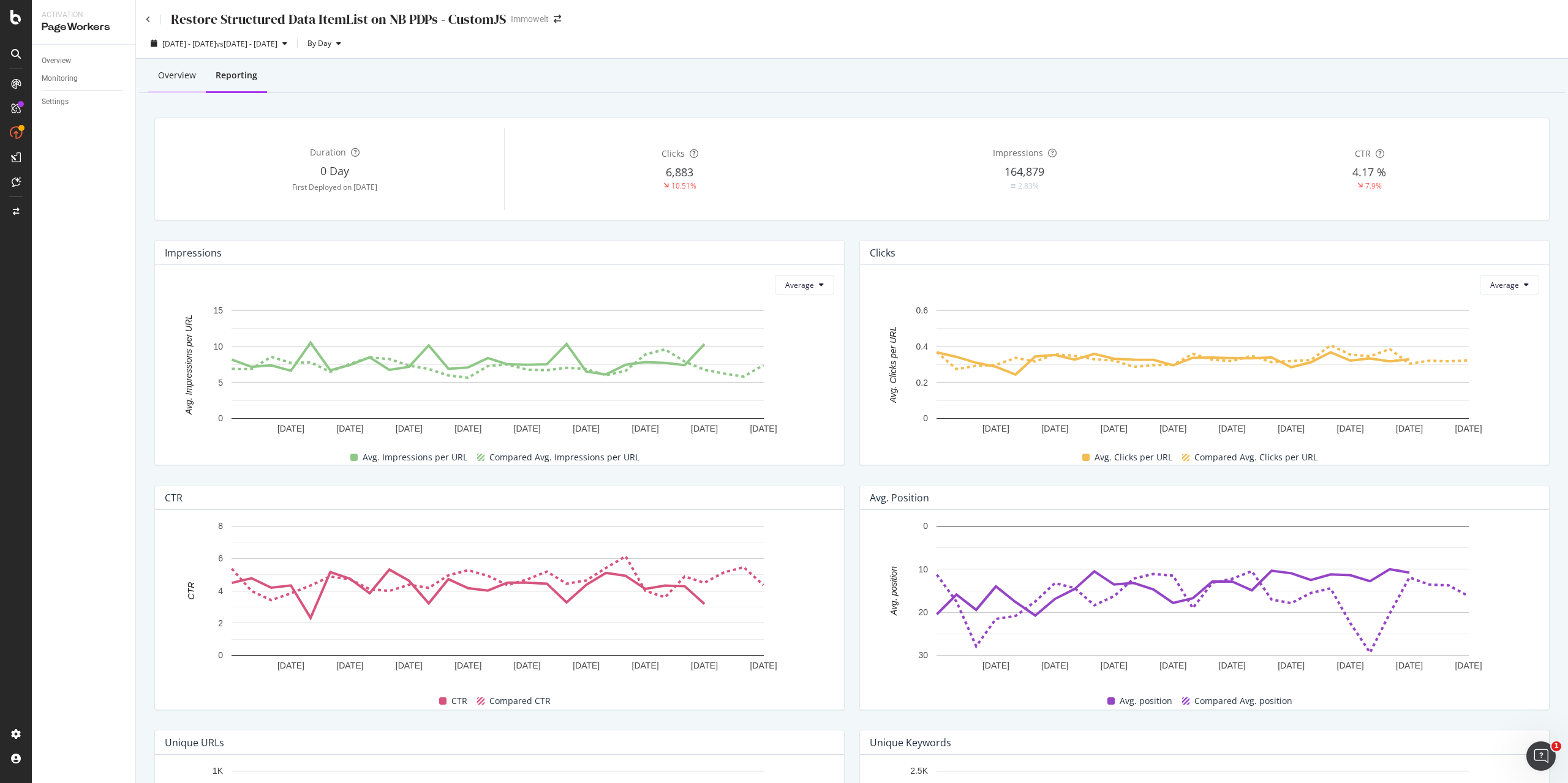
click at [184, 75] on div "Overview" at bounding box center [177, 75] width 38 height 12
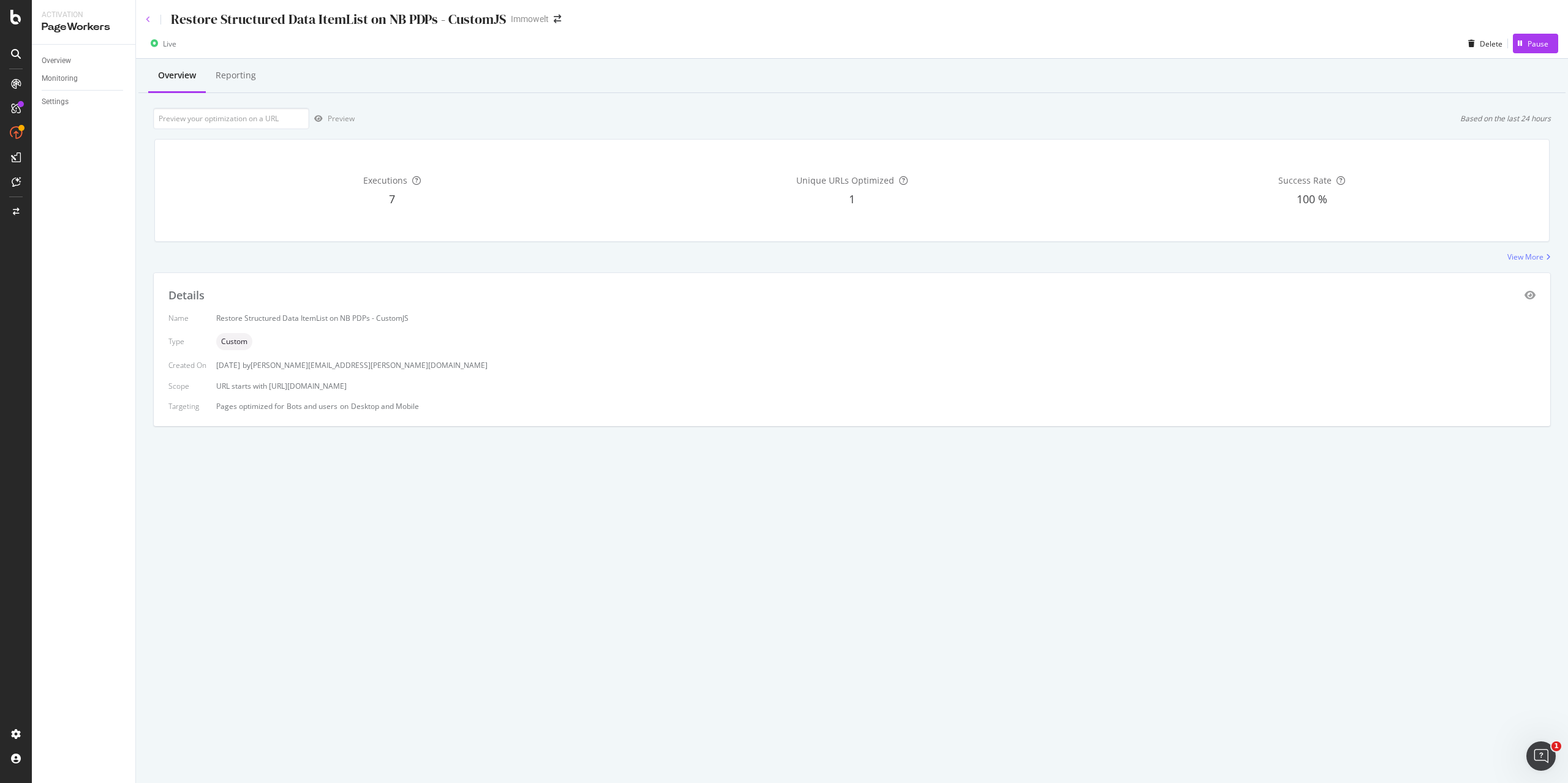
click at [148, 17] on icon at bounding box center [148, 19] width 5 height 7
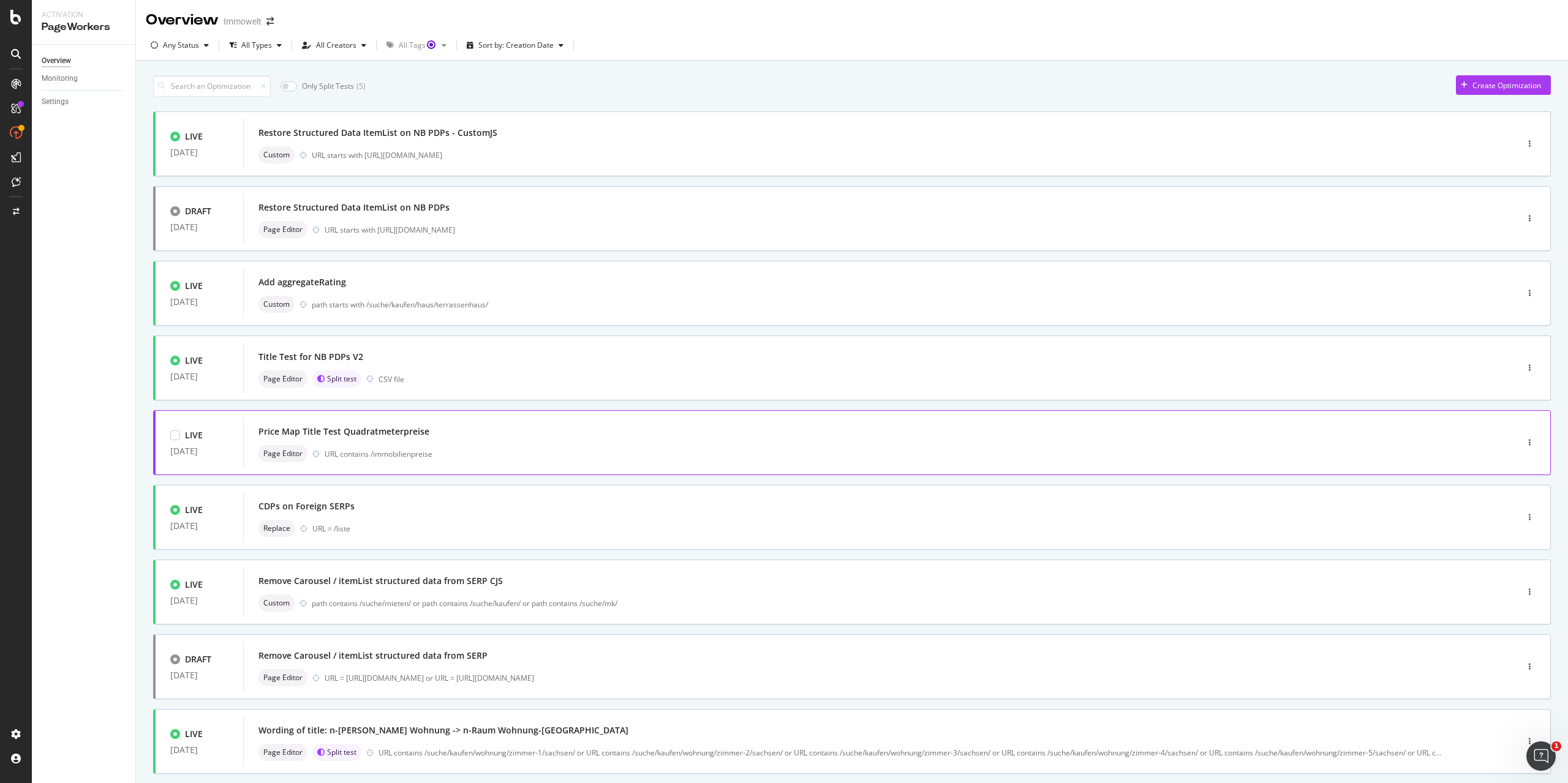
click at [622, 434] on div "Price Map Title Test Quadratmeterpreise" at bounding box center [861, 432] width 1207 height 17
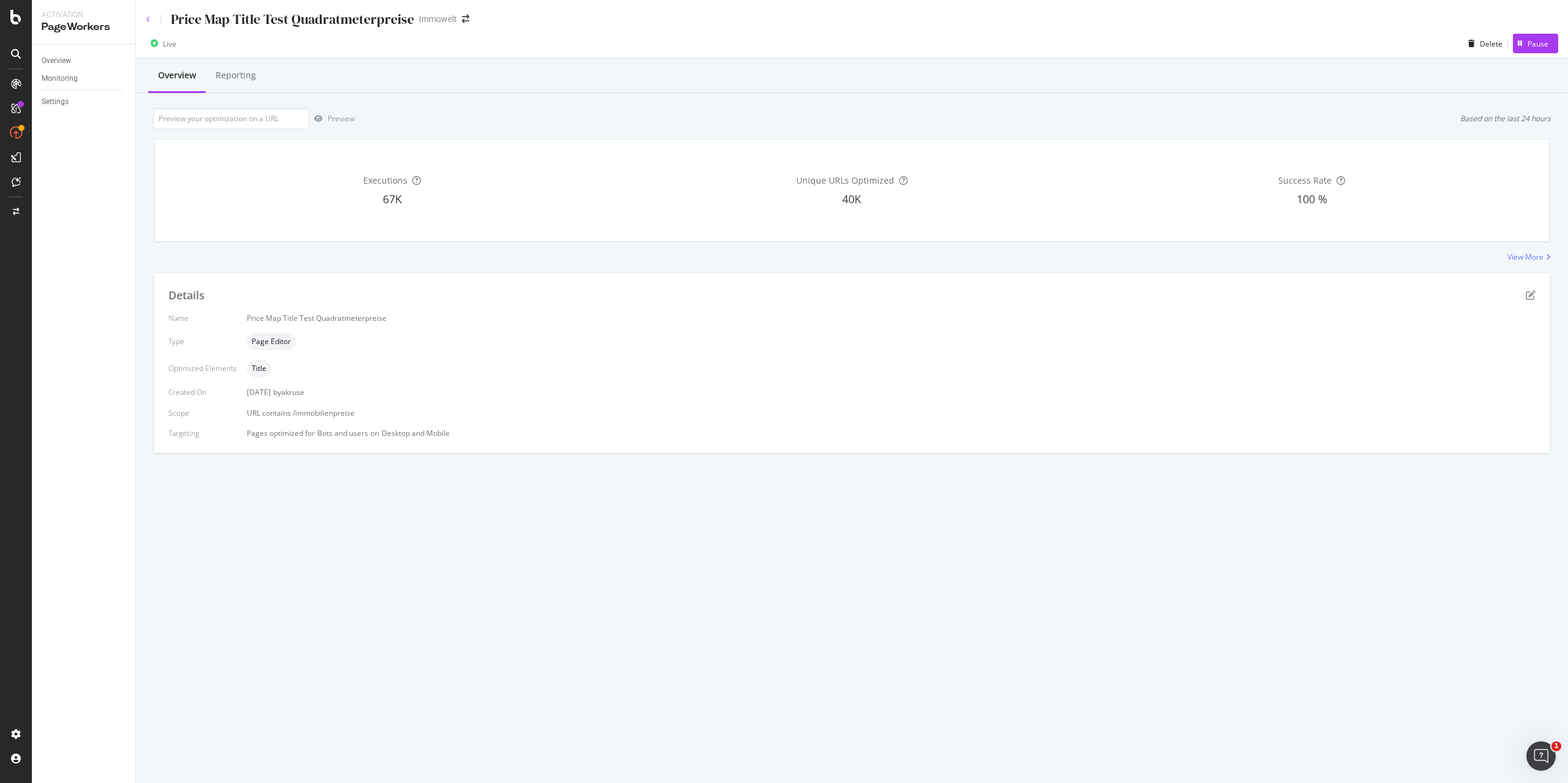
click at [148, 17] on icon at bounding box center [148, 19] width 5 height 7
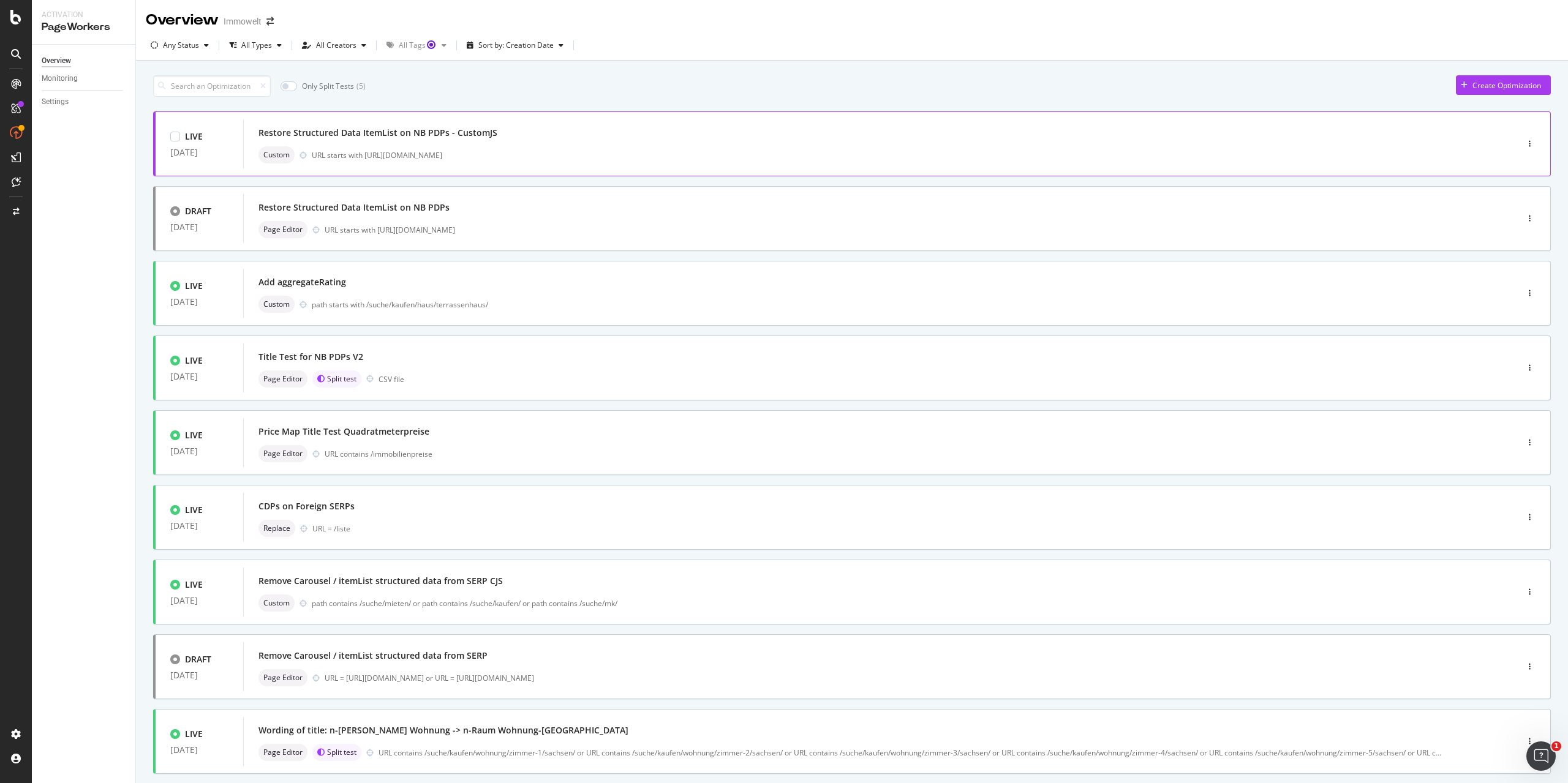
click at [802, 140] on div "Restore Structured Data ItemList on NB PDPs - CustomJS" at bounding box center [861, 133] width 1207 height 17
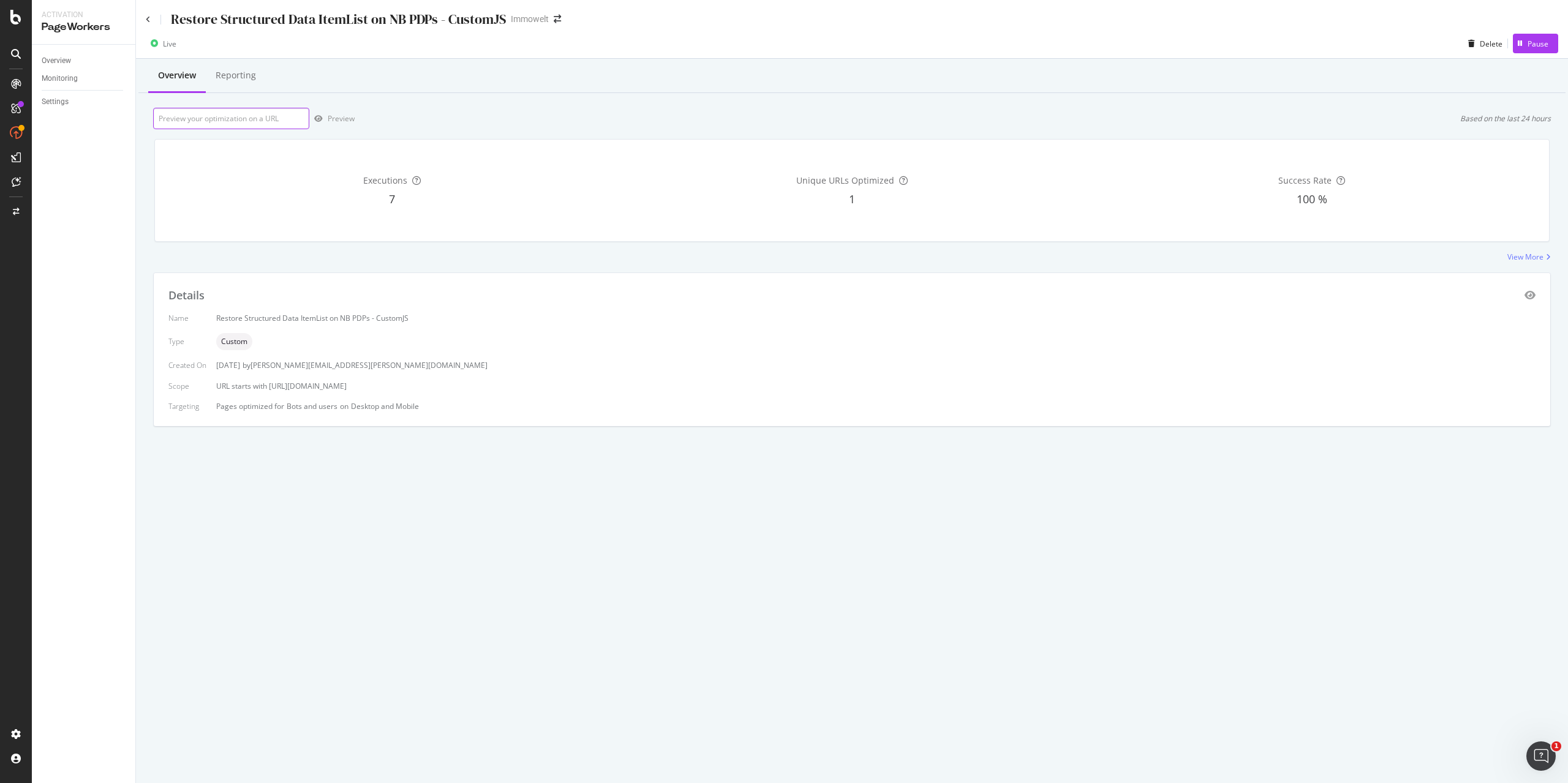
click at [269, 125] on input "url" at bounding box center [231, 118] width 156 height 21
paste input "https://www.immowelt.de/projekte/expose/k29k932"
type input "https://www.immowelt.de/projekte/expose/k29k932"
click at [355, 121] on div "https://www.immowelt.de/projekte/expose/k29k932 Preview Based on the last 24 ho…" at bounding box center [852, 118] width 1397 height 21
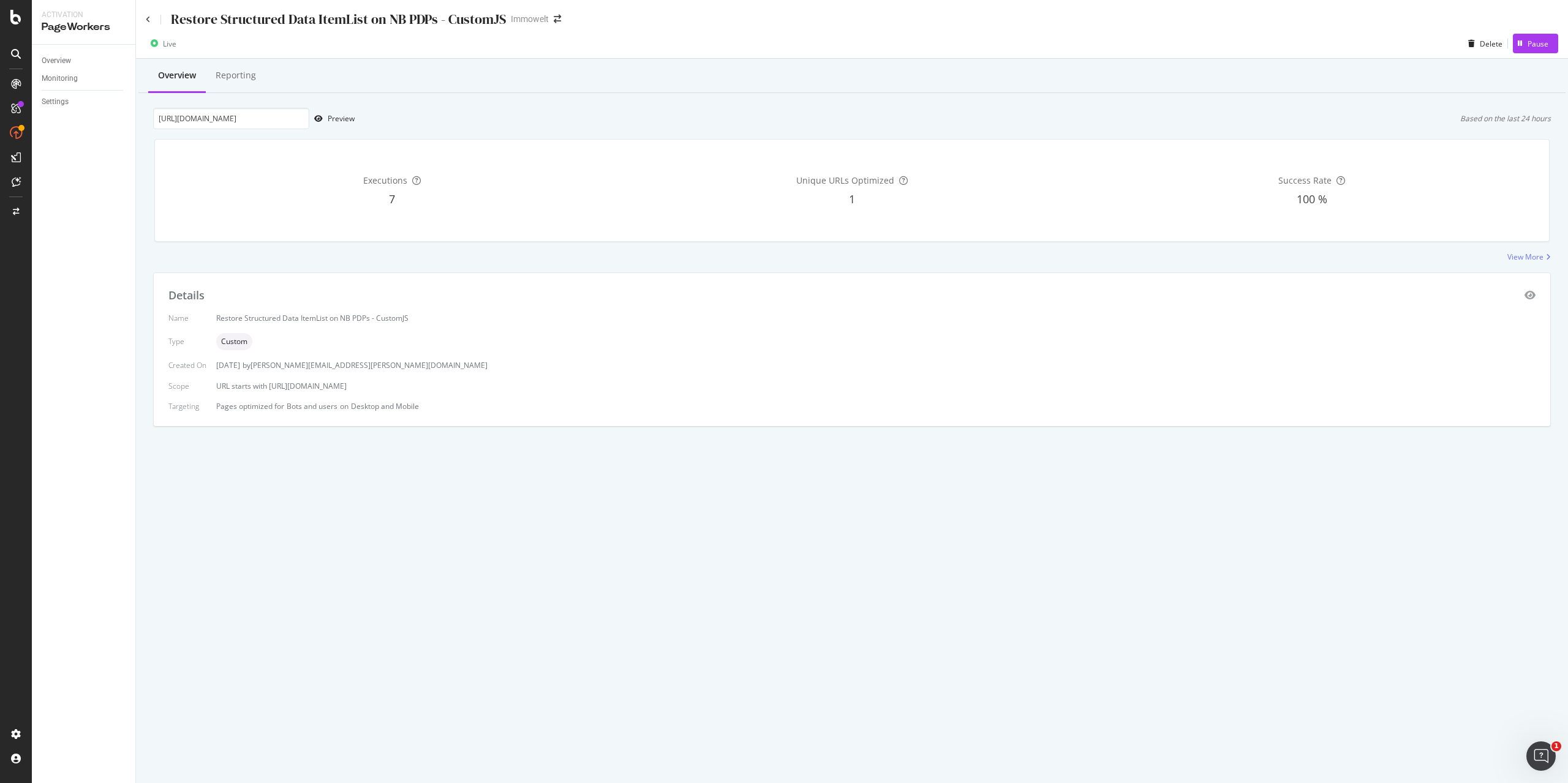
scroll to position [0, 0]
click at [350, 120] on div "Preview" at bounding box center [341, 118] width 27 height 11
click at [150, 20] on icon at bounding box center [148, 19] width 5 height 7
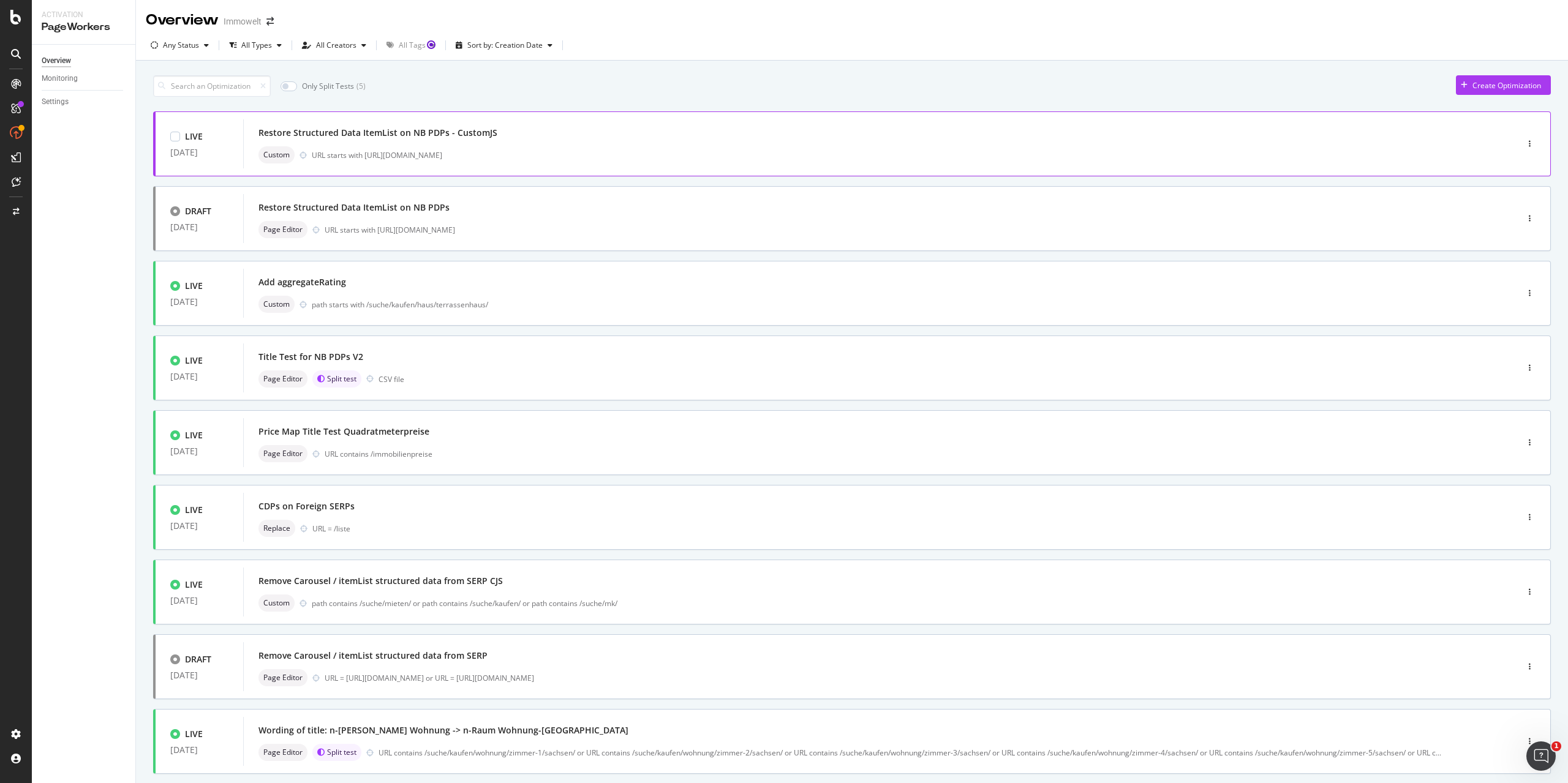
click at [632, 143] on div "Restore Structured Data ItemList on NB PDPs - CustomJS Custom URL starts with h…" at bounding box center [861, 144] width 1207 height 39
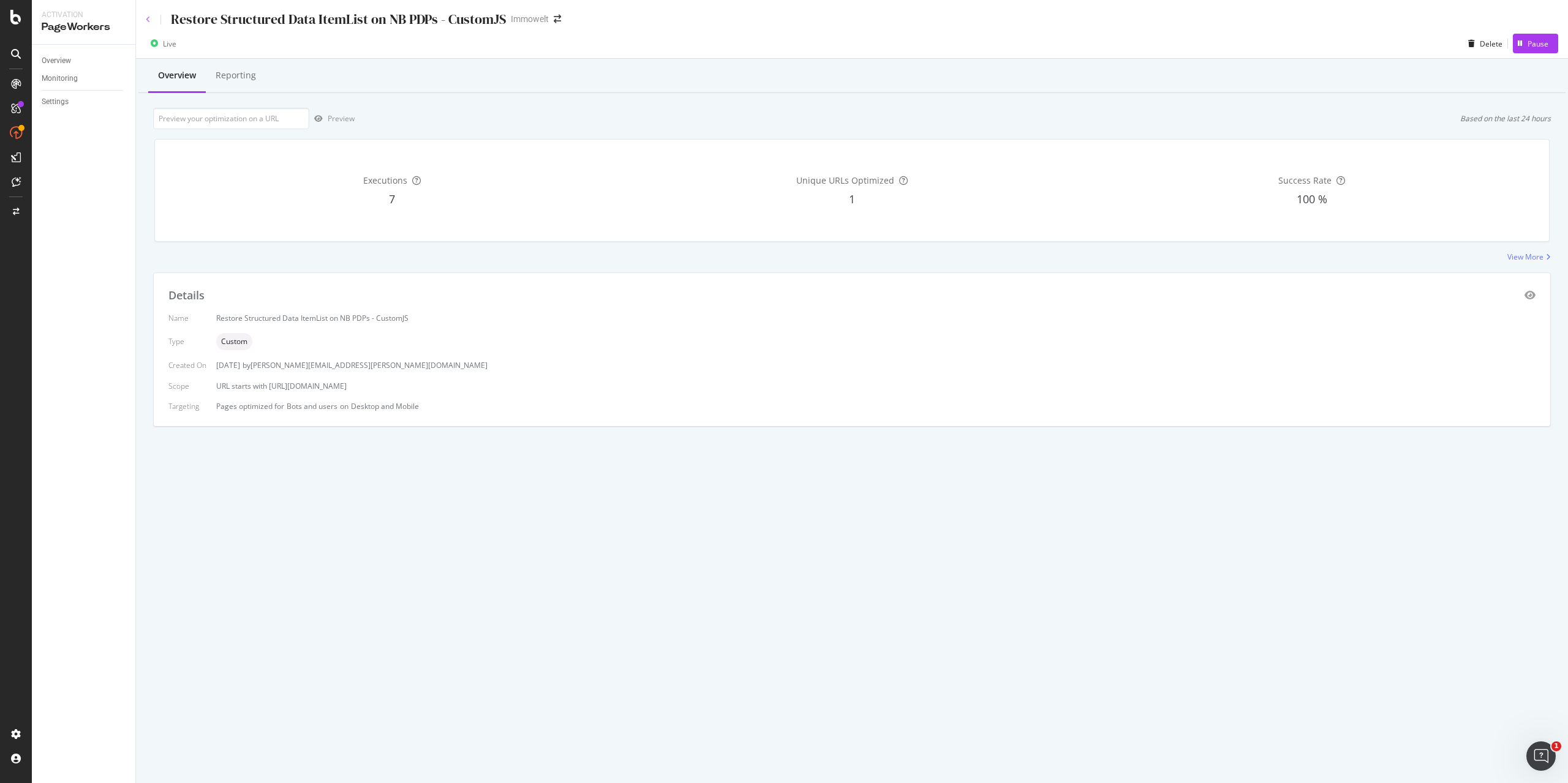
click at [147, 16] on icon at bounding box center [148, 19] width 5 height 7
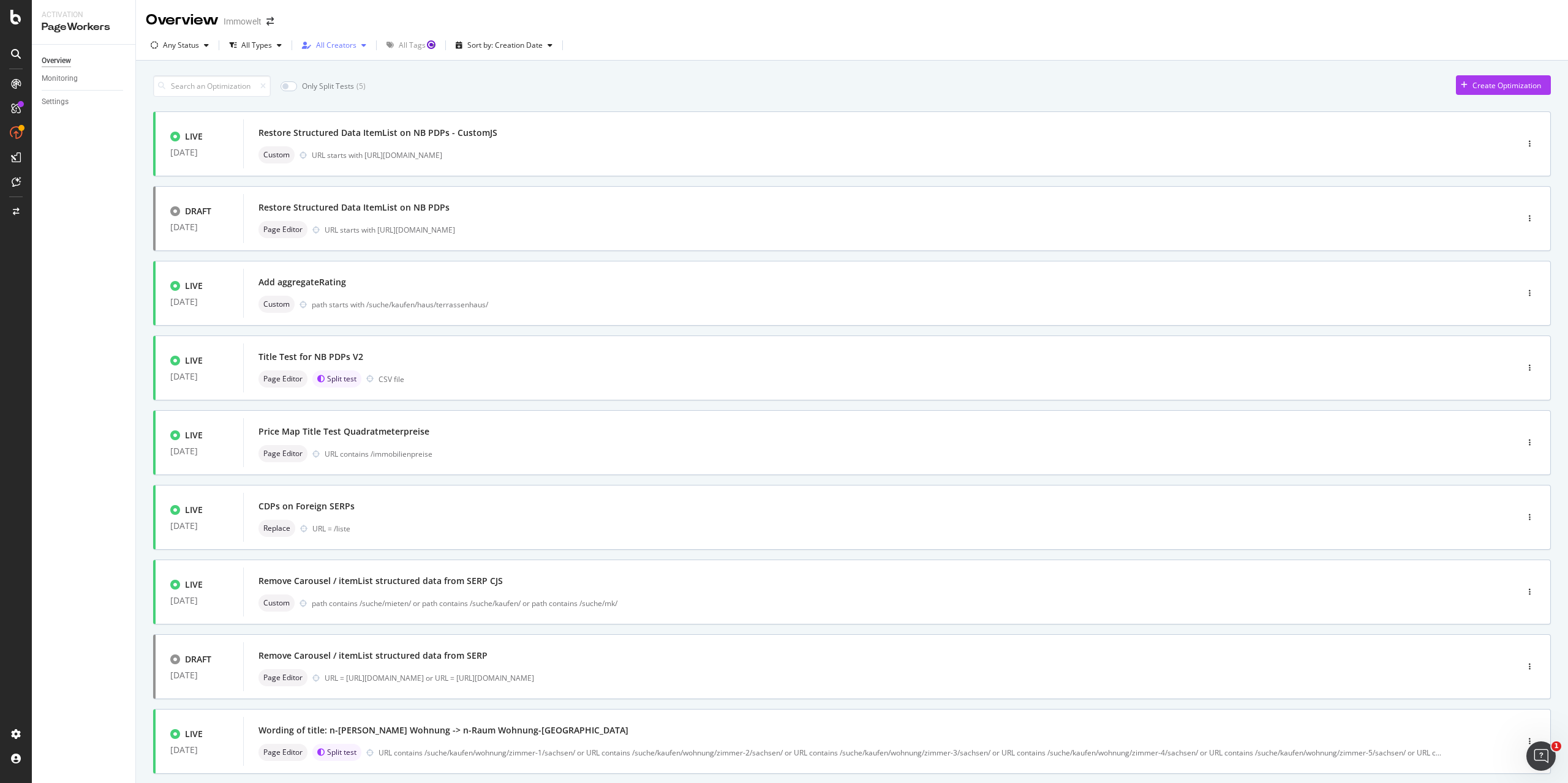
click at [339, 47] on div "All Creators" at bounding box center [336, 45] width 40 height 7
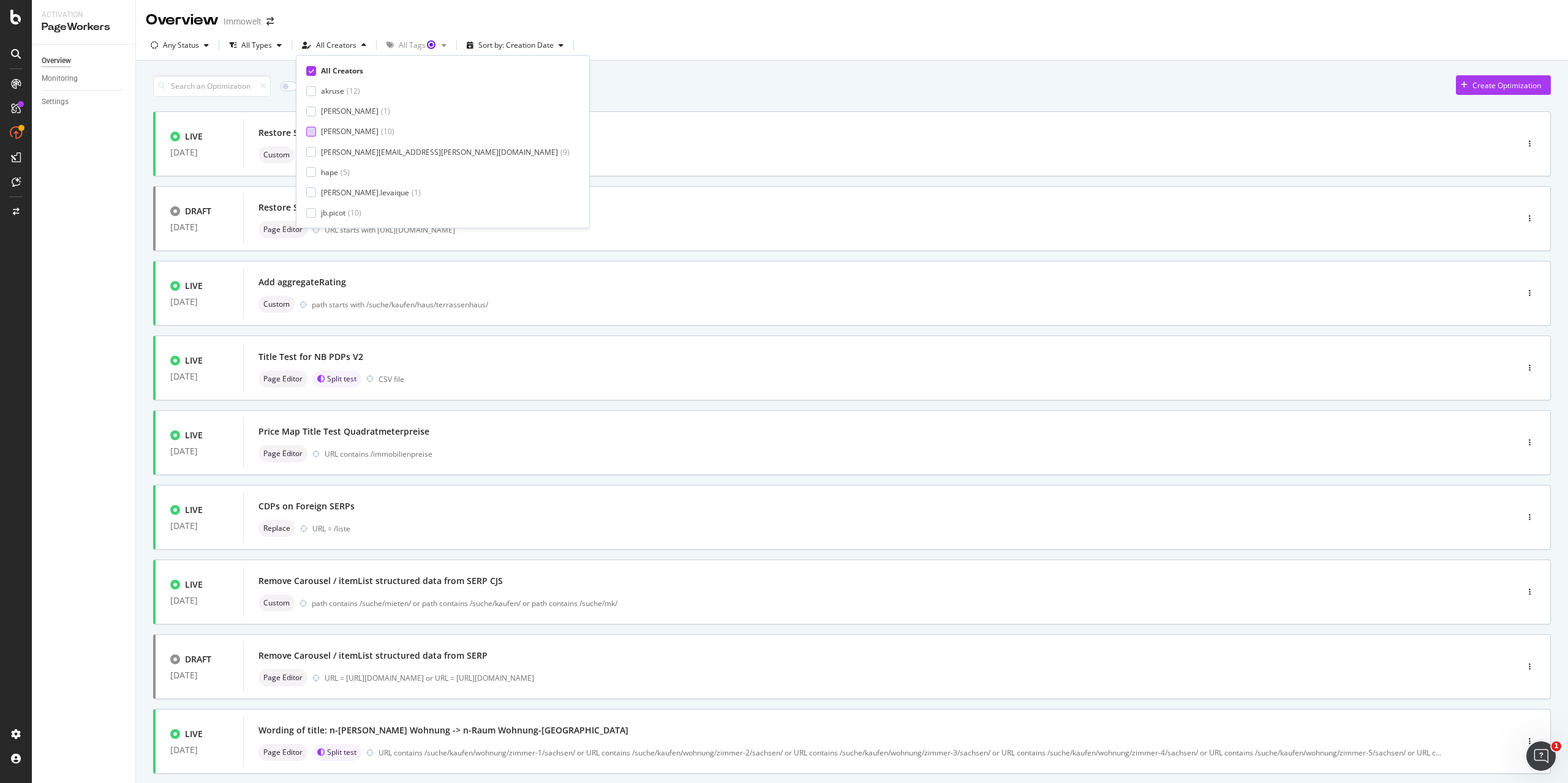
click at [343, 130] on div "axel-iwt" at bounding box center [350, 132] width 58 height 11
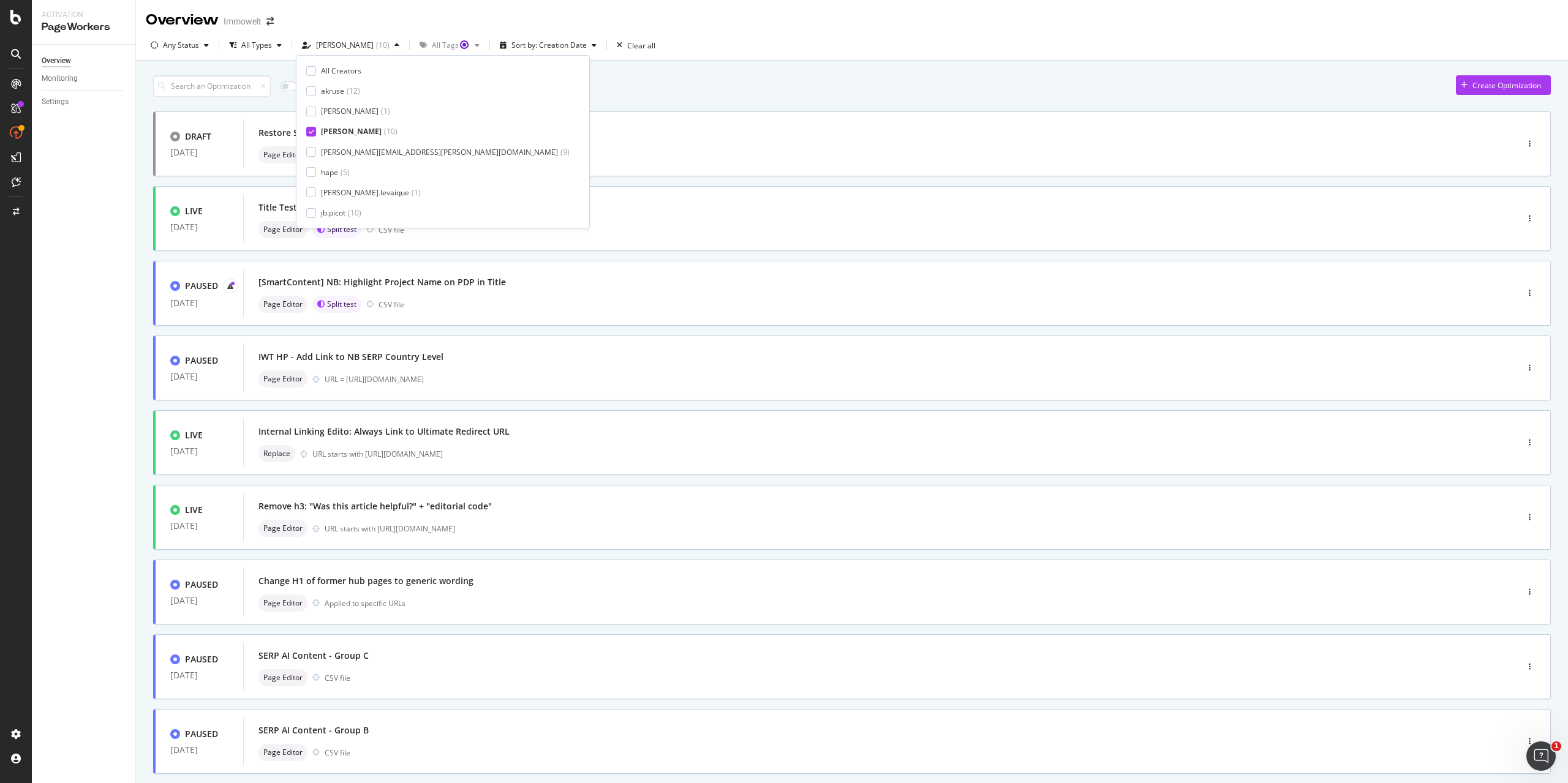
click at [659, 100] on div "Only Split Tests ( 2 ) Create Optimization DRAFT 27 Aug. 2025 Restore Structure…" at bounding box center [852, 476] width 1397 height 816
click at [727, 293] on div "[SmartContent] NB: Highlight Project Name on PDP in Title Page Editor Split tes…" at bounding box center [861, 293] width 1207 height 39
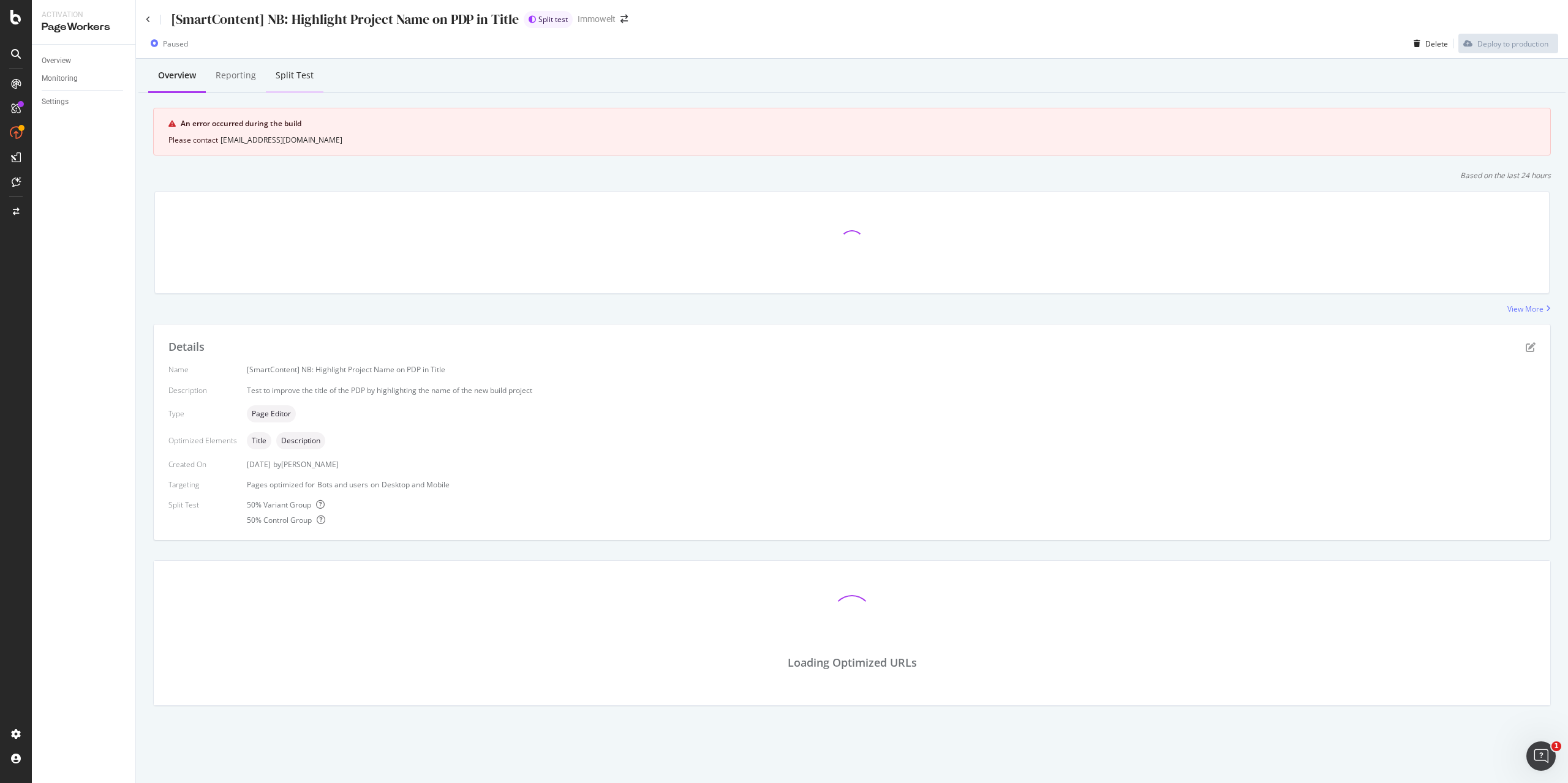
click at [304, 80] on div "Split Test" at bounding box center [294, 75] width 38 height 12
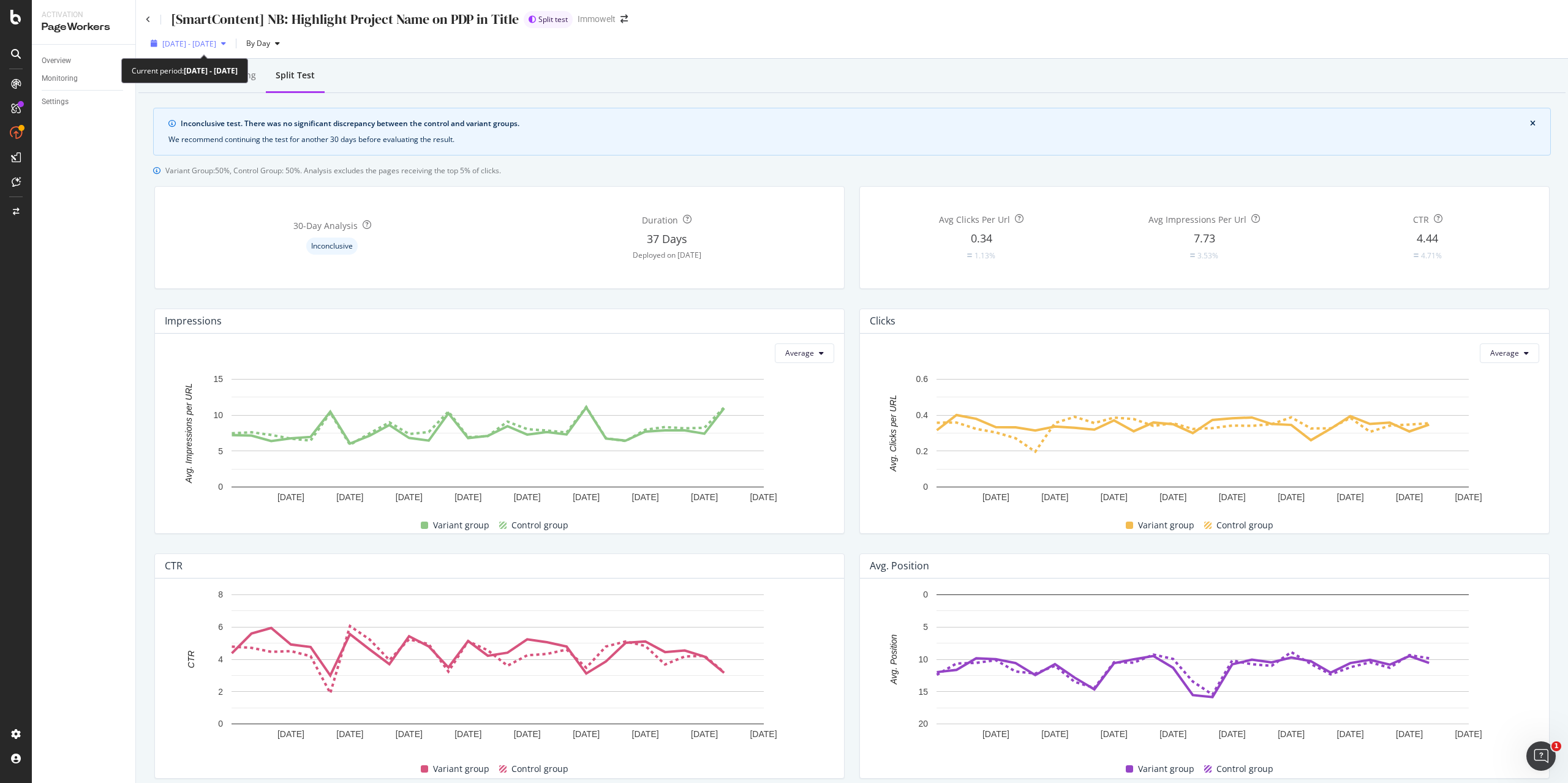
click at [216, 44] on span "2025 Jul. 27th - Aug. 23rd" at bounding box center [189, 44] width 54 height 11
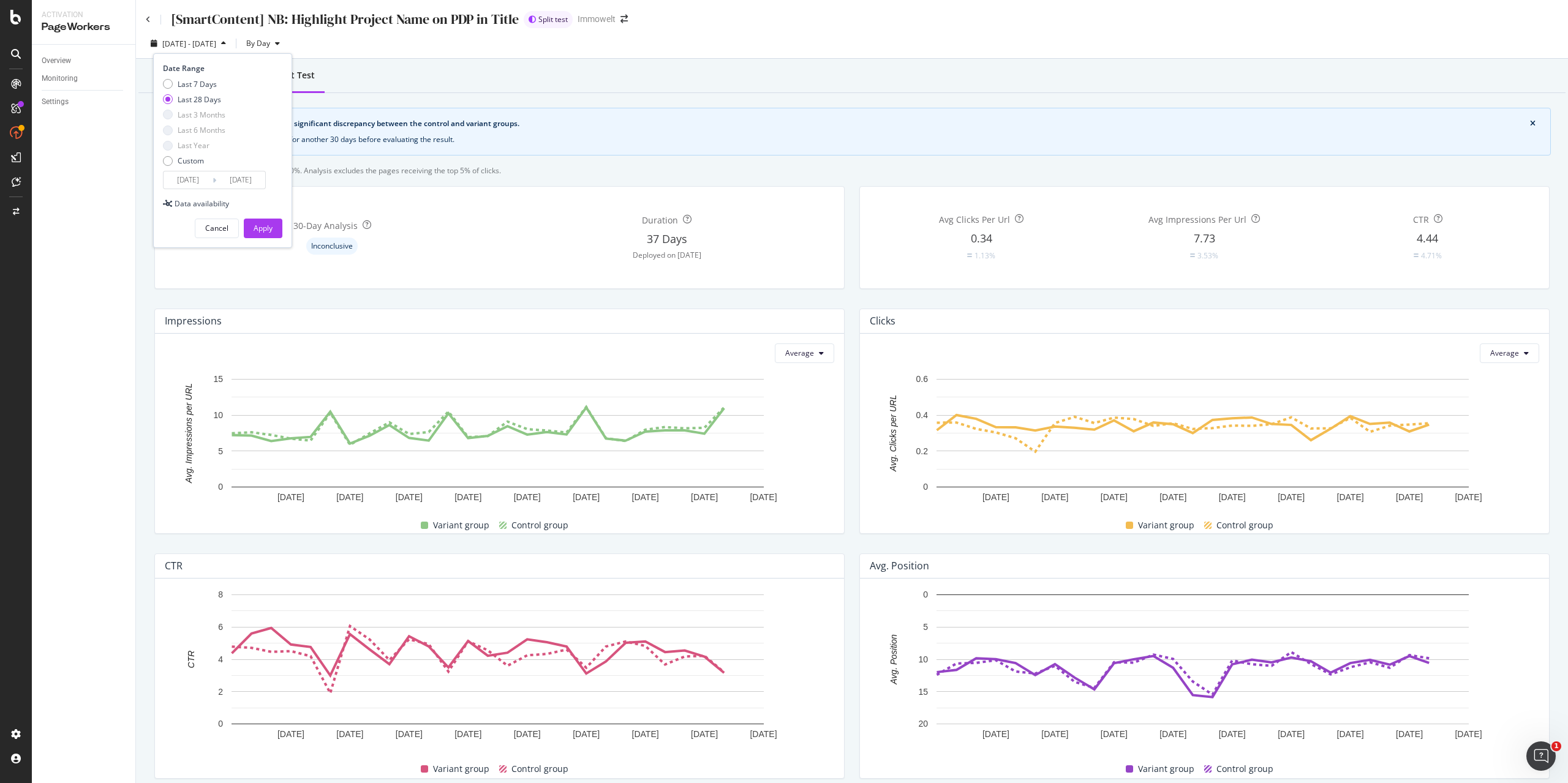
click at [208, 185] on input "2025/07/27" at bounding box center [187, 180] width 49 height 17
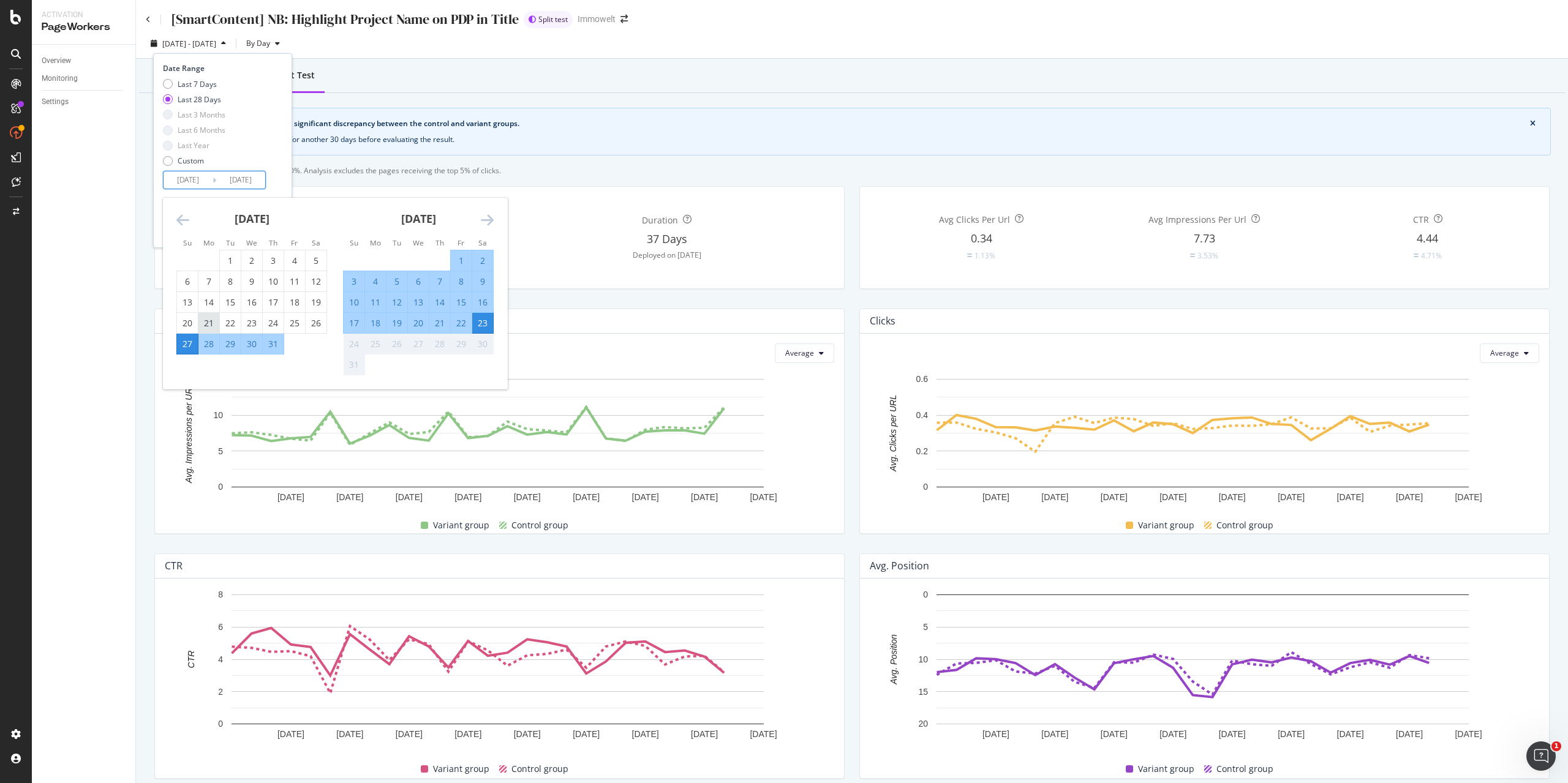
click at [214, 326] on div "21" at bounding box center [208, 323] width 21 height 12
type input "2025/07/21"
click at [441, 324] on div "21" at bounding box center [440, 323] width 21 height 12
type input "2025/08/21"
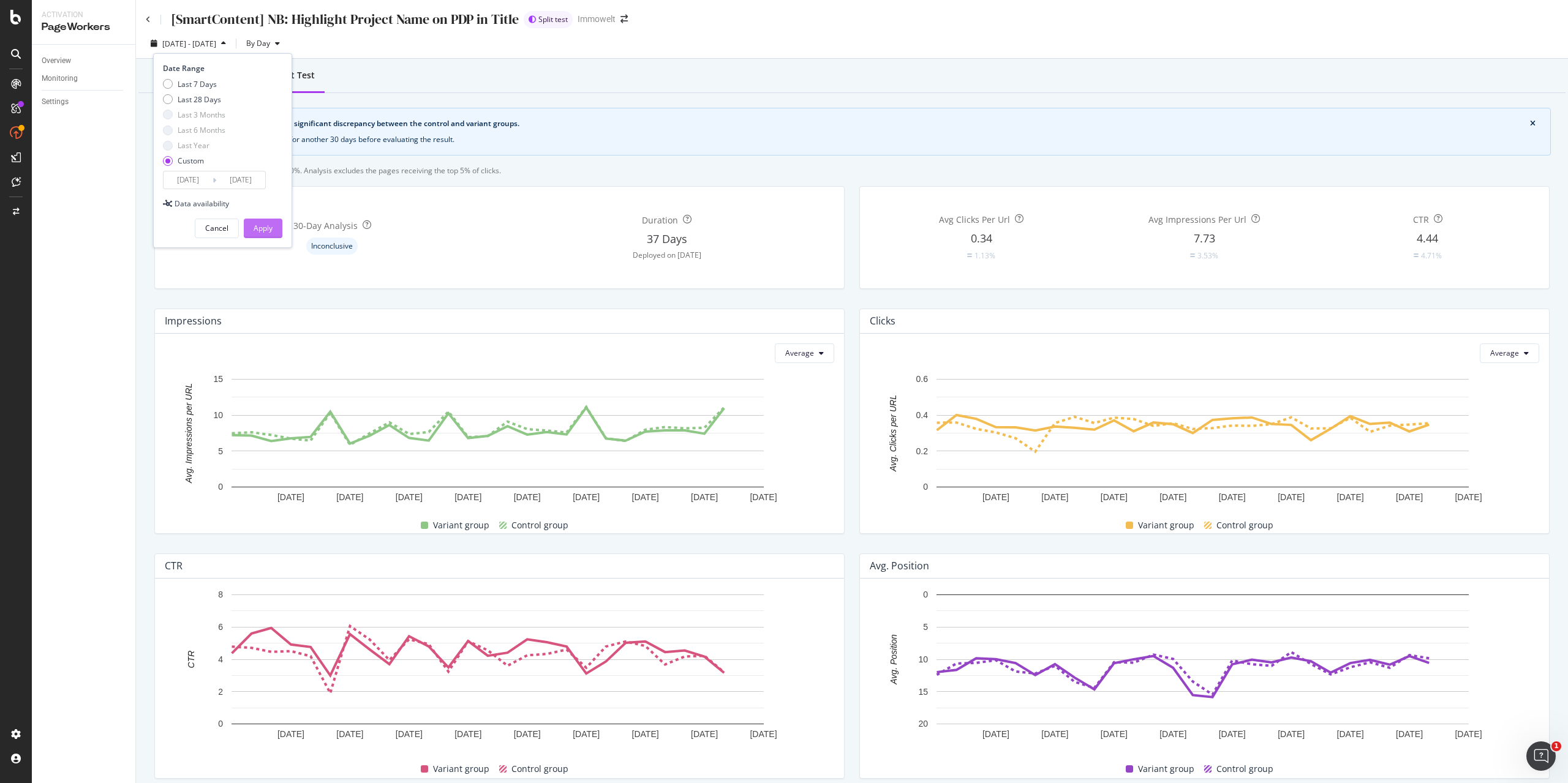
click at [268, 226] on div "Apply" at bounding box center [263, 228] width 19 height 11
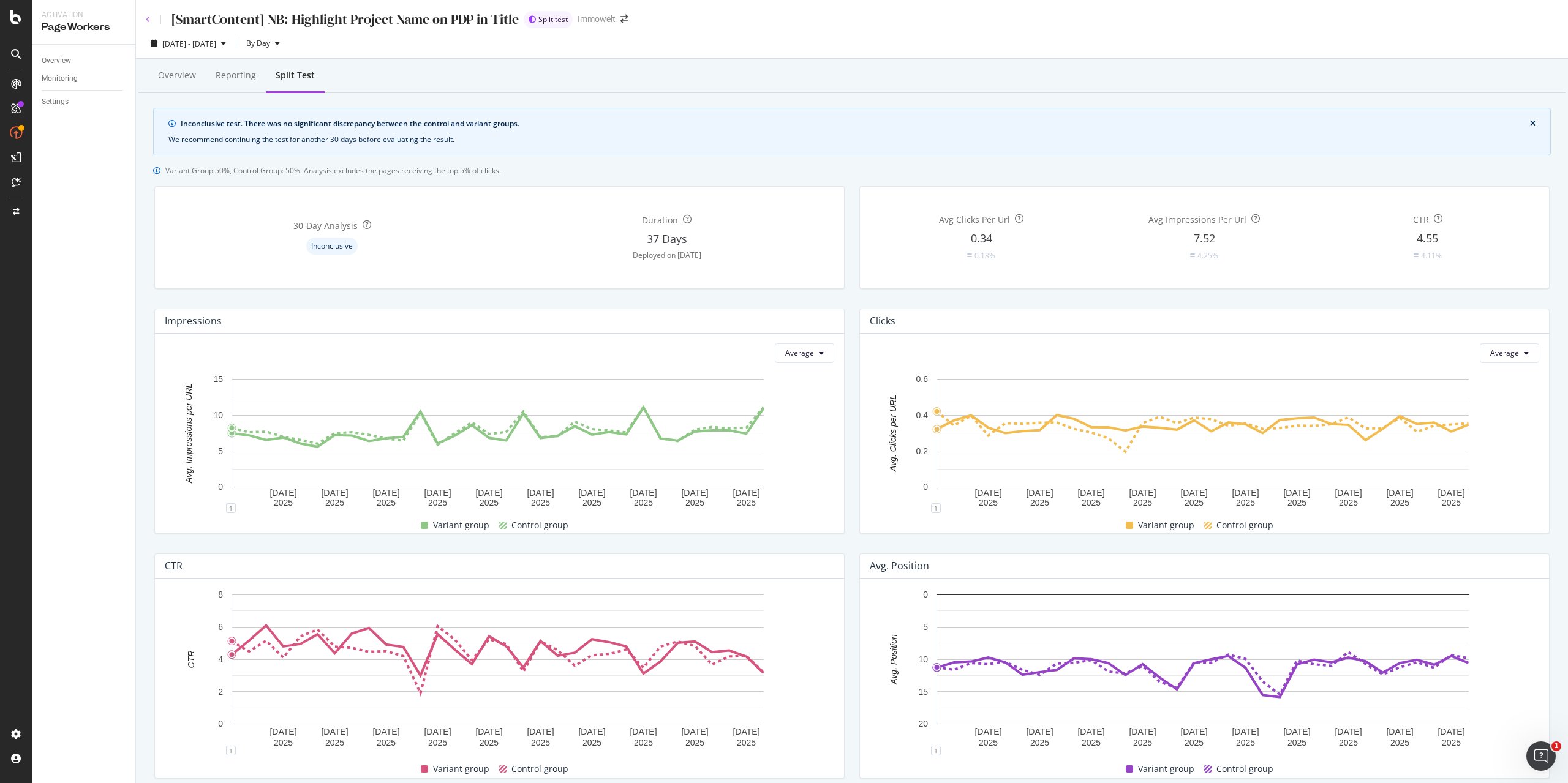
click at [147, 16] on icon at bounding box center [148, 19] width 5 height 7
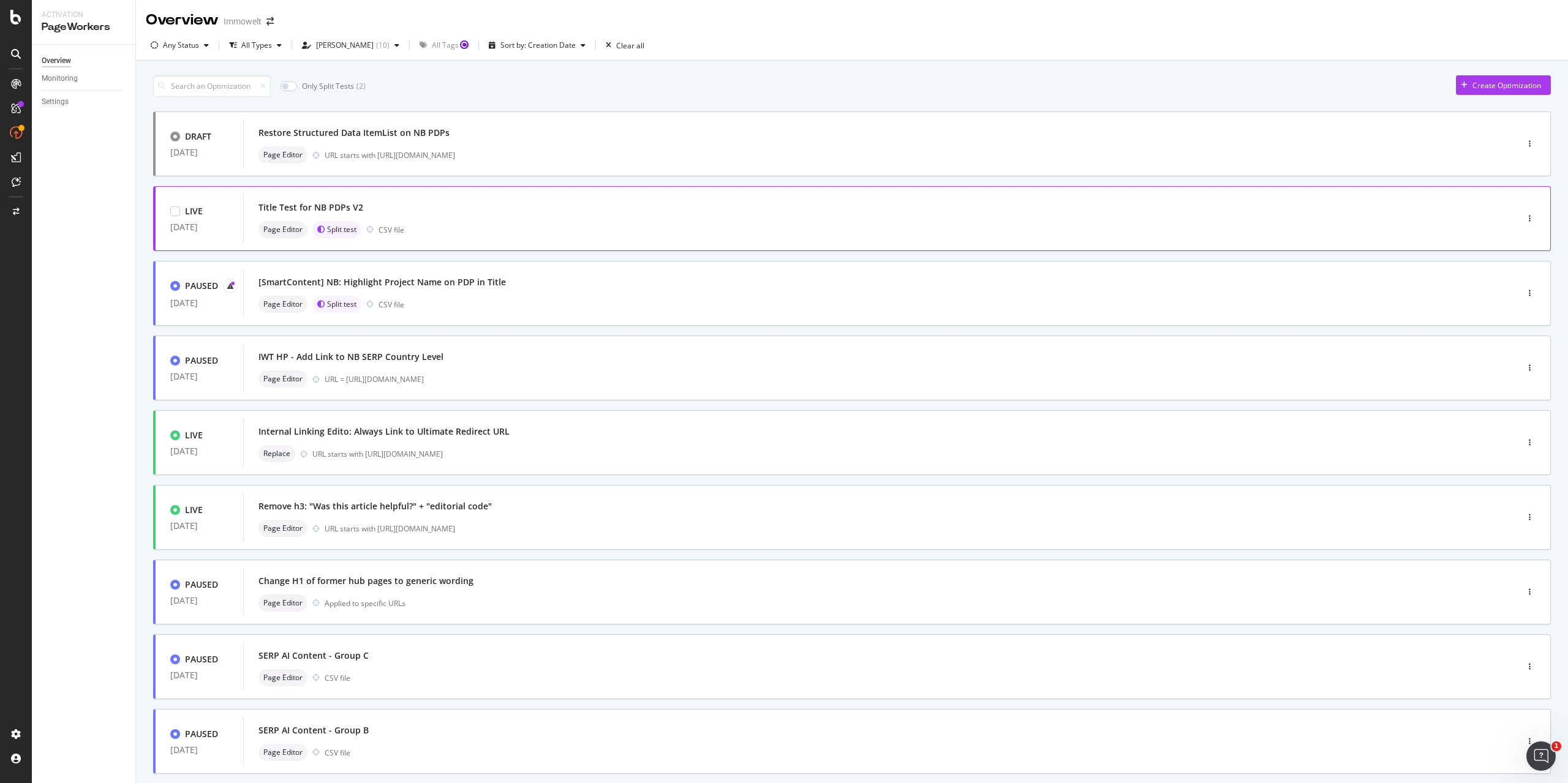
click at [634, 212] on div "Title Test for NB PDPs V2" at bounding box center [861, 207] width 1207 height 17
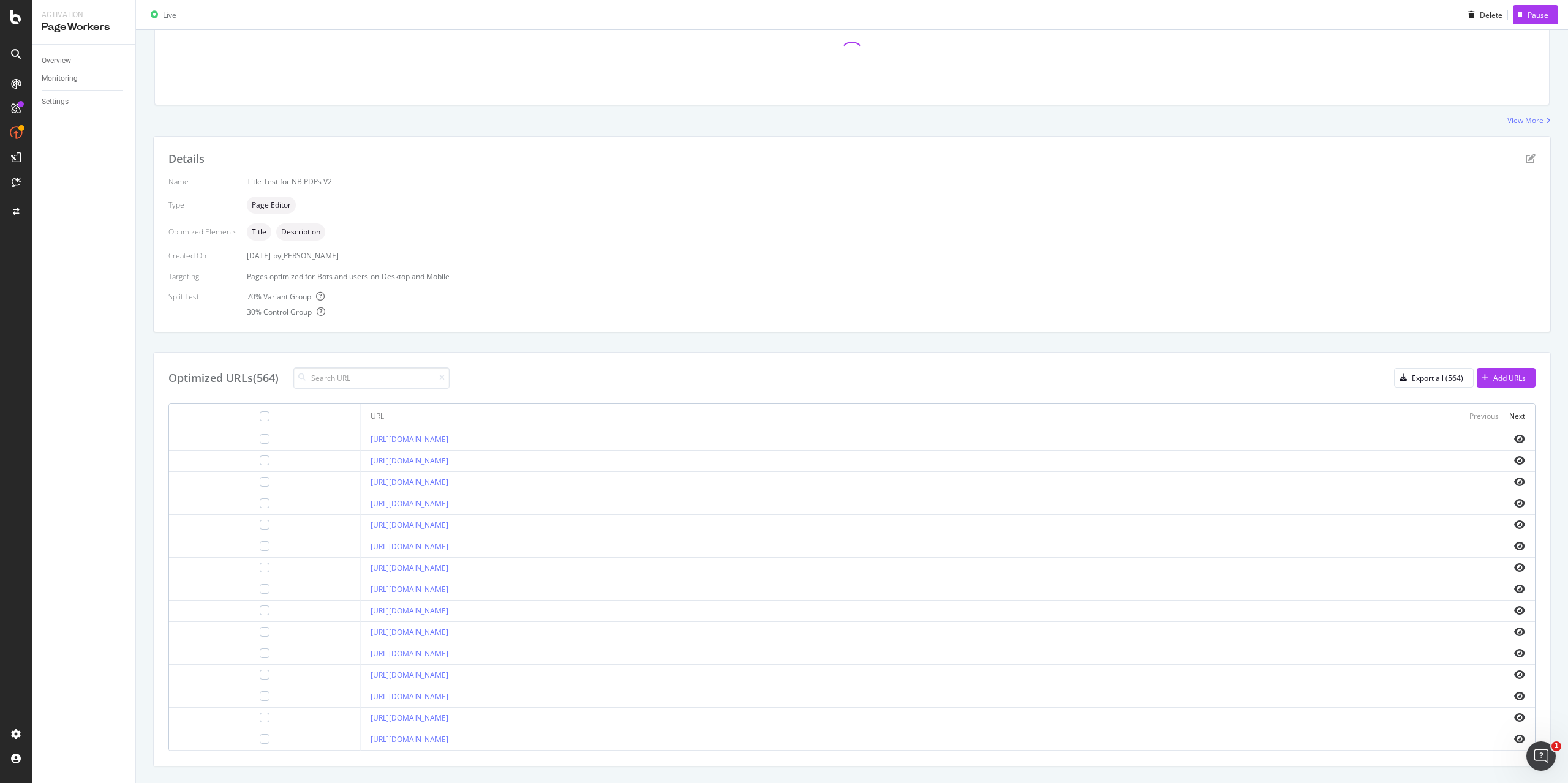
scroll to position [163, 0]
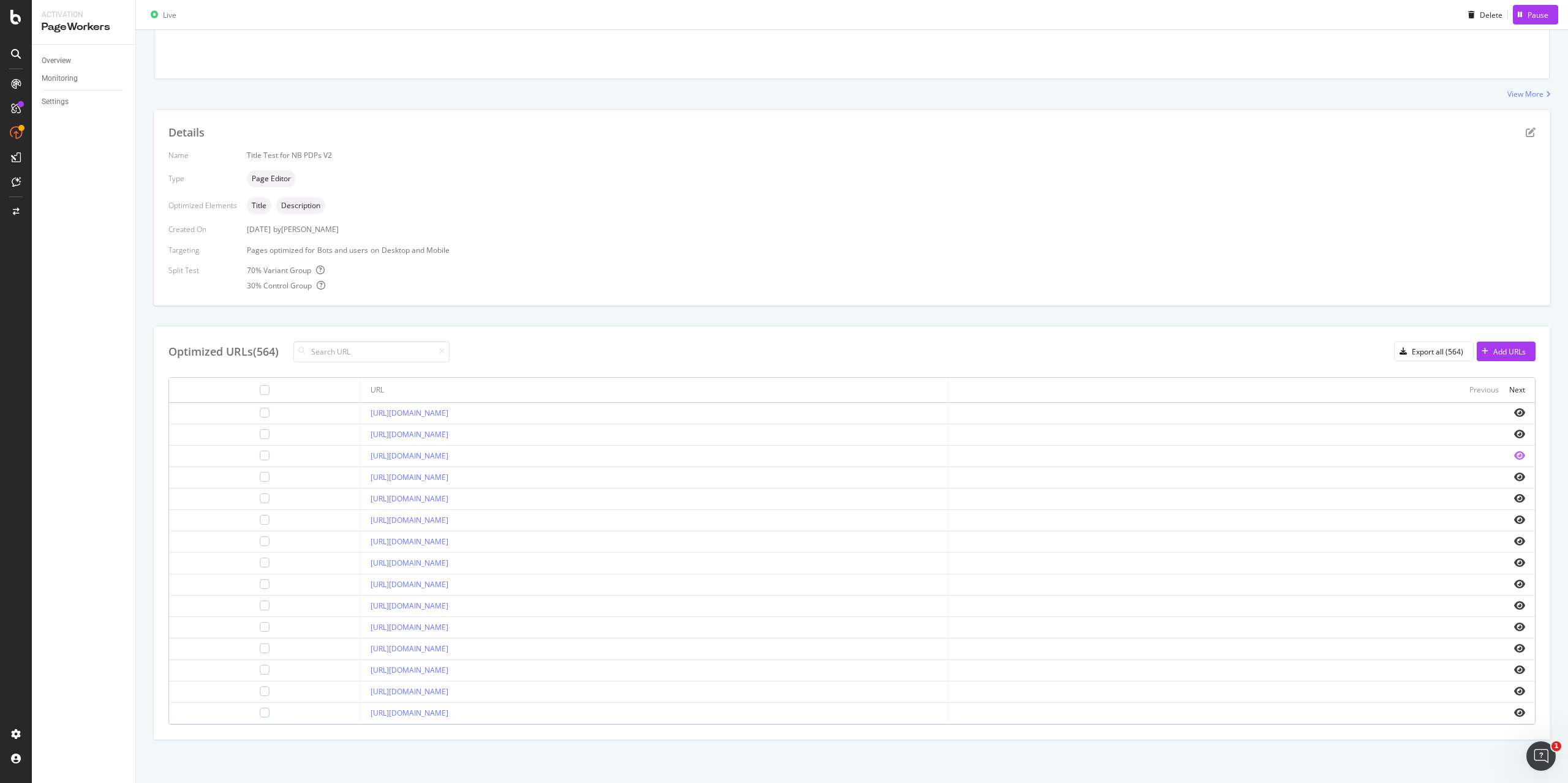
click at [1514, 454] on icon "eye" at bounding box center [1519, 456] width 11 height 10
click at [1514, 412] on icon "eye" at bounding box center [1519, 412] width 11 height 10
click at [1514, 456] on icon "eye" at bounding box center [1519, 456] width 11 height 10
click at [1514, 520] on icon "eye" at bounding box center [1519, 520] width 11 height 10
click at [1514, 709] on icon "eye" at bounding box center [1519, 713] width 11 height 10
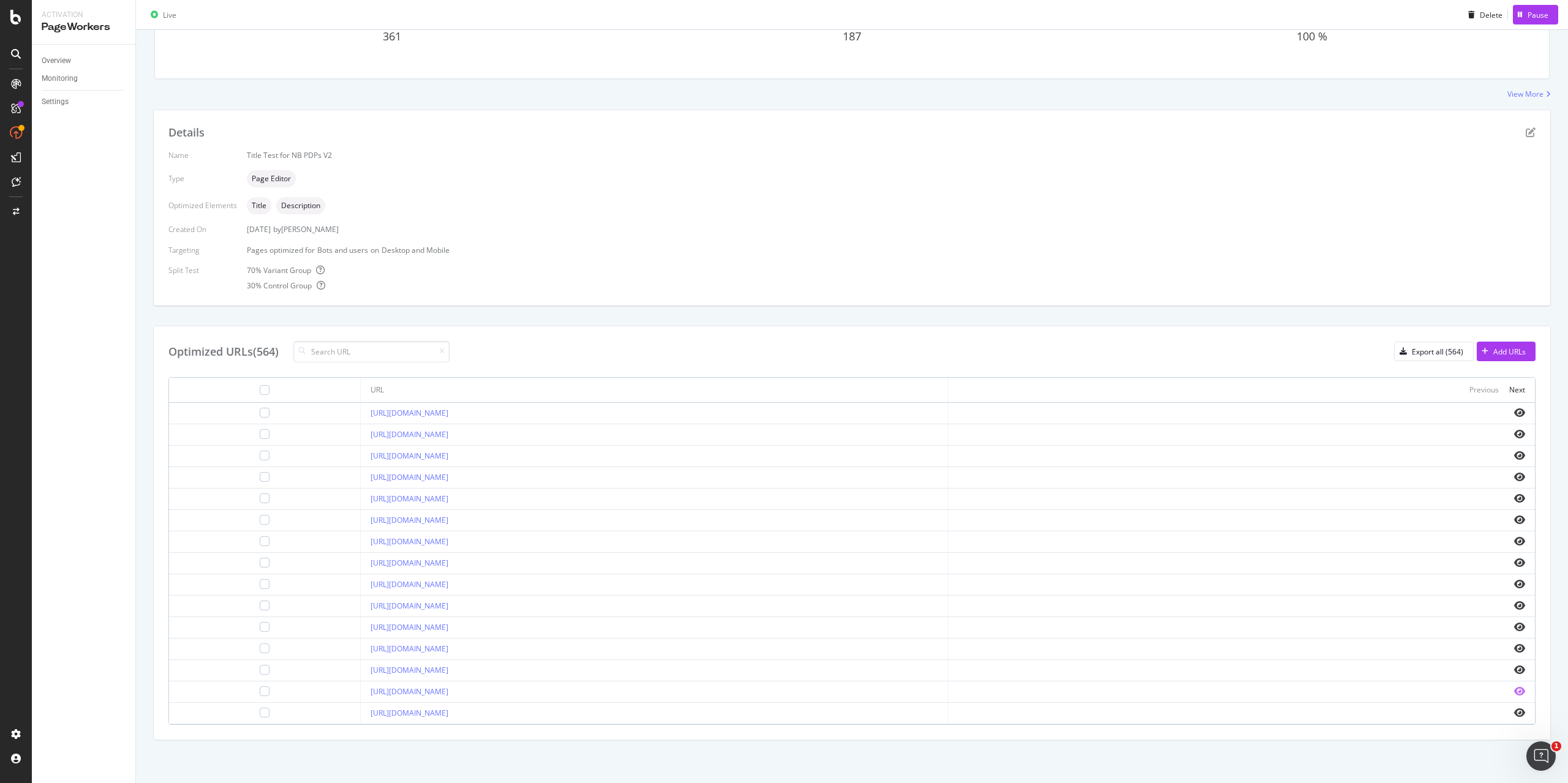
click at [1514, 691] on icon "eye" at bounding box center [1519, 691] width 11 height 10
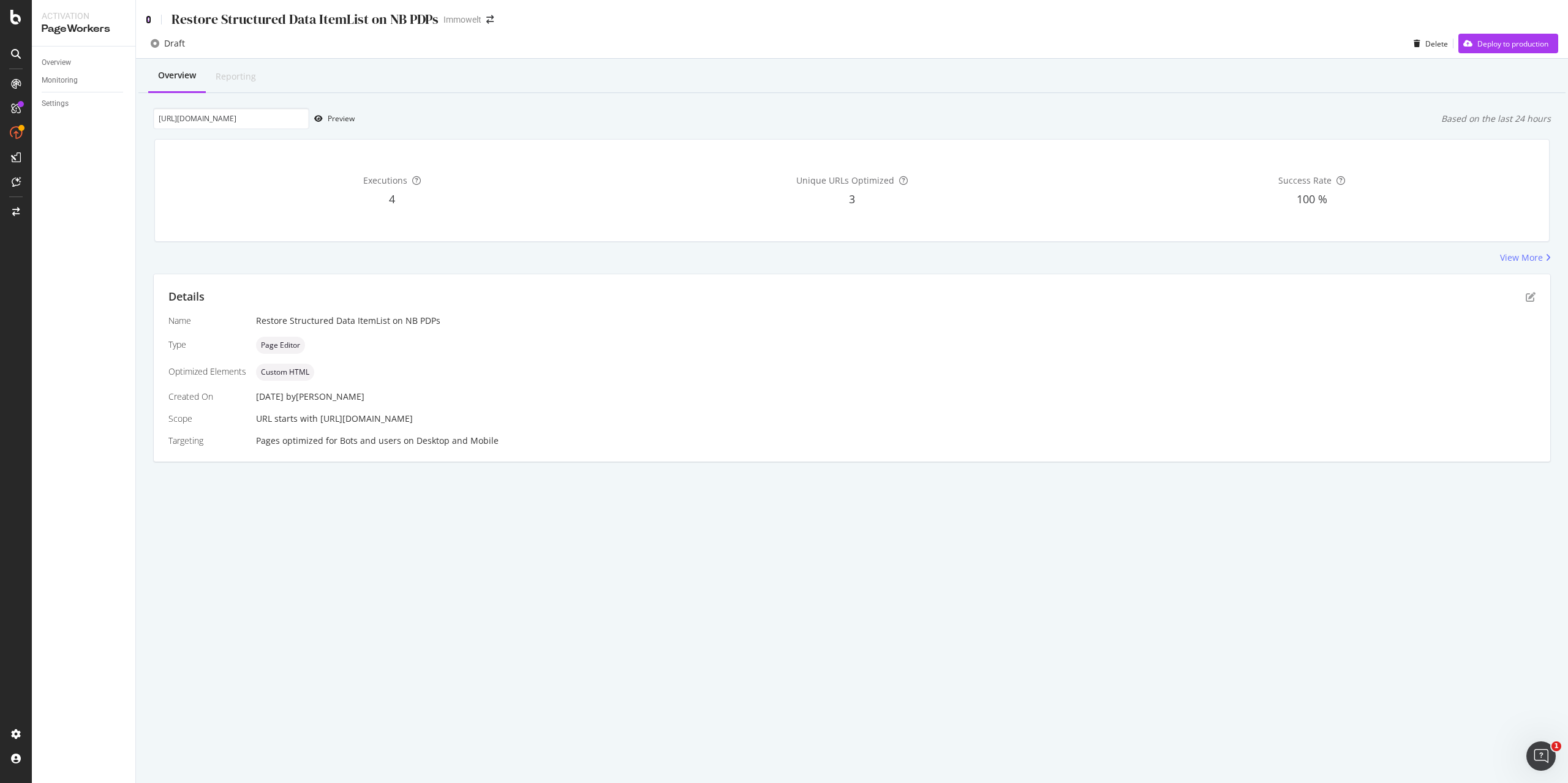
click at [149, 18] on icon at bounding box center [149, 19] width 5 height 9
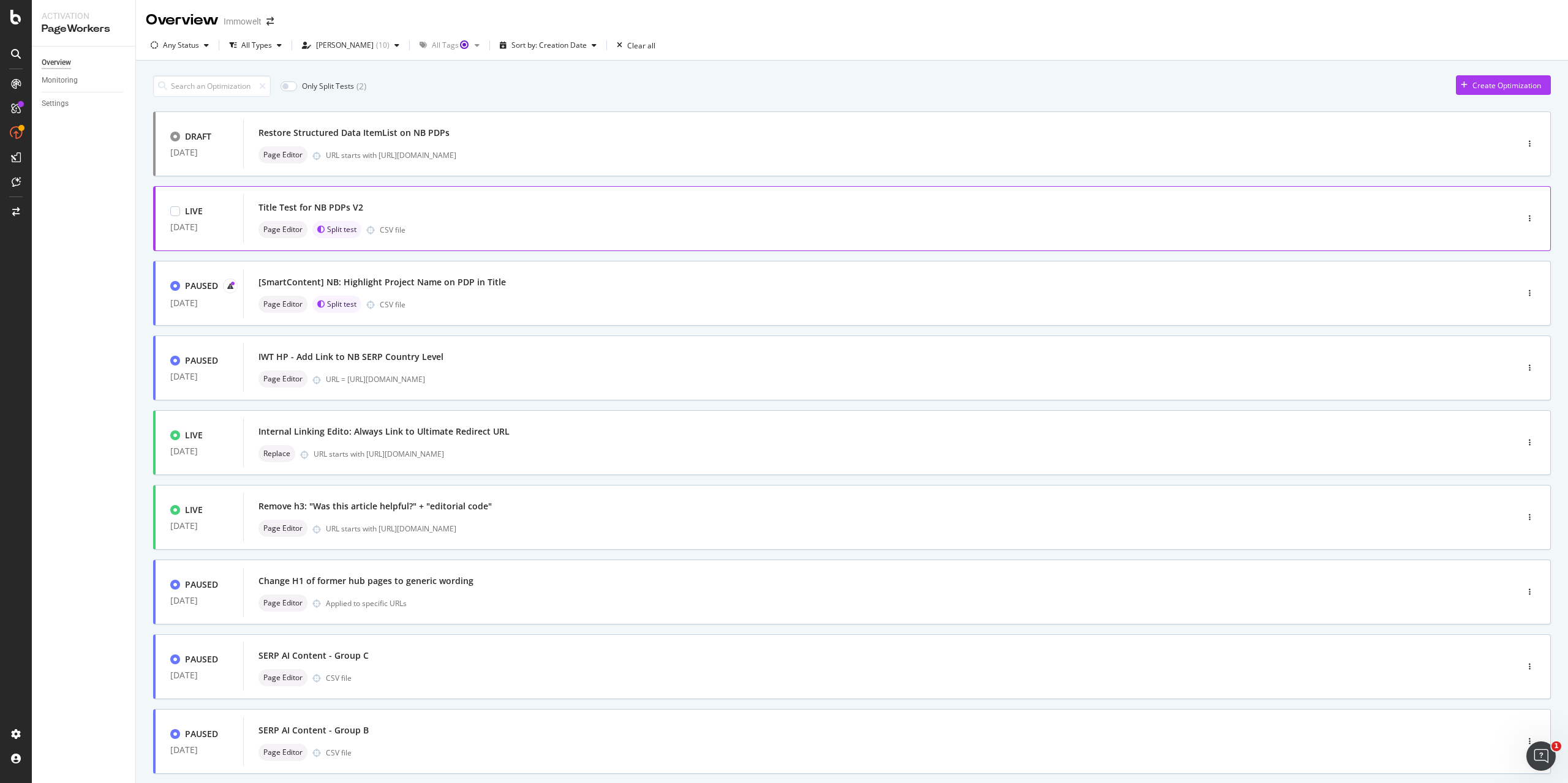
click at [626, 219] on div "Title Test for NB PDPs V2 Page Editor Split test CSV file" at bounding box center [861, 218] width 1207 height 39
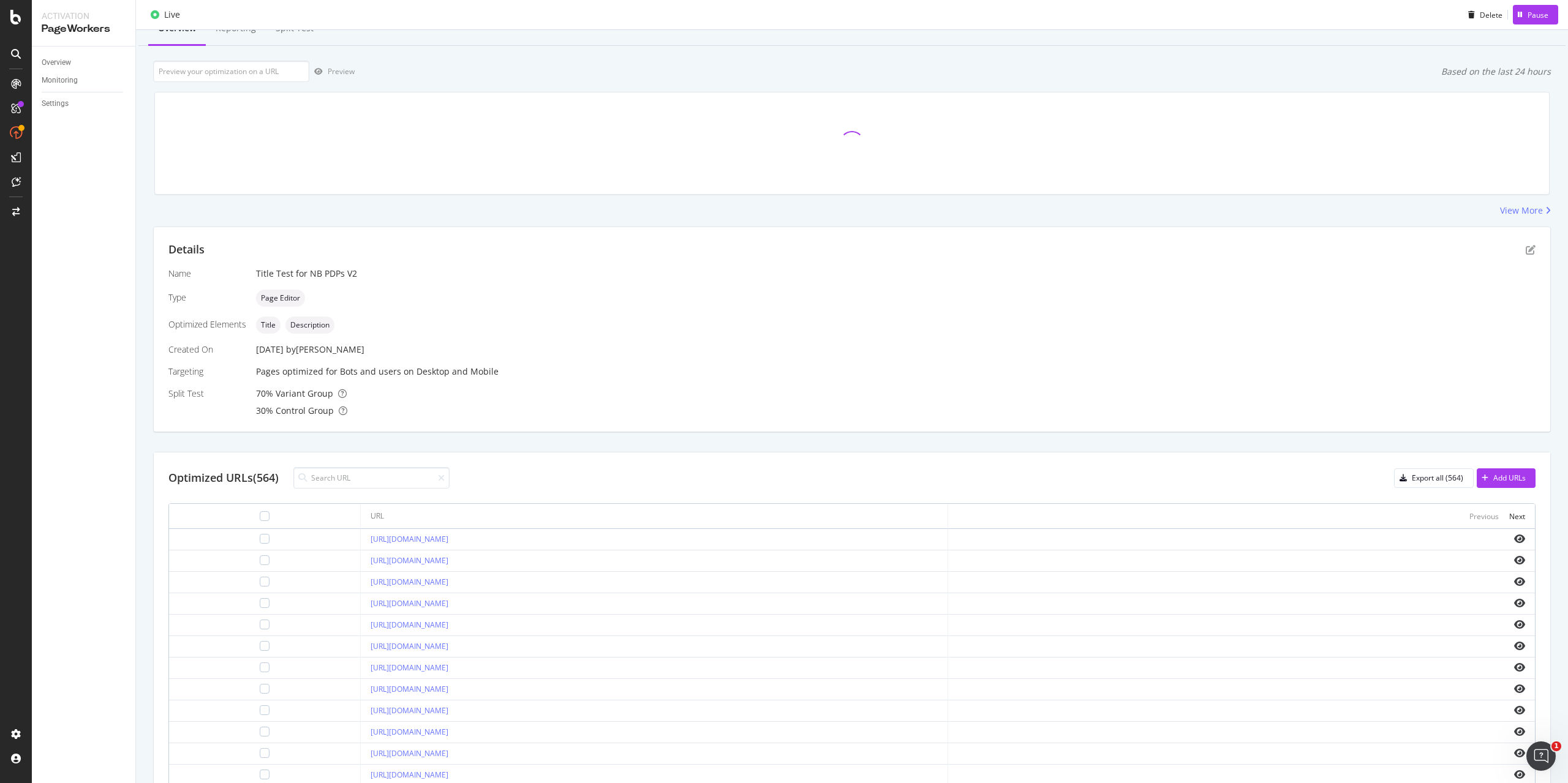
scroll to position [173, 0]
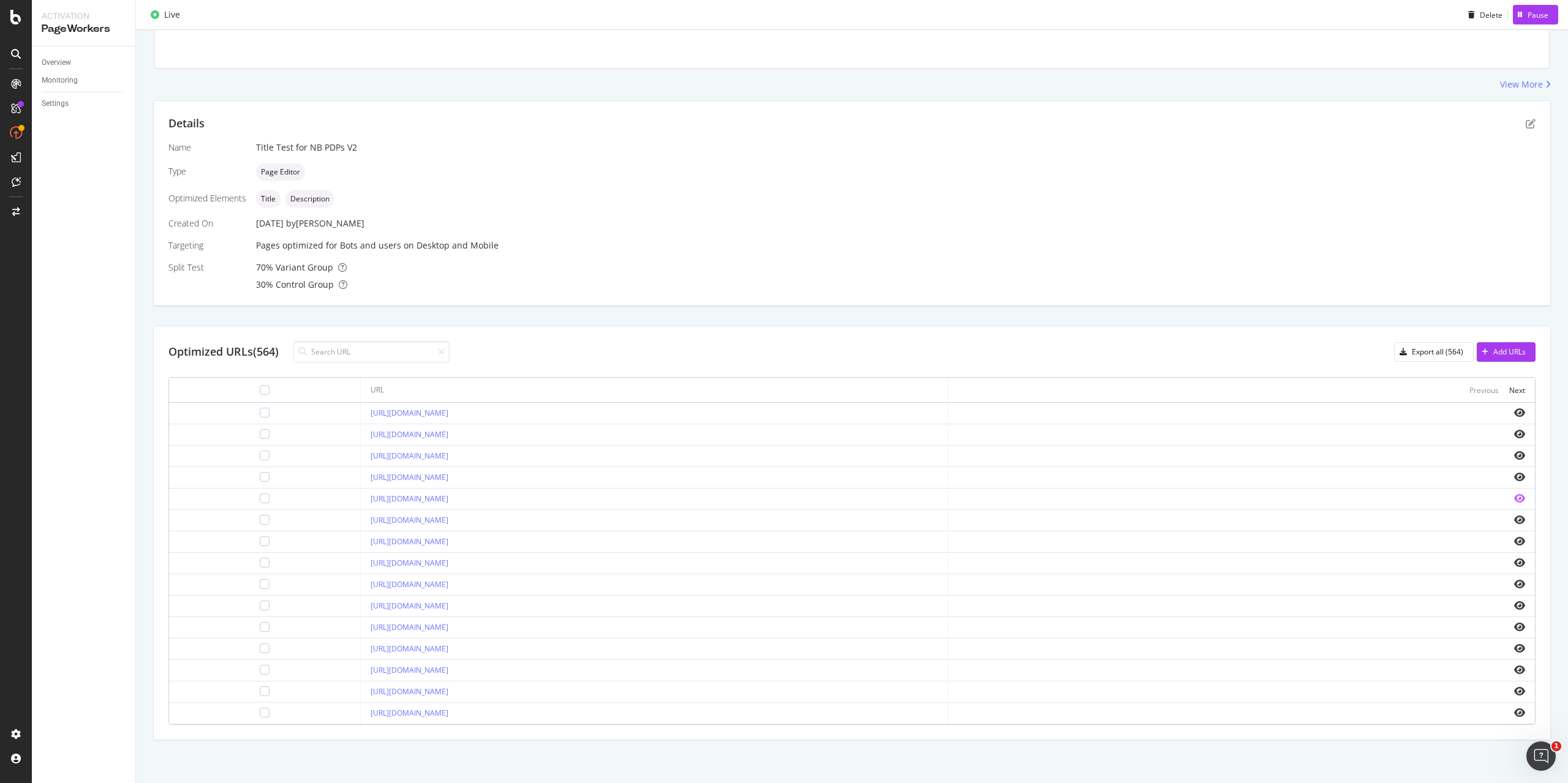
click at [1514, 499] on icon "eye" at bounding box center [1519, 499] width 11 height 10
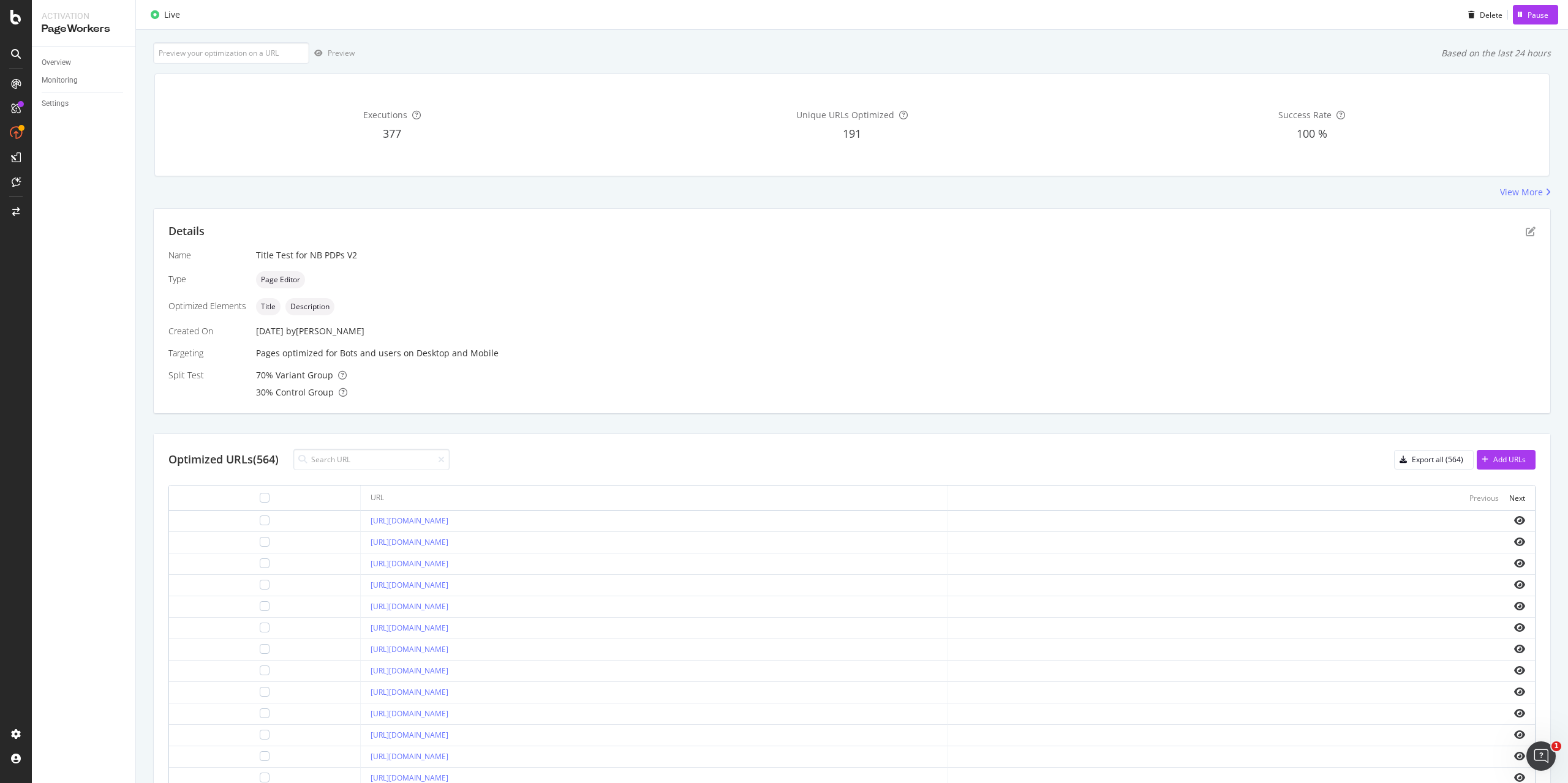
scroll to position [0, 0]
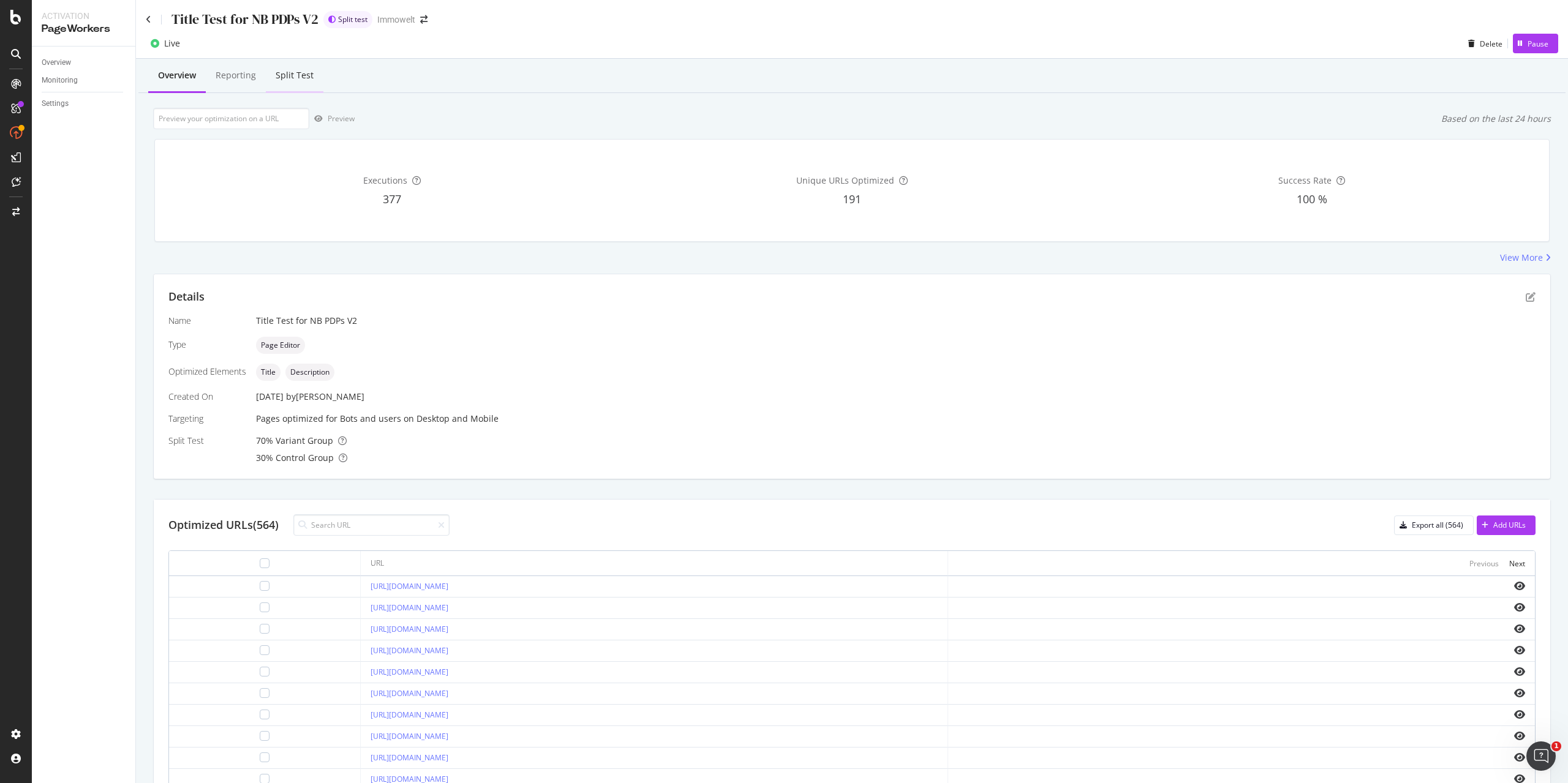
click at [318, 78] on div "Split Test" at bounding box center [294, 76] width 58 height 33
